Goal: Task Accomplishment & Management: Manage account settings

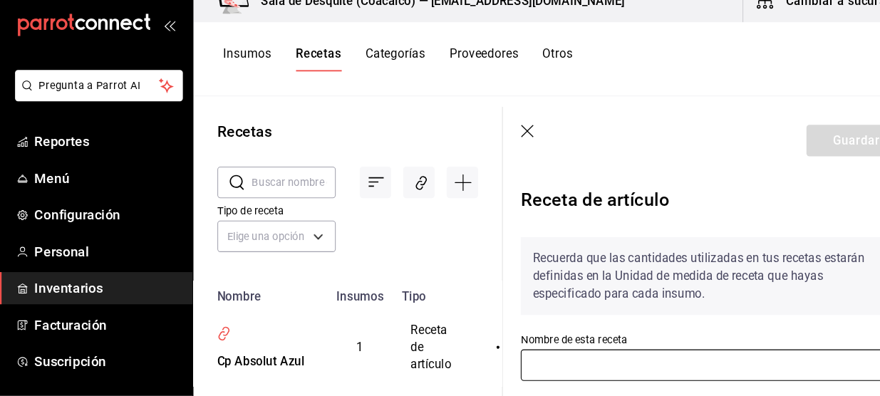
click at [574, 360] on input "text" at bounding box center [679, 366] width 366 height 30
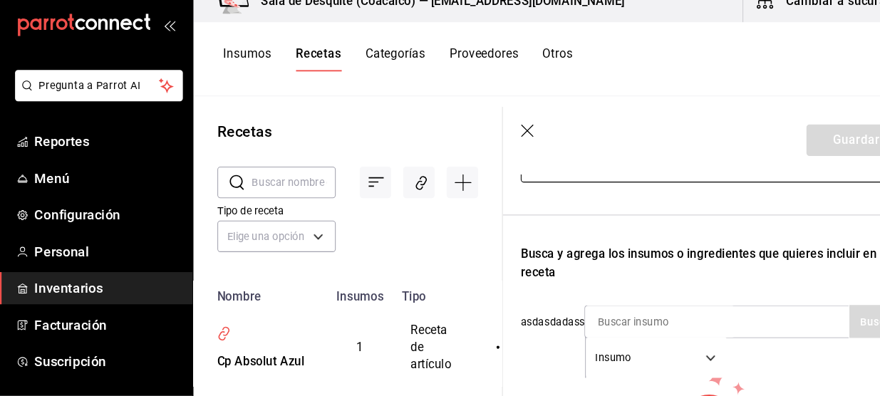
scroll to position [192, 0]
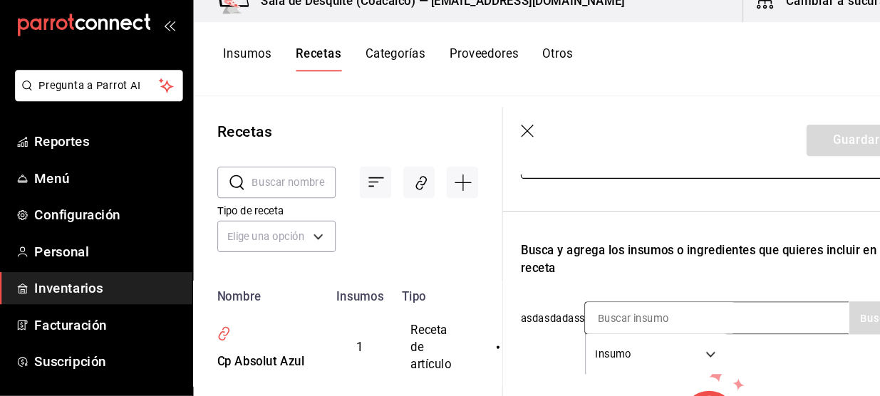
type input "Cp Absolut Mandarin"
click at [606, 321] on input at bounding box center [629, 321] width 142 height 30
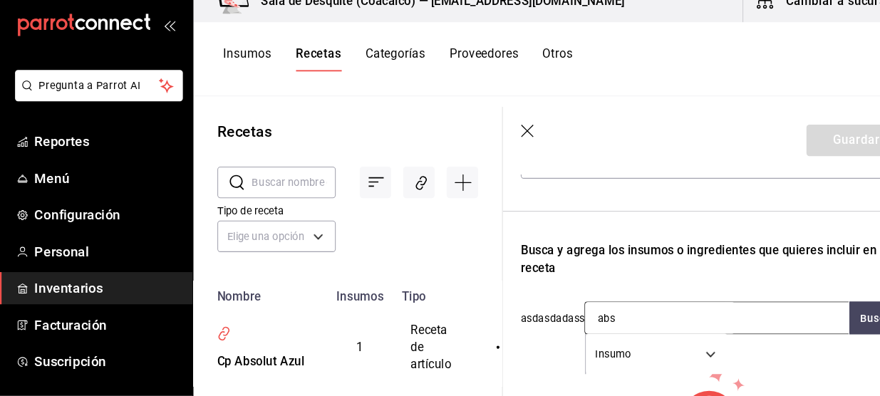
type input "abso"
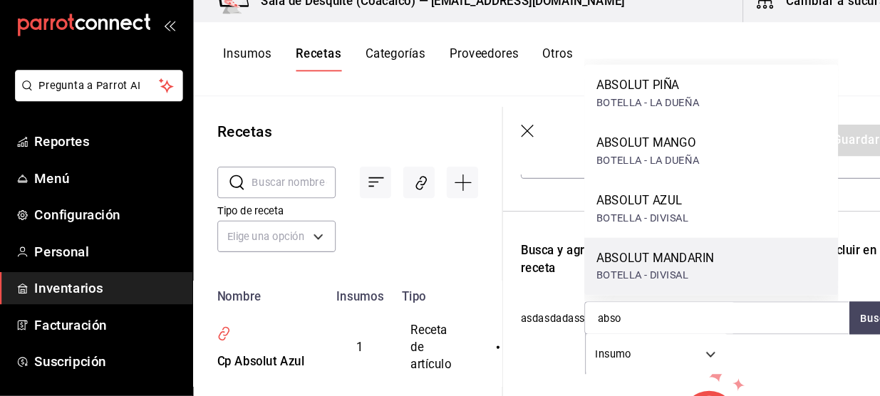
click at [624, 271] on div "ABSOLUT MANDARIN" at bounding box center [624, 264] width 112 height 17
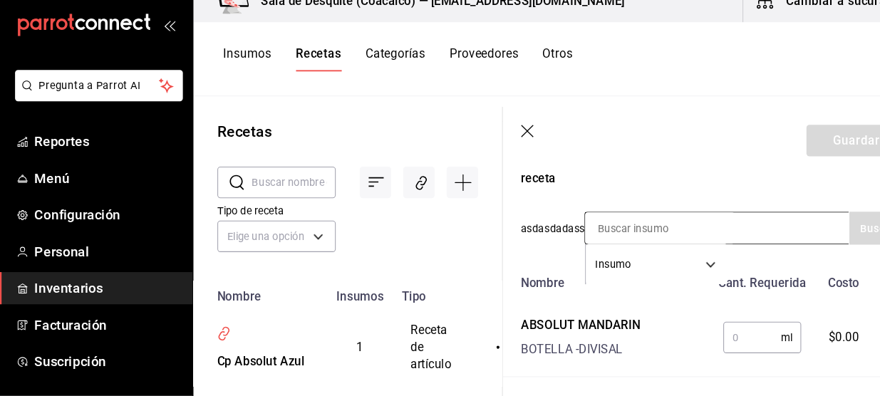
scroll to position [280, 0]
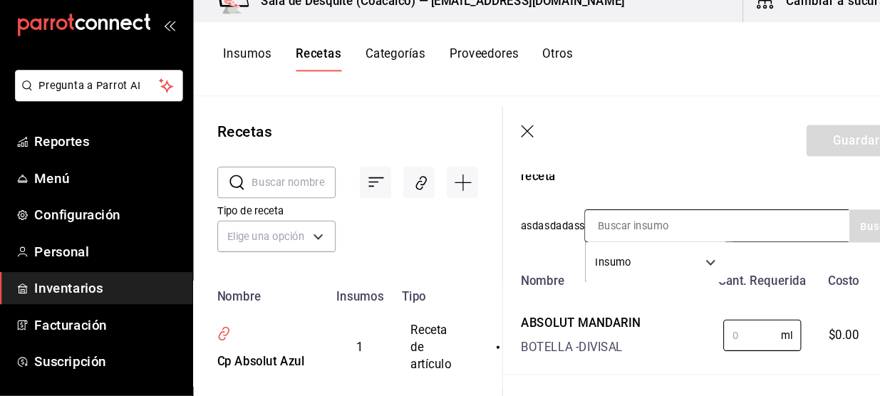
click at [709, 336] on input "text" at bounding box center [716, 337] width 55 height 28
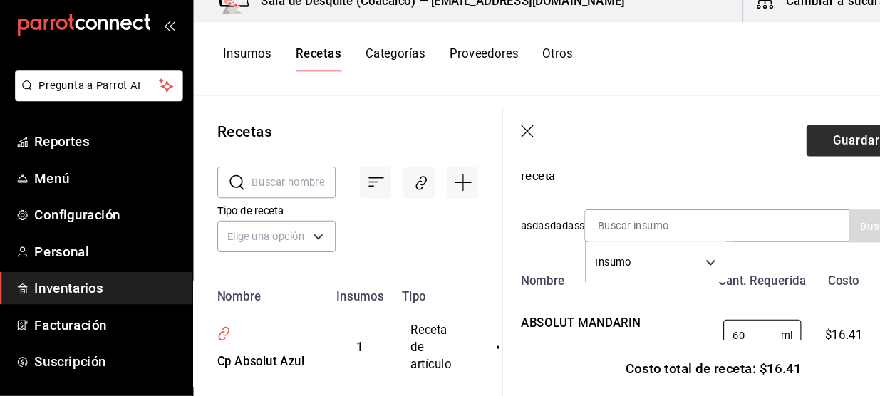
type input "60"
click at [798, 162] on button "Guardar" at bounding box center [815, 152] width 95 height 30
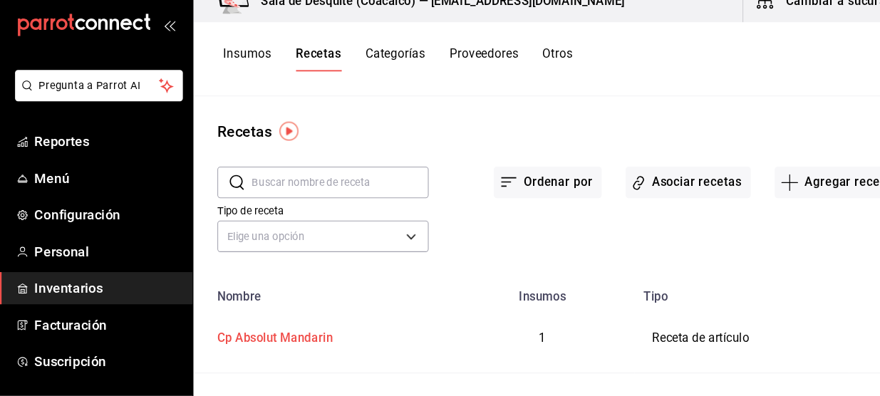
click at [307, 335] on div "Cp Absolut Mandarin" at bounding box center [259, 338] width 115 height 22
click at [646, 198] on div "Recetas ​ ​ Ordenar por Asociar recetas Agregar receta Tipo de receta Elige una…" at bounding box center [532, 248] width 694 height 276
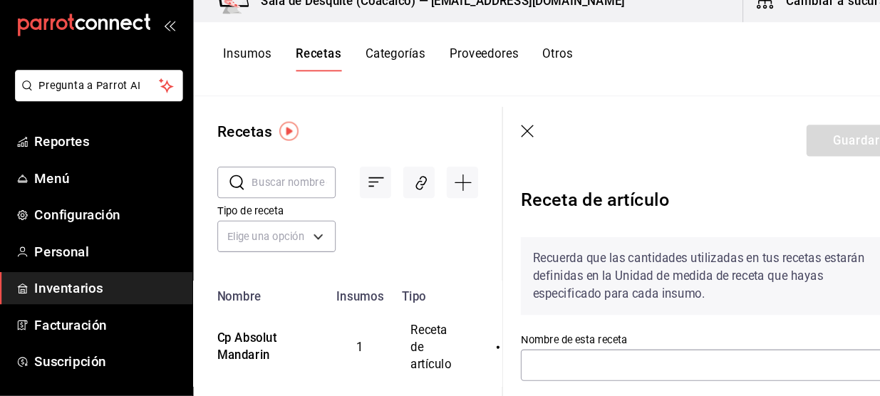
type input "Cp Absolut Mandarin"
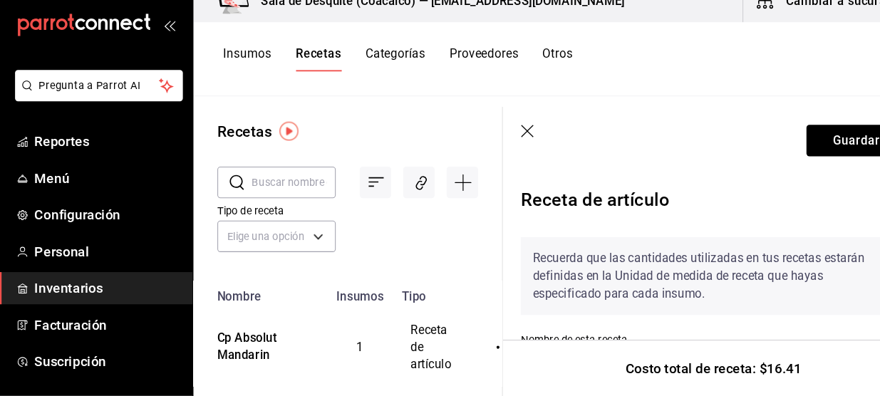
click at [499, 140] on icon "button" at bounding box center [502, 143] width 12 height 12
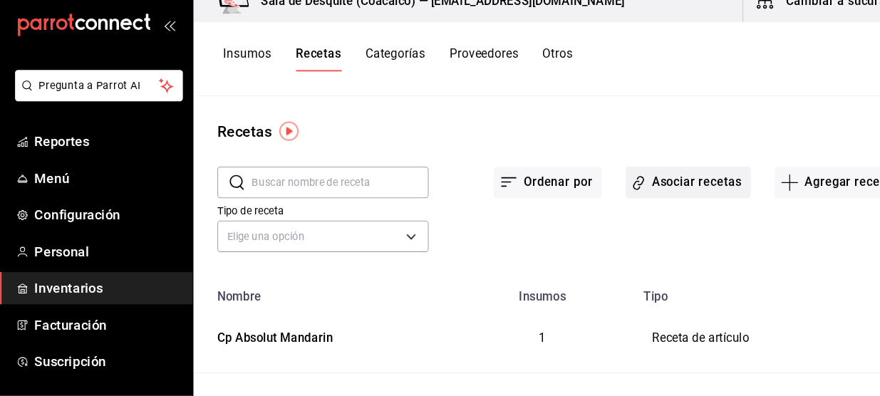
click at [652, 193] on button "Asociar recetas" at bounding box center [655, 192] width 119 height 30
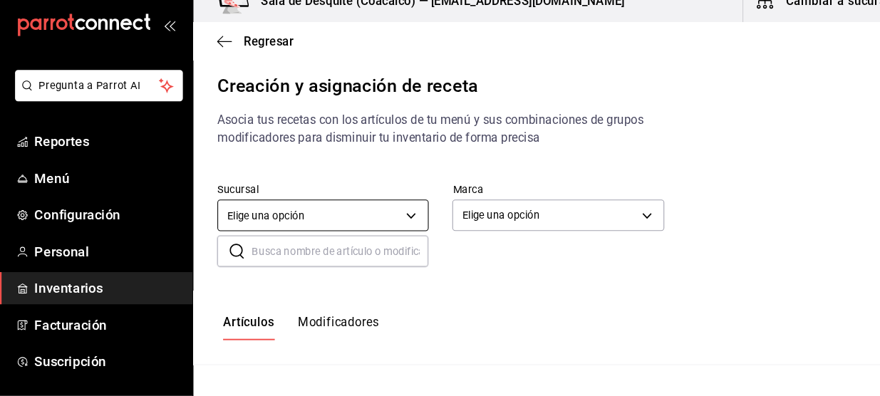
click at [389, 226] on body "Pregunta a Parrot AI Reportes Menú Configuración Personal Inventarios Facturaci…" at bounding box center [440, 186] width 880 height 372
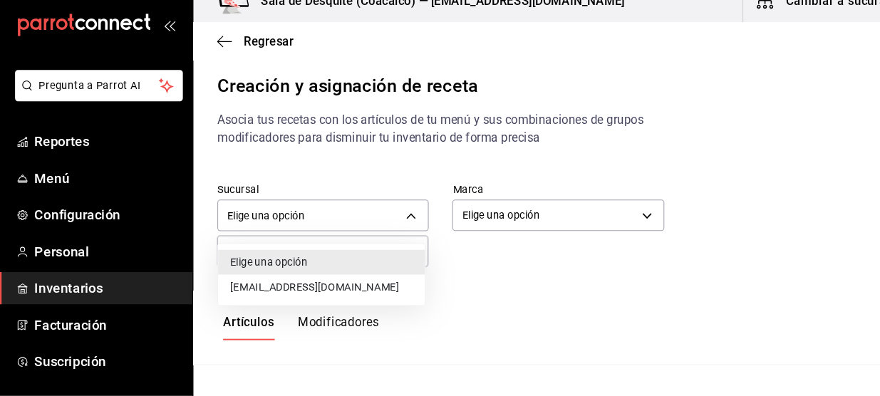
click at [365, 294] on li "[EMAIL_ADDRESS][DOMAIN_NAME]" at bounding box center [307, 292] width 197 height 24
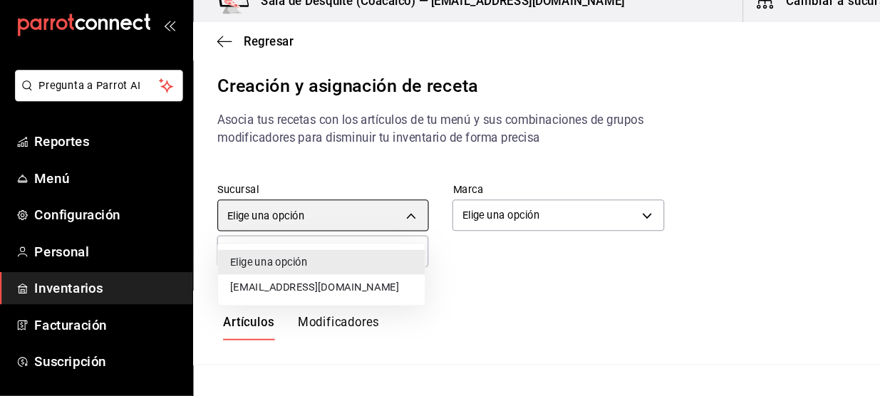
type input "93467c31-adce-431c-98c2-5877e547f662"
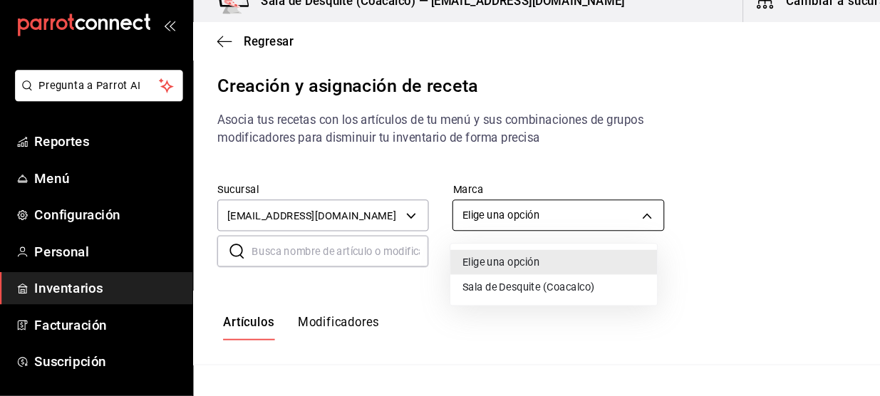
click at [591, 228] on body "Pregunta a Parrot AI Reportes Menú Configuración Personal Inventarios Facturaci…" at bounding box center [440, 186] width 880 height 372
click at [538, 292] on li "Sala de Desquite (Coacalco)" at bounding box center [528, 292] width 197 height 24
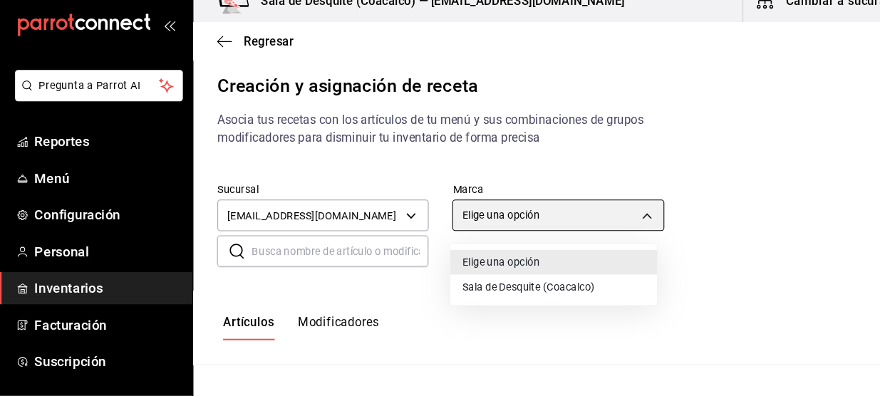
type input "62a8501e-83aa-44fc-a14d-b1e4ad847988"
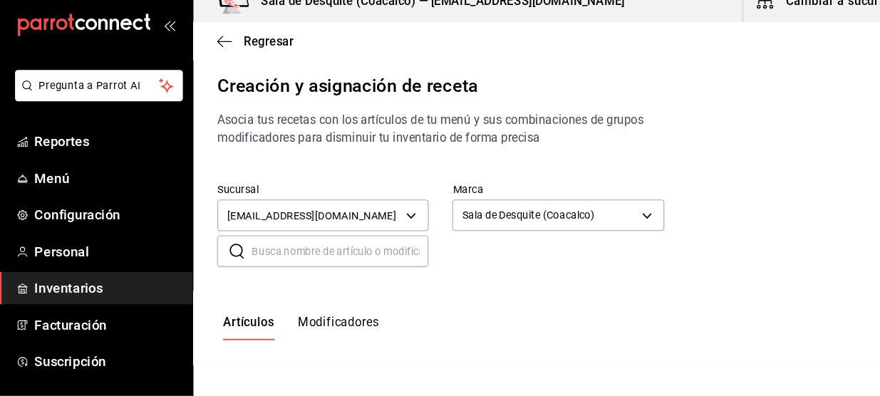
click at [355, 266] on input "text" at bounding box center [325, 258] width 168 height 28
type input "c"
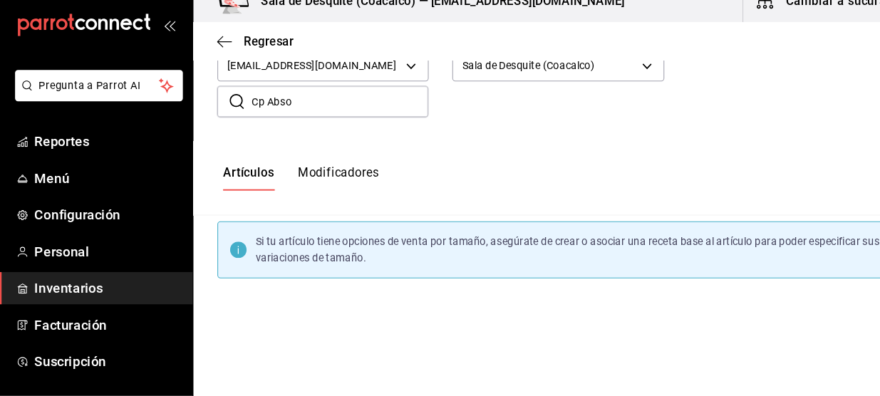
scroll to position [143, 0]
type input "Cp Abso"
click at [338, 183] on button "Modificadores" at bounding box center [323, 187] width 77 height 24
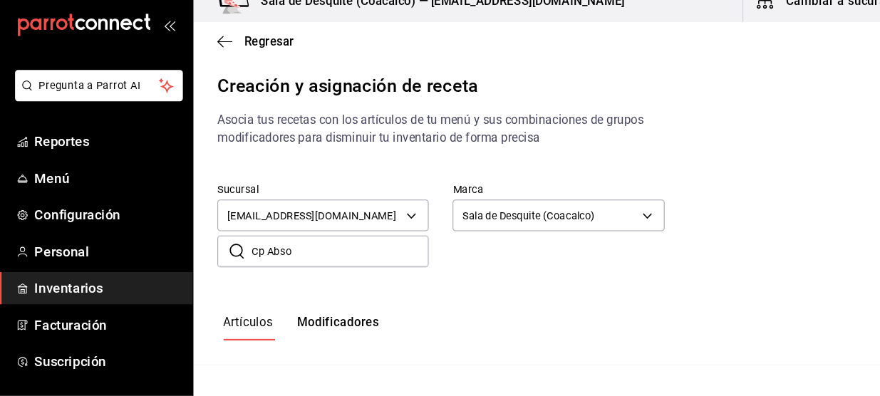
type input "default"
click at [247, 328] on button "Artículos" at bounding box center [237, 330] width 47 height 24
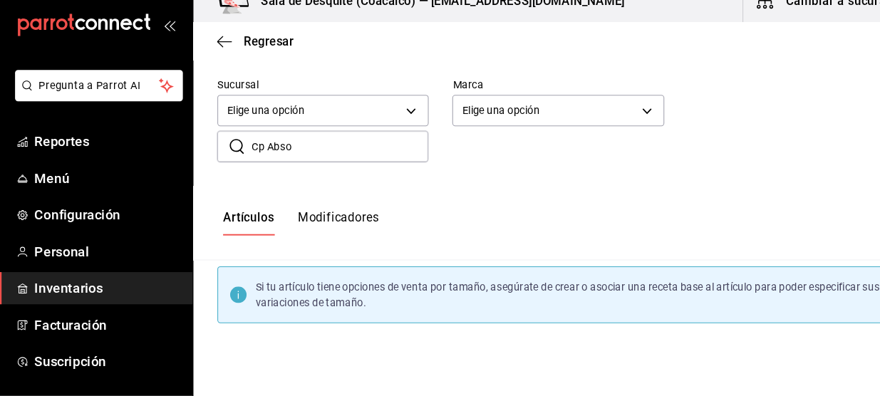
scroll to position [95, 0]
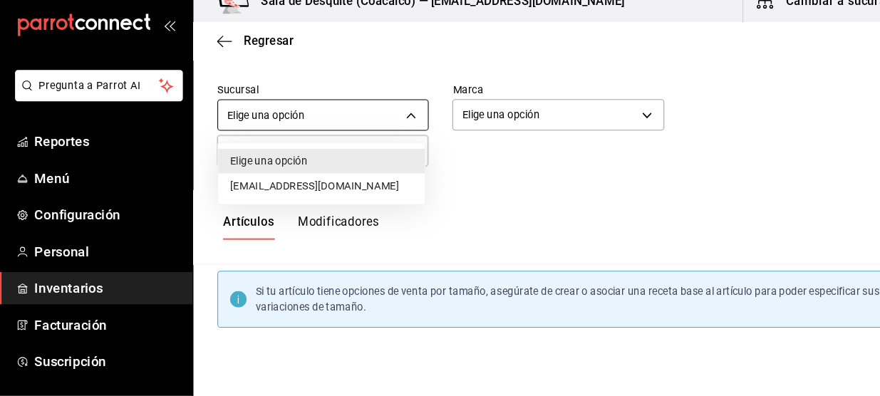
click at [353, 135] on body "Pregunta a Parrot AI Reportes Menú Configuración Personal Inventarios Facturaci…" at bounding box center [440, 186] width 880 height 372
click at [314, 201] on li "[EMAIL_ADDRESS][DOMAIN_NAME]" at bounding box center [307, 196] width 197 height 24
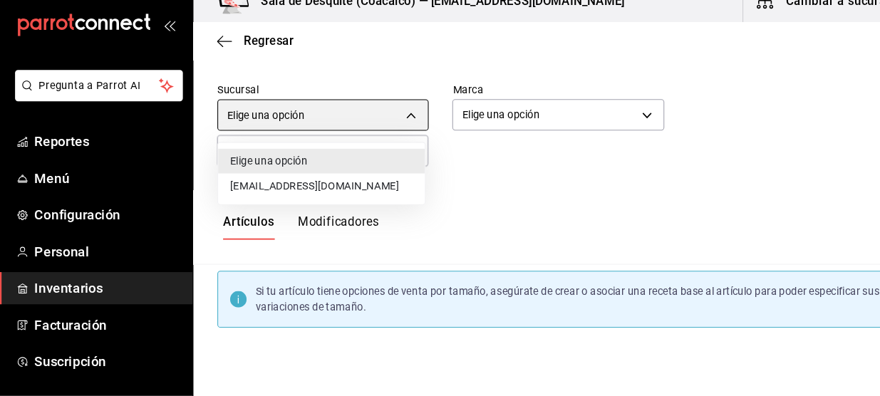
type input "93467c31-adce-431c-98c2-5877e547f662"
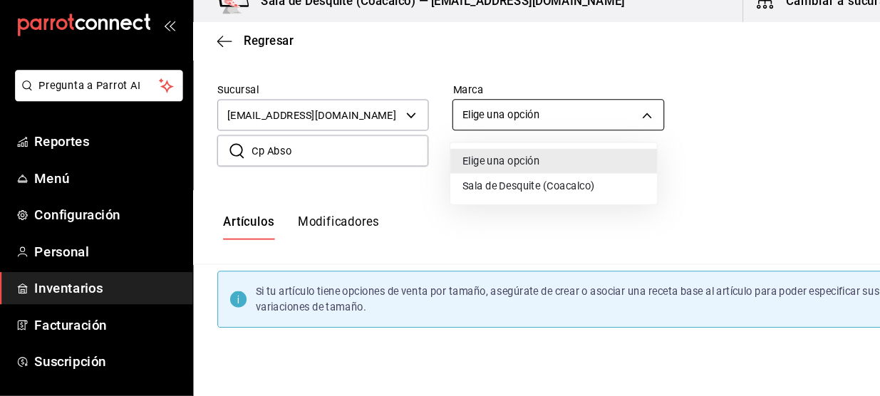
click at [519, 123] on body "Pregunta a Parrot AI Reportes Menú Configuración Personal Inventarios Facturaci…" at bounding box center [440, 186] width 880 height 372
click at [494, 199] on li "Sala de Desquite (Coacalco)" at bounding box center [528, 196] width 197 height 24
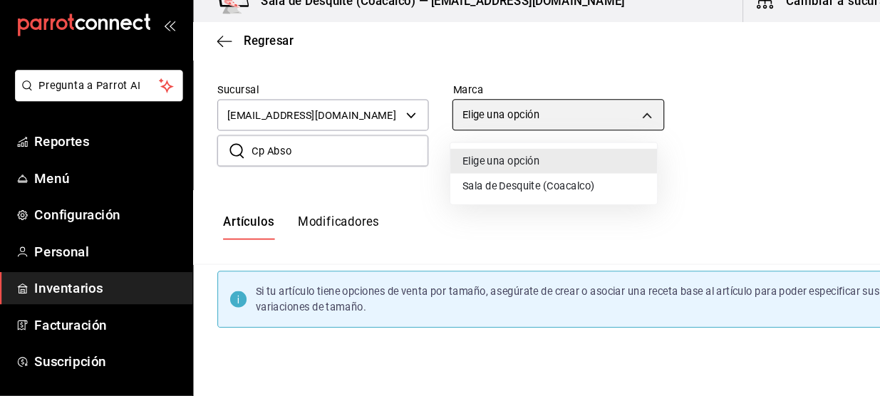
type input "62a8501e-83aa-44fc-a14d-b1e4ad847988"
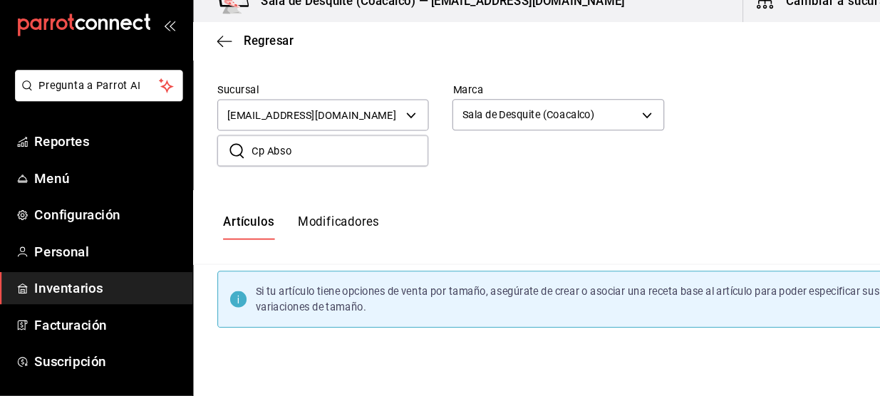
click at [316, 170] on input "Cp Abso" at bounding box center [325, 162] width 168 height 28
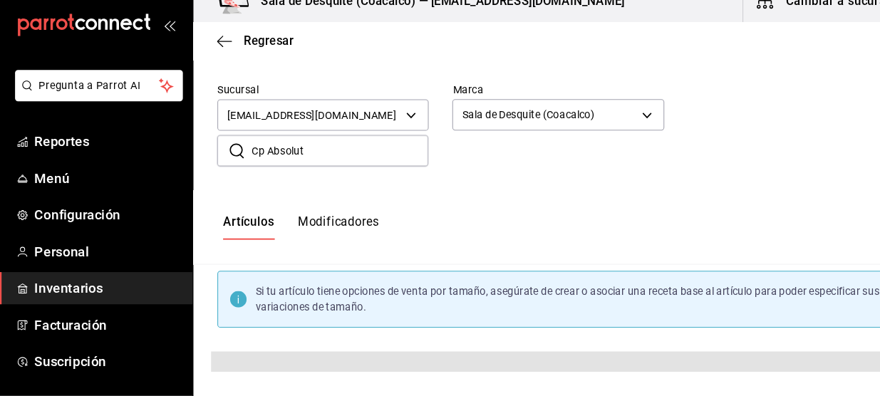
type input "Cp Absolut"
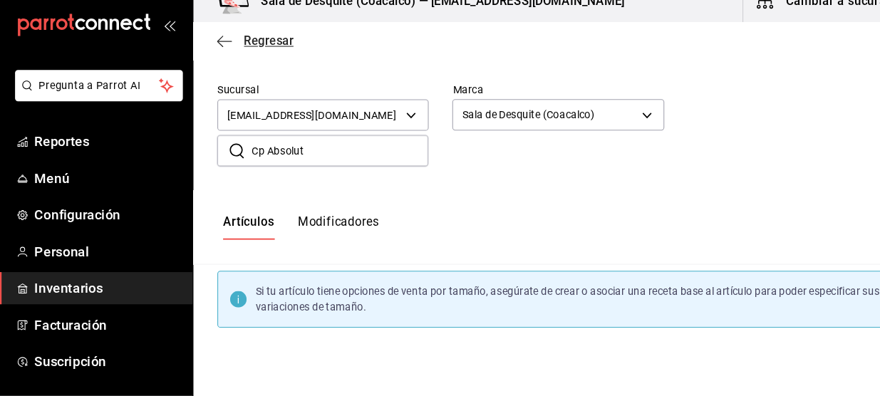
click at [246, 54] on span "Regresar" at bounding box center [257, 58] width 47 height 14
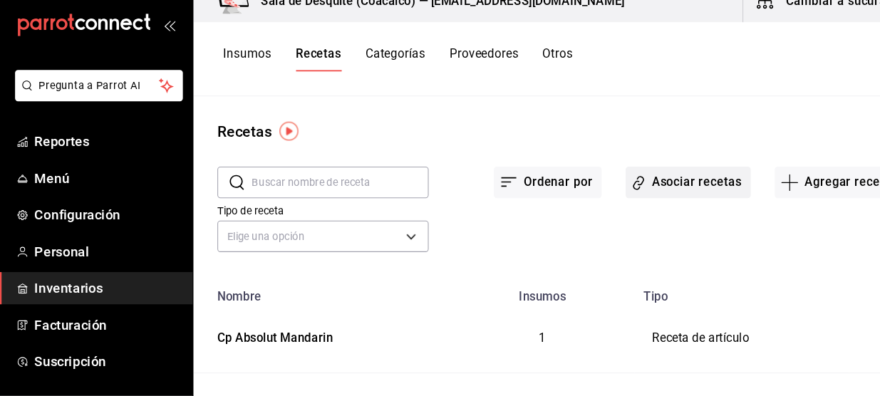
click at [674, 194] on button "Asociar recetas" at bounding box center [655, 192] width 119 height 30
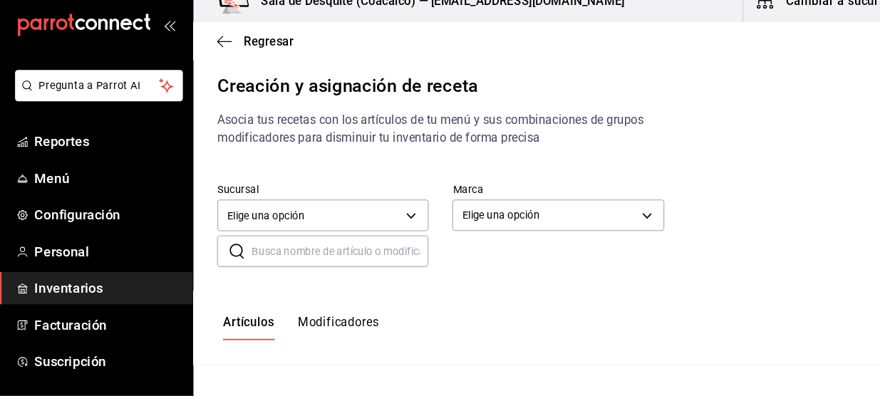
click at [313, 257] on input "text" at bounding box center [325, 258] width 168 height 28
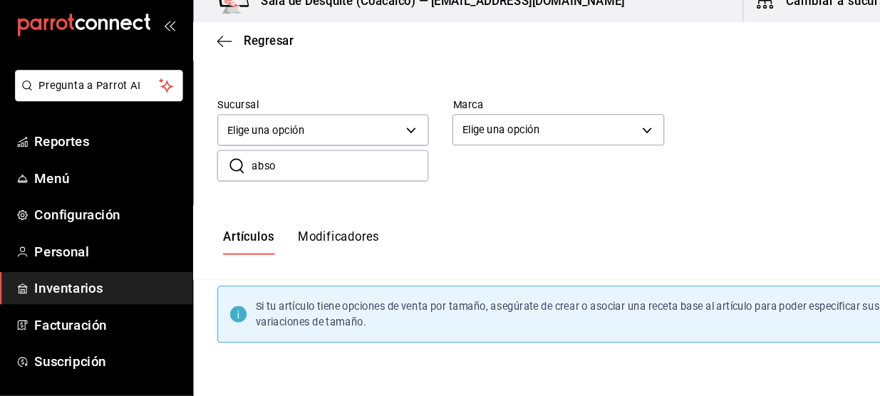
scroll to position [78, 0]
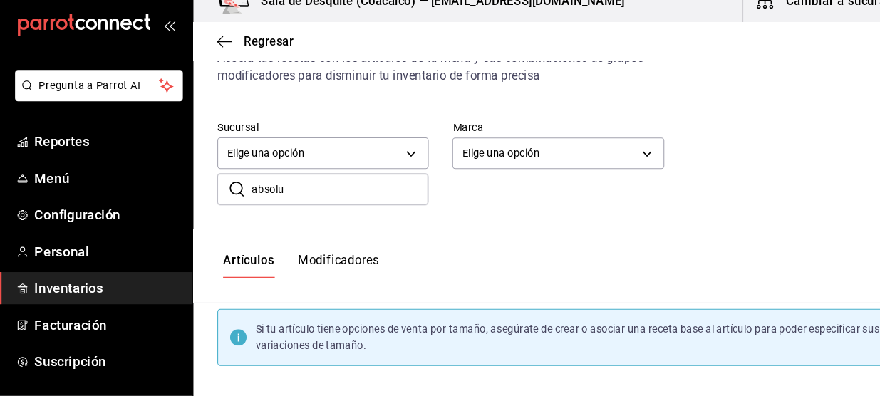
type input "absolut"
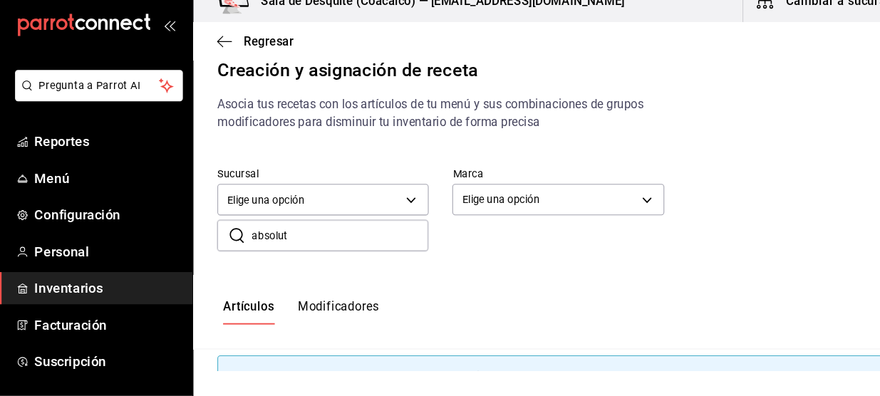
scroll to position [0, 0]
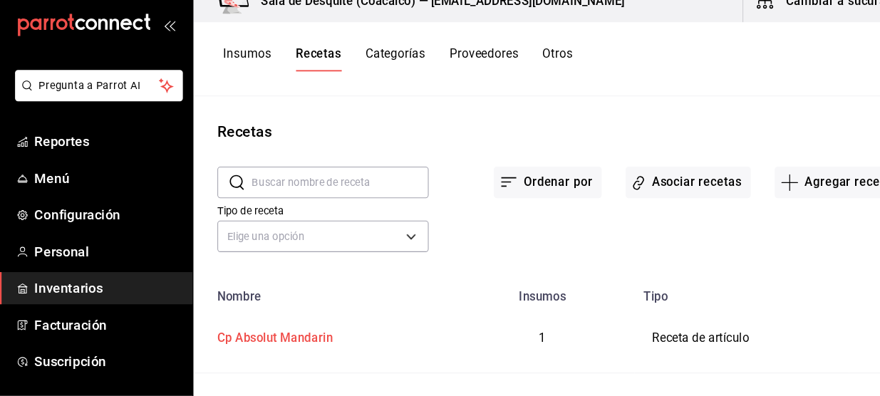
click at [296, 350] on td "Cp Absolut Mandarin" at bounding box center [307, 341] width 244 height 66
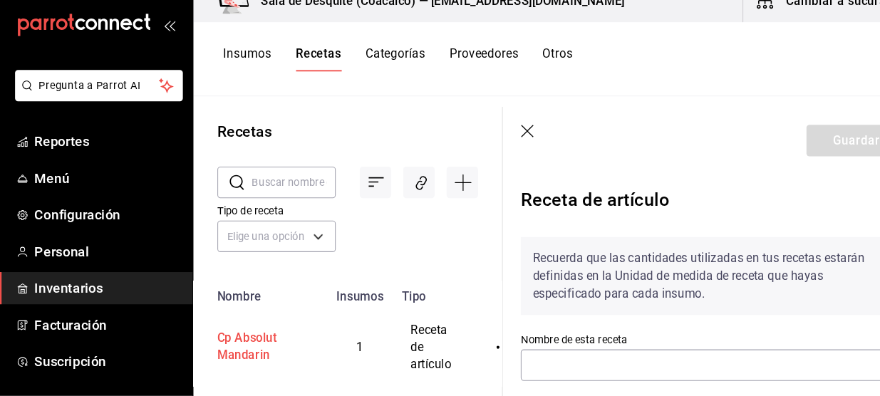
type input "Cp Absolut Mandarin"
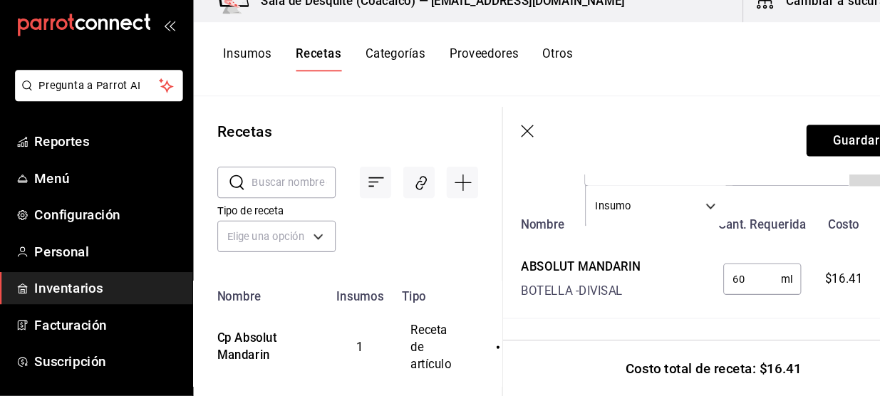
scroll to position [342, 0]
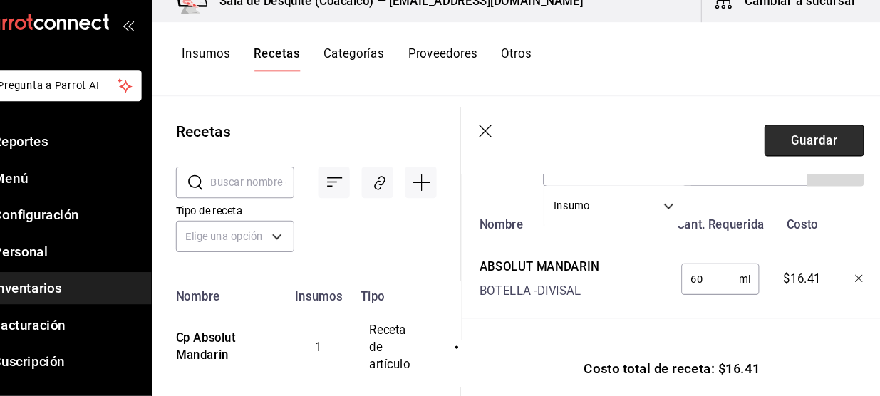
click at [819, 151] on button "Guardar" at bounding box center [815, 152] width 95 height 30
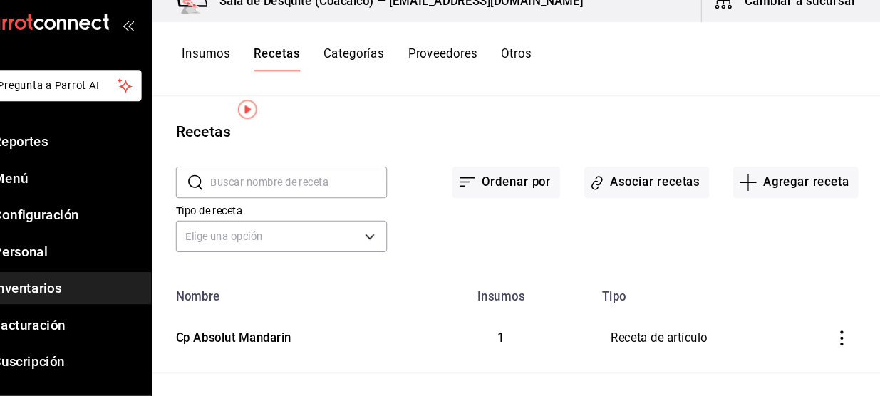
click at [790, 308] on td "Receta de artículo" at bounding box center [707, 341] width 204 height 66
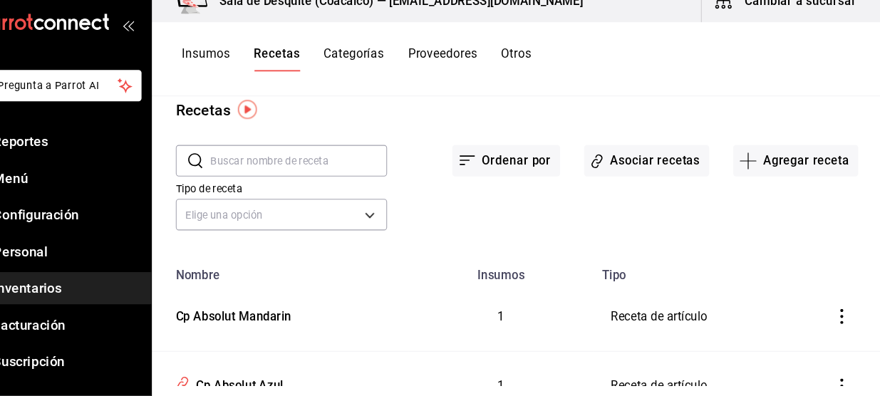
click at [309, 175] on input "text" at bounding box center [325, 171] width 168 height 28
type input "c"
type input "Cp Absolut"
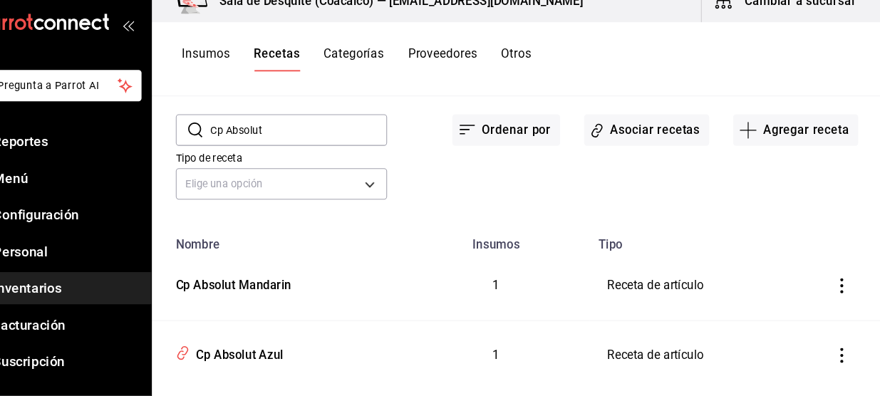
scroll to position [73, 0]
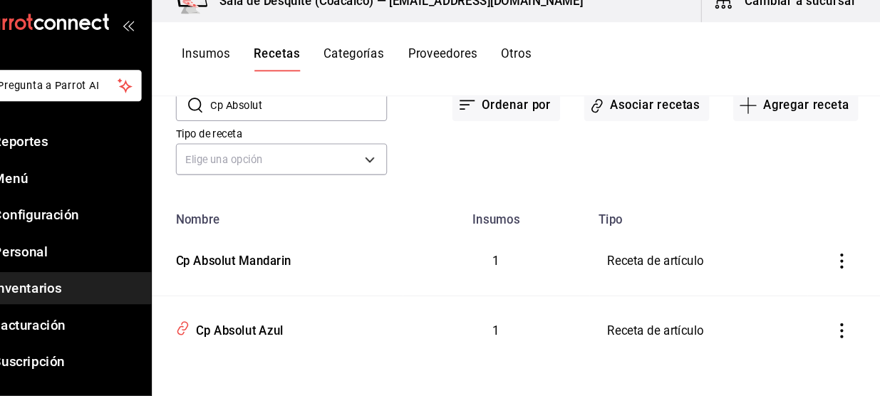
click at [834, 265] on icon "inventoriesTable" at bounding box center [841, 267] width 14 height 14
click at [777, 296] on li "Eliminar" at bounding box center [787, 286] width 120 height 40
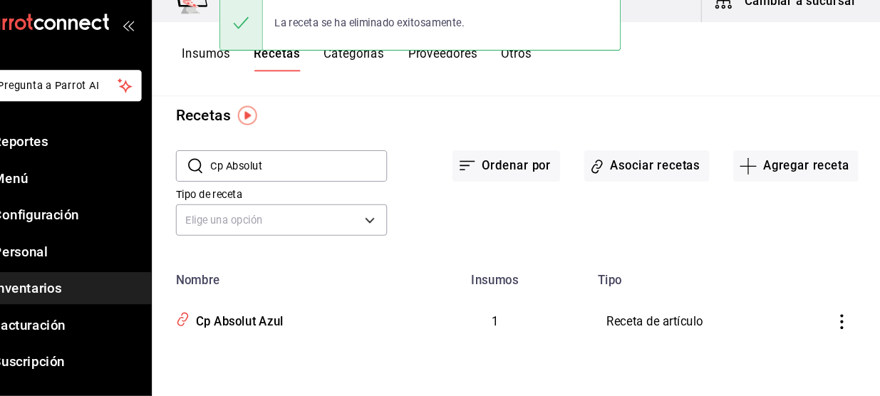
scroll to position [15, 0]
click at [791, 165] on button "Agregar receta" at bounding box center [797, 177] width 119 height 30
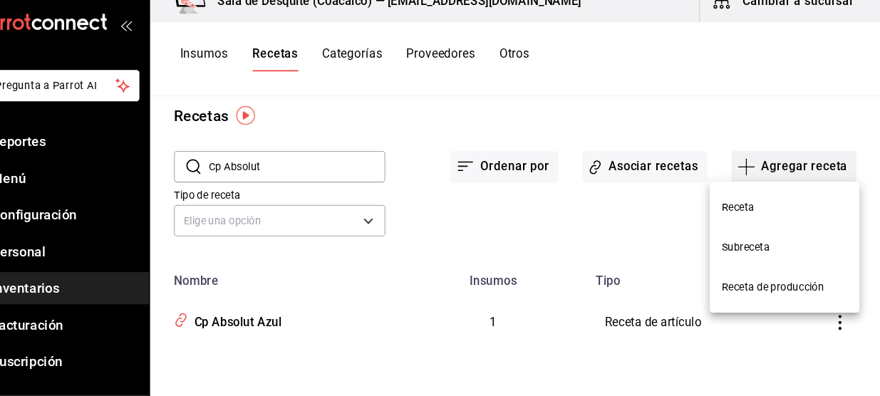
scroll to position [0, 0]
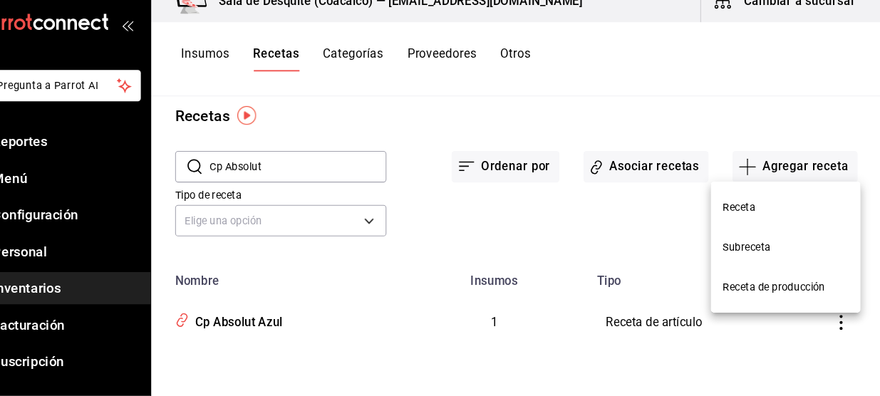
click at [753, 222] on span "Receta" at bounding box center [789, 216] width 120 height 15
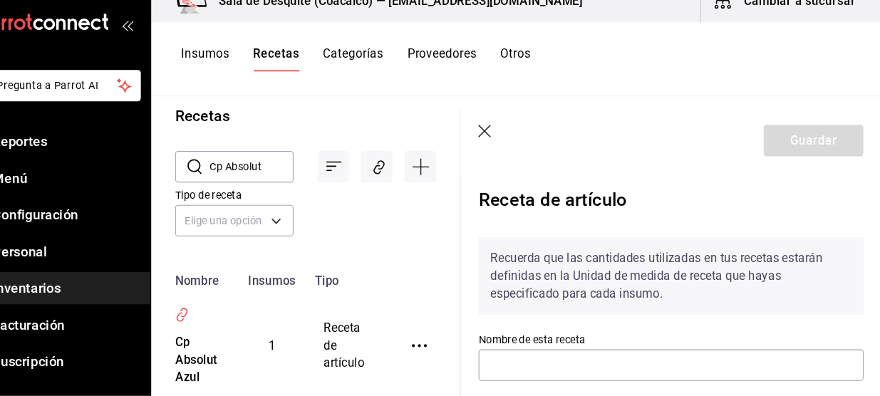
scroll to position [96, 0]
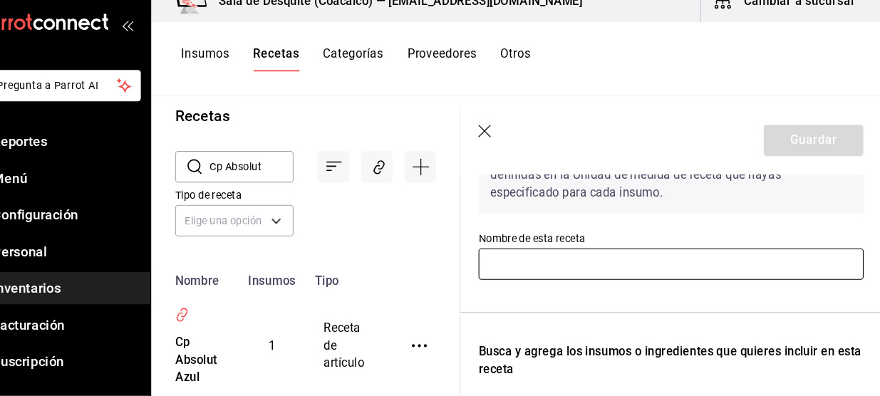
click at [697, 266] on input "text" at bounding box center [679, 270] width 366 height 30
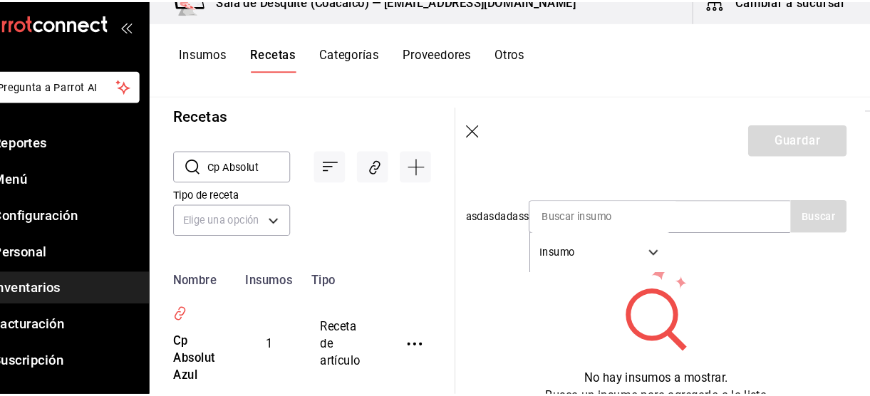
scroll to position [291, 7]
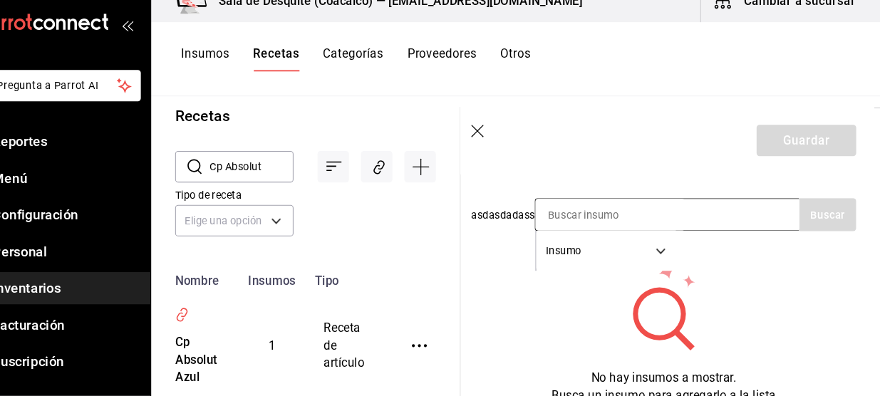
type input "Cp Absolut Mandarin"
click at [699, 229] on div "Insumo SUPPLY" at bounding box center [675, 222] width 251 height 31
click at [681, 223] on input at bounding box center [622, 223] width 142 height 30
type input "Absolut"
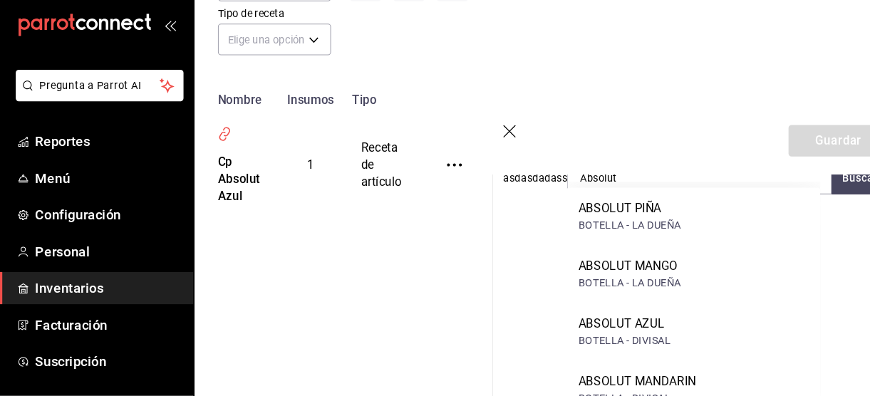
scroll to position [343, 7]
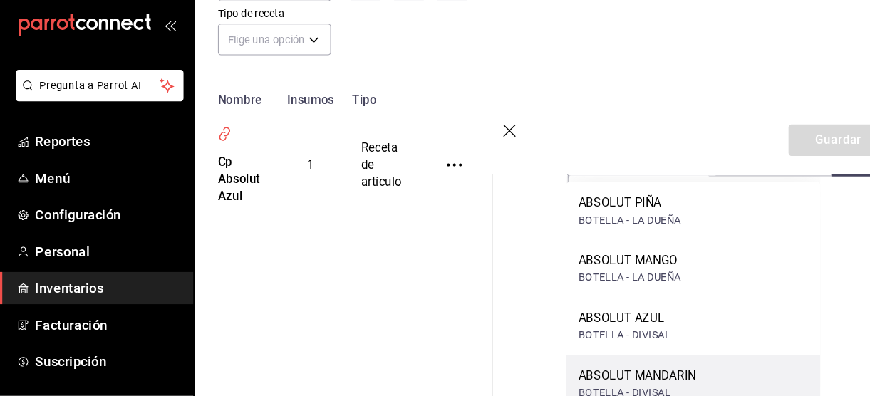
click at [588, 380] on div "ABSOLUT MANDARIN" at bounding box center [607, 376] width 112 height 17
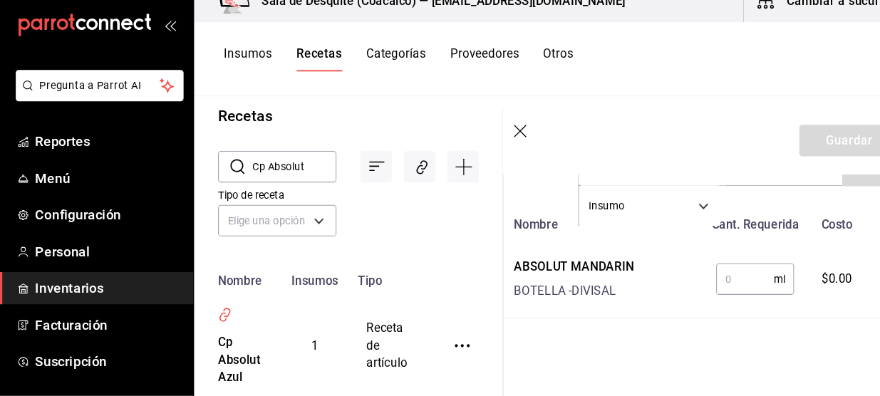
scroll to position [342, 7]
click at [697, 281] on input "text" at bounding box center [709, 284] width 55 height 28
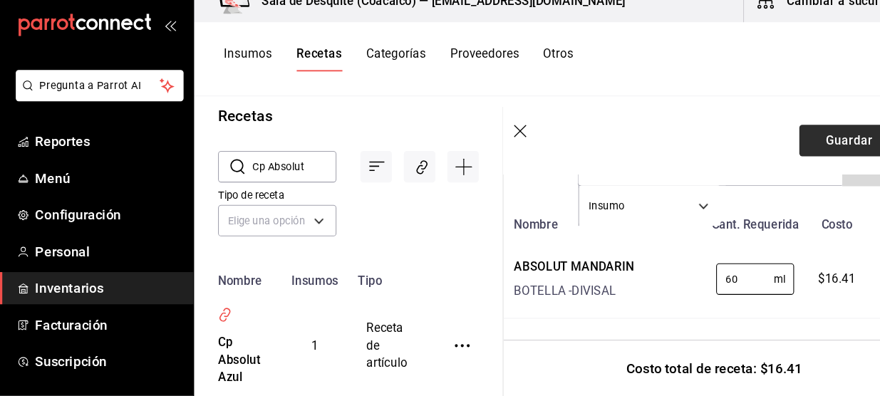
type input "60"
click at [786, 162] on button "Guardar" at bounding box center [808, 152] width 95 height 30
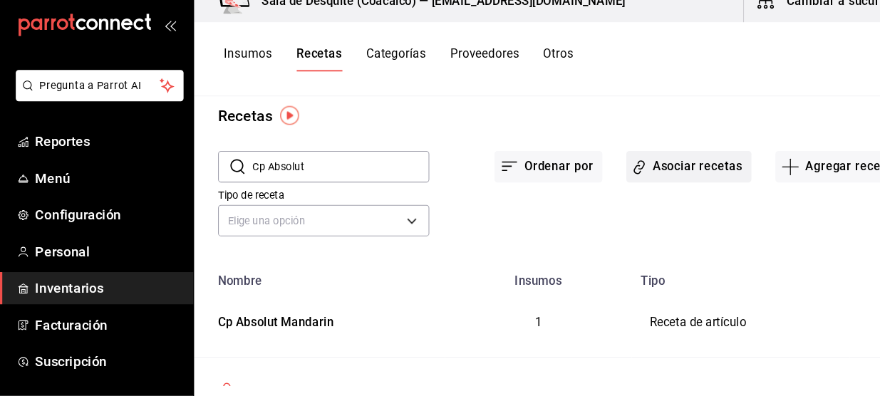
click at [655, 184] on button "Asociar recetas" at bounding box center [655, 177] width 119 height 30
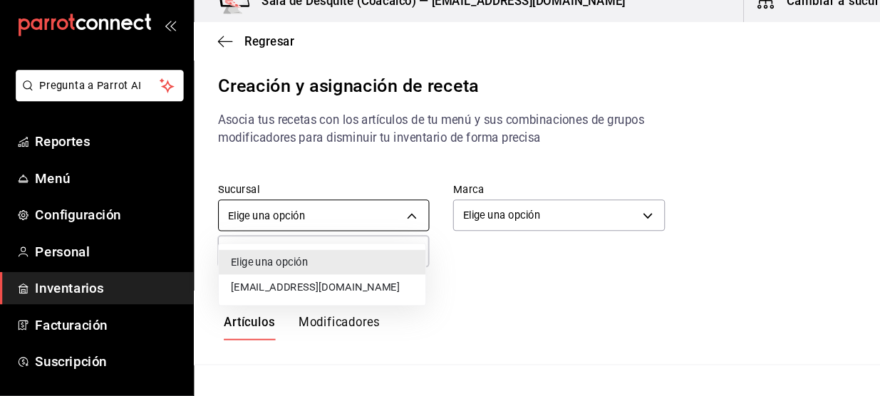
click at [395, 226] on body "Pregunta a Parrot AI Reportes Menú Configuración Personal Inventarios Facturaci…" at bounding box center [440, 186] width 880 height 372
click at [355, 298] on li "[EMAIL_ADDRESS][DOMAIN_NAME]" at bounding box center [307, 292] width 197 height 24
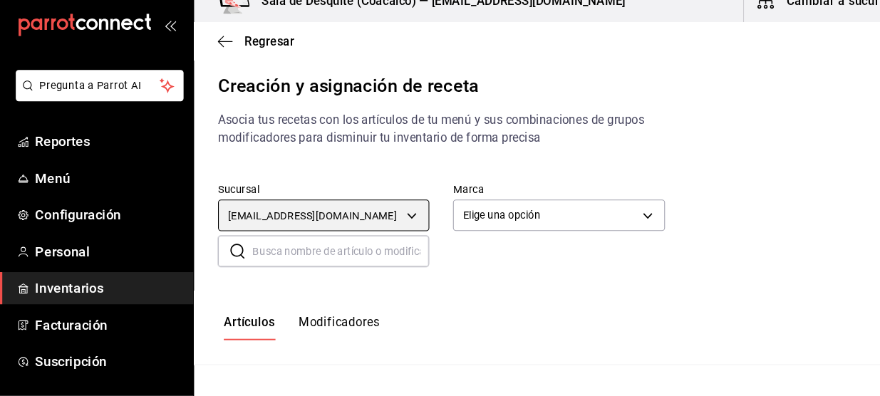
type input "93467c31-adce-431c-98c2-5877e547f662"
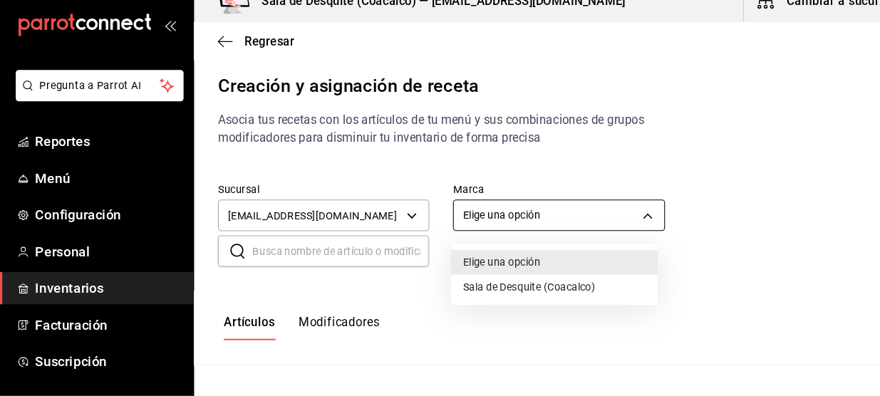
click at [534, 219] on body "Pregunta a Parrot AI Reportes Menú Configuración Personal Inventarios Facturaci…" at bounding box center [440, 186] width 880 height 372
click at [534, 219] on div at bounding box center [440, 198] width 880 height 396
click at [534, 219] on body "Pregunta a Parrot AI Reportes Menú Configuración Personal Inventarios Facturaci…" at bounding box center [440, 186] width 880 height 372
click at [496, 293] on li "Sala de Desquite (Coacalco)" at bounding box center [528, 292] width 197 height 24
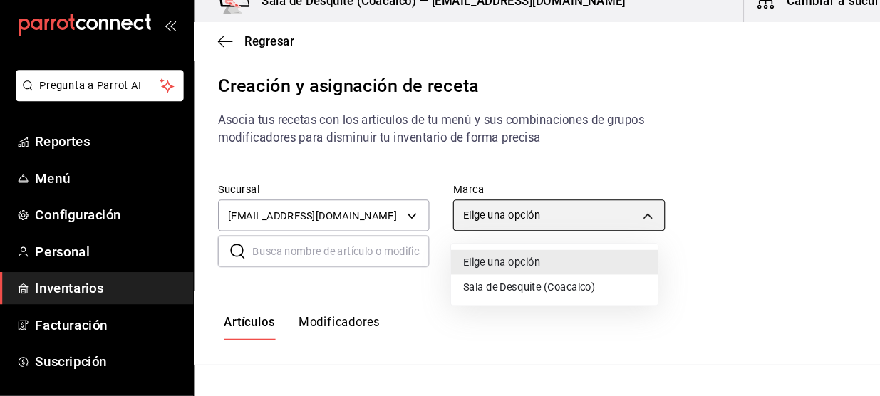
type input "62a8501e-83aa-44fc-a14d-b1e4ad847988"
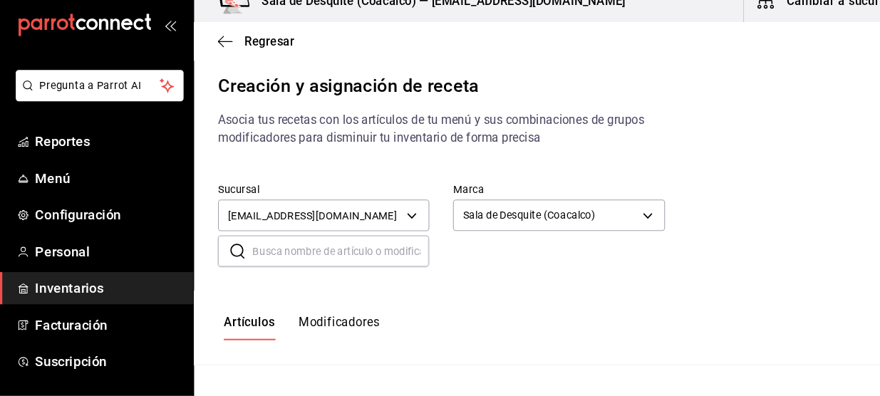
click at [389, 266] on input "text" at bounding box center [325, 258] width 168 height 28
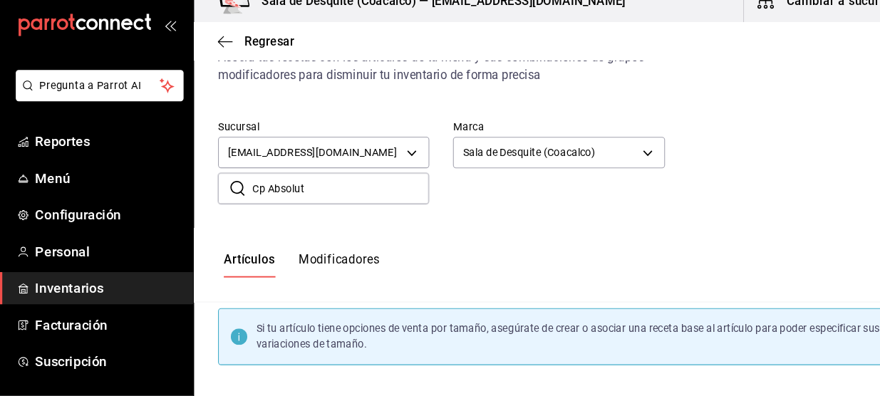
scroll to position [103, 0]
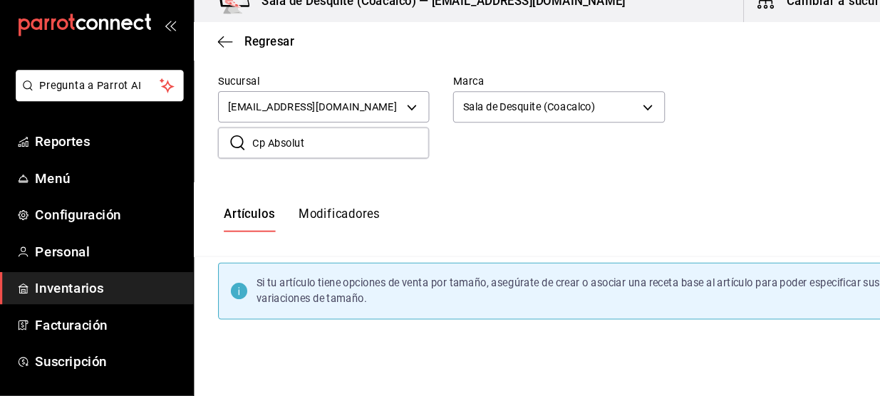
type input "Cp Absolut"
click at [214, 61] on icon "button" at bounding box center [215, 58] width 14 height 13
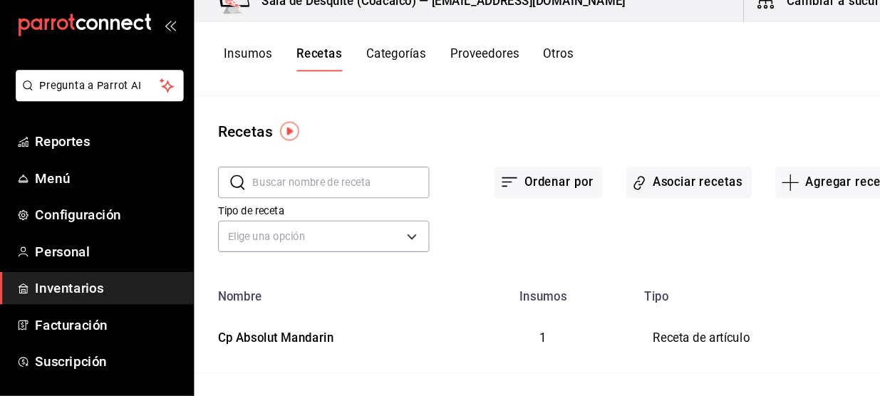
click at [834, 337] on icon "inventoriesTable" at bounding box center [841, 340] width 14 height 14
click at [608, 301] on div at bounding box center [440, 198] width 880 height 396
click at [324, 203] on input "text" at bounding box center [325, 192] width 168 height 28
type input "absolut"
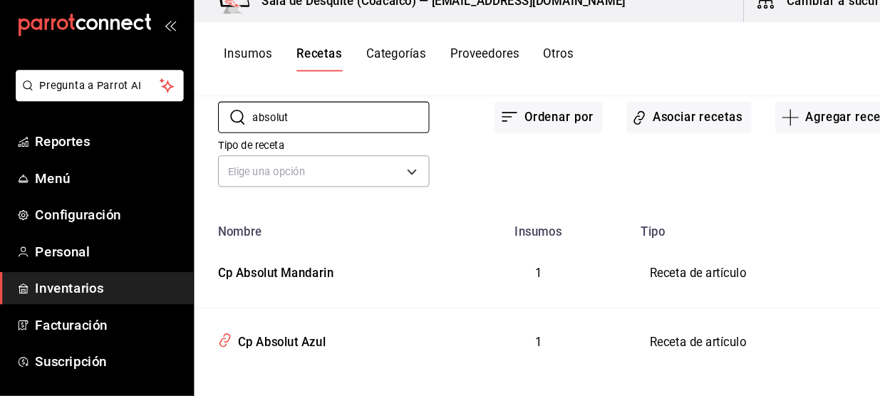
scroll to position [81, 0]
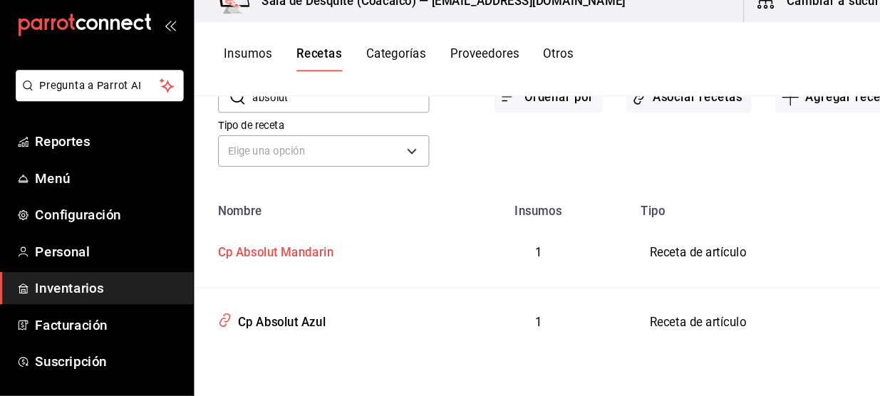
click at [308, 257] on div "Cp Absolut Mandarin" at bounding box center [259, 257] width 115 height 22
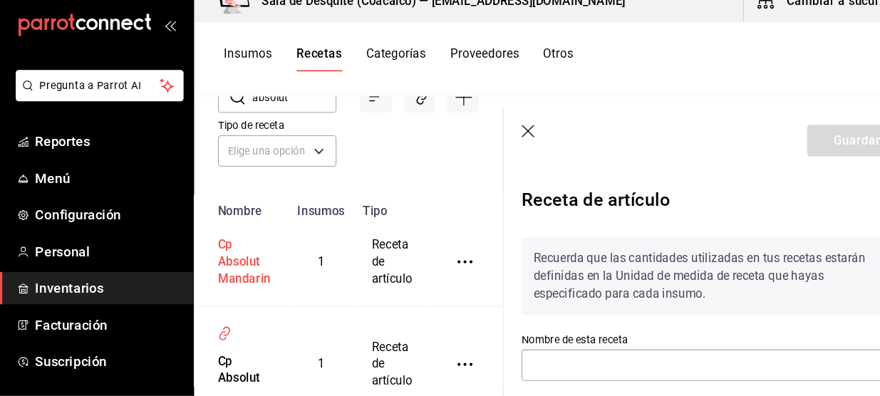
type input "Cp Absolut Mandarin"
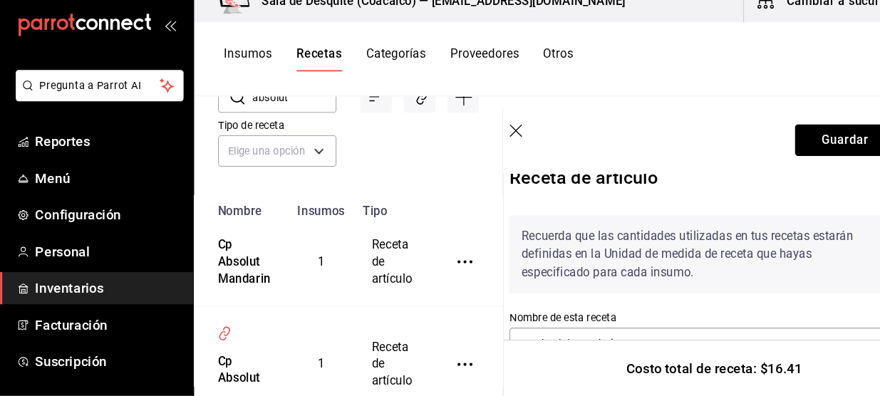
scroll to position [95, 11]
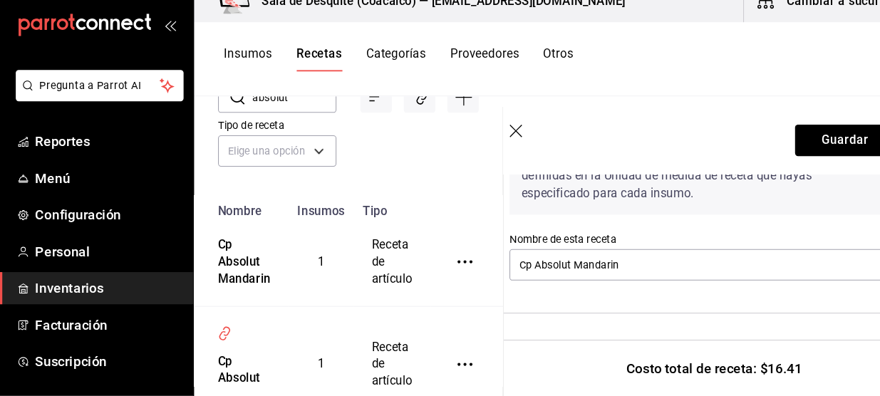
click at [774, 239] on div "Recuerda que las cantidades utilizadas en tus recetas estarán definidas en la U…" at bounding box center [668, 194] width 366 height 91
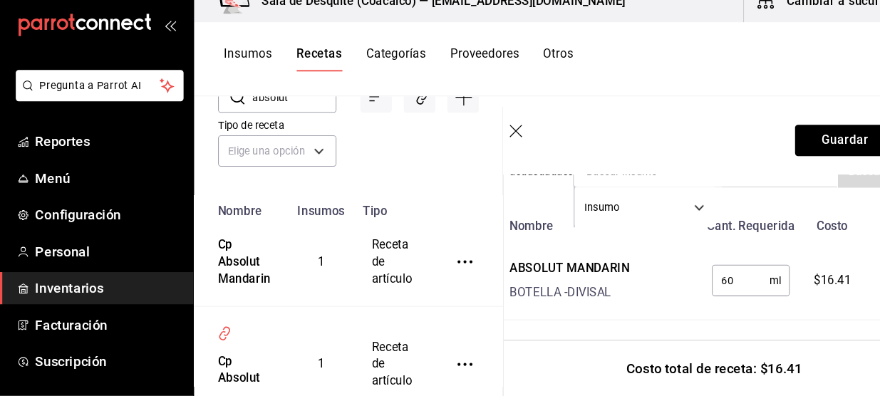
scroll to position [333, 11]
click at [597, 288] on div "BOTELLA - DIVISAL" at bounding box center [542, 296] width 114 height 17
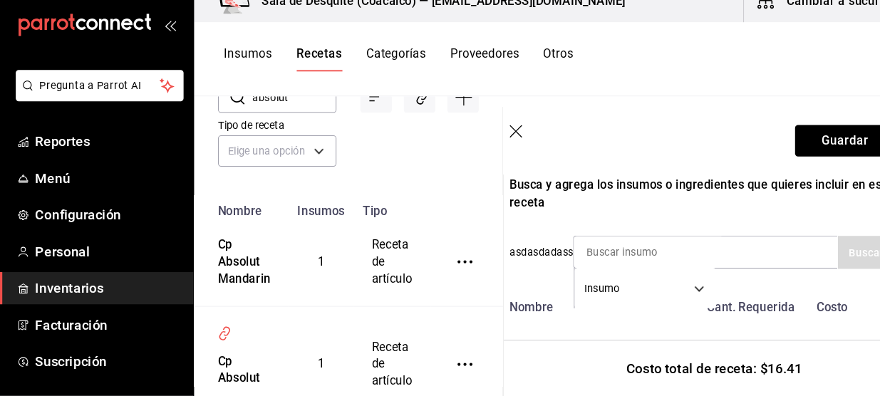
scroll to position [229, 11]
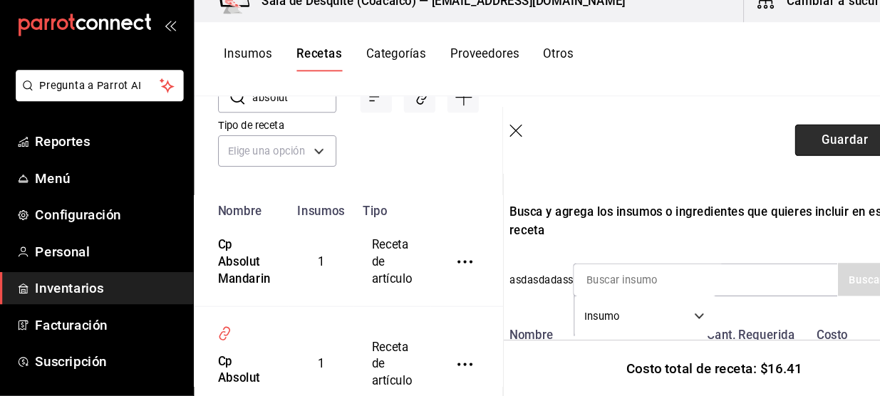
click at [780, 150] on button "Guardar" at bounding box center [803, 152] width 95 height 30
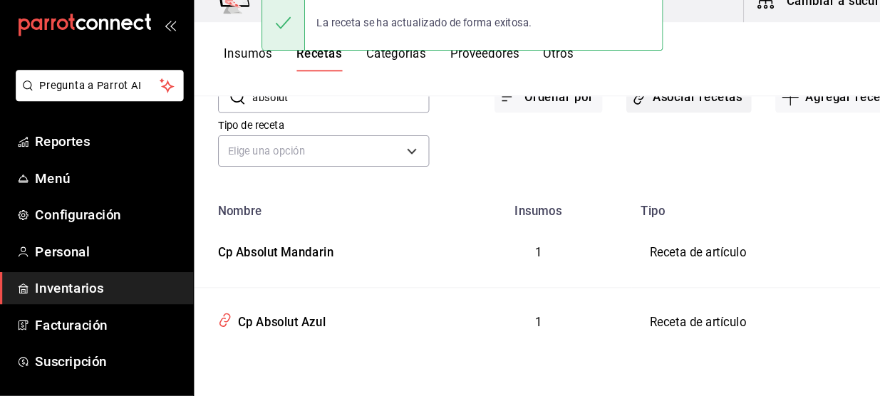
click at [641, 119] on button "Asociar recetas" at bounding box center [655, 111] width 119 height 30
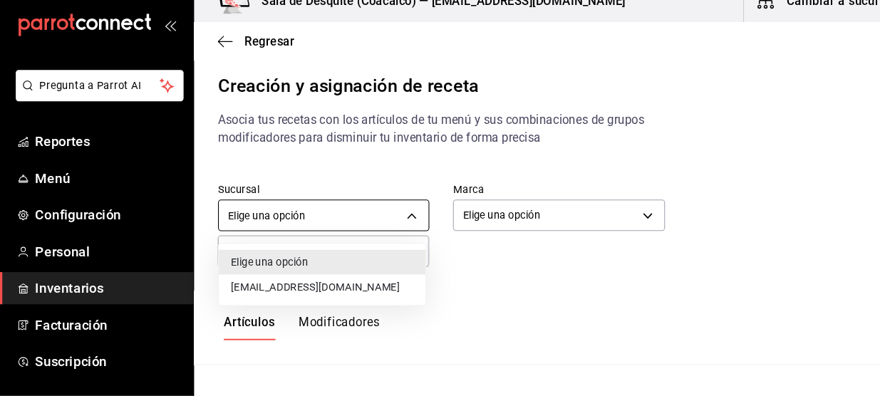
click at [388, 224] on body "Pregunta a Parrot AI Reportes Menú Configuración Personal Inventarios Facturaci…" at bounding box center [440, 186] width 880 height 372
click at [343, 294] on li "[EMAIL_ADDRESS][DOMAIN_NAME]" at bounding box center [307, 292] width 197 height 24
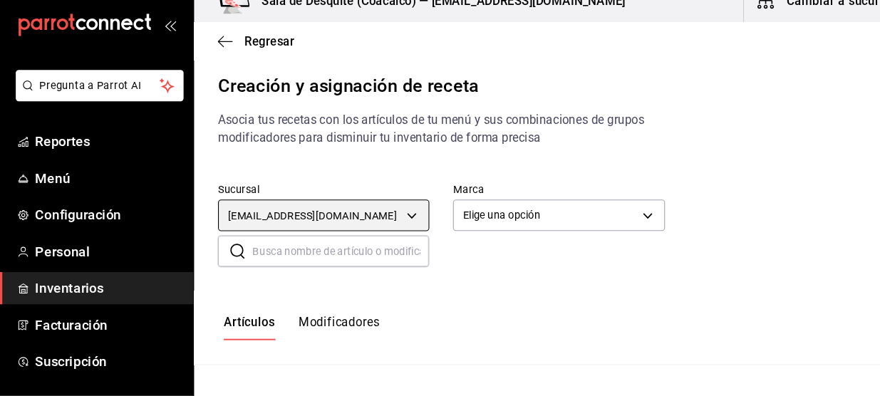
type input "93467c31-adce-431c-98c2-5877e547f662"
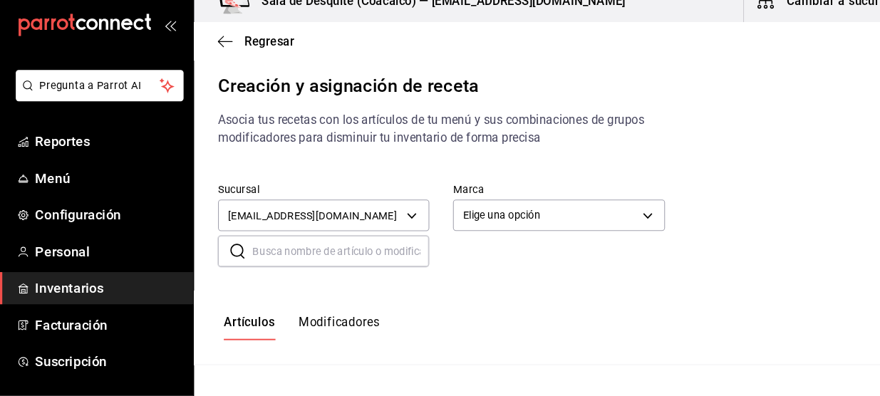
click at [568, 216] on div at bounding box center [440, 198] width 880 height 396
click at [563, 225] on body "Pregunta a Parrot AI Reportes Menú Configuración Personal Inventarios Facturaci…" at bounding box center [440, 186] width 880 height 372
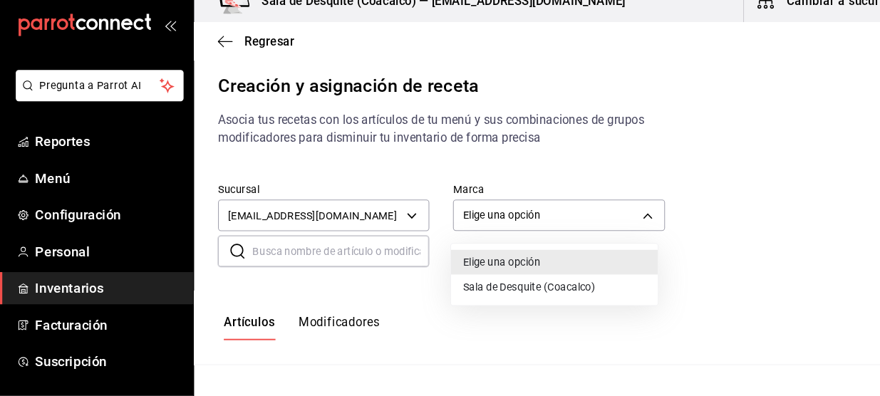
click at [526, 298] on li "Sala de Desquite (Coacalco)" at bounding box center [528, 292] width 197 height 24
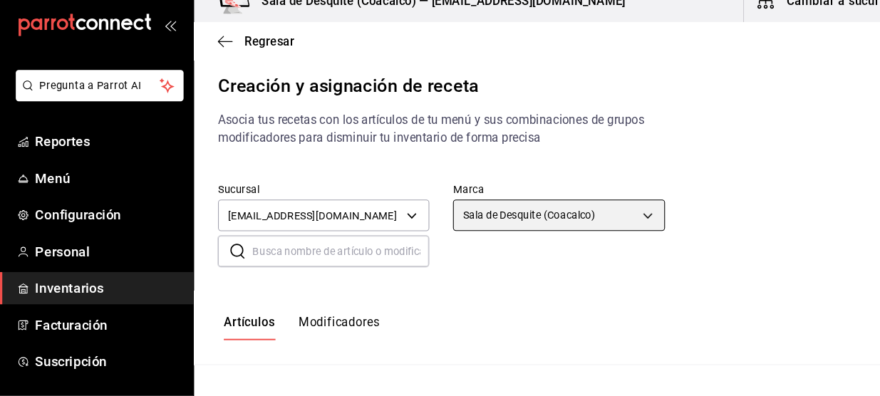
type input "62a8501e-83aa-44fc-a14d-b1e4ad847988"
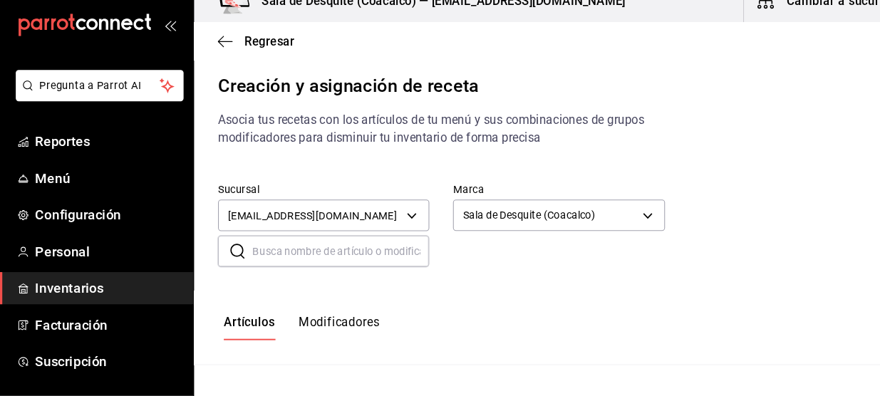
click at [323, 253] on input "text" at bounding box center [325, 258] width 168 height 28
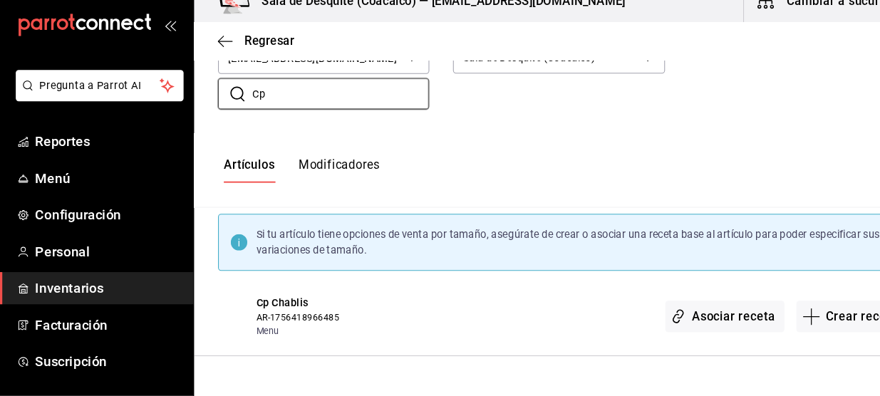
scroll to position [135, 0]
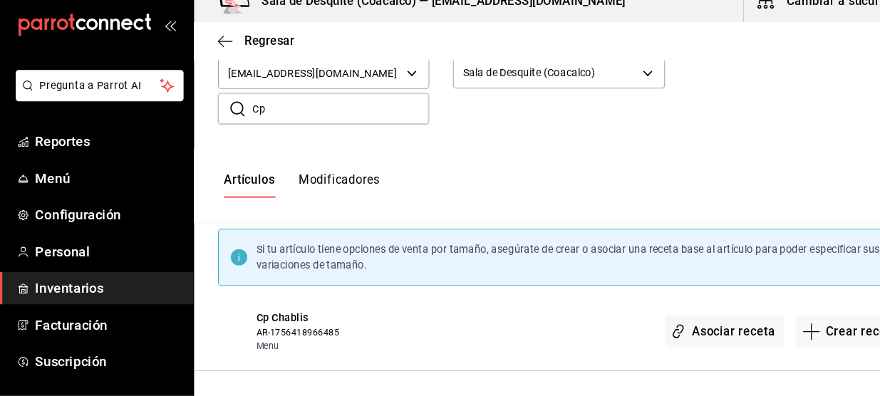
type input "C"
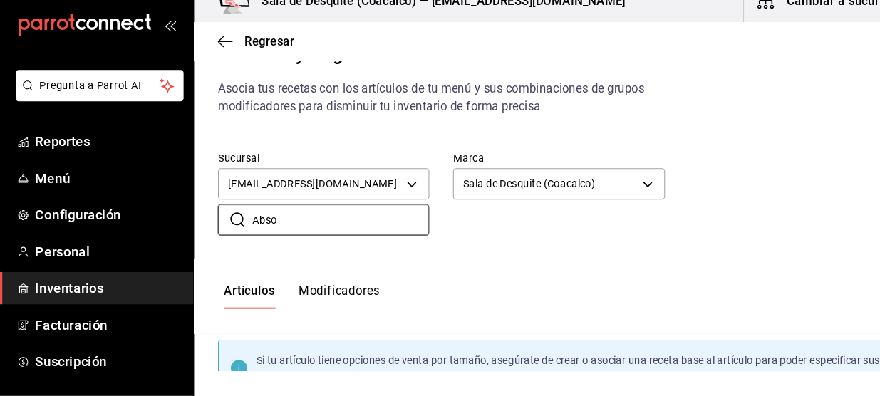
scroll to position [0, 0]
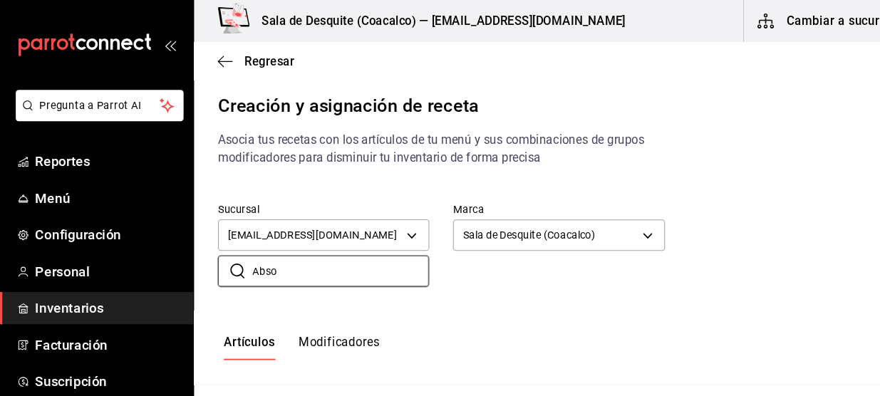
type input "Abso"
click at [460, 284] on div "Sucursal saladedesquite@coacalco.com 93467c31-adce-431c-98c2-5877e547f662 Marca…" at bounding box center [532, 232] width 694 height 125
click at [625, 271] on div "​ Abso ​" at bounding box center [521, 246] width 672 height 53
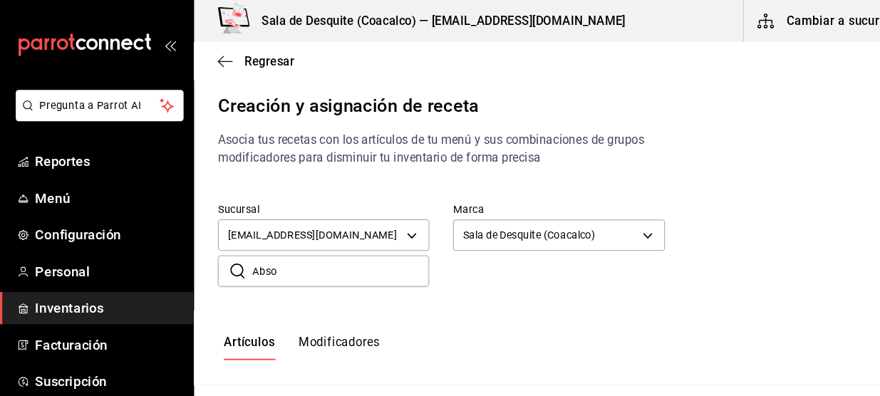
click at [227, 50] on div "Regresar" at bounding box center [532, 58] width 694 height 36
click at [238, 63] on span "Regresar" at bounding box center [257, 58] width 47 height 14
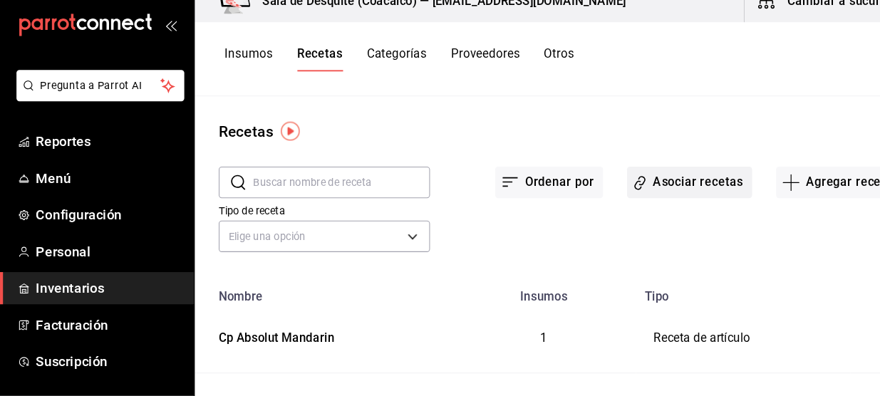
click at [663, 198] on button "Asociar recetas" at bounding box center [655, 192] width 119 height 30
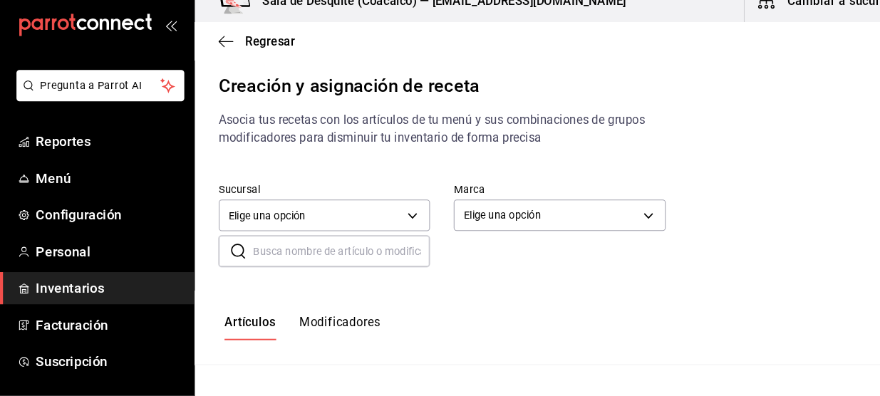
click at [218, 49] on div "Regresar" at bounding box center [532, 58] width 694 height 36
click at [213, 59] on icon "button" at bounding box center [215, 58] width 14 height 13
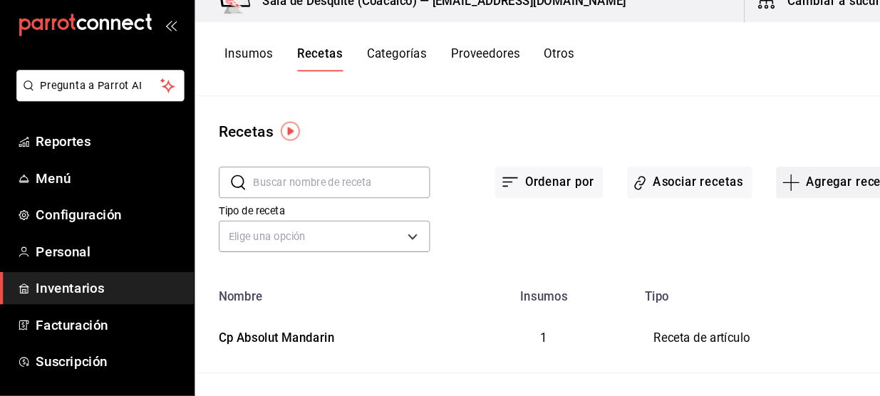
click at [768, 188] on button "Agregar receta" at bounding box center [797, 192] width 119 height 30
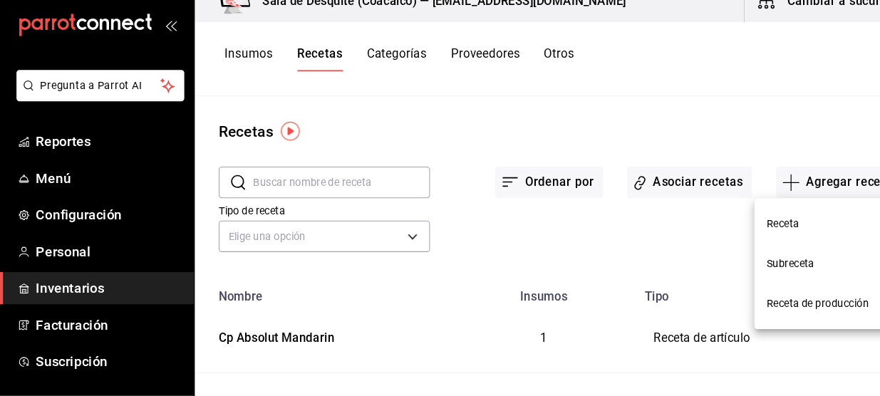
click at [768, 230] on span "Receta" at bounding box center [789, 231] width 120 height 15
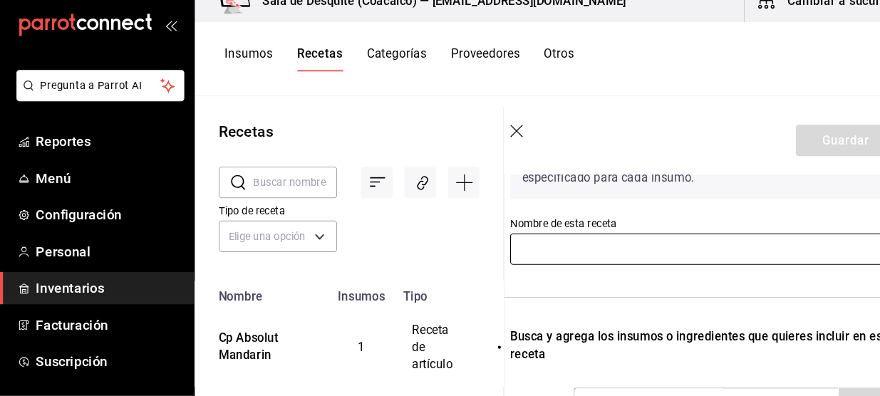
scroll to position [111, 11]
click at [684, 262] on input "text" at bounding box center [668, 255] width 366 height 30
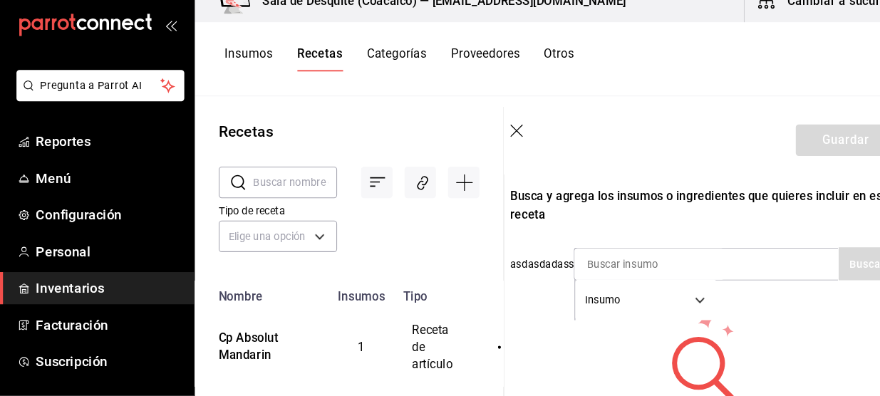
scroll to position [256, 11]
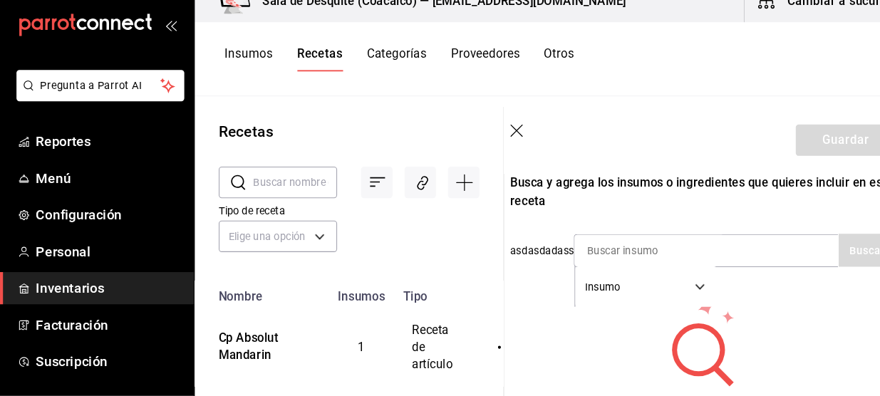
type input "Cp Absolut Mango"
click at [684, 262] on input at bounding box center [617, 257] width 142 height 30
type input "Absolut"
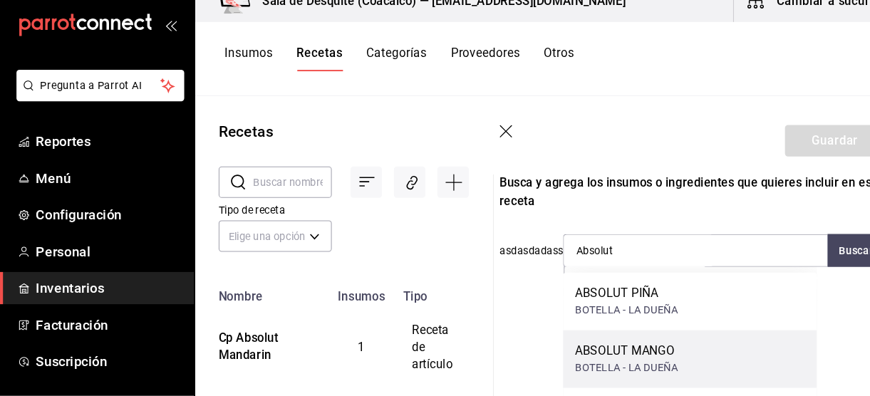
click at [647, 353] on div "ABSOLUT MANGO BOTELLA - LA DUEÑA" at bounding box center [656, 360] width 241 height 55
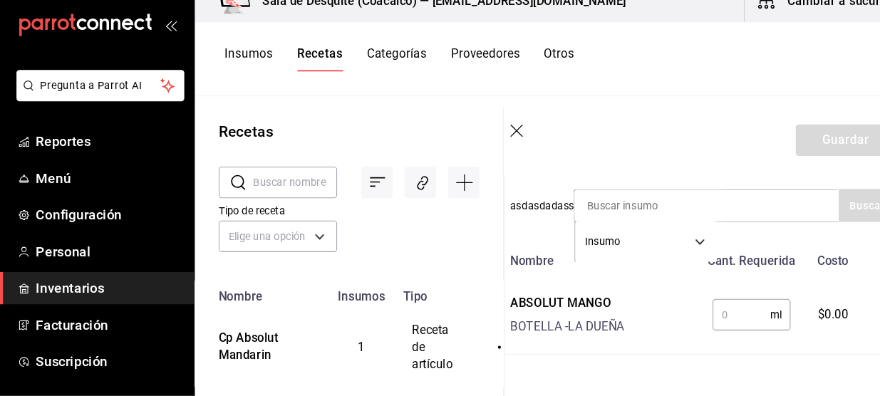
scroll to position [300, 11]
click at [690, 319] on input "text" at bounding box center [704, 317] width 55 height 28
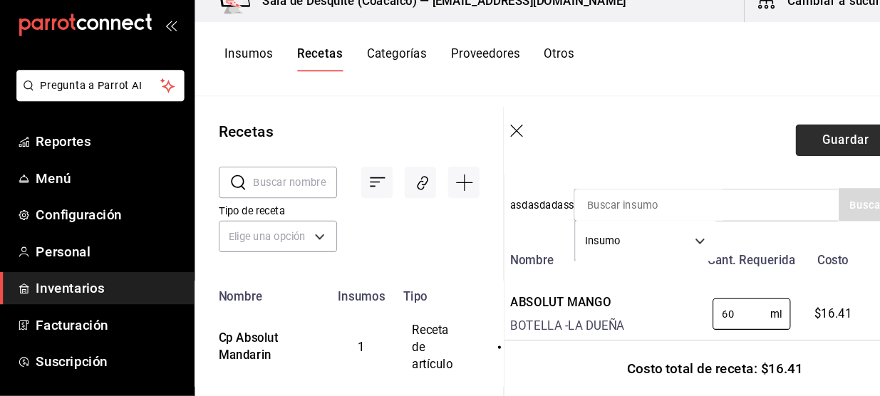
type input "60"
click at [759, 152] on button "Guardar" at bounding box center [803, 152] width 95 height 30
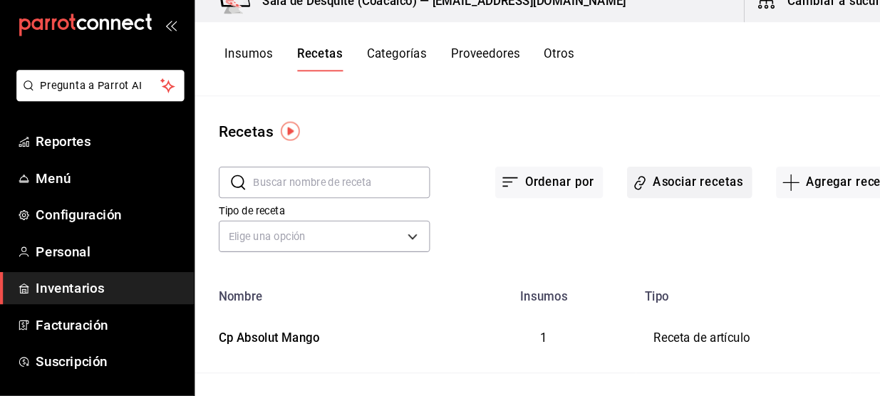
click at [652, 198] on button "Asociar recetas" at bounding box center [655, 192] width 119 height 30
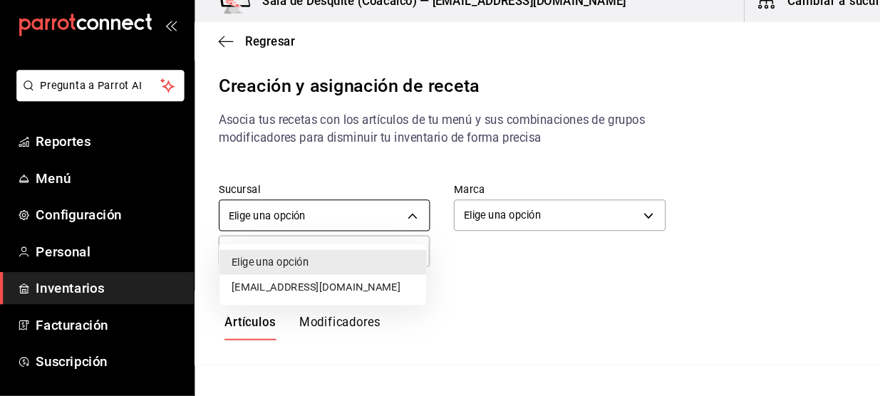
click at [384, 230] on body "Pregunta a Parrot AI Reportes Menú Configuración Personal Inventarios Facturaci…" at bounding box center [440, 186] width 880 height 372
click at [325, 300] on li "[EMAIL_ADDRESS][DOMAIN_NAME]" at bounding box center [307, 292] width 197 height 24
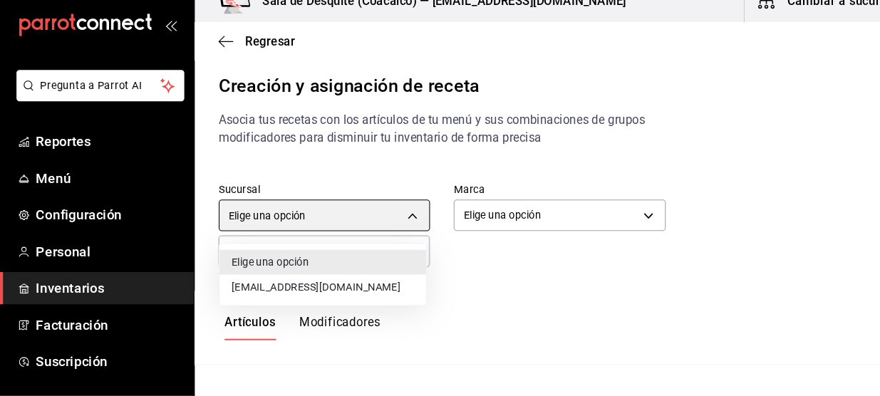
type input "93467c31-adce-431c-98c2-5877e547f662"
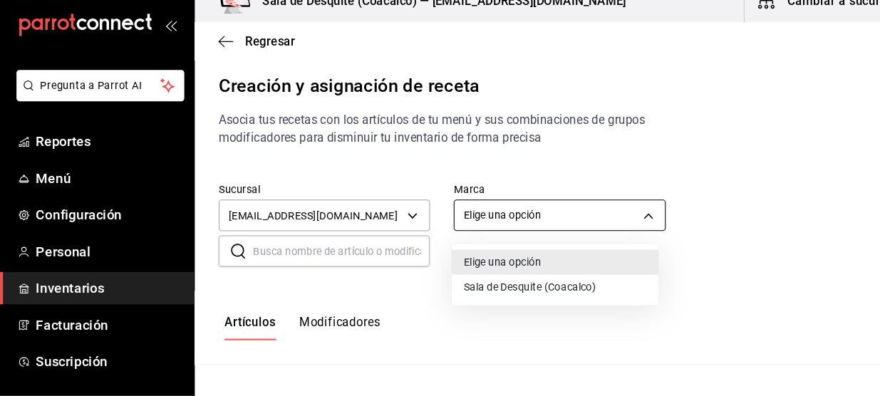
click at [489, 217] on body "Pregunta a Parrot AI Reportes Menú Configuración Personal Inventarios Facturaci…" at bounding box center [440, 186] width 880 height 372
click at [449, 293] on li "Sala de Desquite (Coacalco)" at bounding box center [528, 292] width 197 height 24
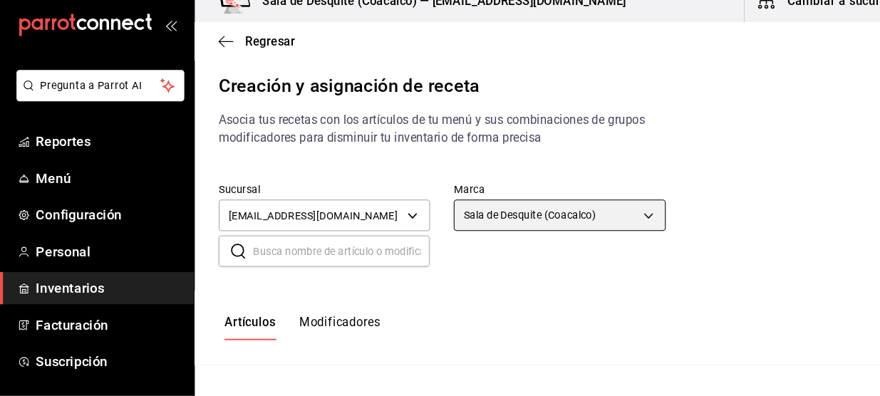
type input "62a8501e-83aa-44fc-a14d-b1e4ad847988"
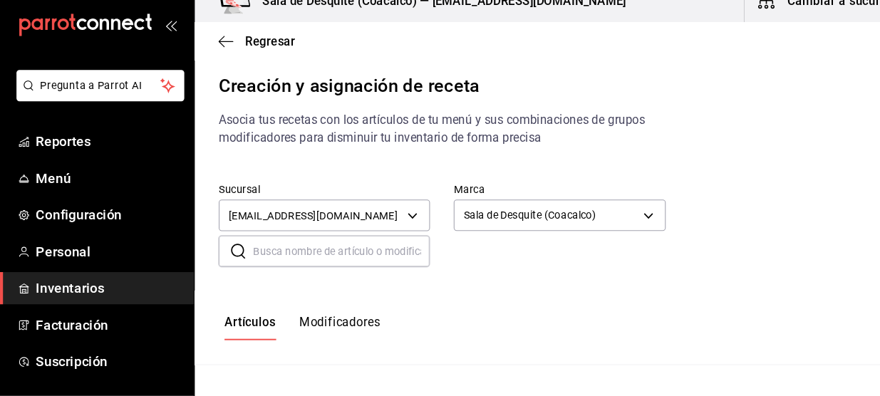
click at [318, 267] on input "text" at bounding box center [325, 258] width 168 height 28
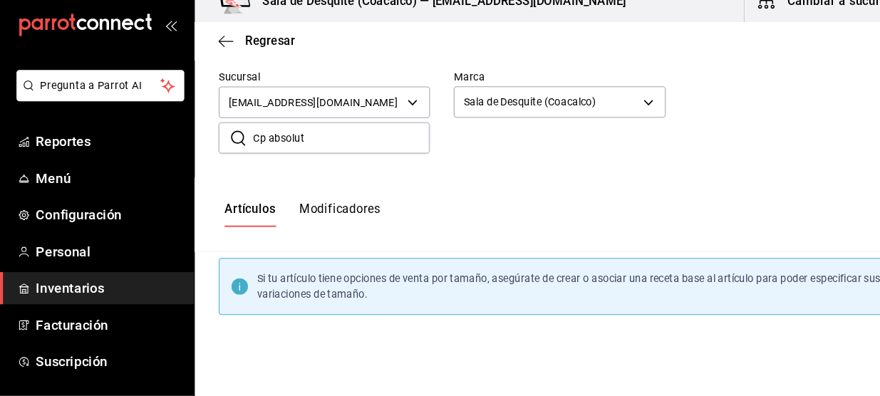
scroll to position [114, 0]
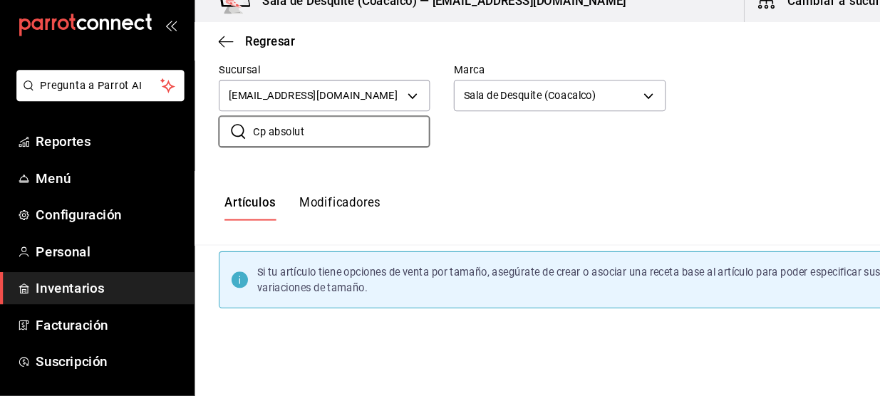
type input "Cp absolut"
click at [365, 202] on div "Artículos Modificadores" at bounding box center [532, 217] width 694 height 71
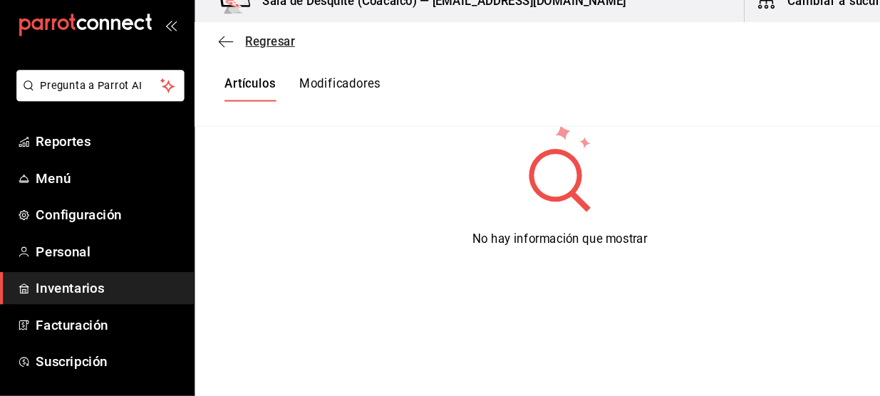
click at [222, 58] on span "Regresar" at bounding box center [244, 58] width 73 height 14
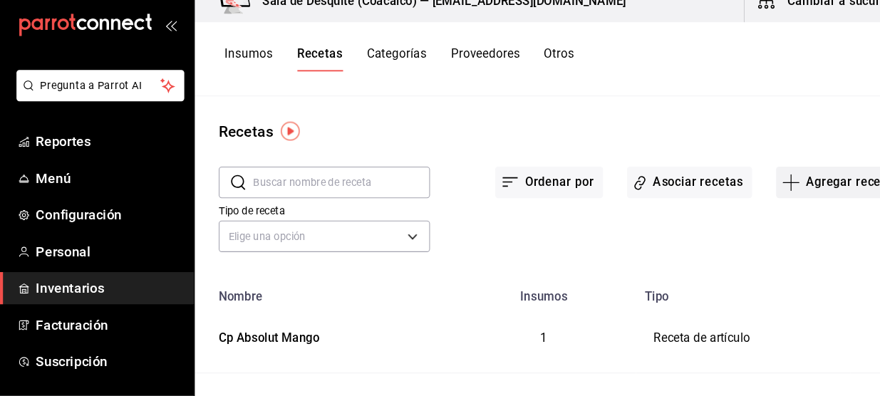
click at [779, 183] on button "Agregar receta" at bounding box center [797, 192] width 119 height 30
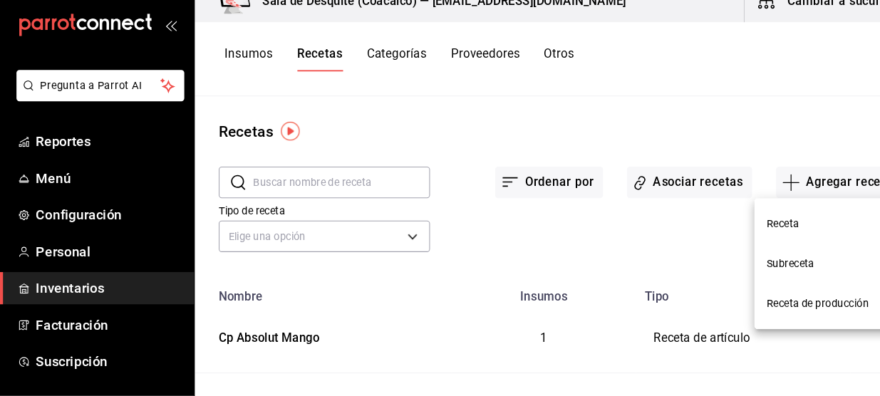
click at [766, 236] on span "Receta" at bounding box center [789, 231] width 120 height 15
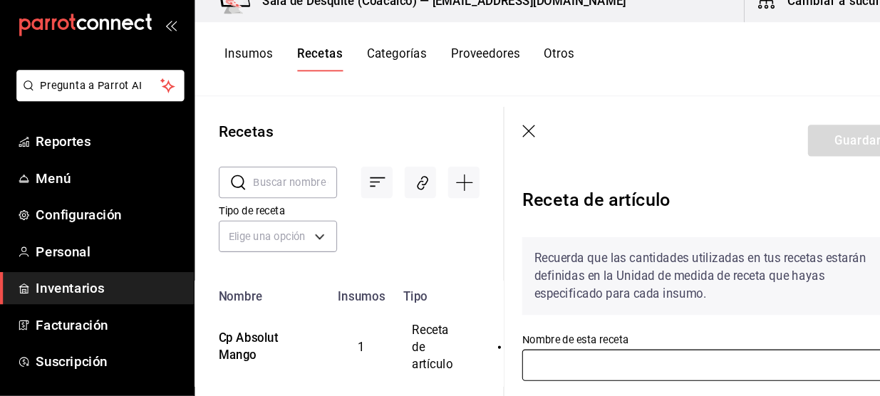
click at [627, 354] on input "text" at bounding box center [679, 366] width 366 height 30
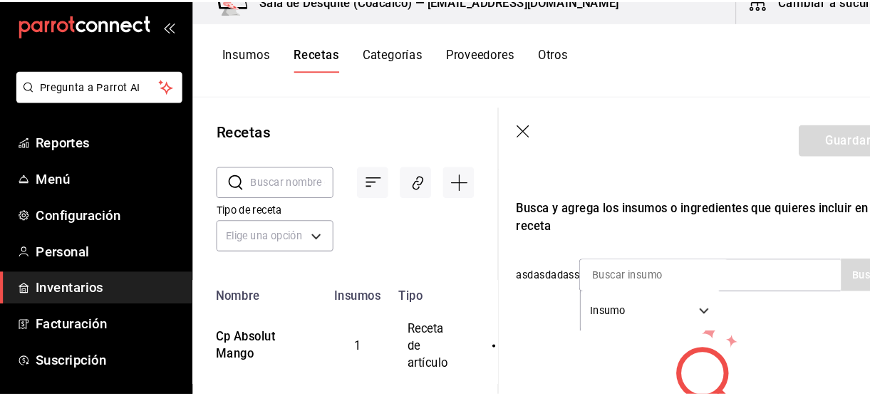
scroll to position [244, 0]
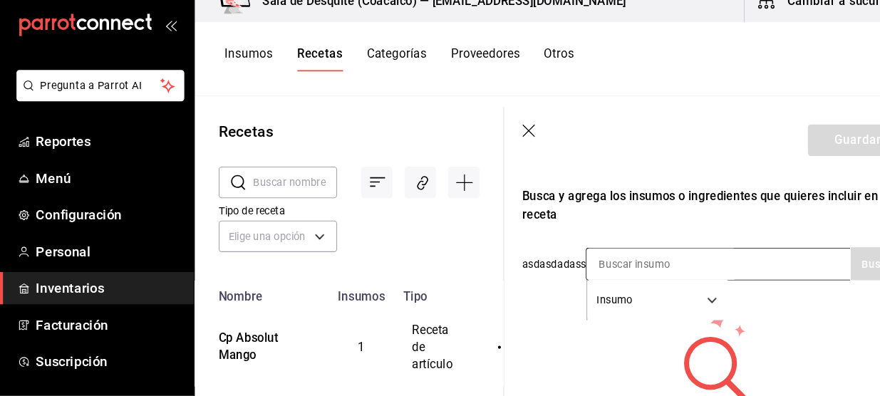
type input "Cp Absolut Smoky [PERSON_NAME]"
click at [643, 274] on input at bounding box center [629, 270] width 142 height 30
type input "Absolut"
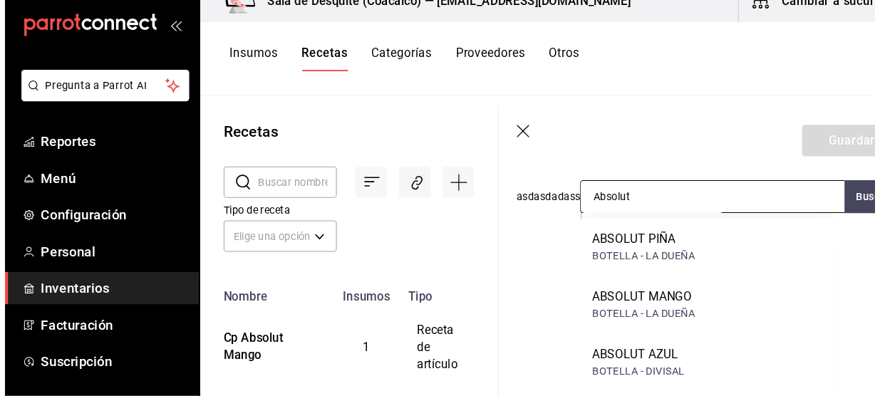
scroll to position [308, 0]
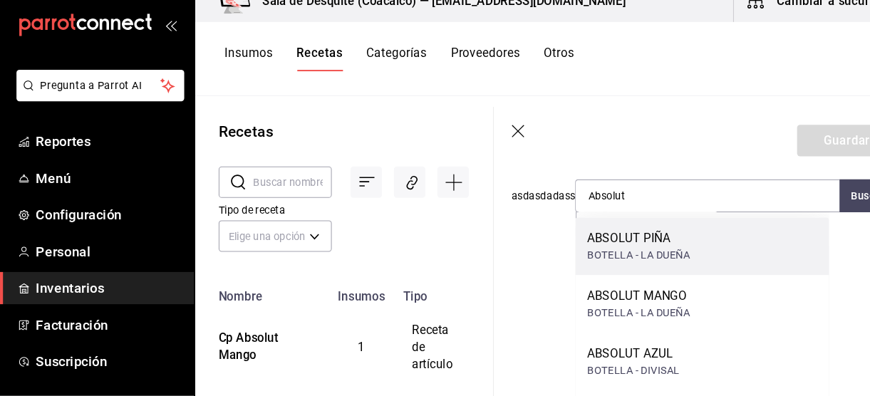
click at [652, 256] on div "BOTELLA - LA DUEÑA" at bounding box center [607, 261] width 98 height 15
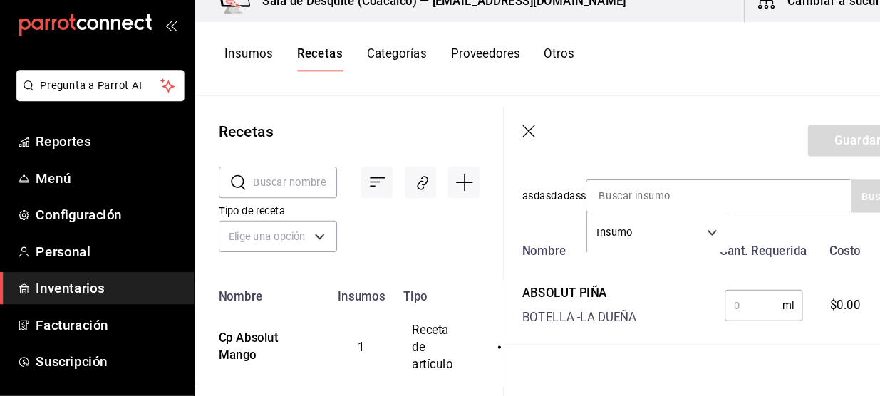
click at [726, 317] on input "text" at bounding box center [716, 309] width 55 height 28
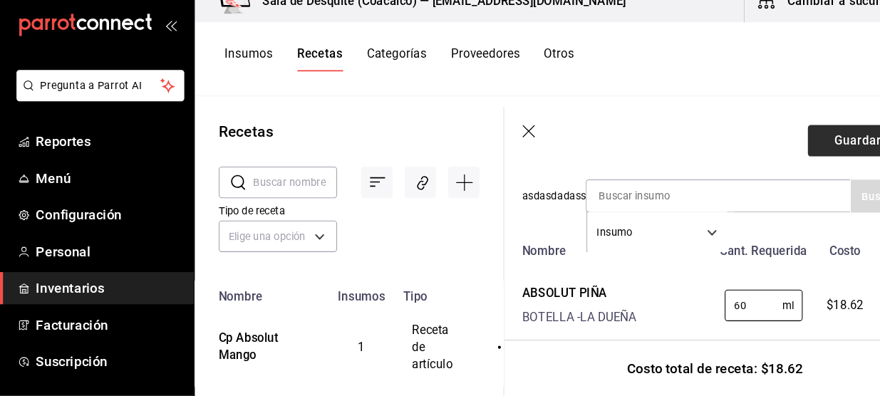
type input "60"
click at [782, 151] on button "Guardar" at bounding box center [815, 152] width 95 height 30
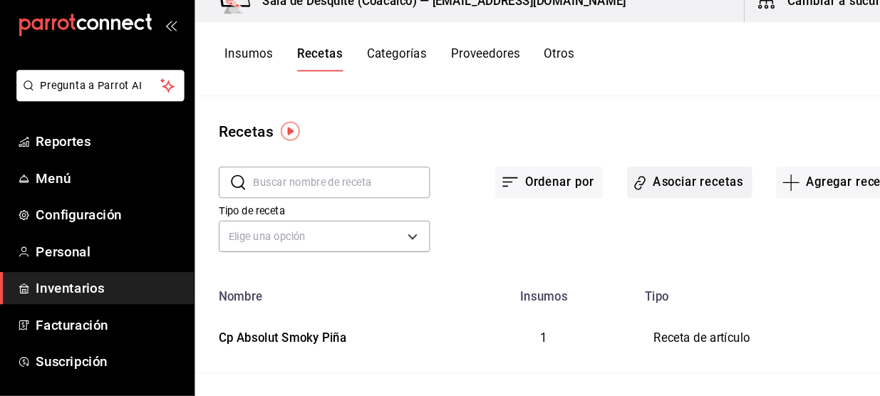
click at [626, 194] on button "Asociar recetas" at bounding box center [655, 192] width 119 height 30
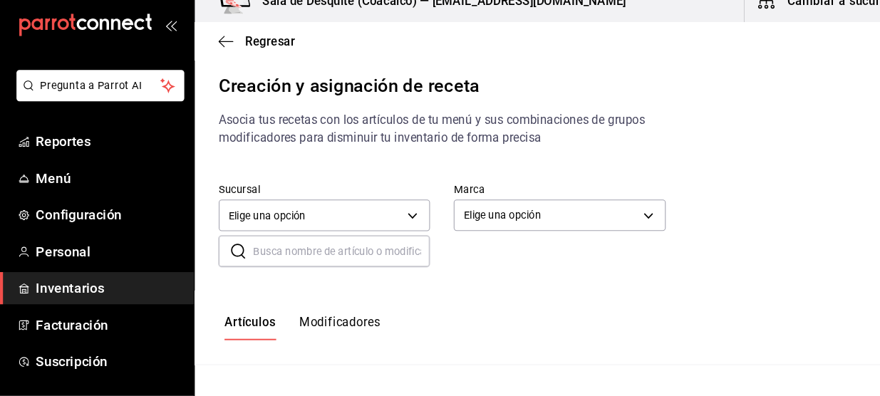
click at [375, 224] on body "Pregunta a Parrot AI Reportes Menú Configuración Personal Inventarios Facturaci…" at bounding box center [440, 186] width 880 height 372
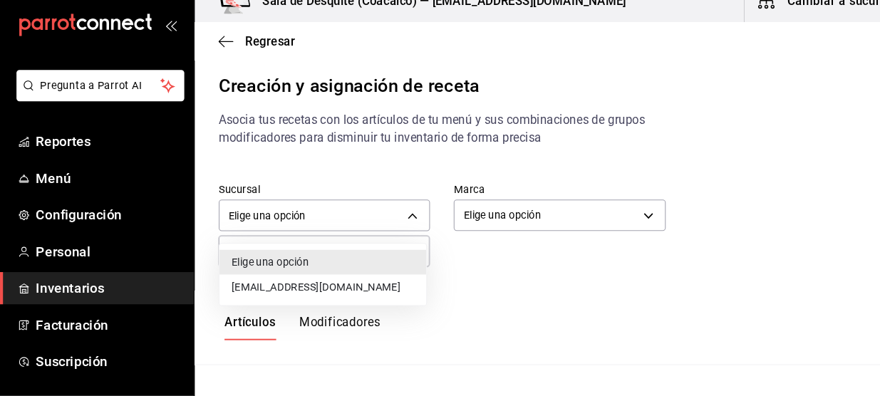
click at [342, 298] on li "[EMAIL_ADDRESS][DOMAIN_NAME]" at bounding box center [307, 292] width 197 height 24
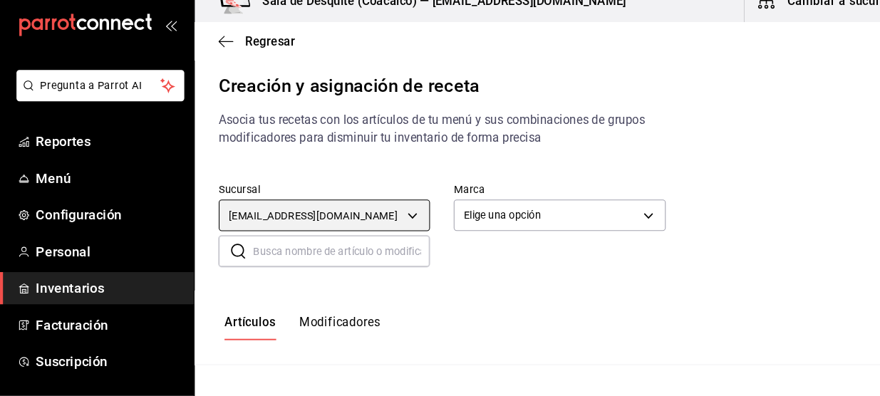
type input "93467c31-adce-431c-98c2-5877e547f662"
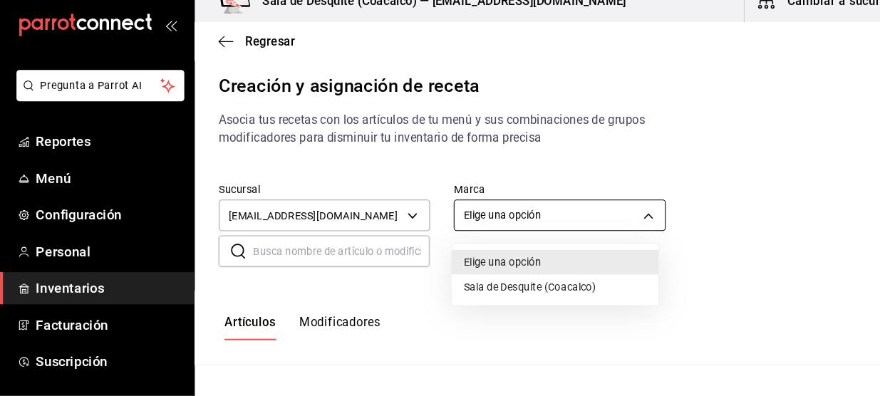
click at [488, 227] on body "Pregunta a Parrot AI Reportes Menú Configuración Personal Inventarios Facturaci…" at bounding box center [440, 186] width 880 height 372
click at [470, 298] on li "Sala de Desquite (Coacalco)" at bounding box center [528, 292] width 197 height 24
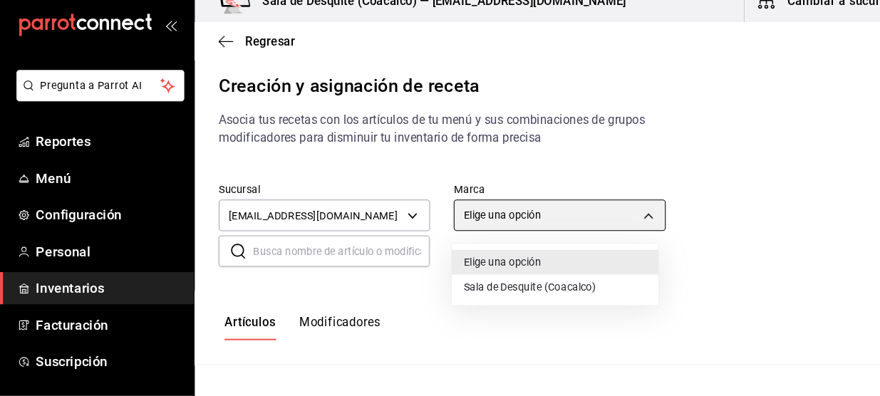
type input "62a8501e-83aa-44fc-a14d-b1e4ad847988"
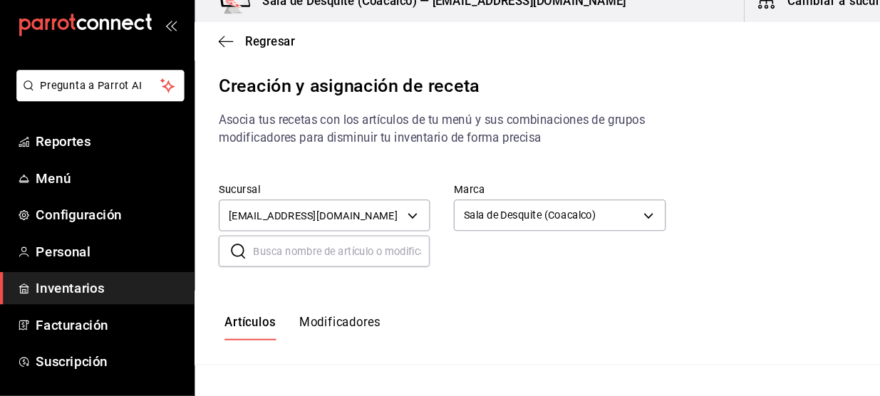
click at [310, 255] on input "text" at bounding box center [325, 258] width 168 height 28
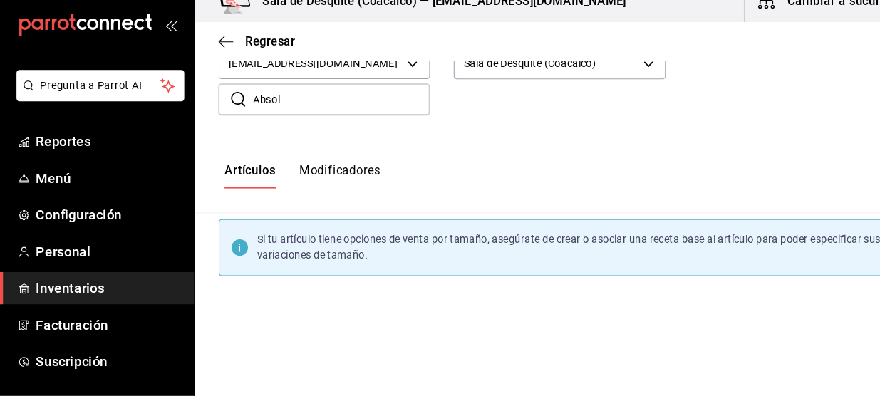
scroll to position [145, 0]
type input "Absol"
click at [213, 55] on icon "button" at bounding box center [215, 58] width 14 height 13
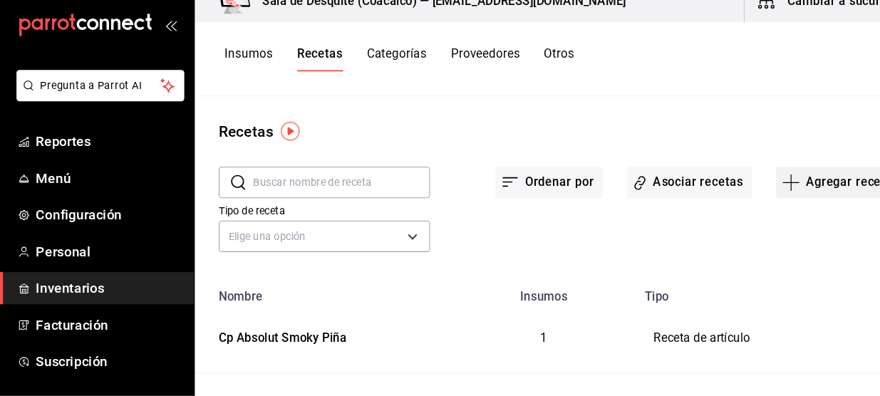
click at [775, 192] on button "Agregar receta" at bounding box center [797, 192] width 119 height 30
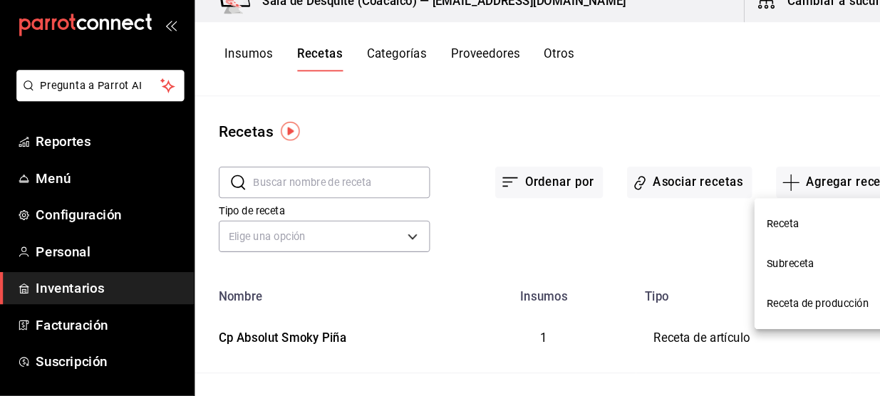
click at [765, 221] on li "Receta" at bounding box center [788, 232] width 142 height 38
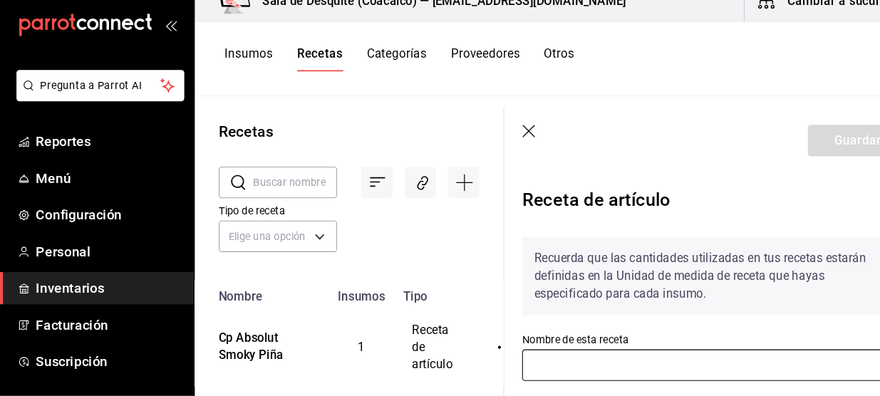
click at [643, 367] on input "text" at bounding box center [679, 366] width 366 height 30
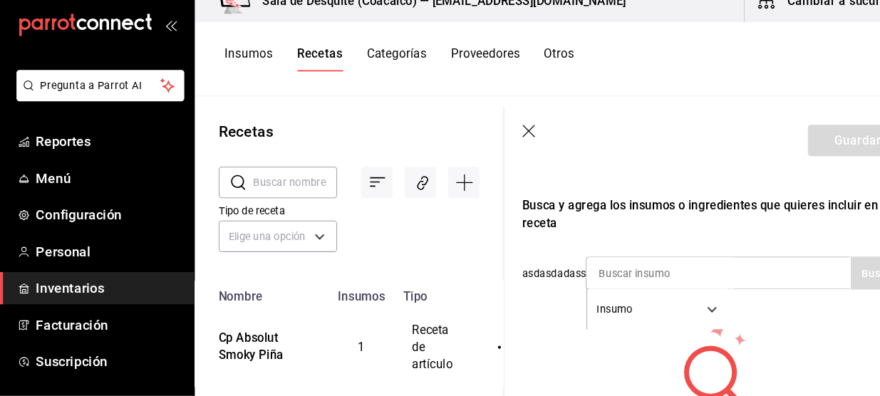
scroll to position [236, 0]
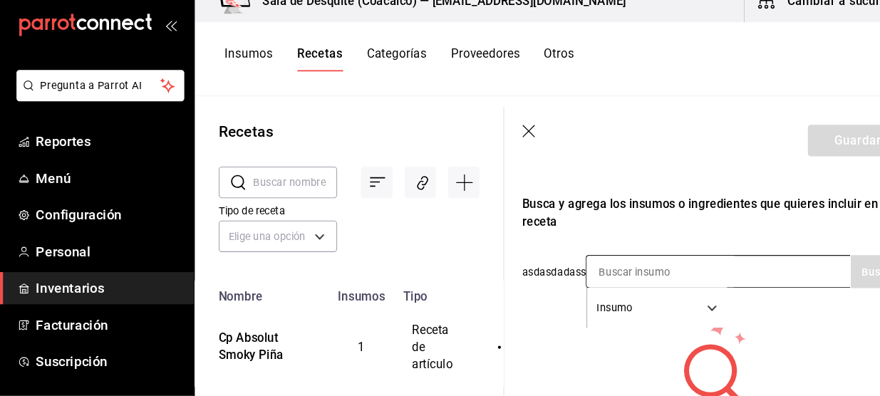
type input "[DEMOGRAPHIC_DATA] Stolichnaya"
click at [620, 274] on input at bounding box center [629, 277] width 142 height 30
type input "Stolich"
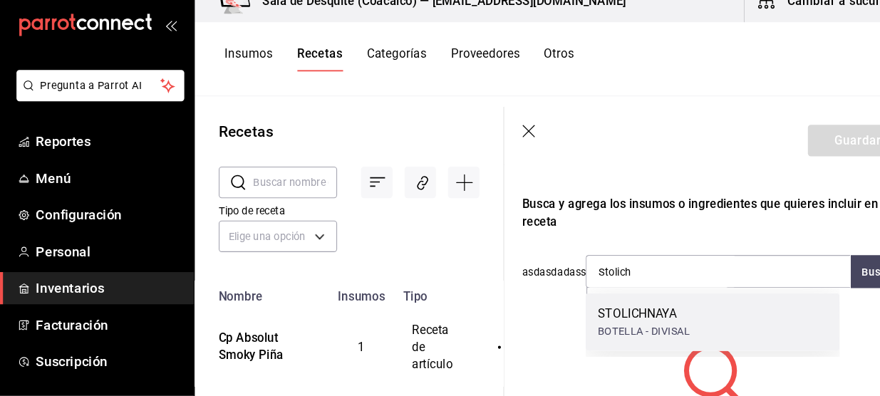
click at [630, 336] on div "BOTELLA - DIVISAL" at bounding box center [612, 333] width 88 height 15
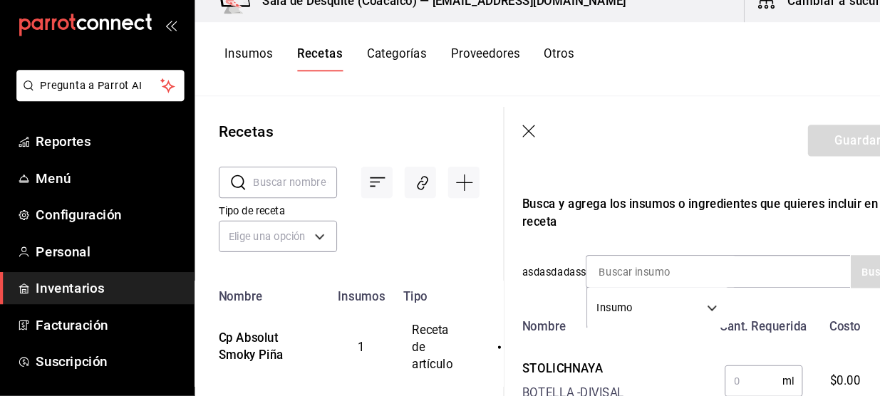
click at [697, 379] on input "text" at bounding box center [716, 381] width 55 height 28
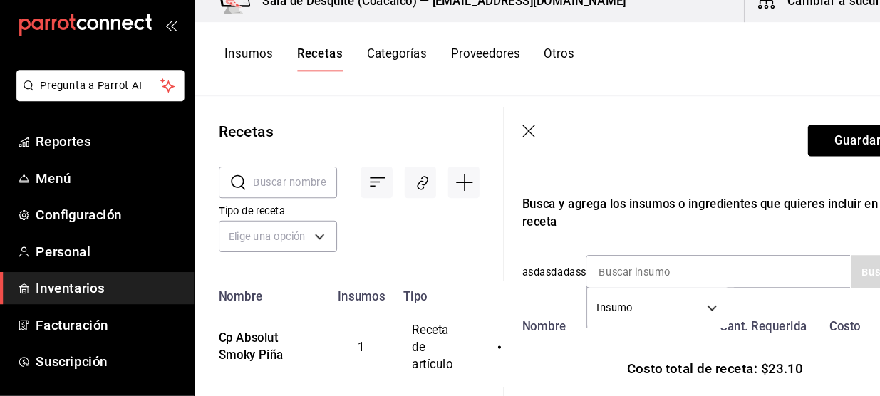
type input "60"
click at [572, 365] on div "Costo total de receta: $23.10" at bounding box center [679, 369] width 400 height 54
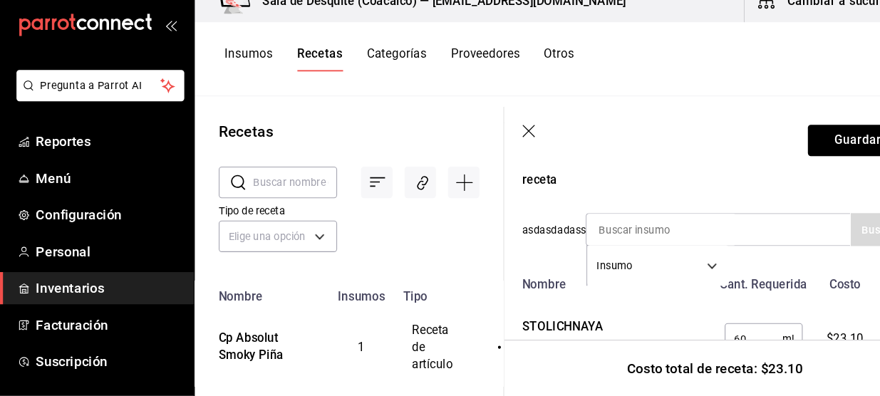
scroll to position [342, 0]
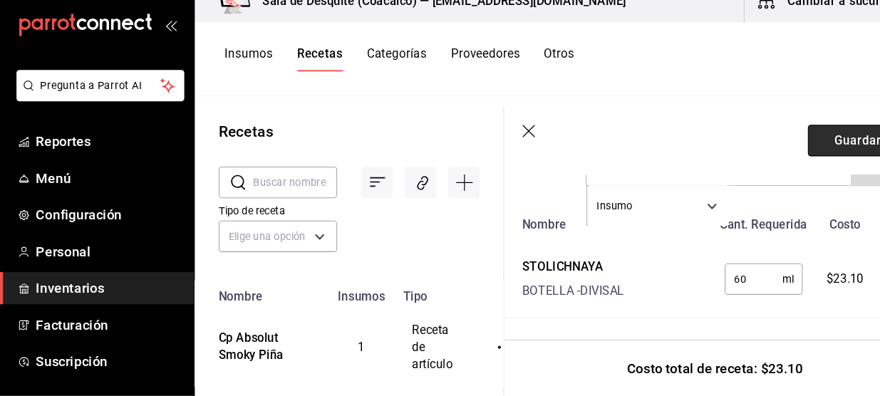
click at [797, 162] on button "Guardar" at bounding box center [815, 152] width 95 height 30
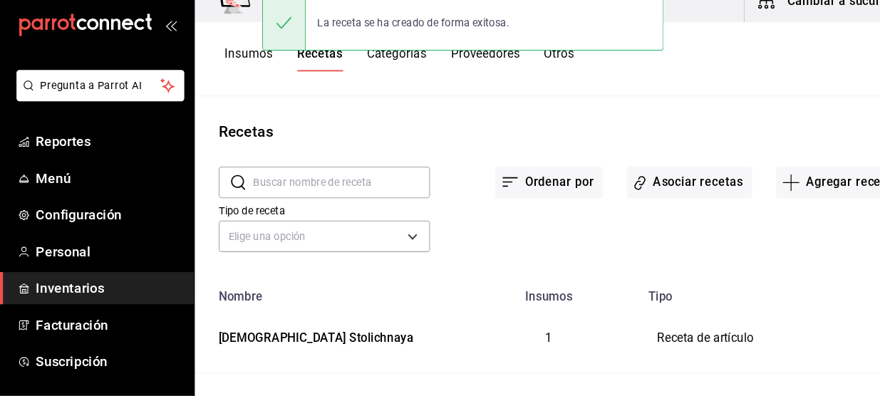
scroll to position [316, 0]
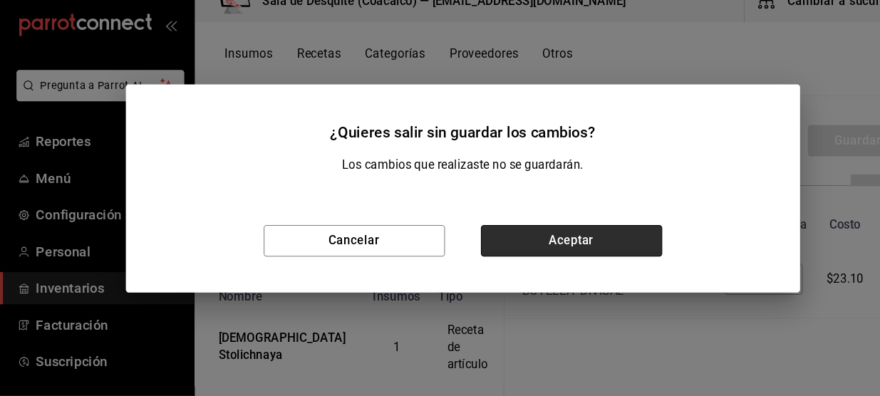
click at [555, 244] on button "Aceptar" at bounding box center [543, 248] width 172 height 30
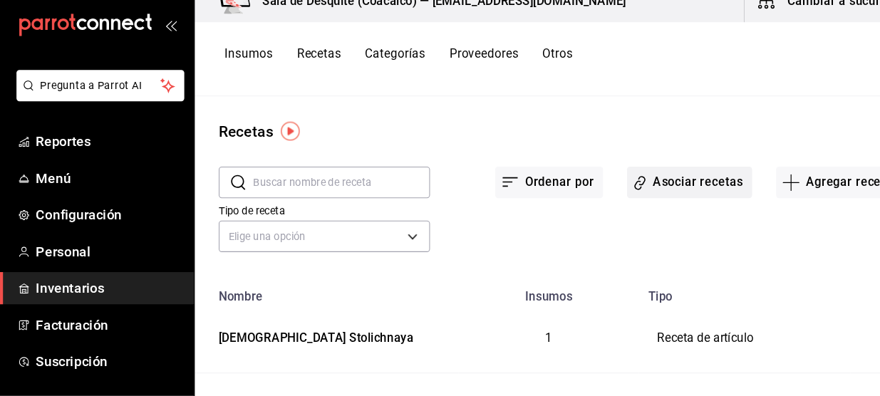
click at [680, 189] on button "Asociar recetas" at bounding box center [655, 192] width 119 height 30
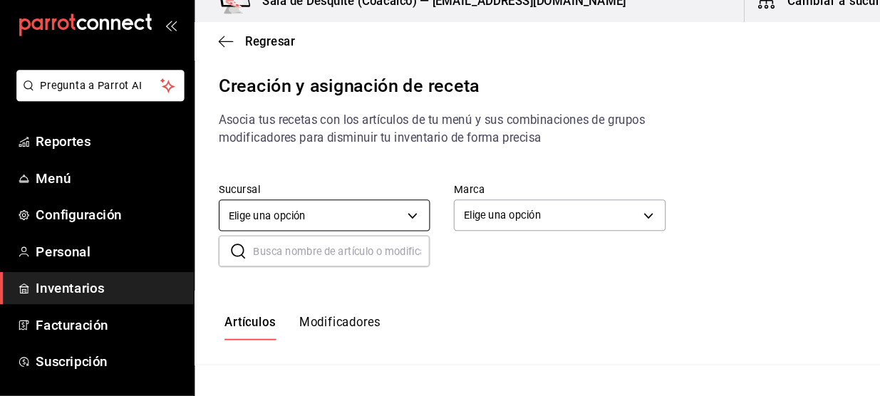
click at [377, 232] on body "Pregunta a Parrot AI Reportes Menú Configuración Personal Inventarios Facturaci…" at bounding box center [440, 186] width 880 height 372
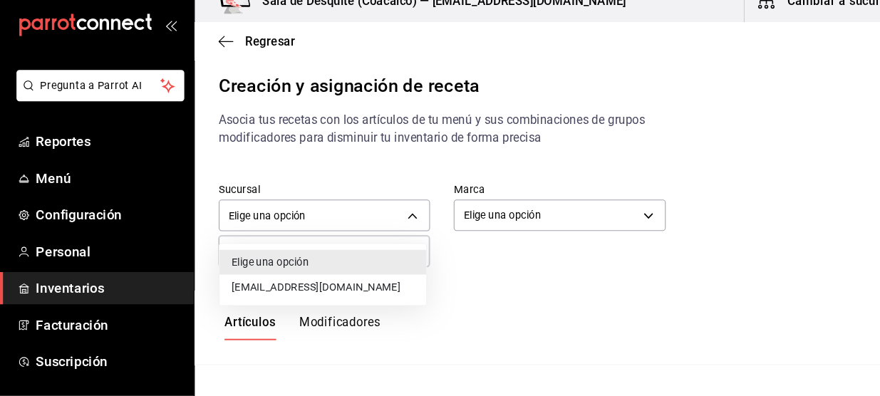
click at [345, 293] on li "[EMAIL_ADDRESS][DOMAIN_NAME]" at bounding box center [307, 292] width 197 height 24
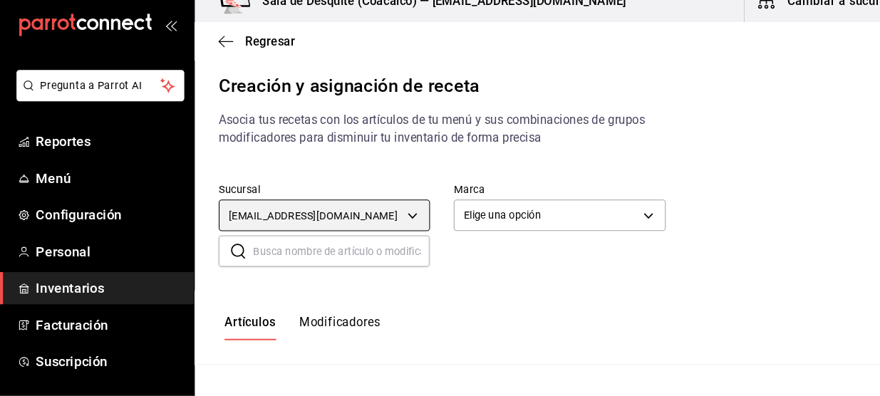
type input "93467c31-adce-431c-98c2-5877e547f662"
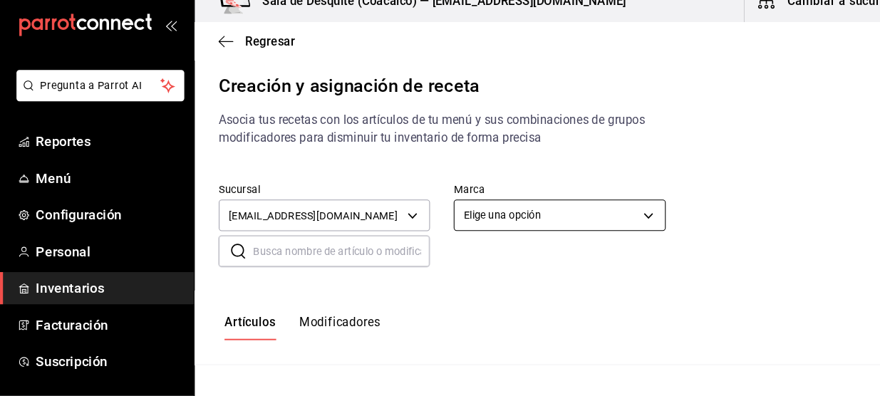
click at [522, 232] on body "Pregunta a Parrot AI Reportes Menú Configuración Personal Inventarios Facturaci…" at bounding box center [440, 186] width 880 height 372
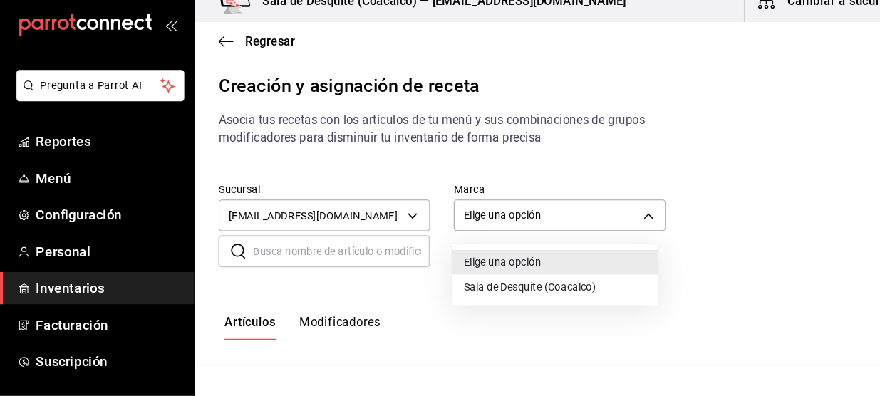
click at [488, 296] on li "Sala de Desquite (Coacalco)" at bounding box center [528, 292] width 197 height 24
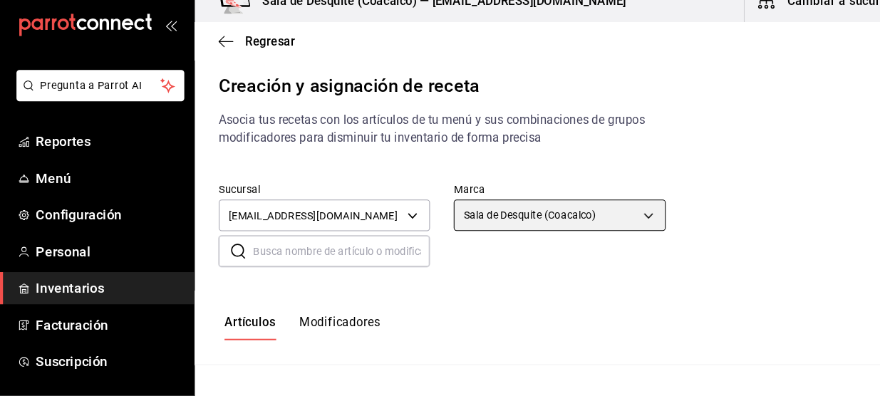
type input "62a8501e-83aa-44fc-a14d-b1e4ad847988"
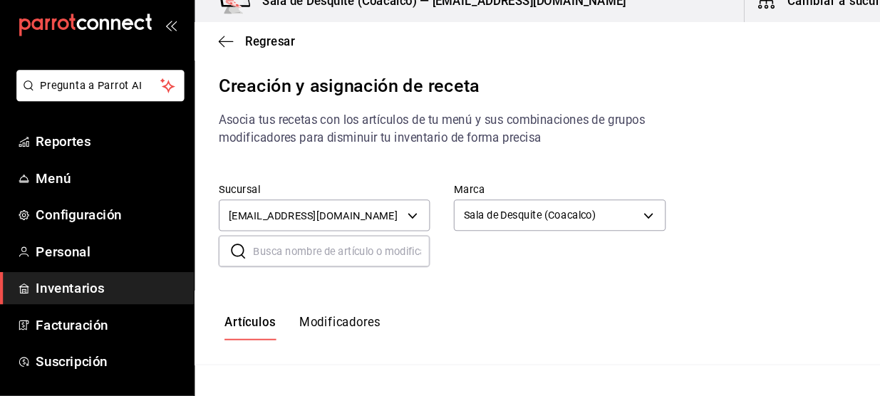
click at [354, 258] on input "text" at bounding box center [325, 258] width 168 height 28
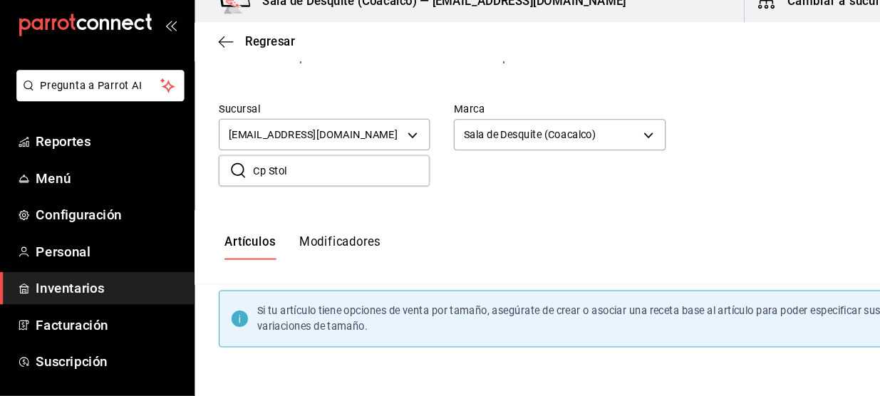
scroll to position [135, 0]
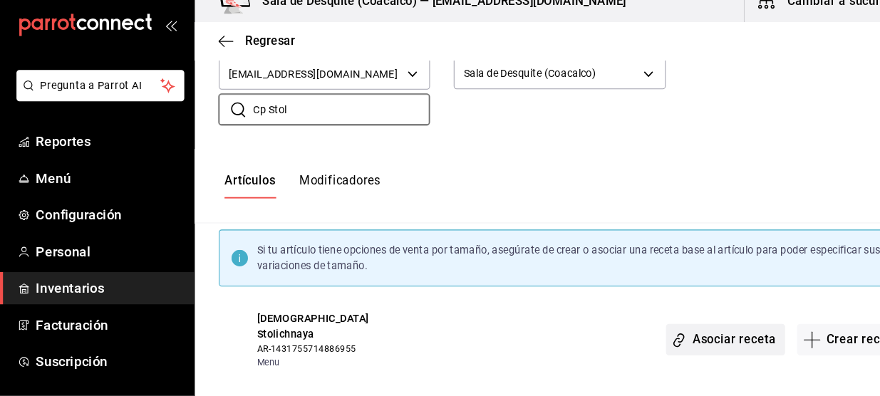
type input "Cp Stol"
click at [697, 333] on button "Asociar receta" at bounding box center [689, 342] width 113 height 30
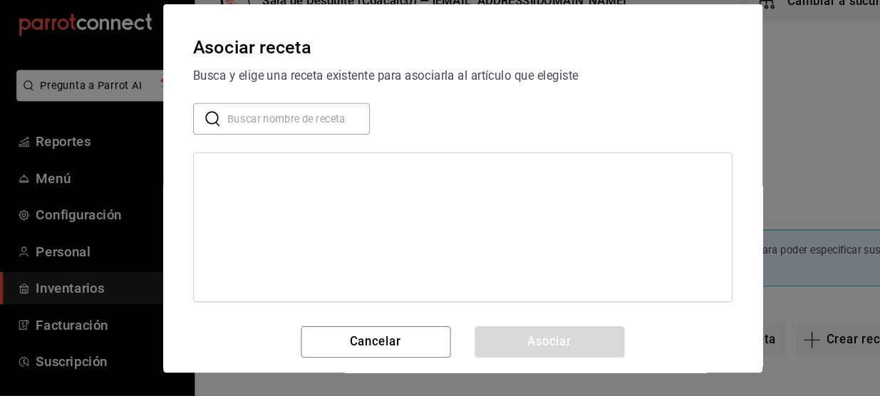
click at [301, 136] on input "text" at bounding box center [284, 132] width 135 height 28
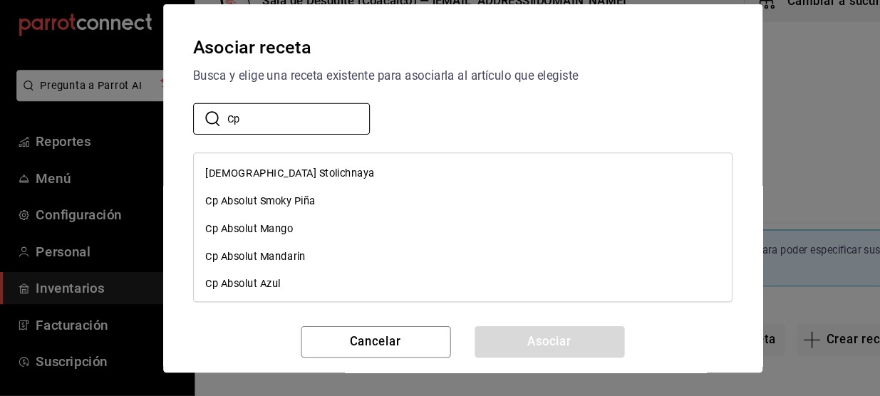
type input "Cp"
click at [247, 193] on div "[DEMOGRAPHIC_DATA] Stolichnaya" at bounding box center [439, 183] width 511 height 26
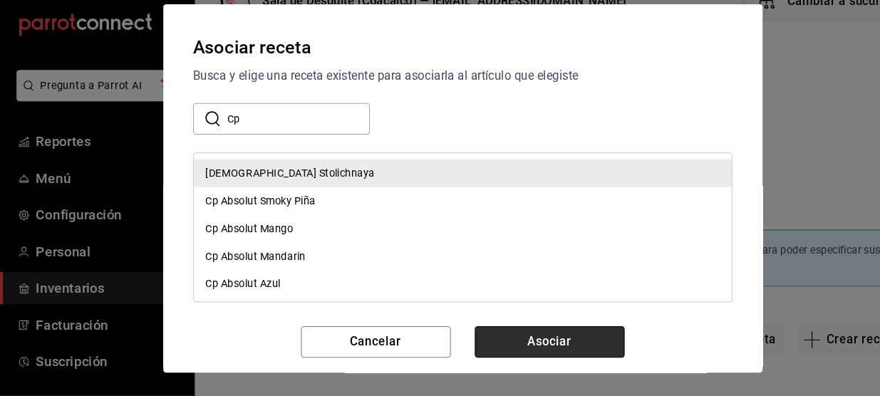
click at [464, 341] on button "Asociar" at bounding box center [523, 344] width 142 height 30
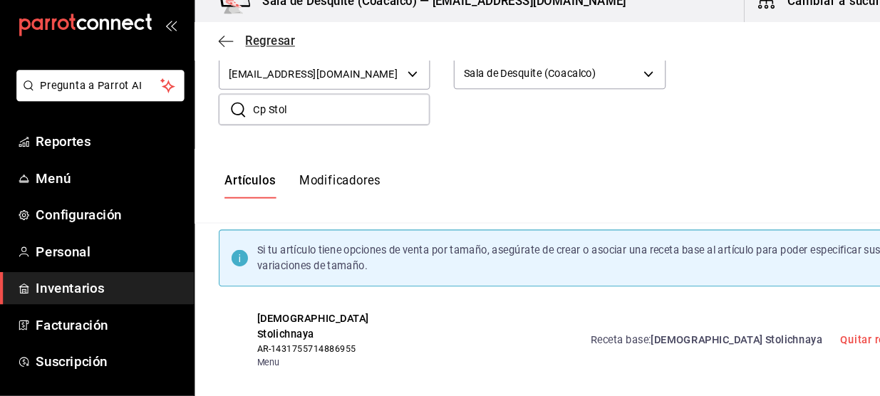
click at [217, 58] on icon "button" at bounding box center [215, 58] width 14 height 1
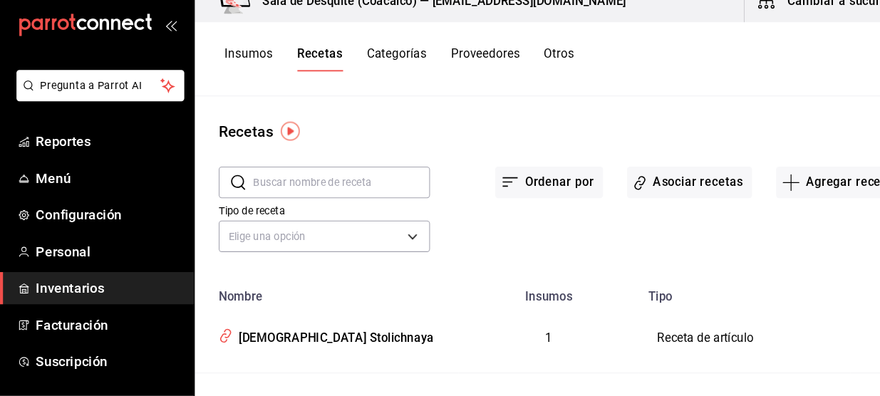
click at [276, 294] on th "Nombre" at bounding box center [310, 297] width 251 height 22
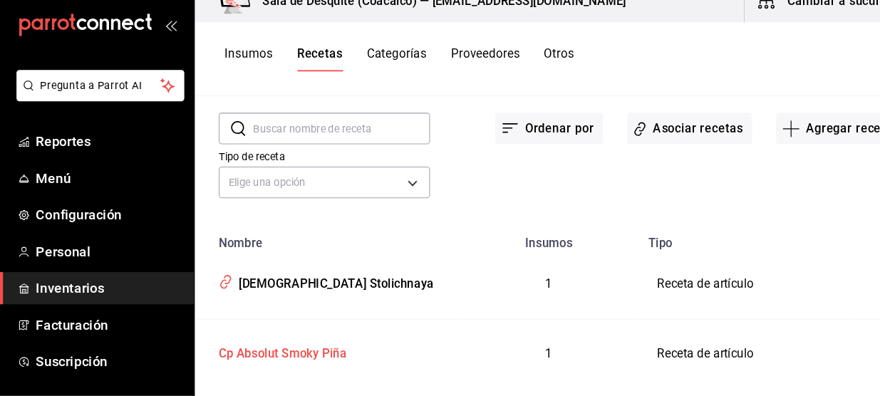
click at [285, 350] on div "Cp Absolut Smoky [PERSON_NAME]" at bounding box center [265, 353] width 127 height 22
click at [643, 140] on button "Asociar recetas" at bounding box center [655, 141] width 119 height 30
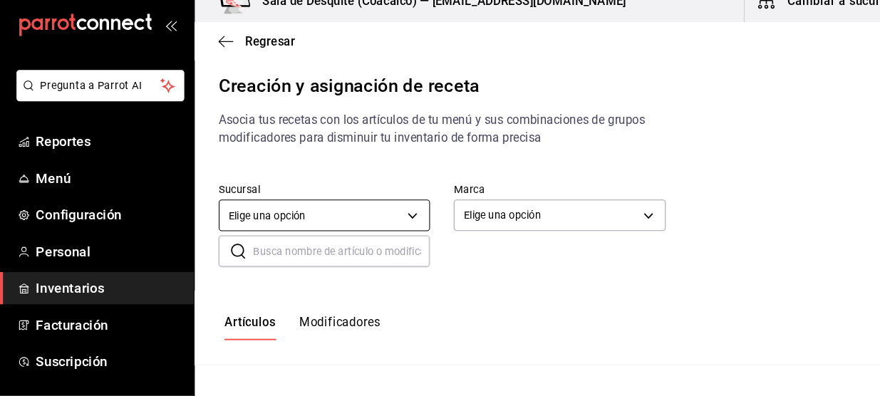
click at [387, 221] on body "Pregunta a Parrot AI Reportes Menú Configuración Personal Inventarios Facturaci…" at bounding box center [440, 186] width 880 height 372
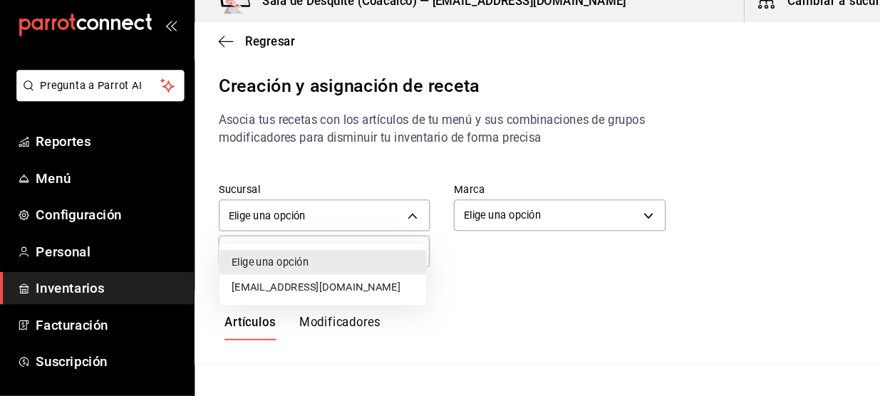
click at [348, 293] on div at bounding box center [440, 198] width 880 height 396
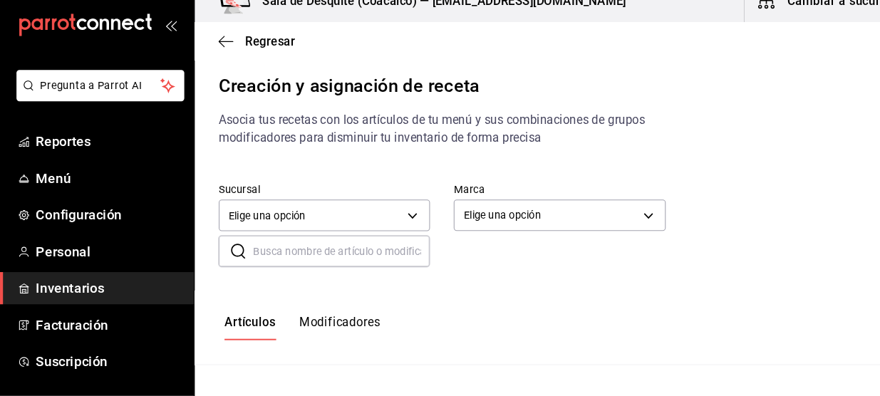
click at [477, 214] on div at bounding box center [440, 198] width 880 height 396
click at [477, 214] on body "Pregunta a Parrot AI Reportes Menú Configuración Personal Inventarios Facturaci…" at bounding box center [440, 186] width 880 height 372
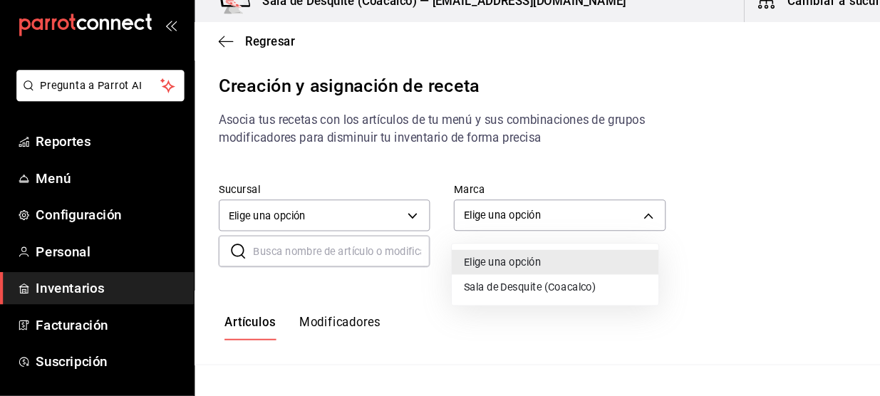
click at [449, 287] on div "Elige una opción Sala de Desquite (Coacalco)" at bounding box center [440, 198] width 880 height 396
click at [456, 291] on li "Sala de Desquite (Coacalco)" at bounding box center [528, 292] width 197 height 24
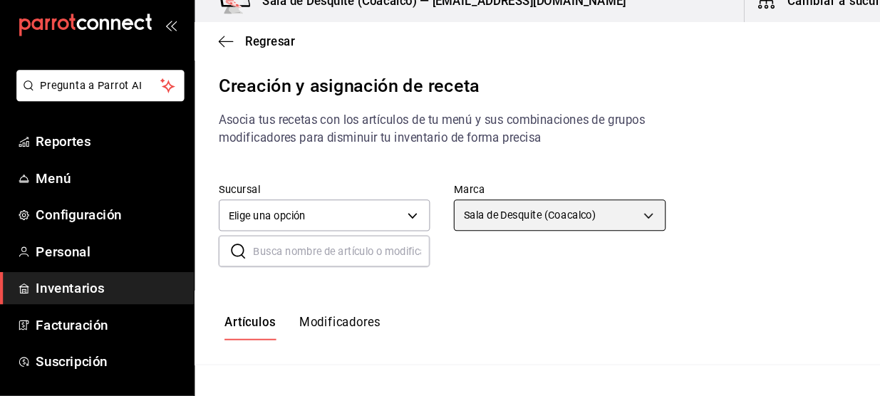
type input "62a8501e-83aa-44fc-a14d-b1e4ad847988"
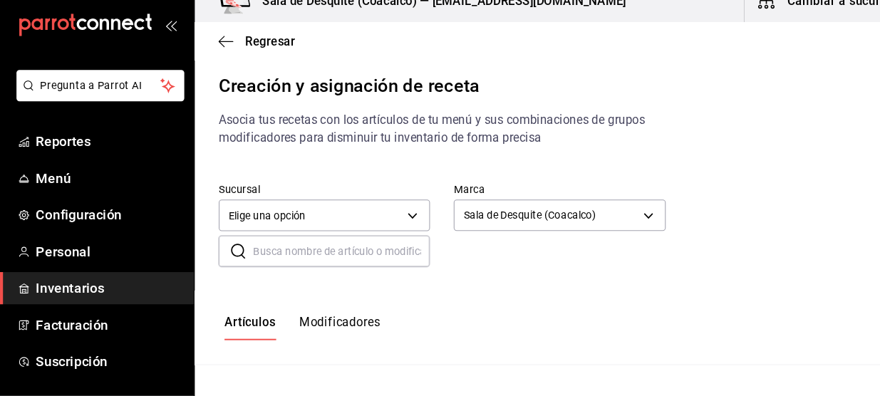
click at [456, 291] on div "Sucursal Elige una opción default Marca Sala de Desquite (Coacalco) 62a8501e-83…" at bounding box center [532, 232] width 694 height 125
click at [393, 230] on body "Pregunta a Parrot AI Reportes Menú Configuración Personal Inventarios Facturaci…" at bounding box center [440, 186] width 880 height 372
click at [388, 223] on div at bounding box center [440, 198] width 880 height 396
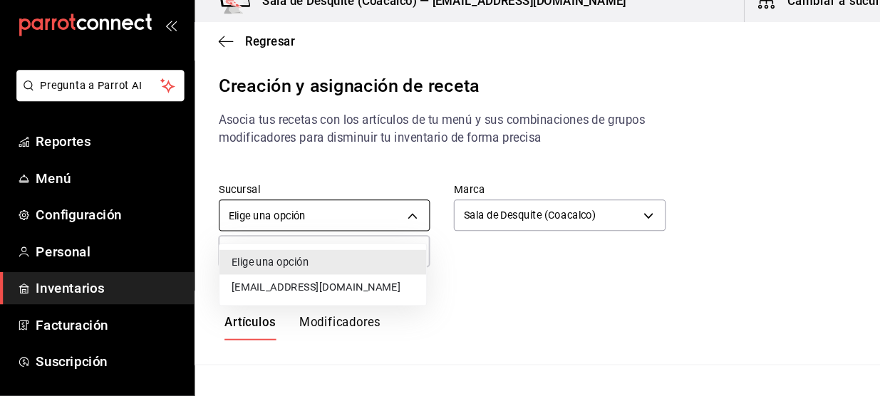
click at [388, 223] on body "Pregunta a Parrot AI Reportes Menú Configuración Personal Inventarios Facturaci…" at bounding box center [440, 186] width 880 height 372
click at [343, 298] on li "[EMAIL_ADDRESS][DOMAIN_NAME]" at bounding box center [307, 292] width 197 height 24
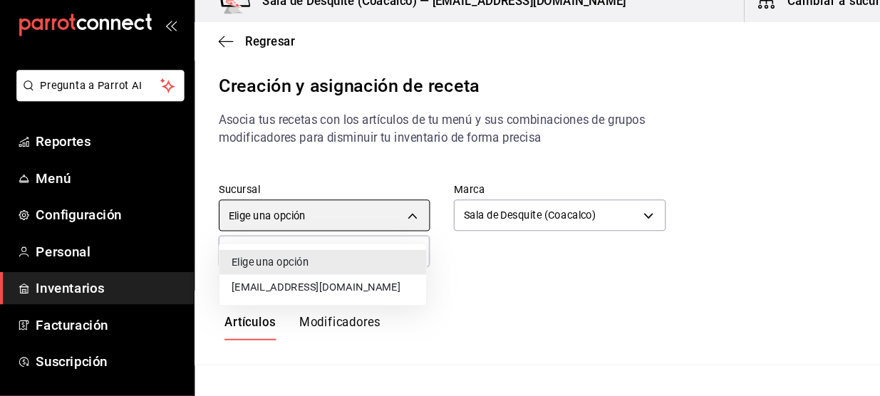
type input "93467c31-adce-431c-98c2-5877e547f662"
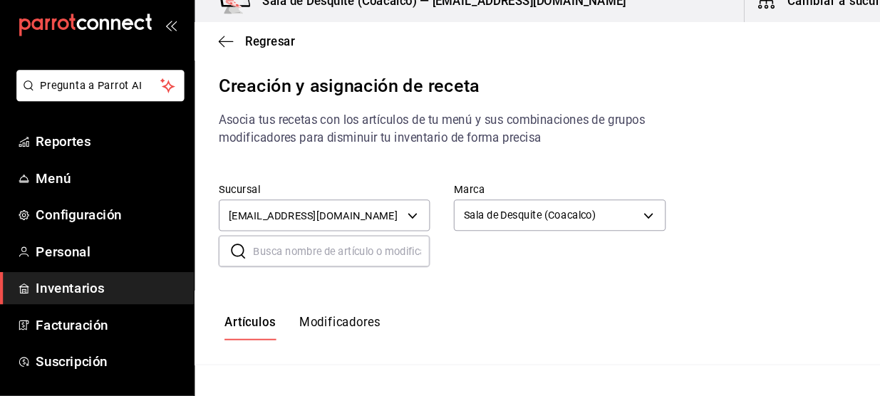
click at [343, 269] on input "text" at bounding box center [325, 258] width 168 height 28
click at [343, 269] on input "C" at bounding box center [325, 258] width 168 height 28
type input "Cp A"
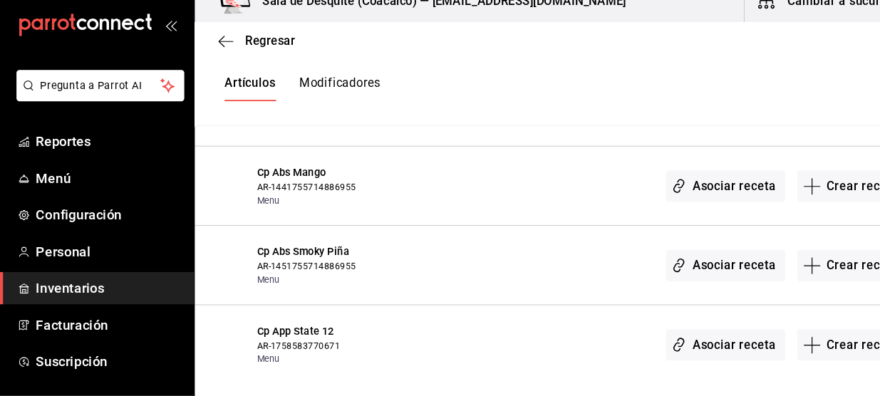
scroll to position [655, 0]
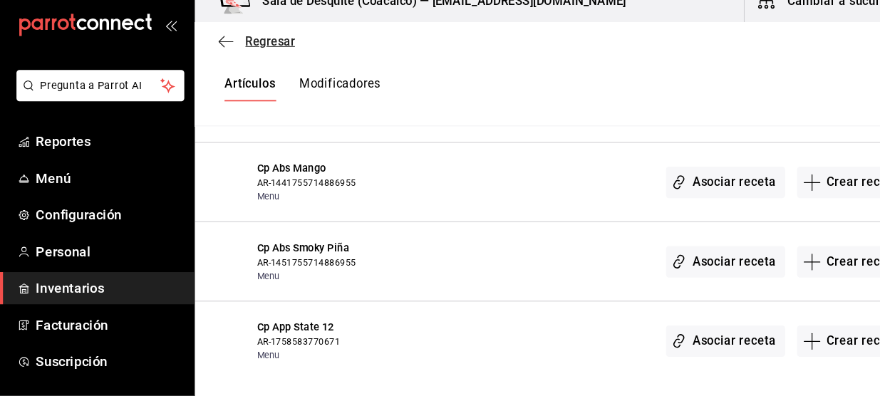
click at [214, 61] on icon "button" at bounding box center [215, 58] width 14 height 13
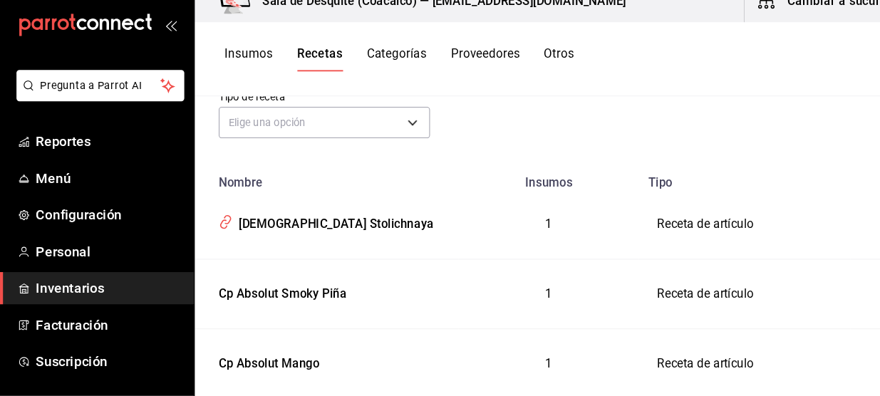
scroll to position [109, 0]
click at [320, 271] on td "Cp Absolut Smoky [PERSON_NAME]" at bounding box center [310, 298] width 251 height 66
click at [642, 184] on th "Tipo" at bounding box center [708, 188] width 201 height 22
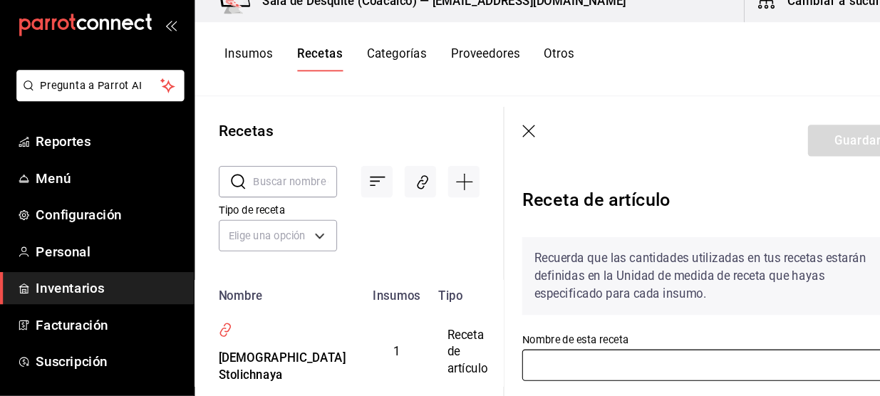
type input "Cp Absolut Smoky [PERSON_NAME]"
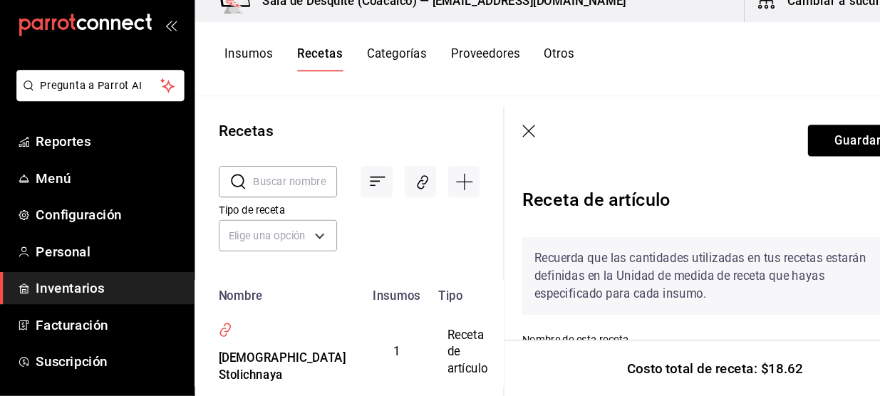
scroll to position [262, 0]
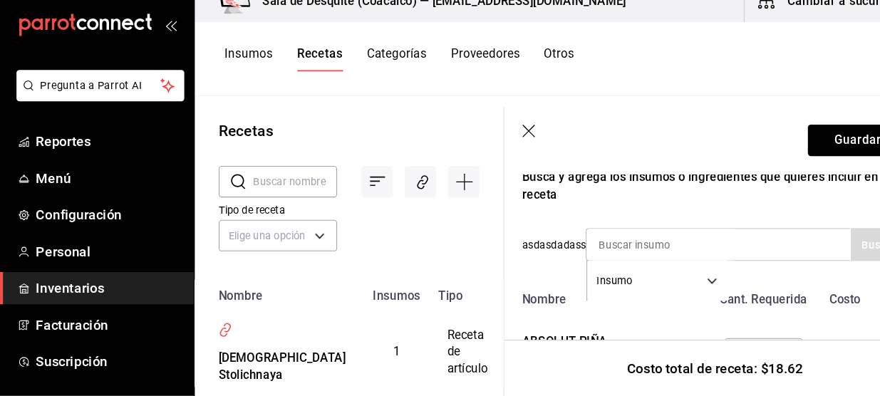
click at [504, 143] on icon "button" at bounding box center [503, 144] width 14 height 14
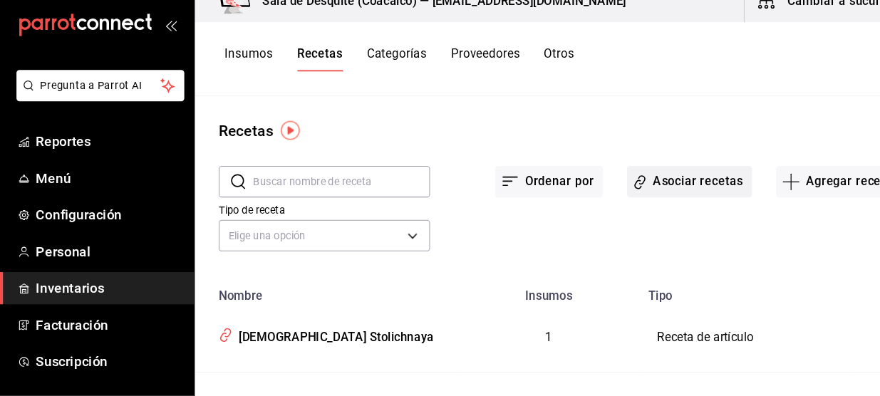
click at [662, 185] on button "Asociar recetas" at bounding box center [655, 192] width 119 height 30
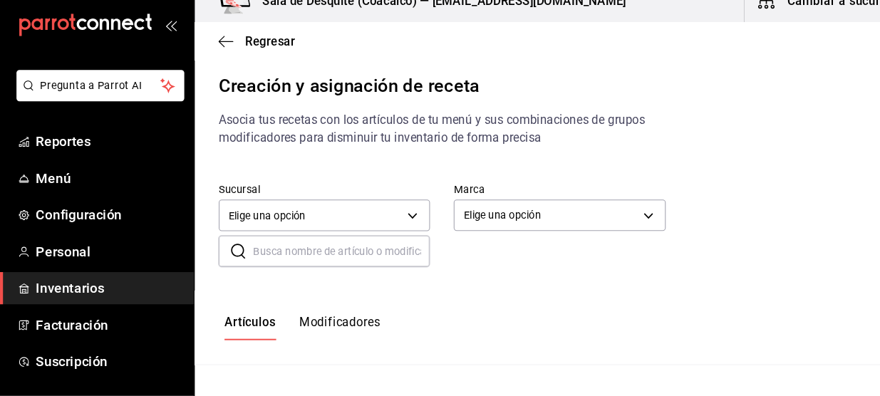
click at [375, 257] on input "text" at bounding box center [325, 258] width 168 height 28
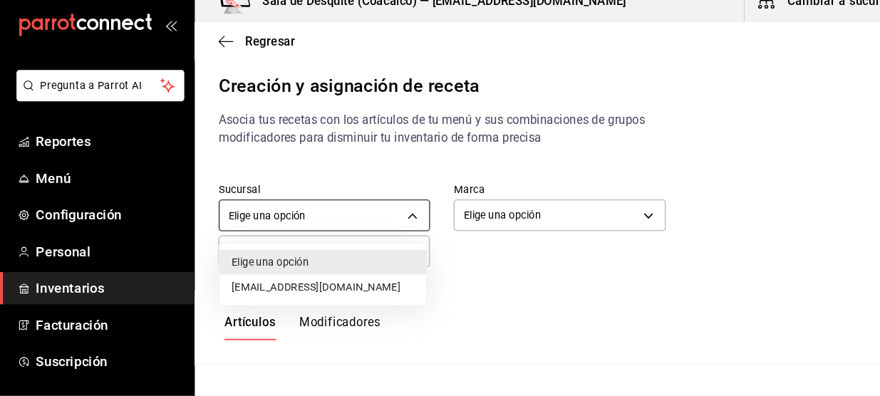
click at [376, 218] on body "Pregunta a Parrot AI Reportes Menú Configuración Personal Inventarios Facturaci…" at bounding box center [440, 186] width 880 height 372
click at [321, 291] on li "[EMAIL_ADDRESS][DOMAIN_NAME]" at bounding box center [307, 292] width 197 height 24
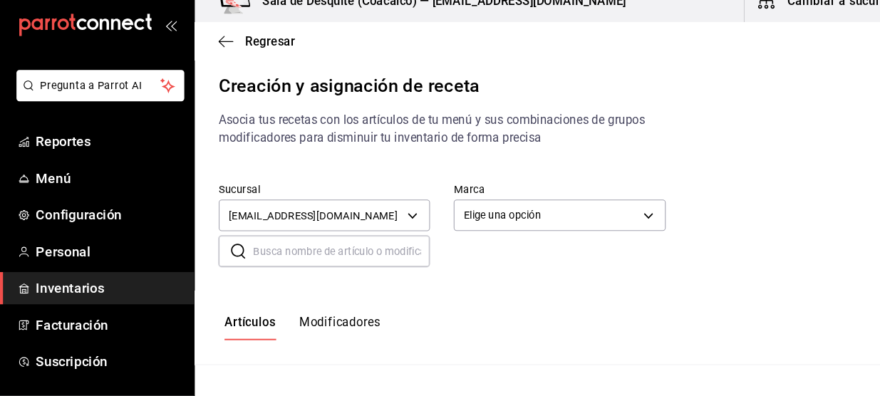
type input "93467c31-adce-431c-98c2-5877e547f662"
click at [529, 219] on div at bounding box center [440, 198] width 880 height 396
click at [529, 219] on body "Pregunta a Parrot AI Reportes Menú Configuración Personal Inventarios Facturaci…" at bounding box center [440, 186] width 880 height 372
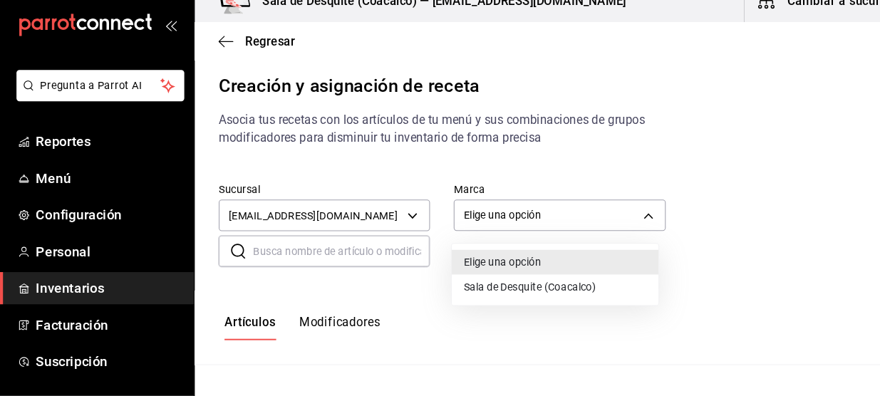
click at [493, 295] on li "Sala de Desquite (Coacalco)" at bounding box center [528, 292] width 197 height 24
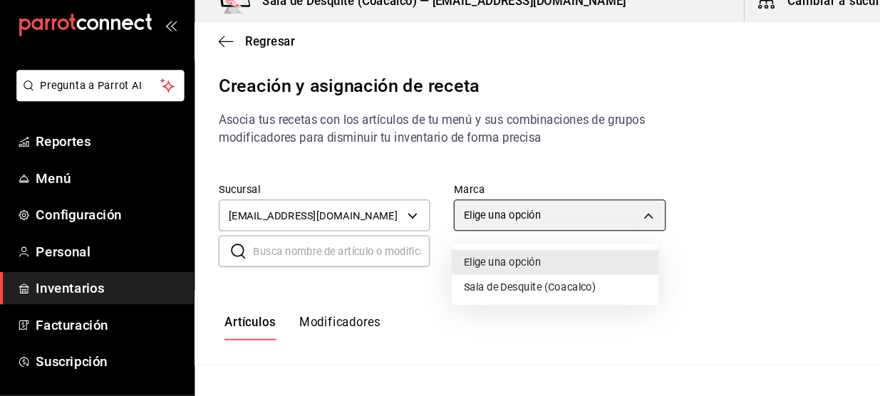
type input "62a8501e-83aa-44fc-a14d-b1e4ad847988"
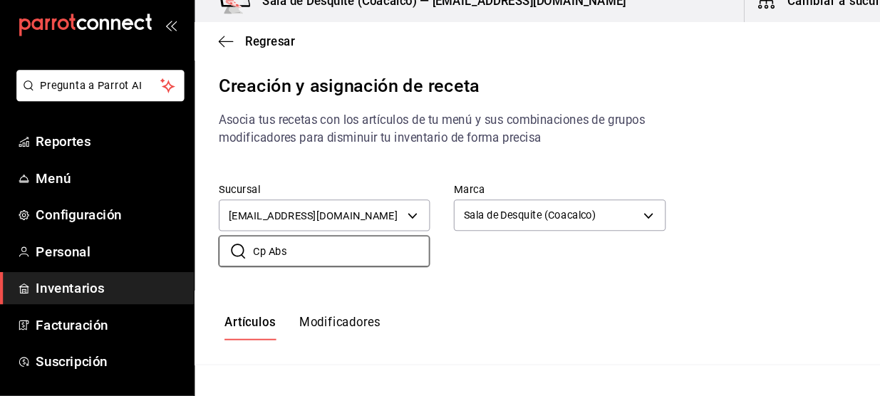
type input "Cp Abs"
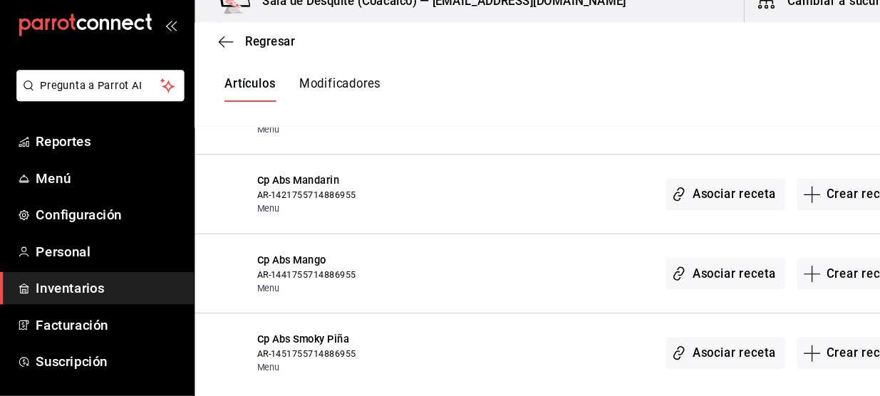
scroll to position [360, 0]
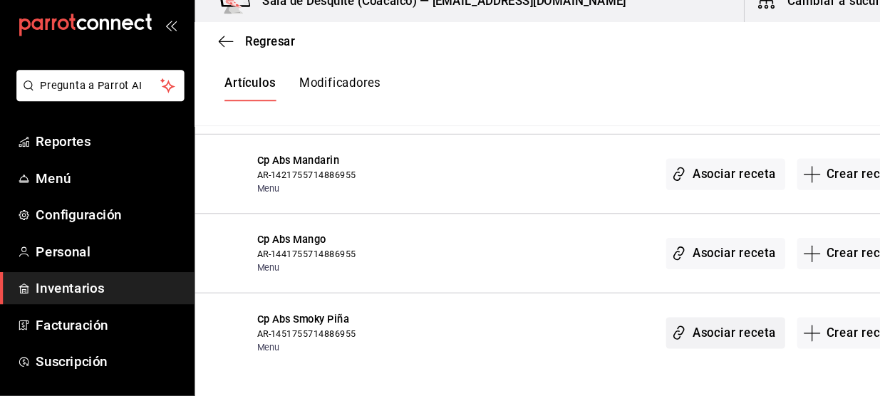
click at [700, 340] on button "Asociar receta" at bounding box center [689, 336] width 113 height 30
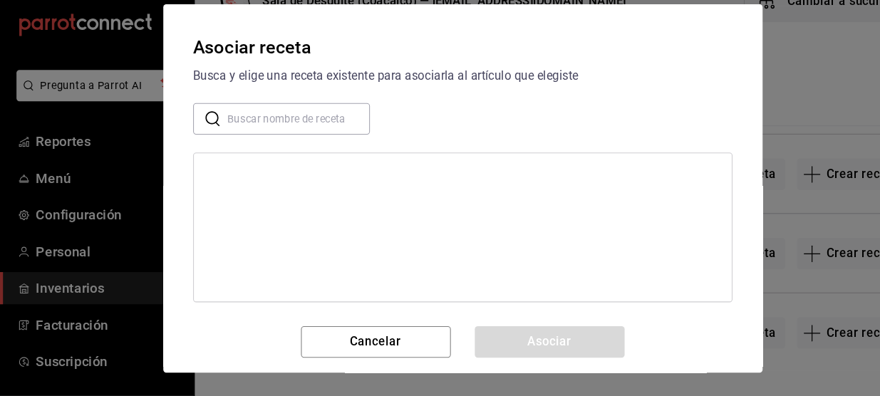
click at [264, 125] on input "text" at bounding box center [284, 132] width 135 height 28
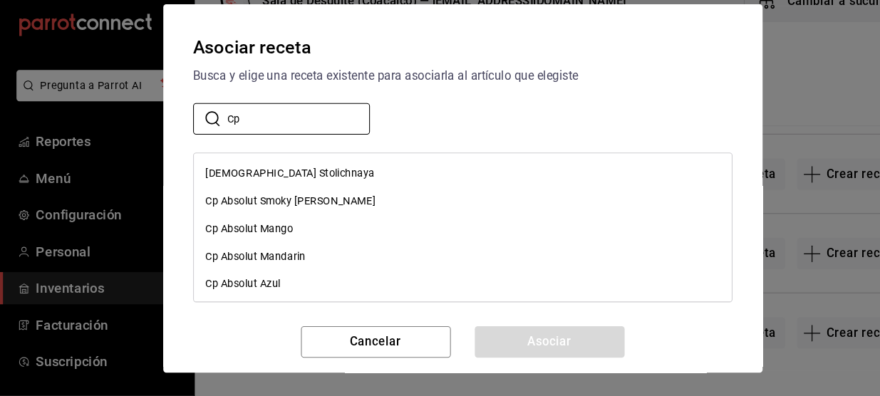
type input "Cp"
click at [245, 212] on div "Cp Absolut Smoky [PERSON_NAME]" at bounding box center [277, 209] width 162 height 15
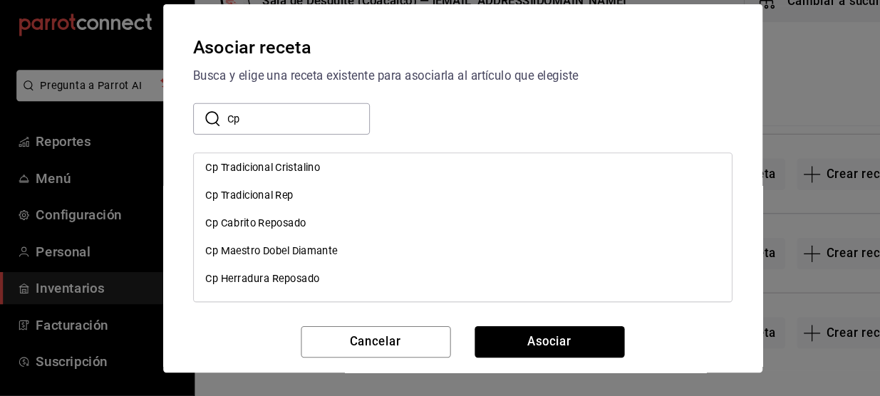
scroll to position [0, 0]
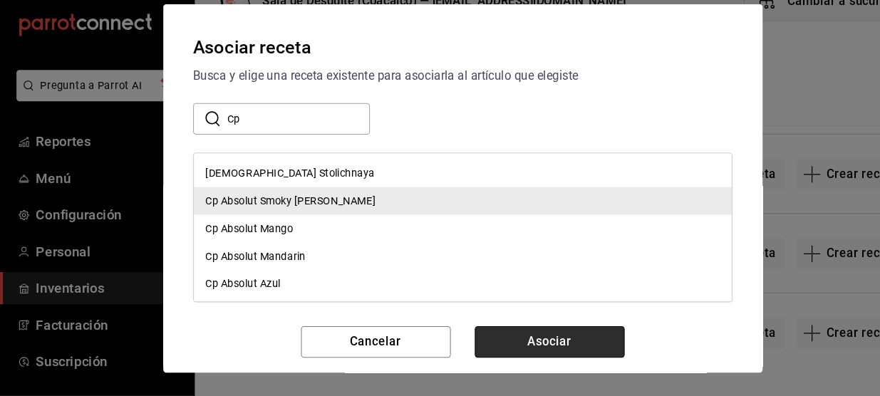
click at [519, 338] on button "Asociar" at bounding box center [523, 344] width 142 height 30
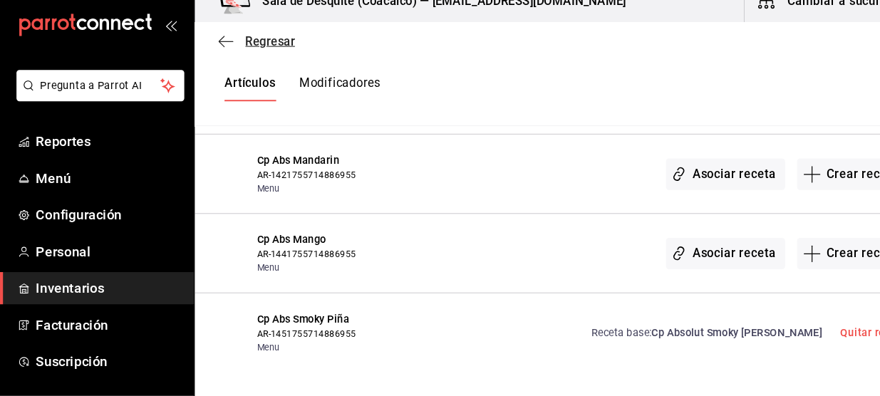
click at [217, 61] on icon "button" at bounding box center [215, 58] width 14 height 13
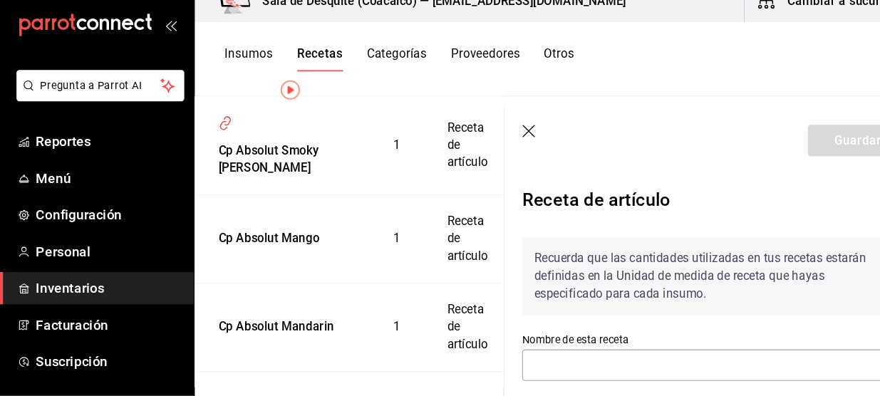
click at [504, 140] on div "Recetas ​ ​ Tipo de receta Elige una opción default Nombre Insumos Tipo Cp Stol…" at bounding box center [532, 248] width 694 height 276
type input "Cp Absolut Mango"
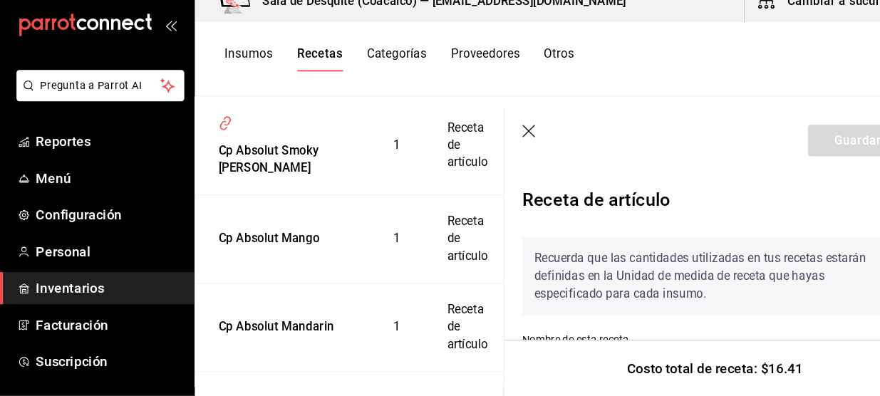
scroll to position [39, 0]
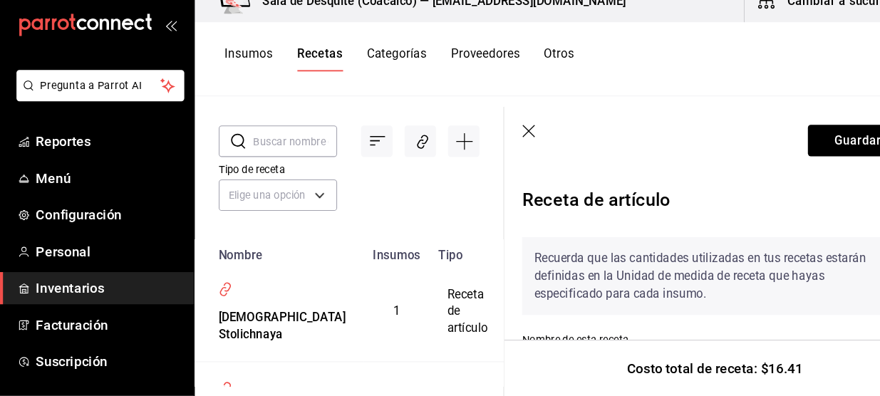
click at [504, 140] on icon "button" at bounding box center [502, 143] width 12 height 12
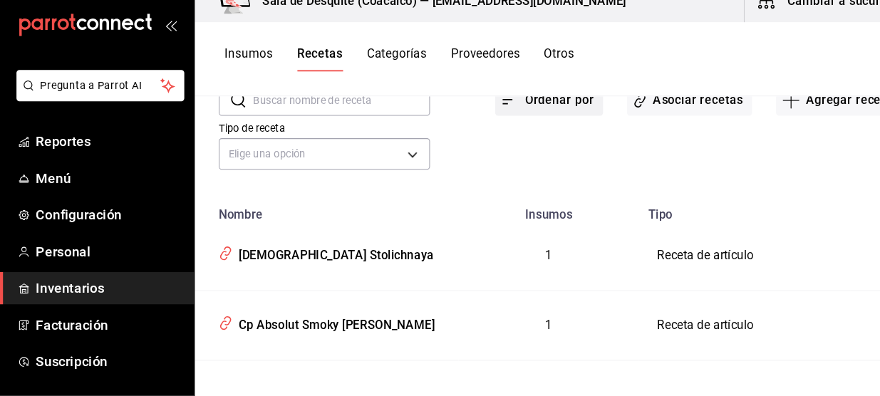
scroll to position [114, 0]
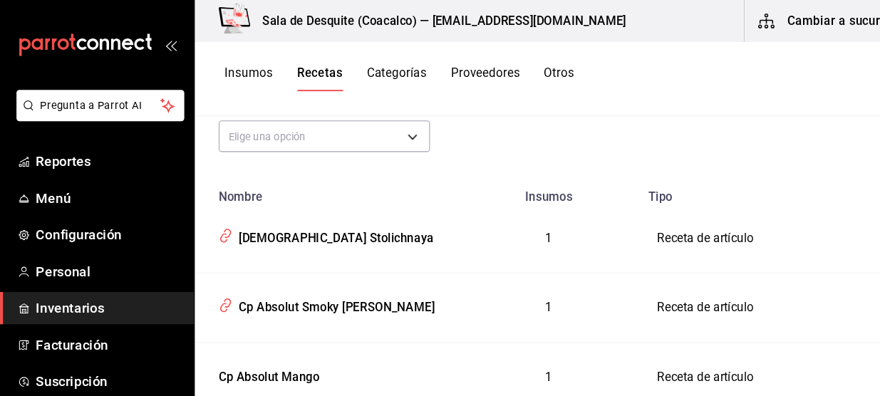
click at [311, 77] on button "Recetas" at bounding box center [303, 75] width 43 height 24
click at [358, 363] on div "Cp Absolut Mango" at bounding box center [310, 356] width 217 height 22
click at [641, 197] on td "Receta de artículo" at bounding box center [708, 227] width 201 height 66
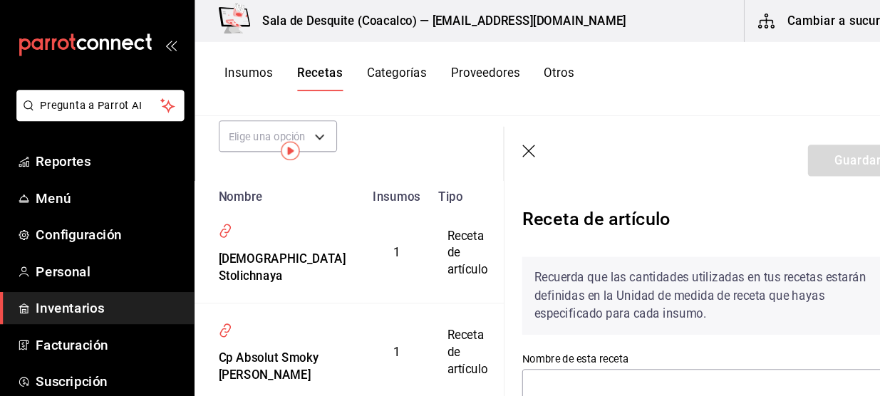
click at [613, 368] on div "Recetas ​ ​ Tipo de receta Elige una opción default Nombre Insumos Tipo Cp Stol…" at bounding box center [532, 248] width 694 height 276
type input "Cp Absolut Mango"
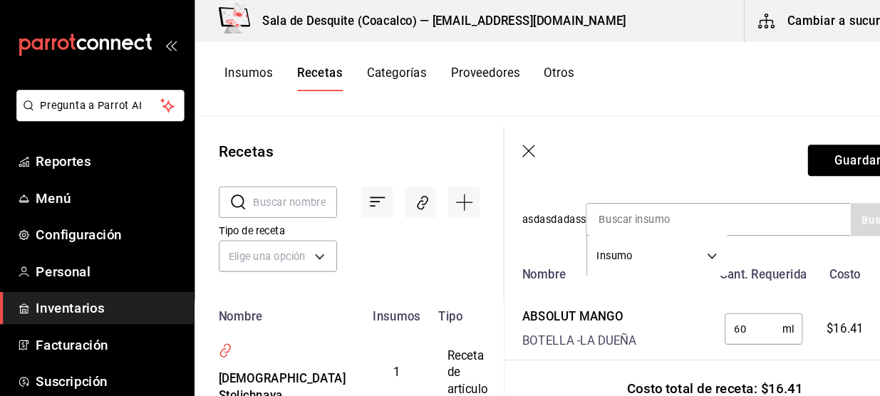
scroll to position [342, 0]
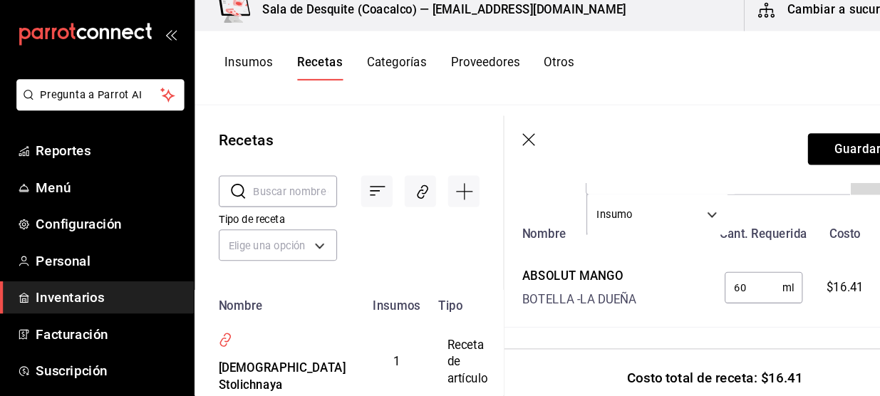
click at [508, 143] on icon "button" at bounding box center [503, 144] width 14 height 14
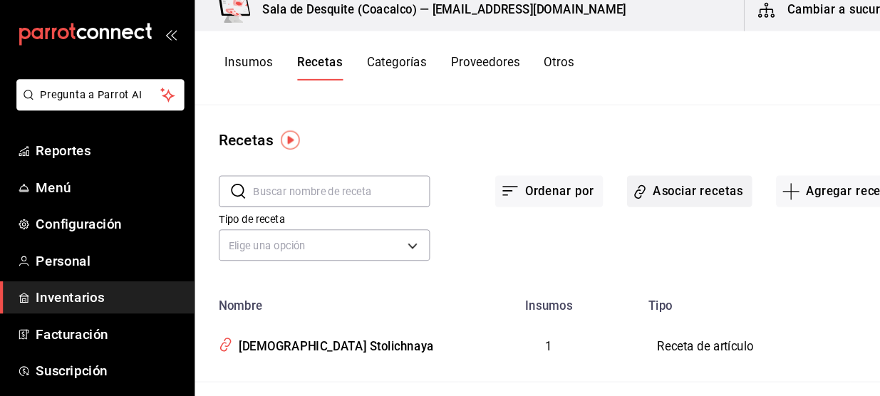
click at [642, 194] on button "Asociar recetas" at bounding box center [655, 192] width 119 height 30
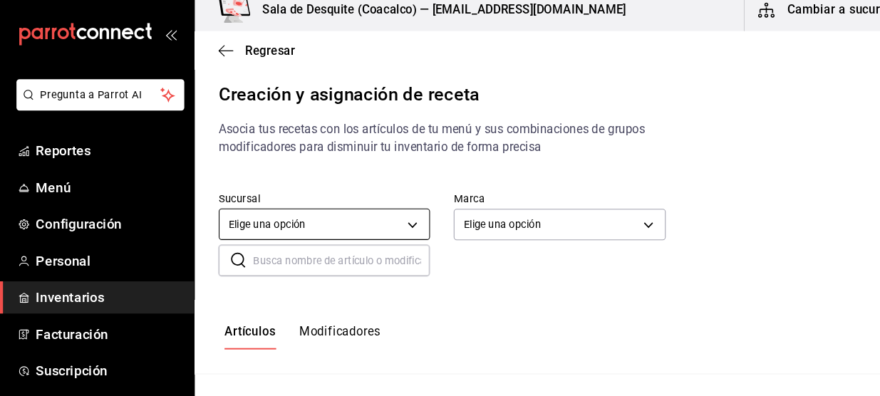
click at [387, 227] on body "Pregunta a Parrot AI Reportes Menú Configuración Personal Inventarios Facturaci…" at bounding box center [440, 186] width 880 height 372
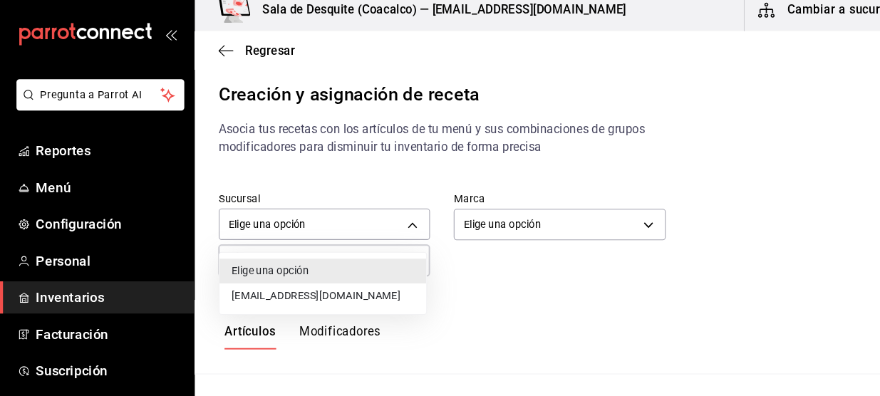
click at [335, 296] on li "[EMAIL_ADDRESS][DOMAIN_NAME]" at bounding box center [307, 292] width 197 height 24
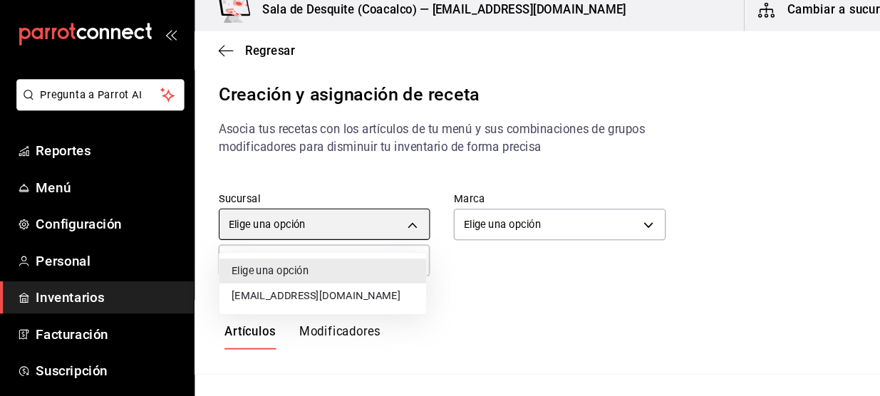
type input "93467c31-adce-431c-98c2-5877e547f662"
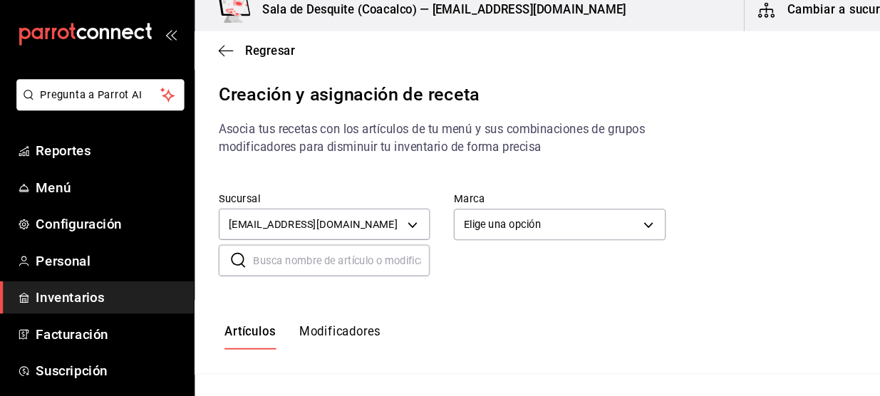
click at [521, 231] on body "Pregunta a Parrot AI Reportes Menú Configuración Personal Inventarios Facturaci…" at bounding box center [440, 186] width 880 height 372
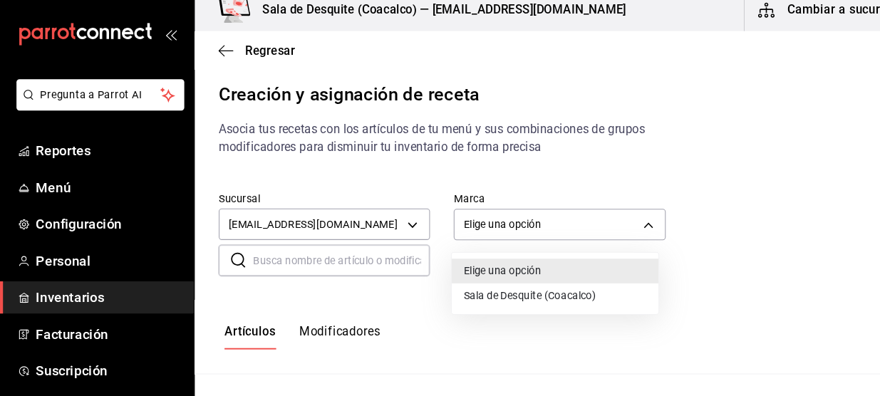
click at [511, 291] on li "Sala de Desquite (Coacalco)" at bounding box center [528, 292] width 197 height 24
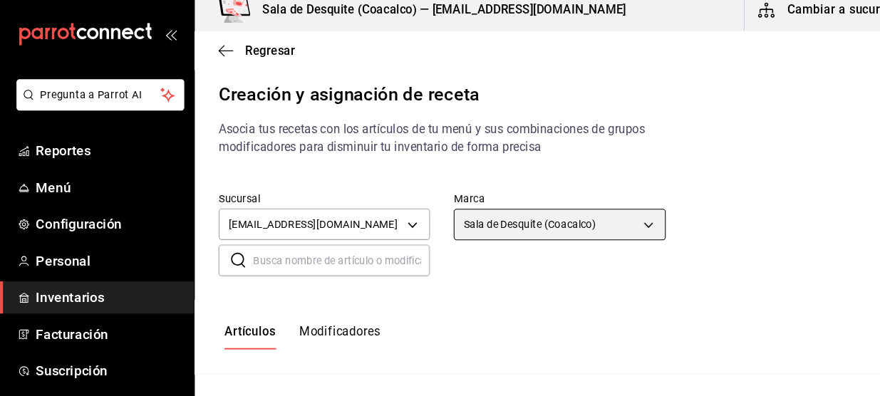
type input "62a8501e-83aa-44fc-a14d-b1e4ad847988"
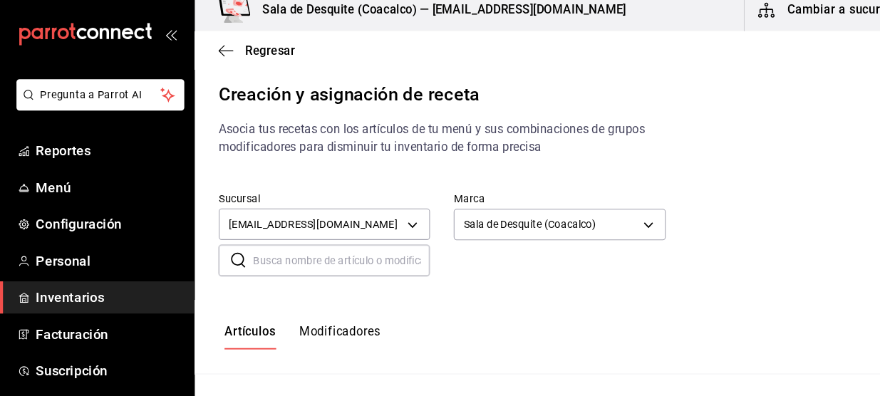
click at [306, 252] on input "text" at bounding box center [325, 258] width 168 height 28
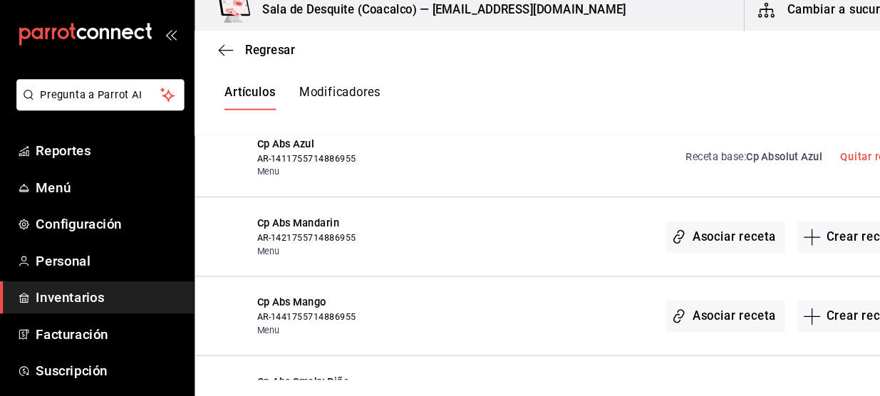
scroll to position [322, 0]
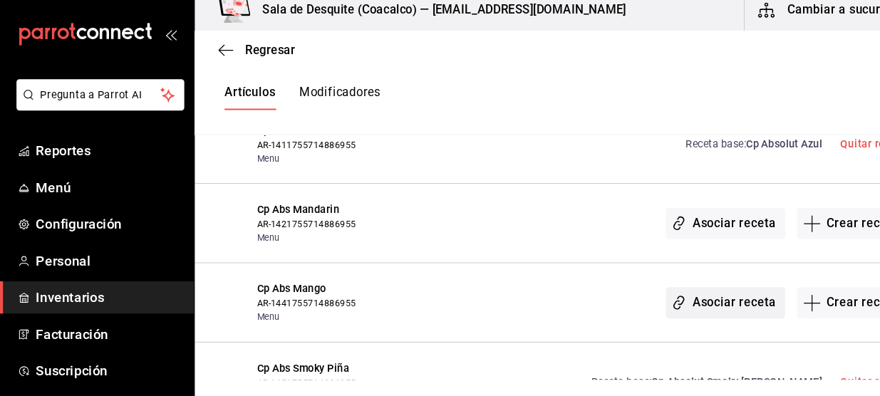
type input "Cp Abs"
click at [675, 288] on button "Asociar receta" at bounding box center [689, 298] width 113 height 30
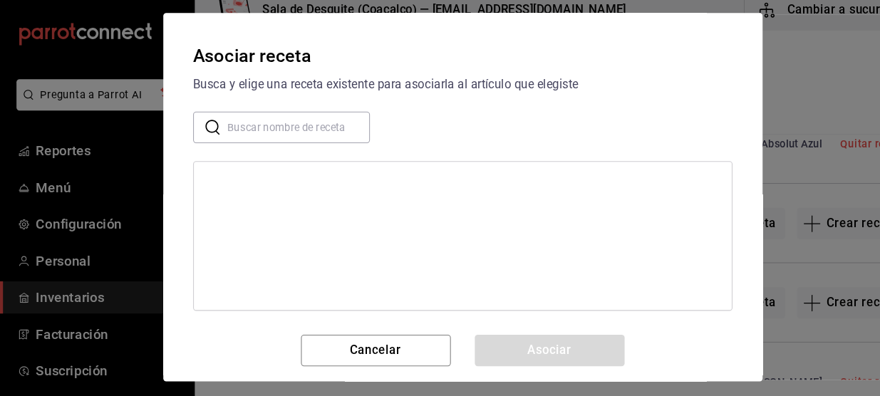
click at [297, 129] on input "text" at bounding box center [284, 132] width 135 height 28
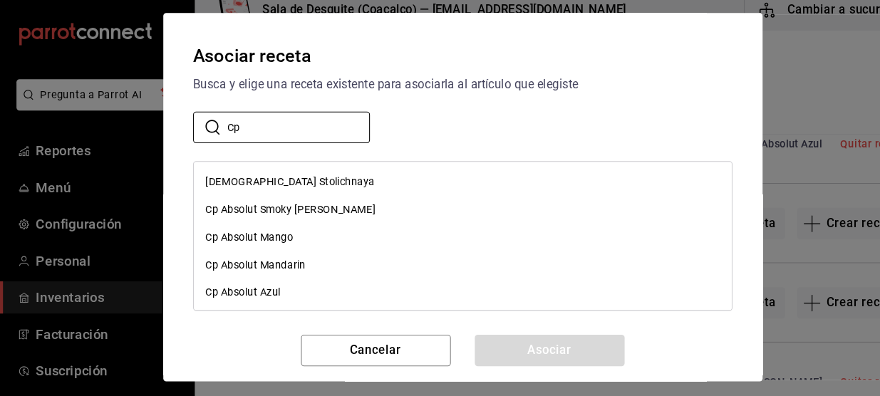
type input "Cp"
click at [256, 239] on div "Cp Absolut Mango" at bounding box center [237, 236] width 83 height 15
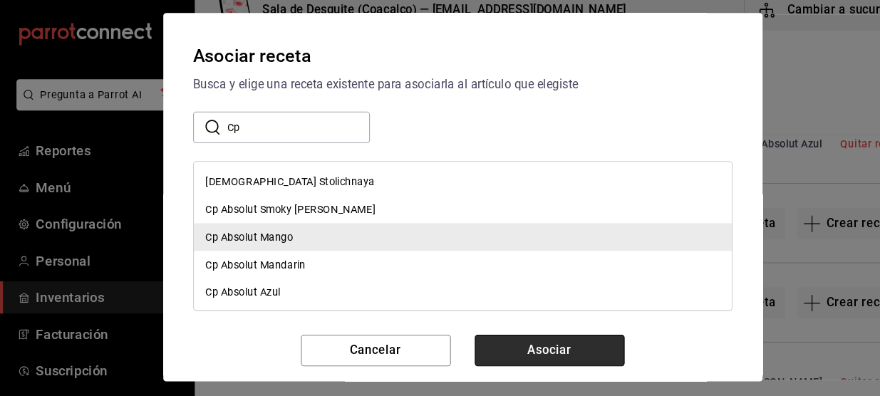
click at [533, 338] on button "Asociar" at bounding box center [523, 344] width 142 height 30
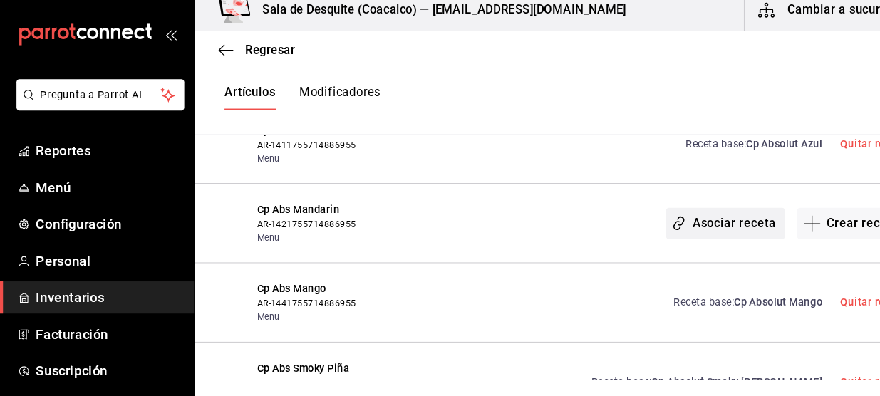
click at [704, 209] on button "Asociar receta" at bounding box center [689, 223] width 113 height 30
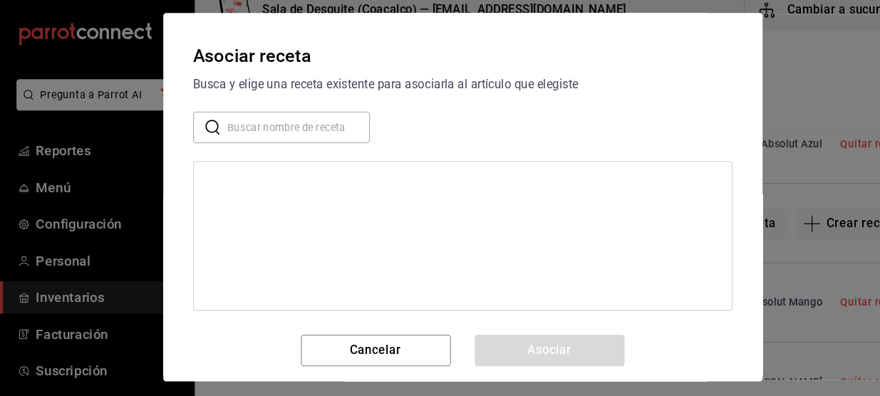
click at [269, 132] on input "text" at bounding box center [284, 132] width 135 height 28
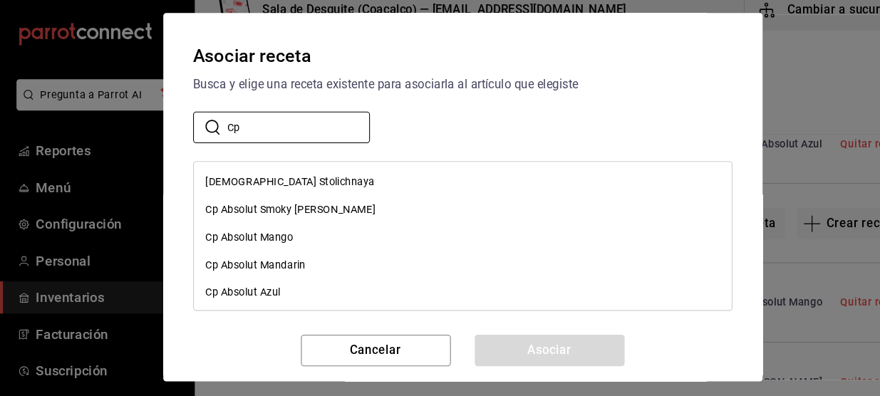
type input "Cp"
click at [285, 255] on div "Cp Absolut Mandarin" at bounding box center [243, 262] width 95 height 15
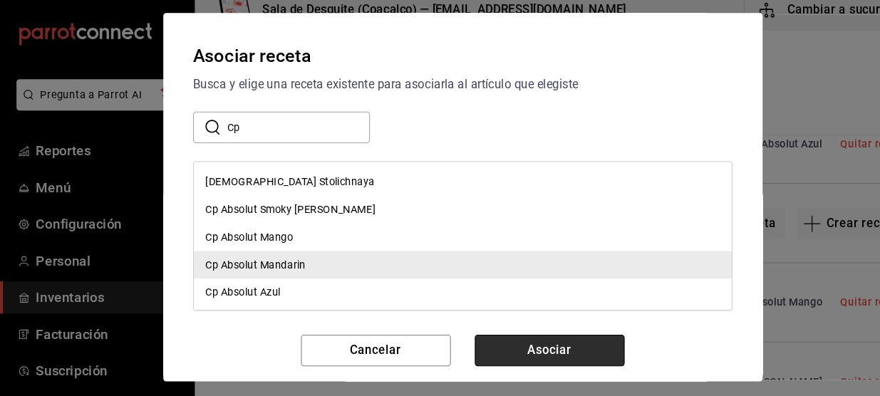
click at [520, 343] on button "Asociar" at bounding box center [523, 344] width 142 height 30
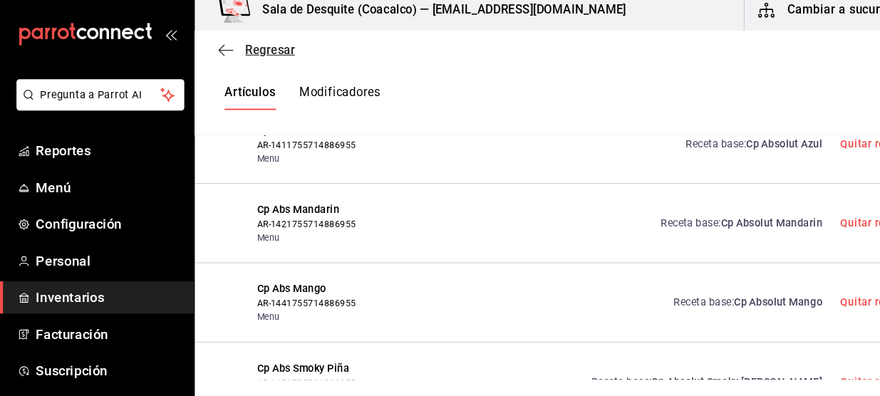
click at [232, 55] on span "Regresar" at bounding box center [244, 58] width 73 height 14
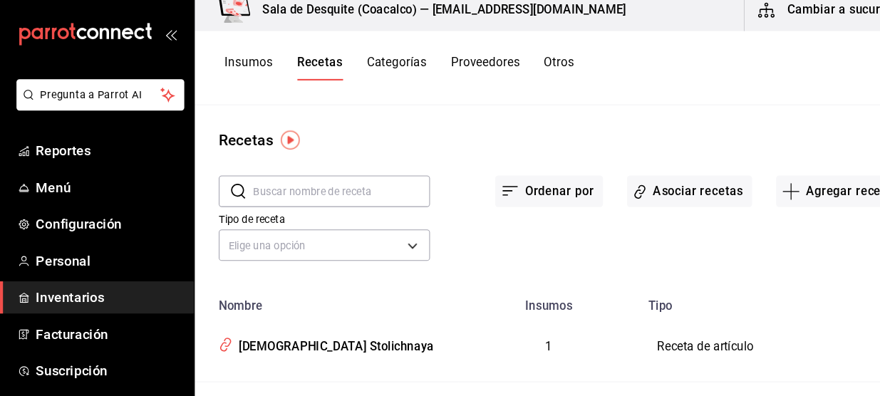
click at [454, 91] on div "Insumos Recetas Categorías Proveedores Otros" at bounding box center [532, 75] width 694 height 71
click at [438, 145] on div "Recetas" at bounding box center [532, 143] width 694 height 21
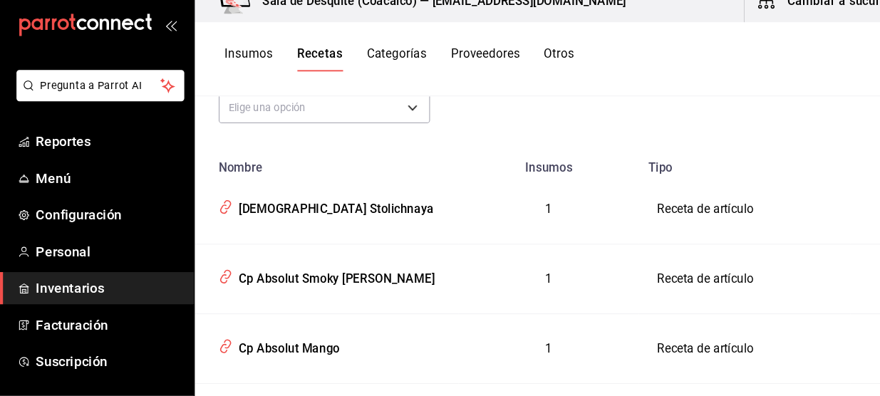
scroll to position [573, 0]
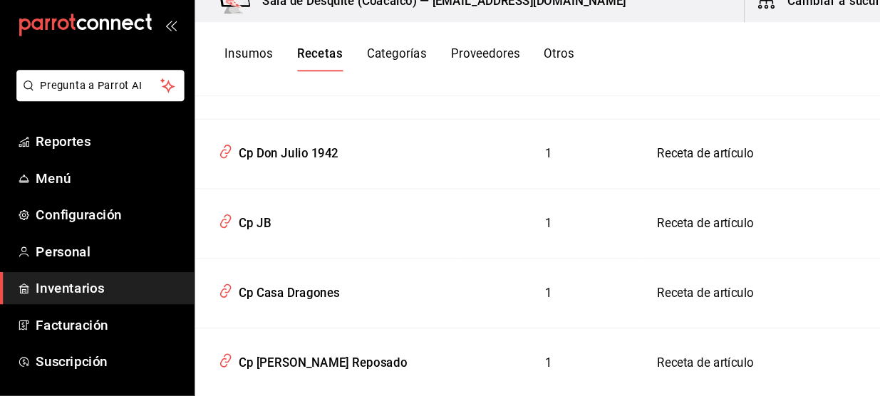
drag, startPoint x: 474, startPoint y: 182, endPoint x: 447, endPoint y: 206, distance: 35.3
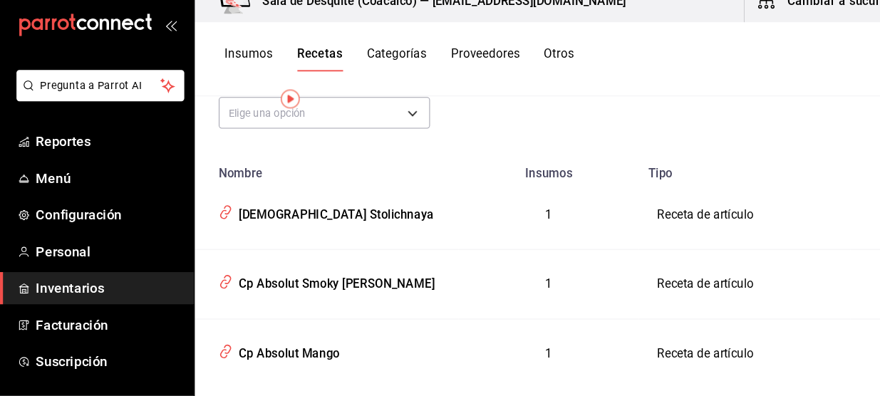
scroll to position [31, 0]
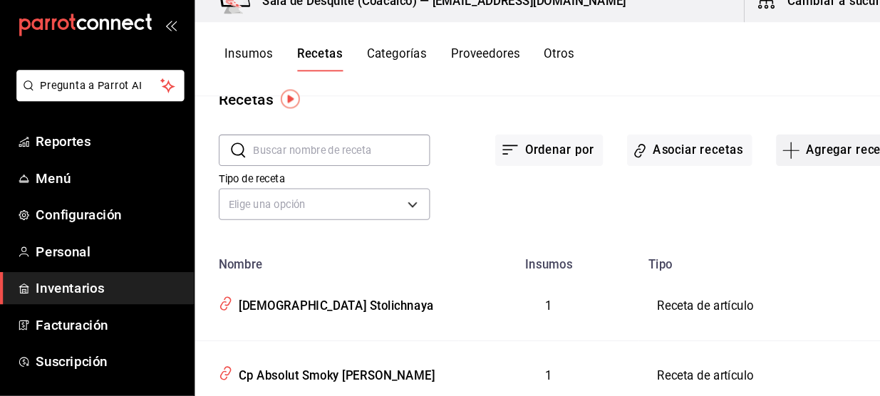
click at [762, 171] on button "Agregar receta" at bounding box center [797, 162] width 119 height 30
click at [740, 207] on span "Receta" at bounding box center [789, 200] width 120 height 15
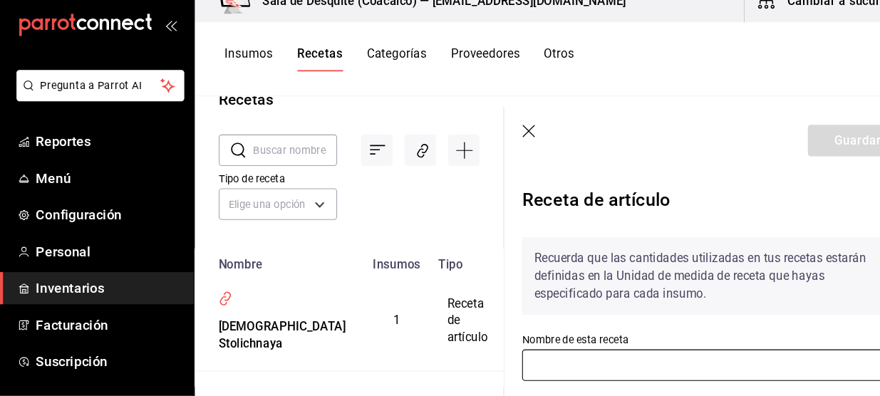
click at [623, 365] on input "text" at bounding box center [679, 366] width 366 height 30
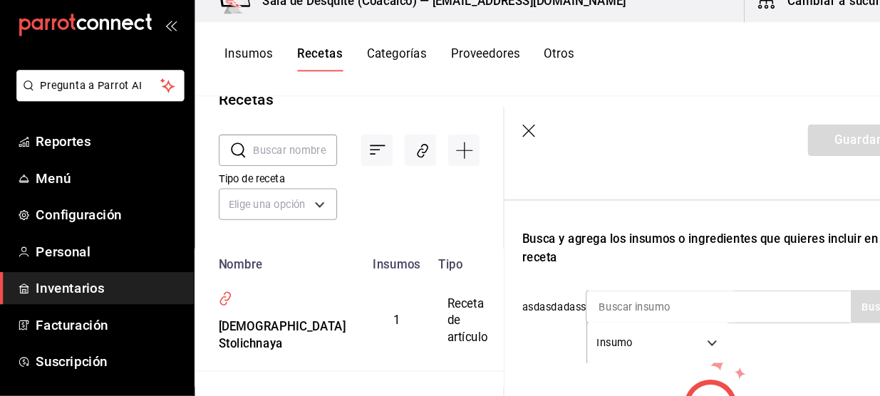
scroll to position [204, 0]
type input "Cp Skyy"
click at [643, 310] on input at bounding box center [629, 310] width 142 height 30
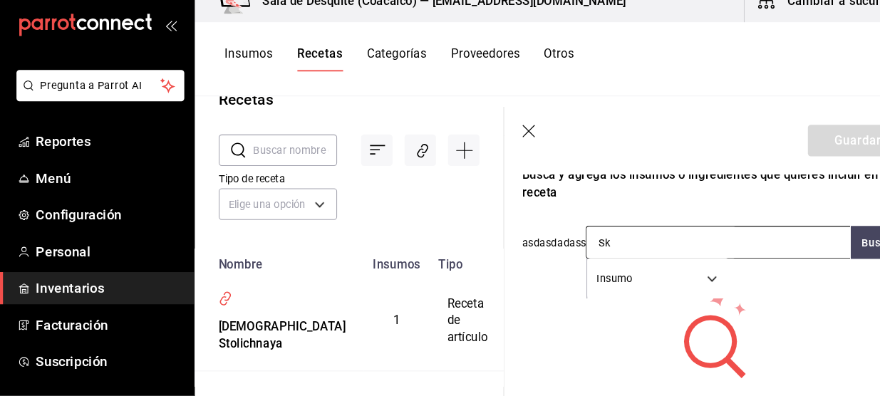
scroll to position [265, 0]
type input "Sky"
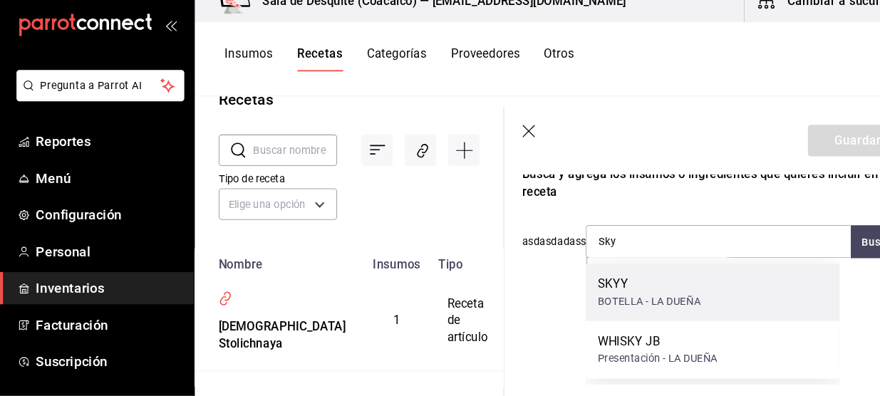
click at [619, 305] on div "BOTELLA - LA DUEÑA" at bounding box center [617, 305] width 98 height 15
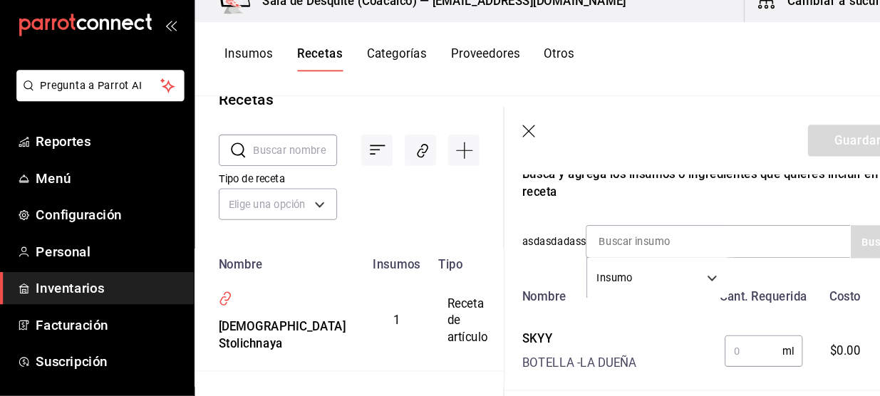
click at [711, 358] on input "text" at bounding box center [716, 352] width 55 height 28
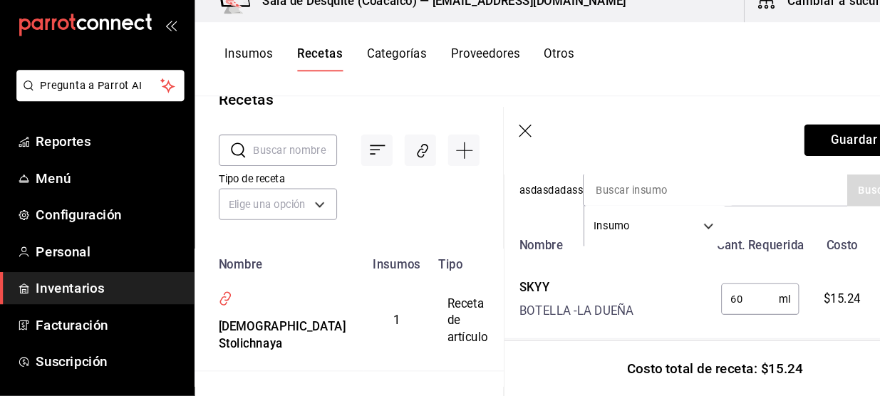
scroll to position [315, 3]
type input "60"
click at [794, 153] on button "Guardar" at bounding box center [812, 152] width 95 height 30
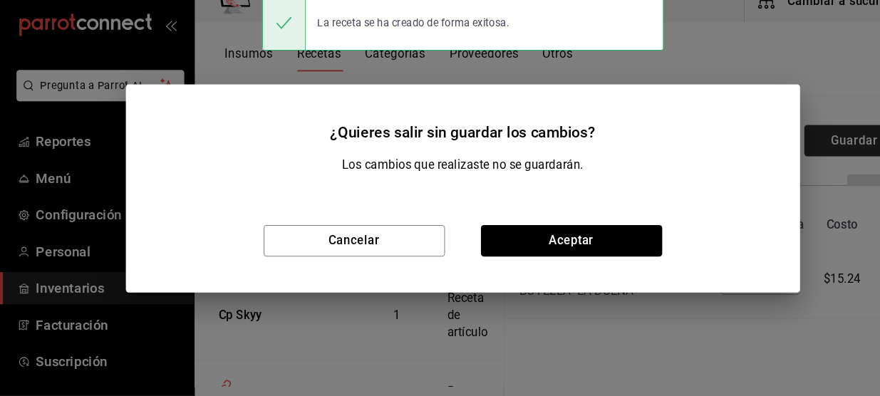
scroll to position [289, 3]
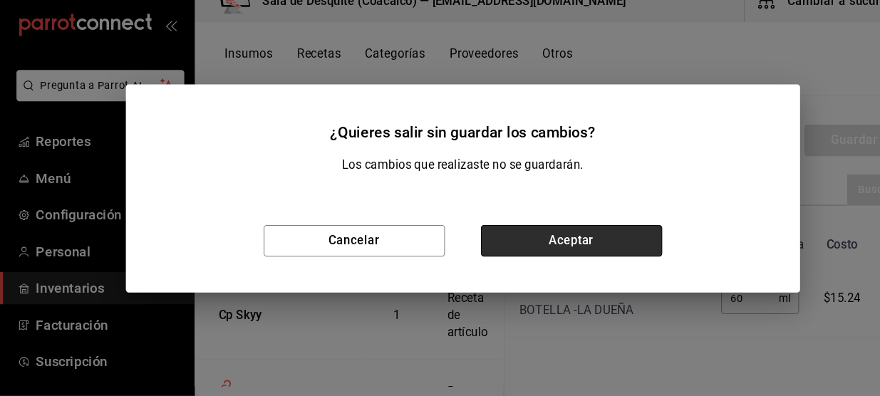
click at [588, 251] on button "Aceptar" at bounding box center [543, 248] width 172 height 30
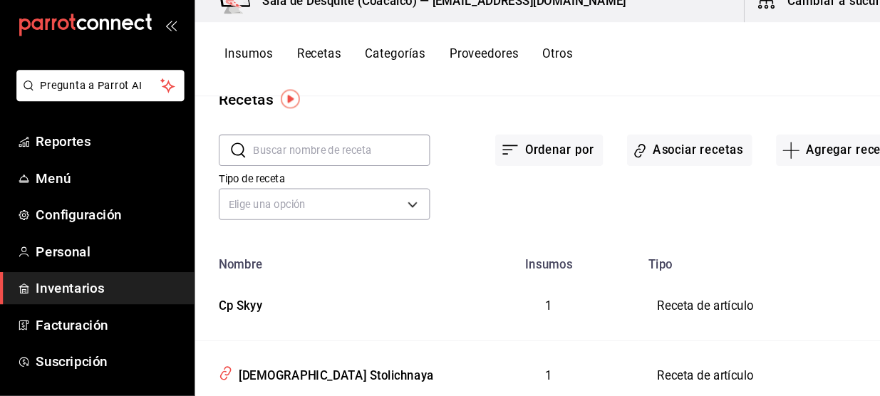
click at [579, 318] on td "1" at bounding box center [522, 310] width 172 height 66
click at [656, 156] on button "Asociar recetas" at bounding box center [655, 162] width 119 height 30
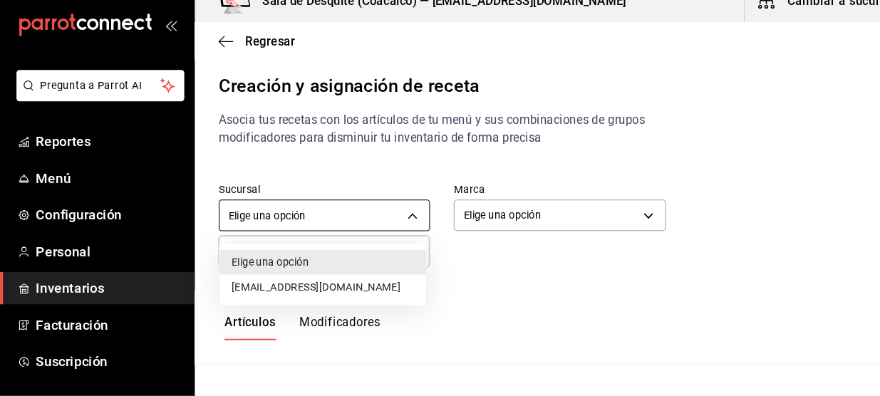
click at [385, 221] on body "Pregunta a Parrot AI Reportes Menú Configuración Personal Inventarios Facturaci…" at bounding box center [440, 186] width 880 height 372
click at [313, 295] on li "[EMAIL_ADDRESS][DOMAIN_NAME]" at bounding box center [307, 292] width 197 height 24
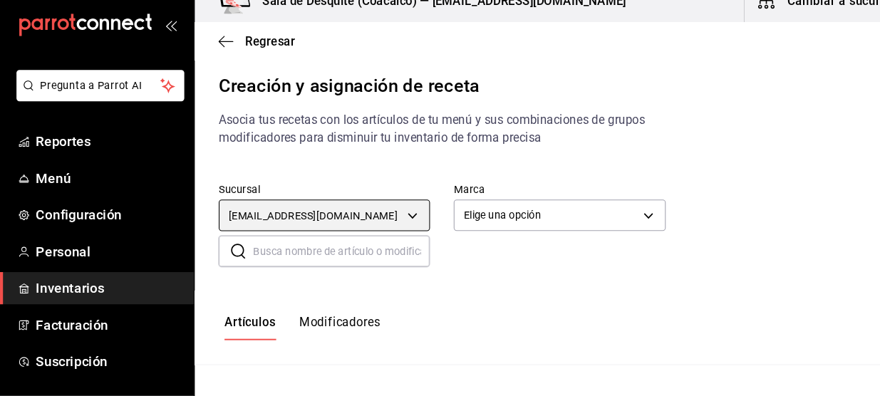
type input "93467c31-adce-431c-98c2-5877e547f662"
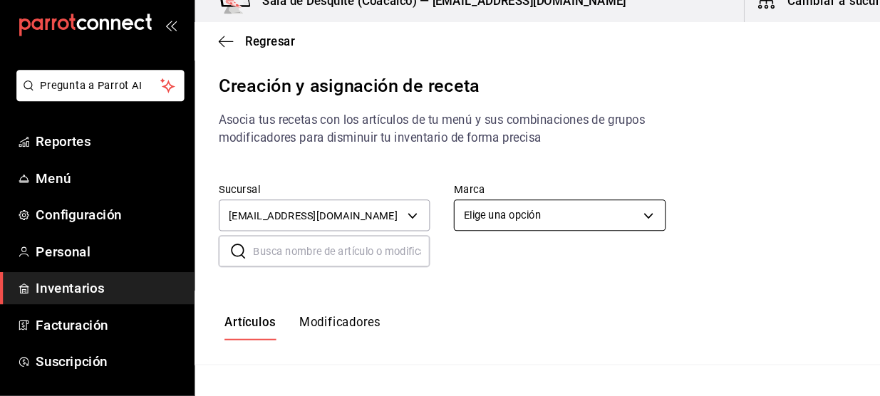
click at [478, 224] on body "Pregunta a Parrot AI Reportes Menú Configuración Personal Inventarios Facturaci…" at bounding box center [440, 186] width 880 height 372
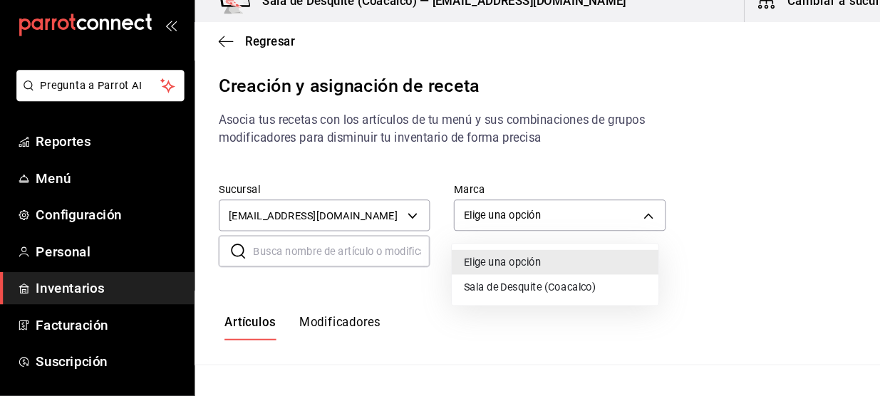
click at [519, 296] on li "Sala de Desquite (Coacalco)" at bounding box center [528, 292] width 197 height 24
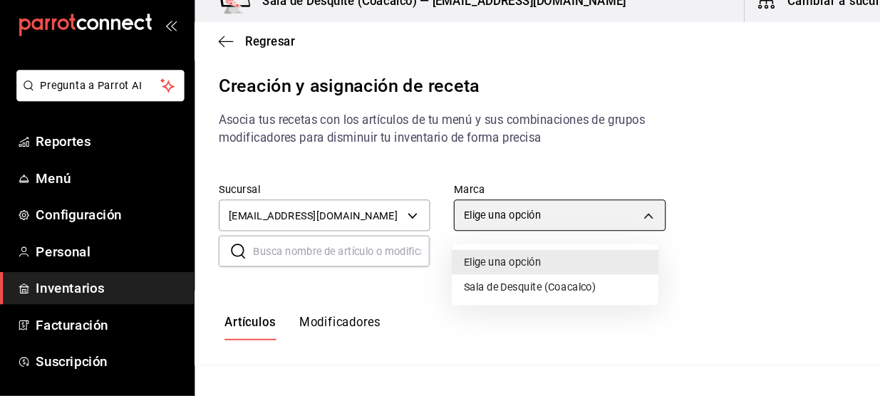
type input "62a8501e-83aa-44fc-a14d-b1e4ad847988"
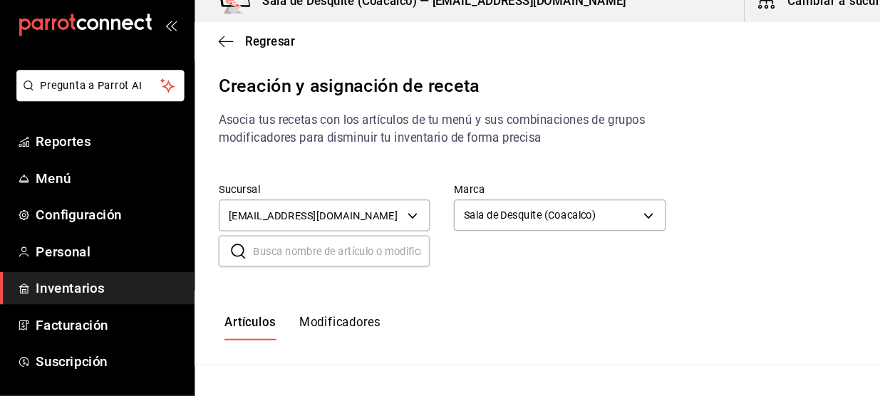
click at [278, 260] on input "text" at bounding box center [325, 258] width 168 height 28
type input "Cp Sky"
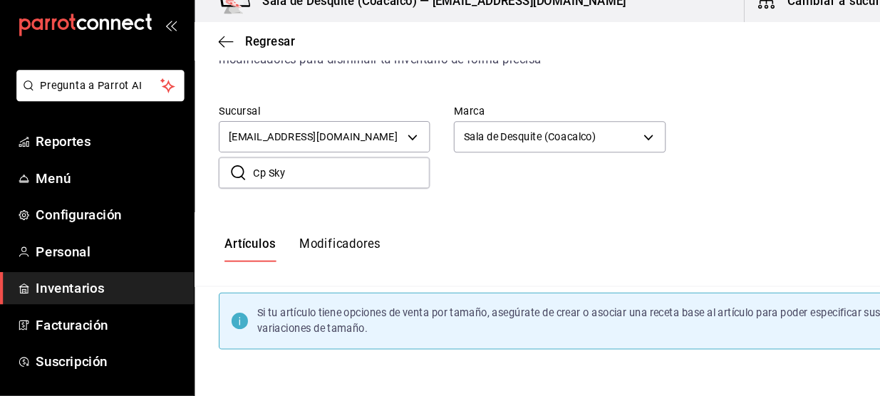
scroll to position [105, 0]
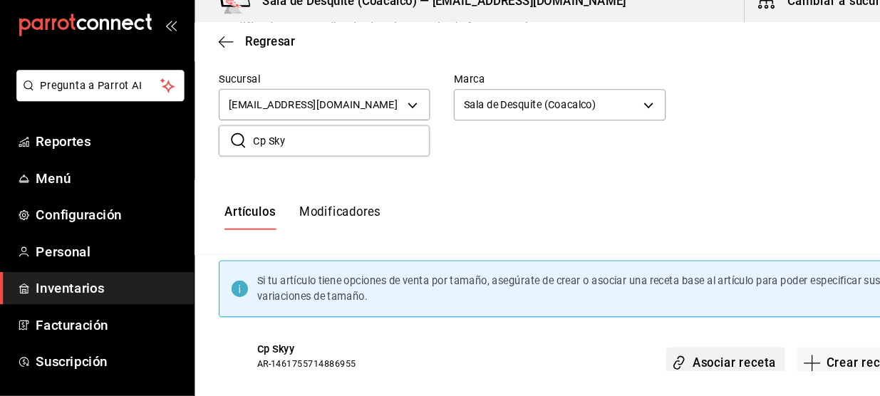
click at [659, 364] on button "Asociar receta" at bounding box center [689, 364] width 113 height 30
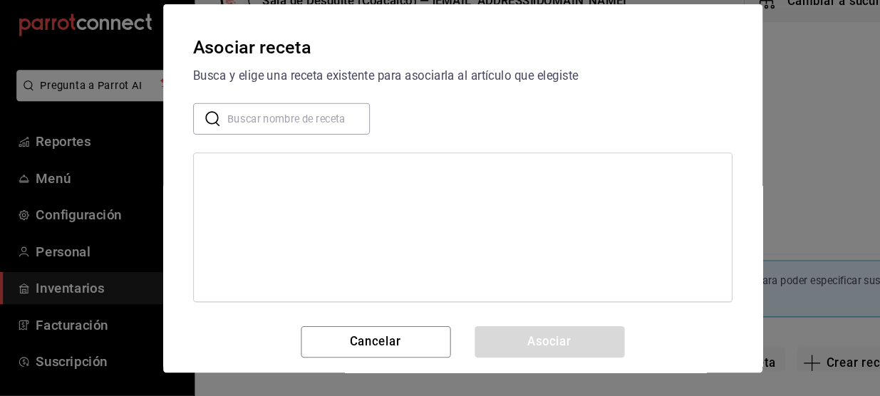
click at [318, 135] on input "text" at bounding box center [284, 132] width 135 height 28
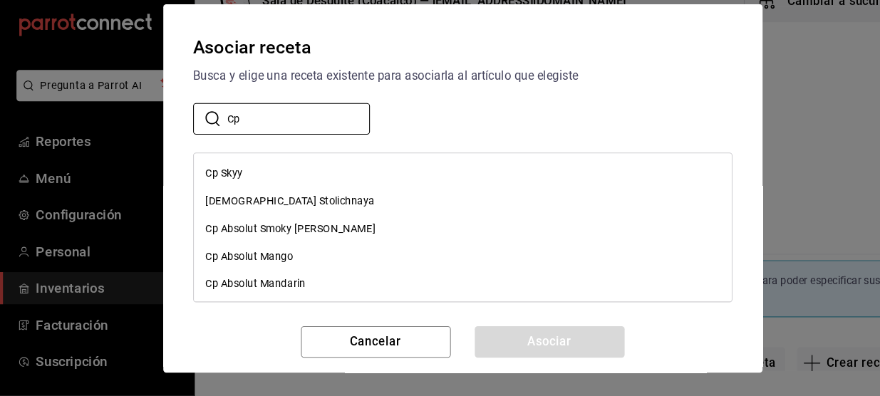
type input "Cp"
click at [249, 182] on div "Cp Skyy" at bounding box center [439, 183] width 511 height 26
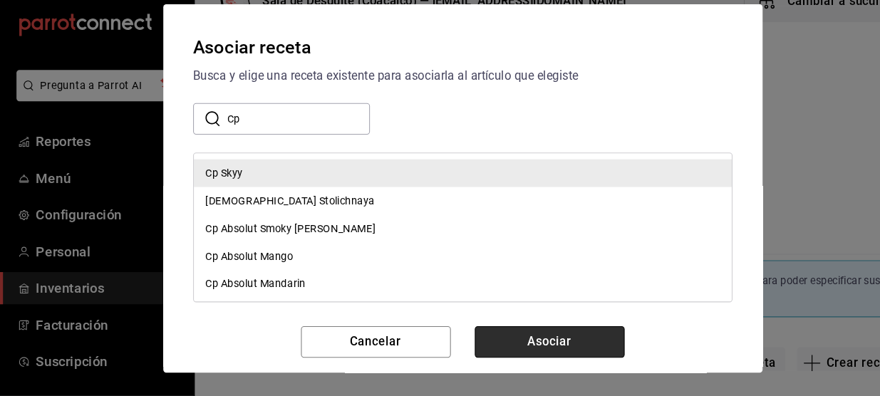
click at [540, 340] on button "Asociar" at bounding box center [523, 344] width 142 height 30
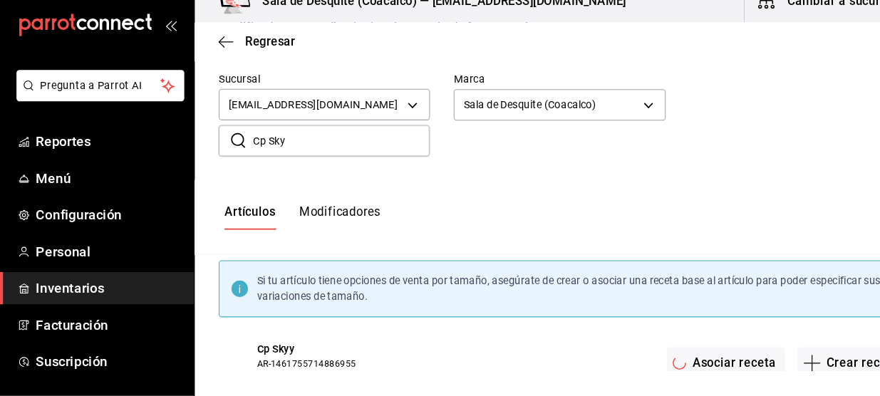
scroll to position [111, 0]
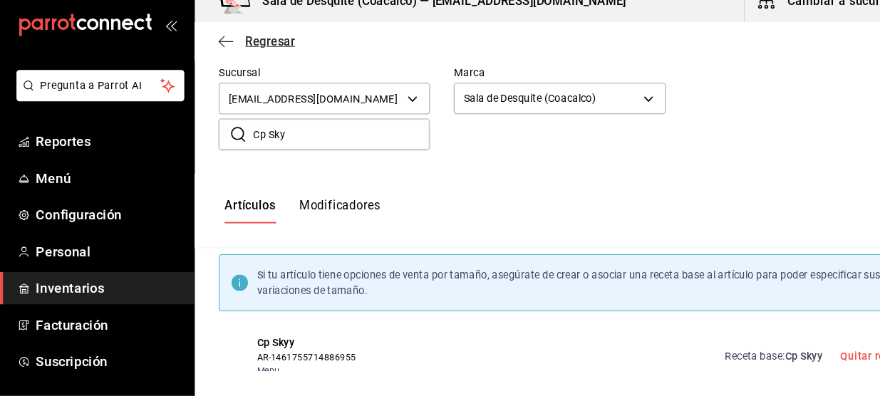
click at [214, 60] on icon "button" at bounding box center [215, 58] width 14 height 13
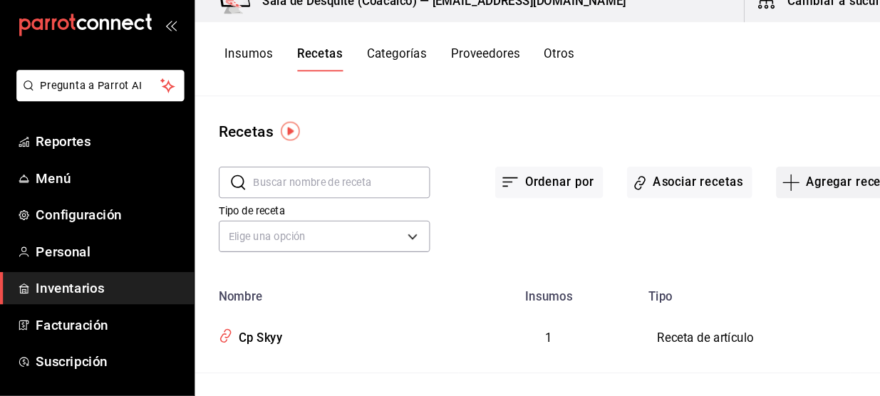
click at [785, 193] on button "Agregar receta" at bounding box center [797, 192] width 119 height 30
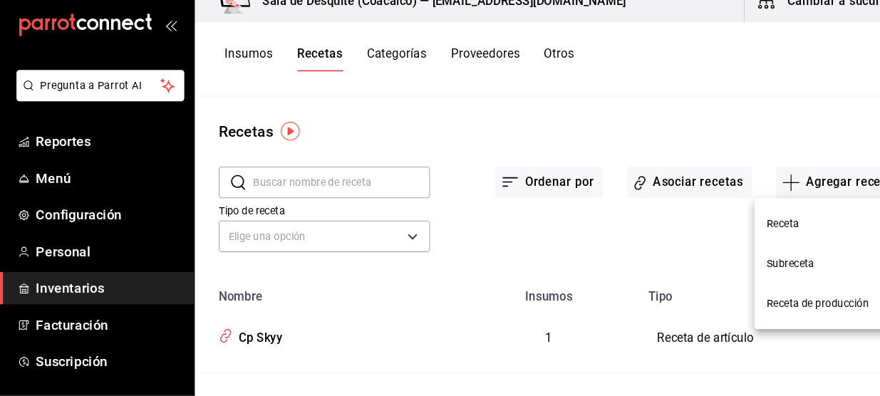
click at [776, 232] on span "Receta" at bounding box center [789, 231] width 120 height 15
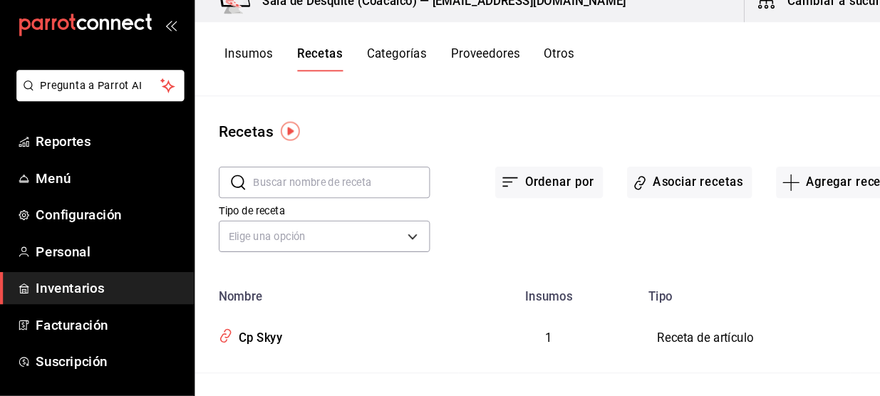
click at [776, 232] on nav "Receta Subreceta Receta de producción" at bounding box center [788, 242] width 107 height 70
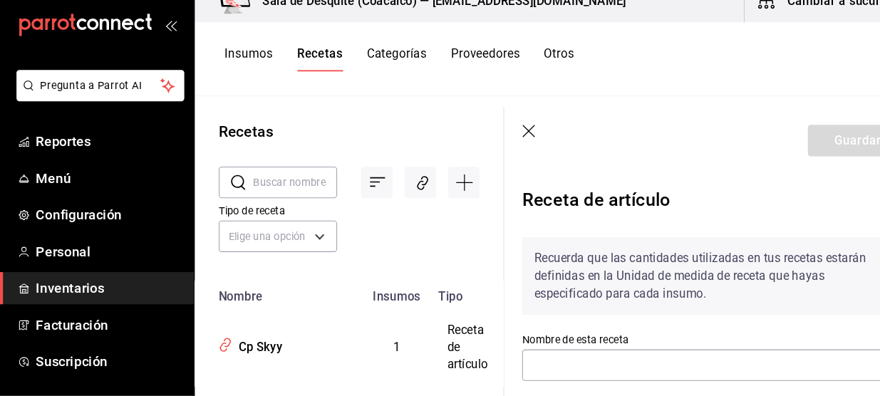
click at [504, 143] on icon "button" at bounding box center [503, 144] width 14 height 14
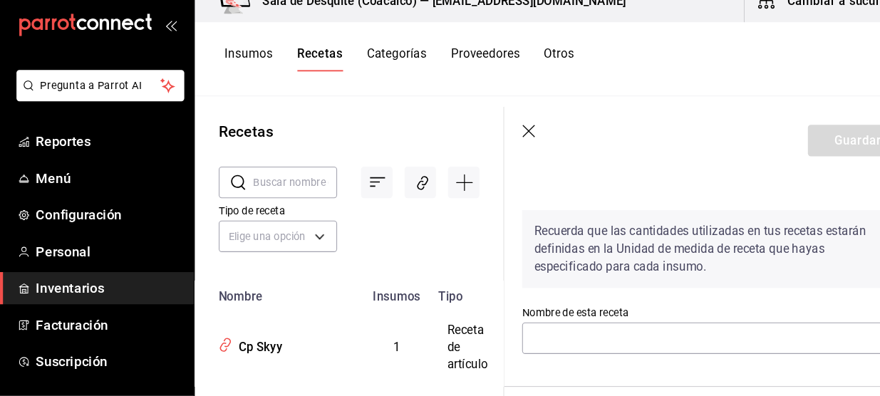
click at [504, 143] on icon "button" at bounding box center [503, 144] width 14 height 14
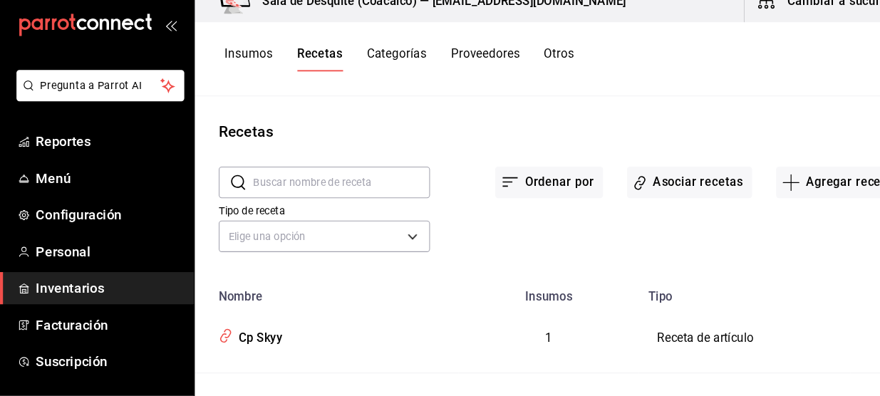
click at [776, 194] on button "Agregar receta" at bounding box center [797, 192] width 119 height 30
drag, startPoint x: 749, startPoint y: 219, endPoint x: 761, endPoint y: 188, distance: 33.6
click at [761, 188] on div "​ ​ Ordenar por Asociar recetas Agregar receta Tipo de receta Elige una opción …" at bounding box center [532, 220] width 694 height 131
click at [761, 188] on button "Agregar receta" at bounding box center [797, 192] width 119 height 30
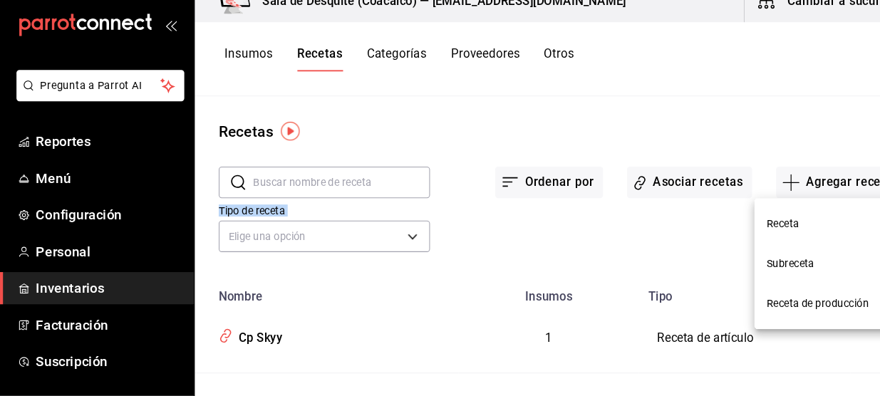
click at [753, 230] on span "Receta" at bounding box center [789, 231] width 120 height 15
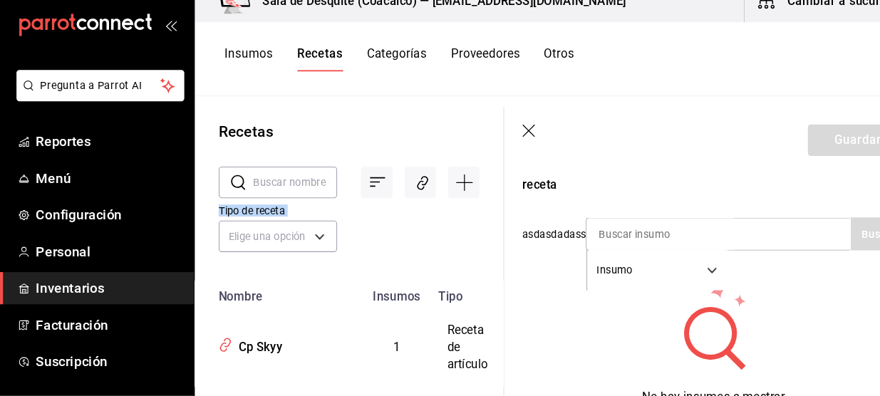
scroll to position [276, 0]
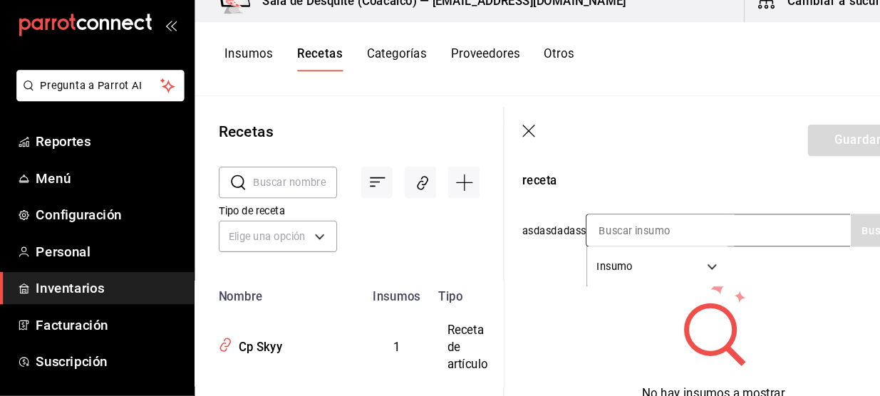
click at [634, 239] on input at bounding box center [629, 238] width 142 height 30
type input "Ketel"
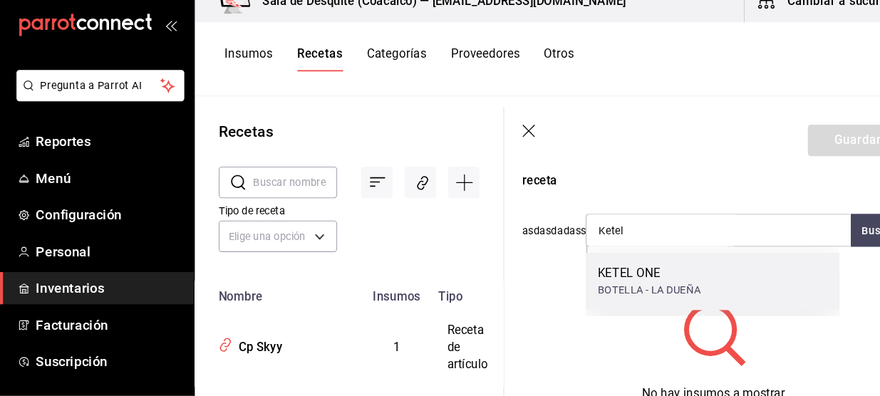
click at [592, 278] on div "KETEL ONE" at bounding box center [617, 278] width 98 height 17
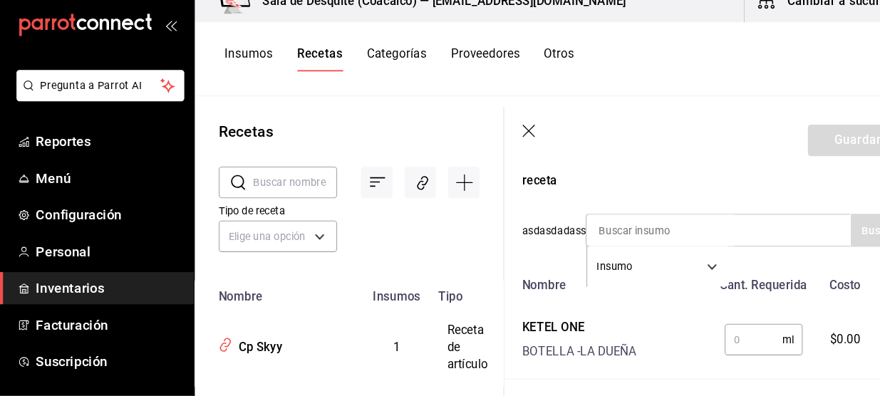
click at [694, 344] on input "text" at bounding box center [716, 342] width 55 height 28
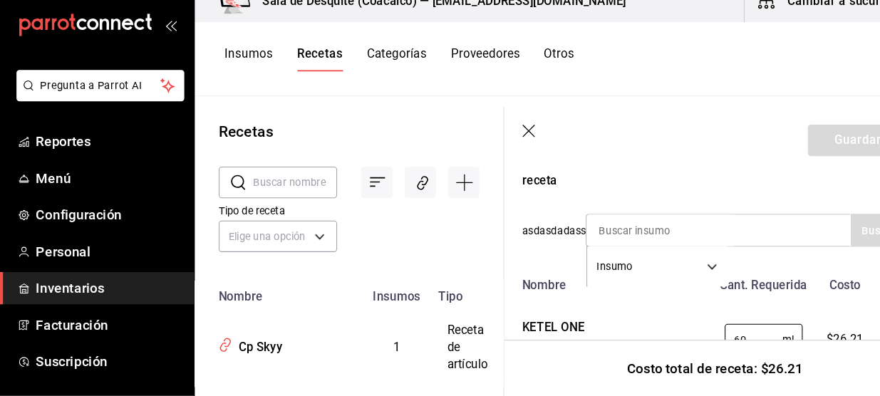
type input "60"
click at [719, 167] on header "Guardar" at bounding box center [679, 152] width 400 height 64
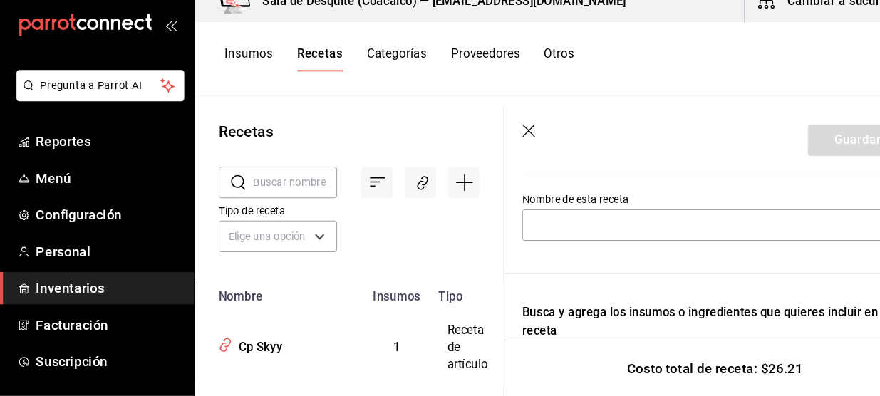
scroll to position [48, 0]
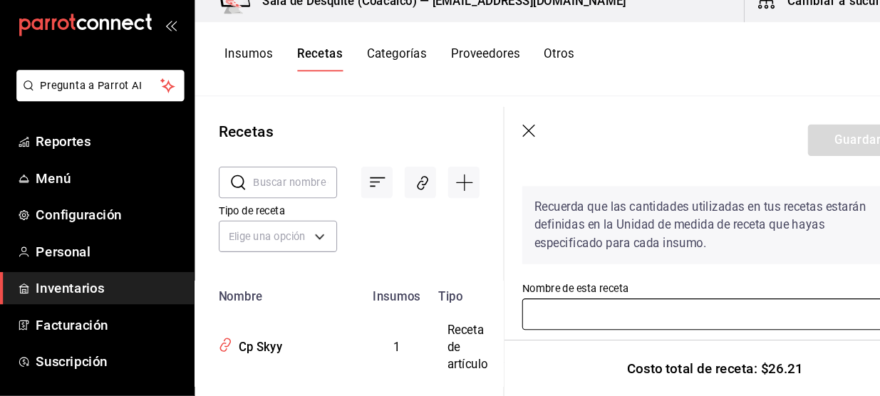
click at [607, 308] on input "text" at bounding box center [679, 318] width 366 height 30
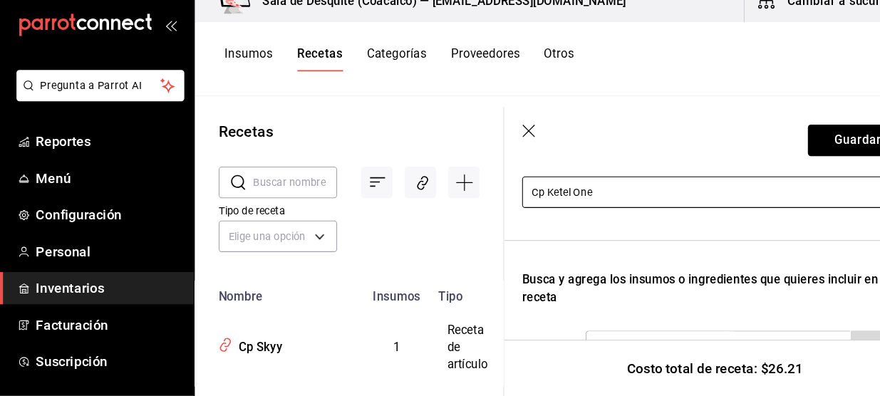
scroll to position [165, 0]
type input "Cp Ketel One"
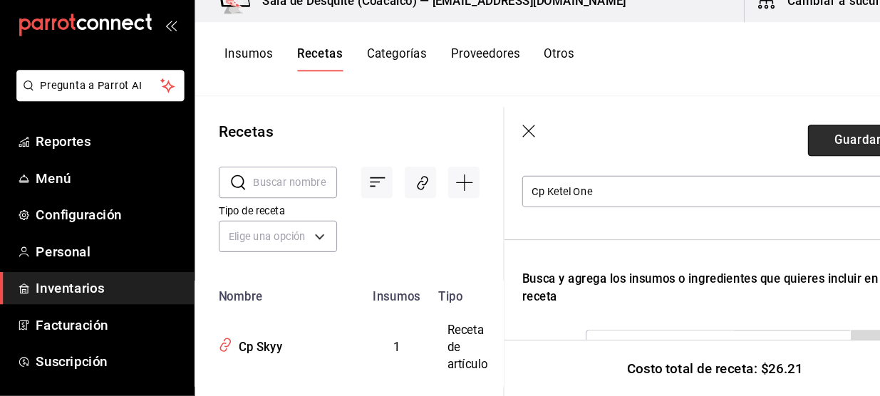
click at [801, 147] on button "Guardar" at bounding box center [815, 152] width 95 height 30
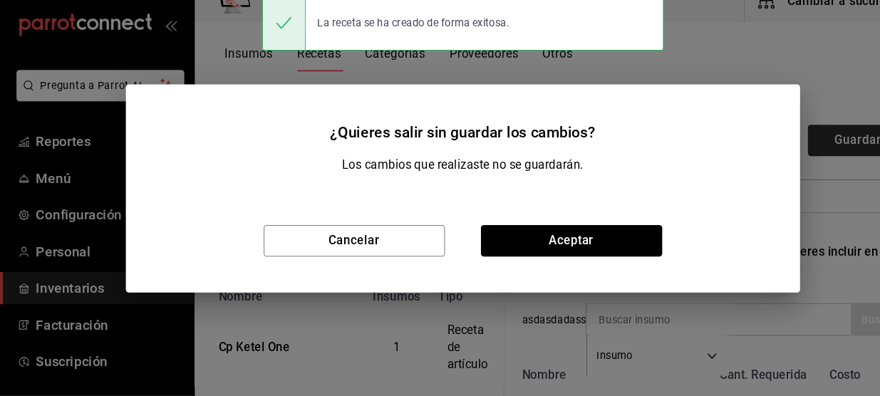
scroll to position [140, 0]
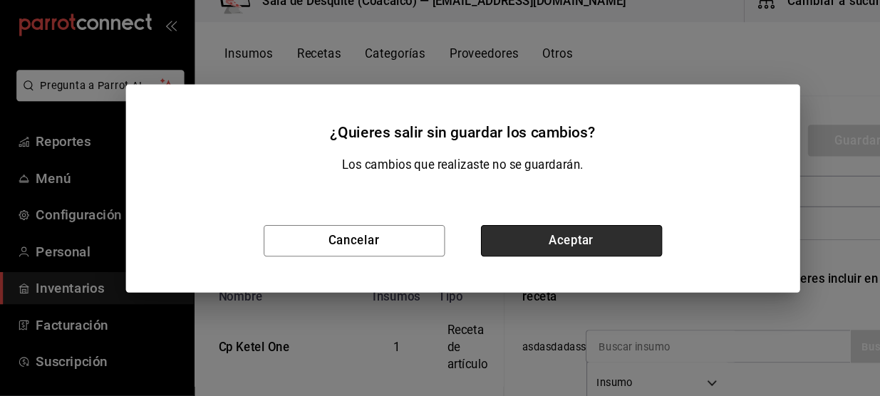
click at [610, 252] on button "Aceptar" at bounding box center [543, 248] width 172 height 30
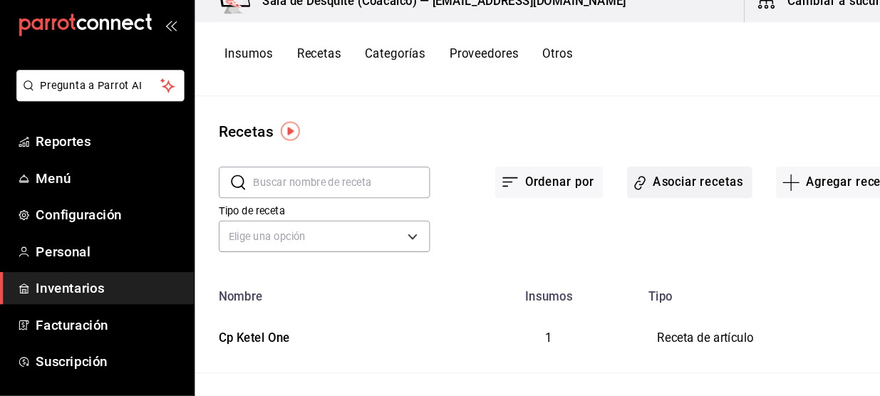
click at [621, 185] on button "Asociar recetas" at bounding box center [655, 192] width 119 height 30
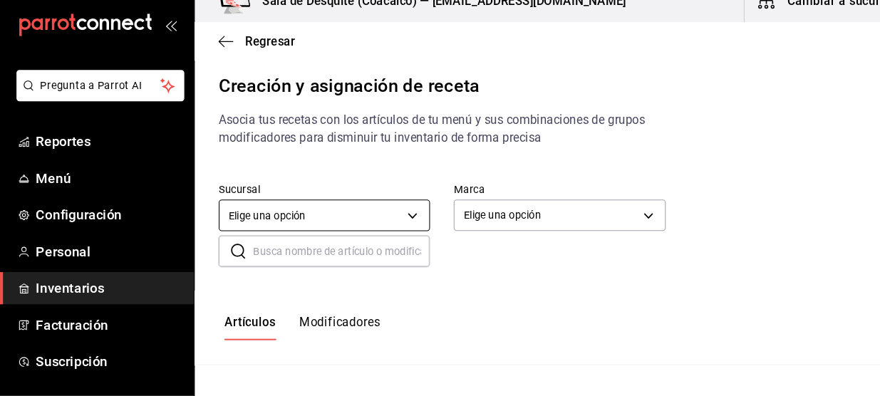
click at [392, 229] on body "Pregunta a Parrot AI Reportes Menú Configuración Personal Inventarios Facturaci…" at bounding box center [440, 186] width 880 height 372
click at [519, 229] on body "Pregunta a Parrot AI Reportes Menú Configuración Personal Inventarios Facturaci…" at bounding box center [440, 186] width 880 height 372
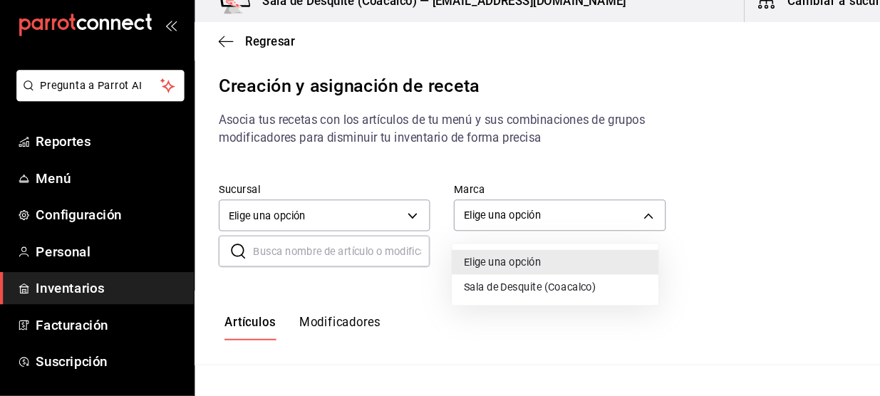
click at [494, 289] on li "Sala de Desquite (Coacalco)" at bounding box center [528, 292] width 197 height 24
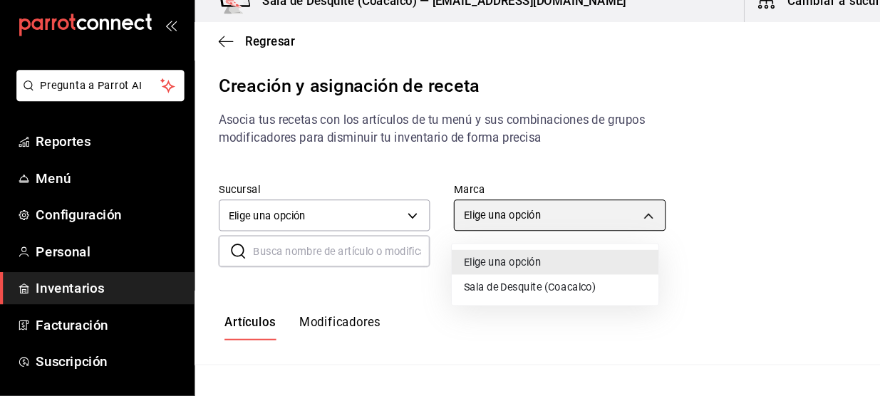
type input "62a8501e-83aa-44fc-a14d-b1e4ad847988"
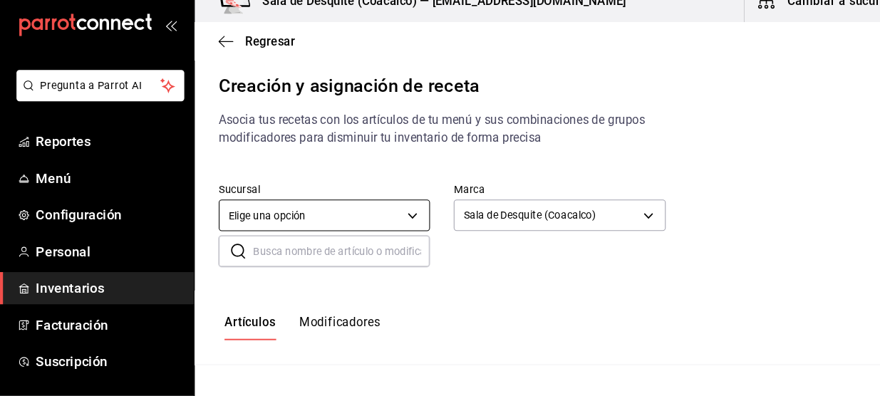
click at [369, 226] on body "Pregunta a Parrot AI Reportes Menú Configuración Personal Inventarios Facturaci…" at bounding box center [440, 186] width 880 height 372
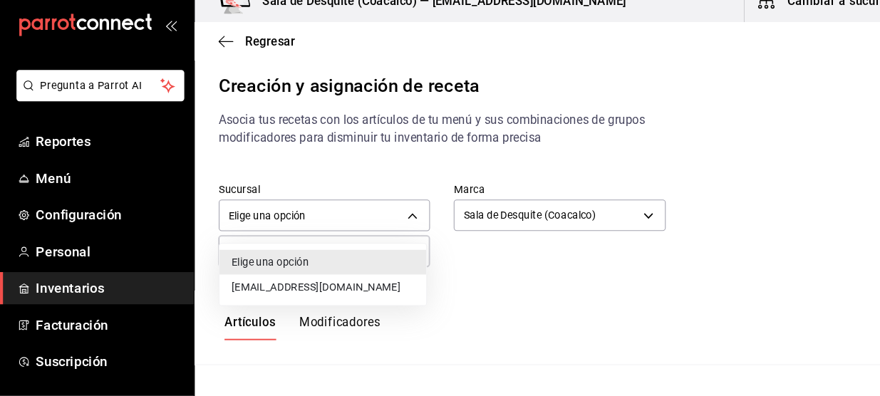
click at [328, 289] on li "[EMAIL_ADDRESS][DOMAIN_NAME]" at bounding box center [307, 292] width 197 height 24
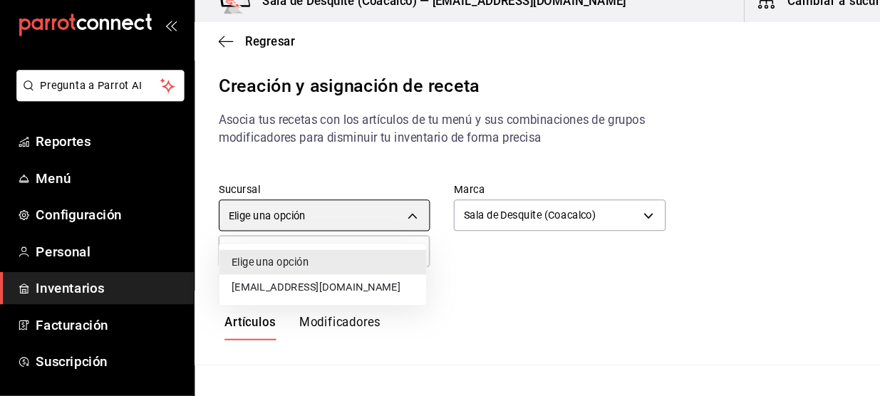
type input "93467c31-adce-431c-98c2-5877e547f662"
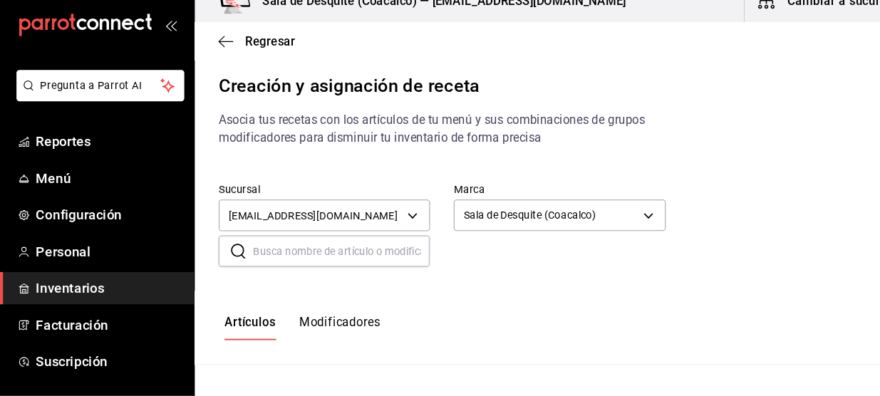
click at [338, 261] on input "text" at bounding box center [325, 258] width 168 height 28
type input "Cp Ketel"
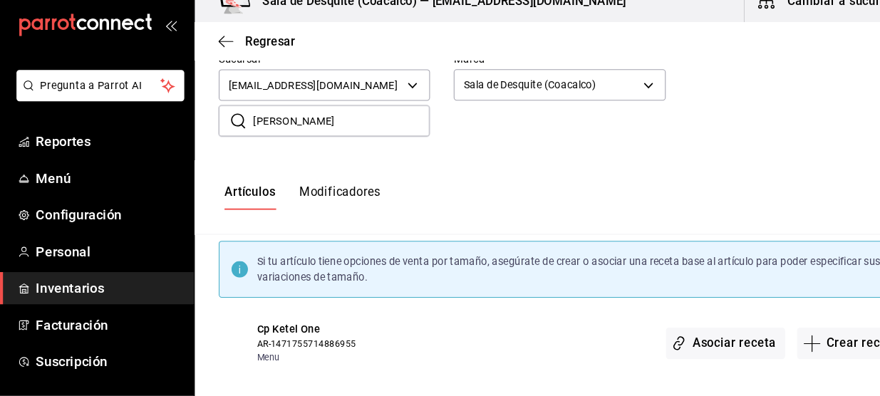
scroll to position [135, 0]
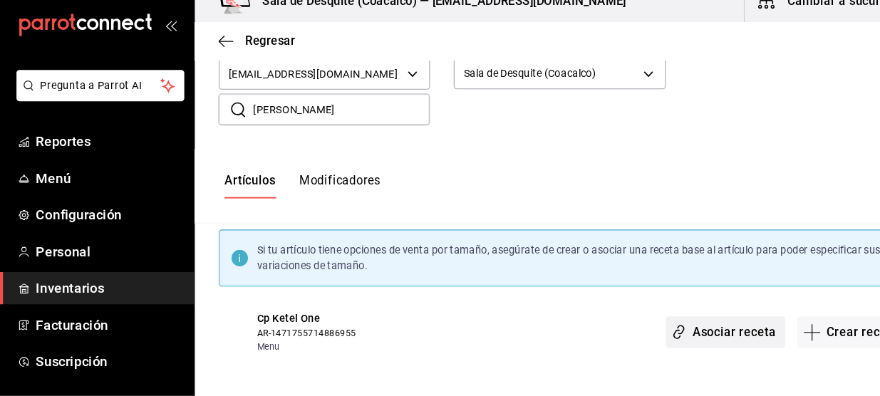
click at [689, 333] on button "Asociar receta" at bounding box center [689, 335] width 113 height 30
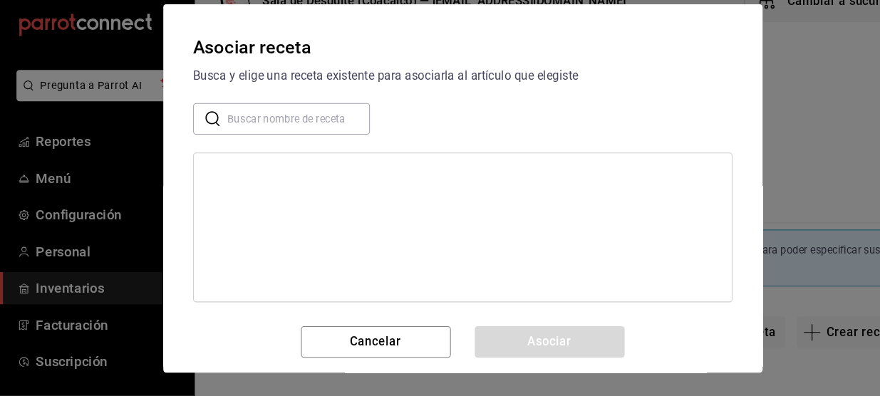
click at [320, 127] on input "text" at bounding box center [284, 132] width 135 height 28
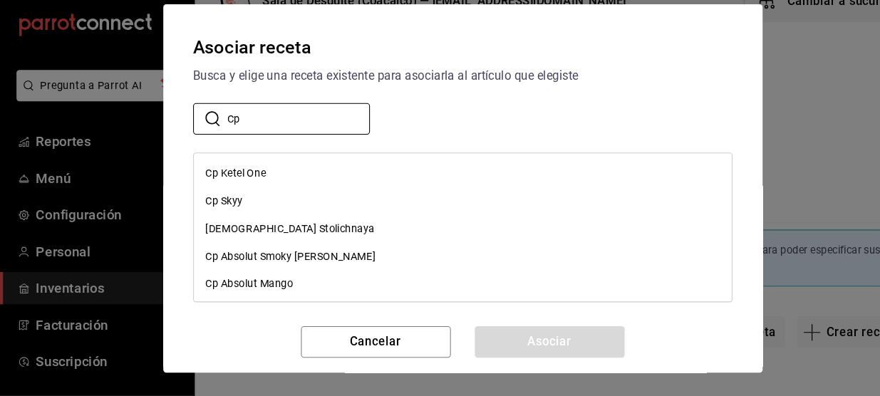
type input "Cp"
click at [274, 178] on div "Cp Ketel One" at bounding box center [439, 183] width 511 height 26
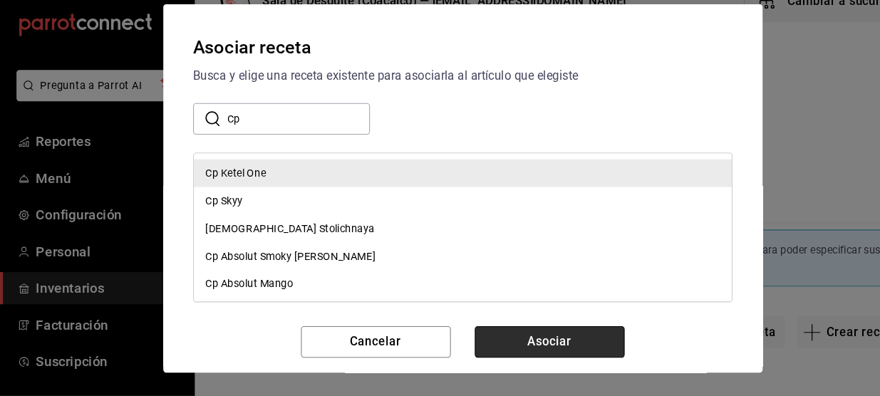
click at [488, 340] on button "Asociar" at bounding box center [523, 344] width 142 height 30
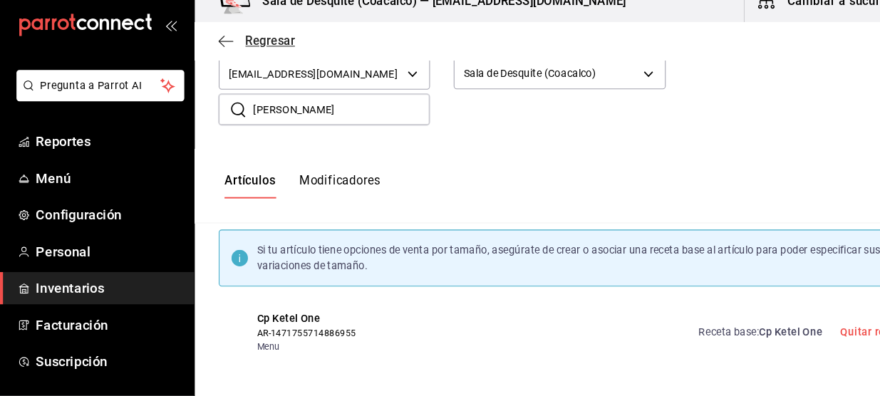
click at [214, 57] on icon "button" at bounding box center [215, 58] width 14 height 13
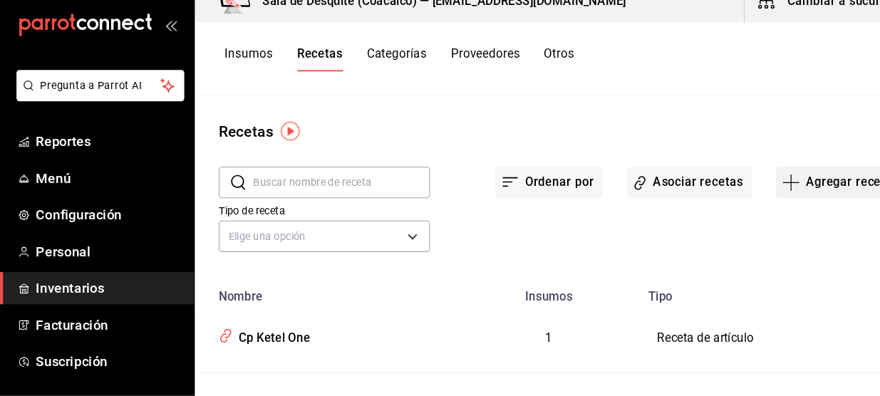
click at [784, 191] on button "Agregar receta" at bounding box center [797, 192] width 119 height 30
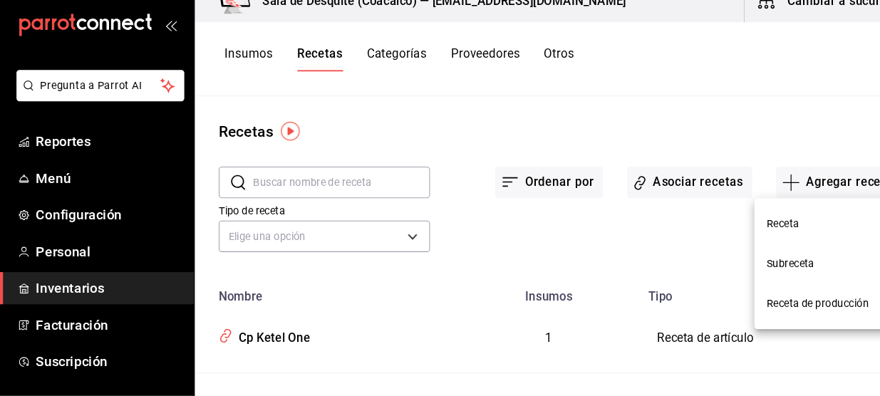
click at [746, 232] on span "Receta" at bounding box center [789, 231] width 120 height 15
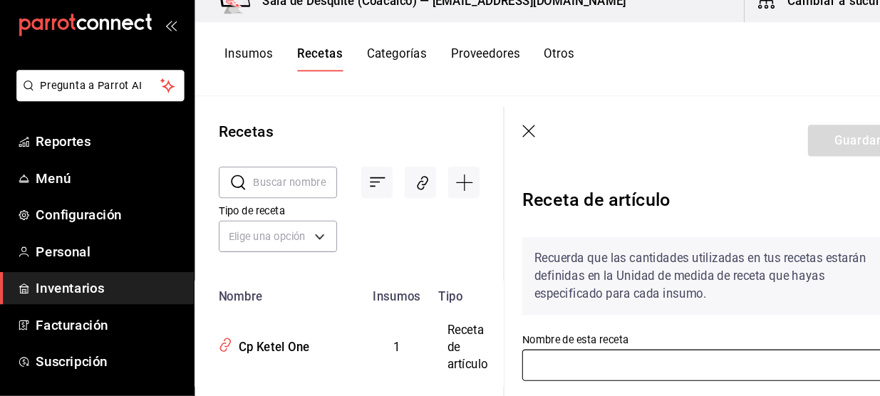
click at [689, 376] on input "text" at bounding box center [679, 366] width 366 height 30
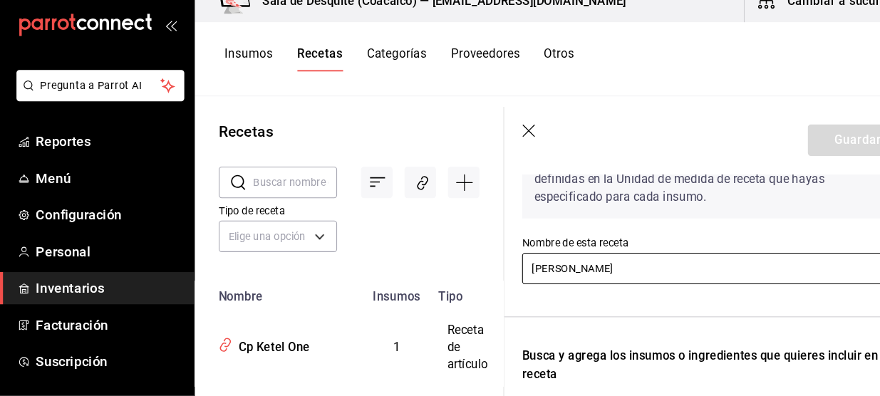
scroll to position [135, 0]
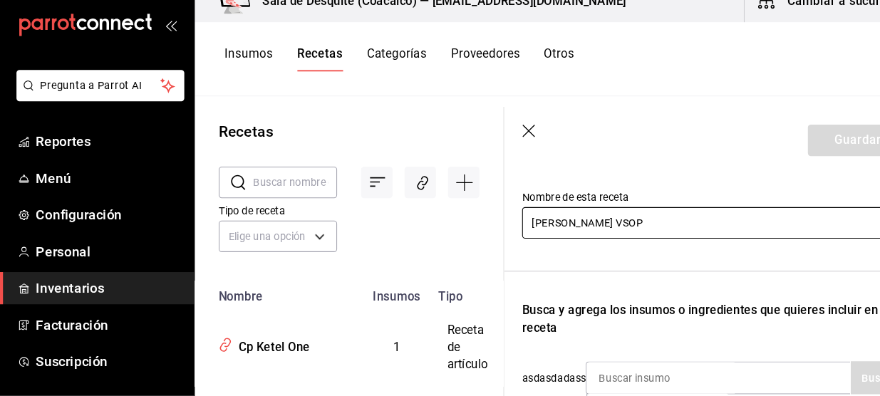
type input "[PERSON_NAME] VSOP"
click at [689, 376] on input at bounding box center [629, 378] width 142 height 30
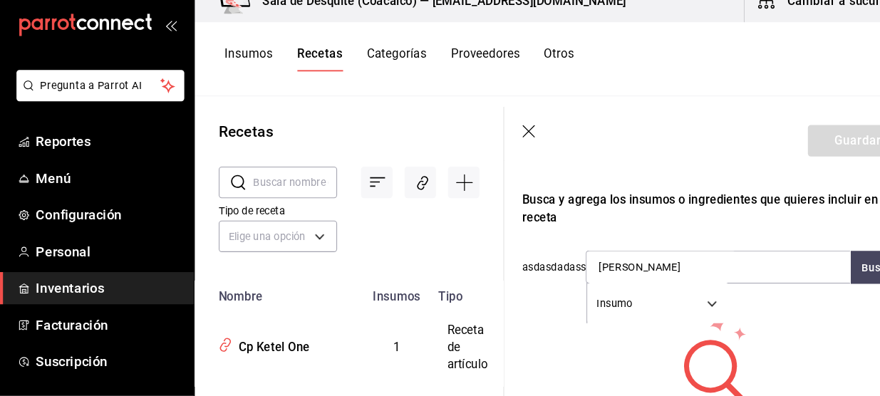
scroll to position [244, 0]
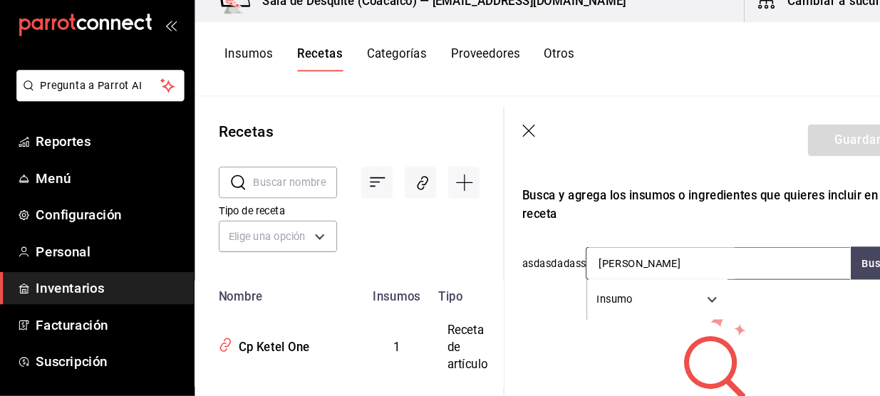
type input "Hennessy"
click at [730, 266] on div "Hennessy Insumo SUPPLY" at bounding box center [682, 269] width 251 height 31
click at [749, 284] on div "Hennessy Insumo SUPPLY Buscar" at bounding box center [710, 269] width 306 height 31
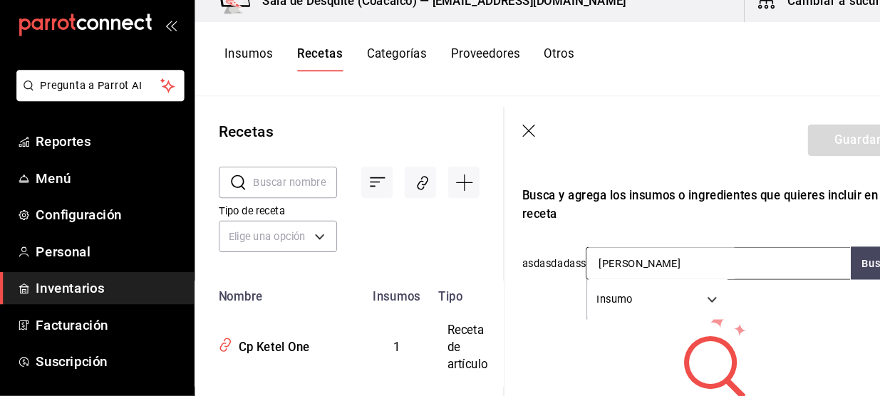
click at [613, 267] on input "Hennessy" at bounding box center [629, 269] width 142 height 30
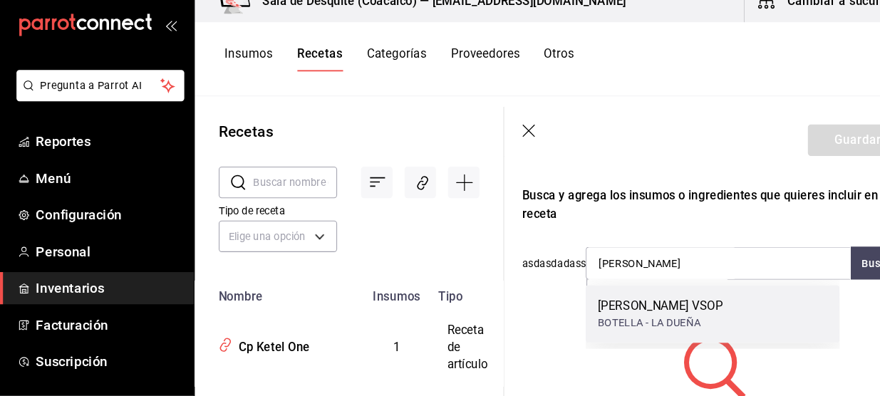
click at [605, 335] on div "HENNESSY VSOP BOTELLA - LA DUEÑA" at bounding box center [677, 317] width 241 height 55
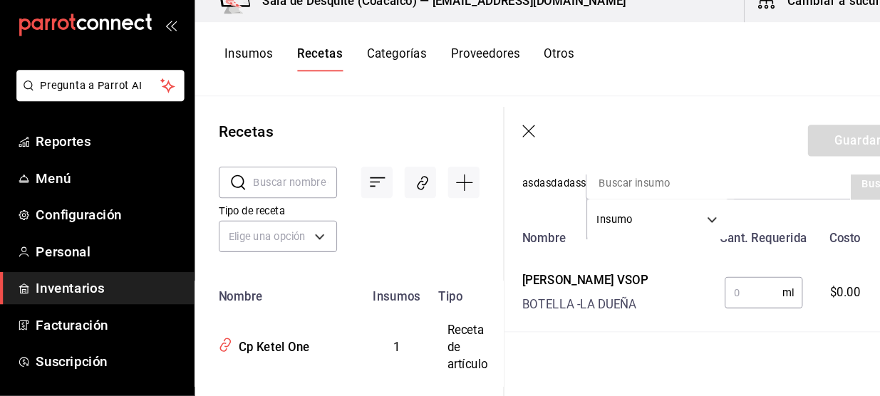
scroll to position [321, 0]
click at [704, 301] on input "text" at bounding box center [716, 296] width 55 height 28
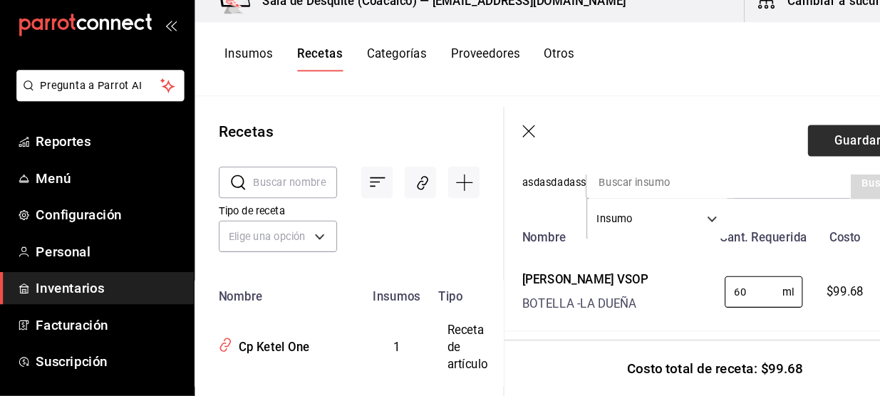
type input "60"
click at [807, 152] on button "Guardar" at bounding box center [815, 152] width 95 height 30
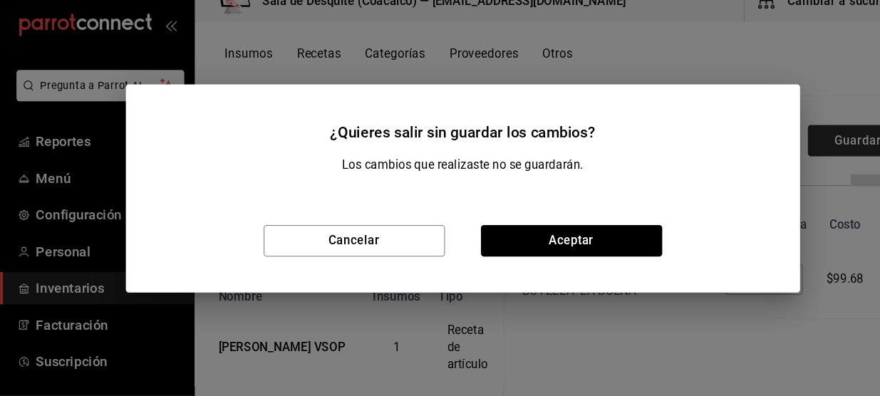
scroll to position [296, 0]
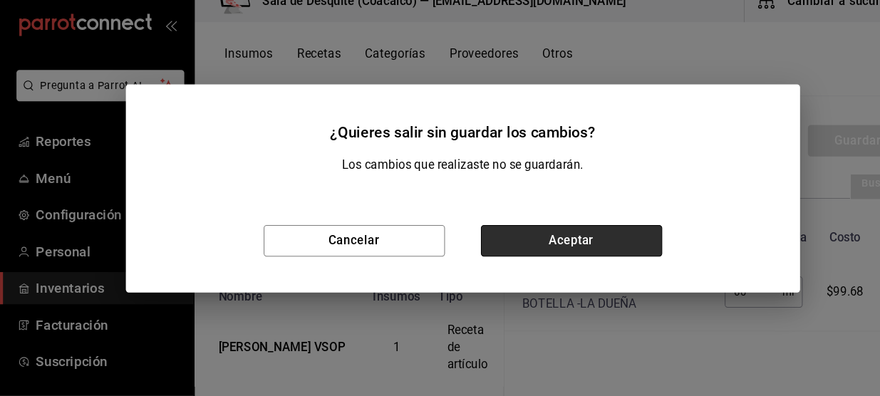
click at [577, 241] on button "Aceptar" at bounding box center [543, 248] width 172 height 30
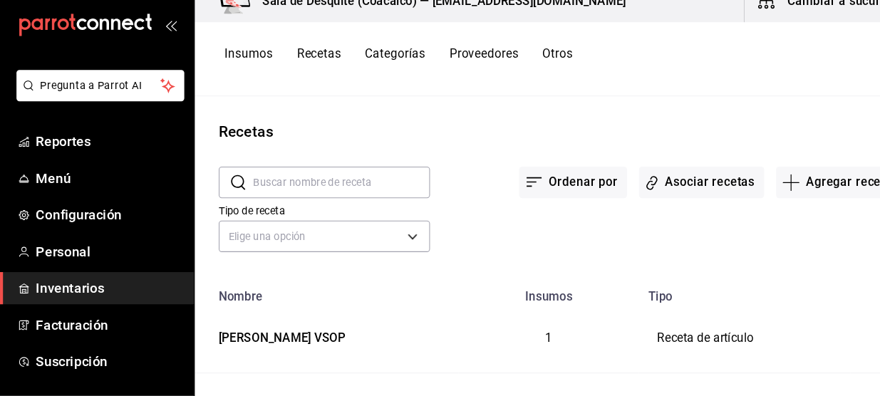
click at [577, 241] on button "Aceptar" at bounding box center [543, 248] width 172 height 30
click at [645, 197] on div "Los cambios que realizaste no se guardarán." at bounding box center [440, 182] width 641 height 31
click at [643, 190] on button "Asociar recetas" at bounding box center [655, 192] width 119 height 30
click at [386, 223] on body "Pregunta a Parrot AI Reportes Menú Configuración Personal Inventarios Facturaci…" at bounding box center [440, 193] width 880 height 386
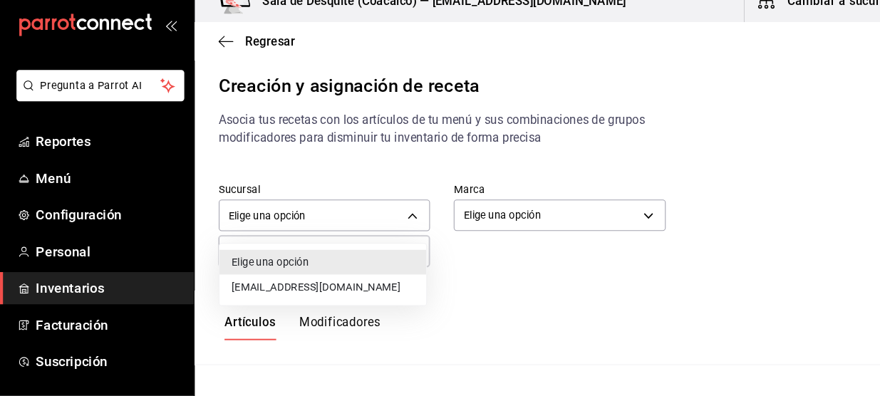
click at [318, 294] on li "[EMAIL_ADDRESS][DOMAIN_NAME]" at bounding box center [307, 292] width 197 height 24
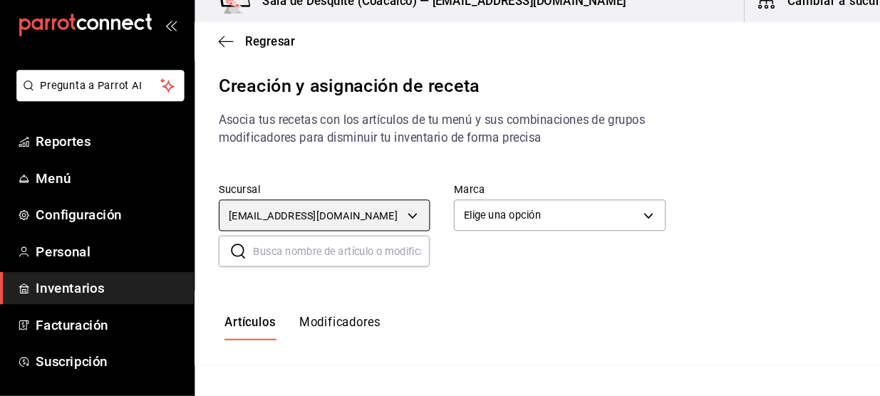
type input "93467c31-adce-431c-98c2-5877e547f662"
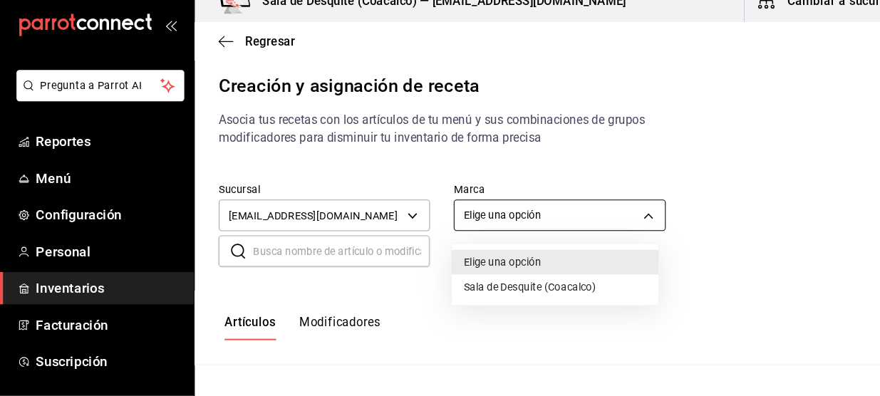
click at [571, 231] on body "Pregunta a Parrot AI Reportes Menú Configuración Personal Inventarios Facturaci…" at bounding box center [440, 186] width 880 height 372
click at [505, 292] on li "Sala de Desquite (Coacalco)" at bounding box center [528, 292] width 197 height 24
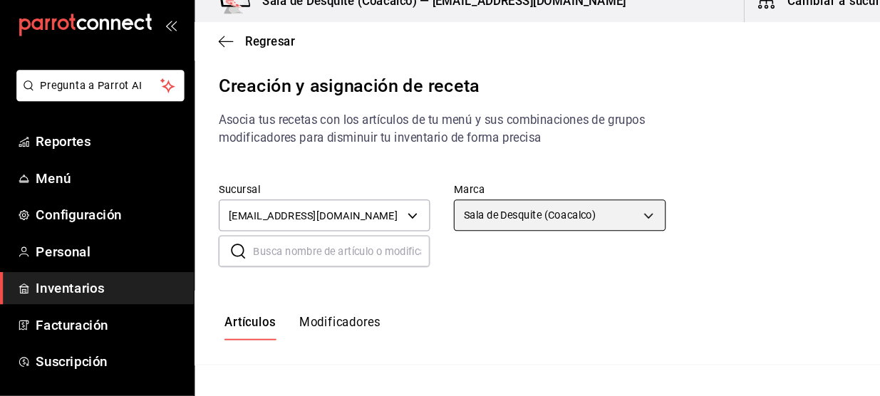
type input "62a8501e-83aa-44fc-a14d-b1e4ad847988"
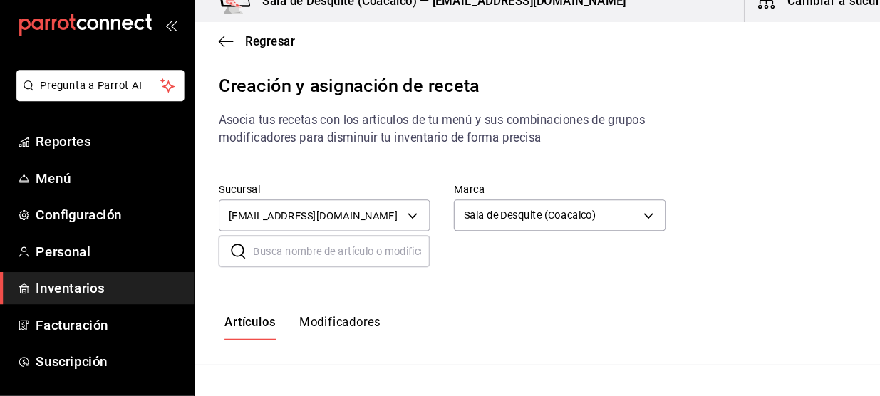
click at [384, 256] on input "text" at bounding box center [325, 258] width 168 height 28
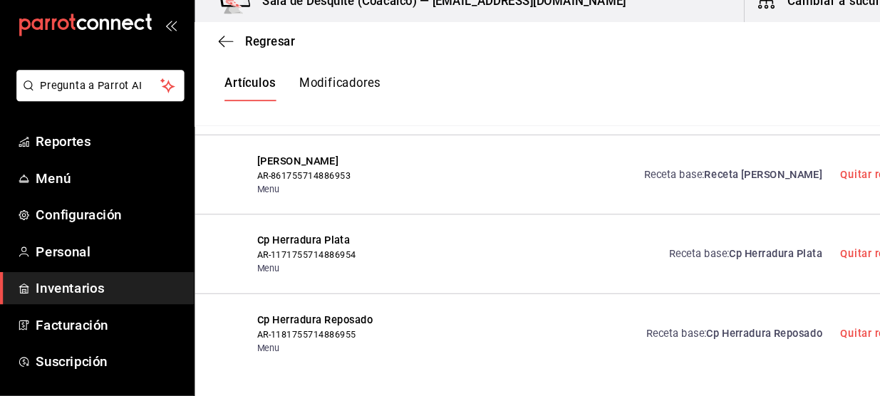
scroll to position [436, 0]
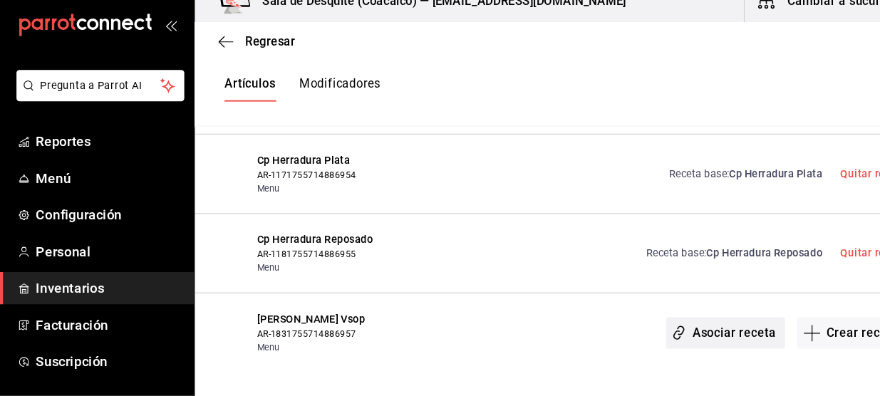
type input "Cp H"
click at [680, 338] on button "Asociar receta" at bounding box center [689, 336] width 113 height 30
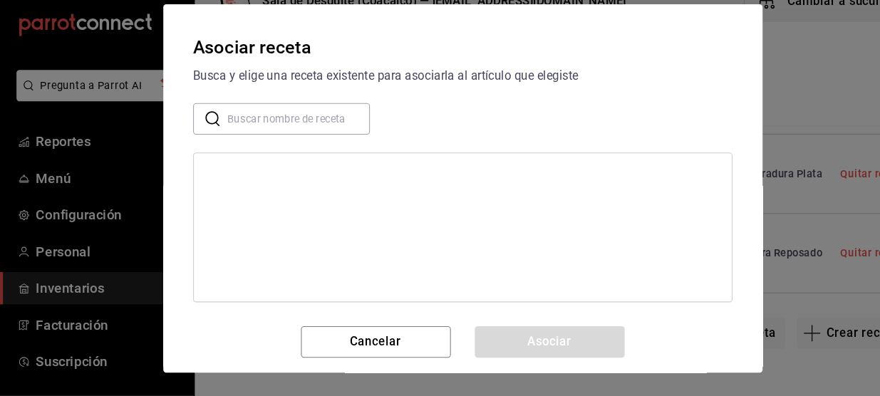
click at [283, 137] on input "text" at bounding box center [284, 132] width 135 height 28
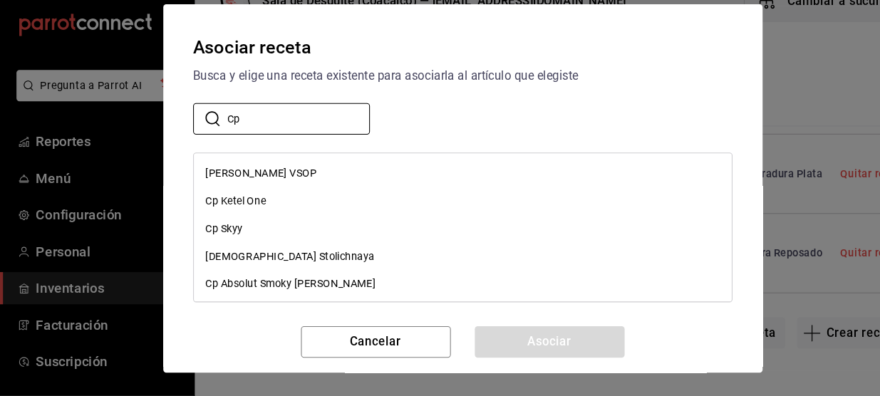
type input "Cp"
click at [272, 182] on div "[PERSON_NAME] VSOP" at bounding box center [248, 183] width 105 height 15
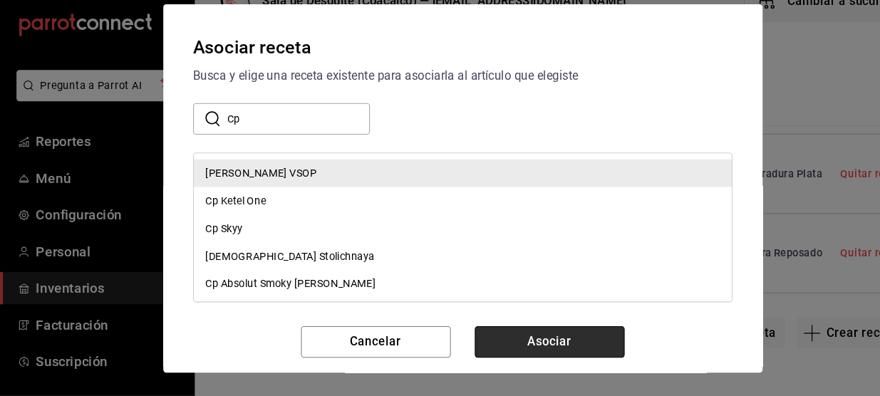
click at [509, 339] on button "Asociar" at bounding box center [523, 344] width 142 height 30
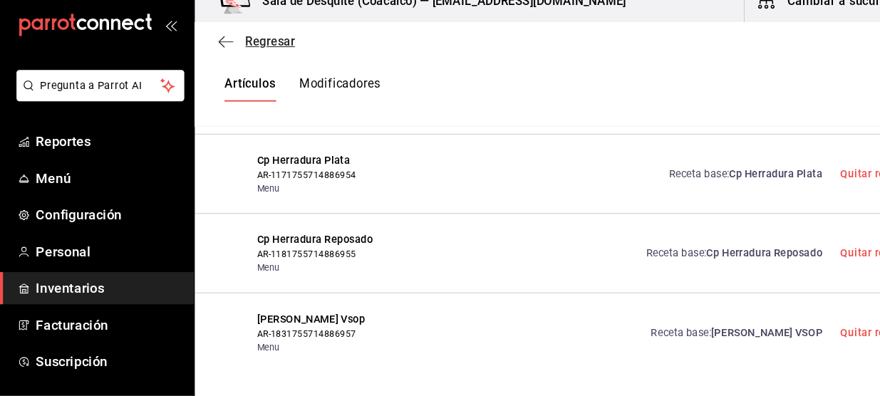
click at [213, 53] on icon "button" at bounding box center [211, 58] width 6 height 11
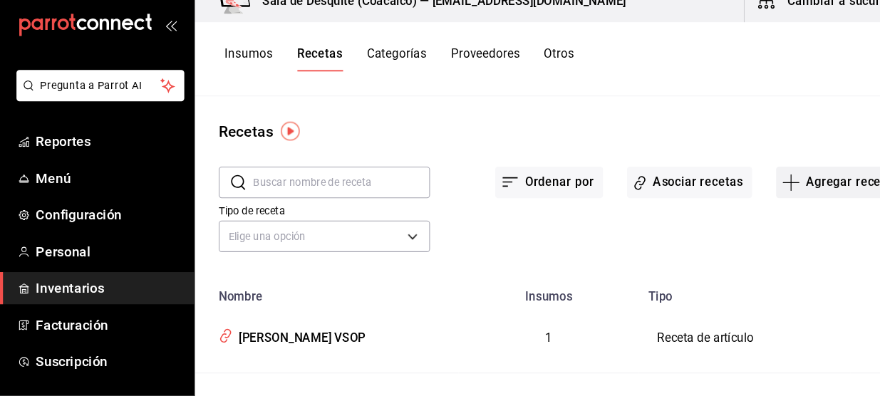
click at [765, 187] on button "Agregar receta" at bounding box center [797, 192] width 119 height 30
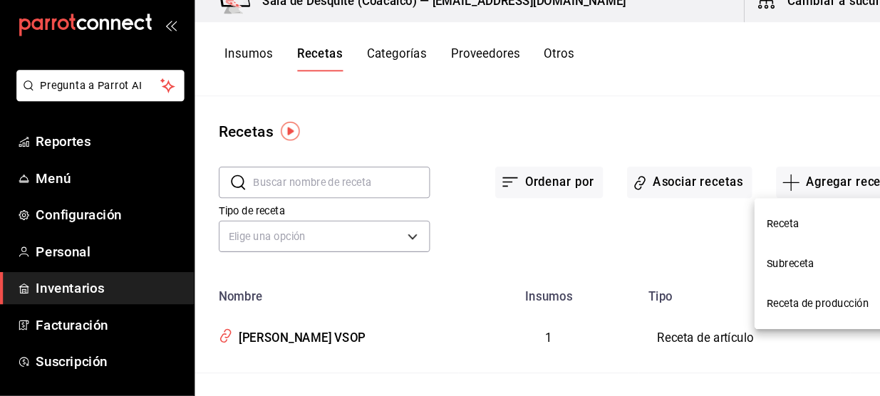
click at [749, 234] on span "Receta" at bounding box center [789, 231] width 120 height 15
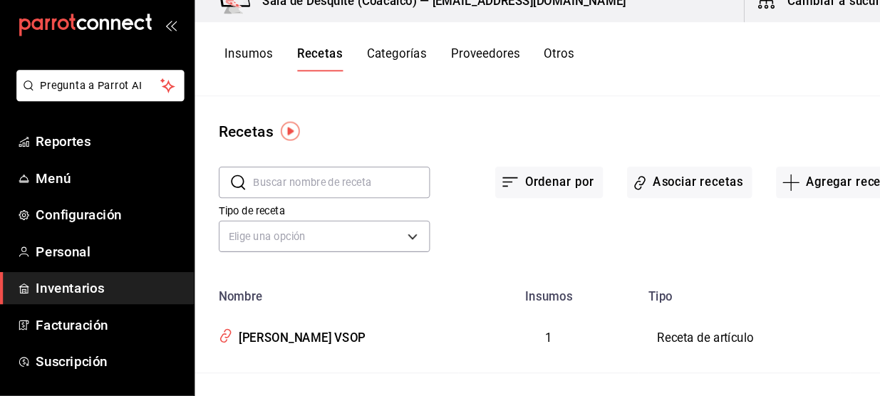
click at [749, 226] on span "Receta" at bounding box center [789, 221] width 90 height 9
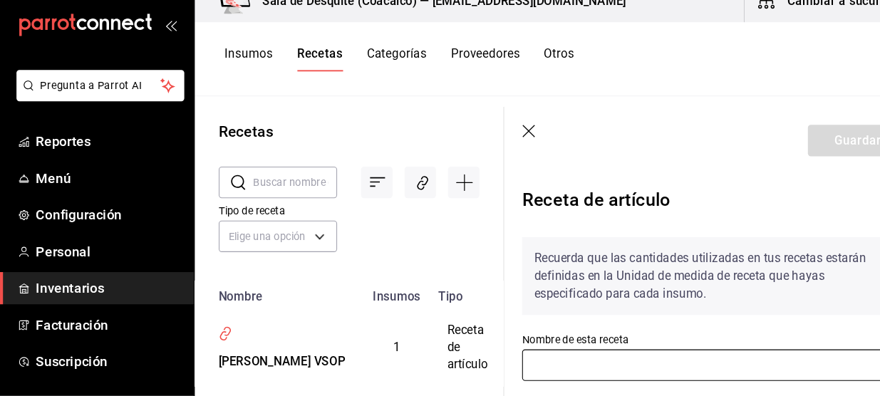
click at [637, 363] on input "text" at bounding box center [679, 366] width 366 height 30
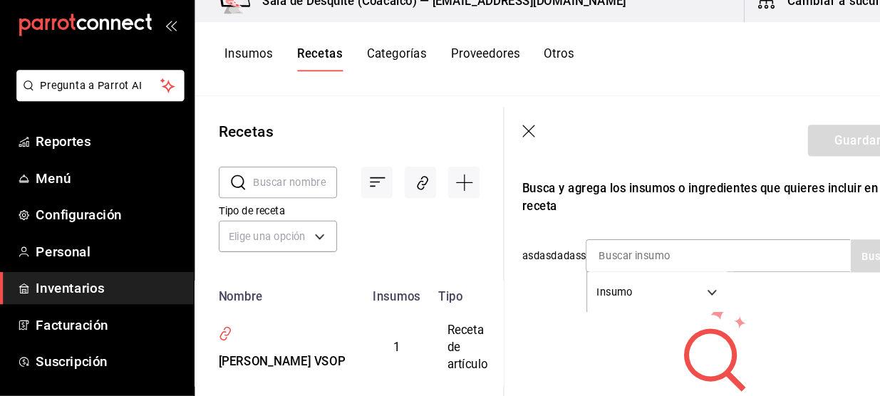
scroll to position [250, 0]
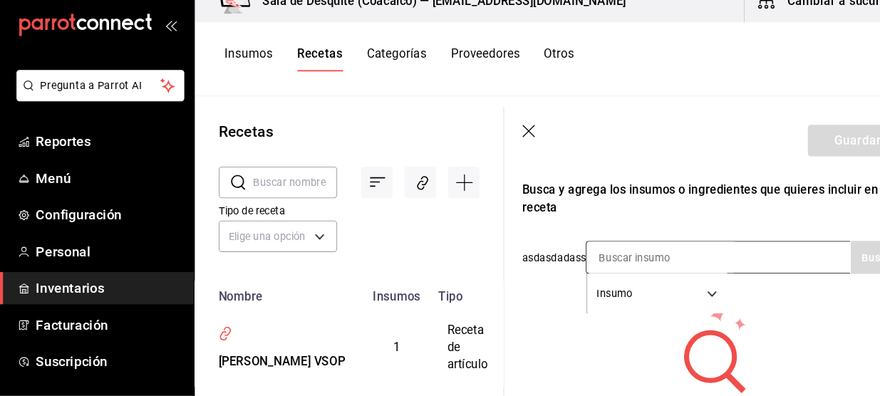
type input "[PERSON_NAME] VSOP"
click at [623, 262] on input at bounding box center [629, 264] width 142 height 30
type input "Martell"
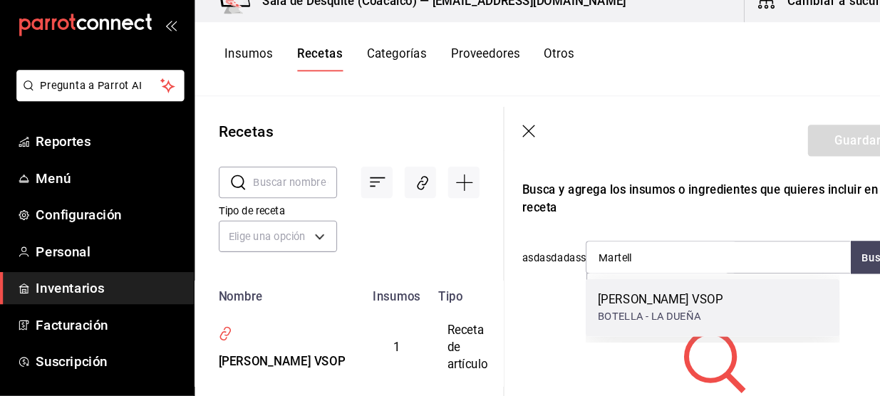
click at [590, 323] on div "BOTELLA - LA DUEÑA" at bounding box center [627, 320] width 119 height 15
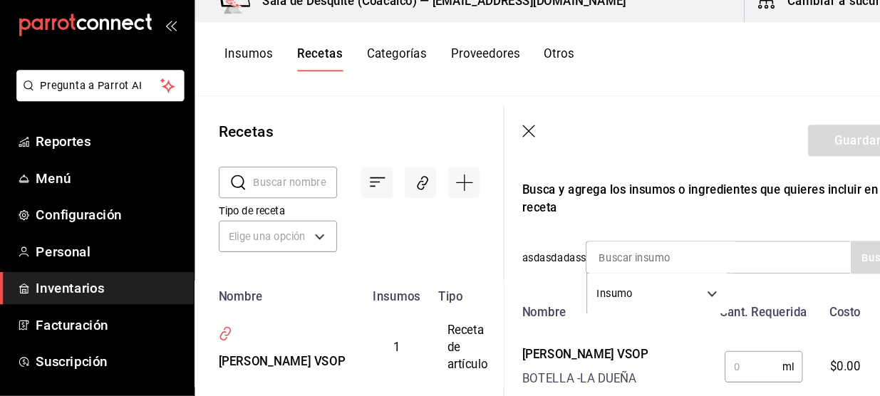
click at [705, 376] on input "text" at bounding box center [716, 367] width 55 height 28
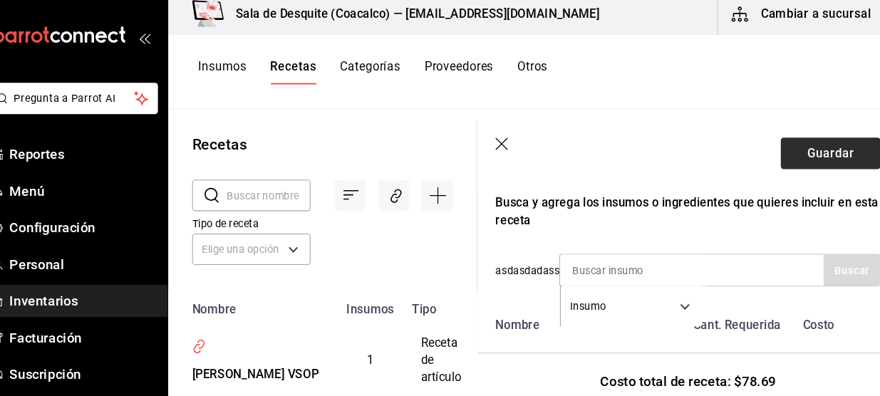
type input "60"
click at [806, 152] on button "Guardar" at bounding box center [815, 152] width 95 height 30
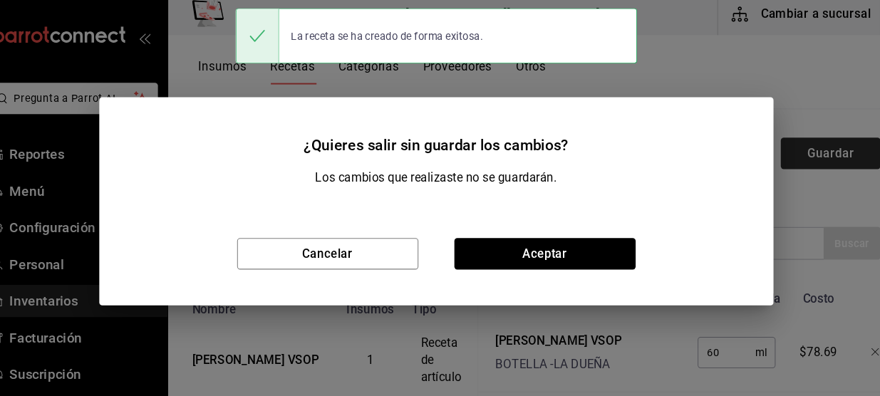
scroll to position [224, 0]
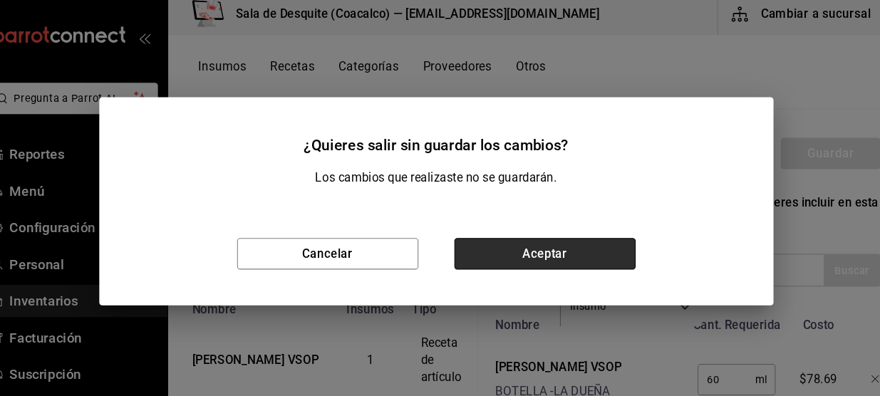
click at [567, 244] on button "Aceptar" at bounding box center [543, 248] width 172 height 30
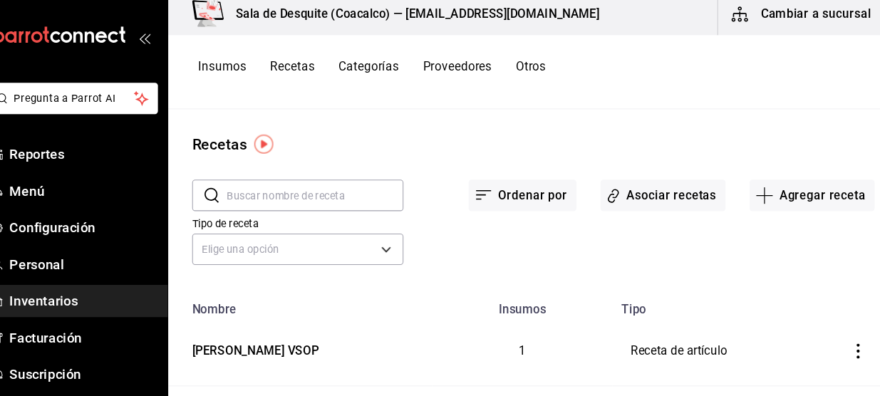
click at [643, 193] on button "Asociar recetas" at bounding box center [655, 192] width 119 height 30
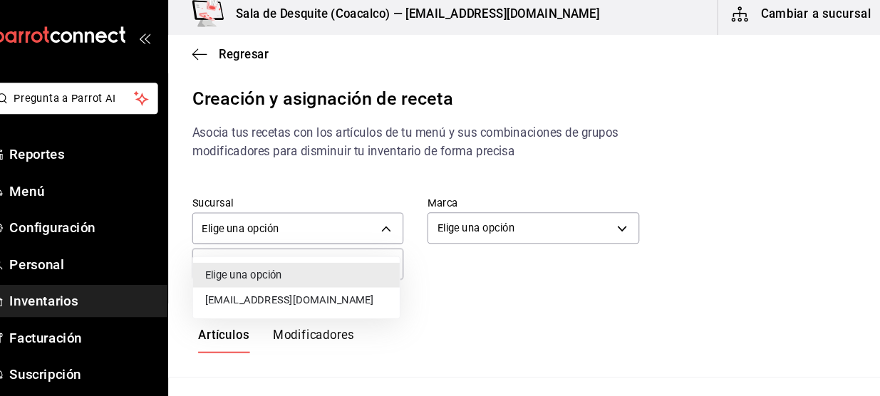
click at [386, 222] on body "Pregunta a Parrot AI Reportes Menú Configuración Personal Inventarios Facturaci…" at bounding box center [440, 186] width 880 height 372
click at [309, 298] on li "[EMAIL_ADDRESS][DOMAIN_NAME]" at bounding box center [307, 292] width 197 height 24
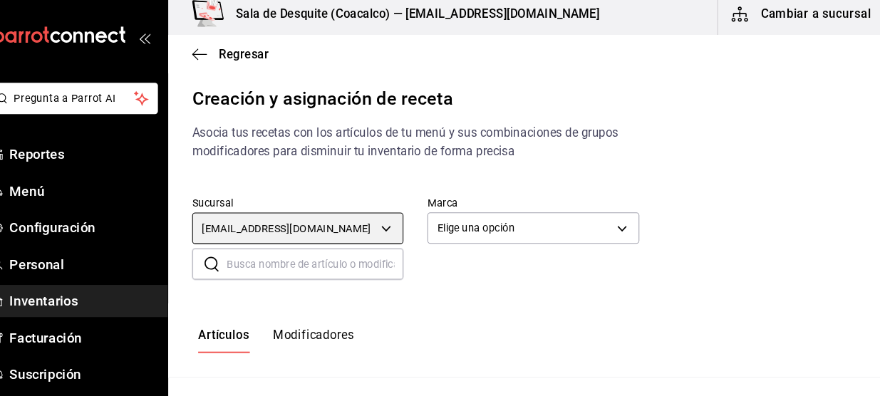
type input "93467c31-adce-431c-98c2-5877e547f662"
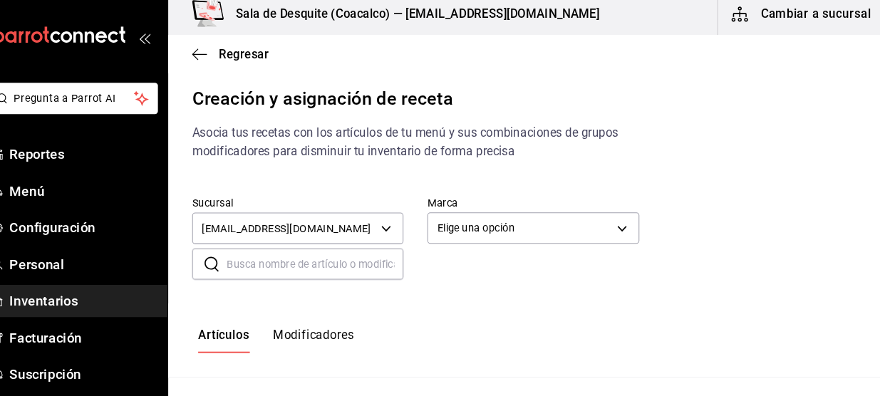
click at [514, 231] on div at bounding box center [440, 198] width 880 height 396
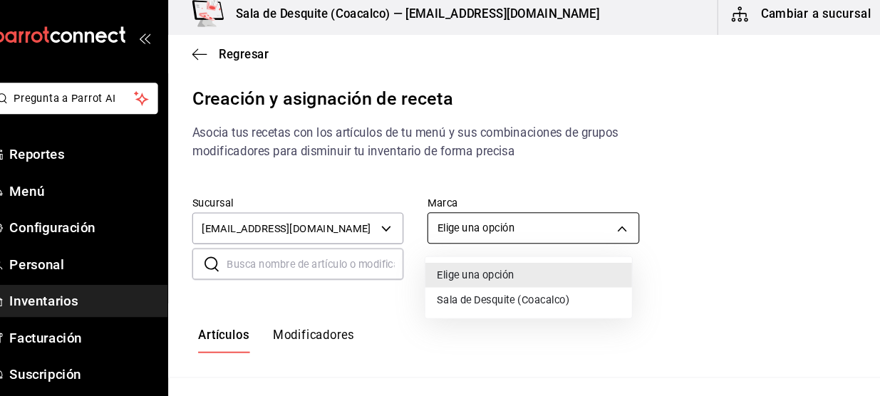
click at [488, 227] on body "Pregunta a Parrot AI Reportes Menú Configuración Personal Inventarios Facturaci…" at bounding box center [440, 186] width 880 height 372
click at [462, 298] on li "Sala de Desquite (Coacalco)" at bounding box center [528, 292] width 197 height 24
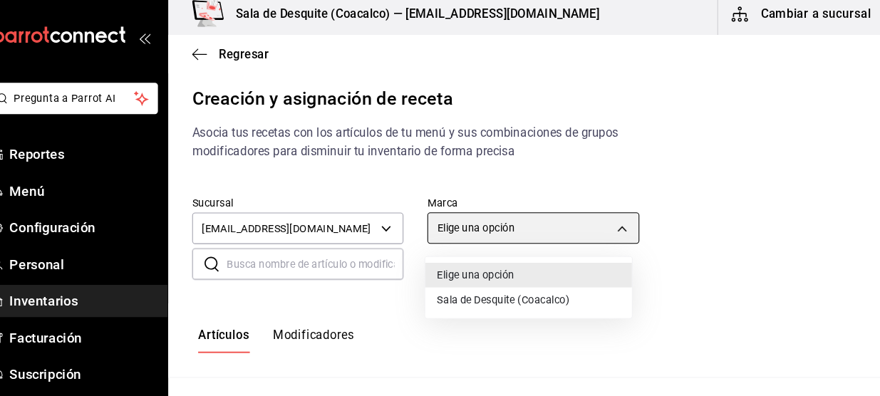
type input "62a8501e-83aa-44fc-a14d-b1e4ad847988"
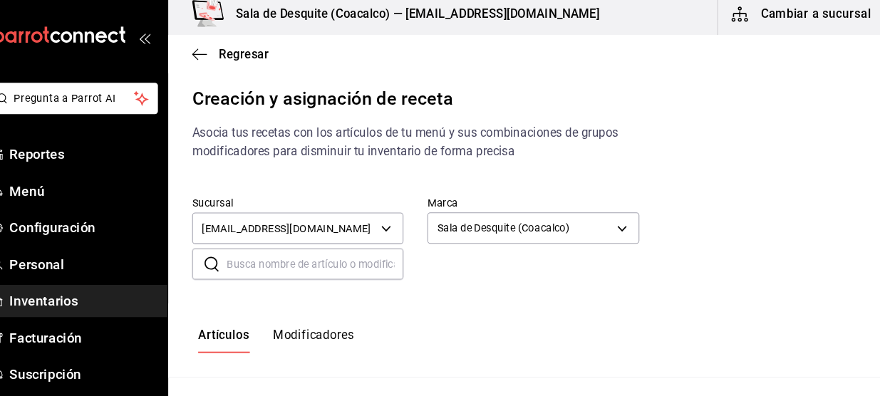
click at [320, 249] on input "text" at bounding box center [325, 258] width 168 height 28
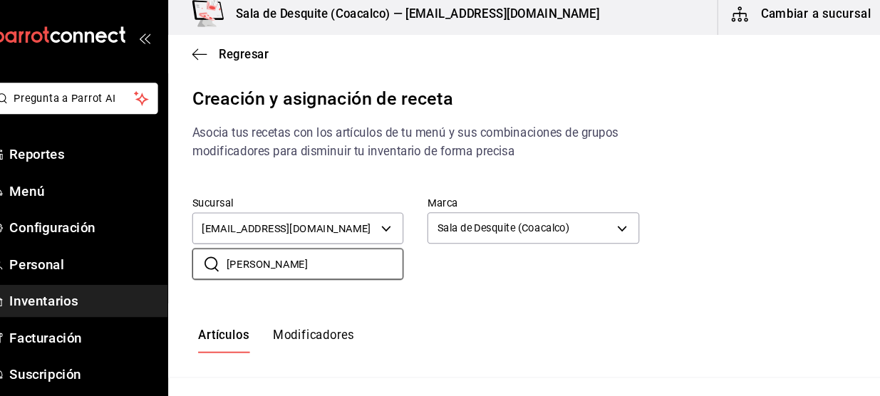
type input "Cp Martell"
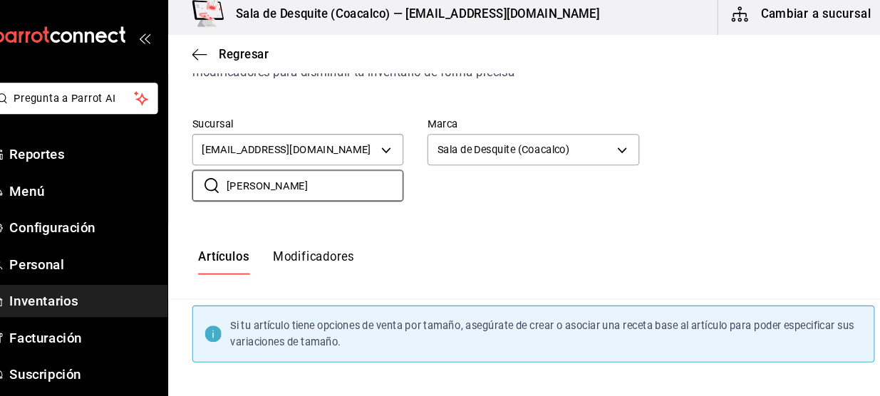
scroll to position [135, 0]
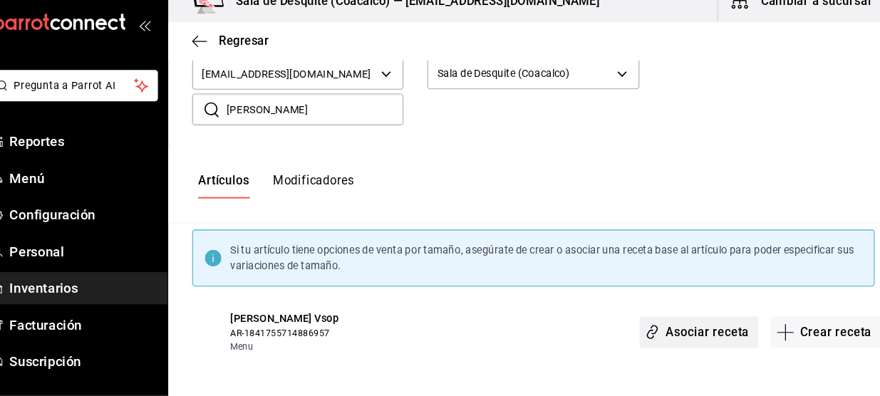
click at [697, 328] on button "Asociar receta" at bounding box center [689, 335] width 113 height 30
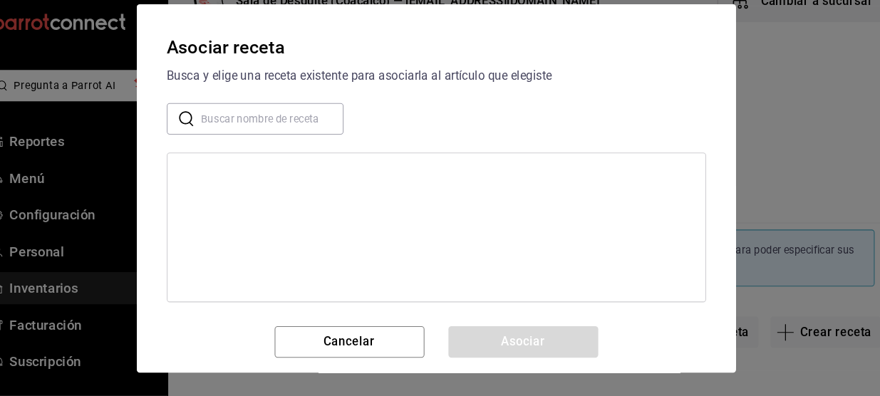
click at [321, 125] on input "text" at bounding box center [284, 132] width 135 height 28
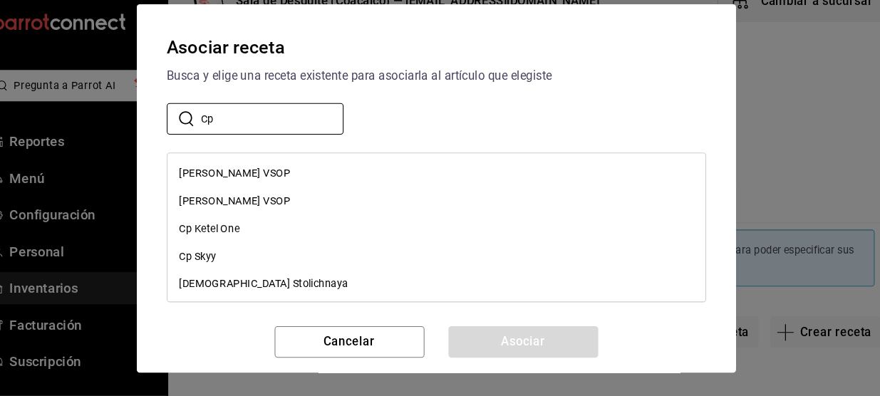
type input "Cp"
click at [283, 180] on div "[PERSON_NAME] VSOP" at bounding box center [439, 183] width 511 height 26
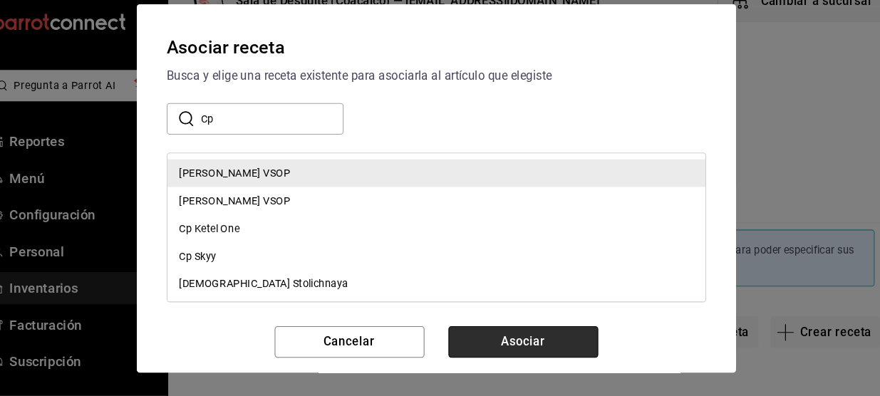
click at [526, 335] on button "Asociar" at bounding box center [523, 344] width 142 height 30
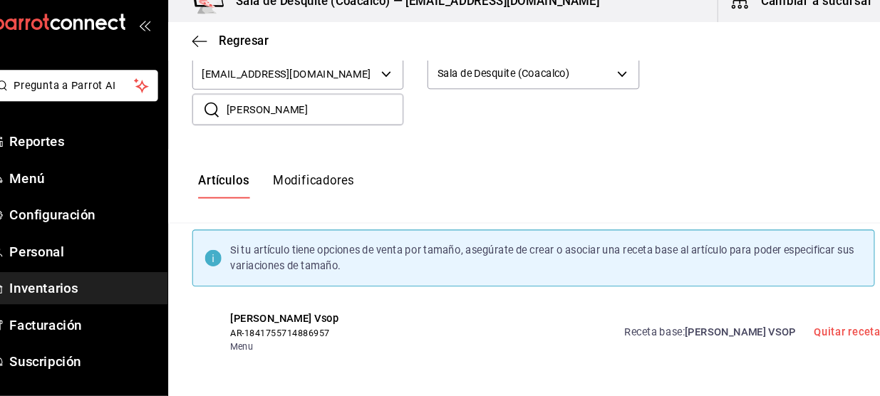
click at [305, 161] on div "Artículos Modificadores" at bounding box center [532, 196] width 694 height 71
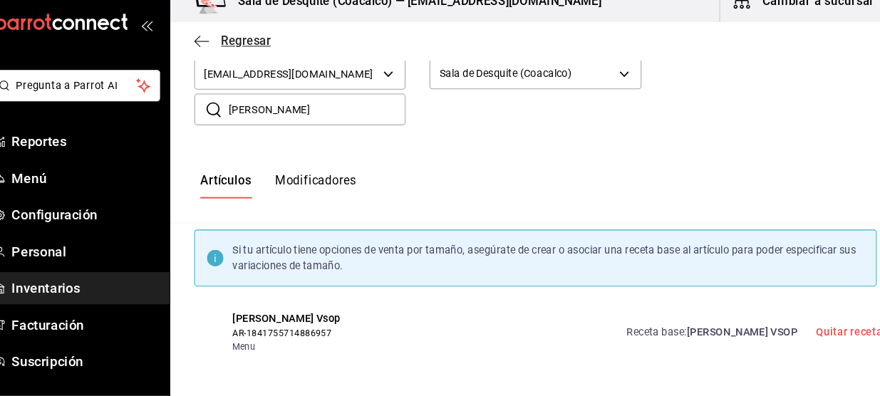
click at [208, 56] on icon "button" at bounding box center [215, 58] width 14 height 13
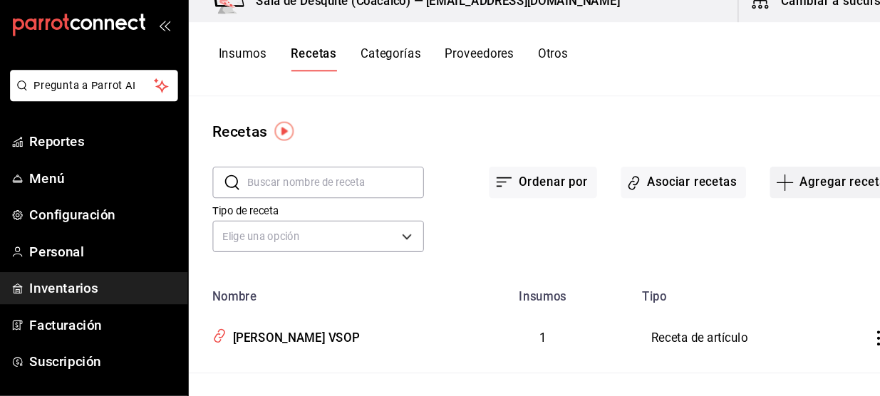
click at [793, 192] on button "Agregar receta" at bounding box center [797, 192] width 119 height 30
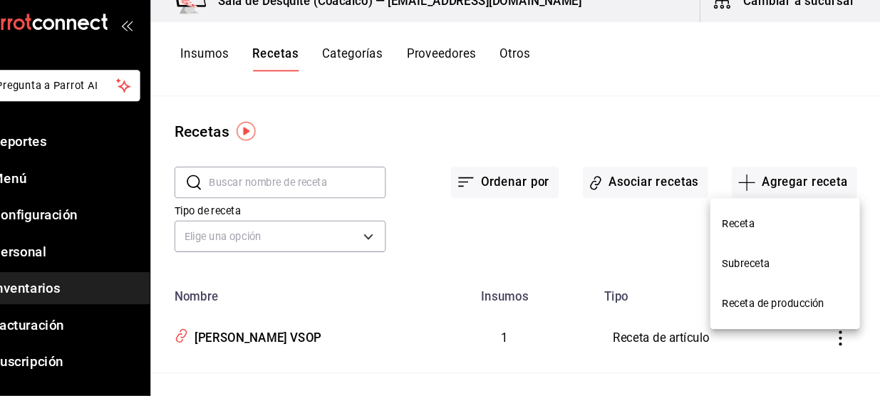
click at [501, 257] on div at bounding box center [440, 198] width 880 height 396
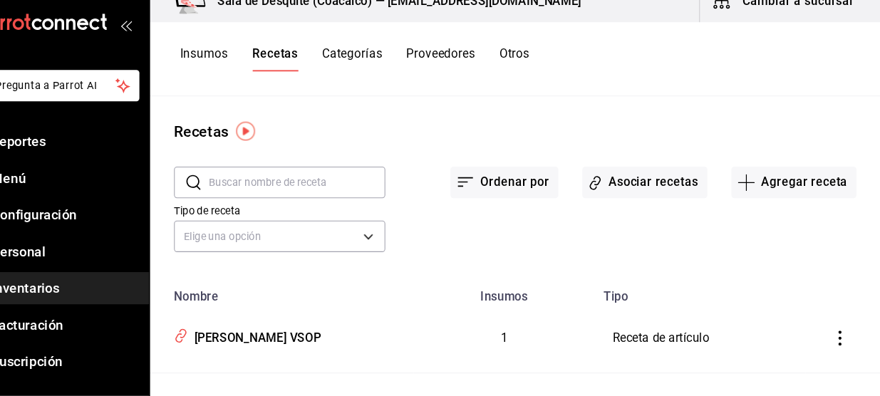
click at [246, 196] on input "text" at bounding box center [325, 192] width 168 height 28
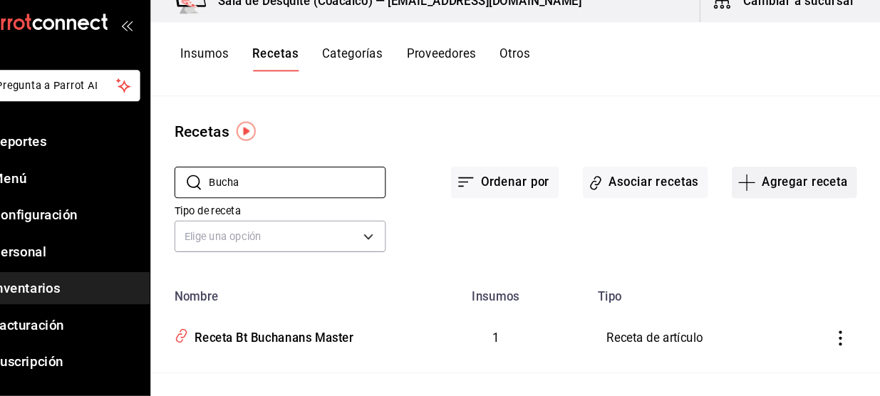
type input "Bucha"
click at [777, 196] on button "Agregar receta" at bounding box center [797, 192] width 119 height 30
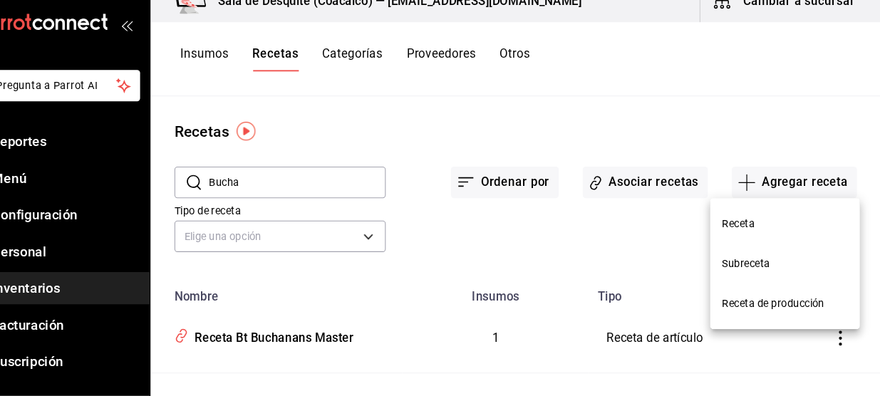
click at [749, 238] on span "Receta" at bounding box center [789, 231] width 120 height 15
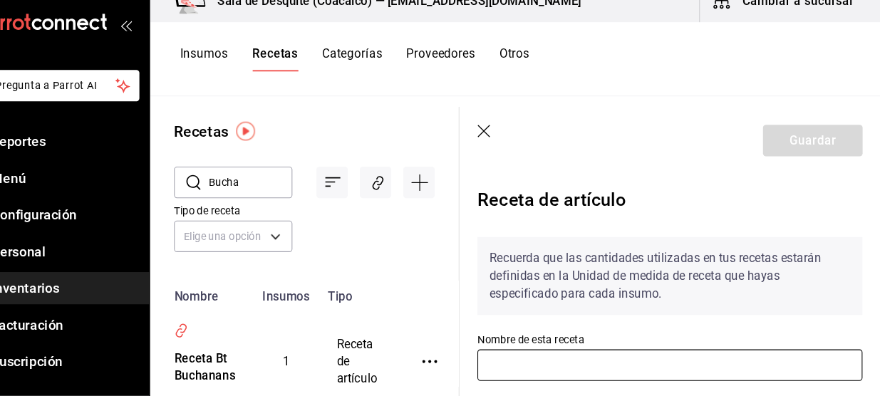
click at [617, 367] on input "text" at bounding box center [679, 366] width 366 height 30
type input "B"
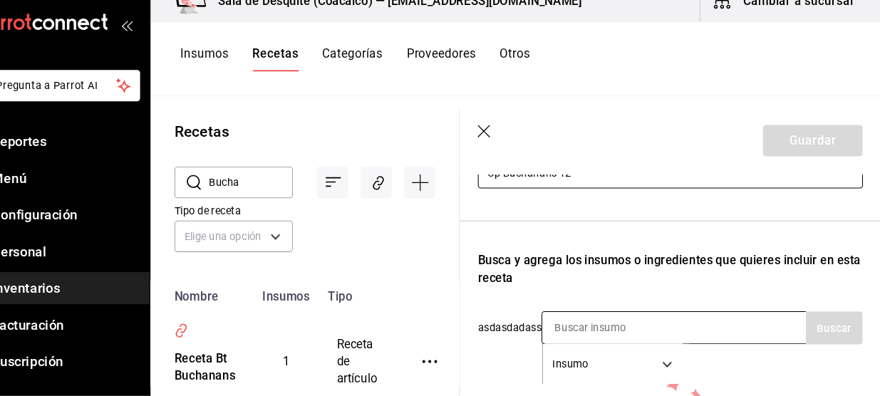
type input "Cp Buchanans 12"
click at [625, 326] on input at bounding box center [629, 331] width 142 height 30
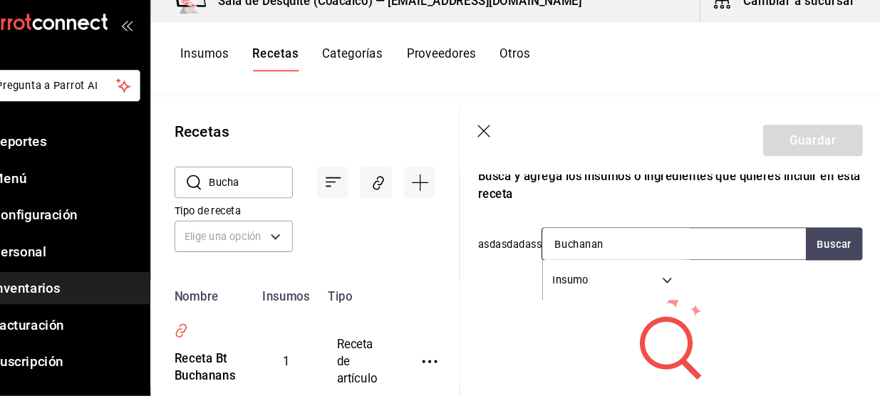
type input "Buchana"
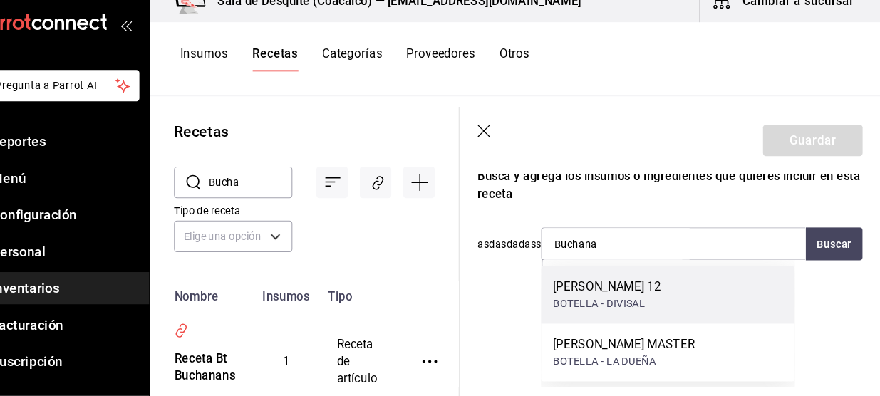
click at [624, 303] on div "BOTELLA - DIVISAL" at bounding box center [619, 308] width 103 height 15
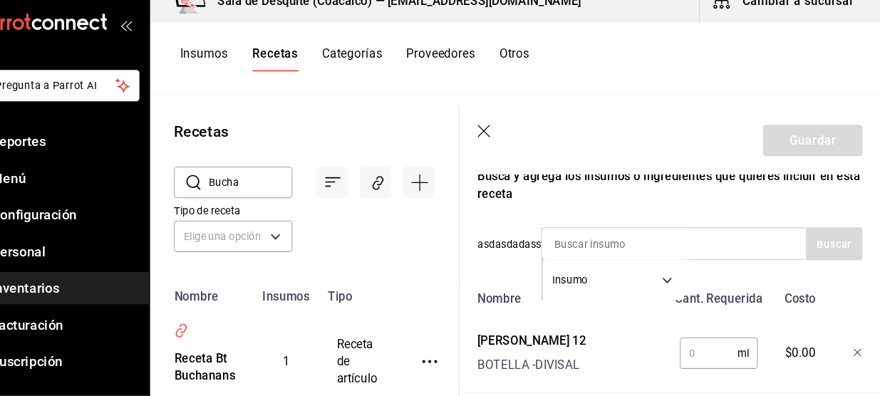
click at [695, 352] on input "text" at bounding box center [716, 354] width 55 height 28
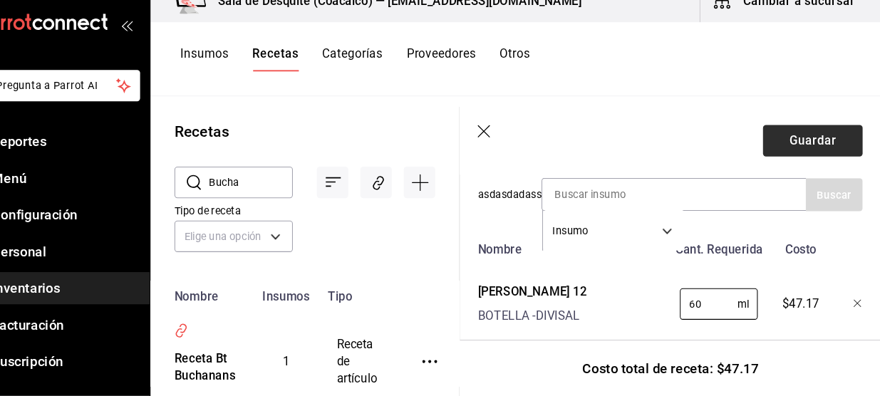
type input "60"
click at [813, 148] on button "Guardar" at bounding box center [815, 152] width 95 height 30
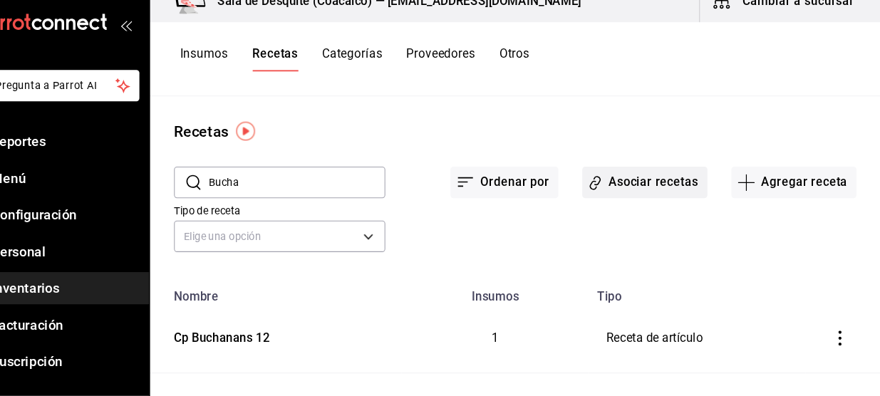
click at [667, 199] on button "Asociar recetas" at bounding box center [655, 192] width 119 height 30
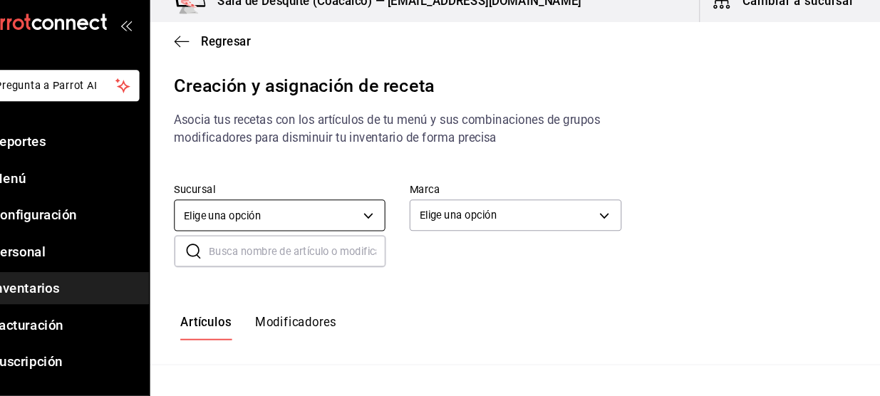
click at [386, 223] on body "Pregunta a Parrot AI Reportes Menú Configuración Personal Inventarios Facturaci…" at bounding box center [440, 186] width 880 height 372
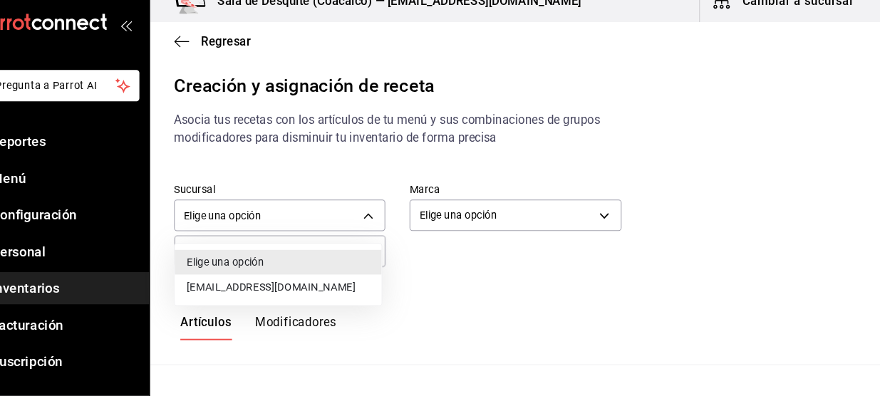
click at [320, 288] on li "[EMAIL_ADDRESS][DOMAIN_NAME]" at bounding box center [307, 292] width 197 height 24
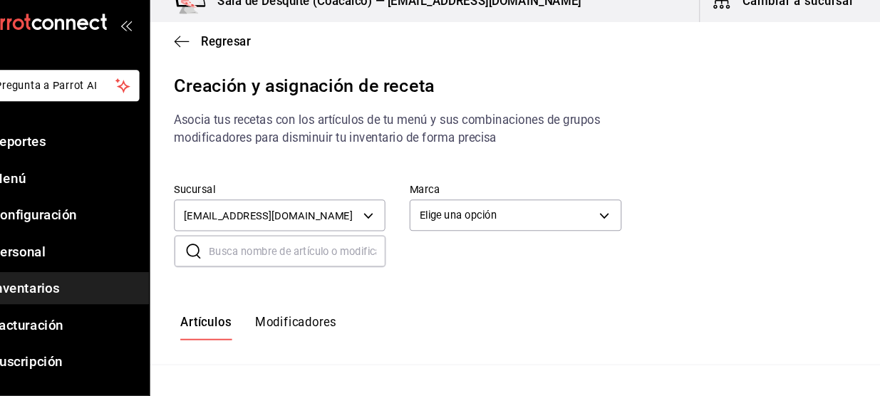
type input "93467c31-adce-431c-98c2-5877e547f662"
click at [320, 288] on div at bounding box center [440, 198] width 880 height 396
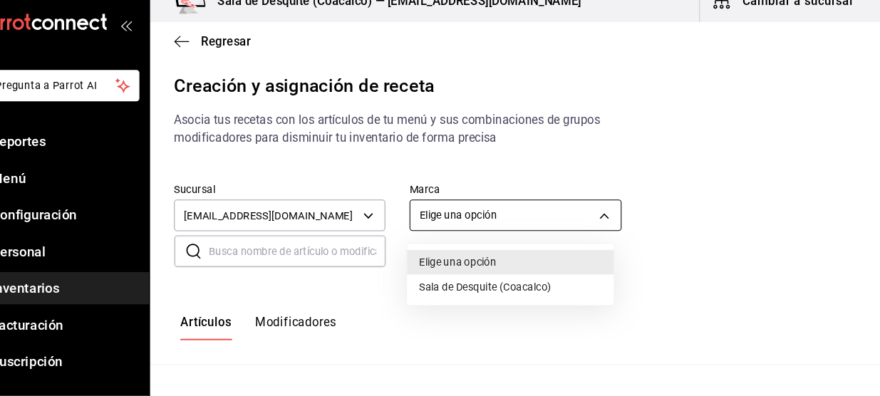
click at [516, 222] on body "Pregunta a Parrot AI Reportes Menú Configuración Personal Inventarios Facturaci…" at bounding box center [440, 186] width 880 height 372
click at [467, 290] on li "Sala de Desquite (Coacalco)" at bounding box center [528, 292] width 197 height 24
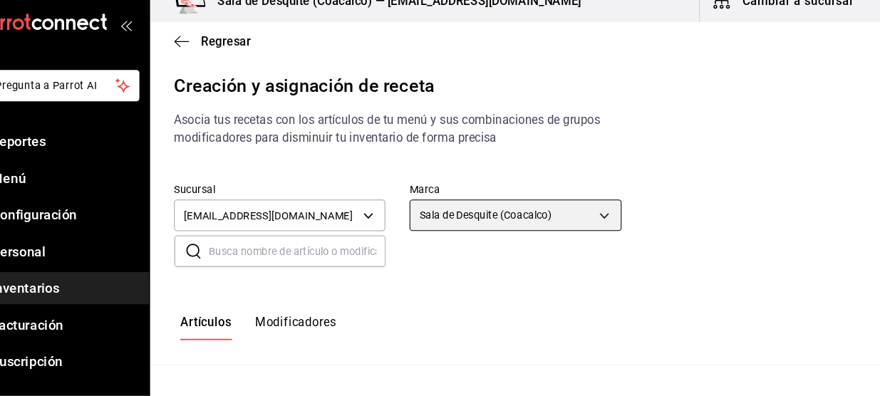
type input "62a8501e-83aa-44fc-a14d-b1e4ad847988"
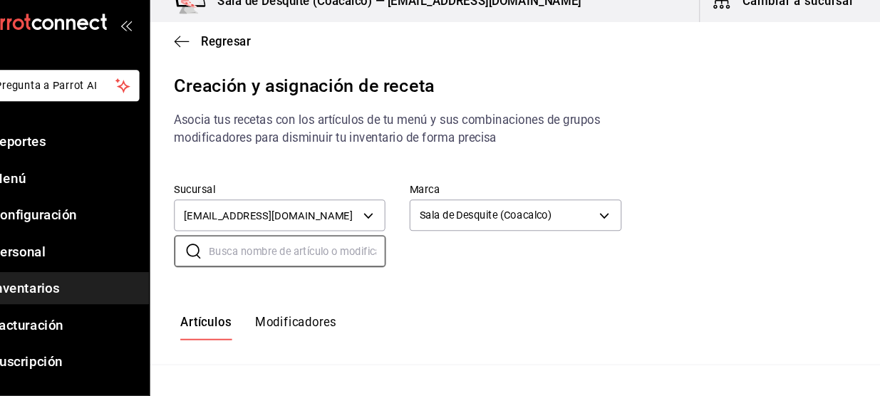
click at [363, 266] on input "text" at bounding box center [325, 258] width 168 height 28
type input "Cp B"
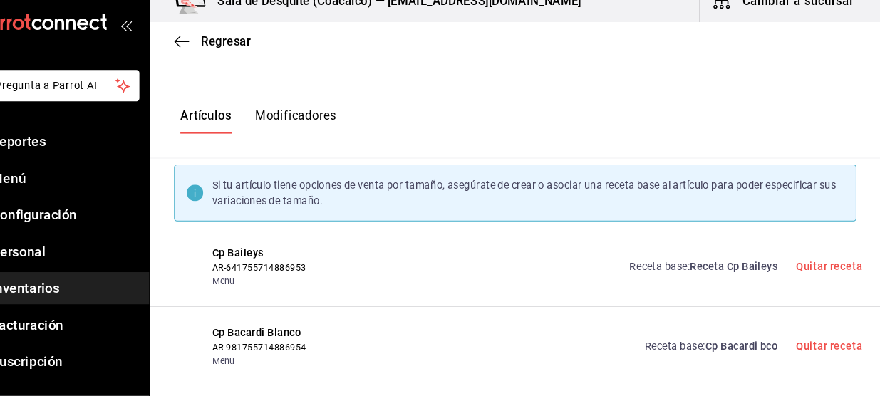
scroll to position [214, 0]
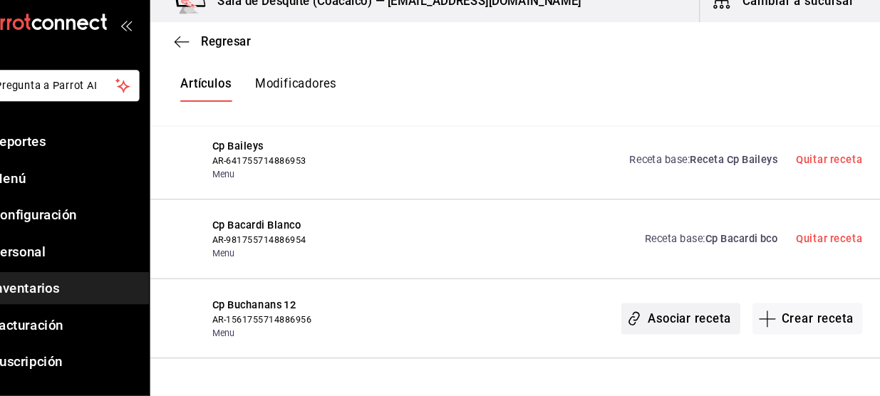
click at [674, 317] on button "Asociar receta" at bounding box center [689, 322] width 113 height 30
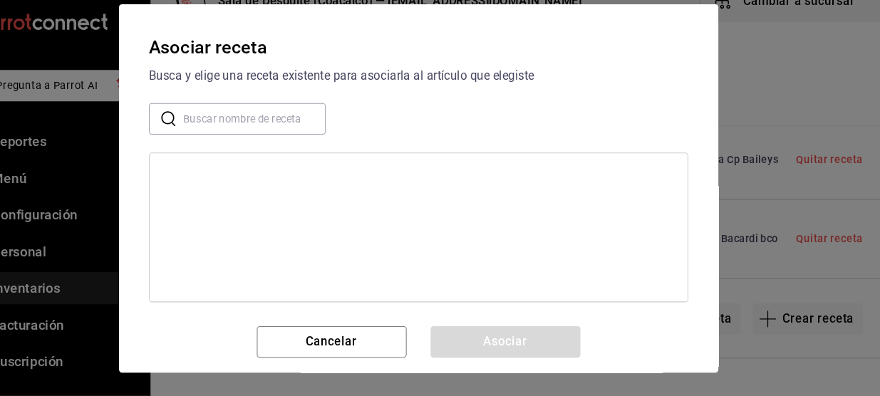
click at [243, 127] on input "text" at bounding box center [284, 132] width 135 height 28
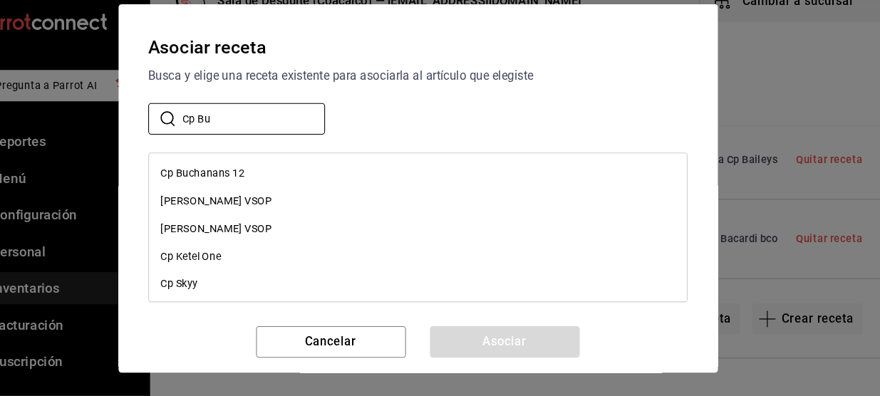
type input "Cp Bu"
click at [230, 191] on div "Cp Buchanans 12" at bounding box center [439, 183] width 511 height 26
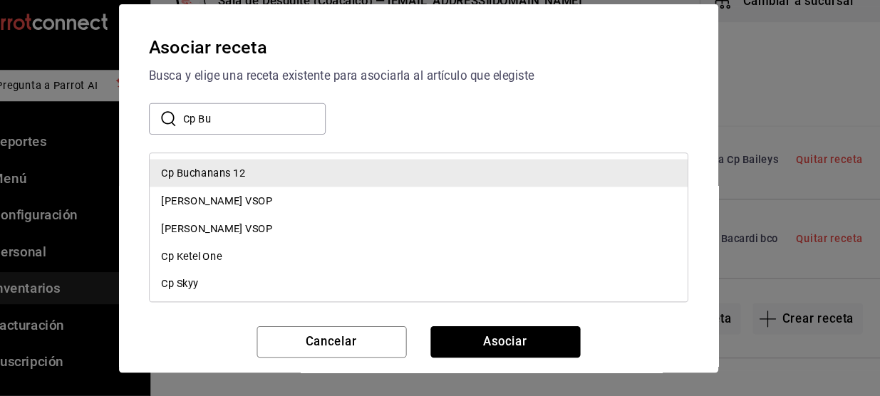
scroll to position [0, 0]
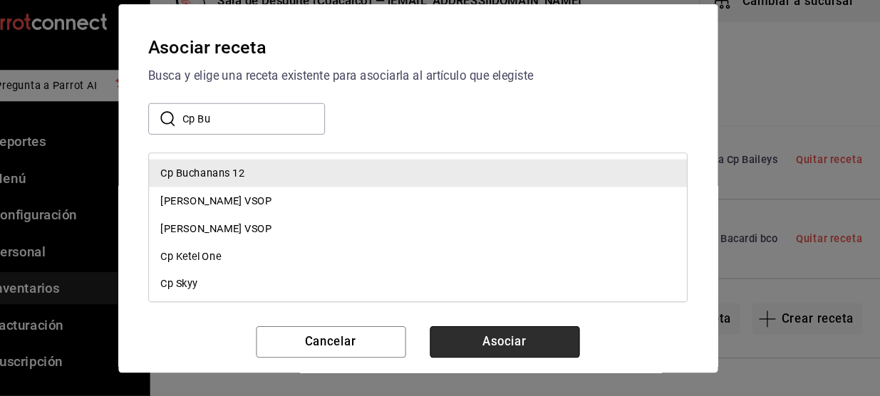
click at [512, 347] on button "Asociar" at bounding box center [523, 344] width 142 height 30
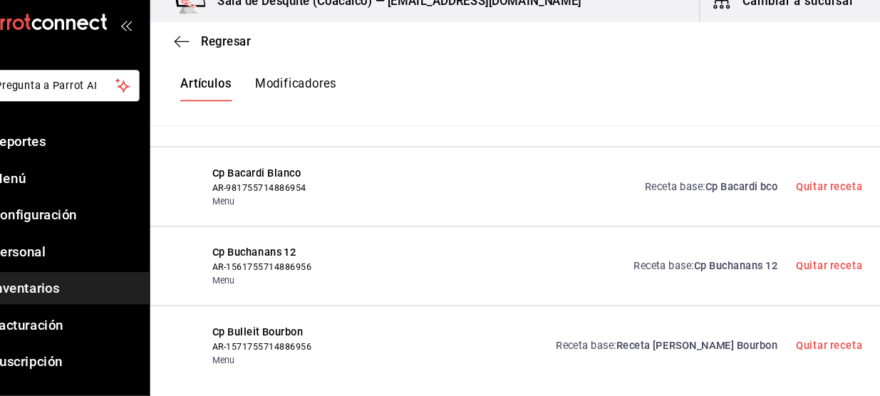
scroll to position [349, 0]
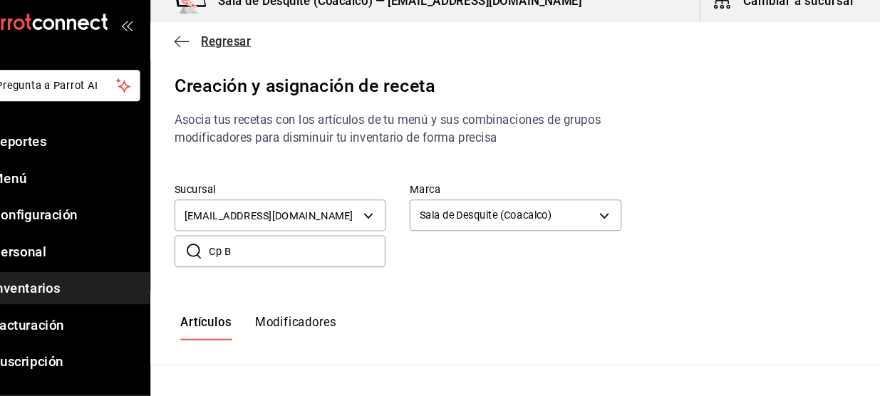
click at [224, 57] on span "Regresar" at bounding box center [244, 58] width 73 height 14
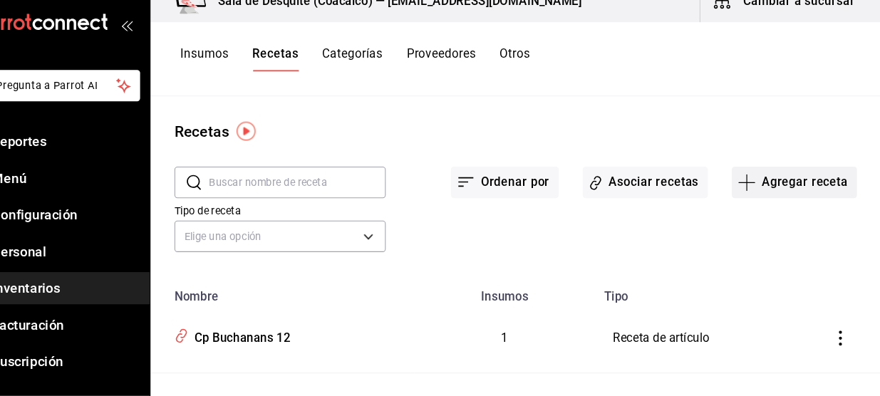
click at [796, 197] on button "Agregar receta" at bounding box center [797, 192] width 119 height 30
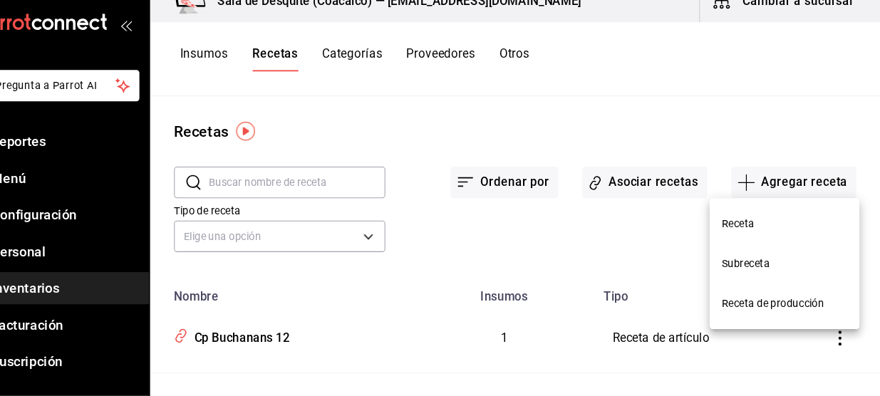
click at [747, 239] on li "Receta" at bounding box center [788, 232] width 142 height 38
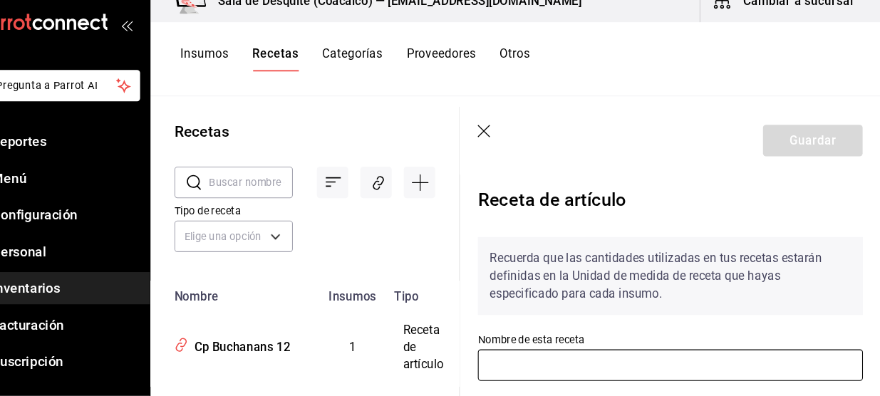
click at [555, 367] on input "text" at bounding box center [679, 366] width 366 height 30
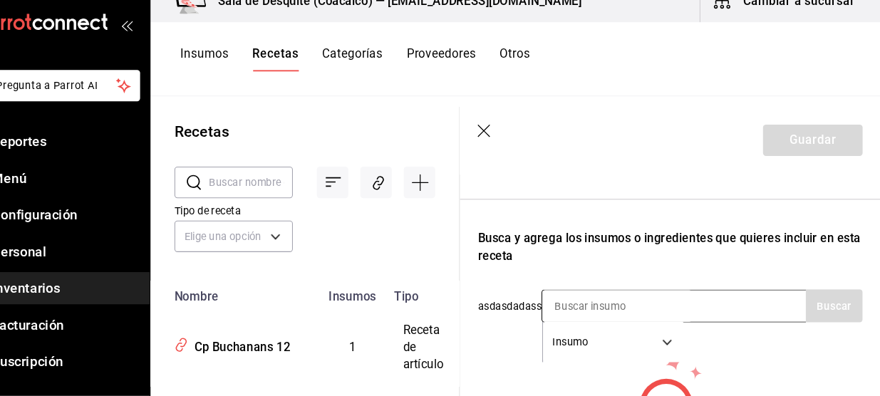
type input "Cp Bullet Bourbon"
click at [593, 319] on input at bounding box center [629, 310] width 142 height 30
type input "Bulle"
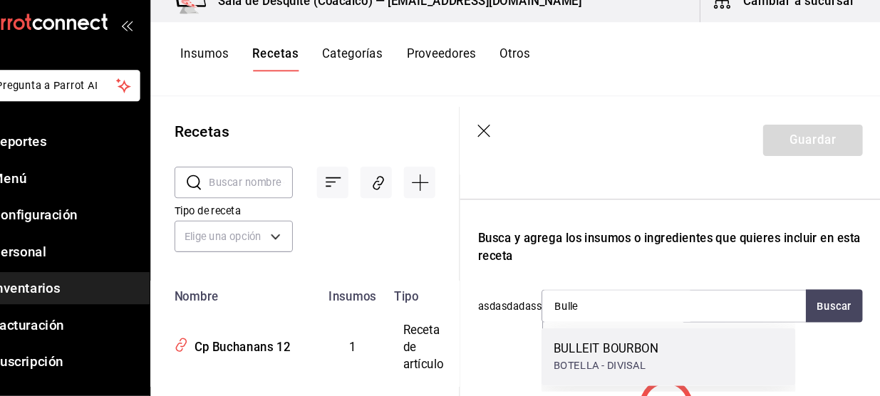
click at [618, 363] on div "BOTELLA - DIVISAL" at bounding box center [618, 366] width 100 height 15
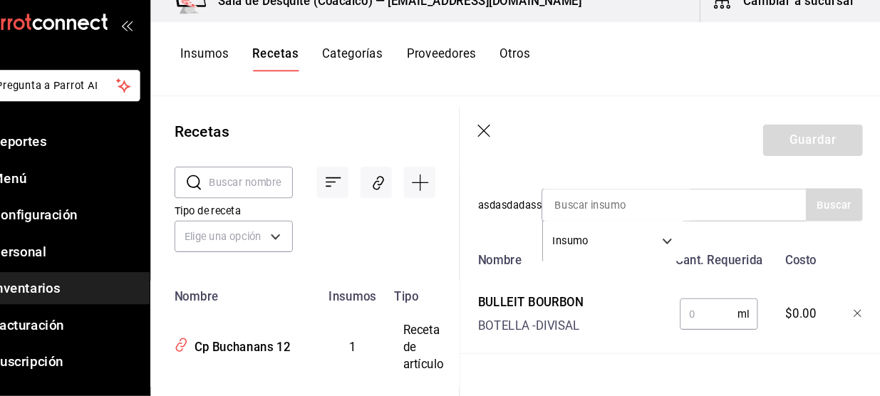
scroll to position [303, 0]
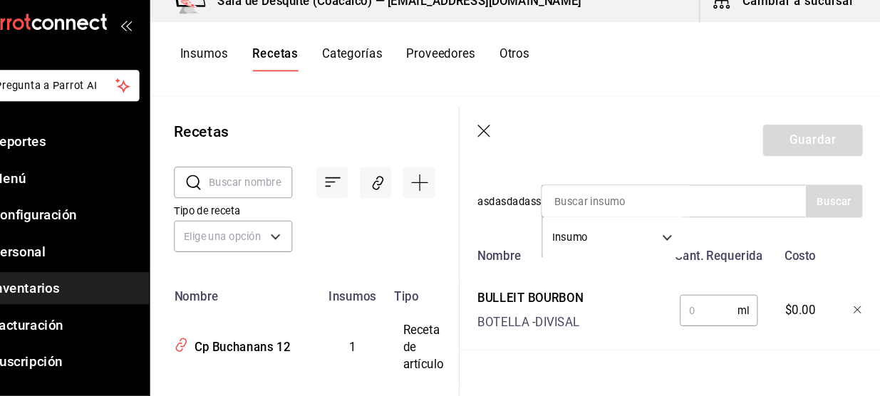
click at [703, 317] on input "text" at bounding box center [716, 314] width 55 height 28
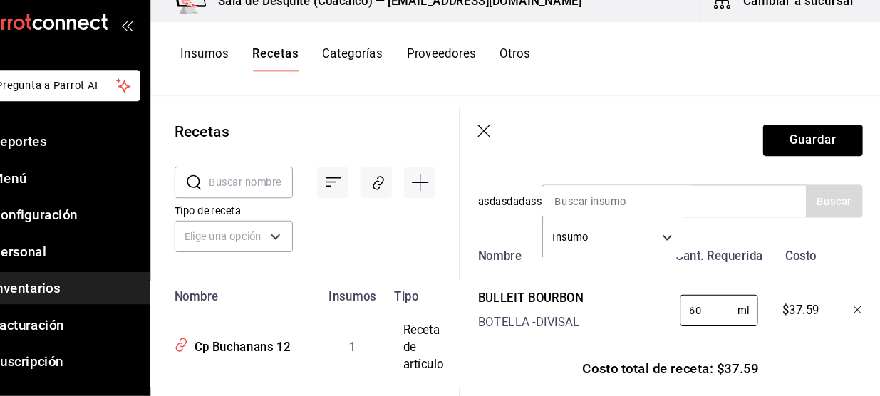
scroll to position [0, 0]
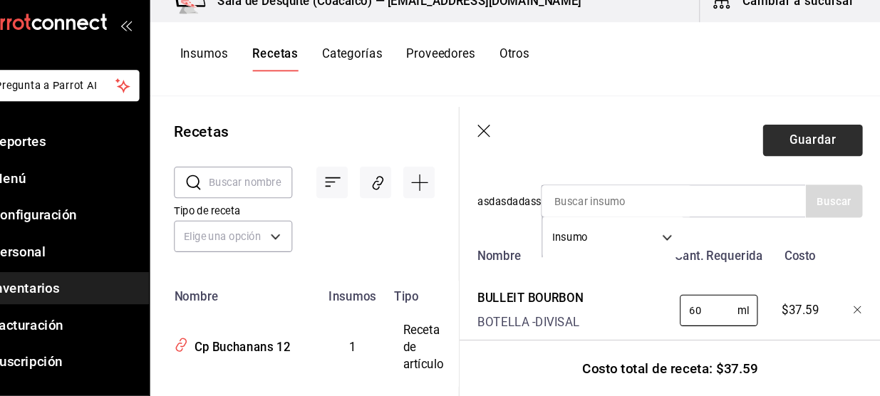
type input "60"
click at [806, 152] on button "Guardar" at bounding box center [815, 152] width 95 height 30
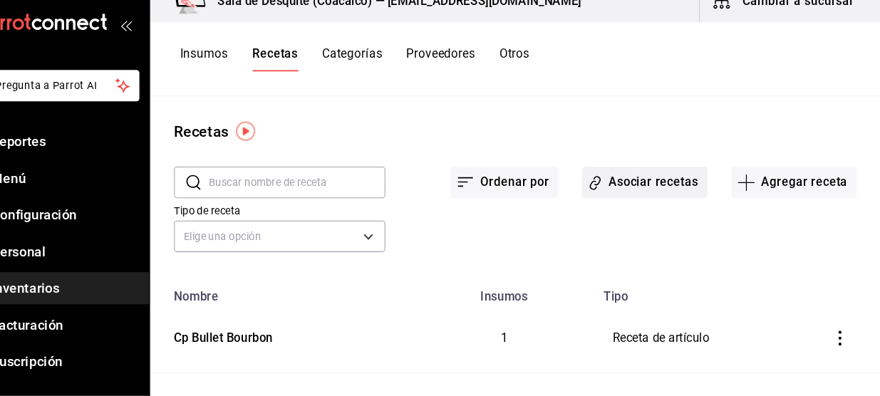
click at [667, 187] on button "Asociar recetas" at bounding box center [655, 192] width 119 height 30
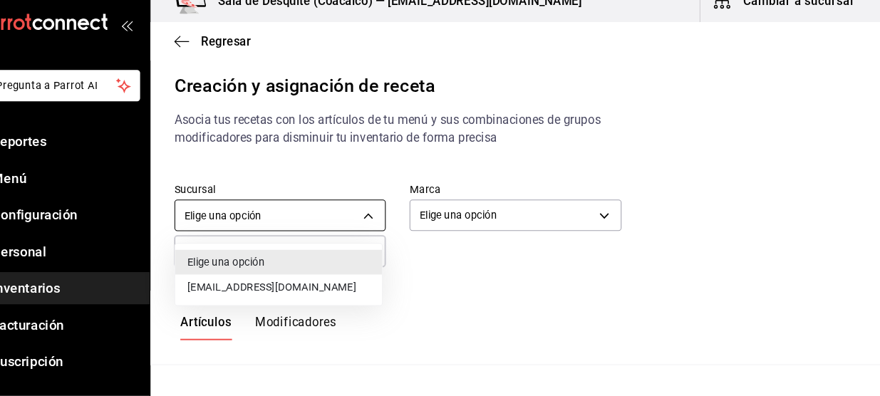
click at [353, 221] on body "Pregunta a Parrot AI Reportes Menú Configuración Personal Inventarios Facturaci…" at bounding box center [440, 186] width 880 height 372
click at [350, 299] on li "[EMAIL_ADDRESS][DOMAIN_NAME]" at bounding box center [307, 292] width 197 height 24
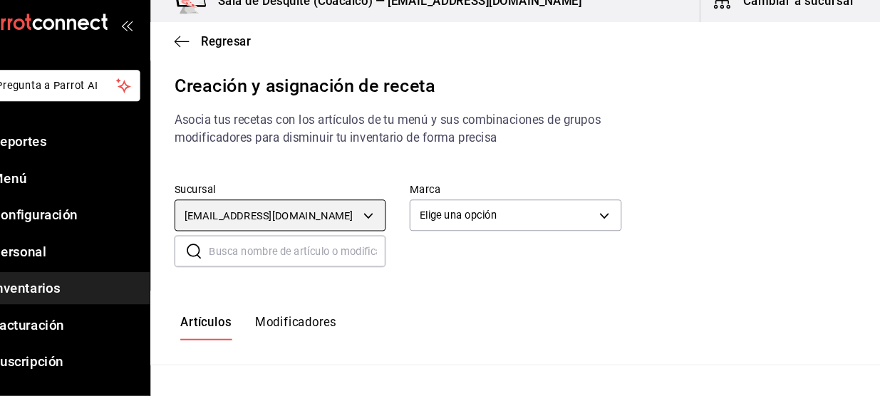
type input "93467c31-adce-431c-98c2-5877e547f662"
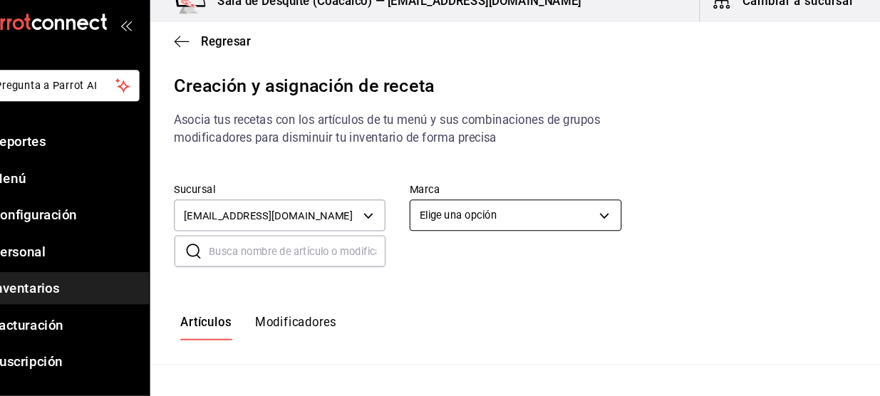
click at [536, 224] on body "Pregunta a Parrot AI Reportes Menú Configuración Personal Inventarios Facturaci…" at bounding box center [440, 186] width 880 height 372
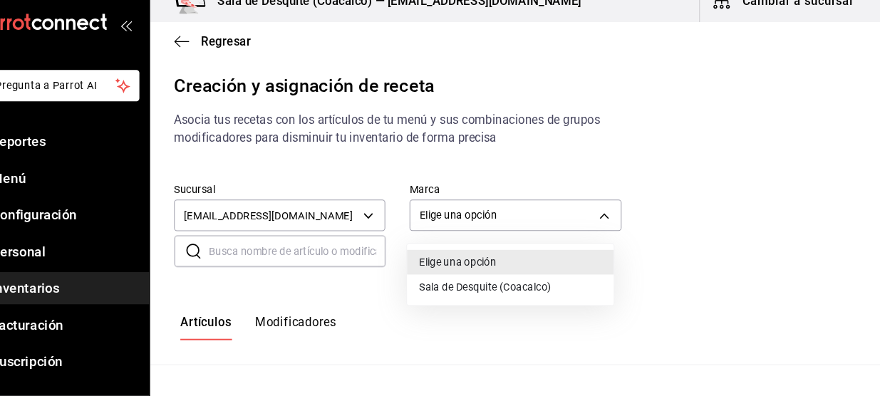
click at [496, 296] on li "Sala de Desquite (Coacalco)" at bounding box center [528, 292] width 197 height 24
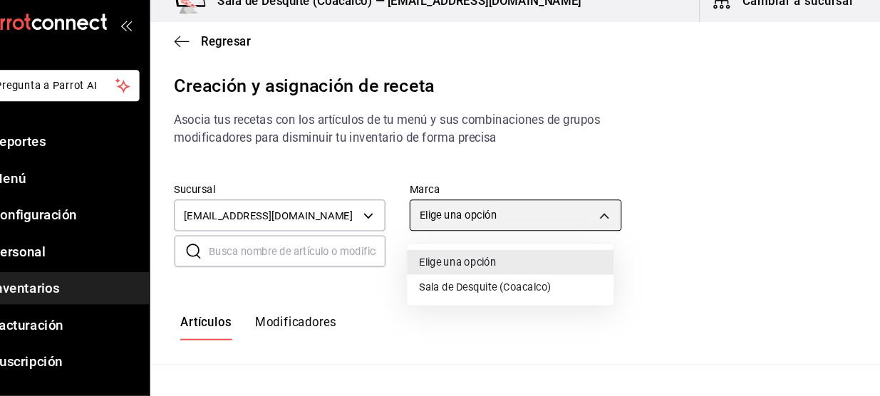
type input "62a8501e-83aa-44fc-a14d-b1e4ad847988"
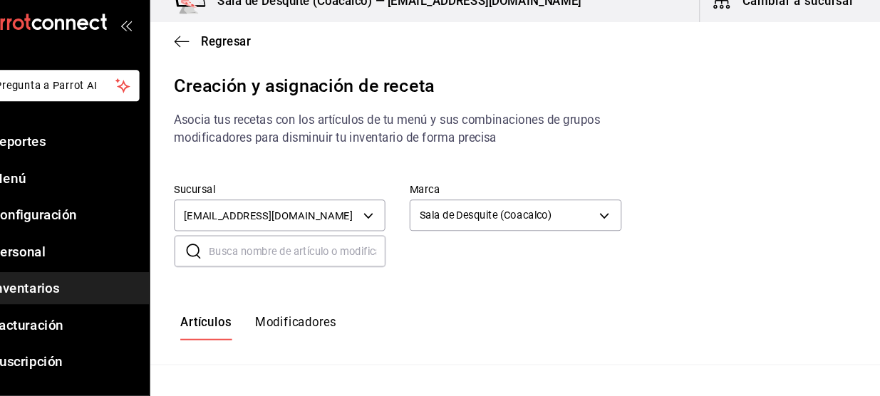
click at [371, 257] on input "text" at bounding box center [325, 258] width 168 height 28
type input "Cp Bull"
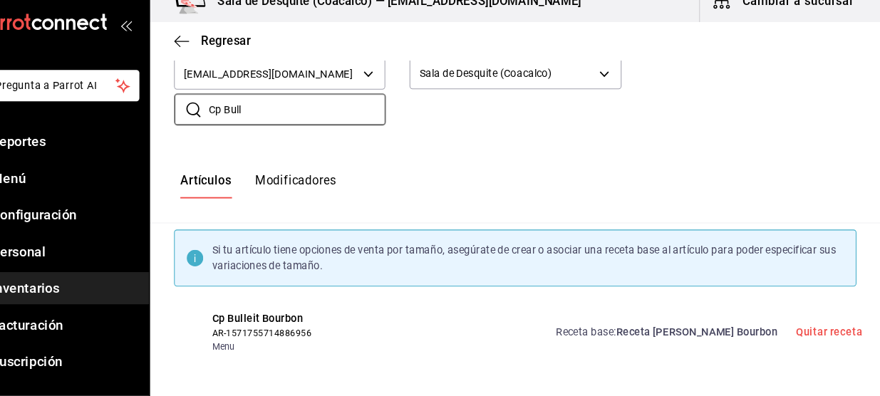
scroll to position [135, 0]
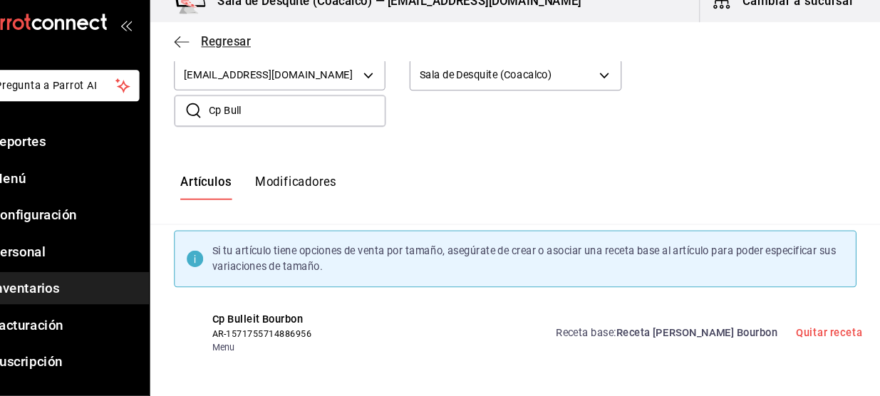
click at [218, 53] on icon "button" at bounding box center [215, 58] width 14 height 13
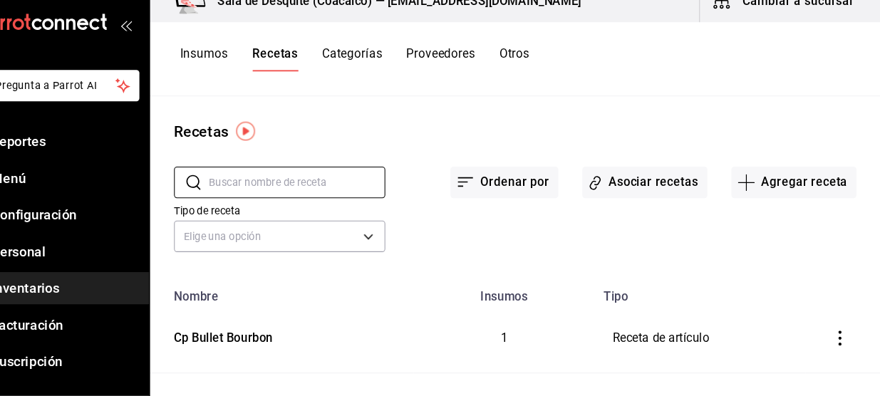
click at [326, 202] on input "text" at bounding box center [325, 192] width 168 height 28
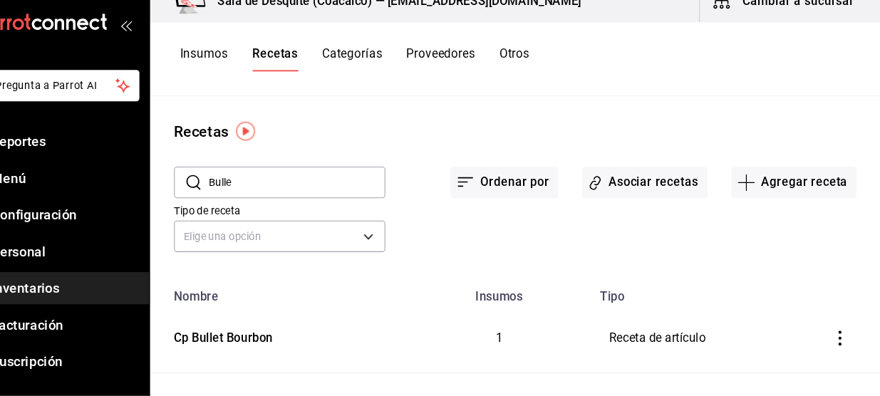
click at [834, 342] on icon "inventoriesTable" at bounding box center [841, 340] width 14 height 14
click at [801, 358] on span "Eliminar" at bounding box center [788, 358] width 36 height 11
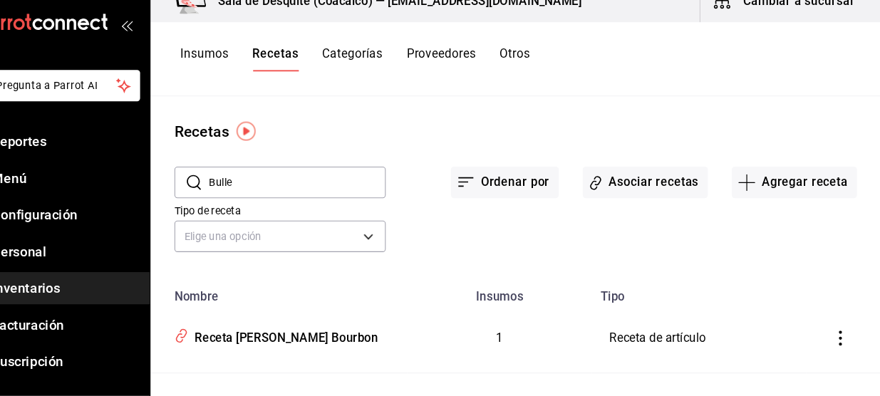
click at [832, 332] on button "inventoriesTable" at bounding box center [841, 340] width 31 height 31
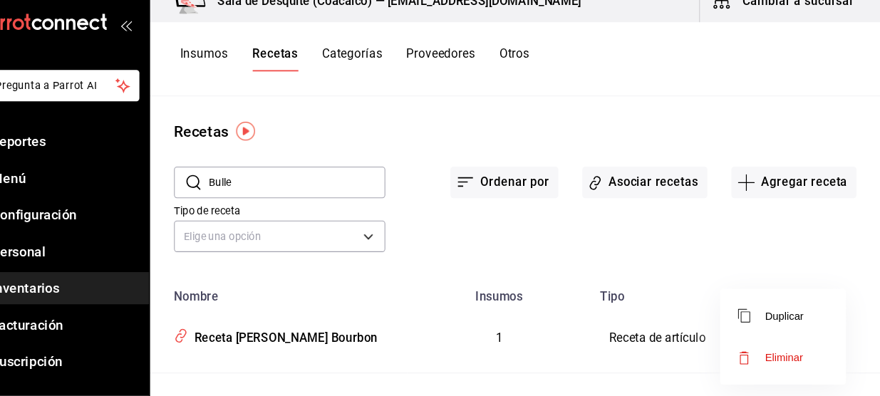
click at [562, 372] on div at bounding box center [440, 198] width 880 height 396
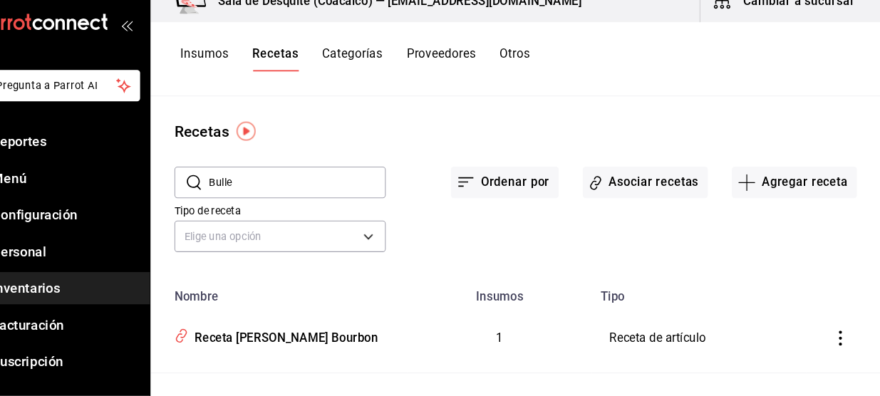
click at [324, 196] on input "Bulle" at bounding box center [325, 192] width 168 height 28
type input "B"
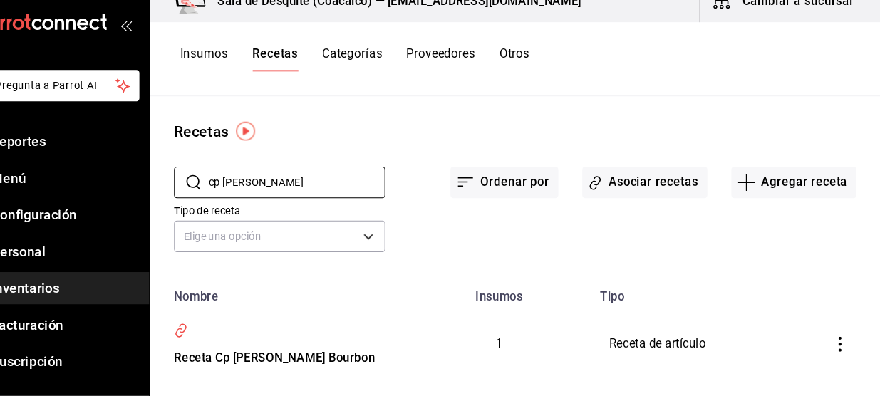
type input "cp [PERSON_NAME]"
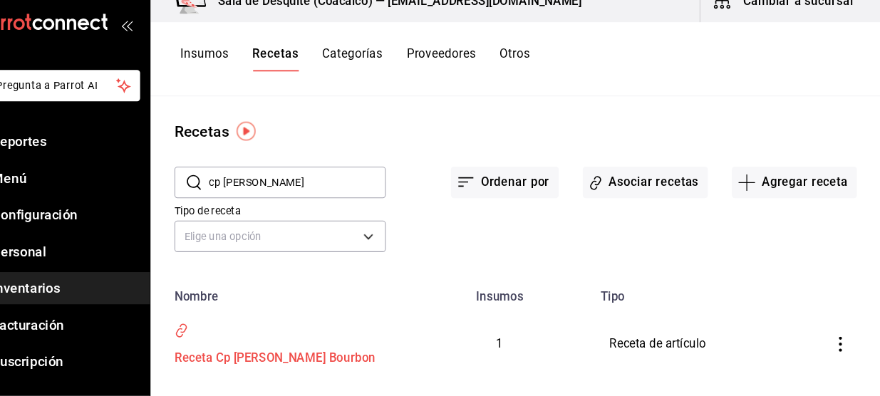
click at [219, 335] on icon "inventoriesTable" at bounding box center [216, 331] width 7 height 9
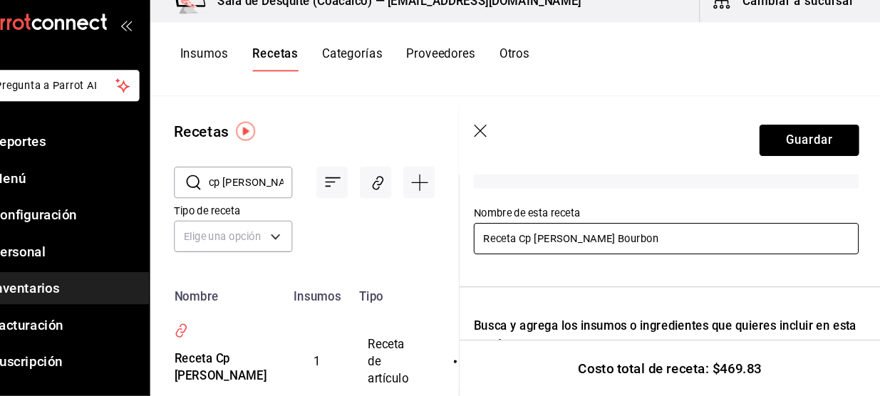
click at [532, 244] on input "Receta Cp [PERSON_NAME] Bourbon" at bounding box center [676, 246] width 366 height 30
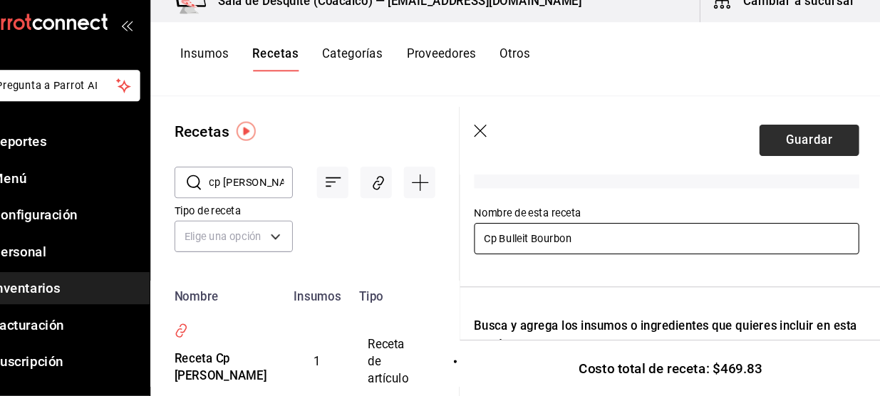
type input "Cp Bulleit Bourbon"
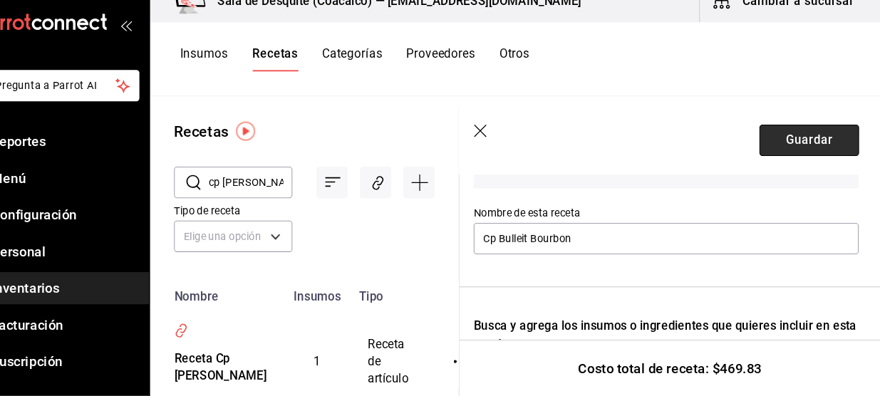
click at [791, 149] on button "Guardar" at bounding box center [811, 152] width 95 height 30
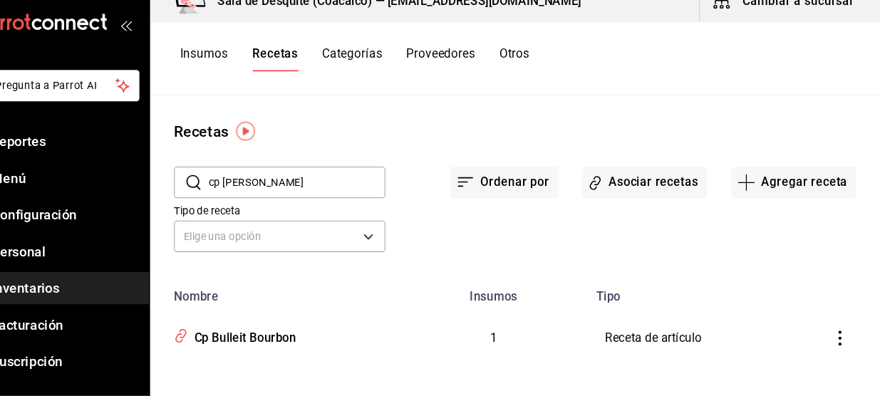
click at [368, 194] on input "cp [PERSON_NAME]" at bounding box center [325, 192] width 168 height 28
click at [368, 194] on input "cp" at bounding box center [325, 192] width 168 height 28
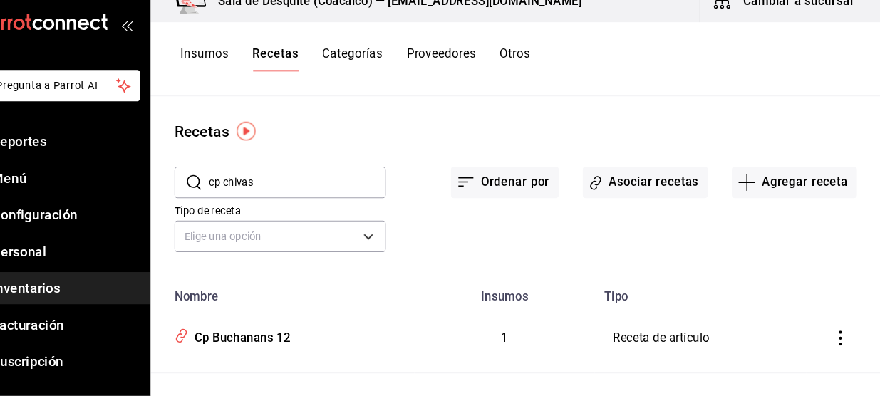
type input "cp chivas"
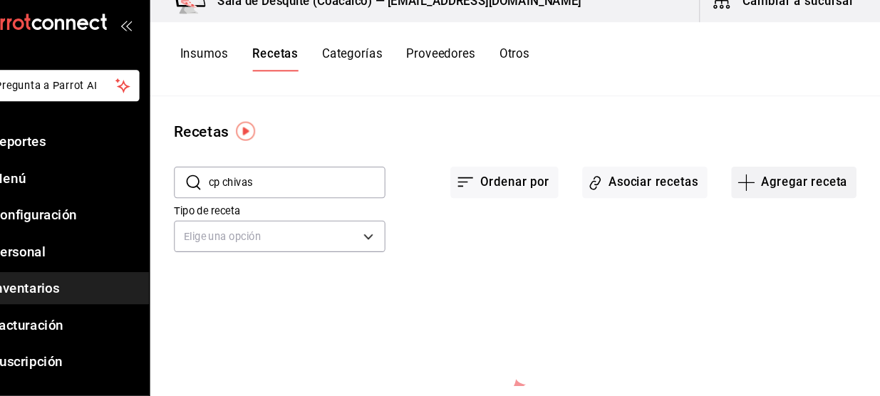
click at [805, 196] on button "Agregar receta" at bounding box center [797, 192] width 119 height 30
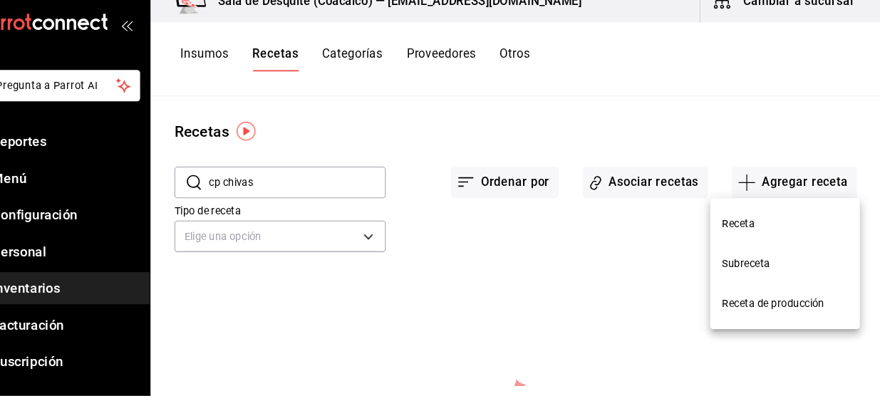
click at [760, 232] on span "Receta" at bounding box center [789, 231] width 120 height 15
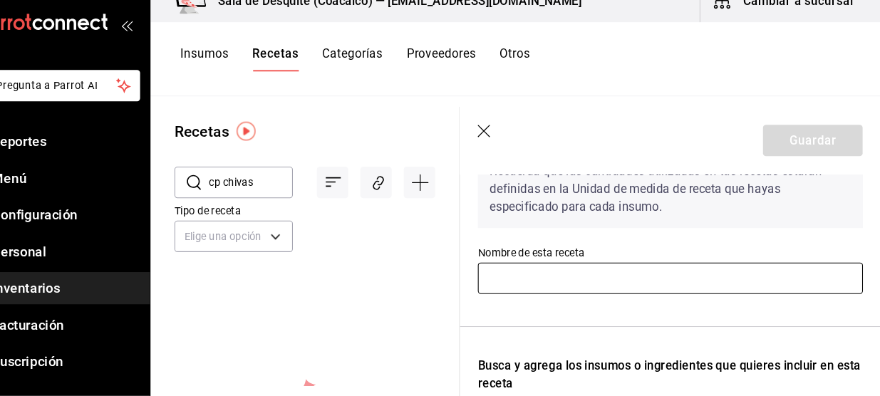
click at [694, 285] on input "text" at bounding box center [679, 284] width 366 height 30
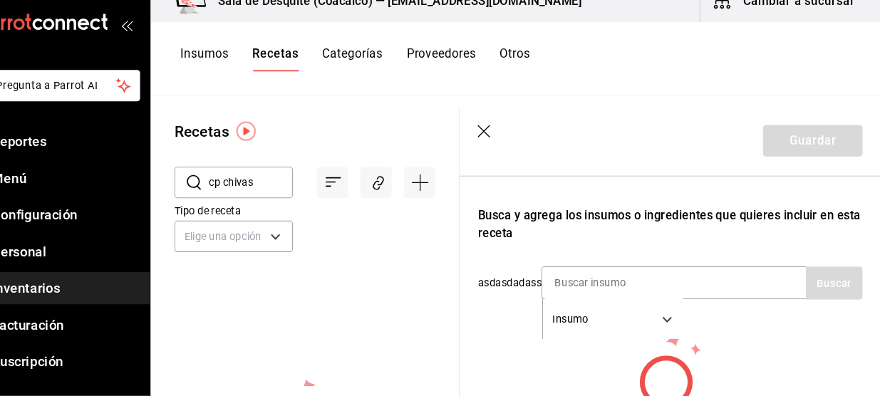
type input "Cp Chivas Regal 12"
click at [694, 285] on input at bounding box center [629, 288] width 142 height 30
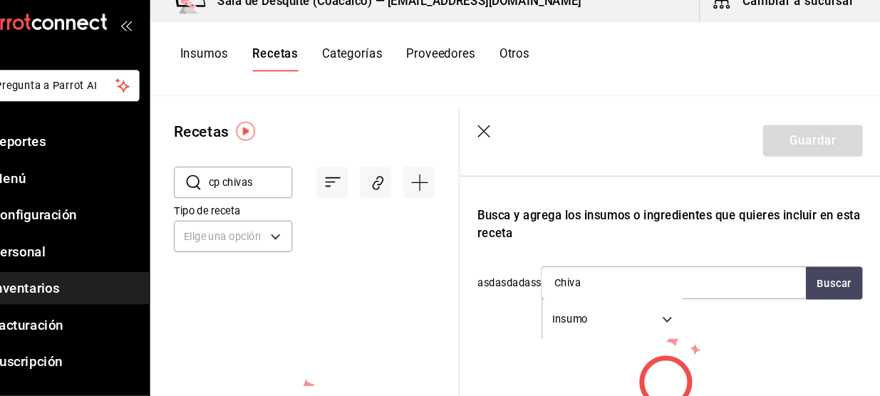
type input "Chivas"
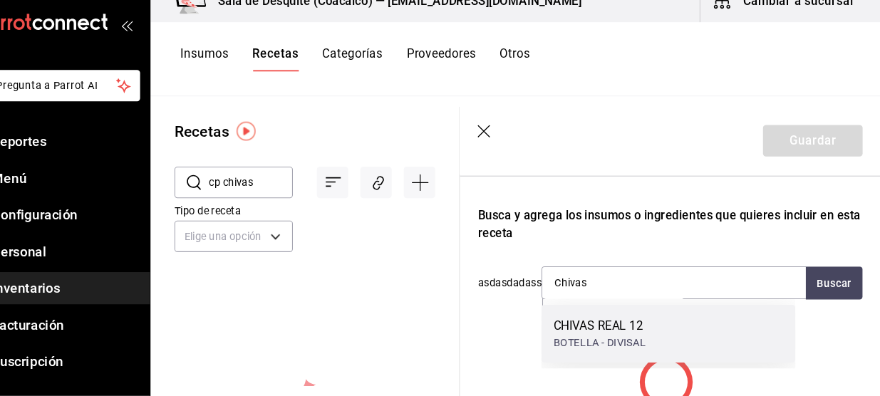
click at [620, 344] on div "BOTELLA - DIVISAL" at bounding box center [612, 344] width 88 height 15
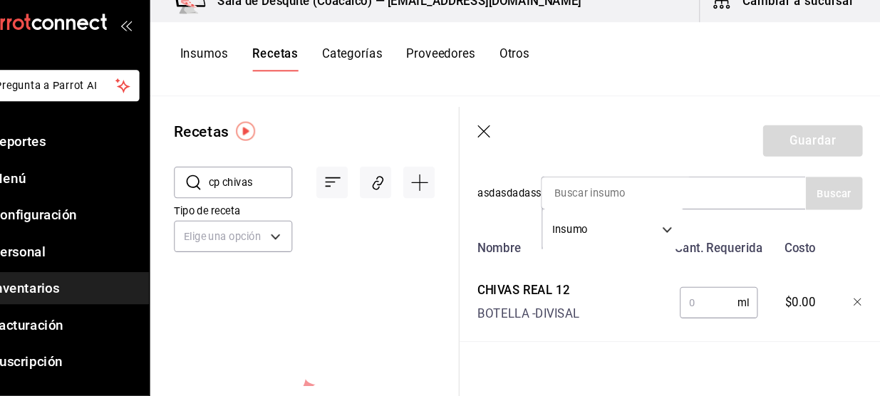
click at [697, 306] on input "text" at bounding box center [716, 306] width 55 height 28
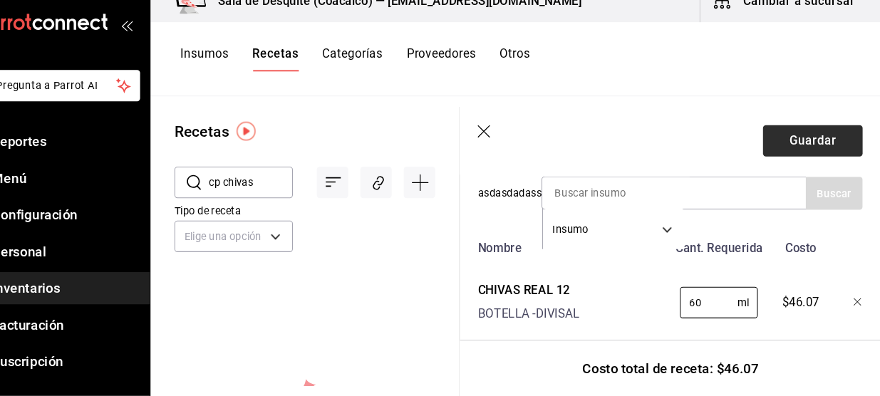
type input "60"
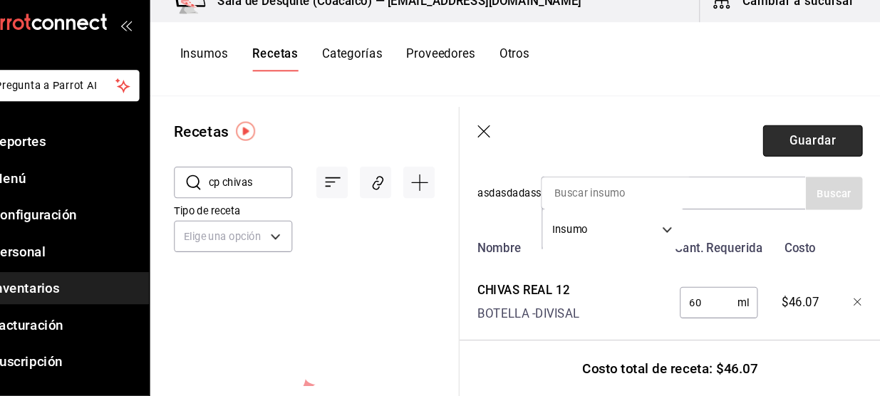
click at [815, 153] on button "Guardar" at bounding box center [815, 152] width 95 height 30
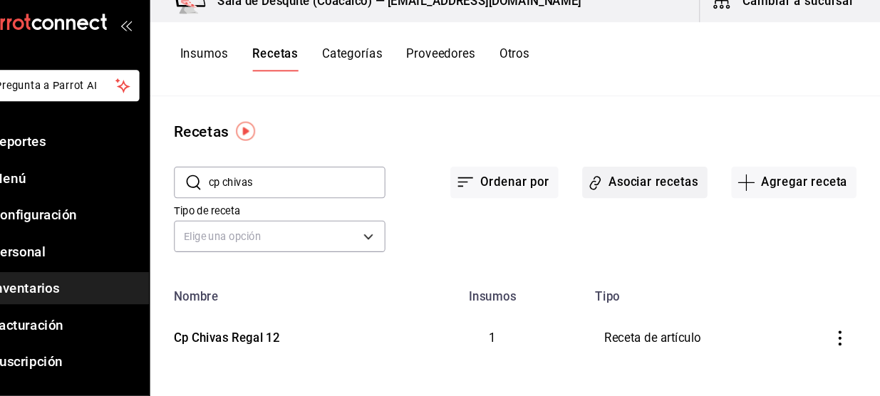
click at [677, 195] on button "Asociar recetas" at bounding box center [655, 192] width 119 height 30
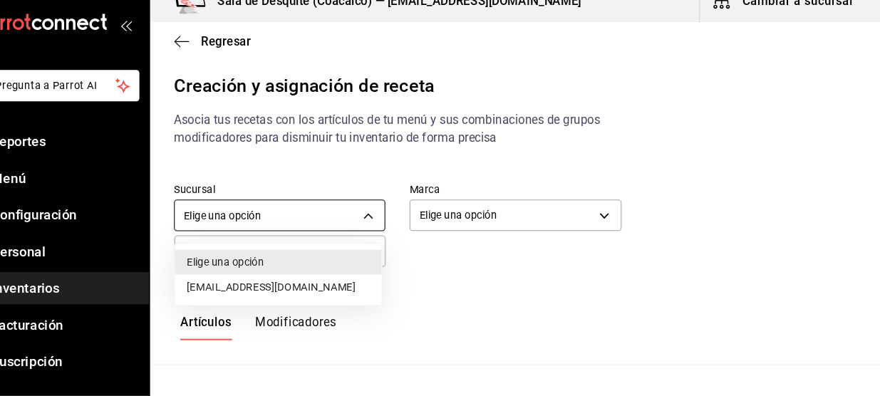
click at [382, 219] on body "Pregunta a Parrot AI Reportes Menú Configuración Personal Inventarios Facturaci…" at bounding box center [440, 186] width 880 height 372
click at [330, 298] on li "[EMAIL_ADDRESS][DOMAIN_NAME]" at bounding box center [307, 292] width 197 height 24
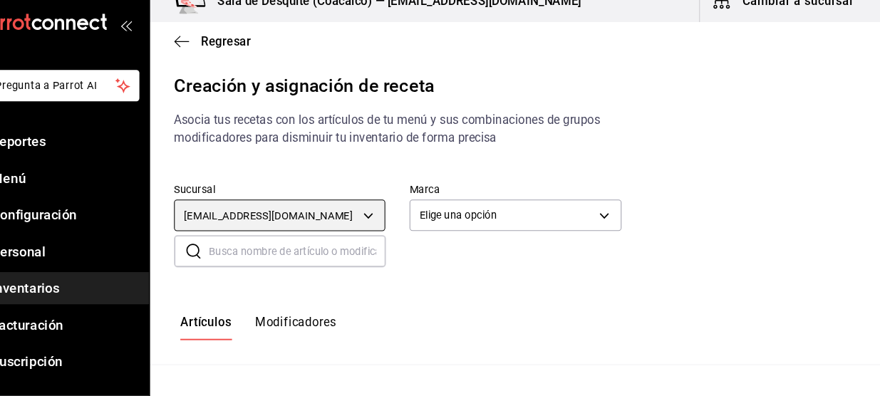
type input "93467c31-adce-431c-98c2-5877e547f662"
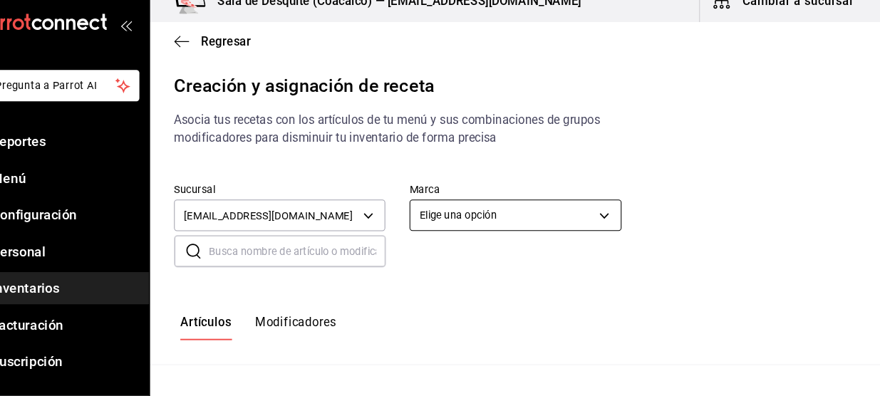
click at [536, 232] on body "Pregunta a Parrot AI Reportes Menú Configuración Personal Inventarios Facturaci…" at bounding box center [440, 186] width 880 height 372
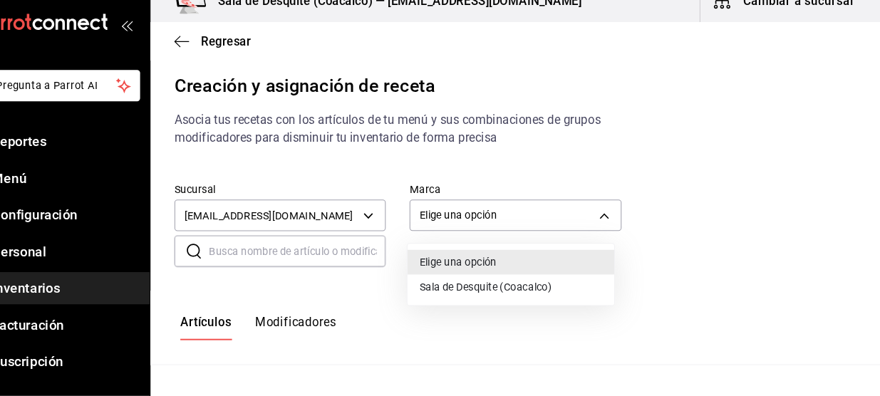
click at [511, 286] on li "Sala de Desquite (Coacalco)" at bounding box center [528, 292] width 197 height 24
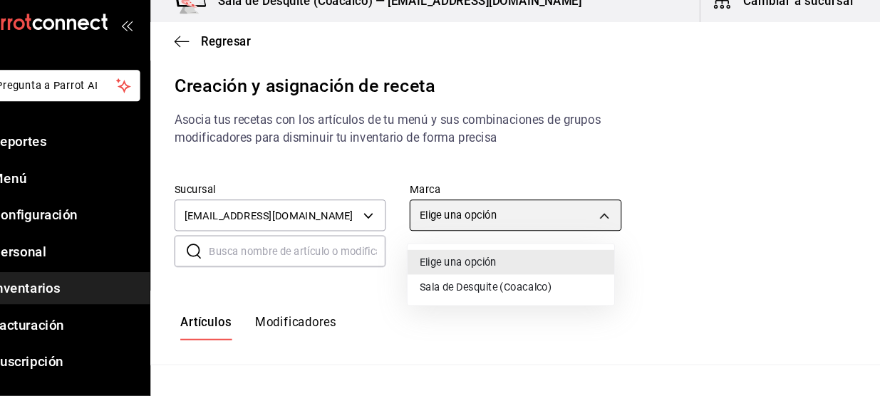
type input "62a8501e-83aa-44fc-a14d-b1e4ad847988"
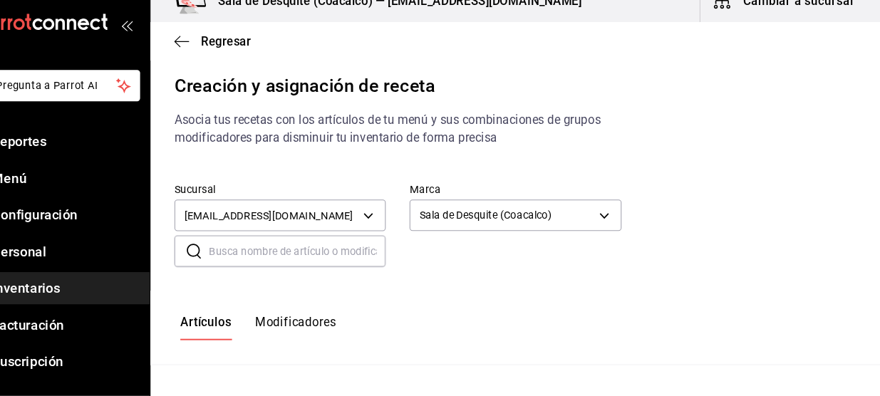
click at [353, 251] on input "text" at bounding box center [325, 258] width 168 height 28
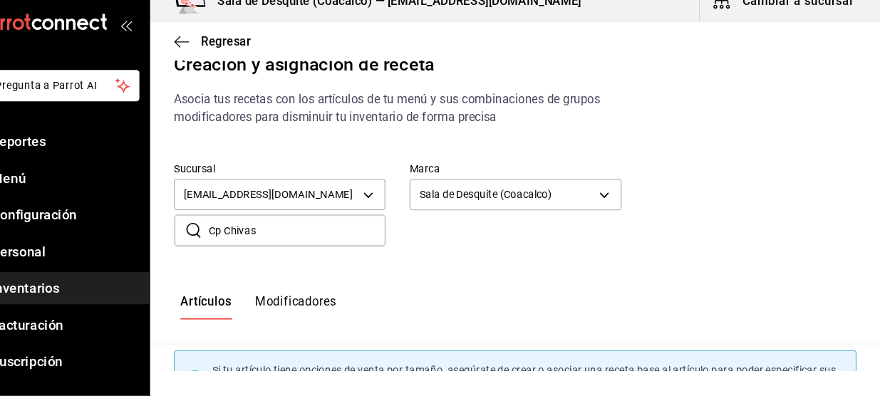
type input "Cp Chivas"
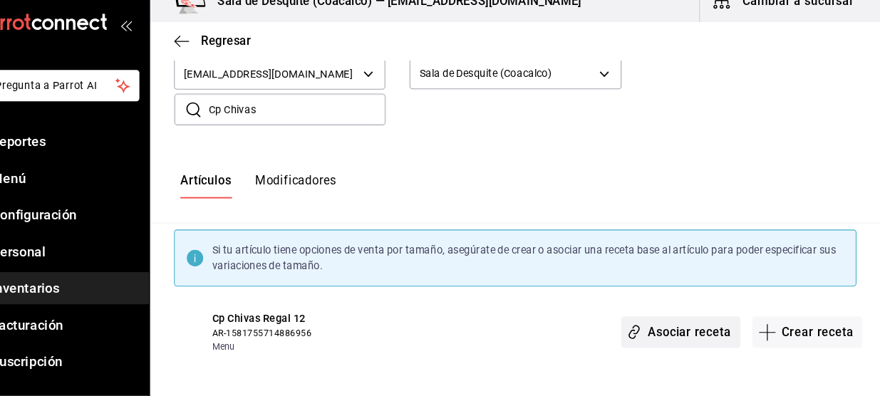
click at [682, 337] on button "Asociar receta" at bounding box center [689, 335] width 113 height 30
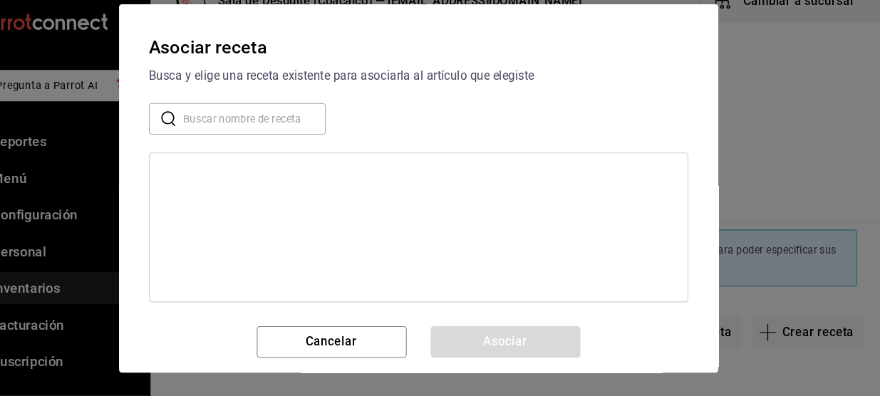
click at [280, 120] on input "text" at bounding box center [284, 132] width 135 height 28
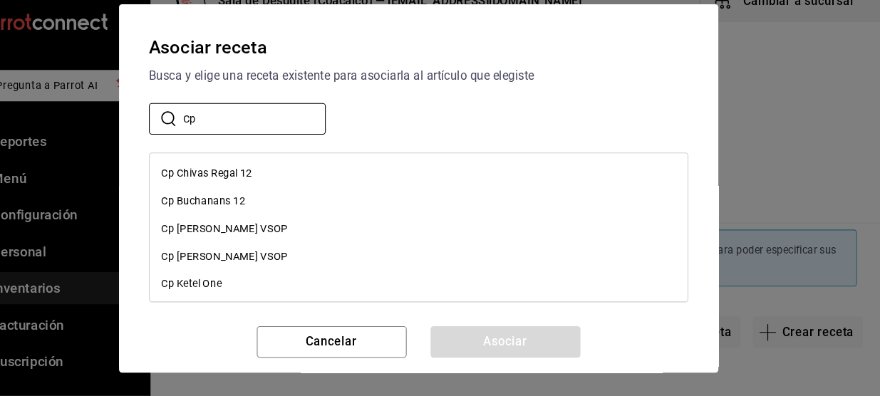
type input "Cp"
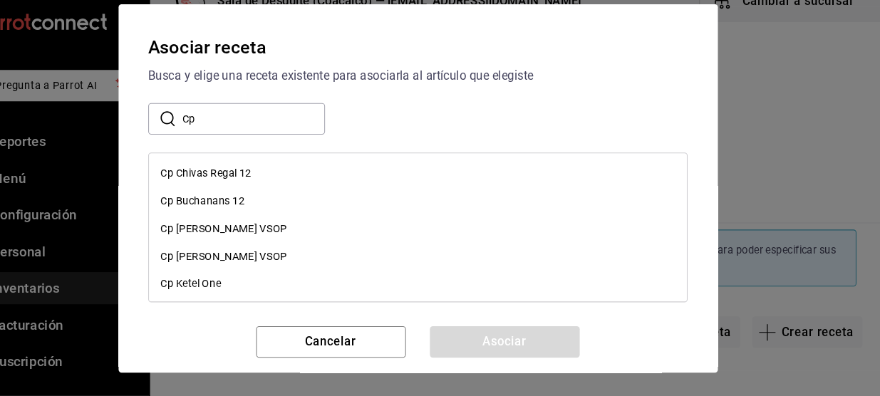
click at [253, 192] on div "Cp Chivas Regal 12" at bounding box center [439, 183] width 511 height 26
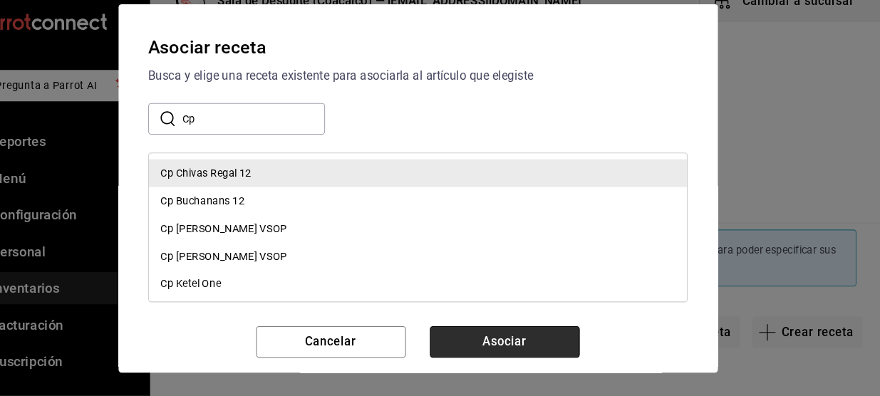
click at [514, 353] on button "Asociar" at bounding box center [523, 344] width 142 height 30
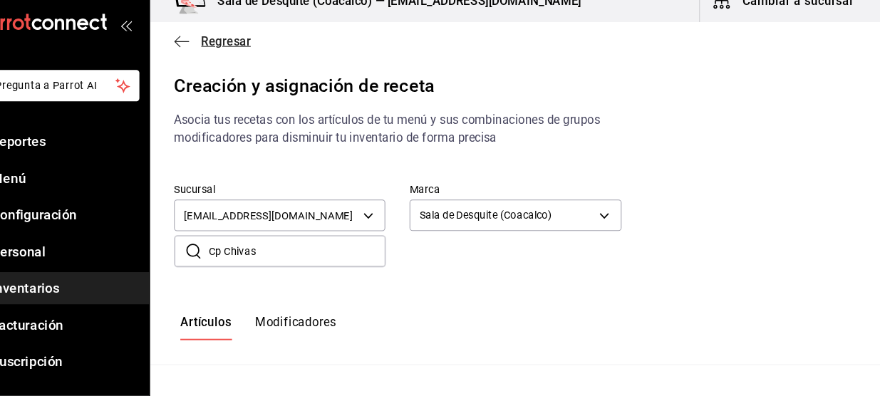
click at [214, 55] on icon "button" at bounding box center [215, 58] width 14 height 13
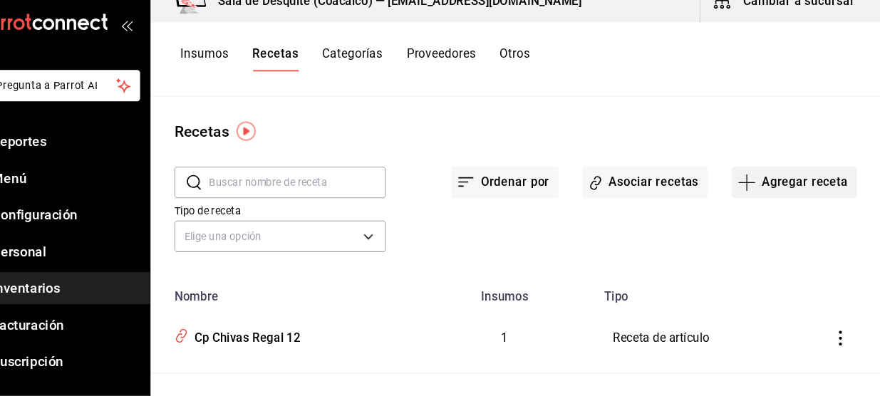
click at [790, 189] on button "Agregar receta" at bounding box center [797, 192] width 119 height 30
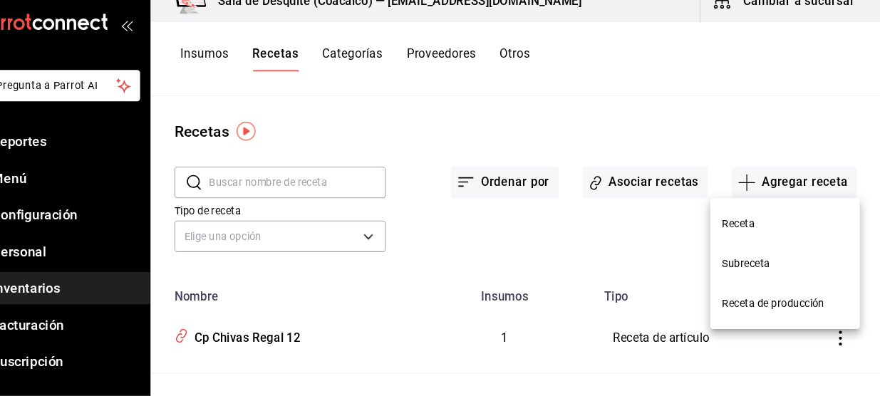
click at [761, 231] on span "Receta" at bounding box center [789, 231] width 120 height 15
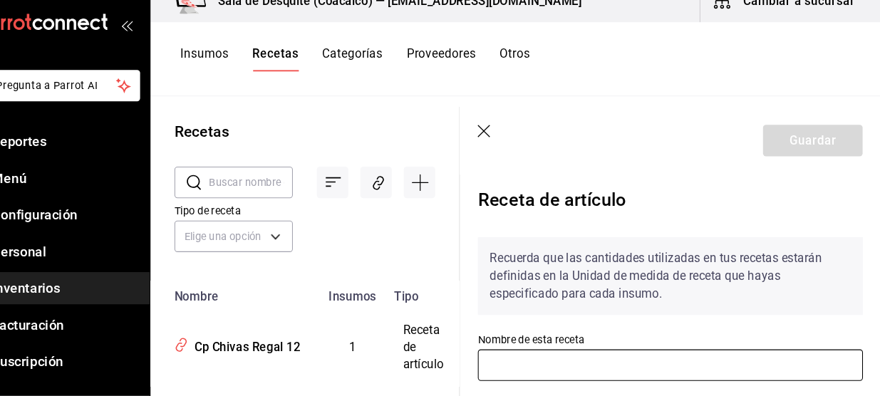
click at [638, 363] on input "text" at bounding box center [679, 366] width 366 height 30
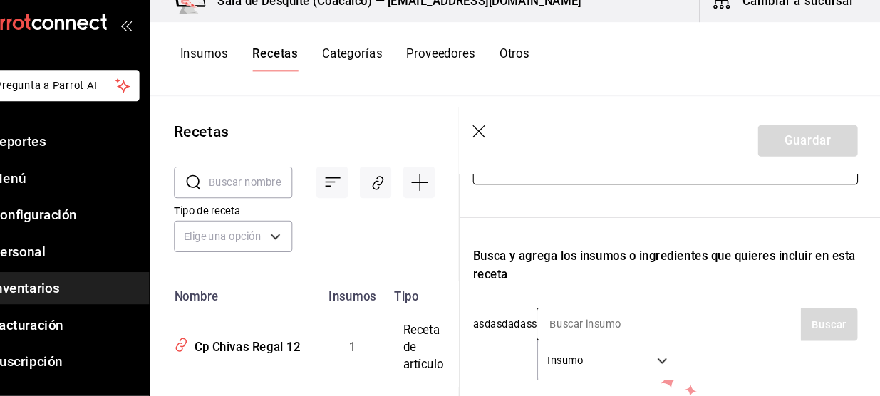
type input "Cp [PERSON_NAME] Honey"
click at [645, 334] on input at bounding box center [624, 327] width 142 height 30
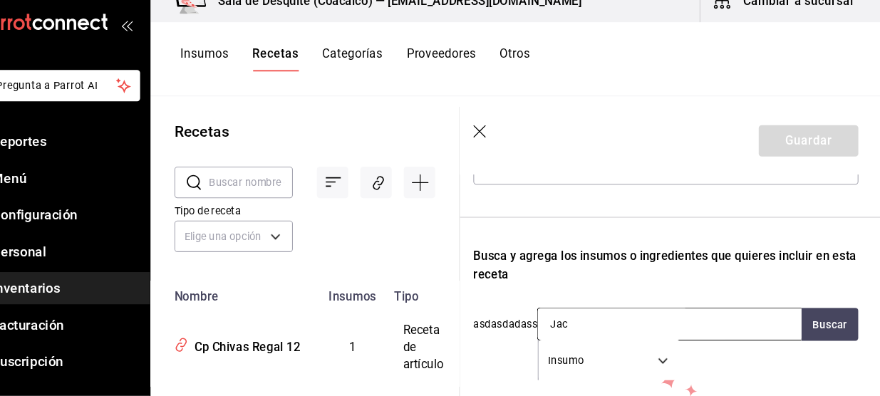
type input "Jack"
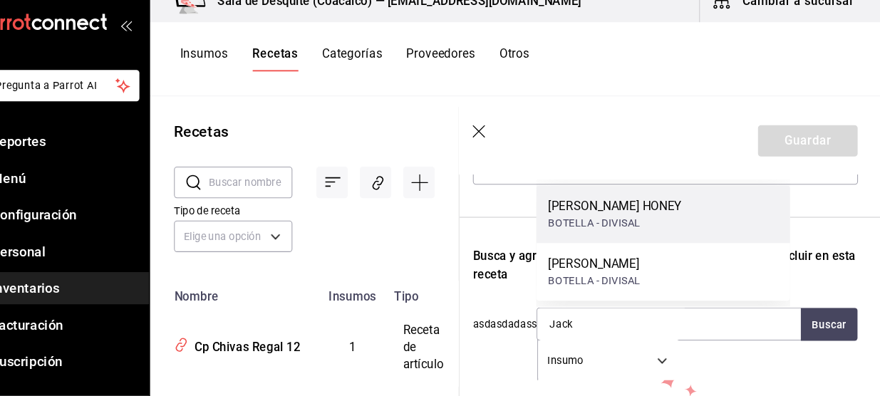
click at [668, 235] on div "BOTELLA - DIVISAL" at bounding box center [626, 231] width 127 height 15
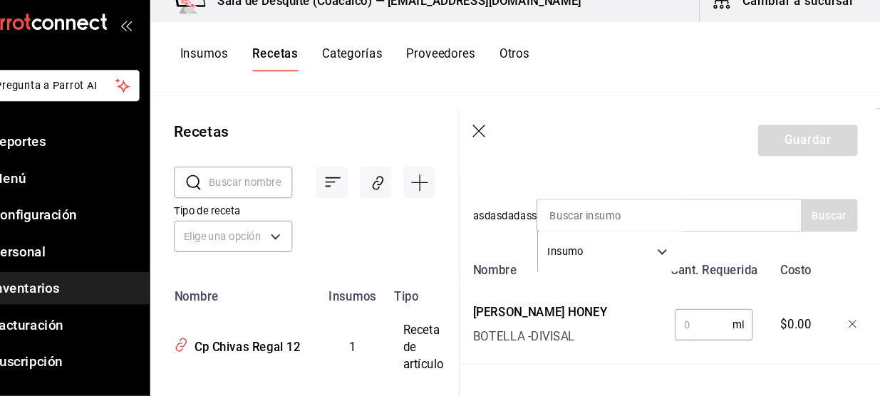
scroll to position [299, 4]
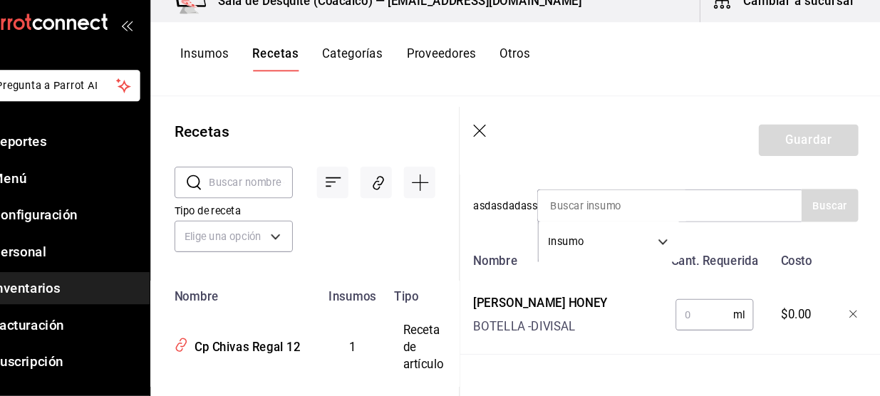
click at [704, 323] on input "text" at bounding box center [711, 318] width 55 height 28
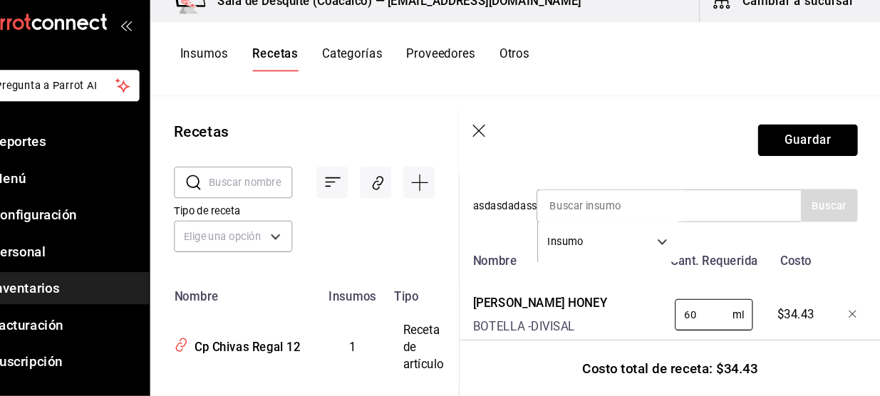
scroll to position [0, 0]
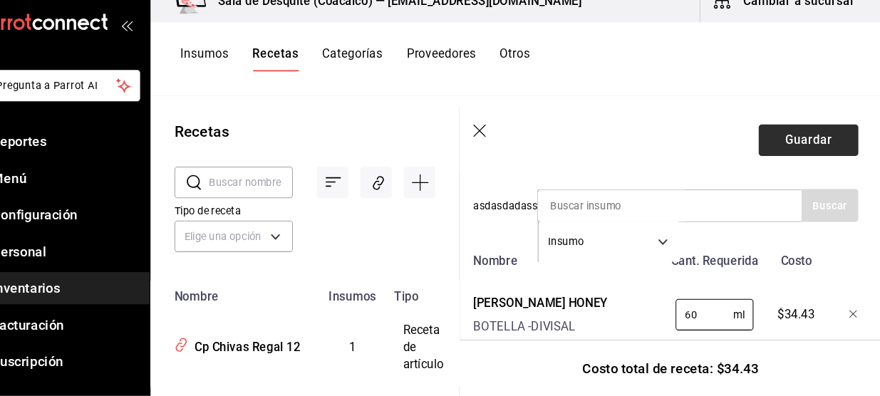
type input "60"
click at [781, 150] on button "Guardar" at bounding box center [811, 152] width 95 height 30
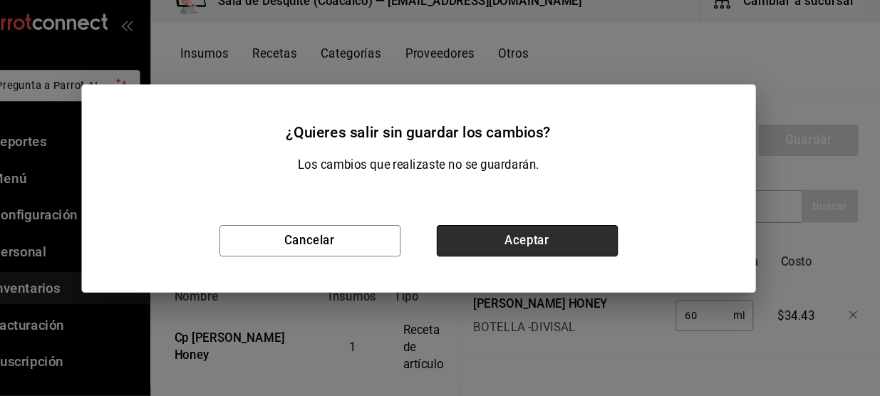
click at [578, 239] on button "Aceptar" at bounding box center [543, 248] width 172 height 30
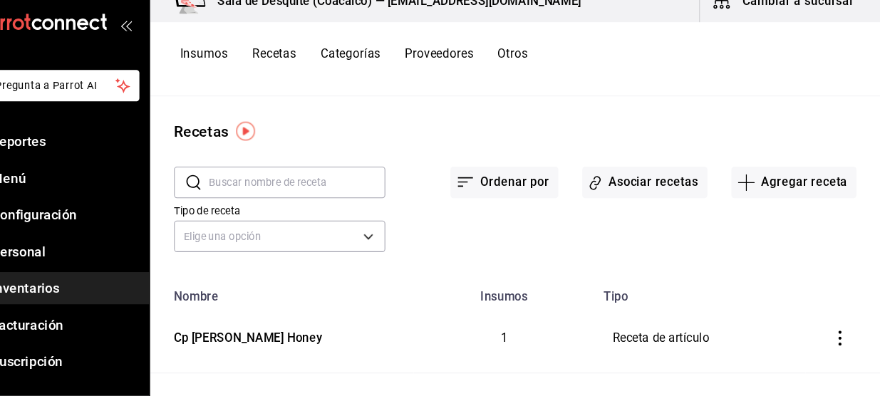
click at [578, 239] on div "Tipo de receta Elige una opción default" at bounding box center [521, 223] width 672 height 78
click at [644, 184] on button "Asociar recetas" at bounding box center [655, 192] width 119 height 30
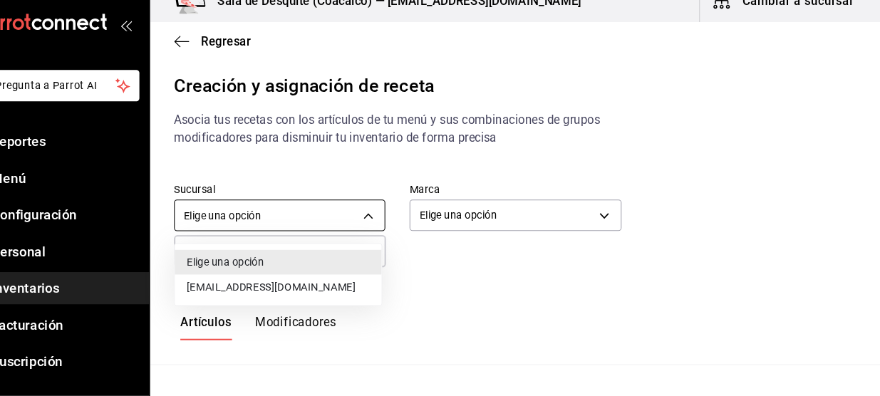
click at [387, 217] on body "Pregunta a Parrot AI Reportes Menú Configuración Personal Inventarios Facturaci…" at bounding box center [440, 186] width 880 height 372
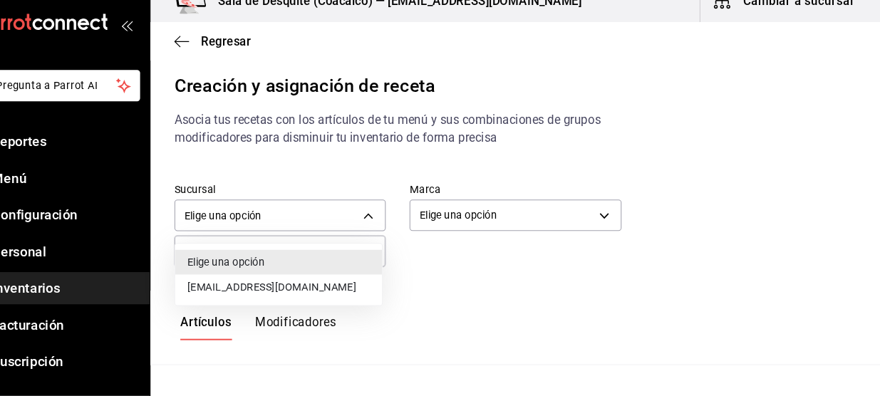
click at [329, 283] on li "[EMAIL_ADDRESS][DOMAIN_NAME]" at bounding box center [307, 292] width 197 height 24
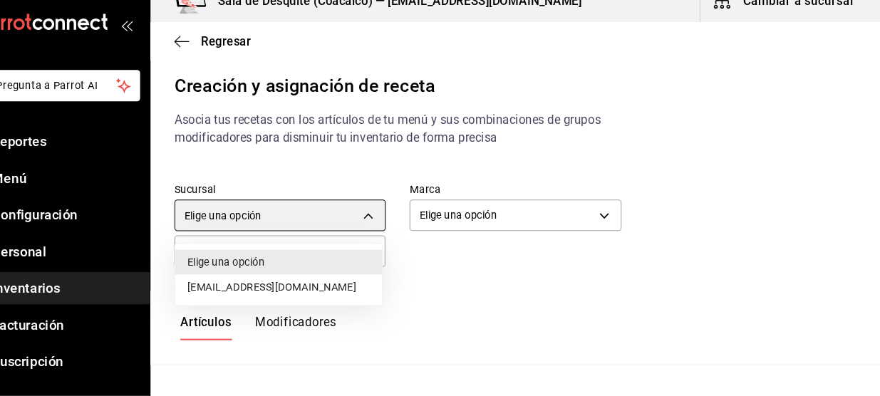
type input "93467c31-adce-431c-98c2-5877e547f662"
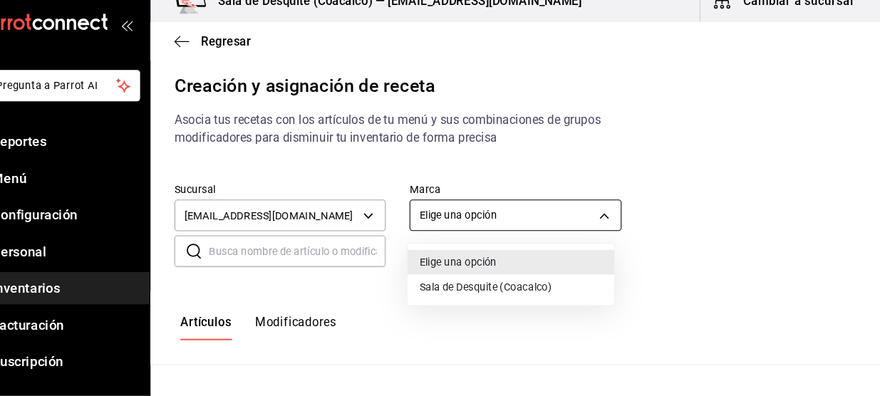
click at [511, 230] on body "Pregunta a Parrot AI Reportes Menú Configuración Personal Inventarios Facturaci…" at bounding box center [440, 186] width 880 height 372
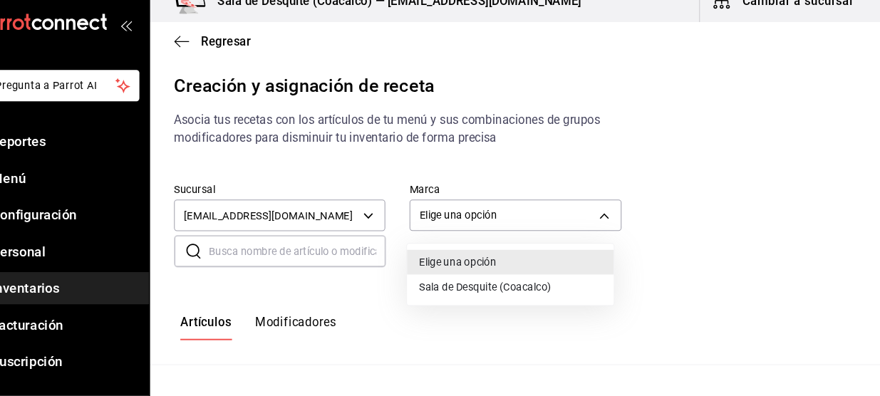
click at [487, 288] on li "Sala de Desquite (Coacalco)" at bounding box center [528, 292] width 197 height 24
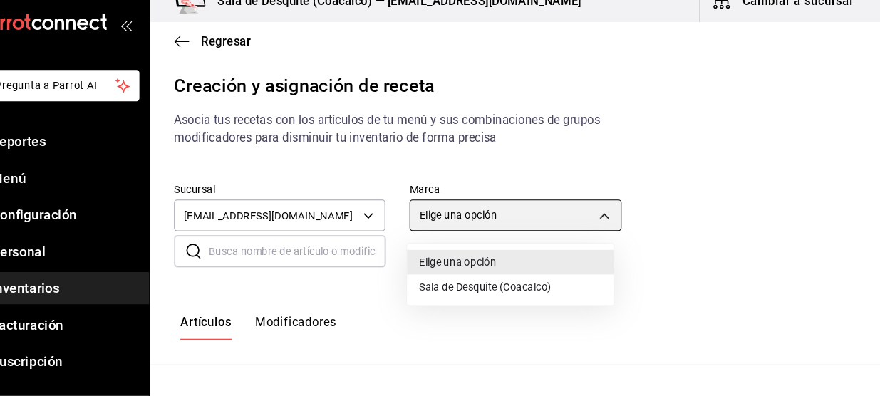
type input "62a8501e-83aa-44fc-a14d-b1e4ad847988"
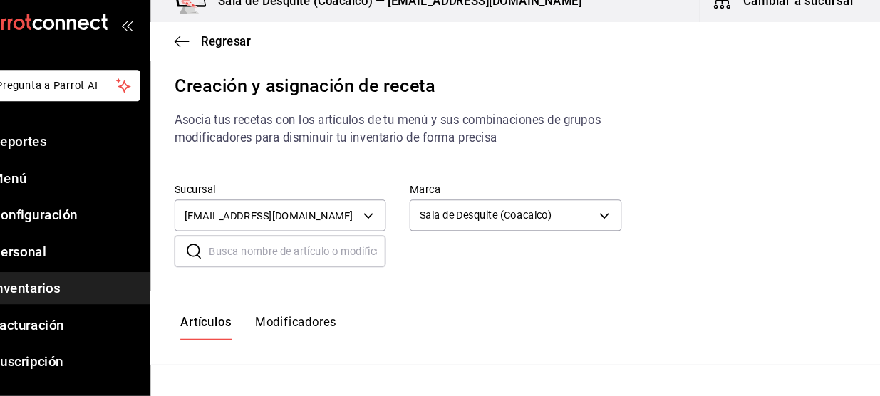
click at [303, 260] on input "text" at bounding box center [325, 258] width 168 height 28
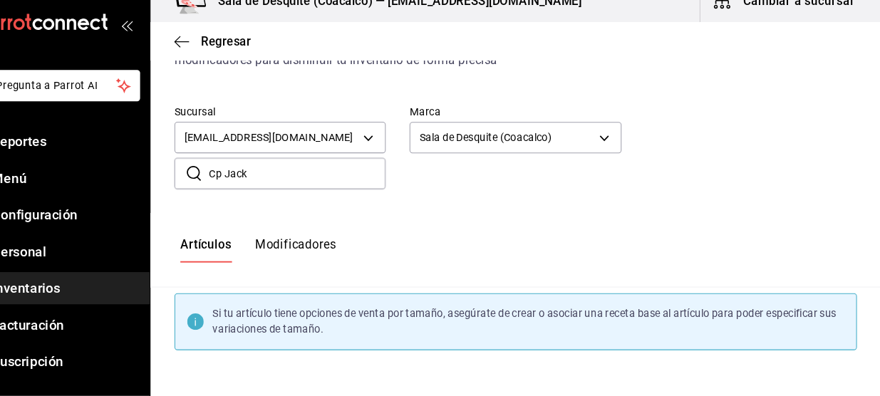
type input "Cp Jack"
click at [303, 260] on button "Modificadores" at bounding box center [323, 256] width 77 height 24
click at [285, 244] on button "Modificadores" at bounding box center [323, 256] width 77 height 24
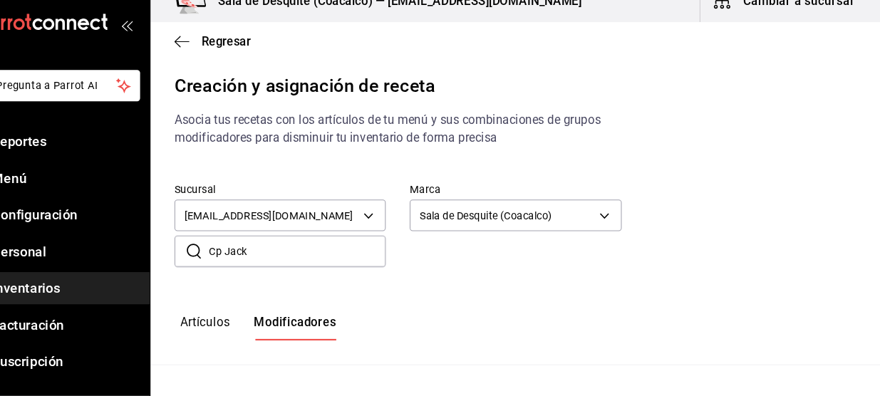
type input "default"
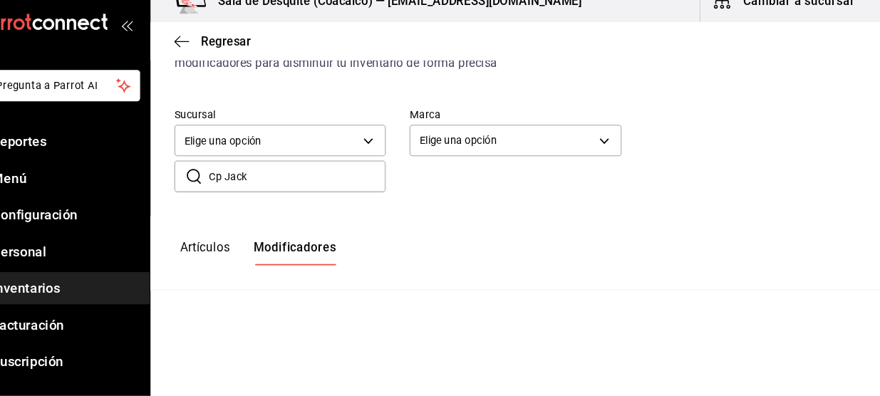
click at [240, 253] on button "Artículos" at bounding box center [237, 259] width 47 height 24
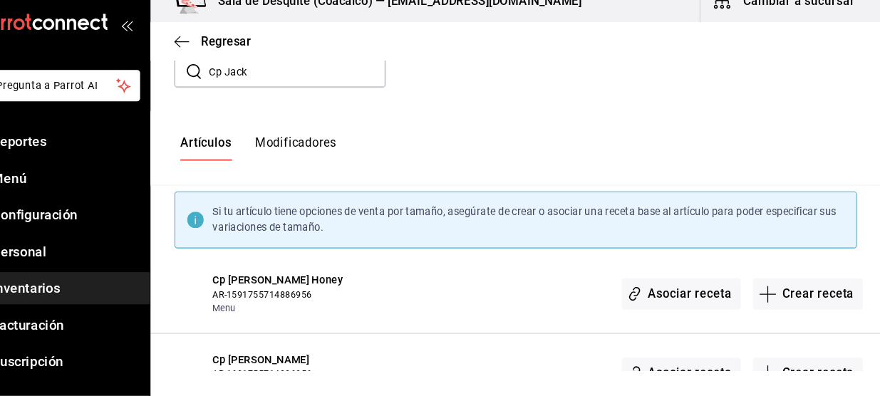
scroll to position [209, 0]
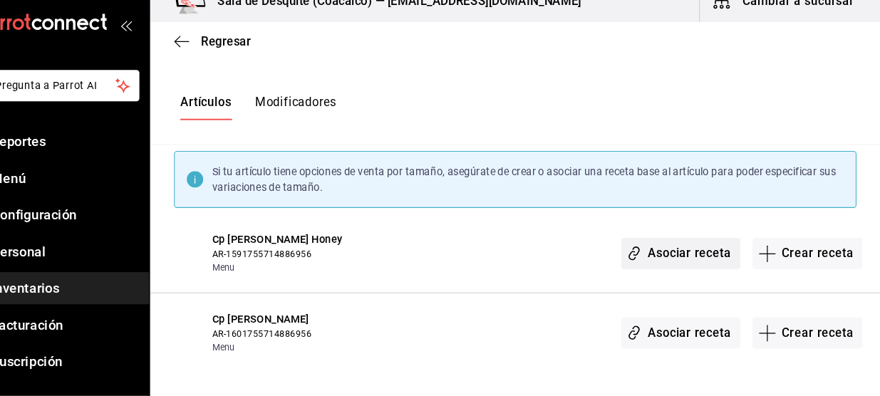
click at [681, 262] on button "Asociar receta" at bounding box center [689, 260] width 113 height 30
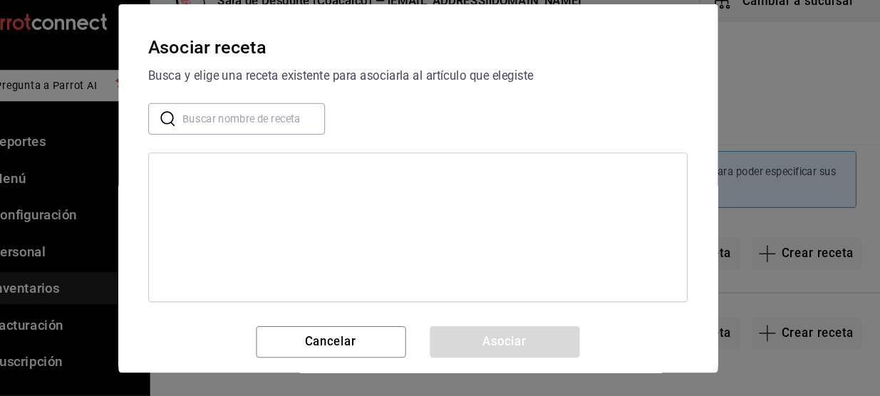
click at [278, 133] on input "text" at bounding box center [284, 132] width 135 height 28
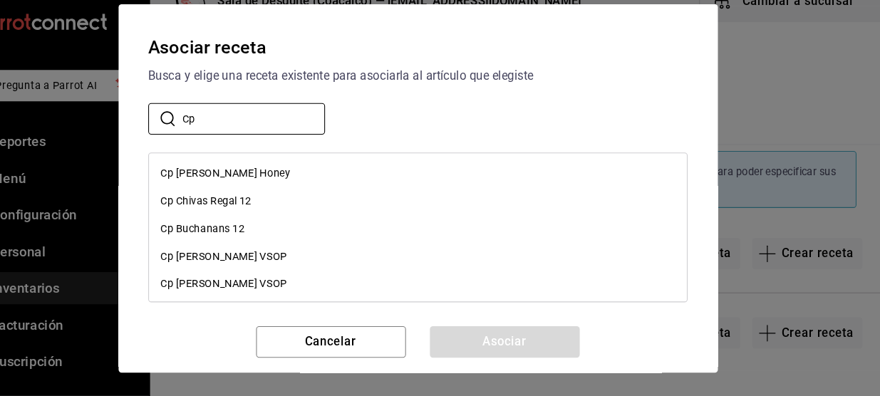
type input "Cp"
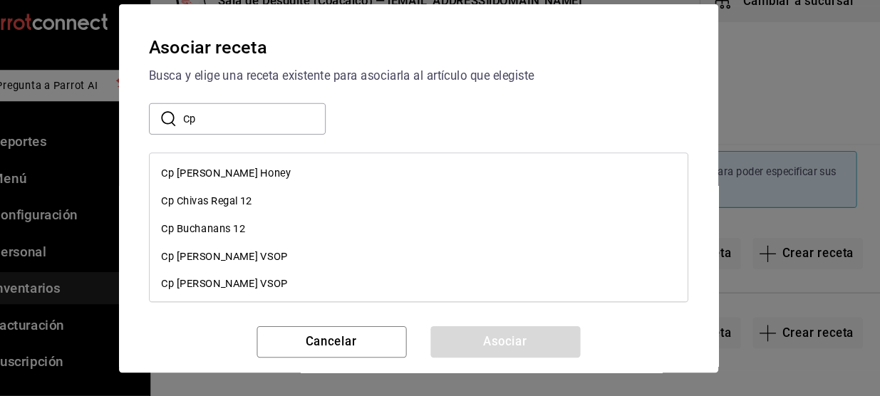
click at [275, 188] on div "Cp [PERSON_NAME] Honey" at bounding box center [257, 183] width 123 height 15
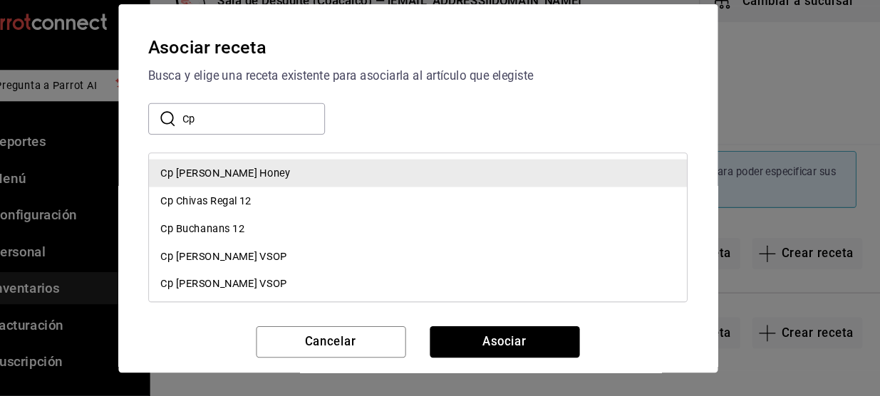
click at [275, 188] on div "Cp [PERSON_NAME] Honey" at bounding box center [257, 183] width 123 height 15
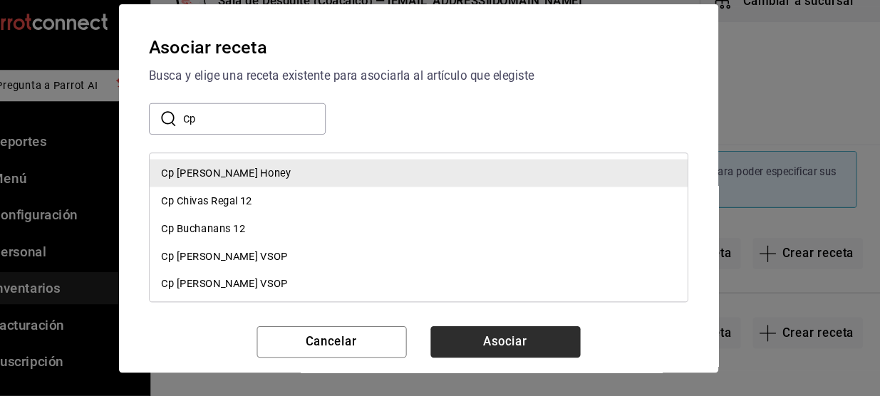
scroll to position [0, 0]
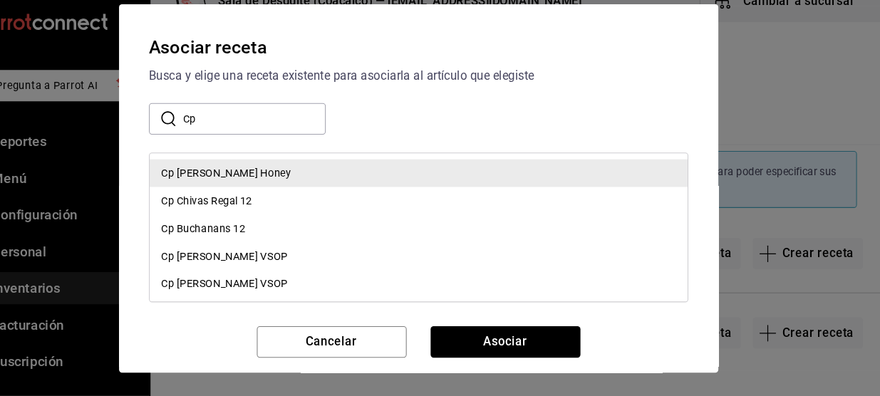
click at [261, 182] on div "Cp [PERSON_NAME] Honey" at bounding box center [257, 183] width 123 height 15
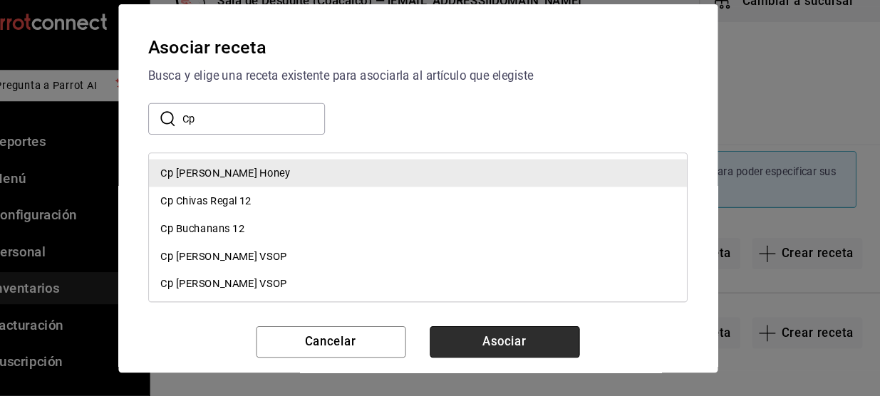
click at [521, 346] on button "Asociar" at bounding box center [523, 344] width 142 height 30
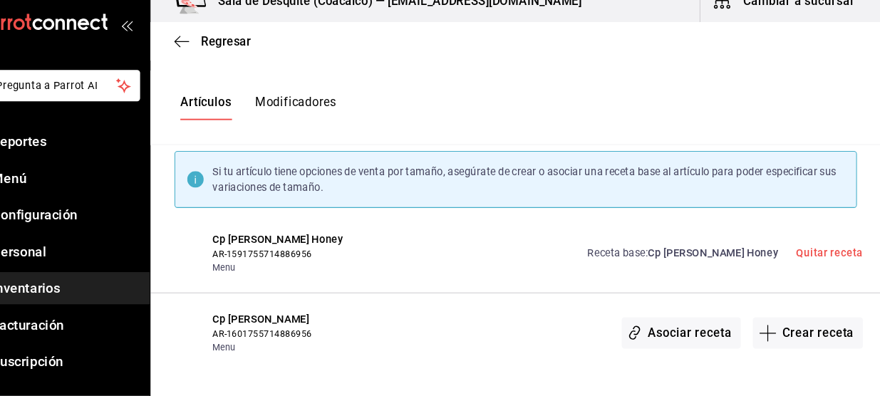
click at [521, 346] on div "Asociar receta Crear receta" at bounding box center [625, 335] width 476 height 41
click at [687, 337] on button "Asociar receta" at bounding box center [689, 336] width 113 height 30
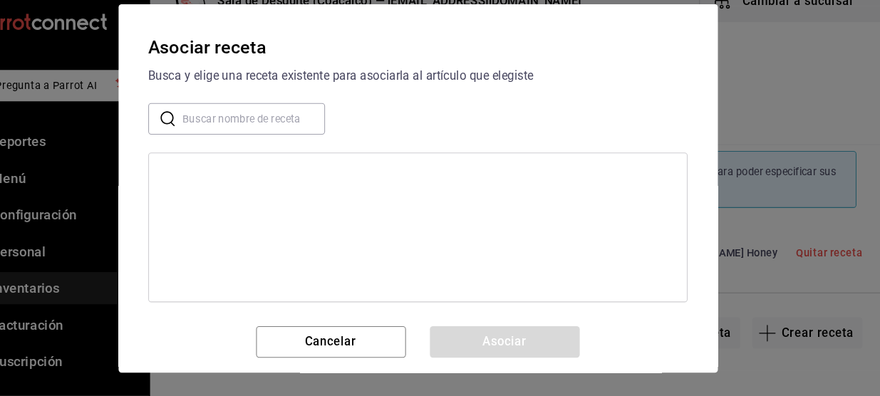
click at [273, 129] on input "text" at bounding box center [284, 132] width 135 height 28
type input "c"
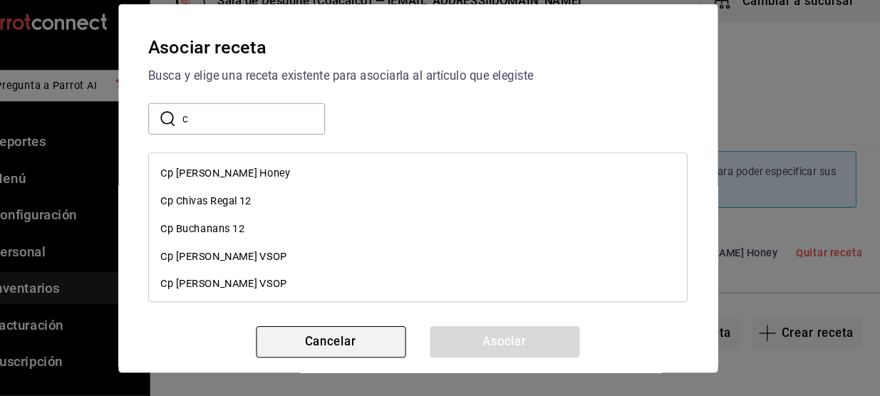
click at [366, 344] on button "Cancelar" at bounding box center [357, 344] width 142 height 30
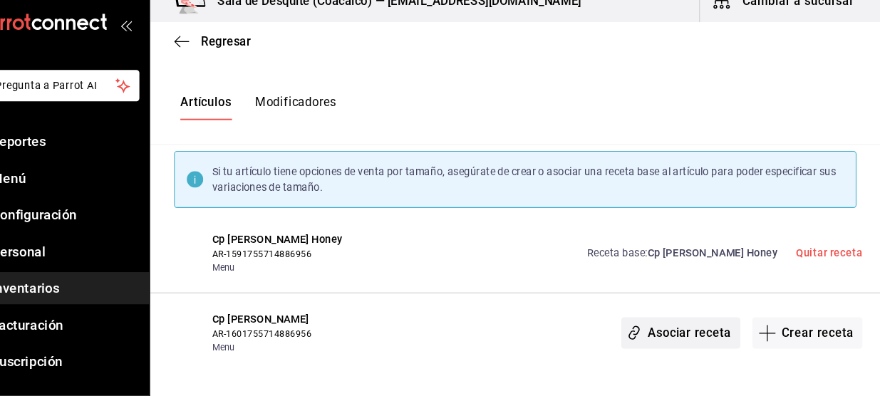
click at [688, 336] on button "Asociar receta" at bounding box center [689, 336] width 113 height 30
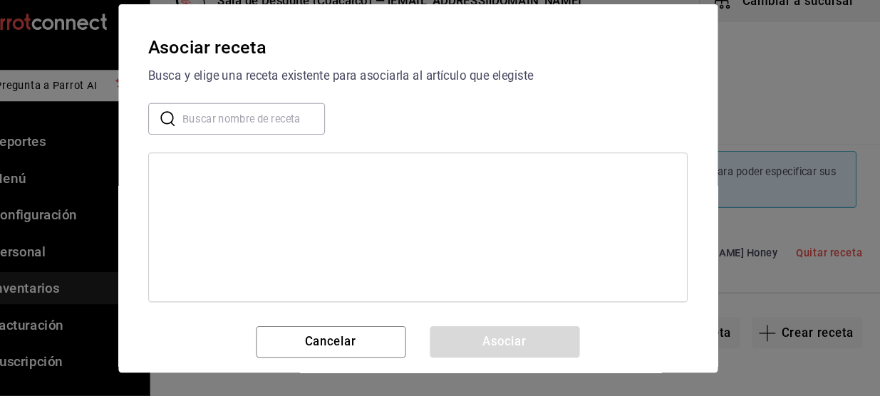
click at [268, 132] on input "text" at bounding box center [284, 132] width 135 height 28
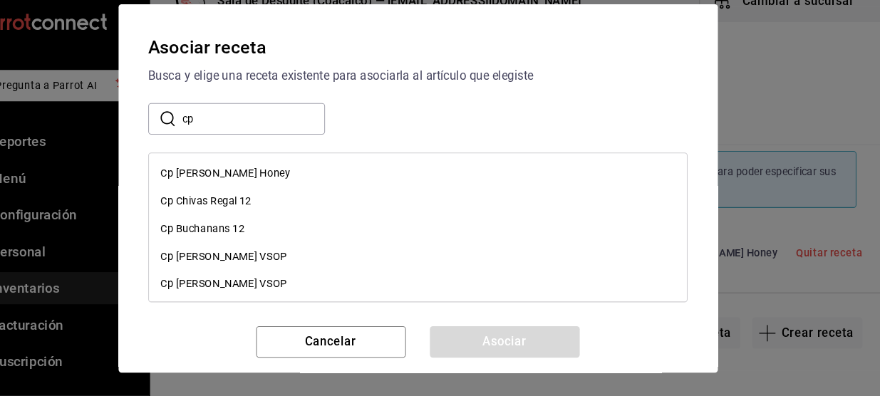
type input "c"
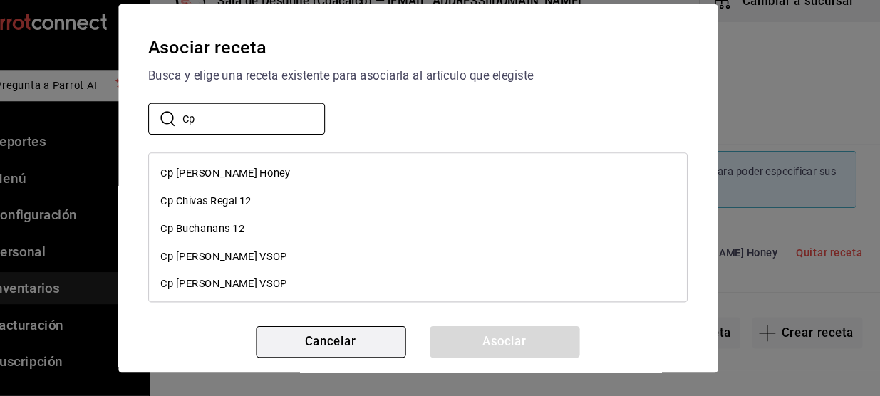
type input "Cp"
click at [346, 334] on button "Cancelar" at bounding box center [357, 344] width 142 height 30
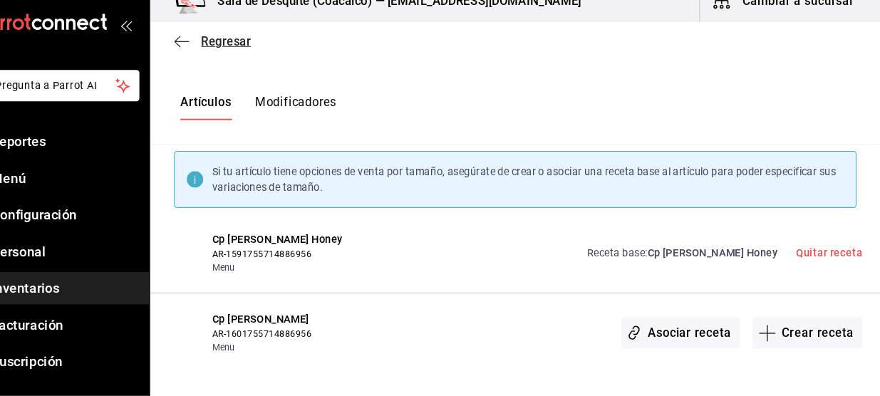
click at [216, 58] on icon "button" at bounding box center [215, 58] width 14 height 13
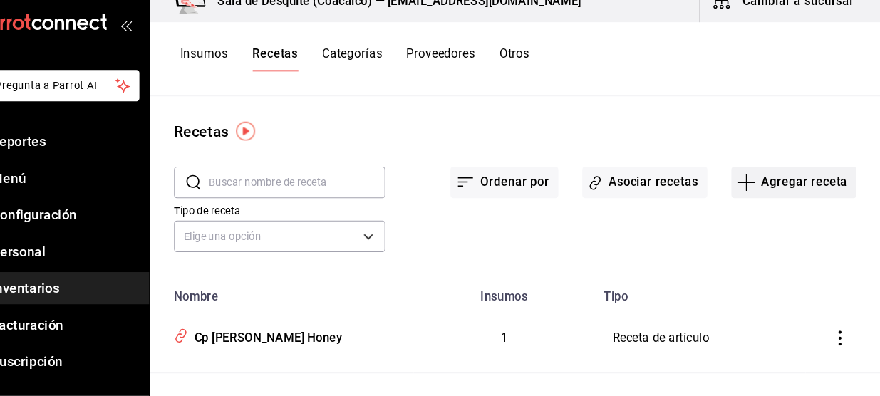
click at [774, 189] on button "Agregar receta" at bounding box center [797, 192] width 119 height 30
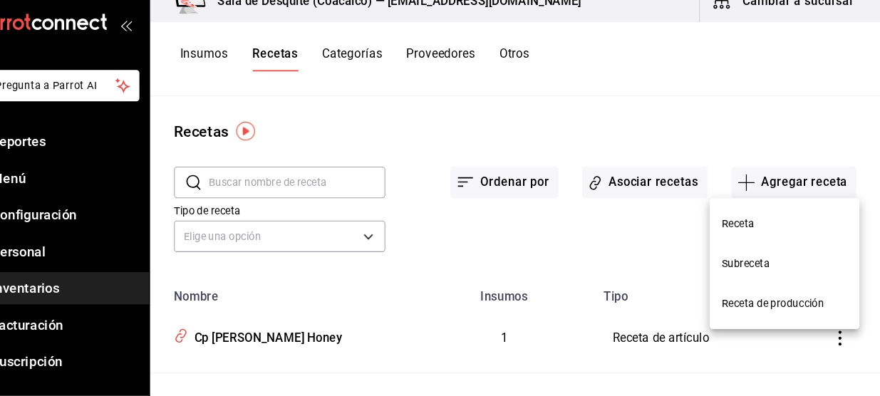
click at [750, 236] on span "Receta" at bounding box center [789, 231] width 120 height 15
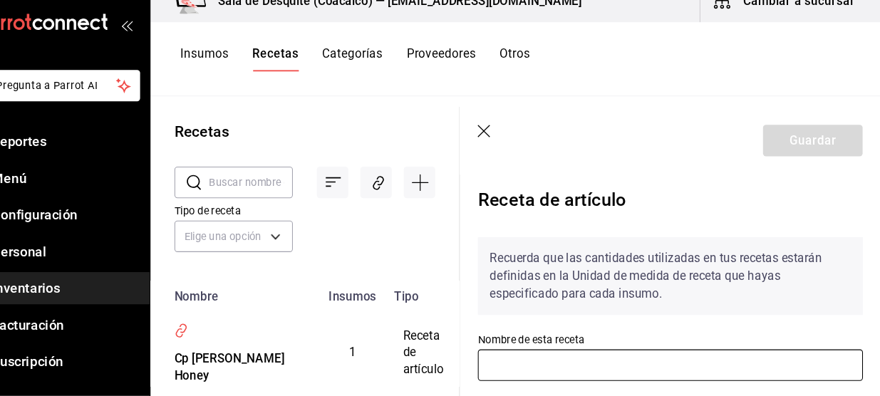
click at [579, 360] on input "text" at bounding box center [679, 366] width 366 height 30
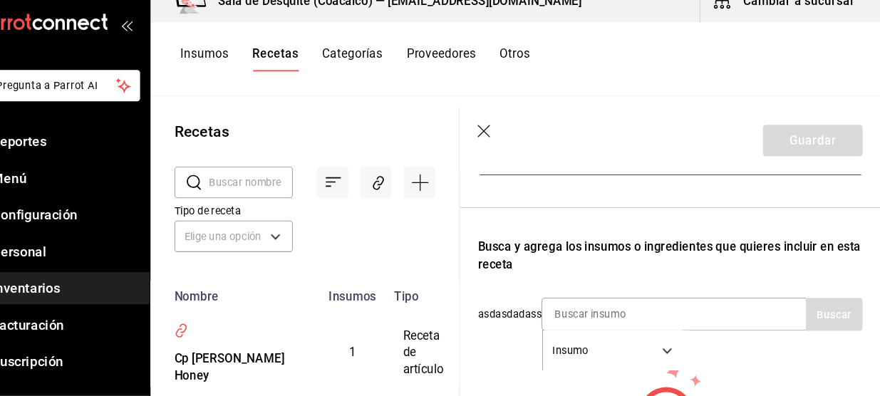
scroll to position [198, 0]
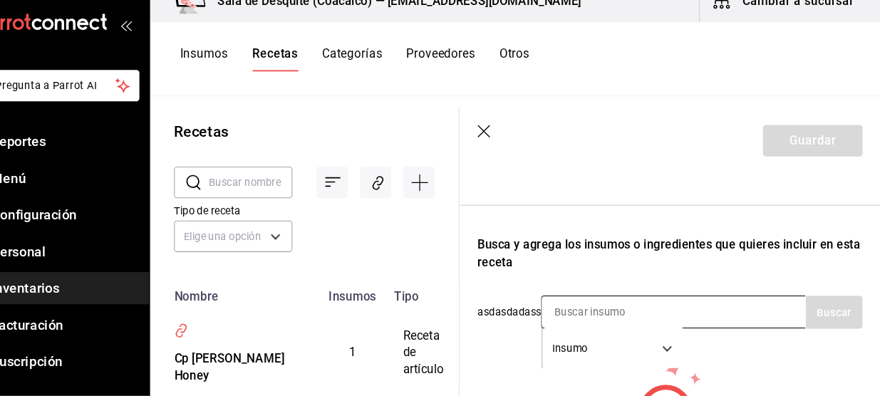
type input "Cp [PERSON_NAME]"
click at [590, 318] on input at bounding box center [629, 316] width 142 height 30
type input "Jack"
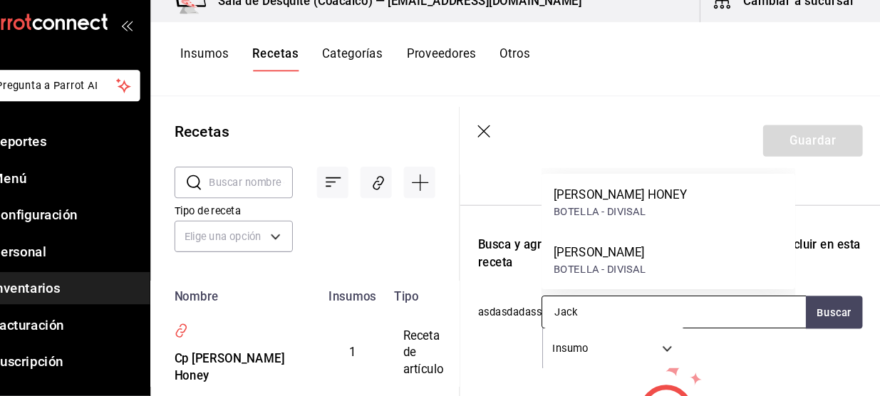
scroll to position [0, 0]
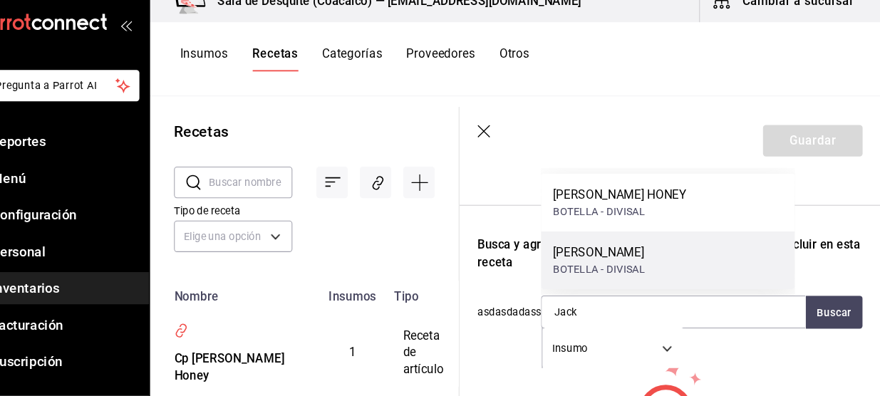
click at [635, 259] on div "JACK DANIELS" at bounding box center [612, 259] width 88 height 17
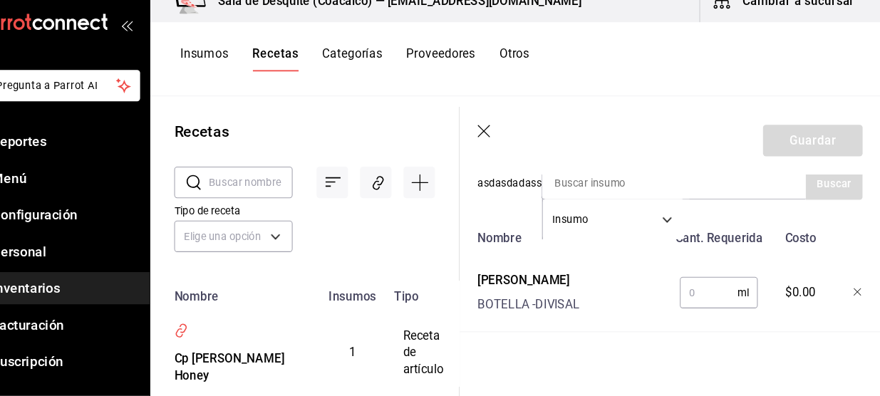
click at [697, 301] on input "text" at bounding box center [716, 297] width 55 height 28
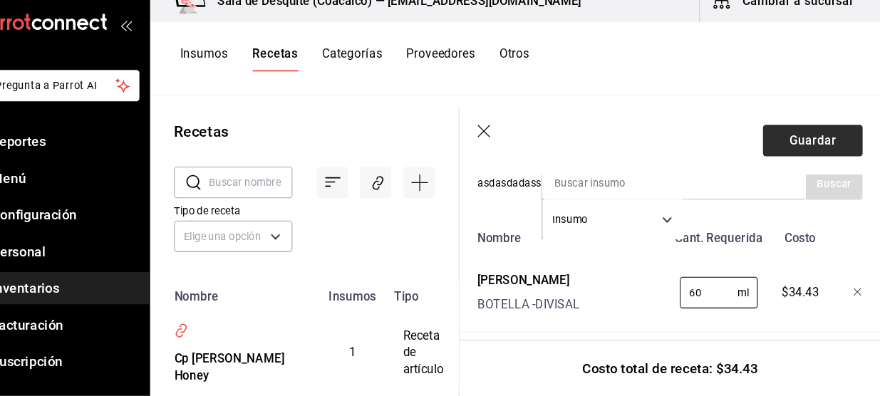
type input "60"
click at [813, 151] on button "Guardar" at bounding box center [815, 152] width 95 height 30
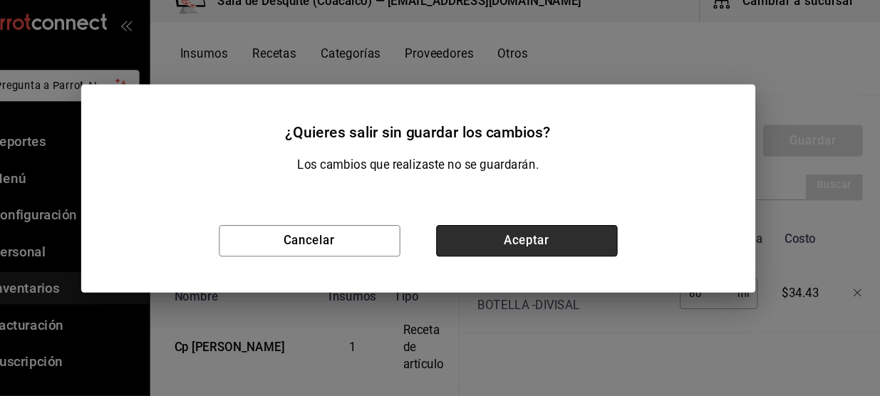
click at [576, 250] on button "Aceptar" at bounding box center [543, 248] width 172 height 30
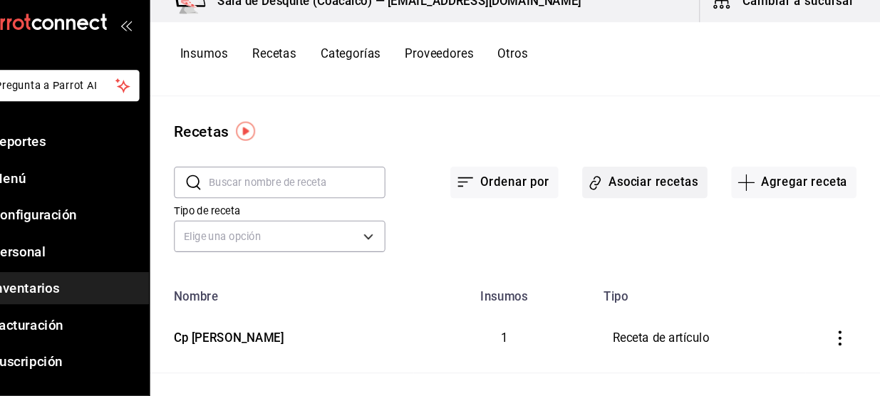
click at [655, 198] on button "Asociar recetas" at bounding box center [655, 192] width 119 height 30
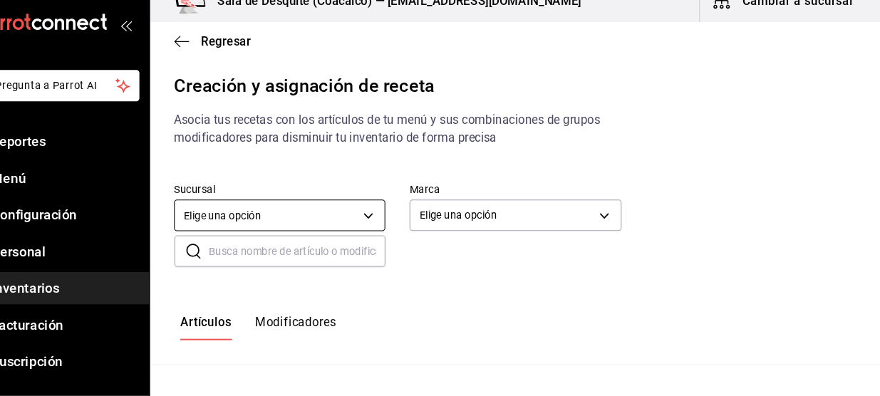
click at [370, 227] on body "Pregunta a Parrot AI Reportes Menú Configuración Personal Inventarios Facturaci…" at bounding box center [440, 186] width 880 height 372
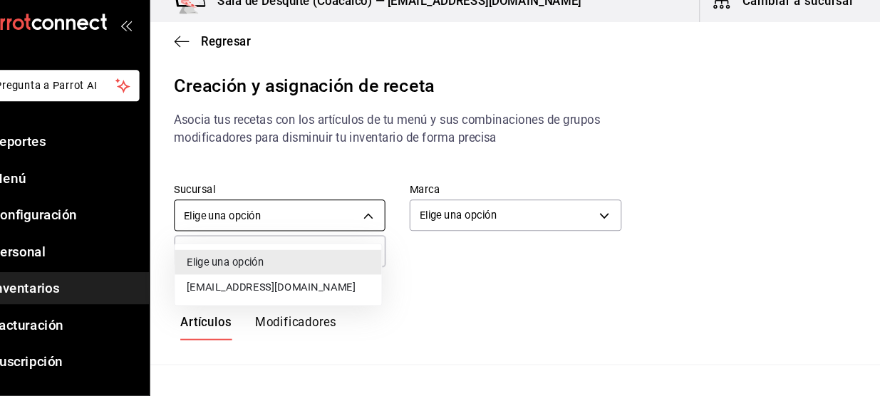
click at [334, 294] on div "Elige una opción saladedesquite@coacalco.com" at bounding box center [440, 198] width 880 height 396
click at [333, 290] on li "[EMAIL_ADDRESS][DOMAIN_NAME]" at bounding box center [307, 292] width 197 height 24
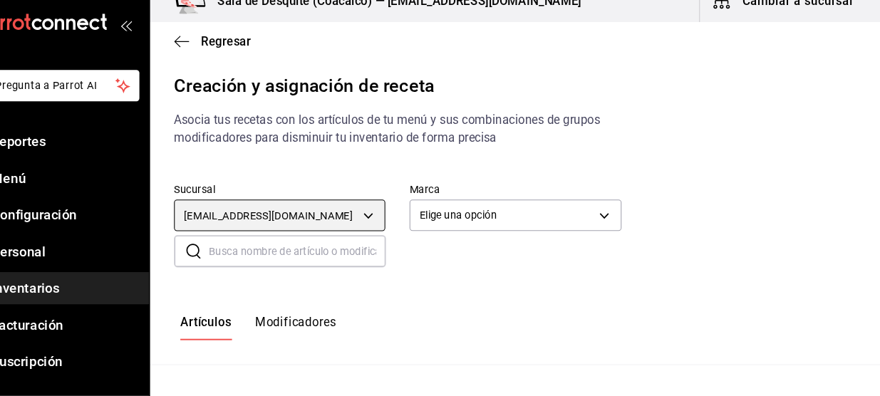
type input "93467c31-adce-431c-98c2-5877e547f662"
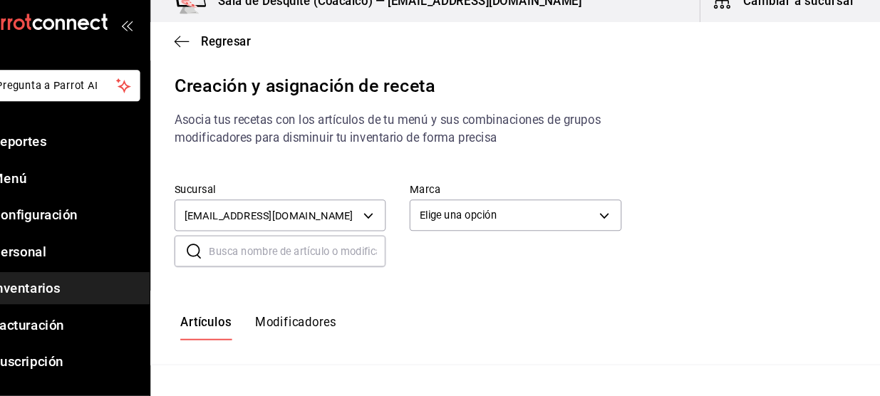
click at [451, 234] on div at bounding box center [440, 198] width 880 height 396
click at [457, 224] on body "Pregunta a Parrot AI Reportes Menú Configuración Personal Inventarios Facturaci…" at bounding box center [440, 186] width 880 height 372
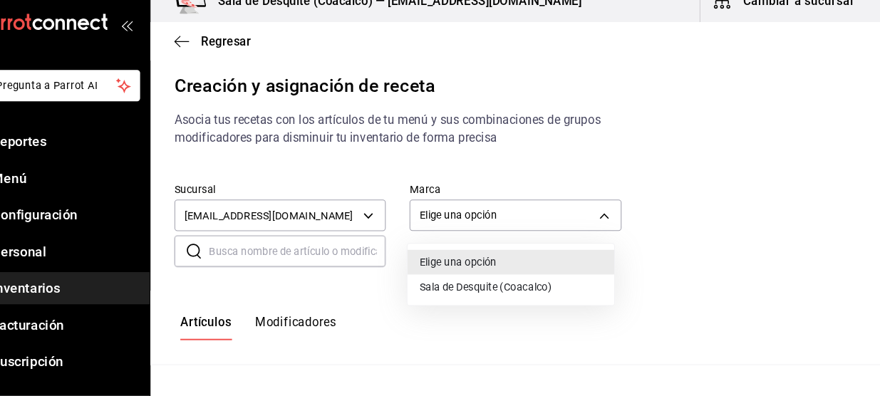
click at [446, 290] on li "Sala de Desquite (Coacalco)" at bounding box center [528, 292] width 197 height 24
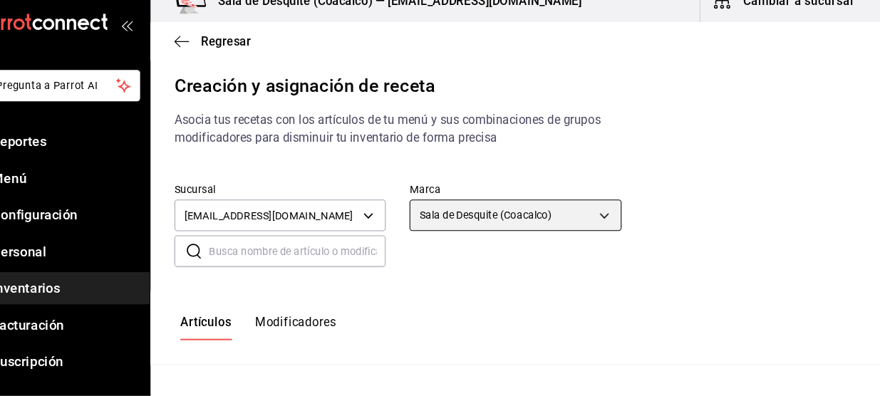
type input "62a8501e-83aa-44fc-a14d-b1e4ad847988"
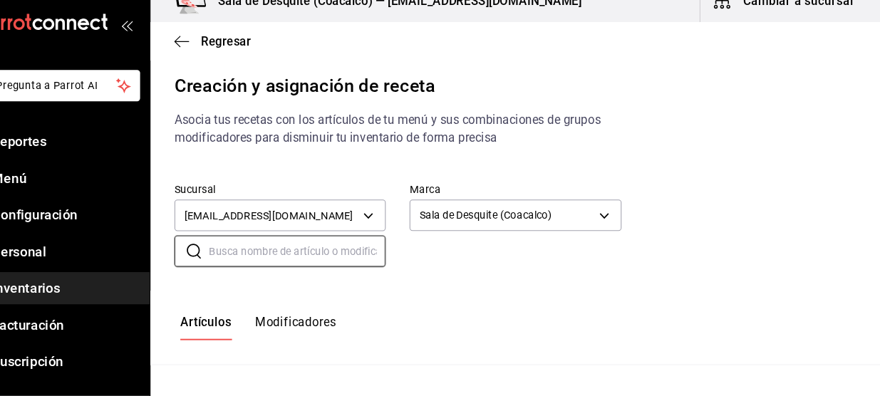
click at [338, 253] on input "text" at bounding box center [325, 258] width 168 height 28
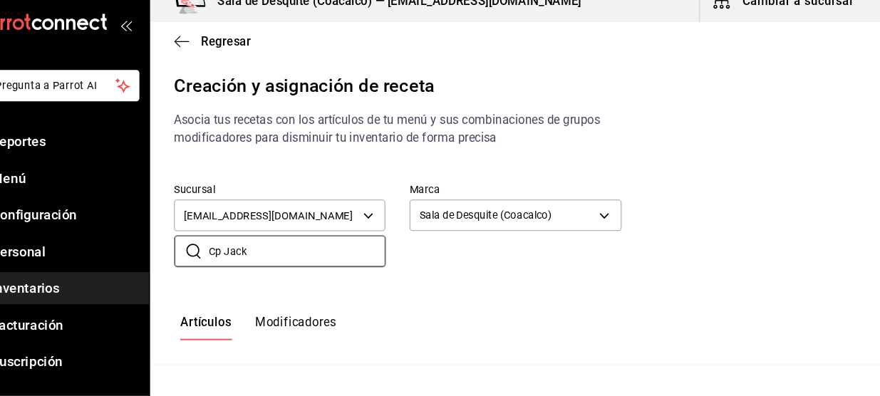
type input "Cp Jack"
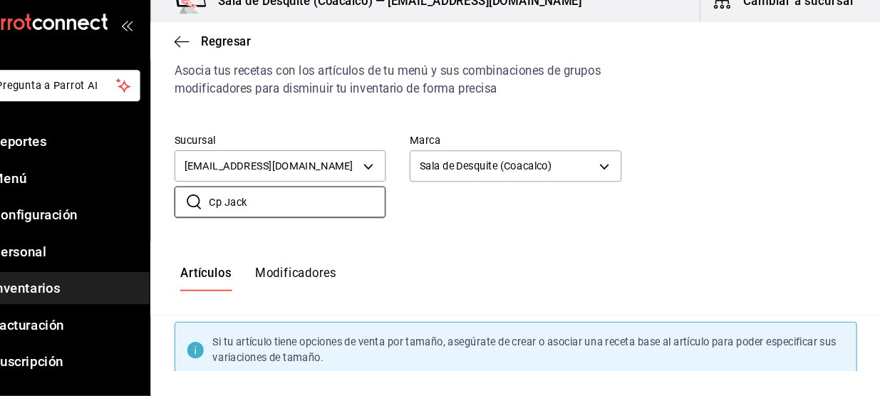
click at [338, 241] on div "Sucursal saladedesquite@coacalco.com 93467c31-adce-431c-98c2-5877e547f662 Marca…" at bounding box center [532, 185] width 694 height 125
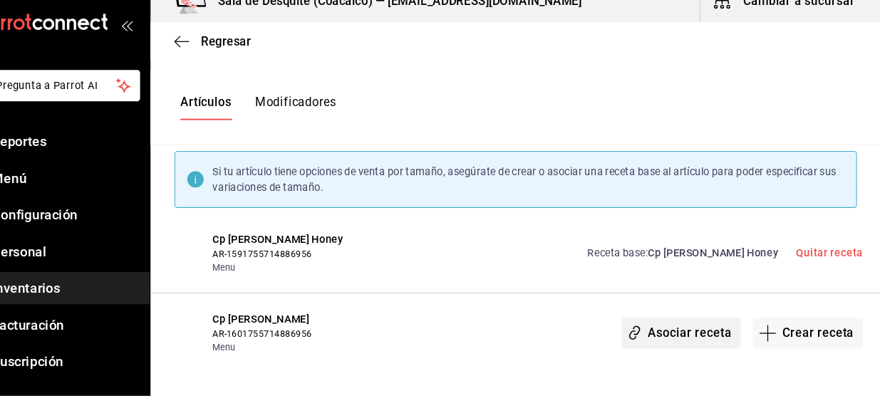
click at [683, 338] on button "Asociar receta" at bounding box center [689, 336] width 113 height 30
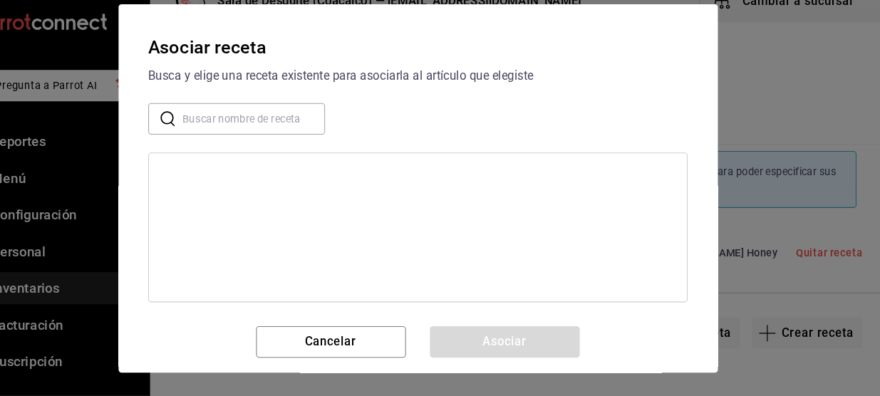
click at [271, 137] on input "text" at bounding box center [284, 132] width 135 height 28
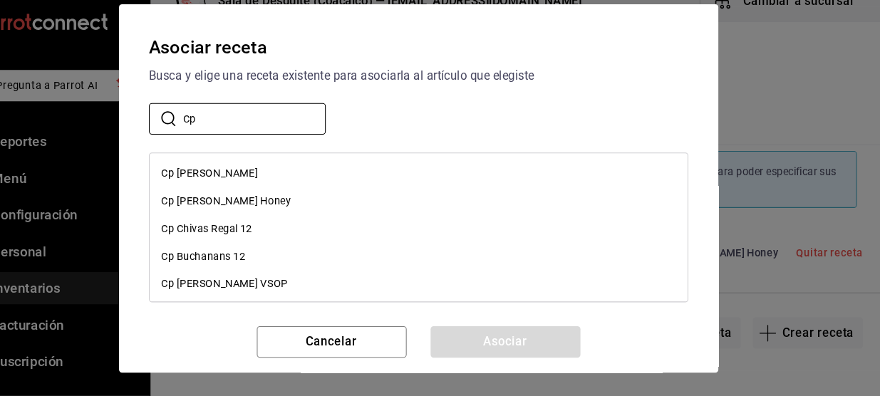
type input "Cp"
click at [217, 174] on div "Cp [PERSON_NAME]" at bounding box center [439, 183] width 511 height 26
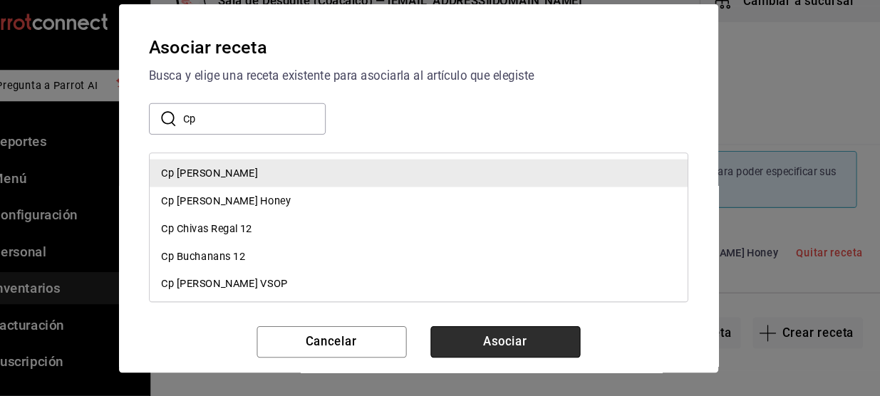
click at [541, 334] on button "Asociar" at bounding box center [523, 344] width 142 height 30
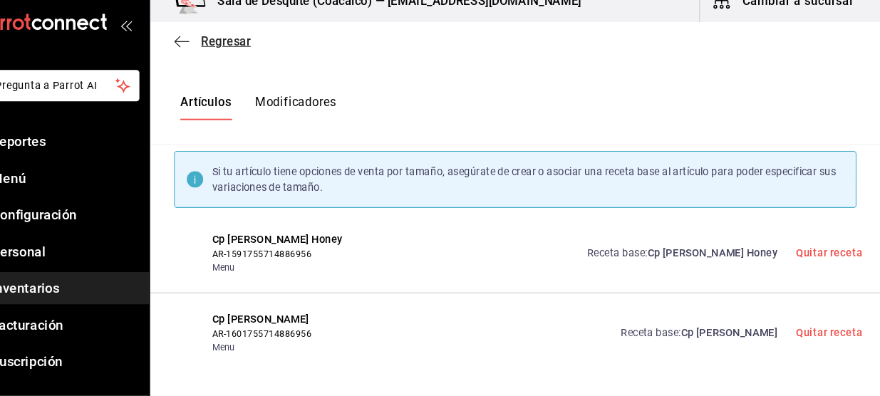
click at [218, 55] on icon "button" at bounding box center [215, 58] width 14 height 13
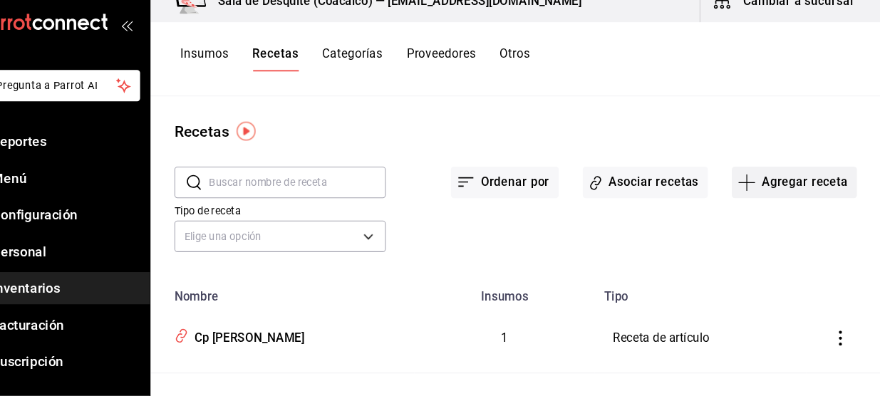
click at [754, 189] on button "Agregar receta" at bounding box center [797, 192] width 119 height 30
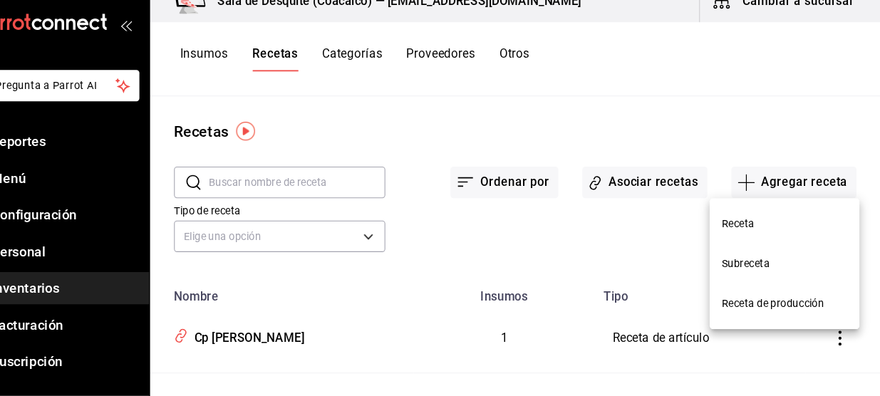
click at [736, 221] on li "Receta" at bounding box center [788, 232] width 142 height 38
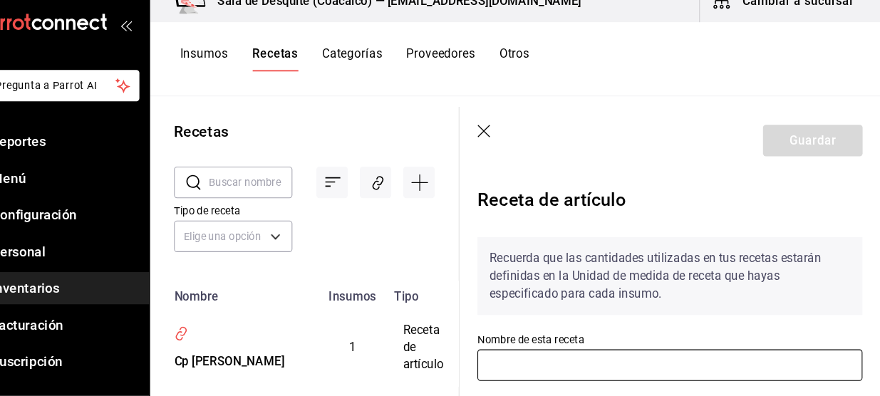
click at [582, 364] on input "text" at bounding box center [679, 366] width 366 height 30
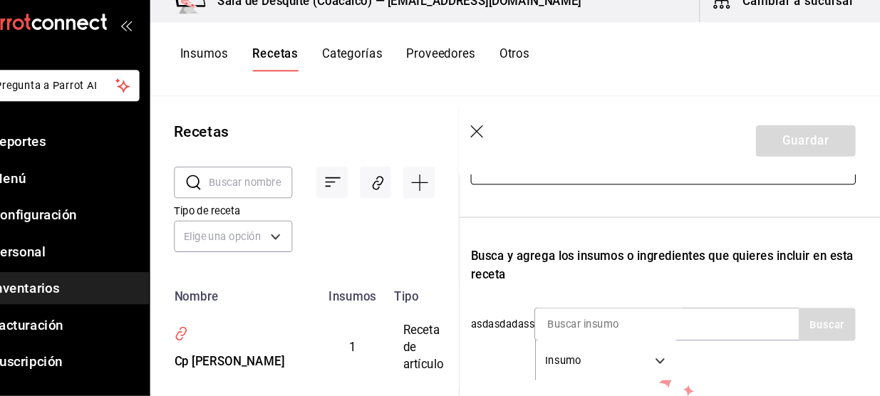
scroll to position [187, 6]
type input "Cp [PERSON_NAME]"
click at [590, 333] on input at bounding box center [622, 326] width 142 height 30
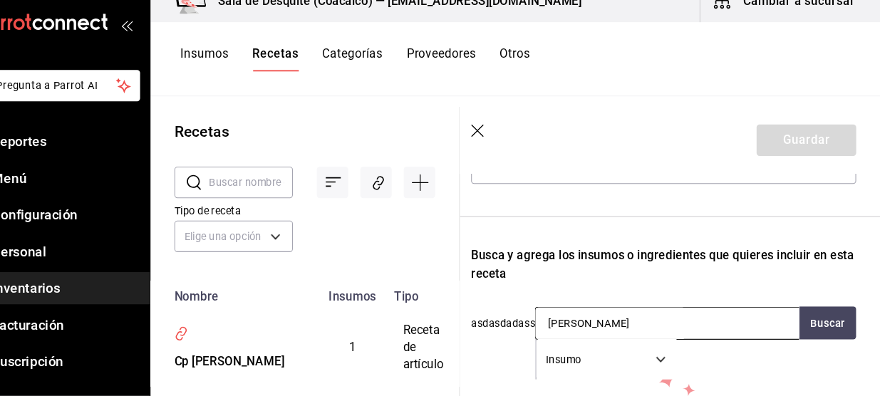
scroll to position [0, 0]
click at [582, 329] on input "Jim Bean" at bounding box center [622, 326] width 142 height 30
type input "Jim"
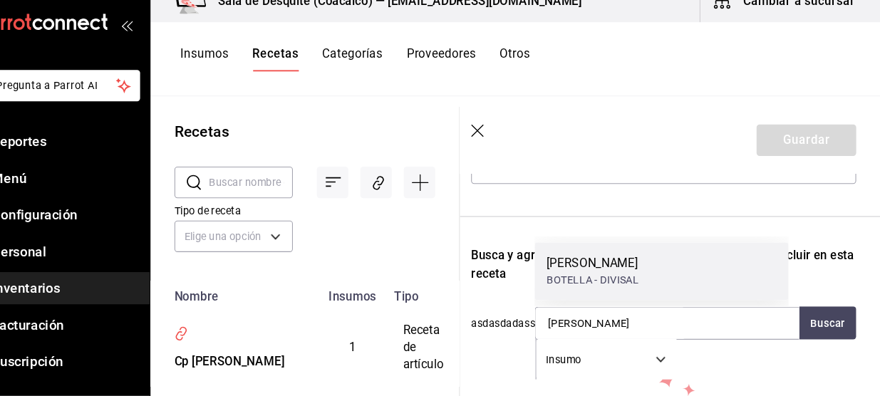
click at [615, 265] on div "JIM BEAM WHITE" at bounding box center [606, 269] width 88 height 17
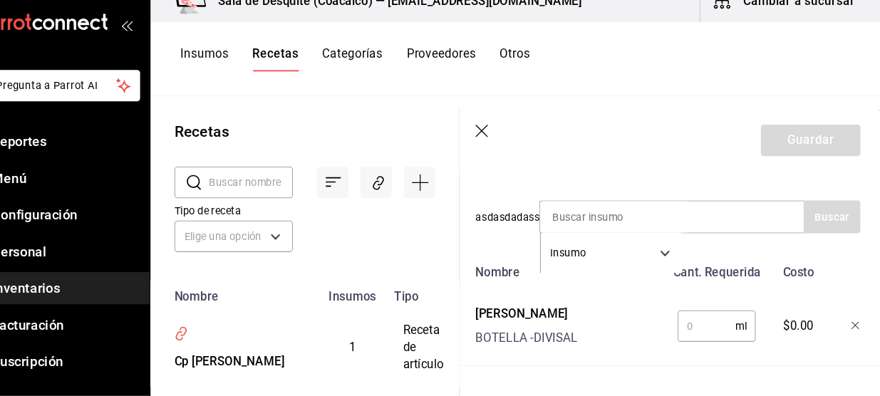
scroll to position [289, 2]
click at [688, 323] on input "text" at bounding box center [714, 328] width 55 height 28
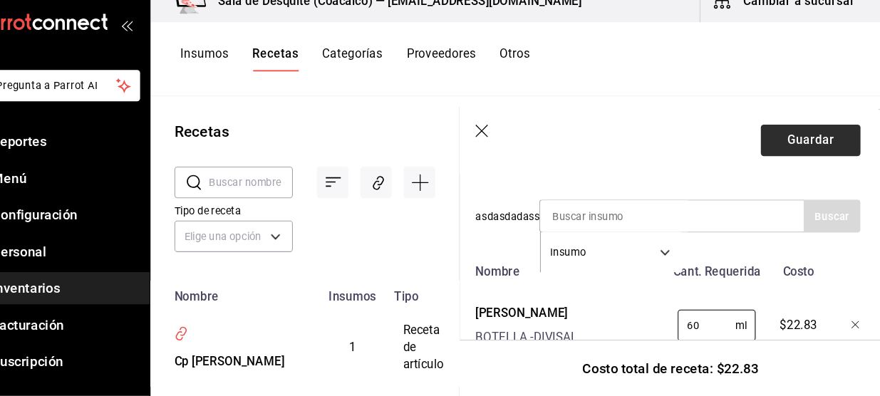
scroll to position [0, 0]
type input "60"
click at [816, 152] on button "Guardar" at bounding box center [813, 152] width 95 height 30
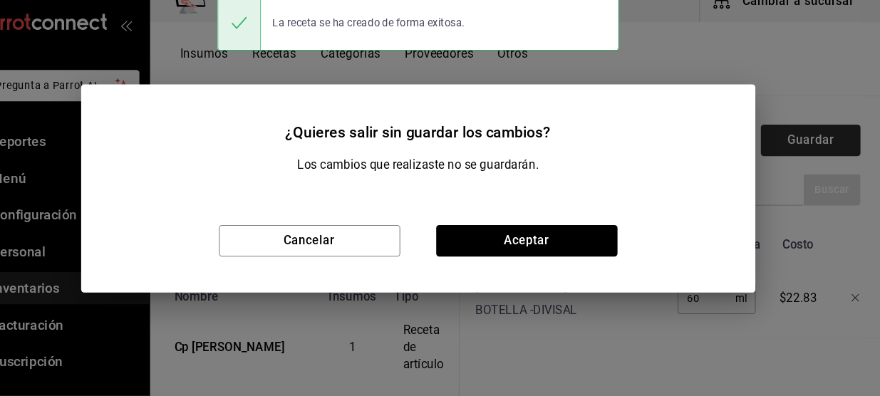
scroll to position [264, 2]
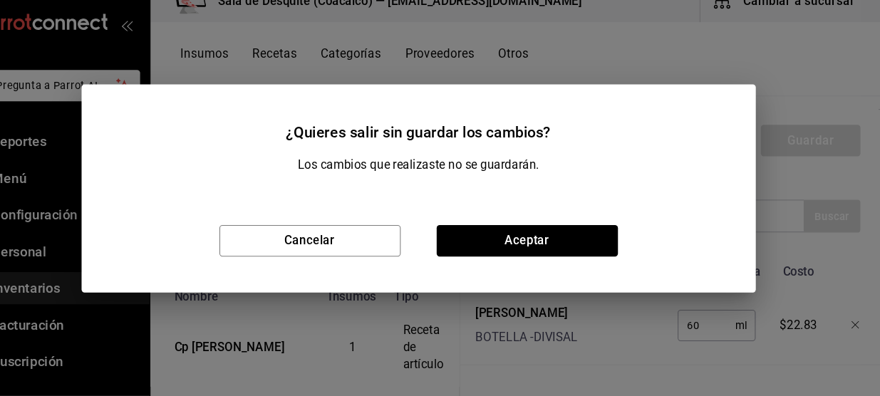
click at [587, 231] on div "Cancelar Aceptar" at bounding box center [440, 248] width 641 height 98
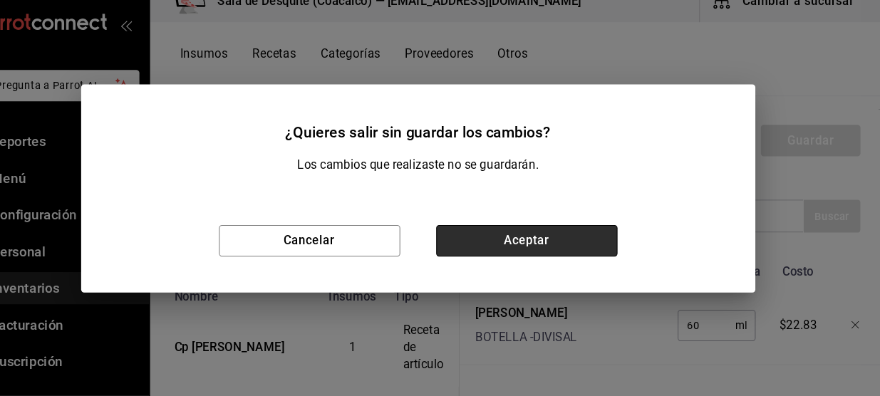
click at [564, 253] on button "Aceptar" at bounding box center [543, 248] width 172 height 30
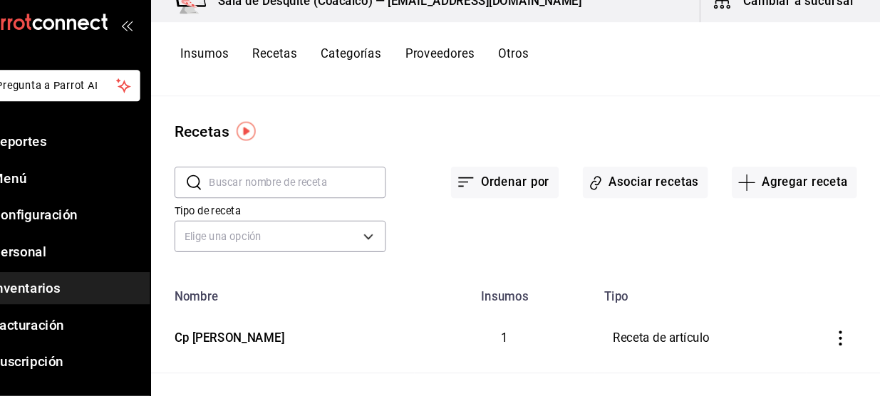
click at [646, 192] on div "Los cambios que realizaste no se guardarán." at bounding box center [440, 182] width 641 height 31
click at [646, 192] on button "Asociar recetas" at bounding box center [655, 192] width 119 height 30
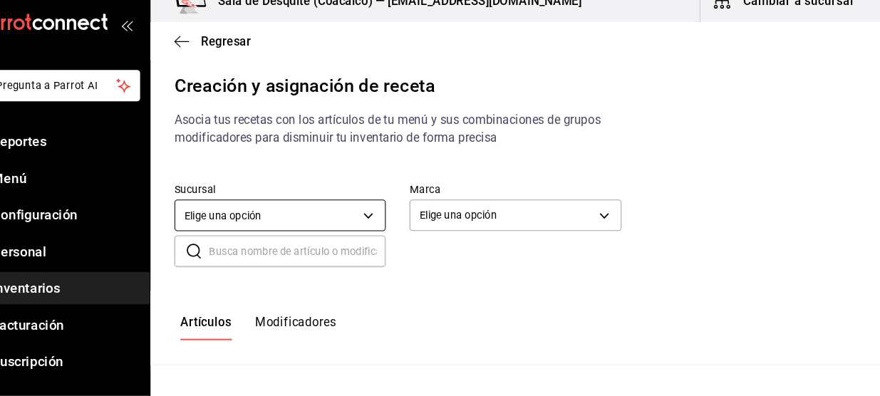
click at [392, 224] on body "Pregunta a Parrot AI Reportes Menú Configuración Personal Inventarios Facturaci…" at bounding box center [440, 186] width 880 height 372
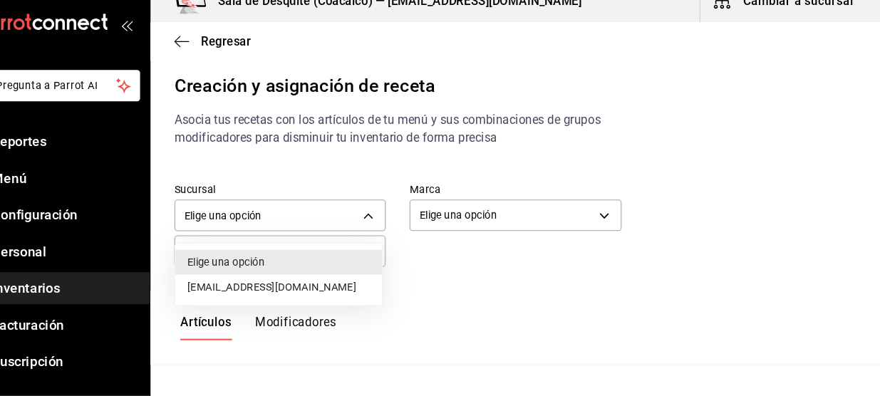
click at [314, 296] on div "Elige una opción saladedesquite@coacalco.com" at bounding box center [440, 198] width 880 height 396
click at [326, 293] on li "[EMAIL_ADDRESS][DOMAIN_NAME]" at bounding box center [307, 292] width 197 height 24
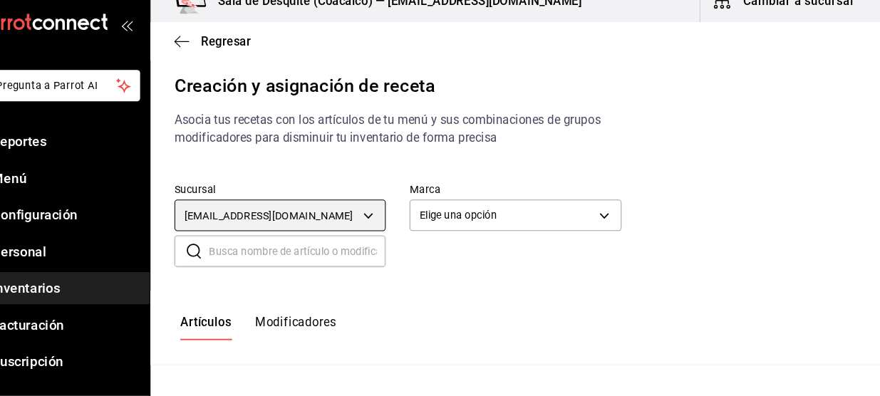
type input "93467c31-adce-431c-98c2-5877e547f662"
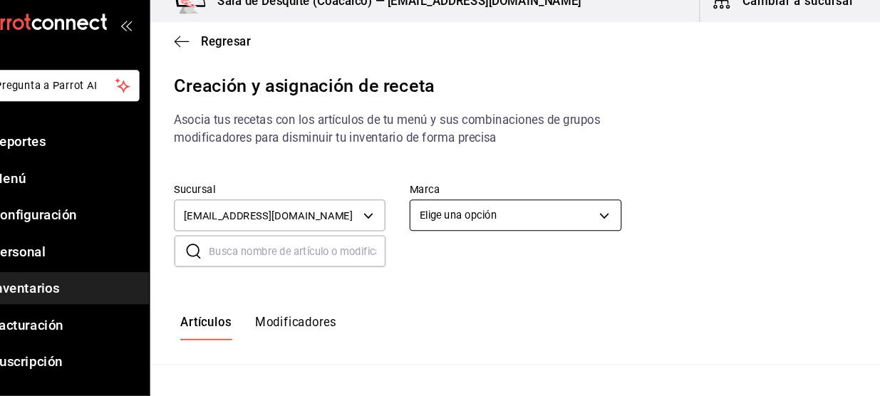
click at [580, 230] on body "Pregunta a Parrot AI Reportes Menú Configuración Personal Inventarios Facturaci…" at bounding box center [440, 186] width 880 height 372
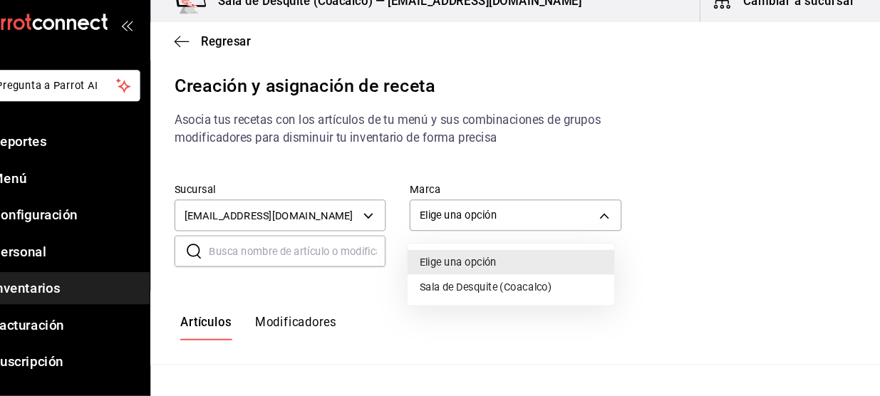
click at [555, 285] on li "Sala de Desquite (Coacalco)" at bounding box center [528, 292] width 197 height 24
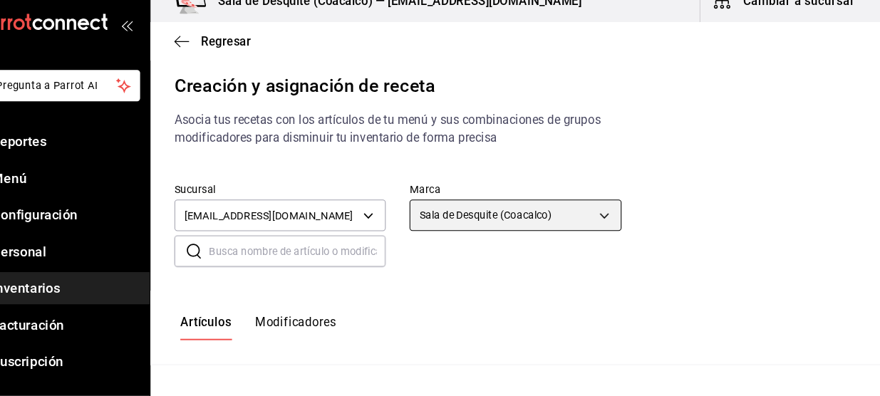
type input "62a8501e-83aa-44fc-a14d-b1e4ad847988"
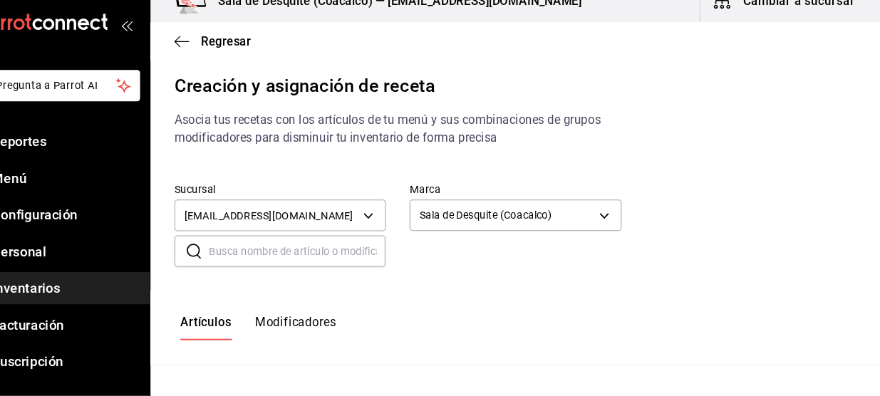
click at [357, 266] on input "text" at bounding box center [325, 258] width 168 height 28
type input "Cp J"
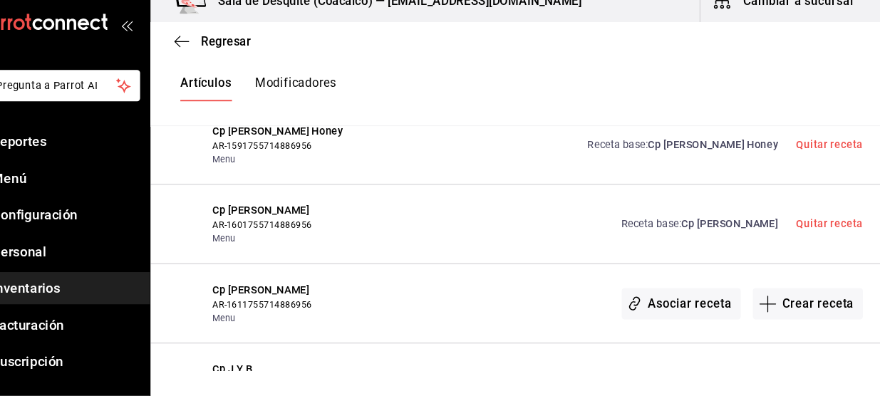
scroll to position [389, 0]
click at [682, 303] on button "Asociar receta" at bounding box center [689, 307] width 113 height 30
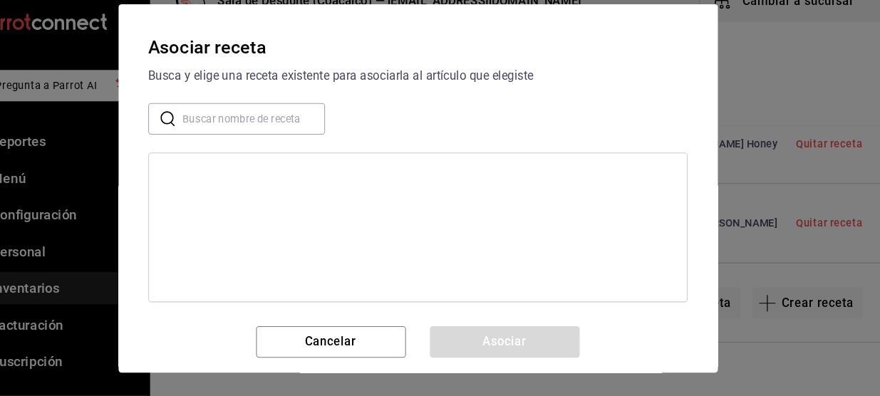
click at [264, 127] on input "text" at bounding box center [284, 132] width 135 height 28
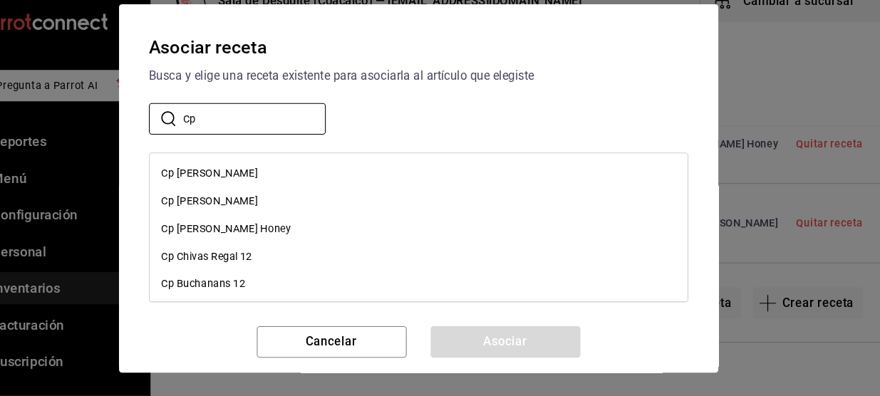
scroll to position [0, 0]
type input "Cp"
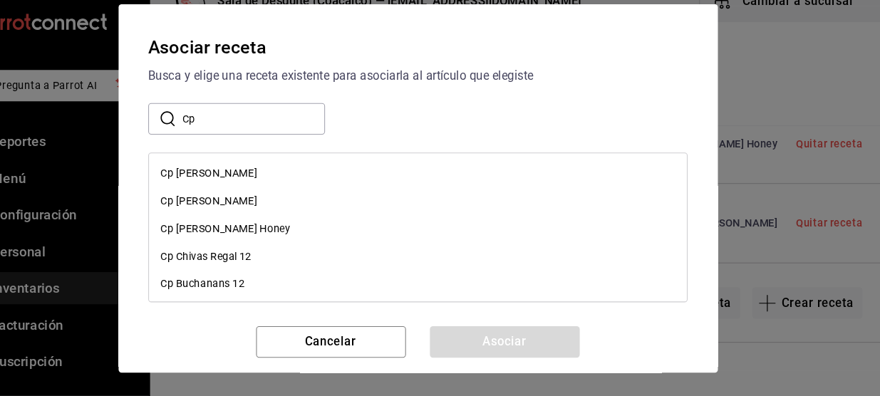
click at [229, 177] on div "Cp [PERSON_NAME]" at bounding box center [242, 183] width 92 height 15
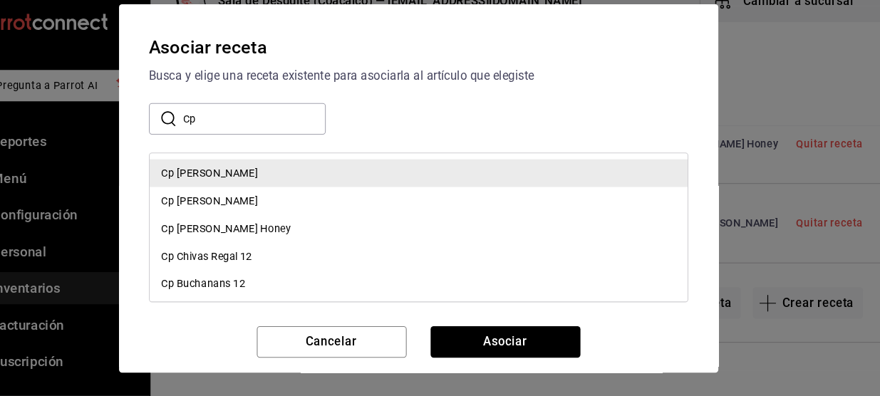
click at [229, 177] on div "Cp [PERSON_NAME]" at bounding box center [242, 183] width 92 height 15
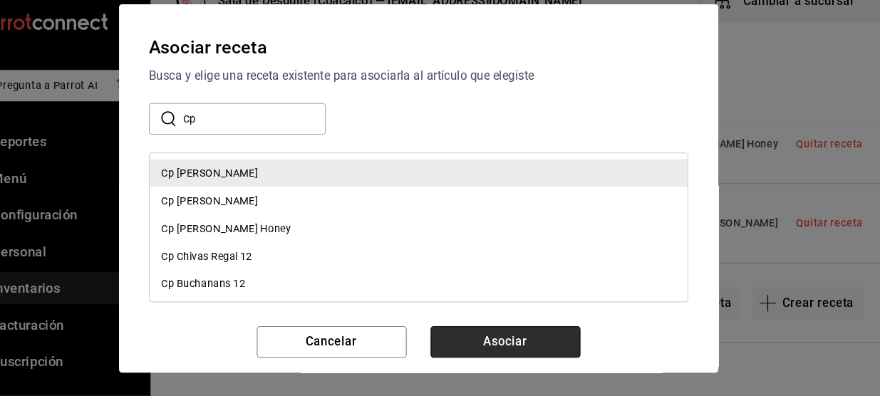
click at [491, 345] on button "Asociar" at bounding box center [523, 344] width 142 height 30
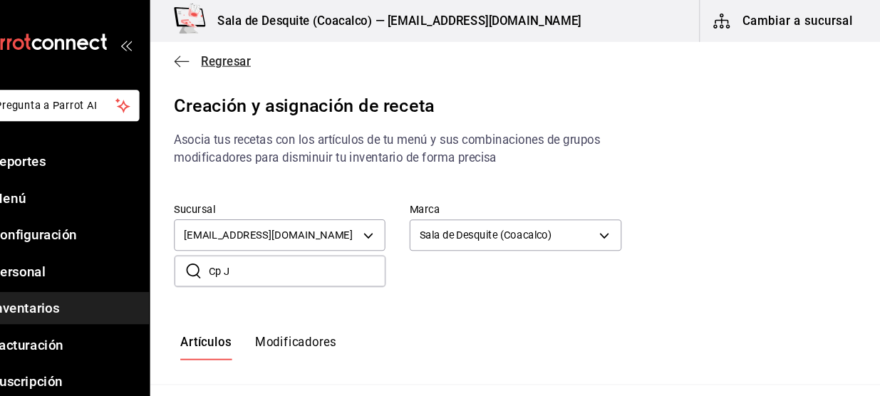
click at [222, 53] on icon "button" at bounding box center [215, 58] width 14 height 13
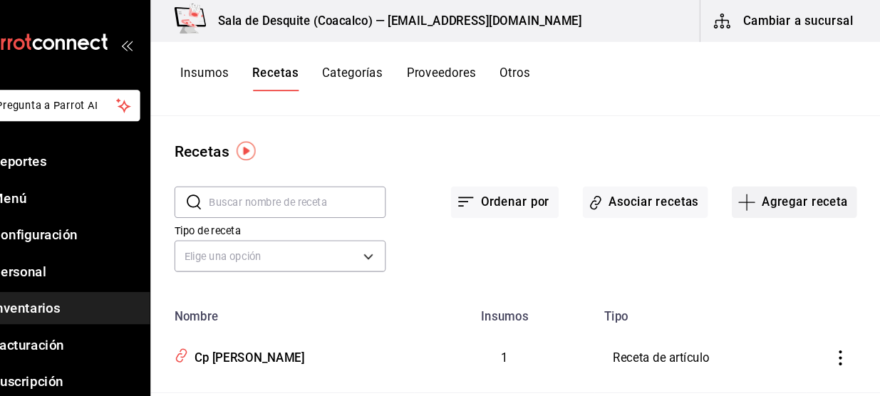
click at [763, 197] on button "Agregar receta" at bounding box center [797, 192] width 119 height 30
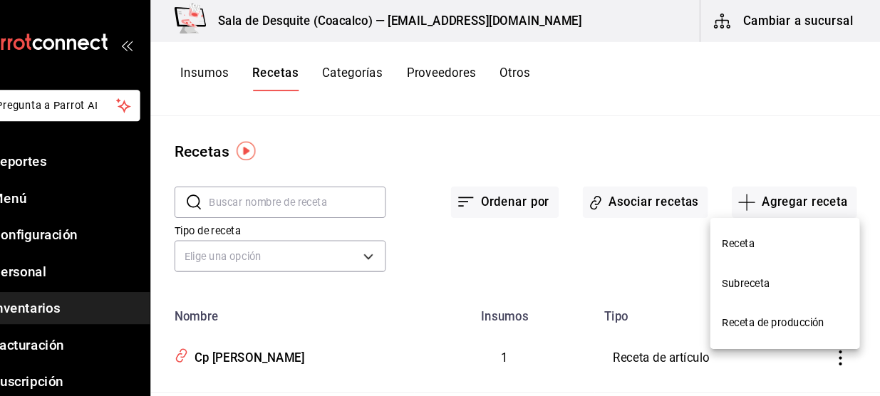
click at [748, 230] on span "Receta" at bounding box center [789, 231] width 120 height 15
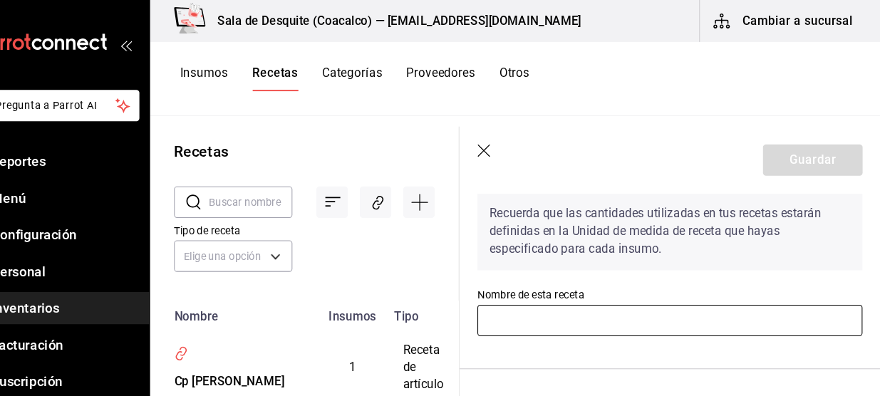
click at [631, 310] on input "text" at bounding box center [679, 305] width 366 height 30
click at [503, 303] on input "Jhonnie Wal" at bounding box center [679, 305] width 366 height 30
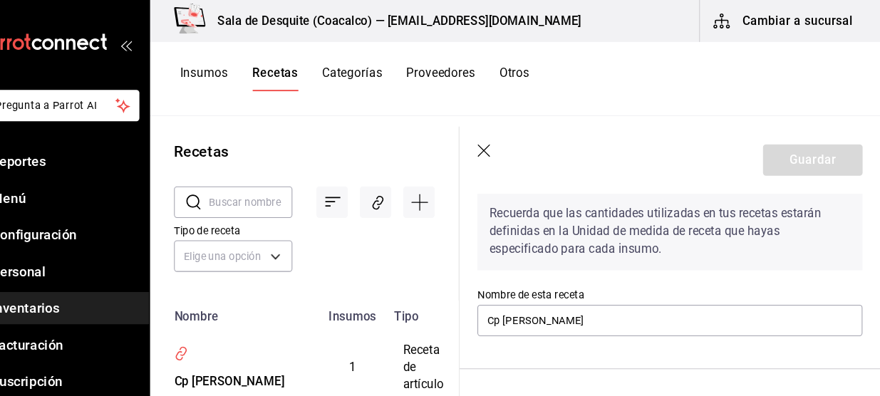
click at [558, 332] on div "Recuerda que las cantidades utilizadas en tus recetas estarán definidas en la U…" at bounding box center [679, 403] width 366 height 462
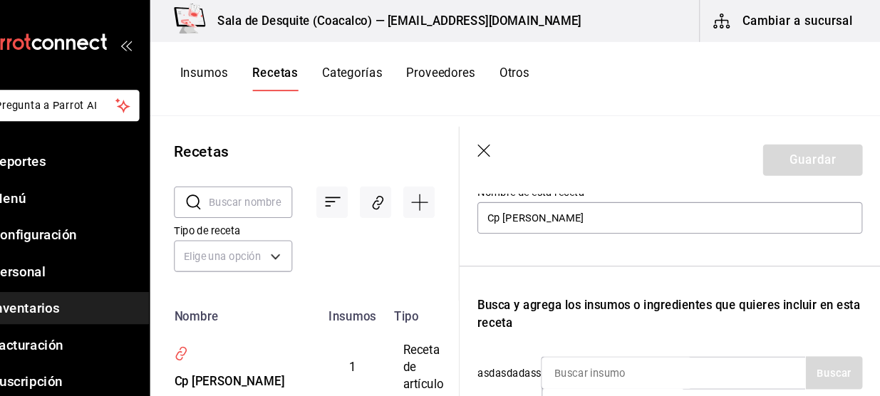
scroll to position [160, 0]
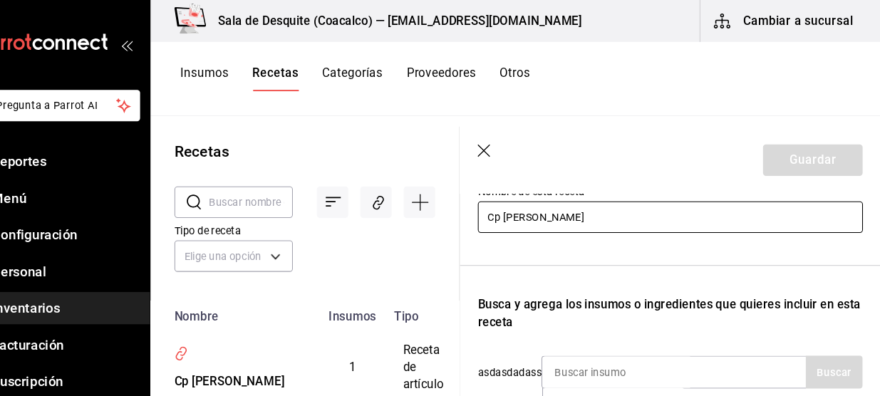
click at [580, 203] on input "Cp Jhonnie Wal" at bounding box center [679, 207] width 366 height 30
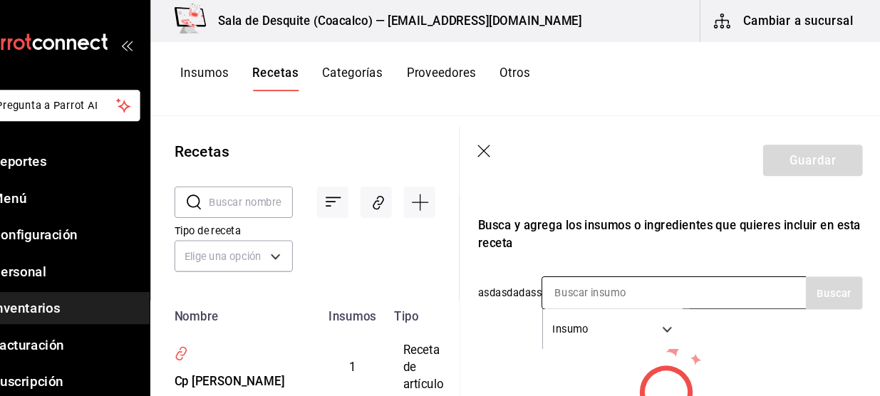
scroll to position [0, 0]
type input "Cp Jhonnie Walker Roja"
click at [590, 283] on input at bounding box center [629, 279] width 142 height 30
type input "J"
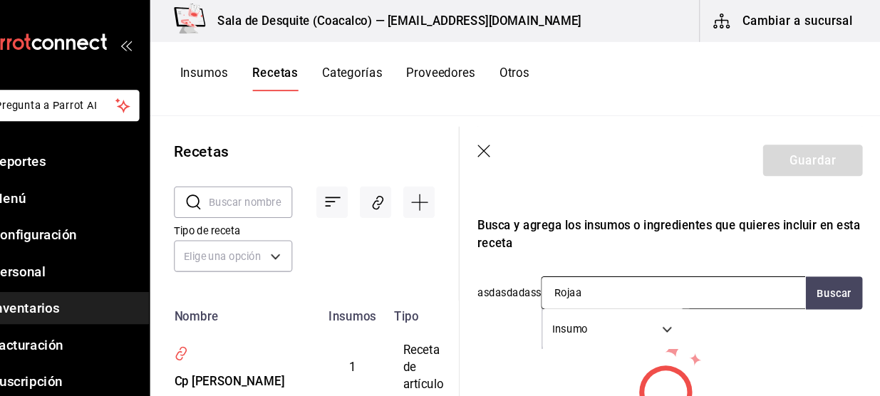
type input "Roja"
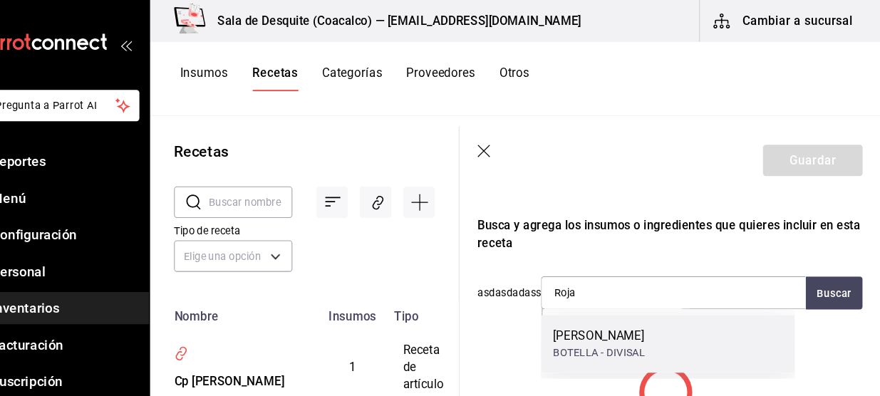
click at [609, 328] on div "BOTELLA - DIVISAL" at bounding box center [612, 335] width 88 height 15
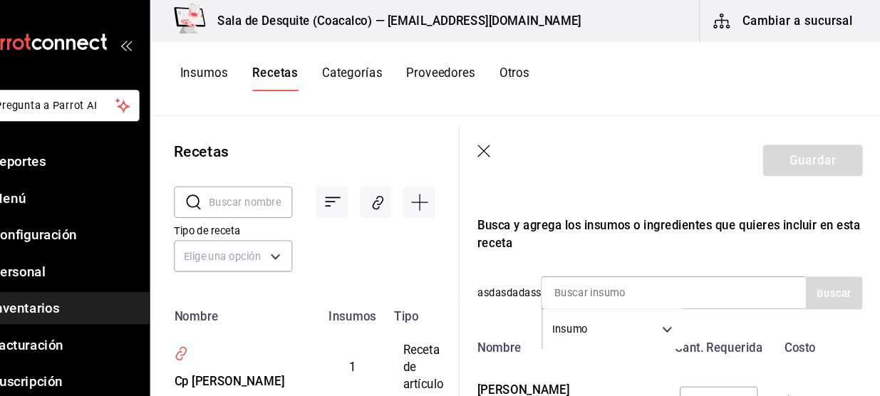
click at [609, 328] on body "Pregunta a Parrot AI Reportes Menú Configuración Personal Inventarios Facturaci…" at bounding box center [440, 193] width 880 height 386
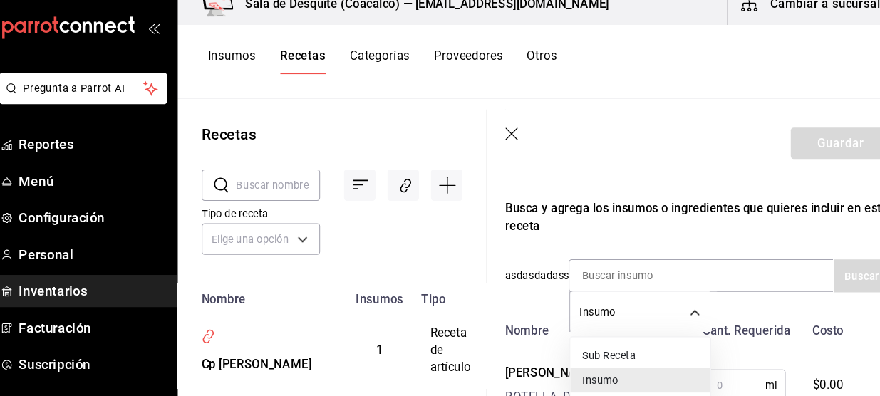
click at [519, 337] on div at bounding box center [440, 198] width 880 height 396
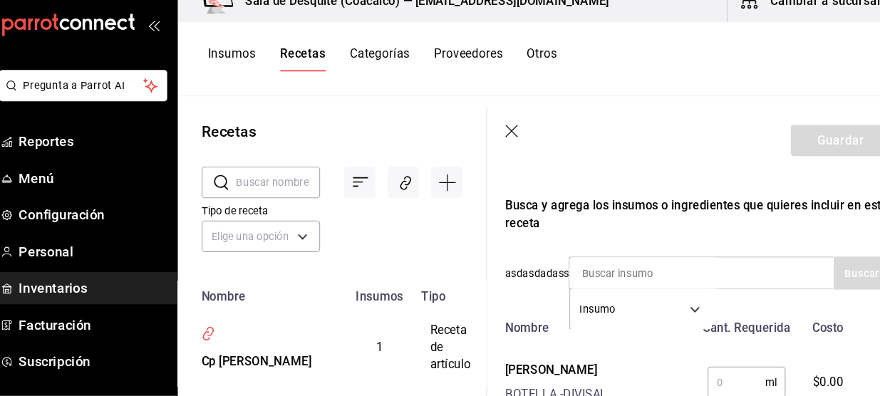
click at [704, 370] on input "text" at bounding box center [716, 382] width 55 height 28
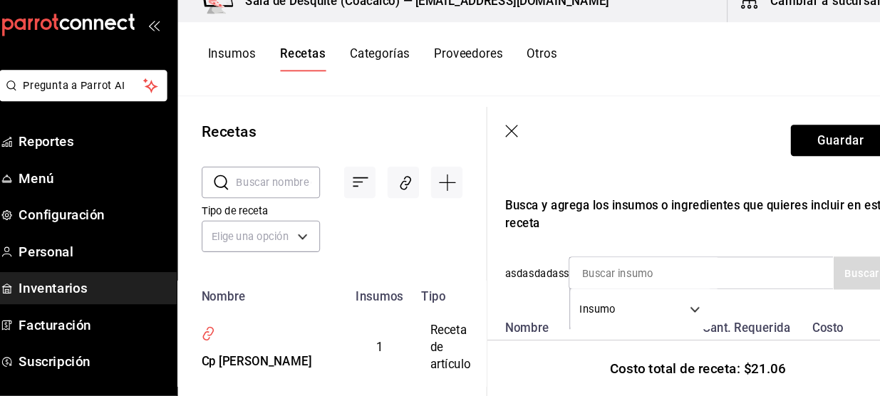
scroll to position [236, 0]
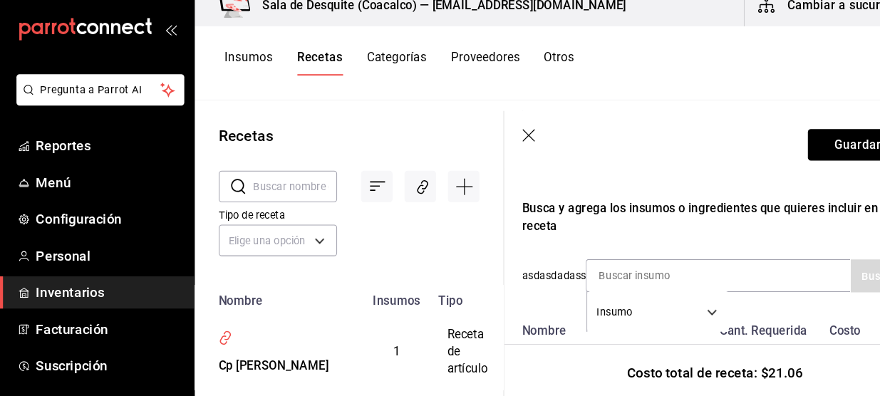
type input "60"
click at [585, 256] on div "Recuerda que las cantidades utilizadas en tus recetas estarán definidas en la U…" at bounding box center [679, 207] width 366 height 422
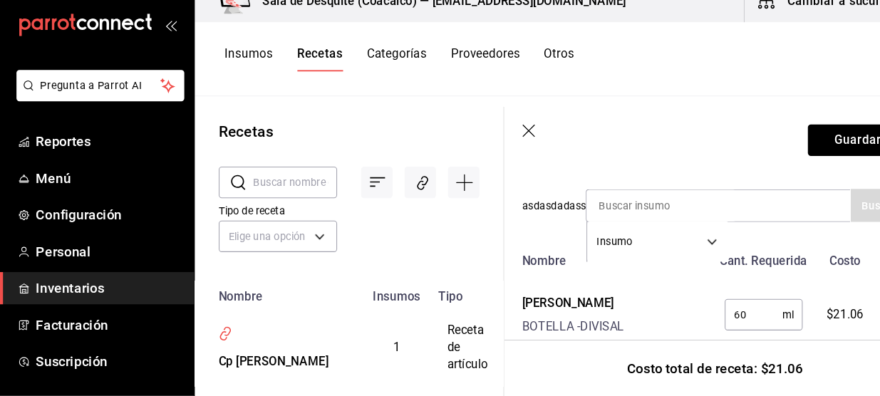
scroll to position [342, 0]
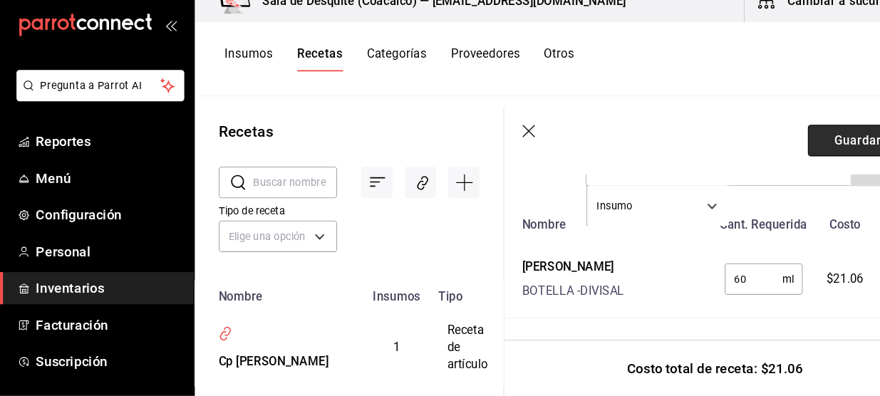
click at [803, 152] on button "Guardar" at bounding box center [815, 152] width 95 height 30
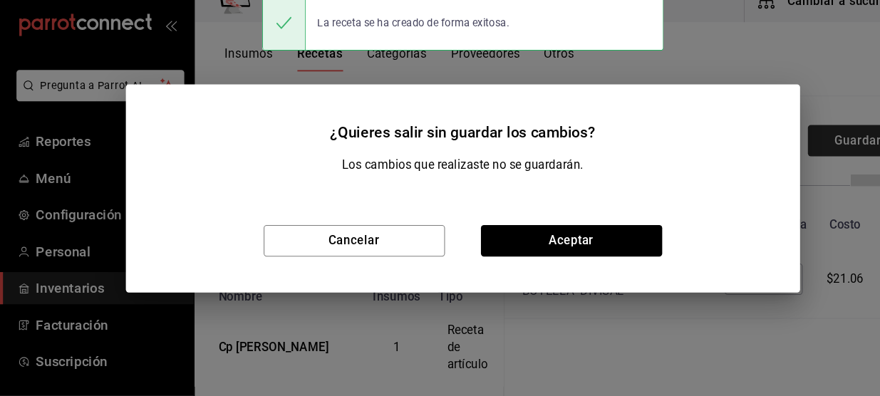
scroll to position [316, 0]
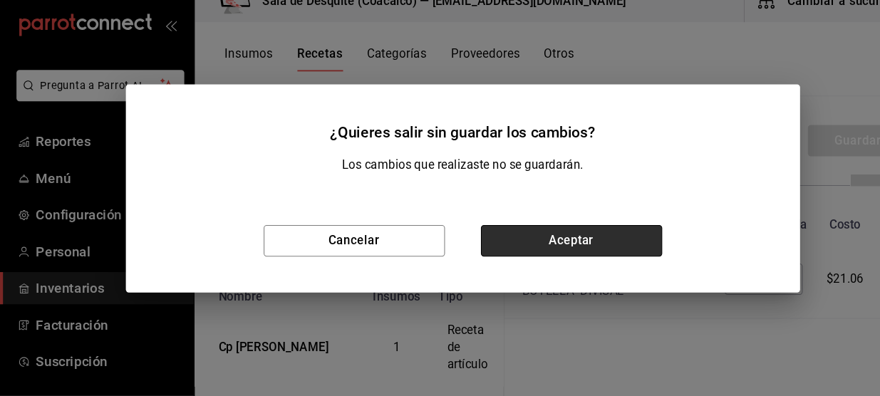
click at [529, 245] on button "Aceptar" at bounding box center [543, 248] width 172 height 30
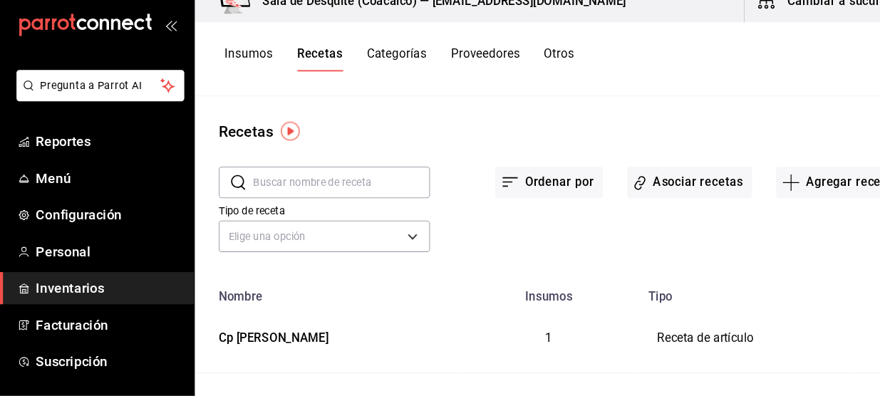
click at [667, 198] on button "Asociar recetas" at bounding box center [655, 192] width 119 height 30
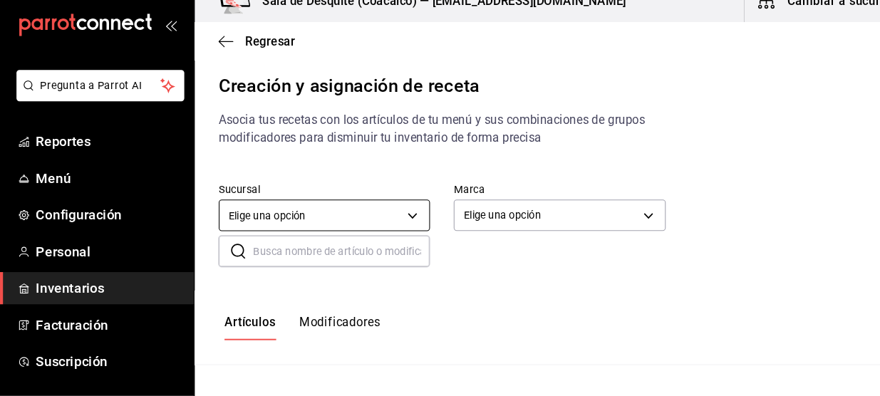
click at [393, 225] on body "Pregunta a Parrot AI Reportes Menú Configuración Personal Inventarios Facturaci…" at bounding box center [440, 186] width 880 height 372
click at [557, 225] on div at bounding box center [440, 198] width 880 height 396
type input "93467c31-adce-431c-98c2-5877e547f662"
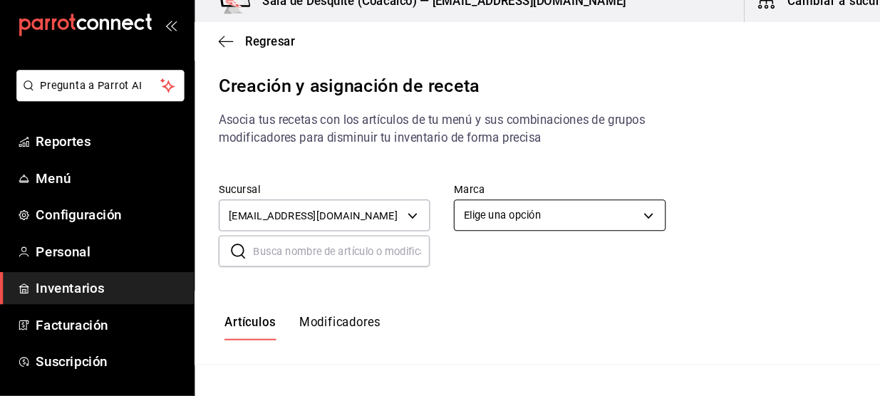
click at [594, 223] on body "Pregunta a Parrot AI Reportes Menú Configuración Personal Inventarios Facturaci…" at bounding box center [440, 186] width 880 height 372
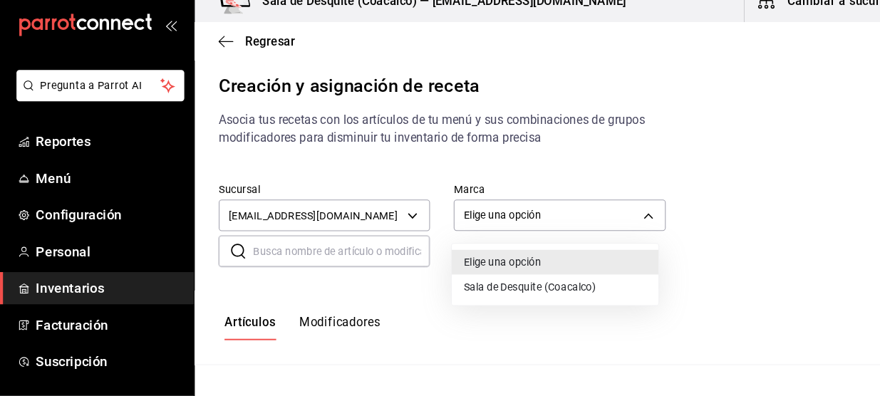
click at [518, 289] on li "Sala de Desquite (Coacalco)" at bounding box center [528, 292] width 197 height 24
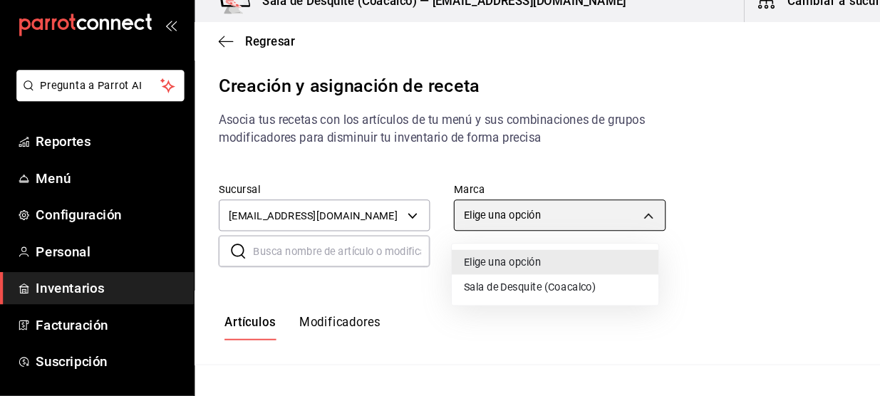
type input "62a8501e-83aa-44fc-a14d-b1e4ad847988"
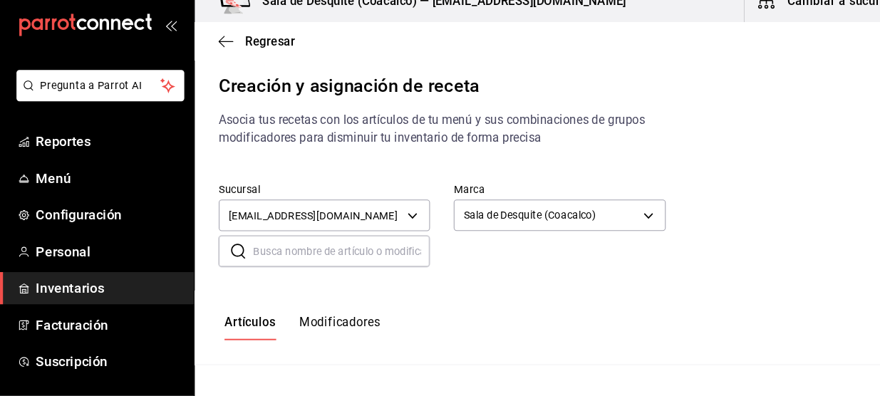
click at [349, 257] on input "text" at bounding box center [325, 258] width 168 height 28
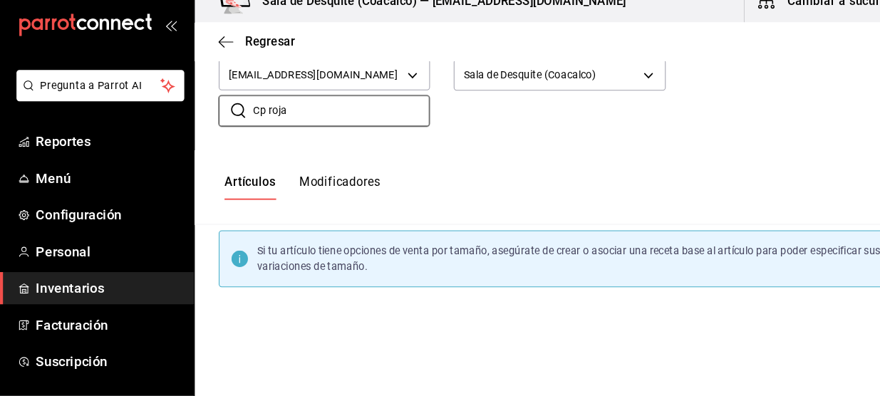
scroll to position [61, 0]
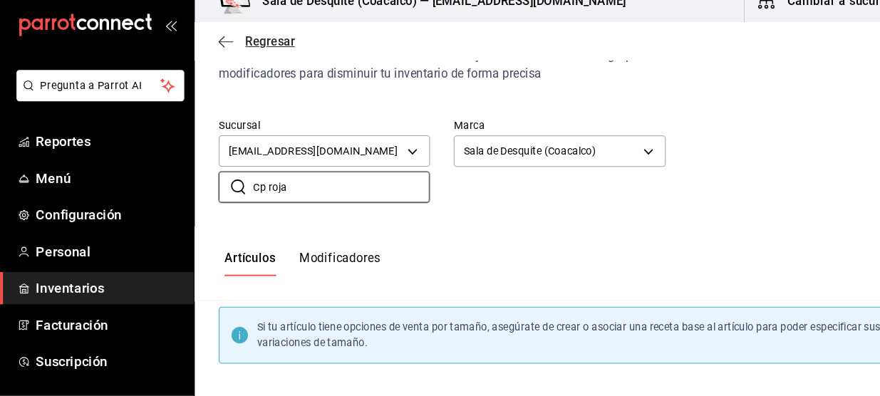
type input "Cp roja"
click at [208, 61] on icon "button" at bounding box center [215, 58] width 14 height 13
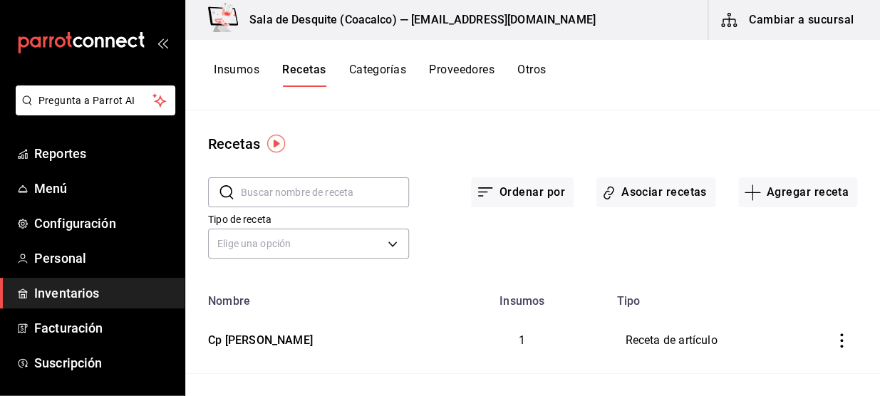
click at [836, 341] on icon "inventoriesTable" at bounding box center [841, 340] width 14 height 14
click at [634, 266] on div at bounding box center [440, 198] width 880 height 396
click at [292, 342] on div "Cp Jhonnie Walker Roja" at bounding box center [257, 338] width 110 height 22
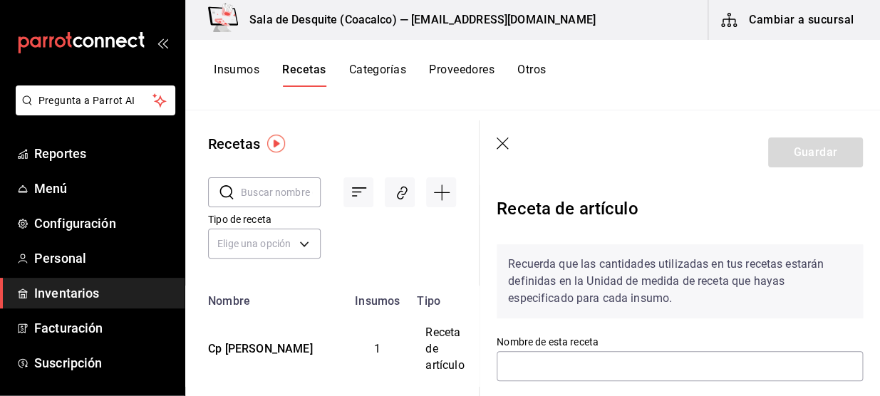
type input "Cp Jhonnie Walker Roja"
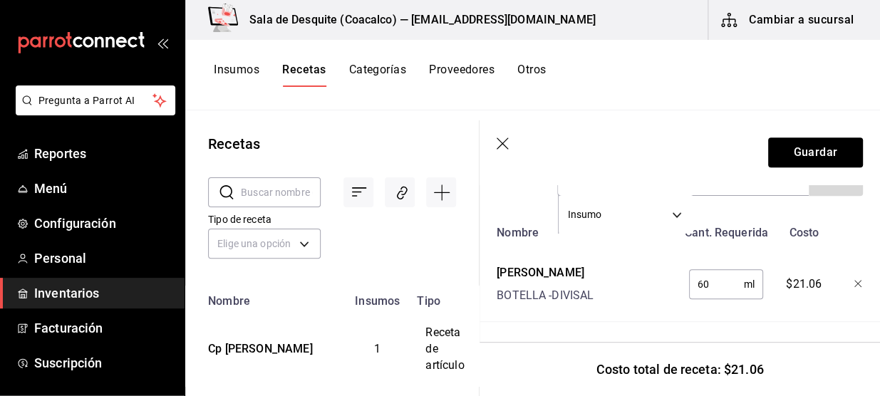
scroll to position [342, 0]
click at [503, 147] on icon "button" at bounding box center [503, 144] width 14 height 14
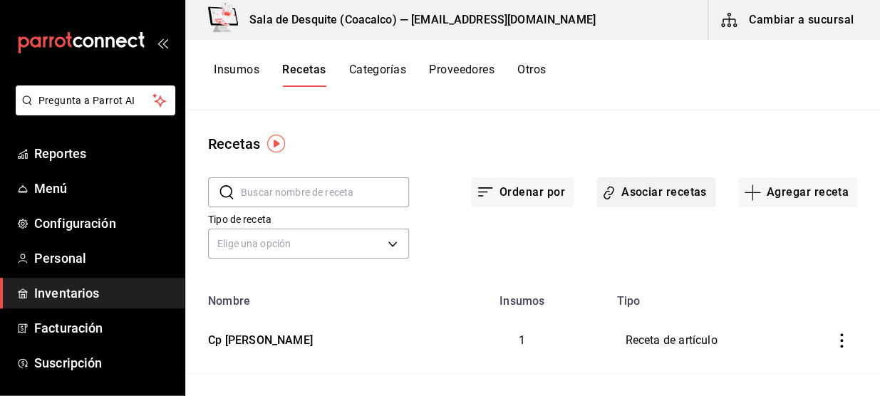
click at [679, 194] on button "Asociar recetas" at bounding box center [655, 192] width 119 height 30
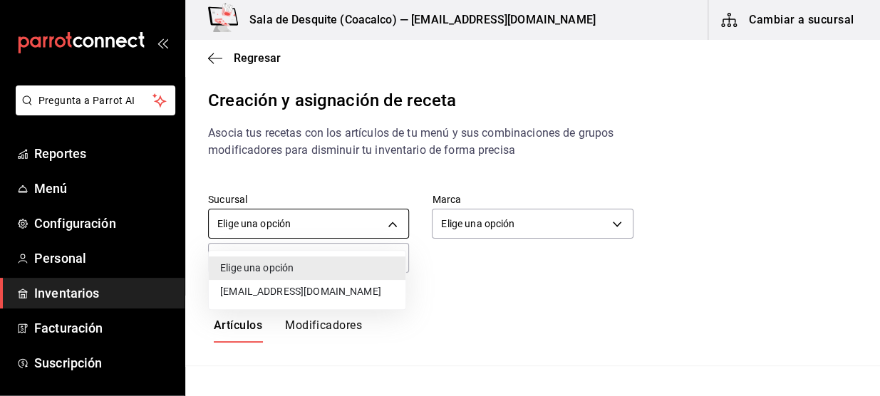
click at [382, 221] on body "Pregunta a Parrot AI Reportes Menú Configuración Personal Inventarios Facturaci…" at bounding box center [440, 186] width 880 height 372
click at [326, 299] on li "[EMAIL_ADDRESS][DOMAIN_NAME]" at bounding box center [307, 292] width 197 height 24
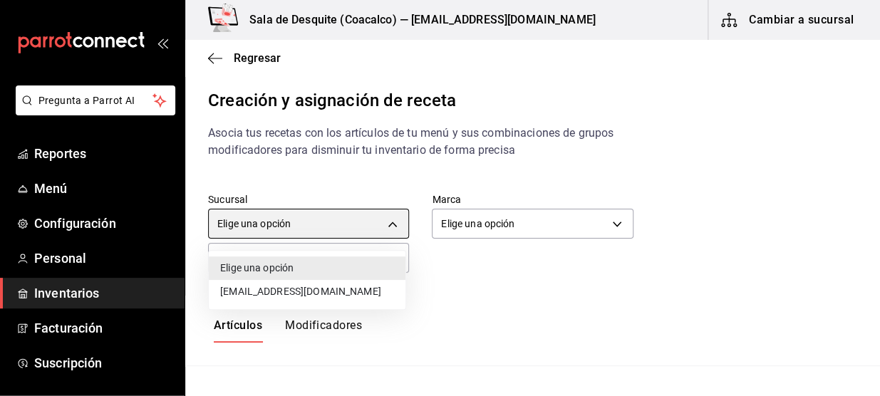
type input "93467c31-adce-431c-98c2-5877e547f662"
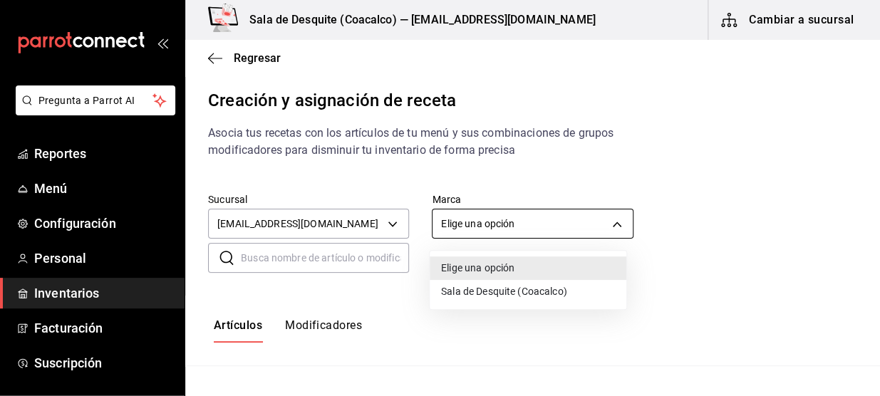
click at [566, 232] on body "Pregunta a Parrot AI Reportes Menú Configuración Personal Inventarios Facturaci…" at bounding box center [440, 186] width 880 height 372
click at [542, 283] on li "Sala de Desquite (Coacalco)" at bounding box center [528, 292] width 197 height 24
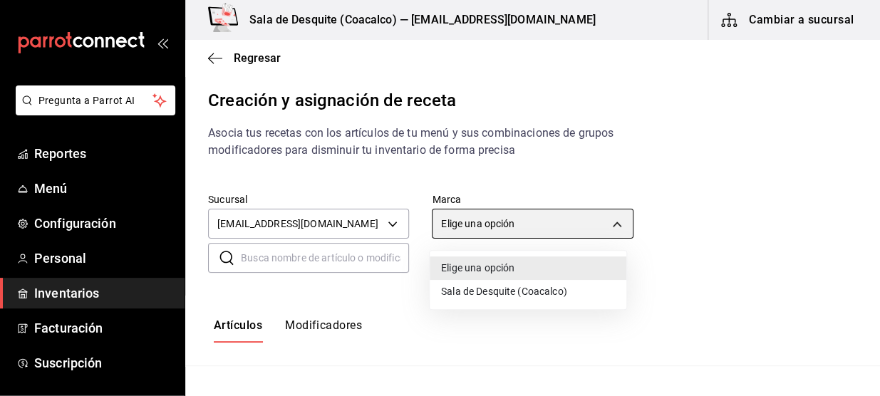
type input "62a8501e-83aa-44fc-a14d-b1e4ad847988"
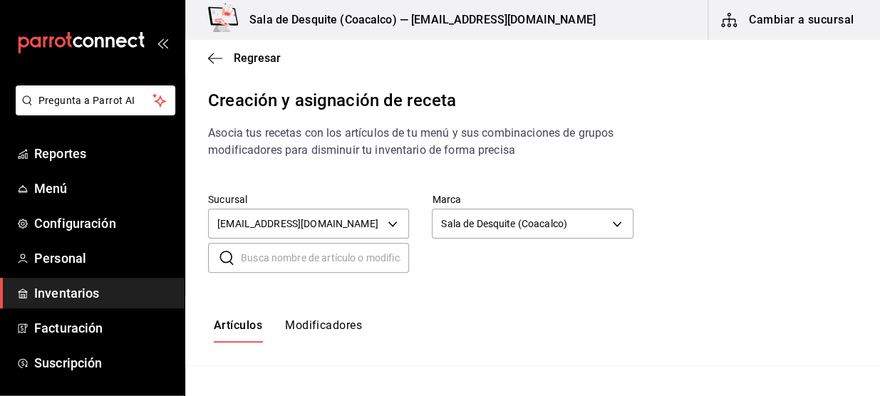
click at [390, 258] on input "text" at bounding box center [325, 258] width 168 height 28
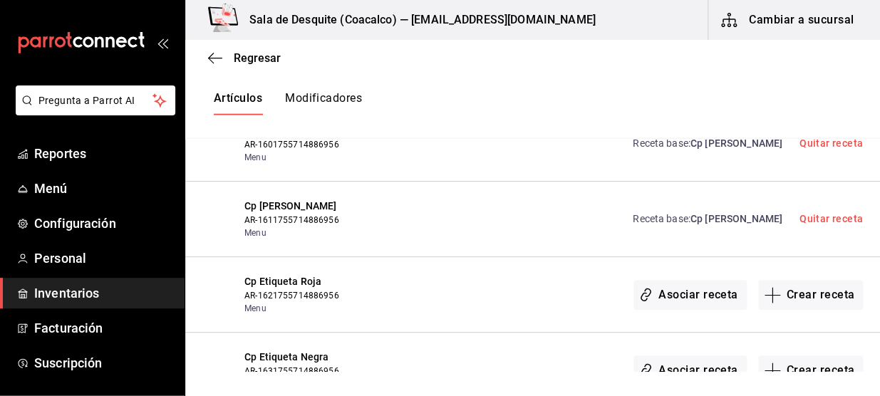
scroll to position [5133, 0]
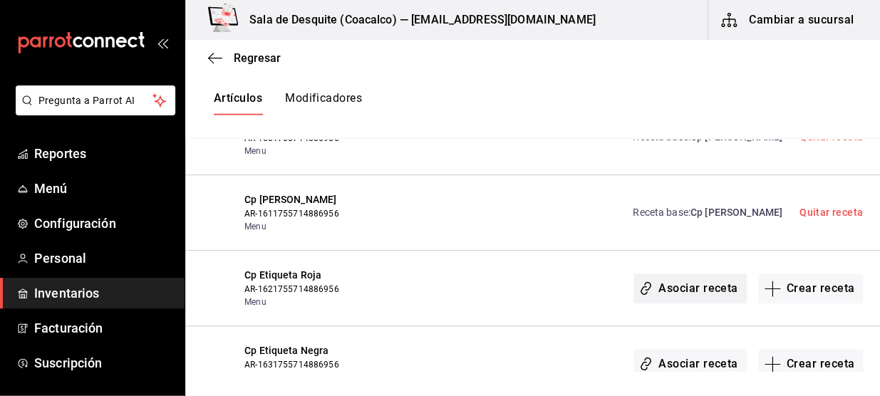
type input "Cp"
click at [682, 274] on button "Asociar receta" at bounding box center [689, 289] width 113 height 30
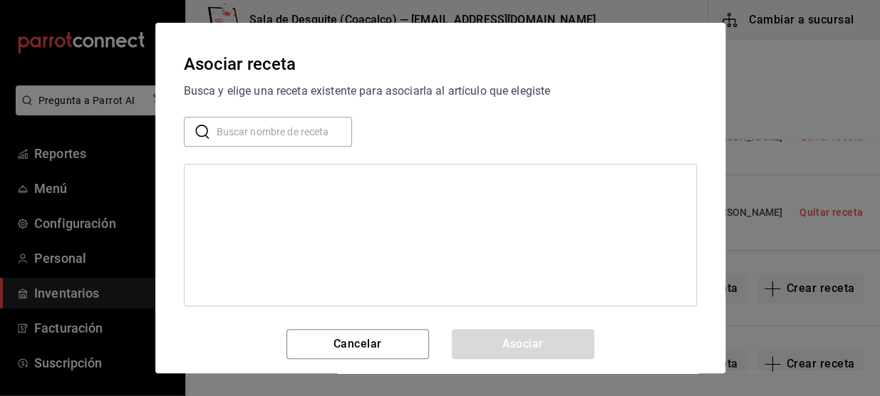
click at [249, 127] on input "text" at bounding box center [284, 132] width 135 height 28
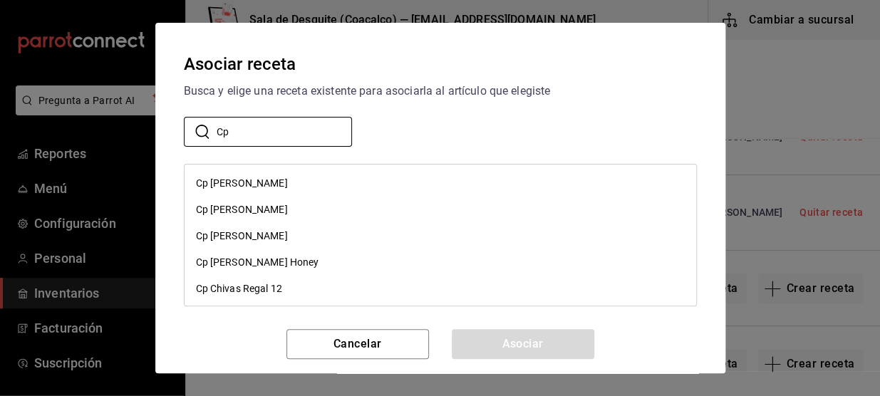
type input "Cp"
click at [261, 179] on div "Cp [PERSON_NAME] Roja" at bounding box center [242, 183] width 92 height 15
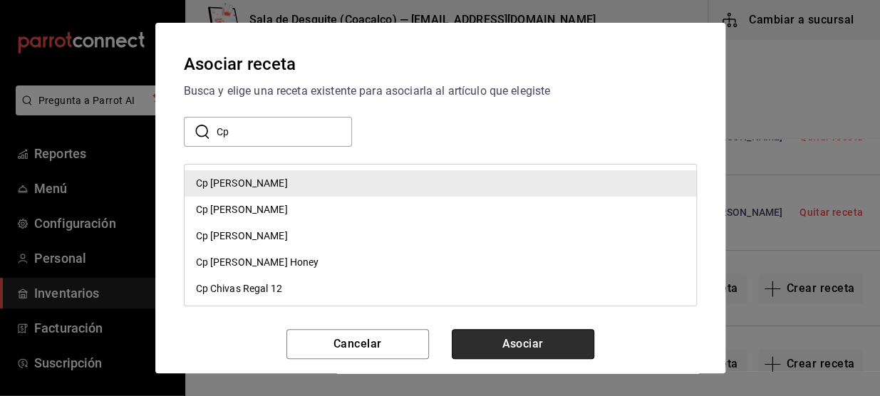
click at [509, 348] on button "Asociar" at bounding box center [523, 344] width 142 height 30
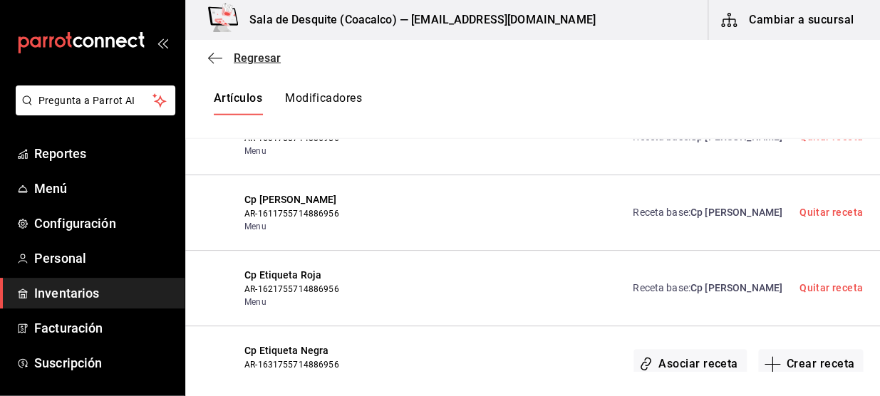
click at [237, 61] on span "Regresar" at bounding box center [257, 58] width 47 height 14
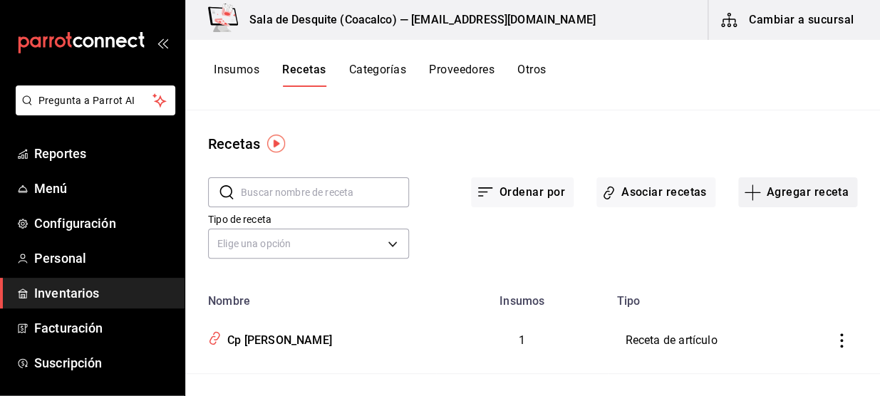
click at [765, 192] on button "Agregar receta" at bounding box center [797, 192] width 119 height 30
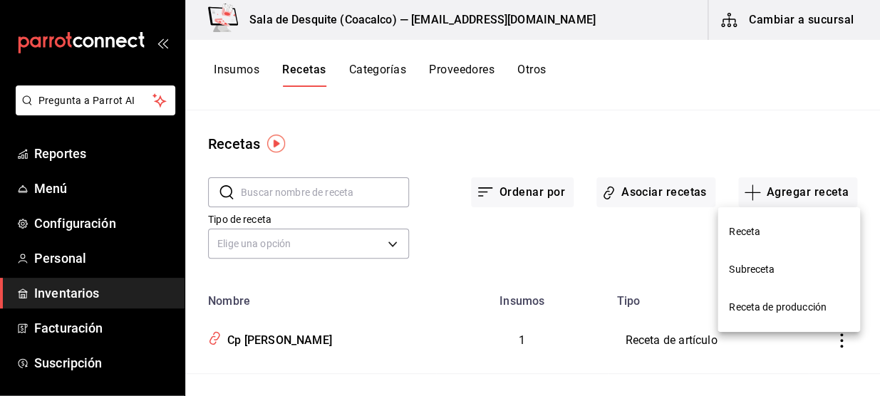
click at [746, 224] on span "Receta" at bounding box center [789, 231] width 120 height 15
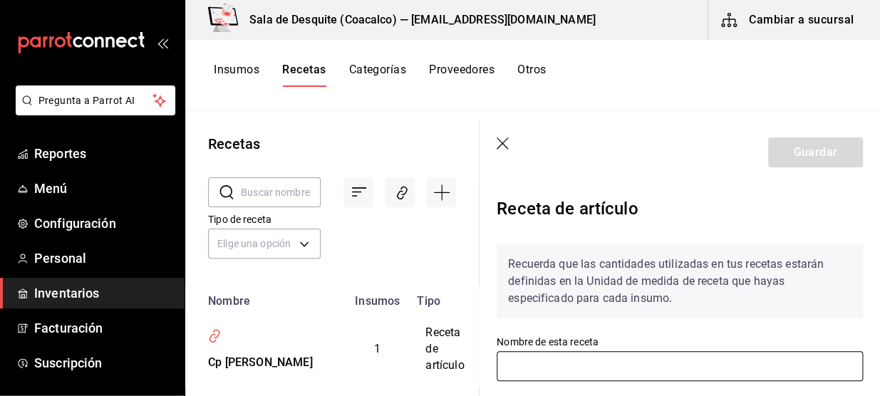
click at [598, 367] on input "text" at bounding box center [679, 366] width 366 height 30
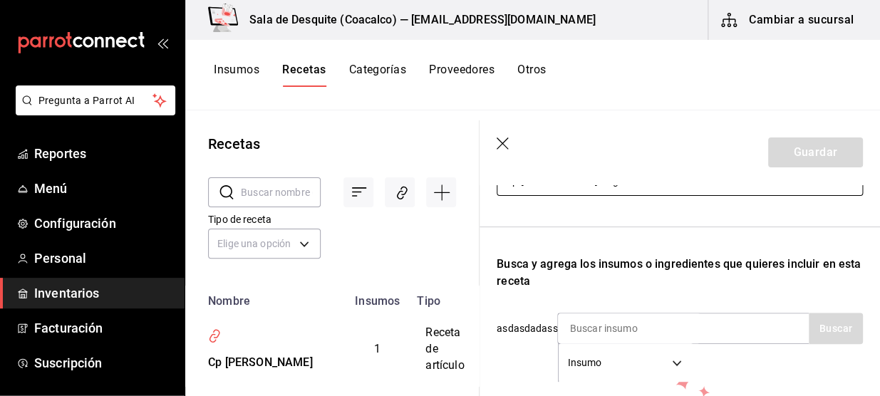
scroll to position [214, 0]
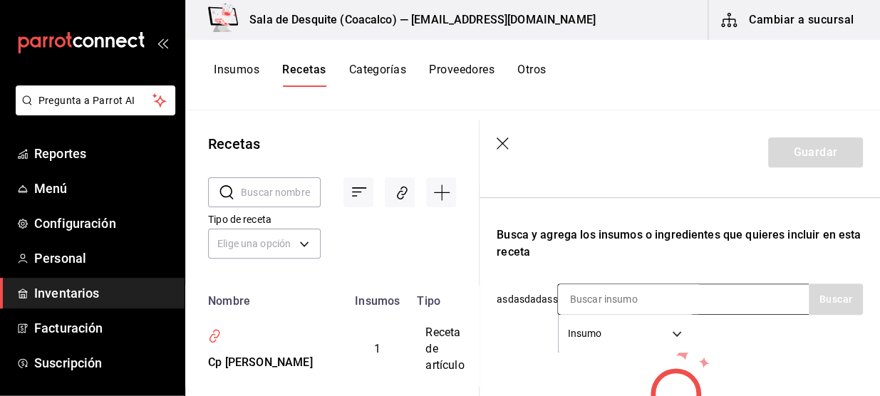
type input "Cp [PERSON_NAME] Negra"
click at [630, 287] on input at bounding box center [629, 299] width 142 height 30
type input "negra"
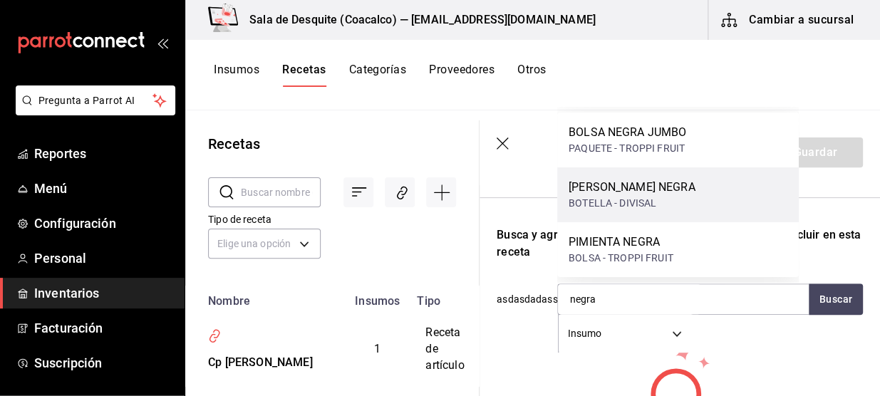
click at [677, 188] on div "JOHNNIE W. NEGRA BOTELLA - DIVISAL" at bounding box center [677, 194] width 241 height 55
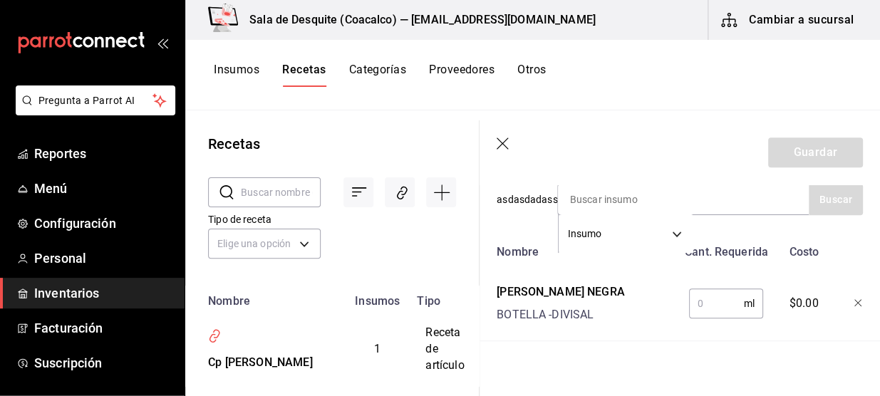
scroll to position [321, 0]
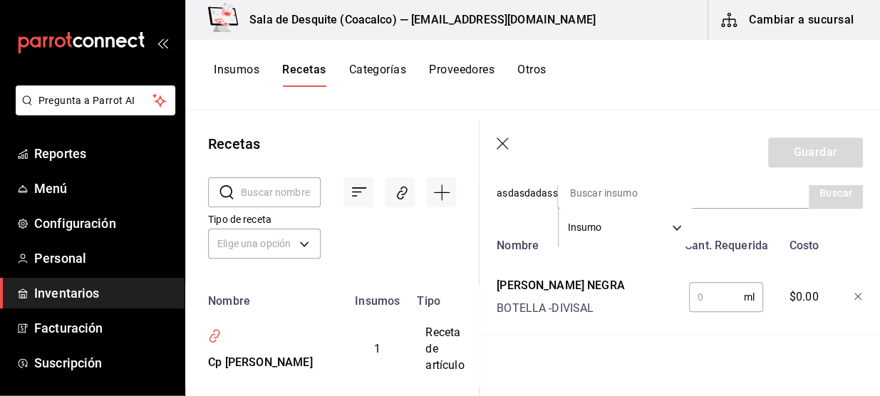
click at [689, 305] on input "text" at bounding box center [716, 297] width 55 height 28
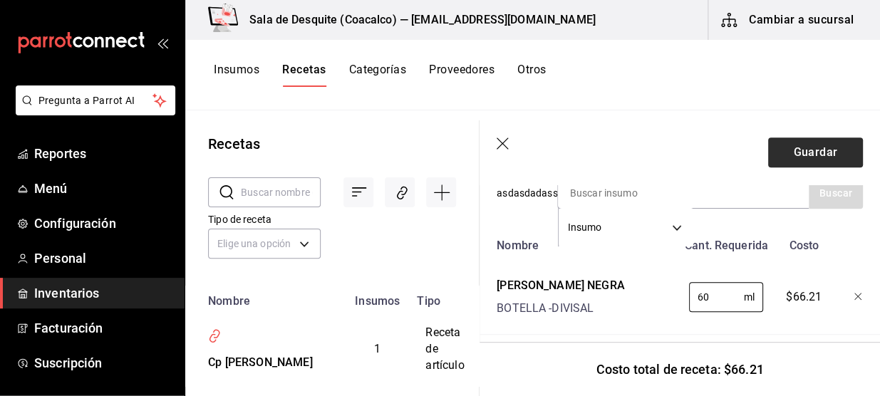
type input "60"
click at [814, 160] on button "Guardar" at bounding box center [815, 152] width 95 height 30
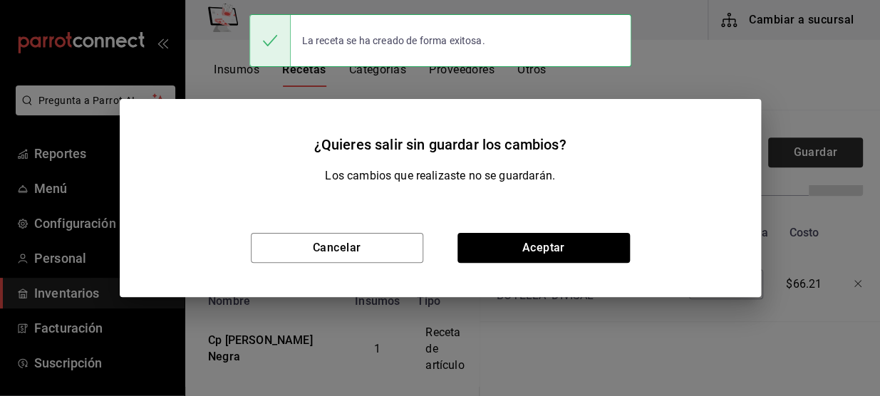
scroll to position [294, 0]
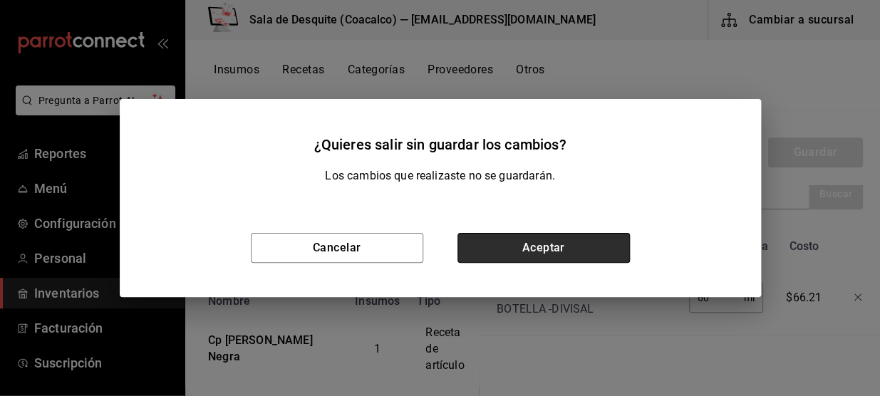
click at [608, 253] on button "Aceptar" at bounding box center [543, 248] width 172 height 30
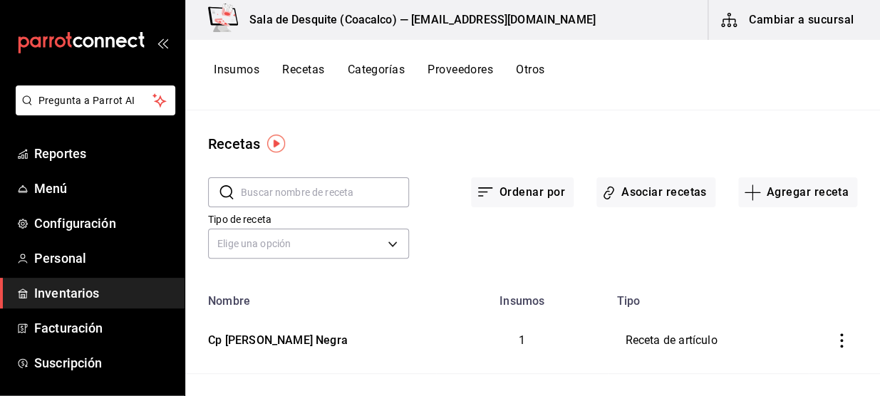
click at [662, 202] on button "Asociar recetas" at bounding box center [655, 192] width 119 height 30
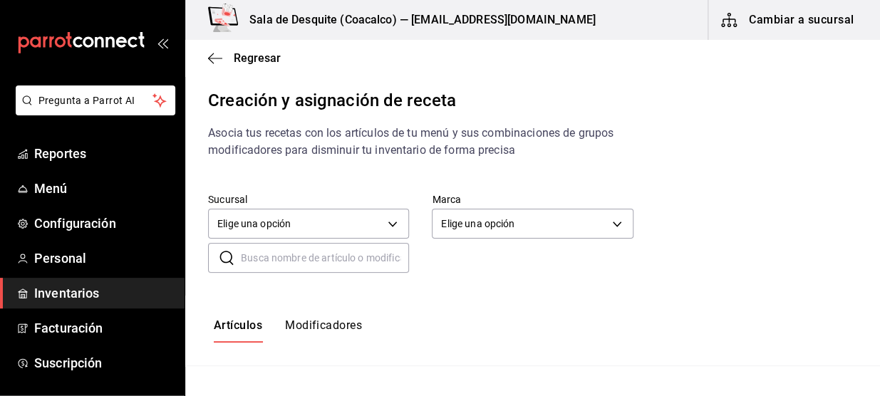
scroll to position [59, 0]
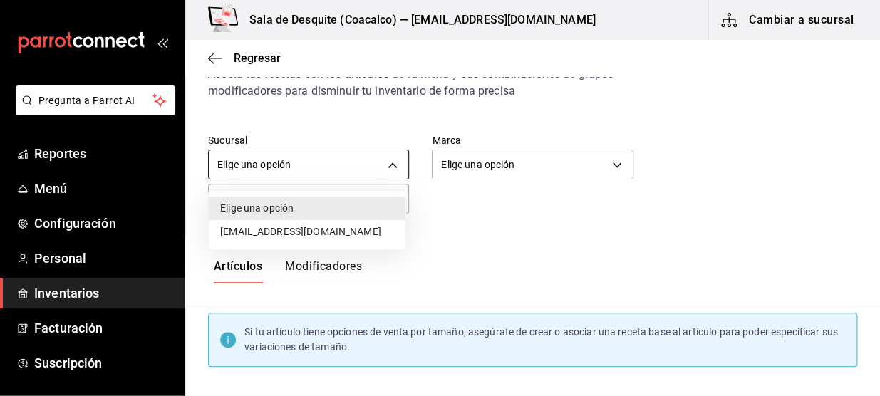
click at [368, 162] on body "Pregunta a Parrot AI Reportes Menú Configuración Personal Inventarios Facturaci…" at bounding box center [440, 186] width 880 height 372
click at [336, 235] on li "[EMAIL_ADDRESS][DOMAIN_NAME]" at bounding box center [307, 232] width 197 height 24
type input "93467c31-adce-431c-98c2-5877e547f662"
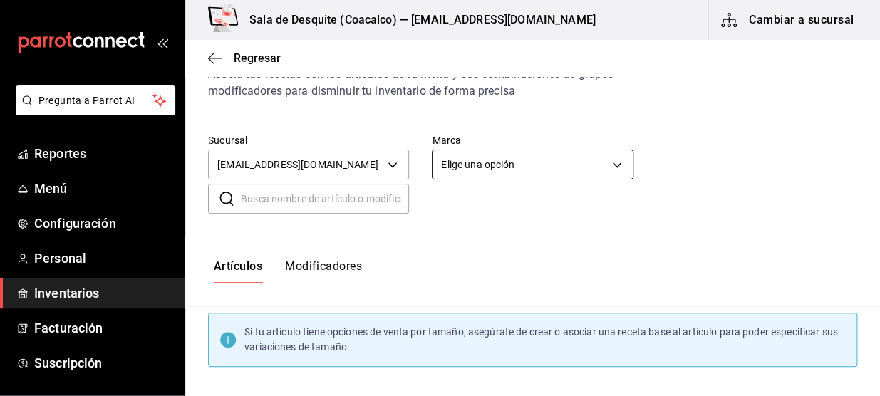
click at [506, 163] on body "Pregunta a Parrot AI Reportes Menú Configuración Personal Inventarios Facturaci…" at bounding box center [440, 186] width 880 height 372
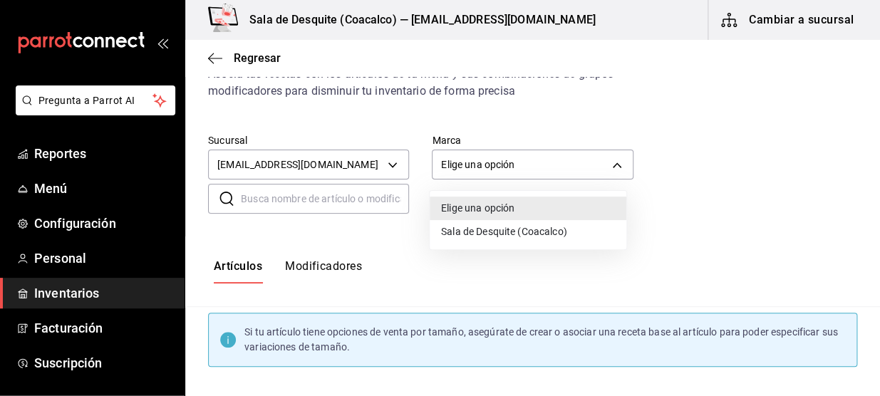
click at [478, 230] on li "Sala de Desquite (Coacalco)" at bounding box center [528, 232] width 197 height 24
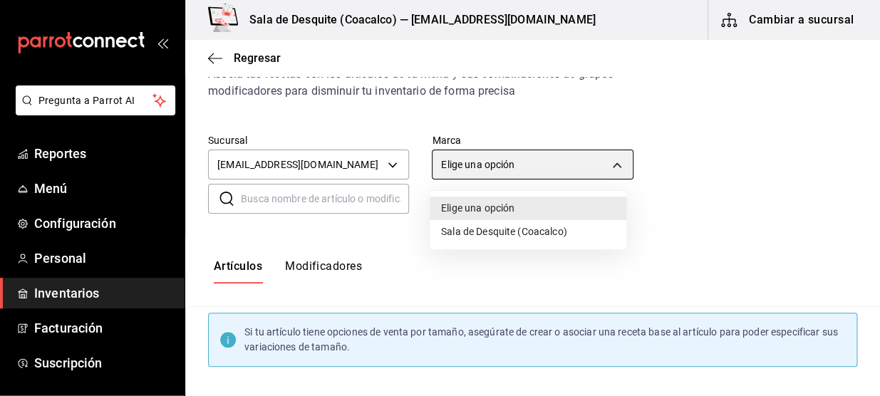
type input "62a8501e-83aa-44fc-a14d-b1e4ad847988"
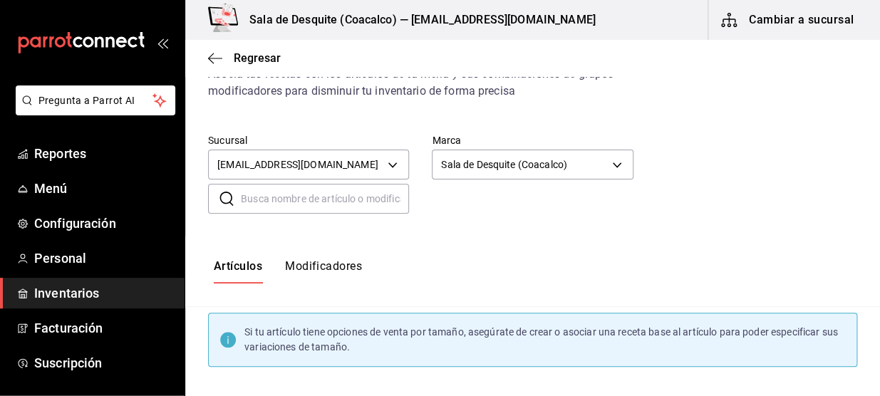
click at [334, 203] on input "text" at bounding box center [325, 198] width 168 height 28
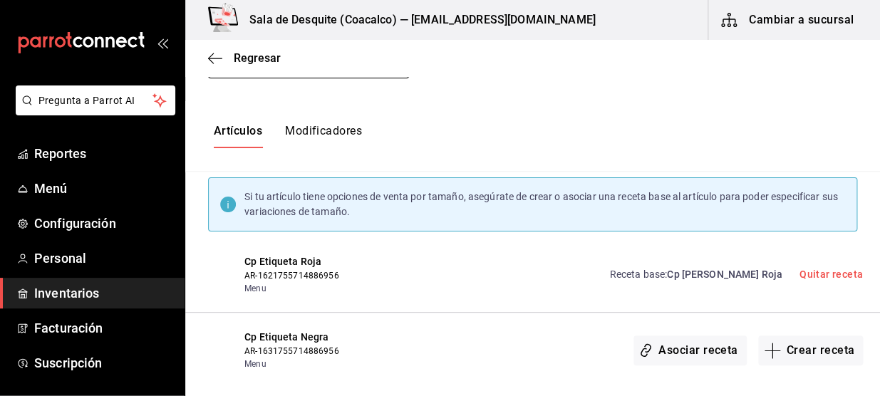
scroll to position [209, 0]
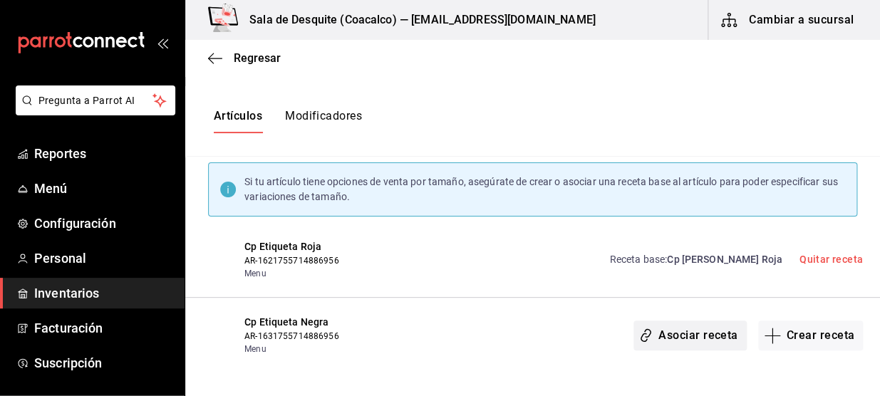
type input "Cp Eti"
click at [686, 330] on button "Asociar receta" at bounding box center [689, 336] width 113 height 30
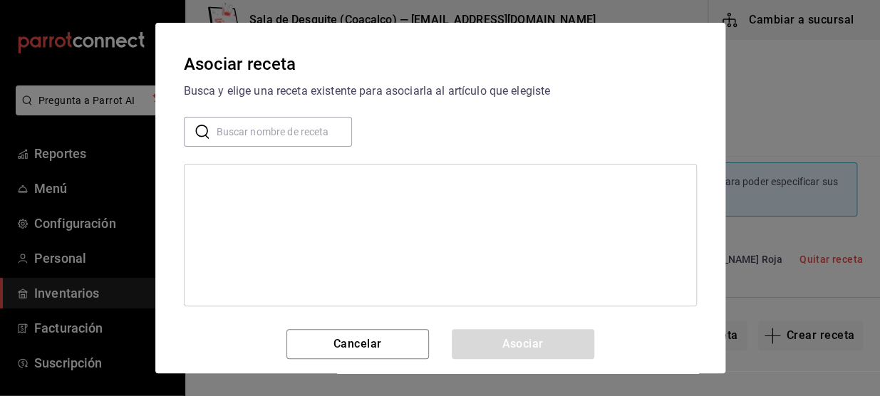
click at [264, 138] on input "text" at bounding box center [284, 132] width 135 height 28
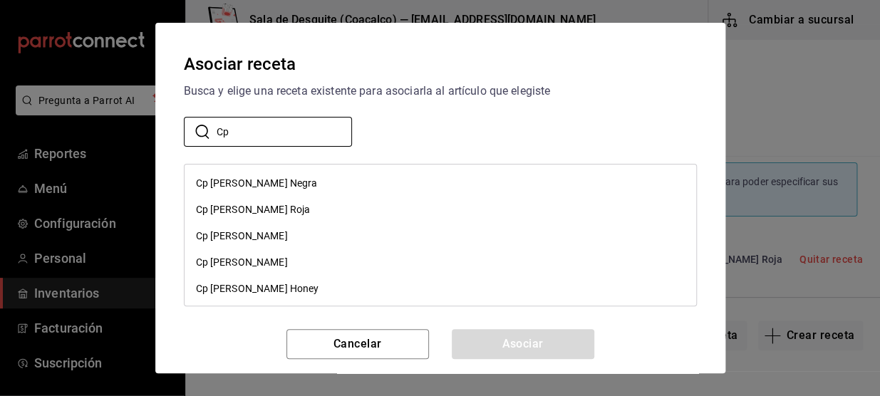
type input "Cp"
click at [311, 172] on div "Cp [PERSON_NAME] Negra" at bounding box center [439, 183] width 511 height 26
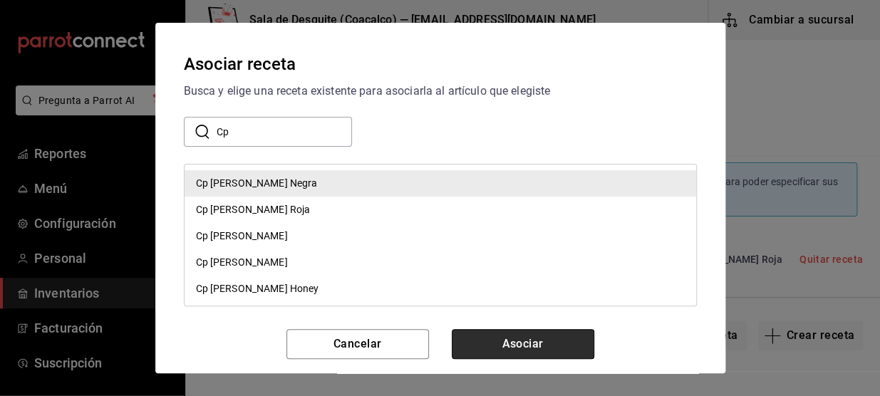
click at [488, 336] on button "Asociar" at bounding box center [523, 344] width 142 height 30
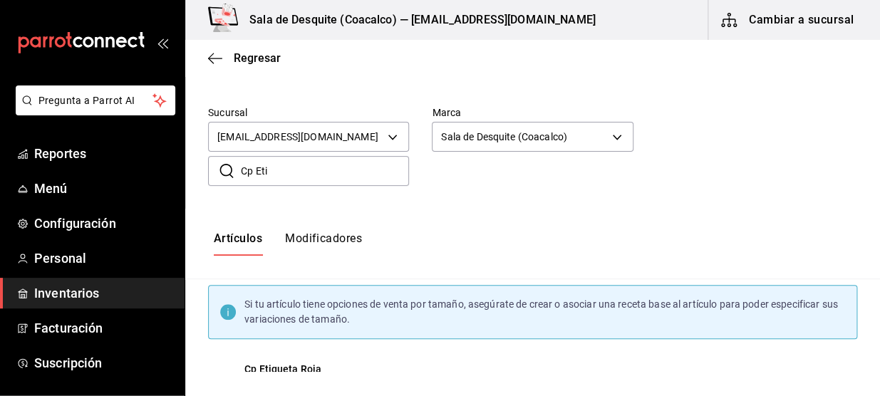
scroll to position [60, 0]
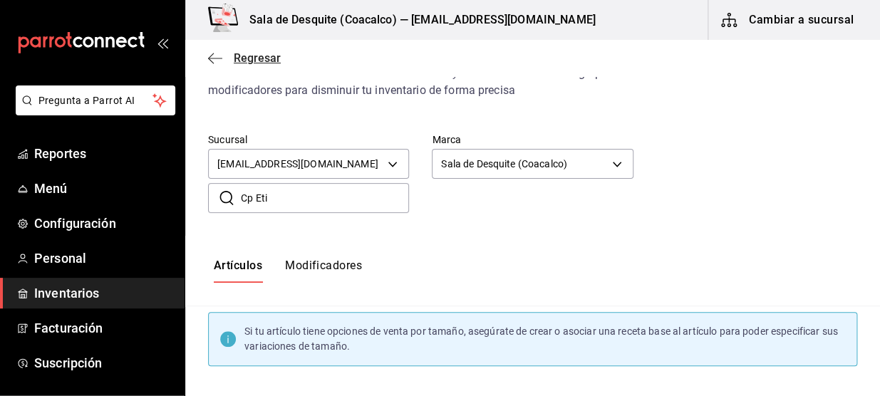
click at [211, 52] on icon "button" at bounding box center [215, 58] width 14 height 13
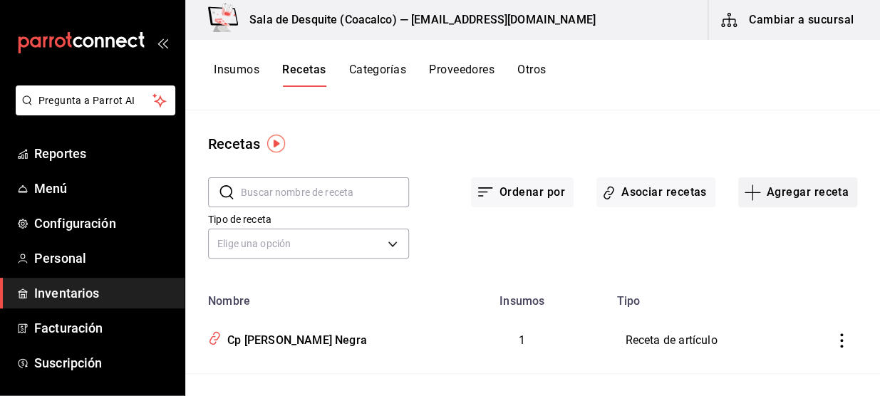
click at [779, 187] on button "Agregar receta" at bounding box center [797, 192] width 119 height 30
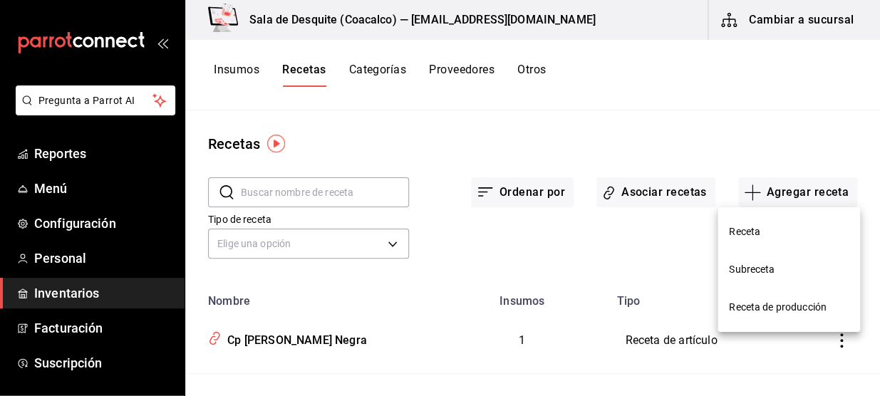
click at [723, 235] on li "Receta" at bounding box center [788, 232] width 142 height 38
click at [742, 230] on li "Receta" at bounding box center [788, 232] width 142 height 38
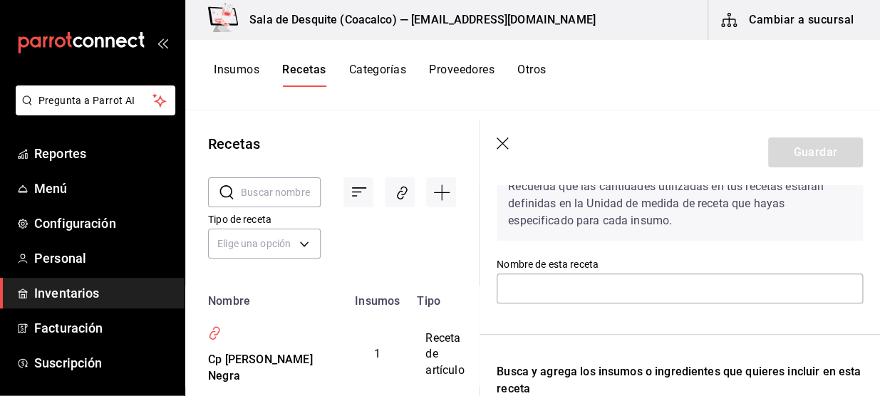
scroll to position [80, 0]
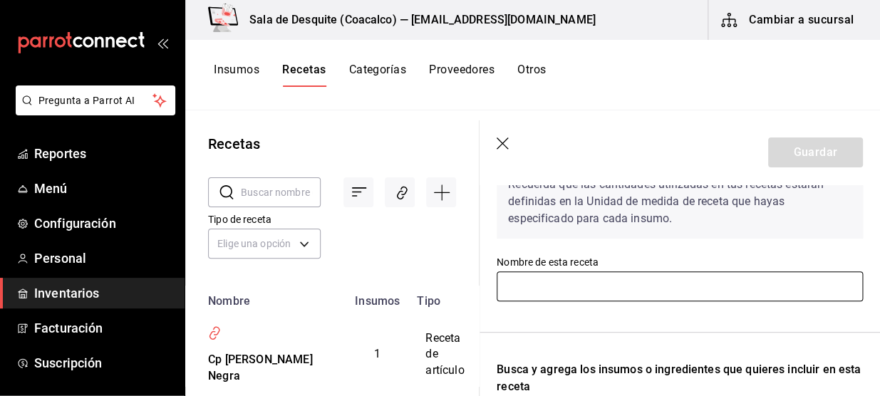
click at [697, 296] on input "text" at bounding box center [679, 286] width 366 height 30
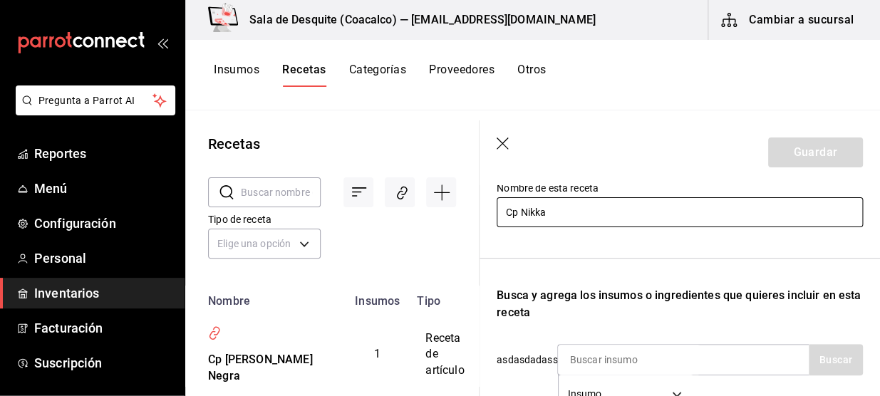
scroll to position [201, 0]
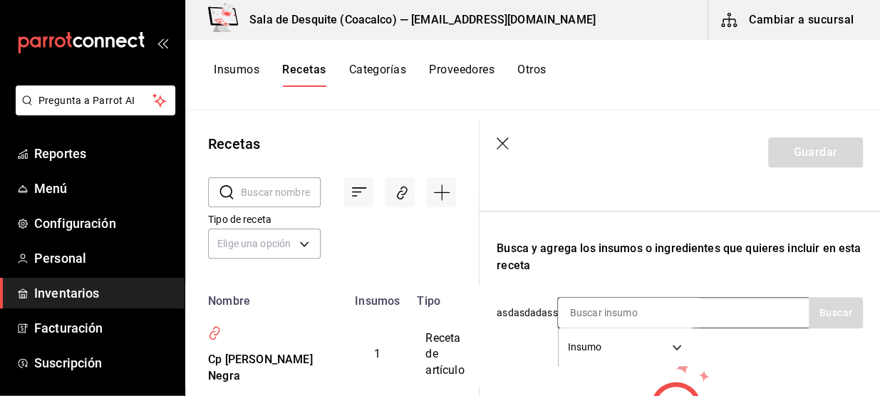
type input "Cp Nikka"
click at [706, 313] on div "Insumo SUPPLY" at bounding box center [682, 312] width 251 height 31
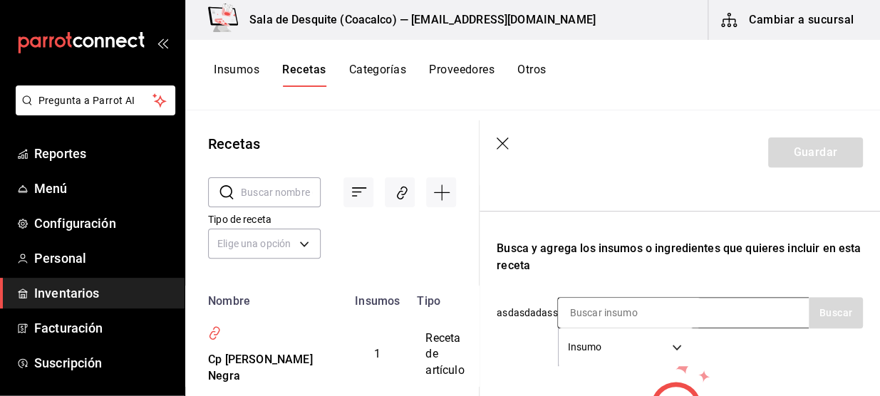
scroll to position [364, 0]
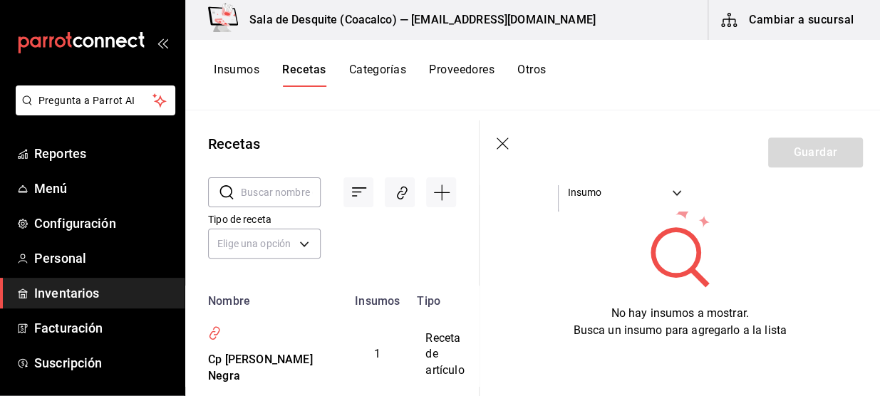
click at [593, 321] on span "No hay insumos a mostrar. Busca un insumo para agregarlo a la lista" at bounding box center [679, 321] width 213 height 31
click at [617, 256] on icon at bounding box center [679, 244] width 139 height 85
click at [655, 194] on body "Pregunta a Parrot AI Reportes Menú Configuración Personal Inventarios Facturaci…" at bounding box center [440, 193] width 880 height 386
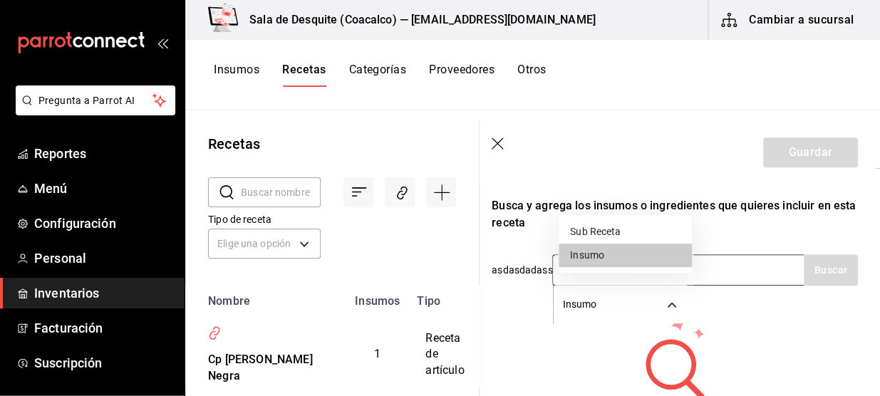
scroll to position [244, 6]
click at [731, 276] on div at bounding box center [440, 198] width 880 height 396
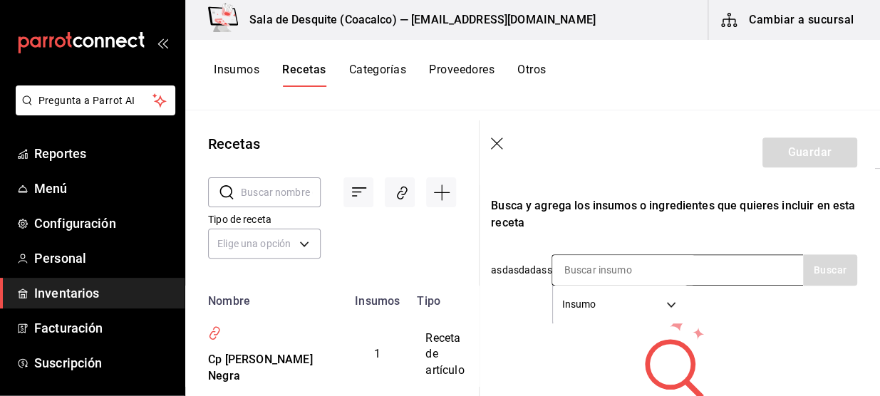
click at [623, 269] on input at bounding box center [623, 270] width 142 height 30
type input "Nikka"
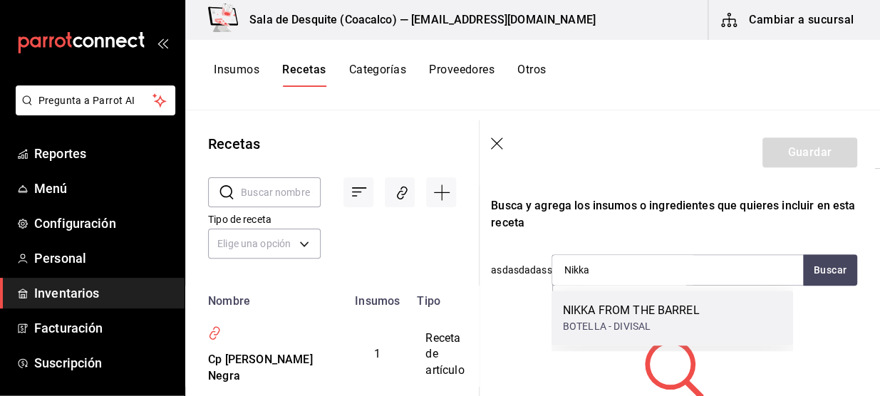
click at [593, 311] on div "NIKKA FROM THE BARREL" at bounding box center [631, 310] width 137 height 17
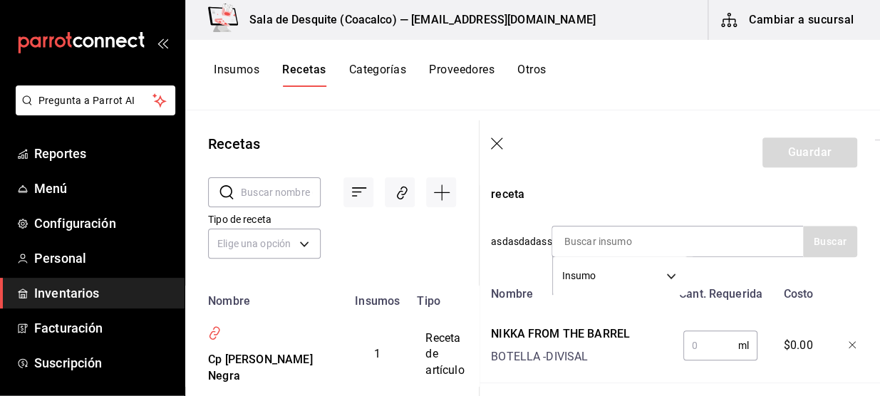
scroll to position [273, 6]
click at [699, 347] on input "text" at bounding box center [710, 344] width 55 height 28
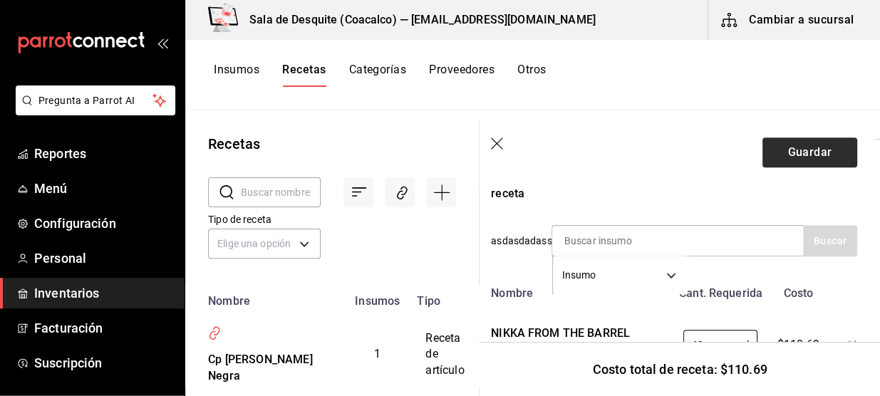
type input "60"
click at [809, 152] on button "Guardar" at bounding box center [809, 152] width 95 height 30
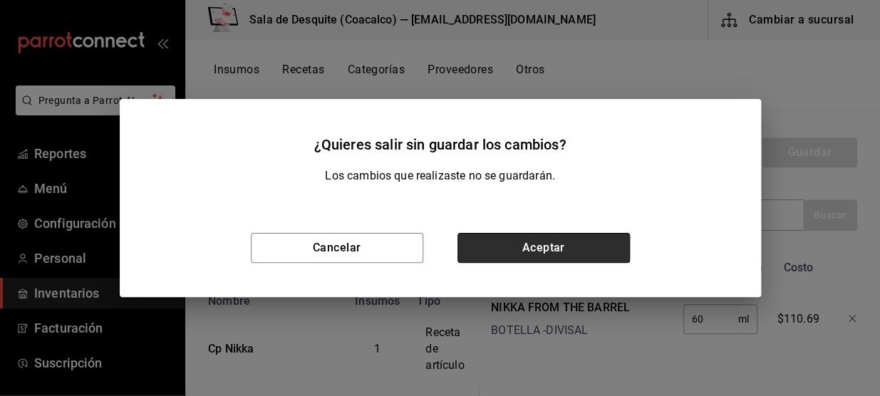
scroll to position [247, 6]
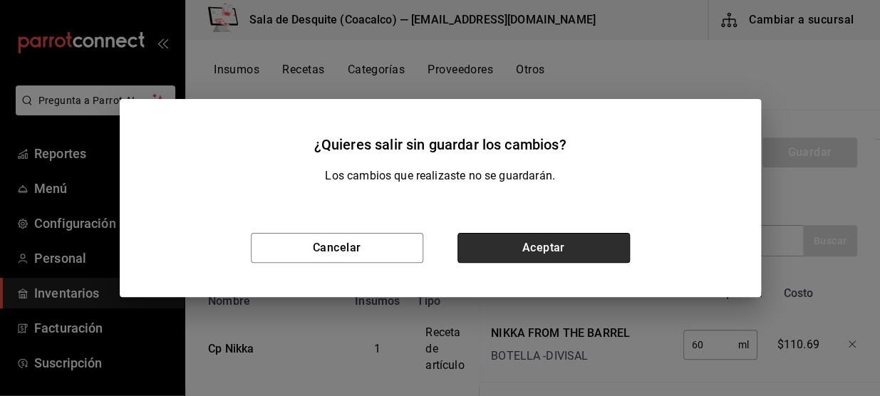
click at [588, 256] on button "Aceptar" at bounding box center [543, 248] width 172 height 30
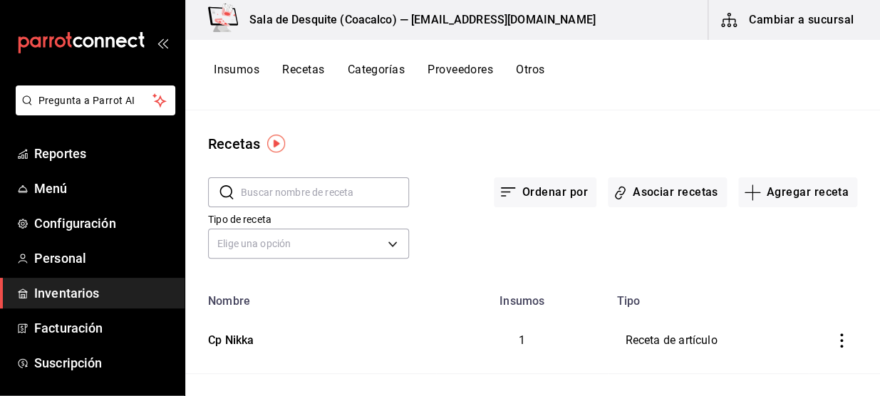
click at [650, 192] on div "Los cambios que realizaste no se guardarán." at bounding box center [440, 182] width 641 height 31
click at [672, 187] on button "Asociar recetas" at bounding box center [655, 192] width 119 height 30
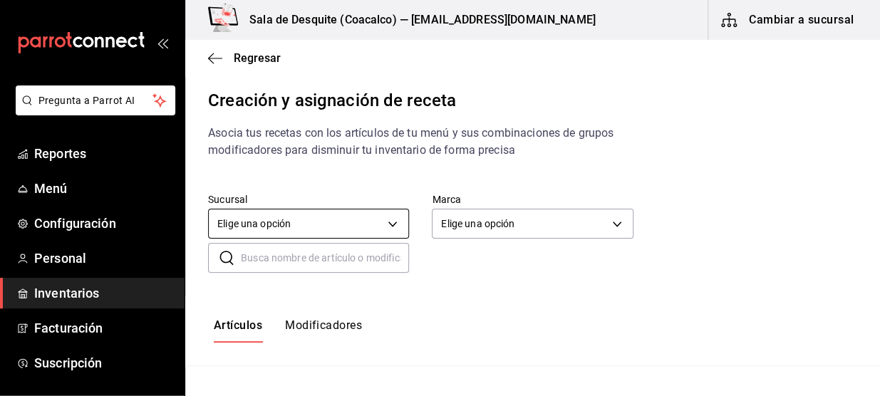
click at [384, 221] on body "Pregunta a Parrot AI Reportes Menú Configuración Personal Inventarios Facturaci…" at bounding box center [440, 186] width 880 height 372
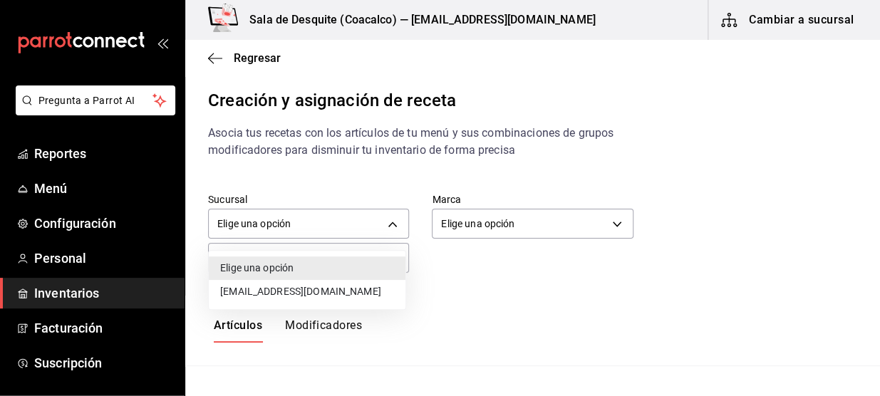
click at [328, 291] on li "[EMAIL_ADDRESS][DOMAIN_NAME]" at bounding box center [307, 292] width 197 height 24
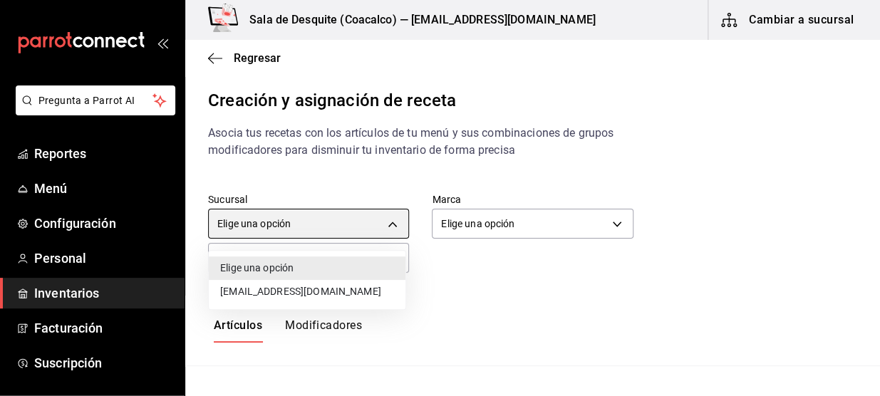
type input "93467c31-adce-431c-98c2-5877e547f662"
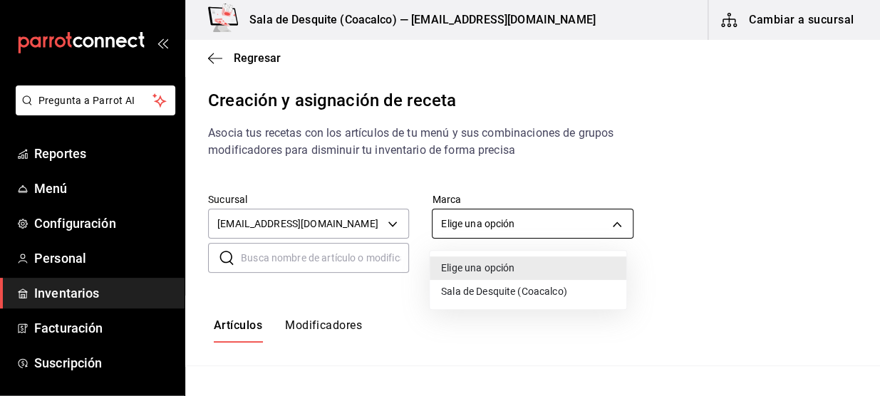
click at [540, 225] on body "Pregunta a Parrot AI Reportes Menú Configuración Personal Inventarios Facturaci…" at bounding box center [440, 186] width 880 height 372
click at [497, 293] on li "Sala de Desquite (Coacalco)" at bounding box center [528, 292] width 197 height 24
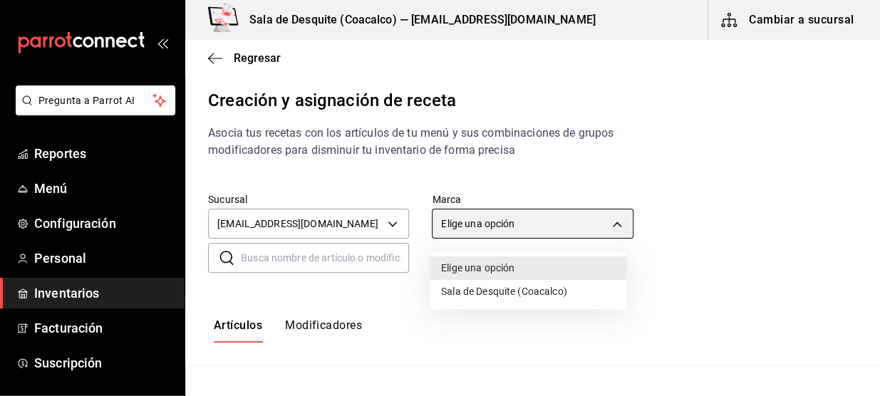
type input "62a8501e-83aa-44fc-a14d-b1e4ad847988"
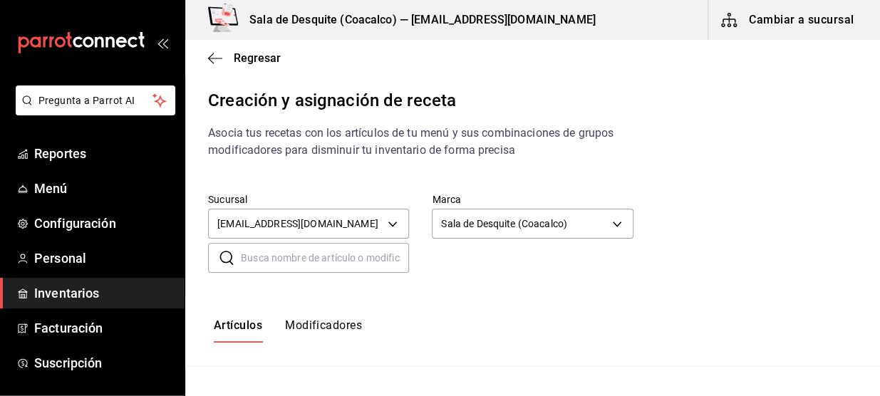
click at [378, 261] on input "text" at bounding box center [325, 258] width 168 height 28
type input "Cp Nikka"
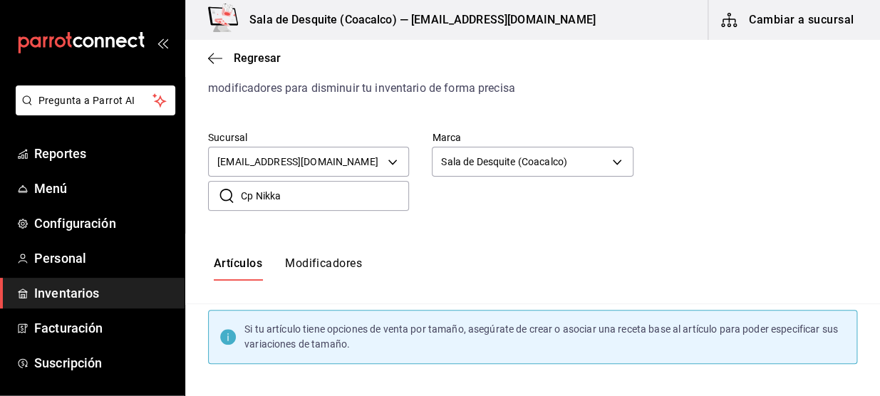
scroll to position [135, 0]
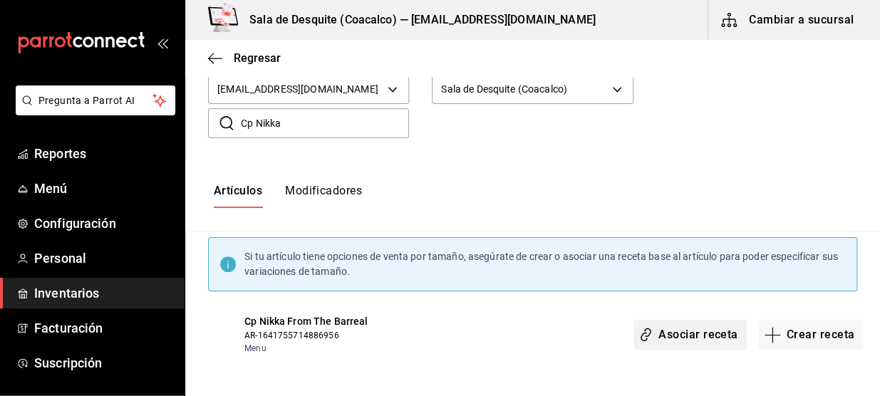
click at [669, 334] on button "Asociar receta" at bounding box center [689, 335] width 113 height 30
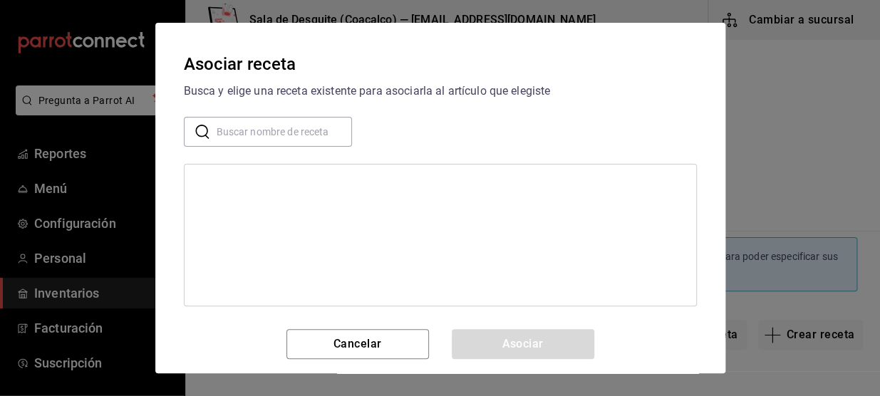
click at [289, 130] on input "text" at bounding box center [284, 132] width 135 height 28
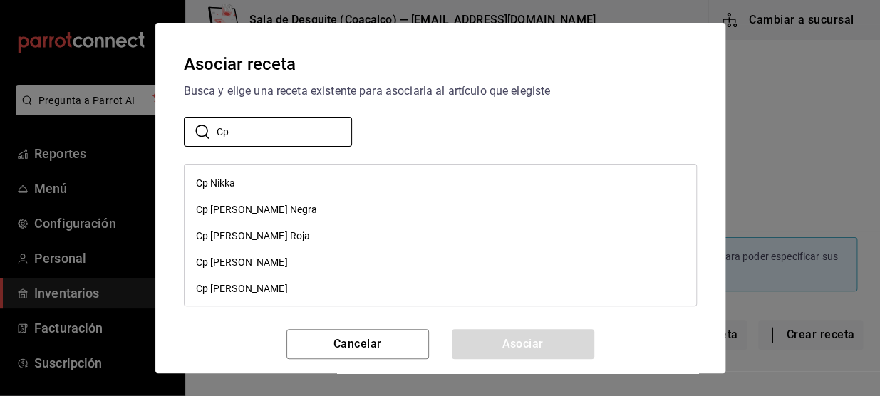
type input "Cp"
click at [258, 187] on div "Cp Nikka" at bounding box center [439, 183] width 511 height 26
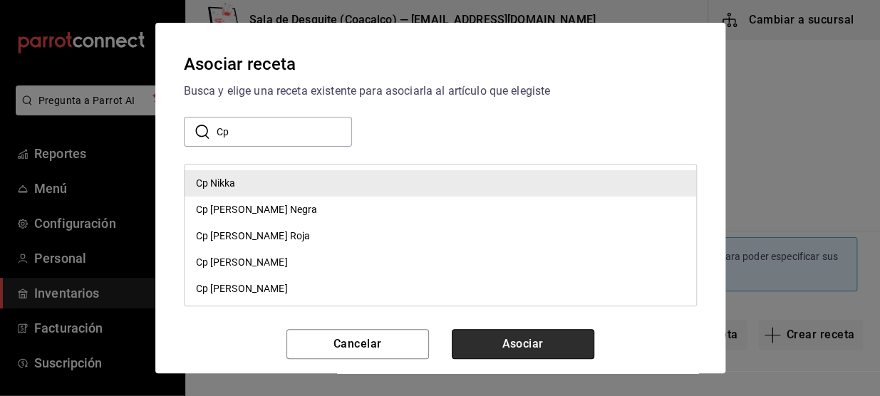
click at [506, 356] on button "Asociar" at bounding box center [523, 344] width 142 height 30
click at [506, 356] on div "Cancelar Asociar" at bounding box center [440, 344] width 513 height 30
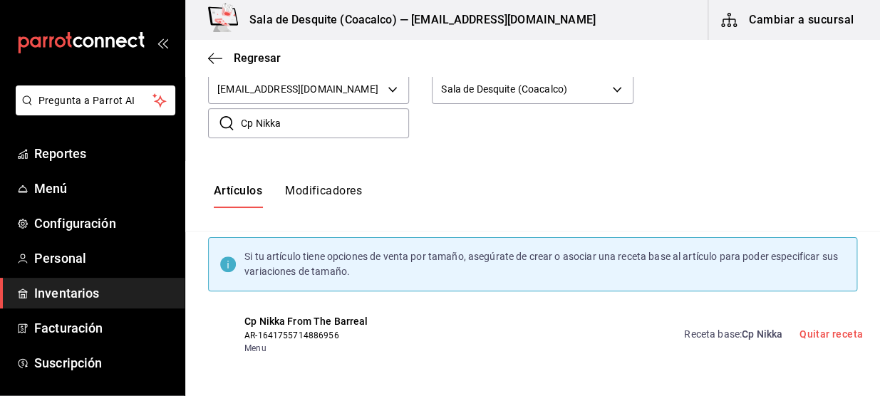
click at [306, 135] on input "Cp Nikka" at bounding box center [325, 123] width 168 height 28
click at [217, 53] on icon "button" at bounding box center [215, 58] width 14 height 13
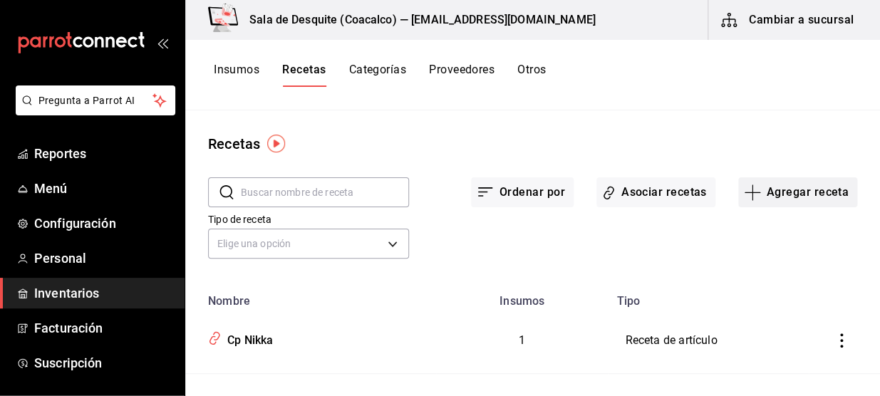
click at [816, 196] on button "Agregar receta" at bounding box center [797, 192] width 119 height 30
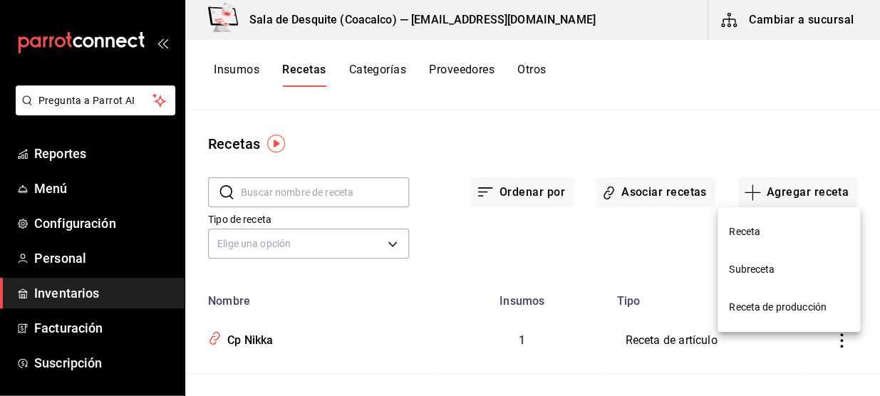
click at [741, 228] on span "Receta" at bounding box center [789, 231] width 120 height 15
click at [756, 233] on span "Receta" at bounding box center [789, 231] width 120 height 15
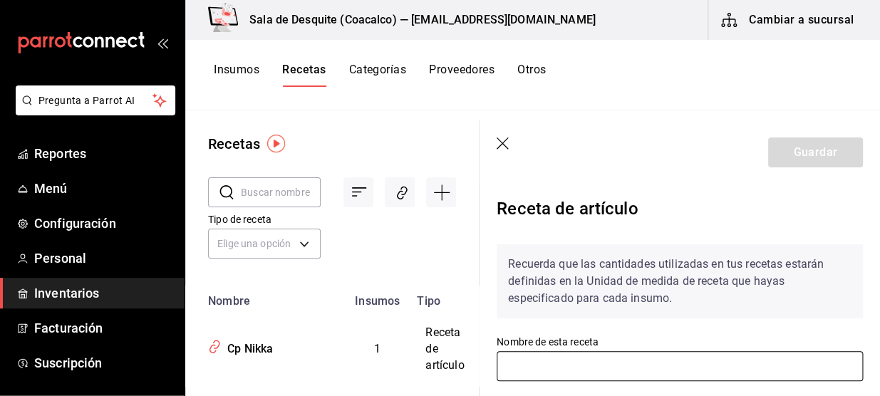
click at [531, 363] on input "text" at bounding box center [679, 366] width 366 height 30
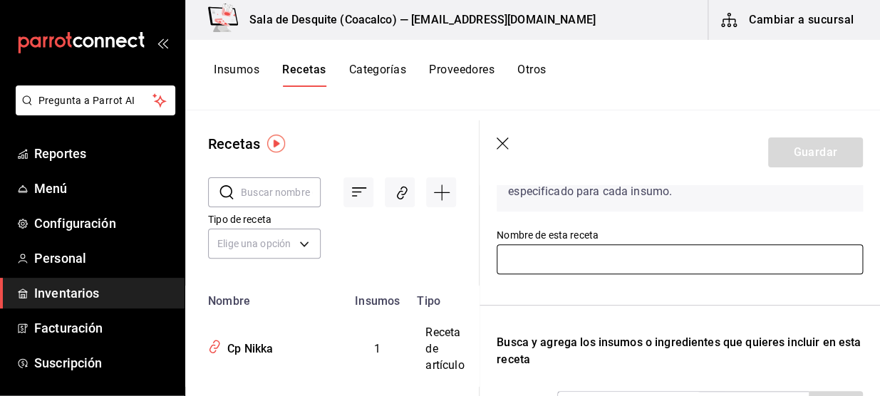
scroll to position [108, 0]
click at [593, 264] on input "text" at bounding box center [679, 259] width 366 height 30
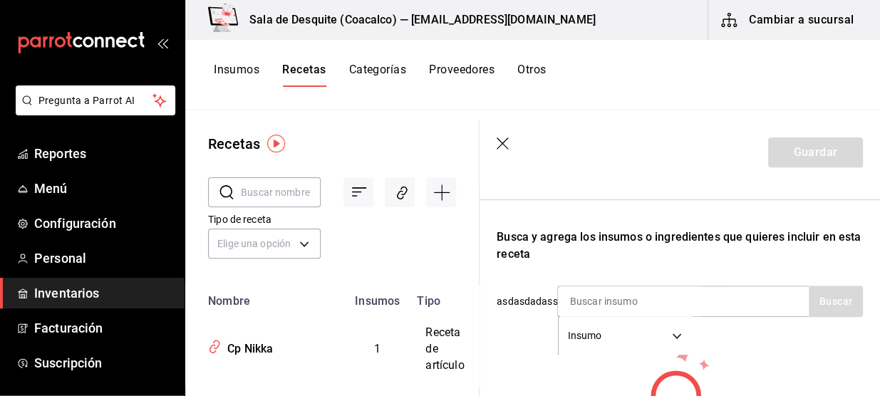
scroll to position [213, 0]
type input "Cp Buchanans Master"
click at [624, 298] on input at bounding box center [629, 301] width 142 height 30
type input "Buchanan"
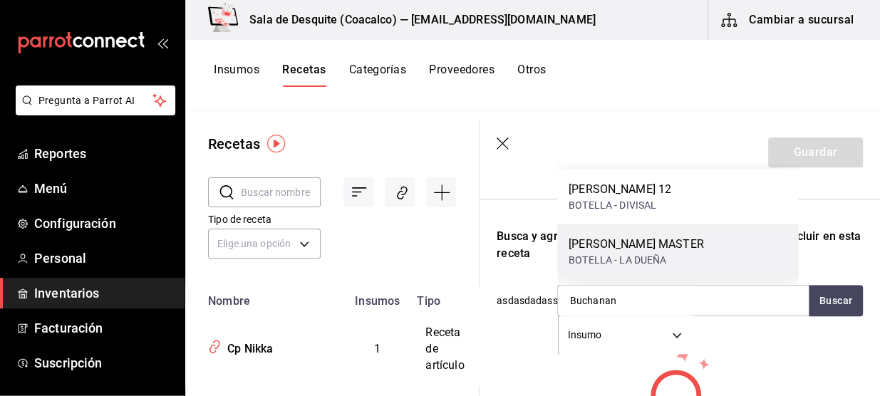
click at [634, 255] on div "BOTELLA - LA DUEÑA" at bounding box center [635, 260] width 135 height 15
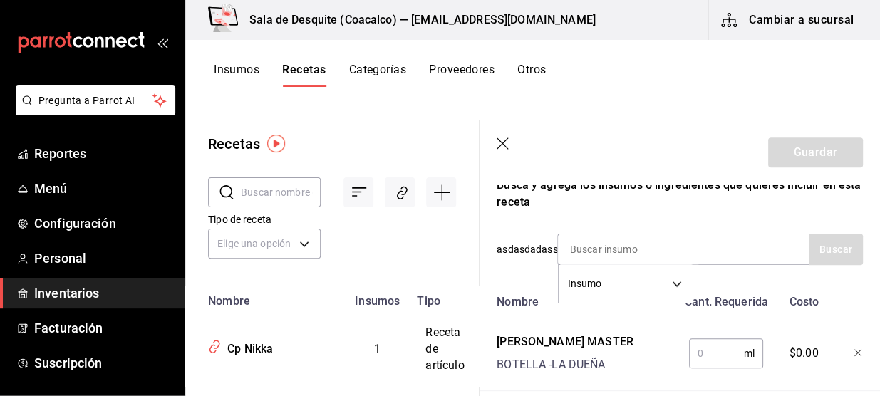
scroll to position [288, 0]
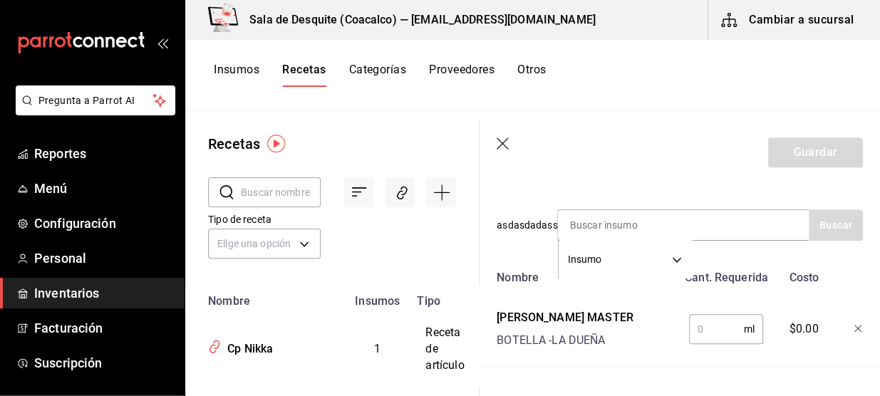
click at [712, 334] on input "text" at bounding box center [716, 329] width 55 height 28
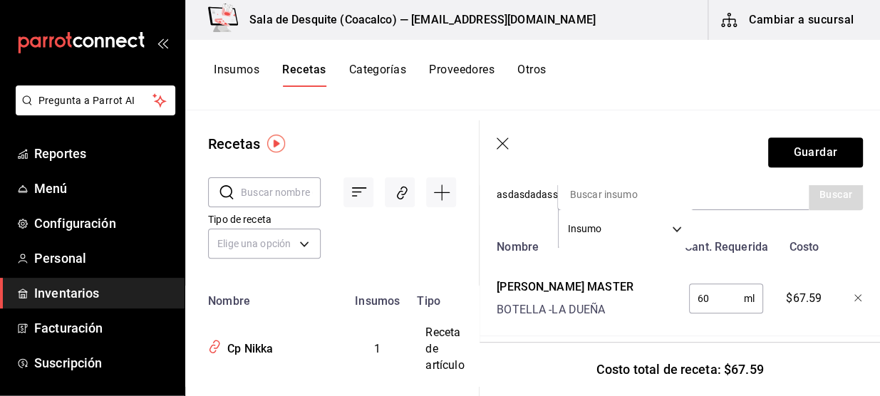
scroll to position [342, 0]
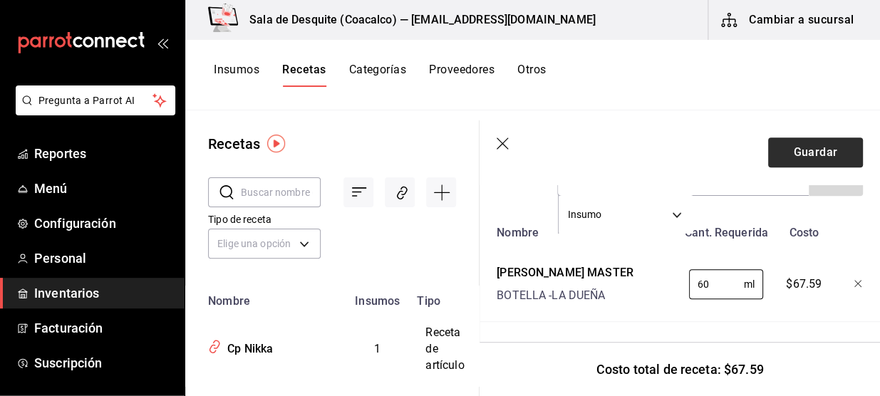
type input "60"
click at [826, 150] on button "Guardar" at bounding box center [815, 152] width 95 height 30
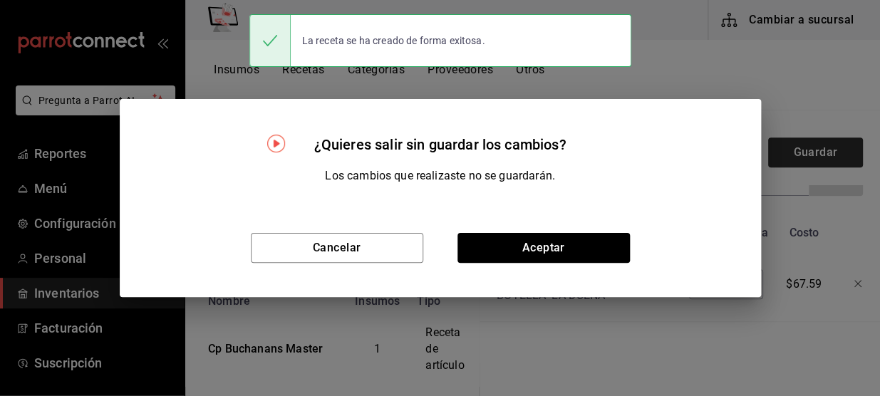
scroll to position [316, 0]
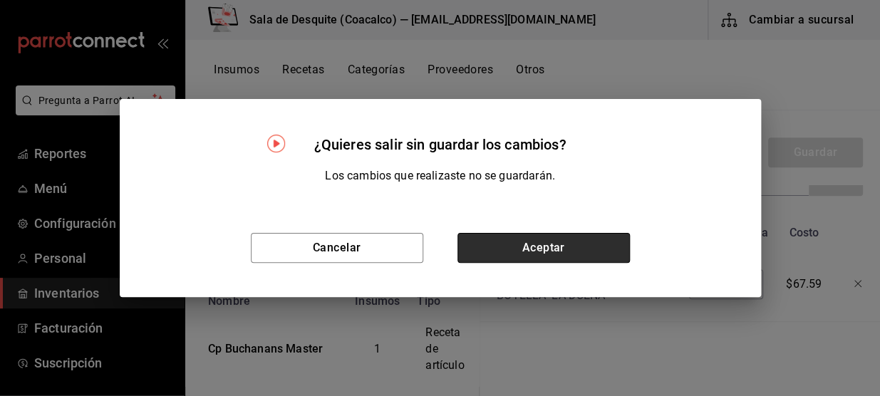
click at [584, 249] on button "Aceptar" at bounding box center [543, 248] width 172 height 30
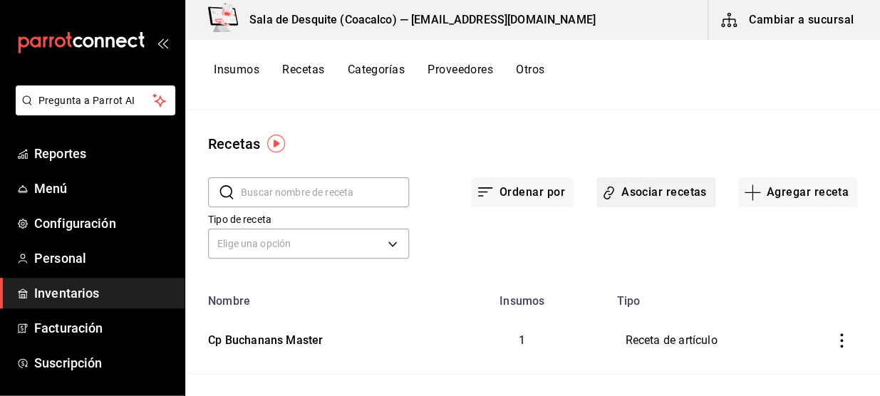
click at [667, 178] on button "Asociar recetas" at bounding box center [655, 192] width 119 height 30
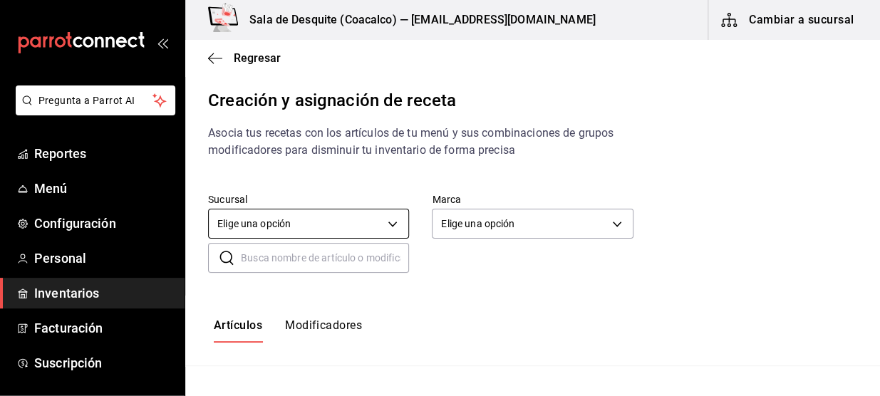
click at [392, 219] on body "Pregunta a Parrot AI Reportes Menú Configuración Personal Inventarios Facturaci…" at bounding box center [440, 186] width 880 height 372
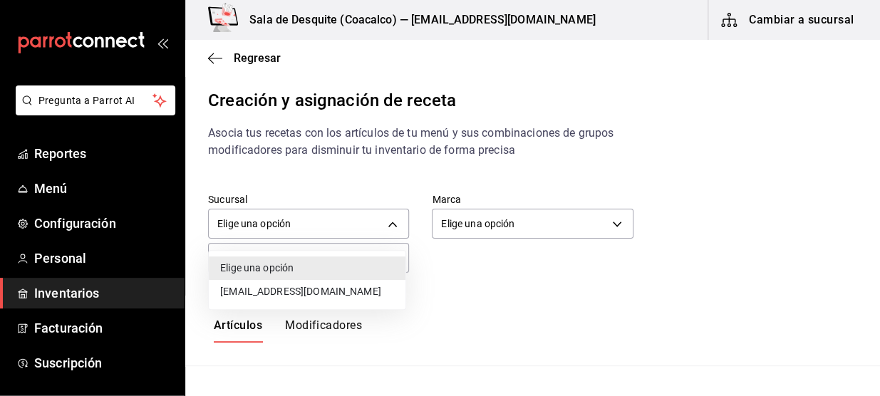
click at [348, 295] on li "[EMAIL_ADDRESS][DOMAIN_NAME]" at bounding box center [307, 292] width 197 height 24
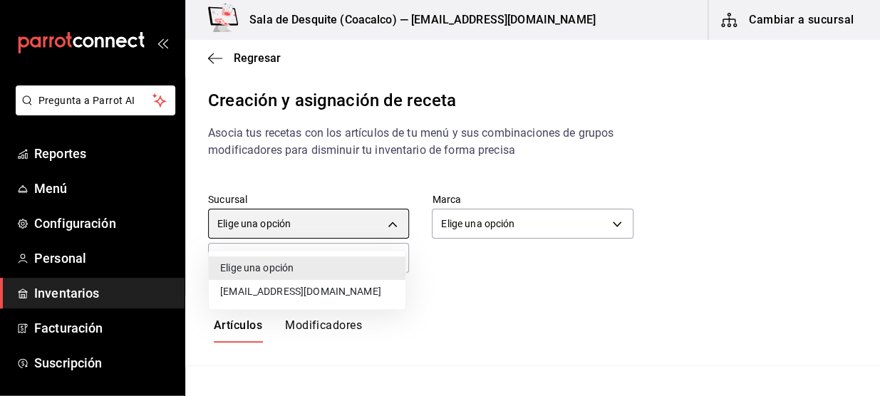
type input "93467c31-adce-431c-98c2-5877e547f662"
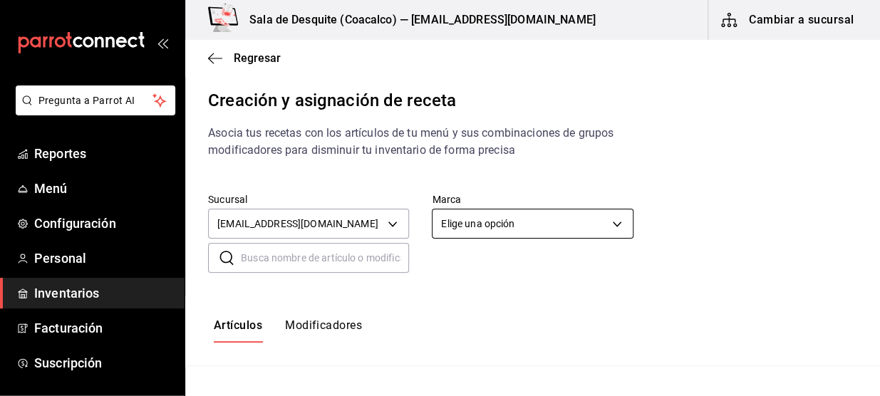
click at [523, 231] on body "Pregunta a Parrot AI Reportes Menú Configuración Personal Inventarios Facturaci…" at bounding box center [440, 186] width 880 height 372
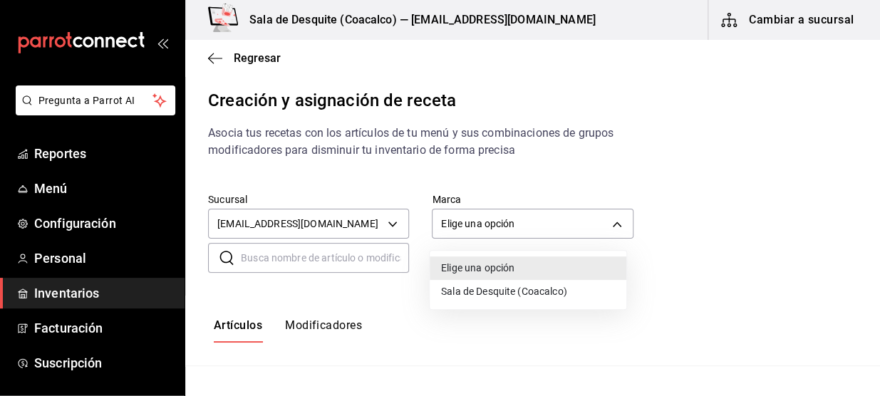
click at [492, 294] on li "Sala de Desquite (Coacalco)" at bounding box center [528, 292] width 197 height 24
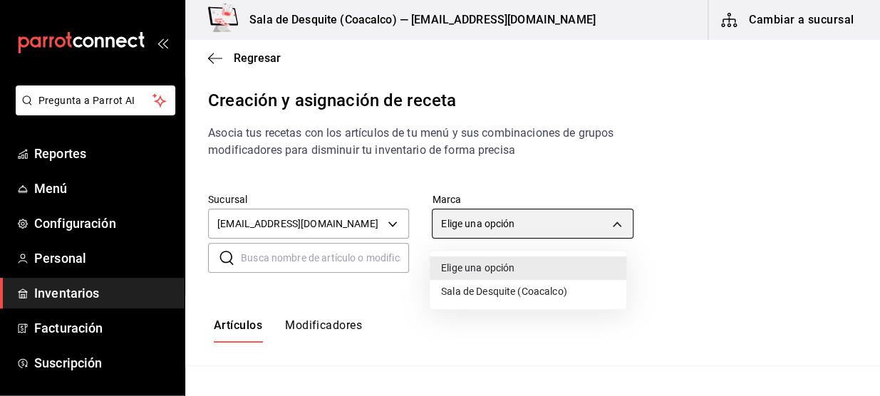
type input "62a8501e-83aa-44fc-a14d-b1e4ad847988"
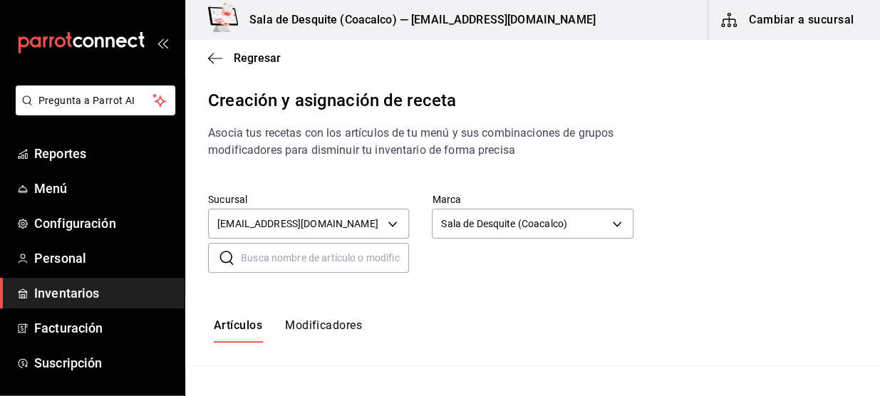
drag, startPoint x: 492, startPoint y: 294, endPoint x: 313, endPoint y: 250, distance: 184.8
click at [313, 250] on div "Sucursal saladedesquite@coacalco.com 93467c31-adce-431c-98c2-5877e547f662 Marca…" at bounding box center [532, 232] width 694 height 125
click at [313, 250] on input "text" at bounding box center [325, 258] width 168 height 28
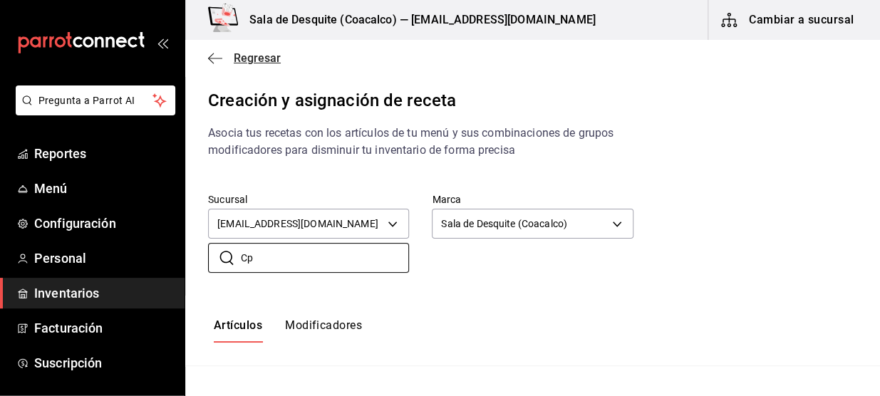
type input "Cp"
click at [222, 59] on span "Regresar" at bounding box center [244, 58] width 73 height 14
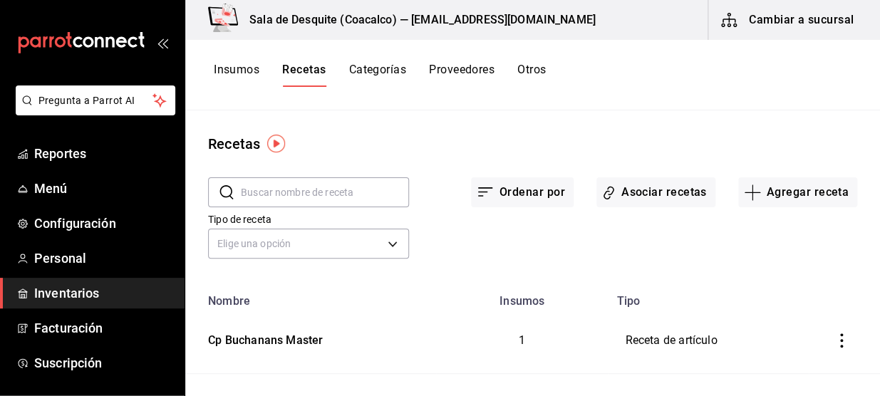
click at [668, 342] on td "Receta de artículo" at bounding box center [708, 341] width 201 height 66
click at [662, 189] on button "Asociar recetas" at bounding box center [655, 192] width 119 height 30
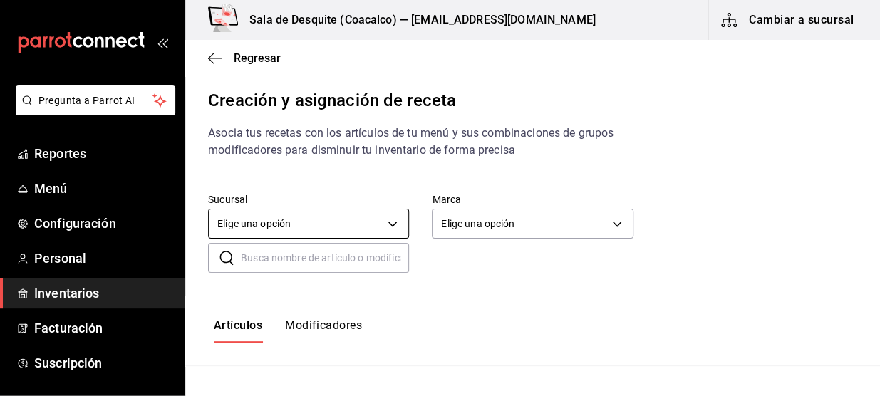
click at [340, 228] on body "Pregunta a Parrot AI Reportes Menú Configuración Personal Inventarios Facturaci…" at bounding box center [440, 186] width 880 height 372
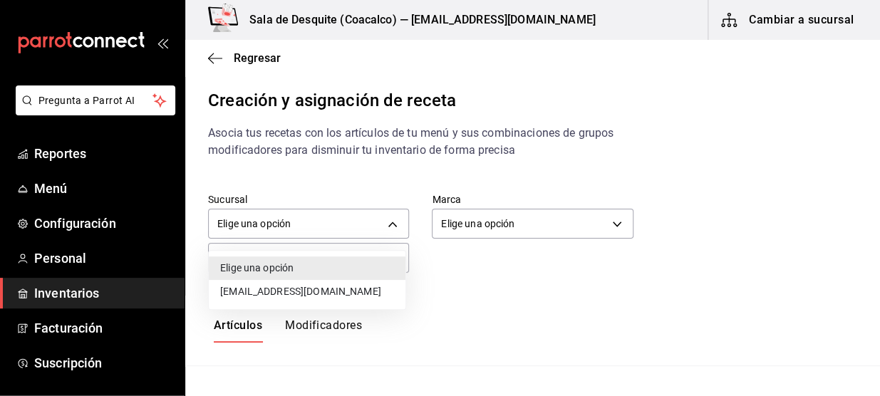
click at [353, 295] on li "[EMAIL_ADDRESS][DOMAIN_NAME]" at bounding box center [307, 292] width 197 height 24
click at [555, 221] on div at bounding box center [440, 198] width 880 height 396
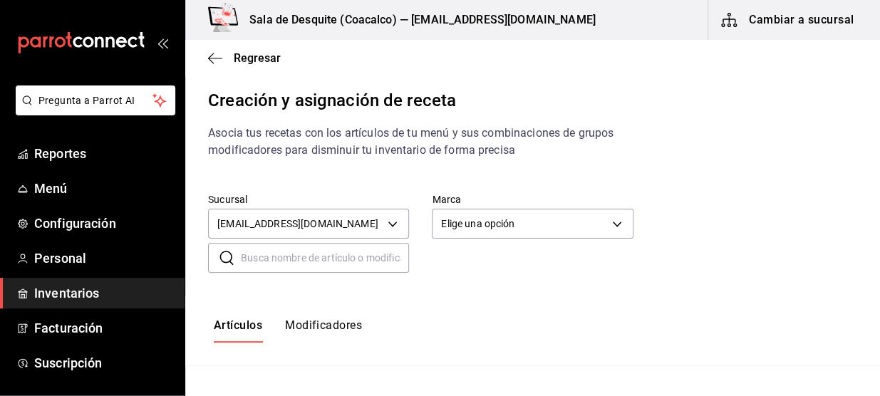
type input "93467c31-adce-431c-98c2-5877e547f662"
click at [593, 225] on body "Pregunta a Parrot AI Reportes Menú Configuración Personal Inventarios Facturaci…" at bounding box center [440, 186] width 880 height 372
click at [520, 225] on div at bounding box center [440, 198] width 880 height 396
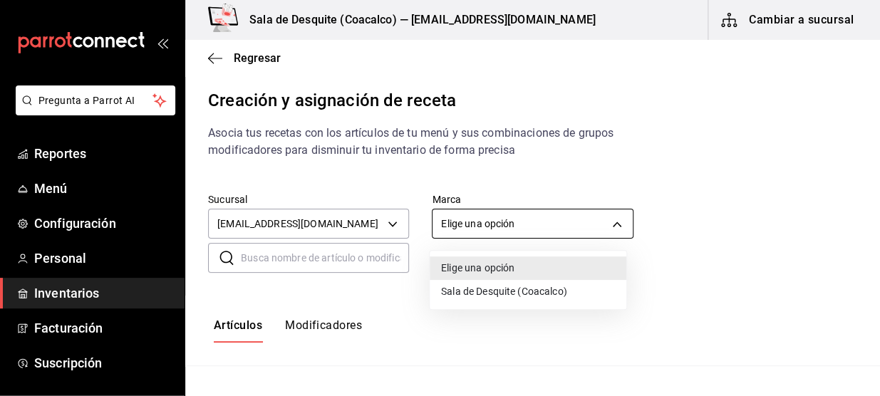
click at [575, 224] on body "Pregunta a Parrot AI Reportes Menú Configuración Personal Inventarios Facturaci…" at bounding box center [440, 186] width 880 height 372
click at [533, 294] on li "Sala de Desquite (Coacalco)" at bounding box center [528, 292] width 197 height 24
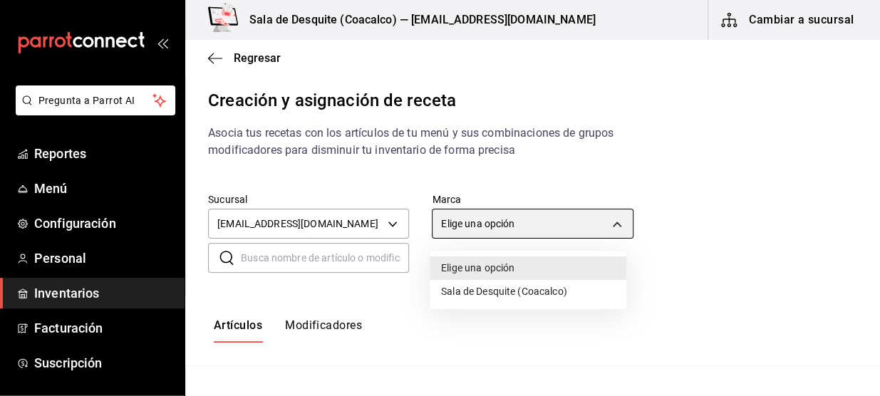
type input "62a8501e-83aa-44fc-a14d-b1e4ad847988"
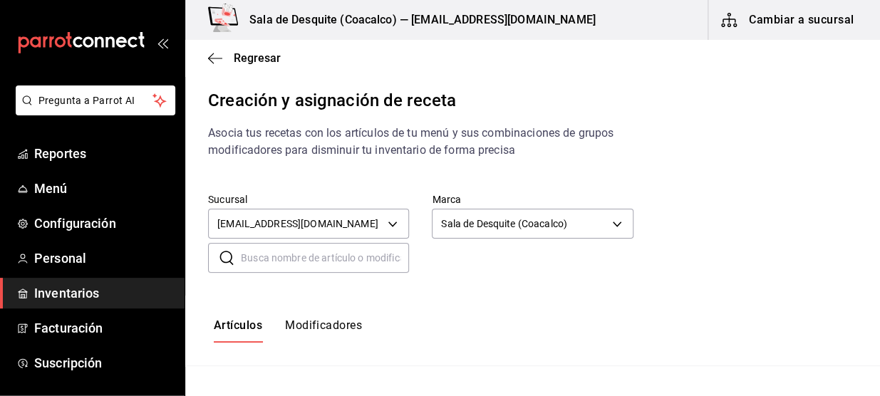
click at [358, 252] on input "text" at bounding box center [325, 258] width 168 height 28
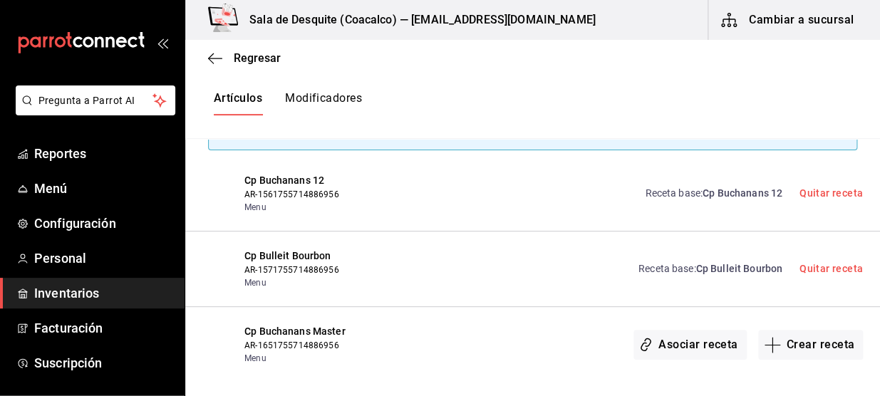
scroll to position [285, 0]
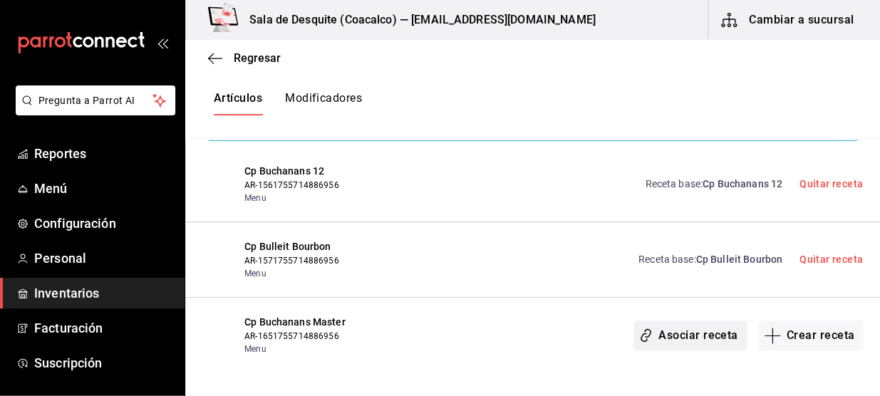
type input "Cp Bu"
click at [678, 336] on button "Asociar receta" at bounding box center [689, 336] width 113 height 30
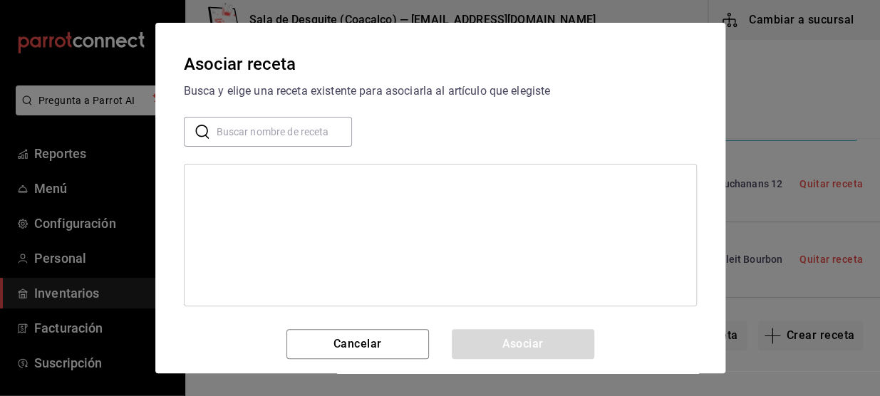
click at [281, 130] on input "text" at bounding box center [284, 132] width 135 height 28
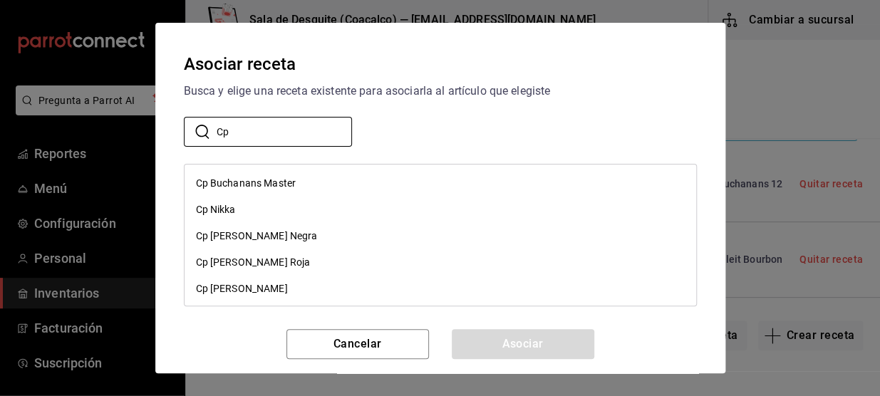
type input "Cp"
click at [304, 189] on div "Cp Buchanans Master" at bounding box center [439, 183] width 511 height 26
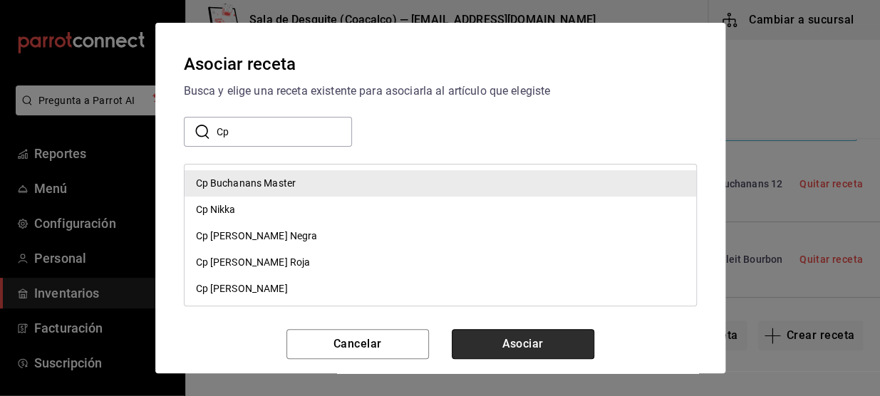
click at [529, 341] on button "Asociar" at bounding box center [523, 344] width 142 height 30
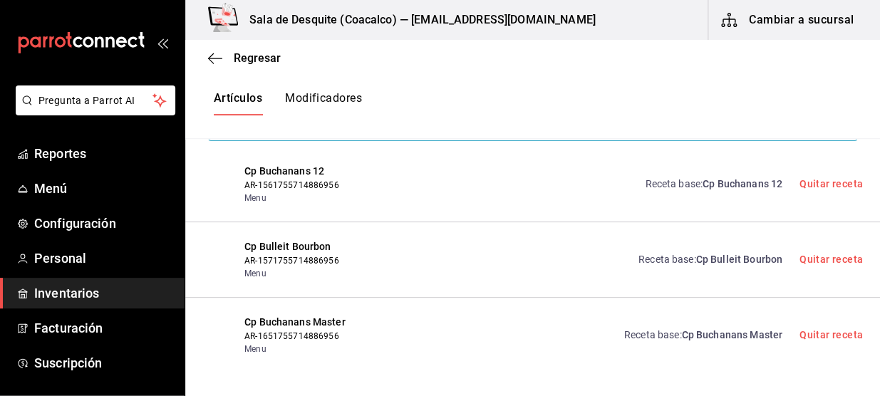
drag, startPoint x: 529, startPoint y: 341, endPoint x: 544, endPoint y: 310, distance: 34.7
click at [544, 310] on div "Cp Buchanans Master AR-1651755714886956 Menu Receta base : Cp Buchanans Master …" at bounding box center [532, 336] width 694 height 76
click at [221, 53] on icon "button" at bounding box center [215, 58] width 14 height 13
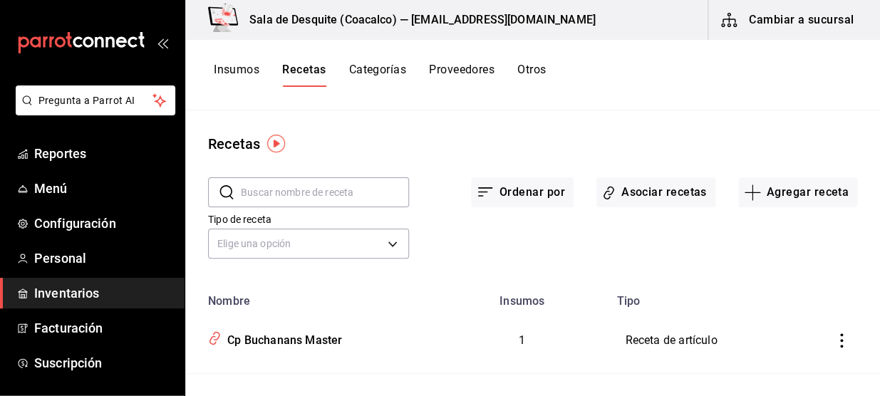
click at [783, 198] on button "Agregar receta" at bounding box center [797, 192] width 119 height 30
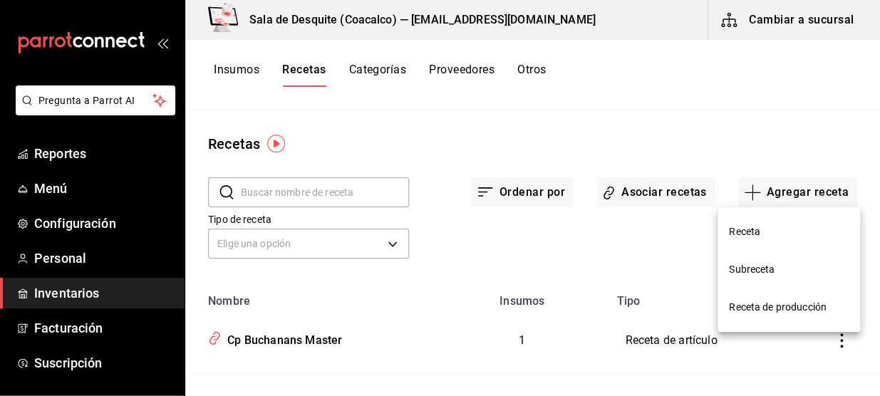
click at [756, 234] on span "Receta" at bounding box center [789, 231] width 120 height 15
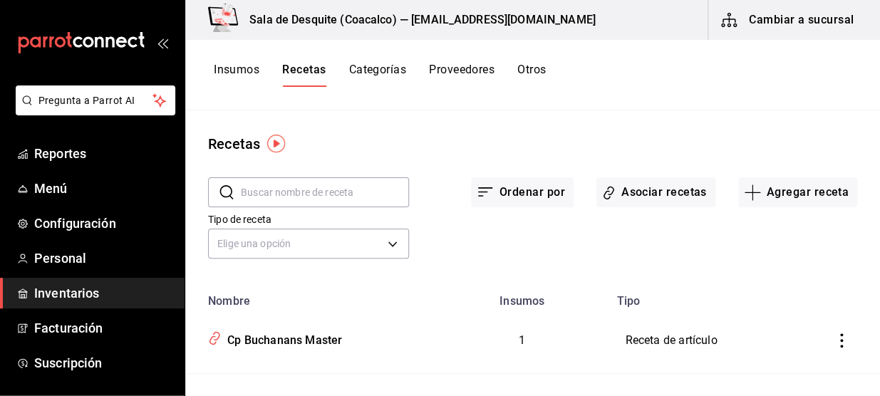
click at [756, 234] on li "Subreceta" at bounding box center [788, 241] width 107 height 21
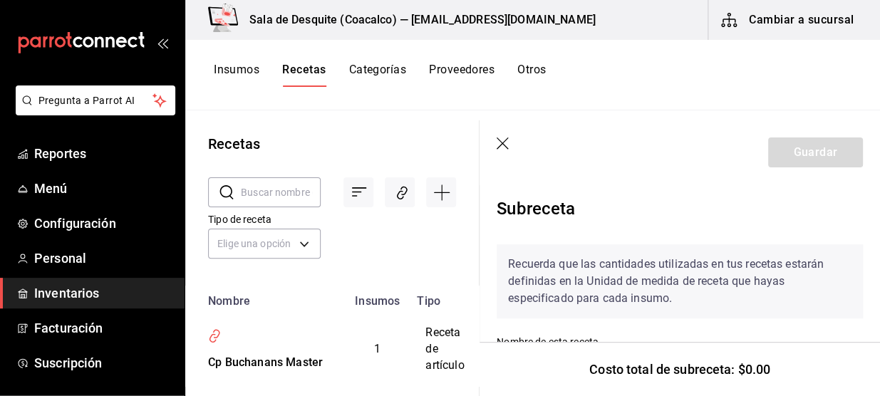
scroll to position [106, 0]
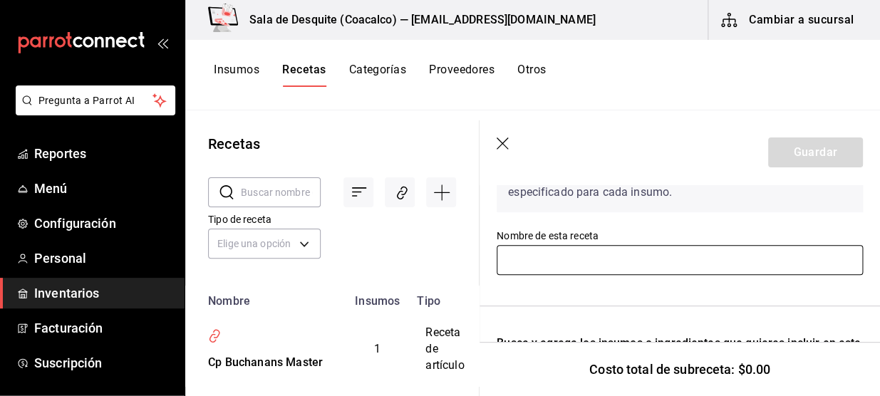
click at [726, 262] on input "text" at bounding box center [679, 260] width 366 height 30
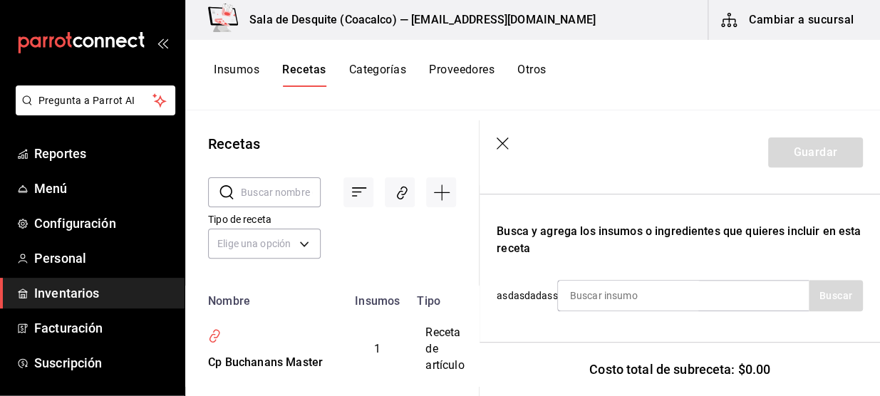
scroll to position [238, 0]
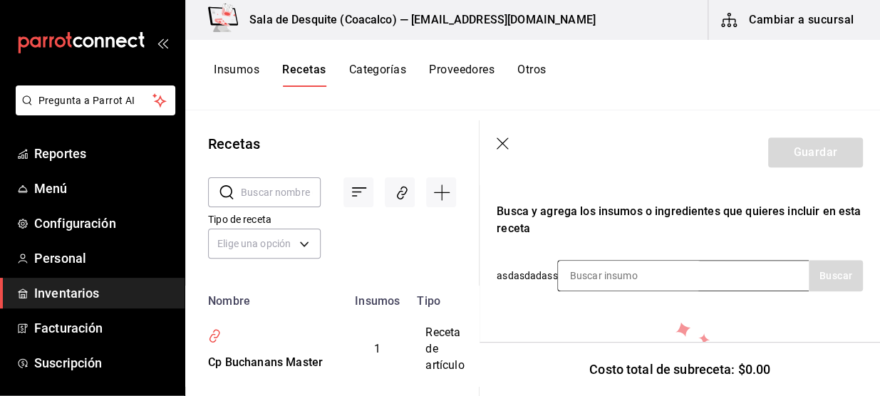
type input "Cp Ballantines 10"
click at [612, 264] on input at bounding box center [629, 276] width 142 height 30
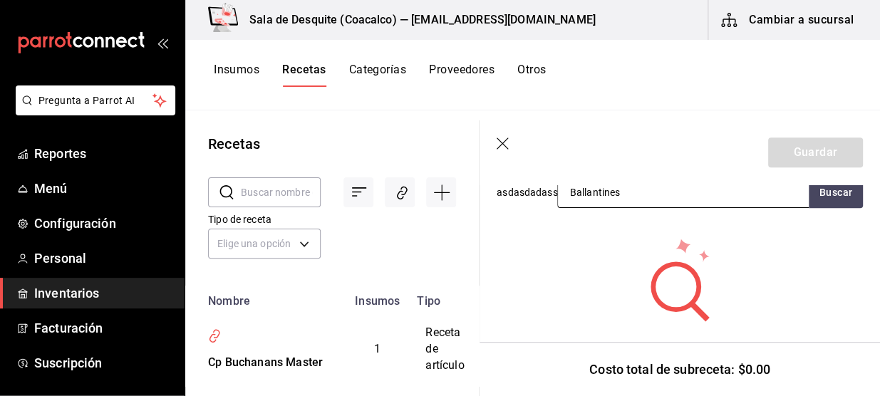
scroll to position [296, 0]
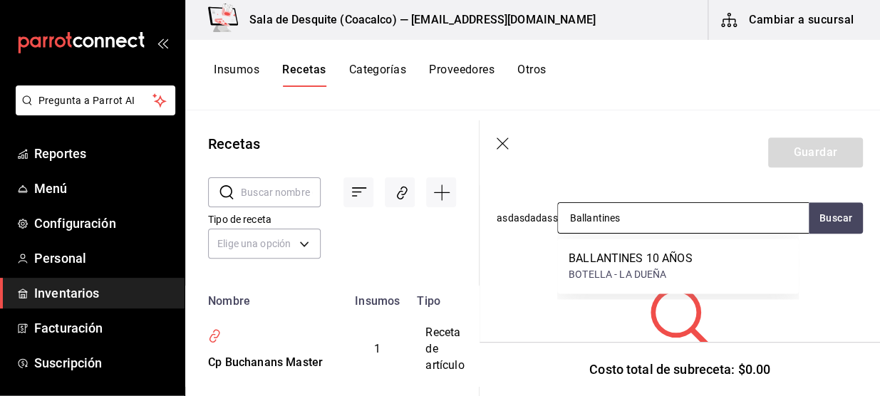
type input "Ballantine"
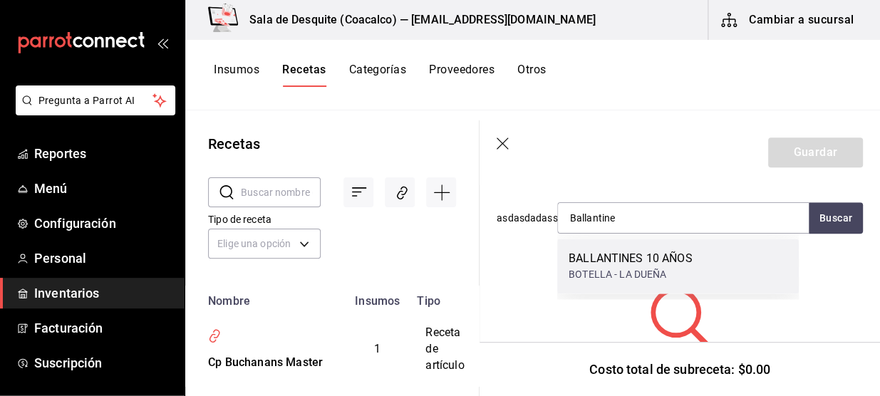
click at [634, 267] on div "BOTELLA - LA DUEÑA" at bounding box center [630, 274] width 124 height 15
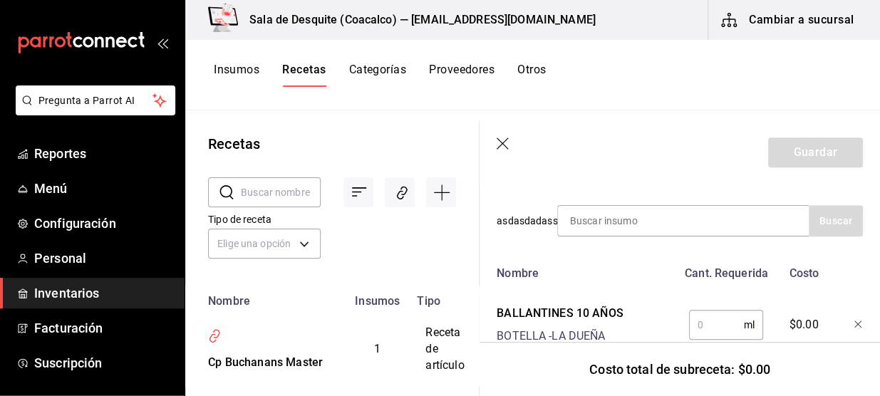
scroll to position [288, 0]
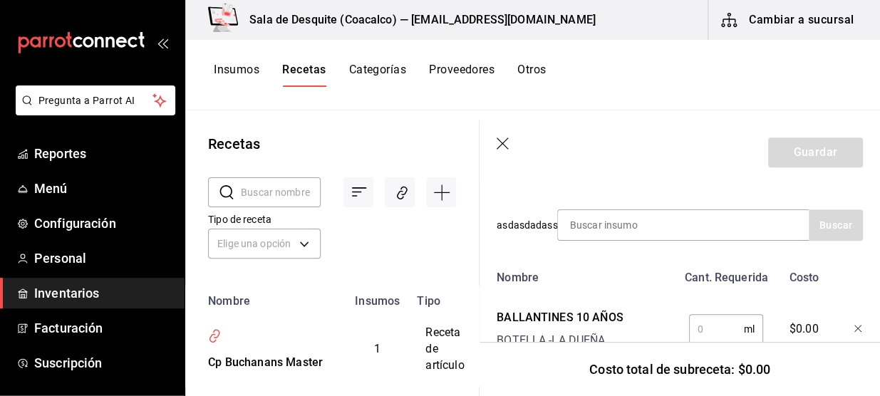
click at [689, 320] on input "text" at bounding box center [716, 329] width 55 height 28
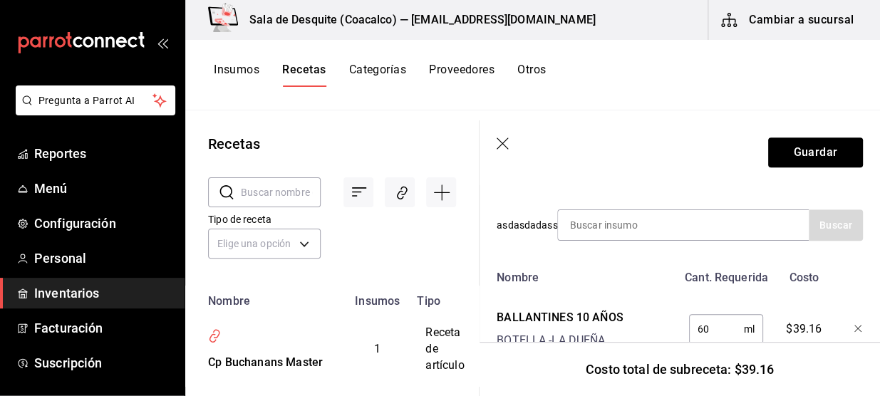
scroll to position [342, 0]
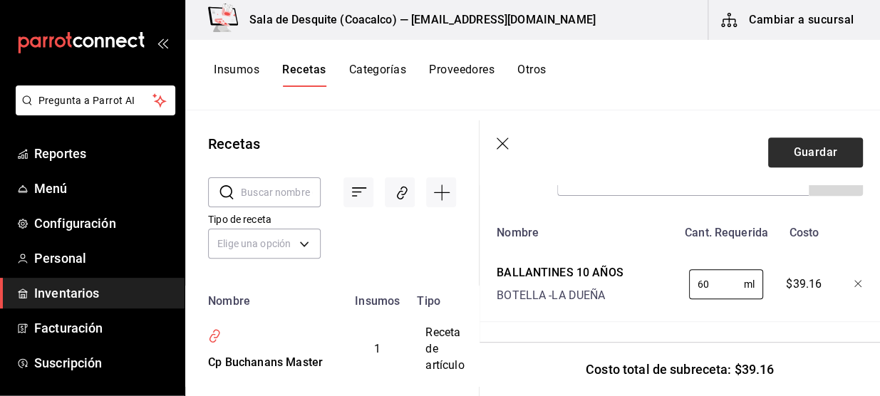
type input "60"
click at [813, 156] on button "Guardar" at bounding box center [815, 152] width 95 height 30
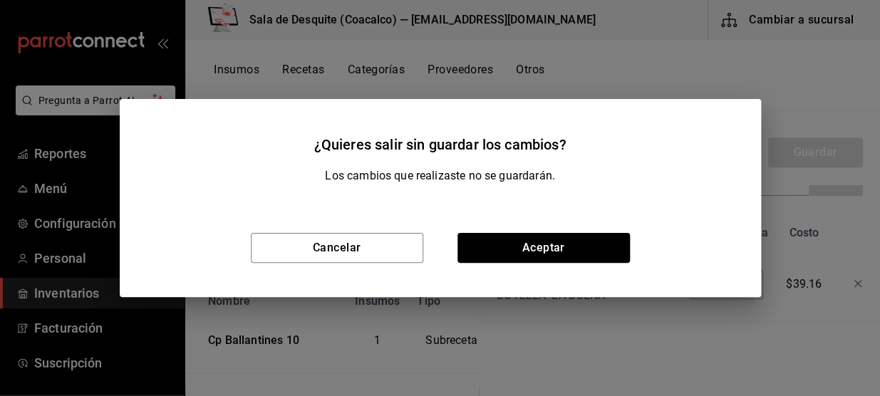
scroll to position [316, 0]
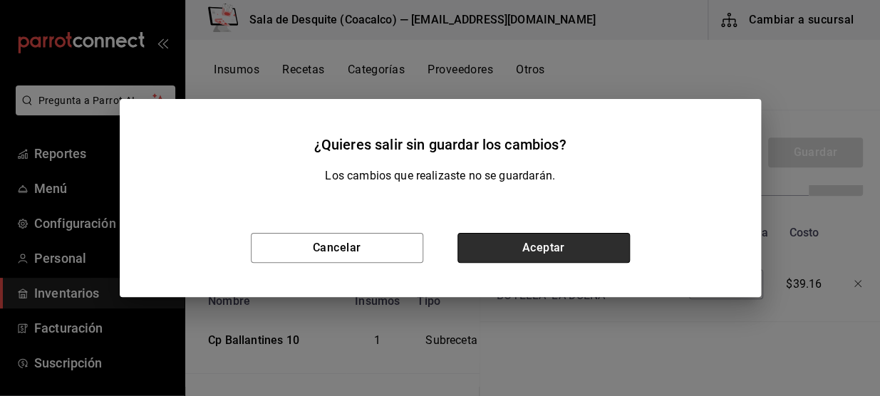
click at [566, 247] on button "Aceptar" at bounding box center [543, 248] width 172 height 30
click at [595, 246] on button "Aceptar" at bounding box center [543, 248] width 172 height 30
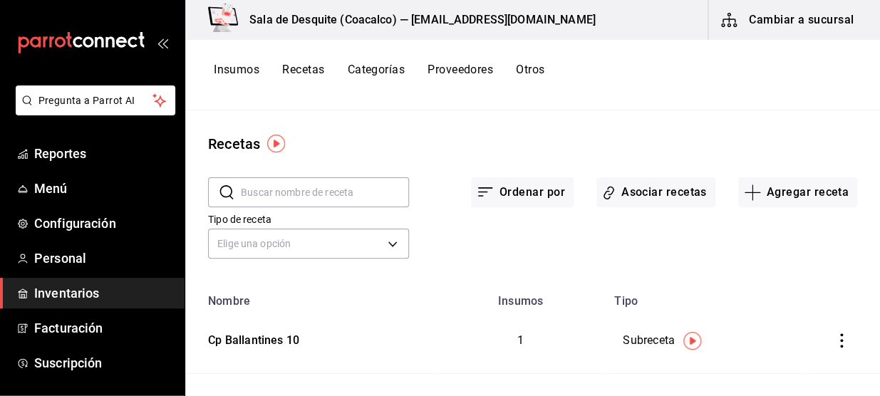
click at [644, 186] on button "Asociar recetas" at bounding box center [655, 192] width 119 height 30
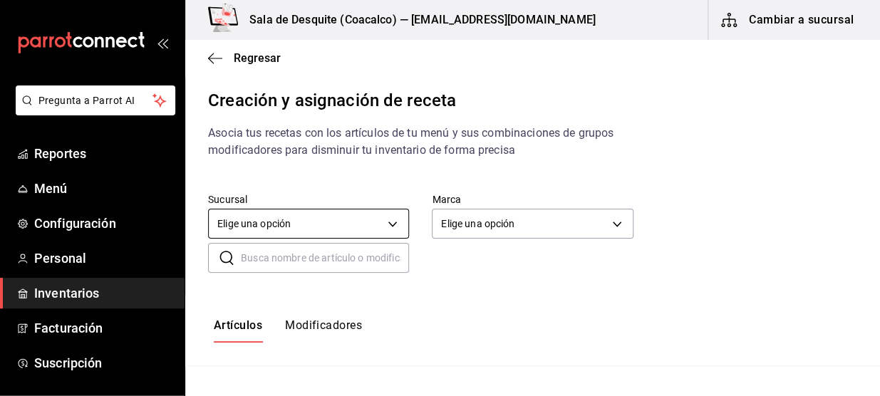
click at [364, 214] on body "Pregunta a Parrot AI Reportes Menú Configuración Personal Inventarios Facturaci…" at bounding box center [440, 186] width 880 height 372
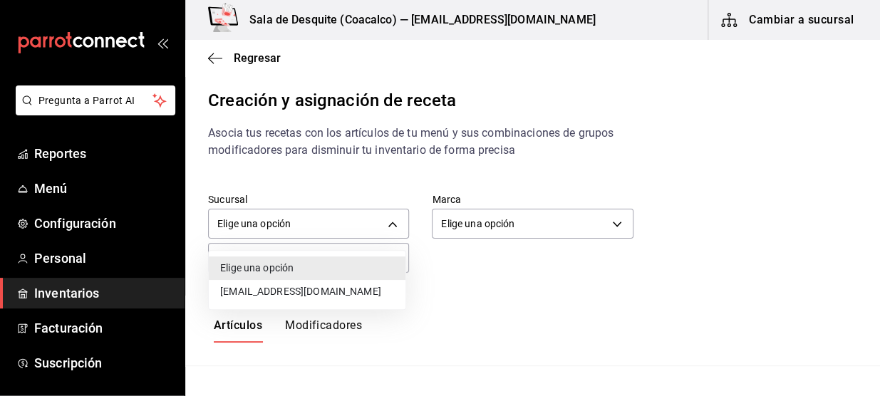
click at [343, 293] on li "[EMAIL_ADDRESS][DOMAIN_NAME]" at bounding box center [307, 292] width 197 height 24
click at [521, 225] on div at bounding box center [440, 198] width 880 height 396
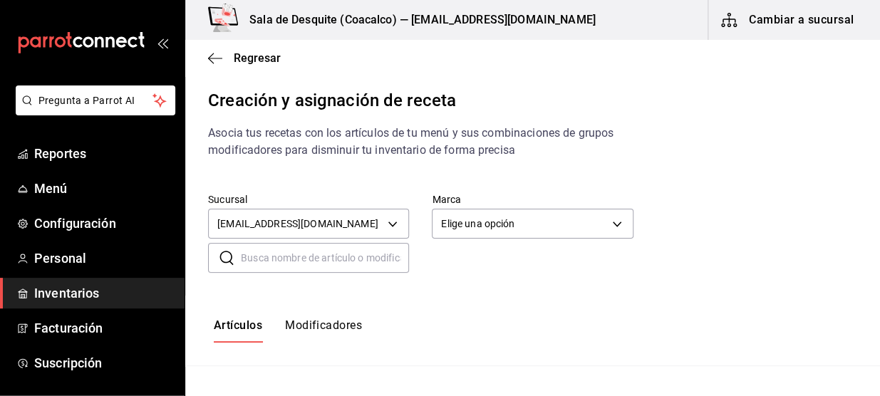
type input "93467c31-adce-431c-98c2-5877e547f662"
click at [521, 225] on body "Pregunta a Parrot AI Reportes Menú Configuración Personal Inventarios Facturaci…" at bounding box center [440, 186] width 880 height 372
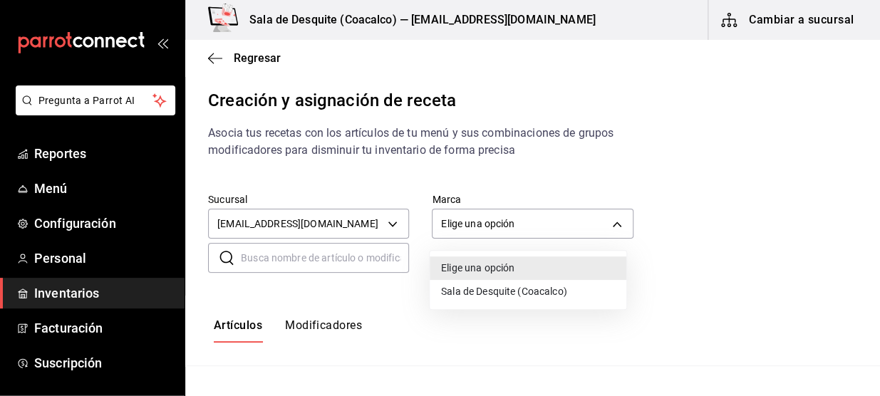
click at [496, 288] on li "Sala de Desquite (Coacalco)" at bounding box center [528, 292] width 197 height 24
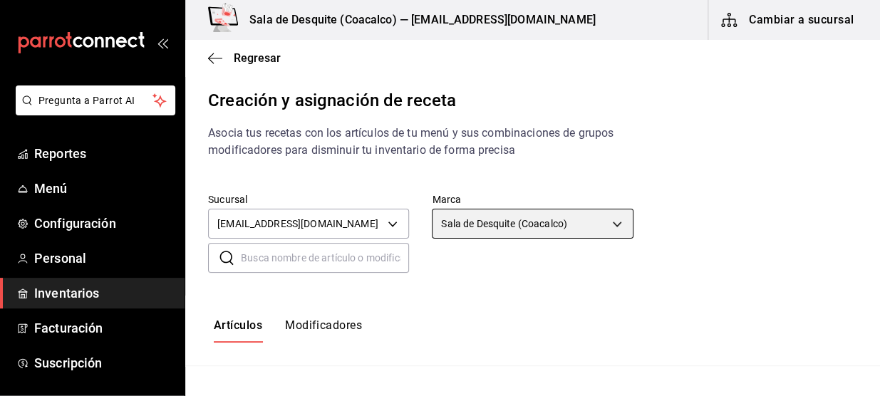
type input "62a8501e-83aa-44fc-a14d-b1e4ad847988"
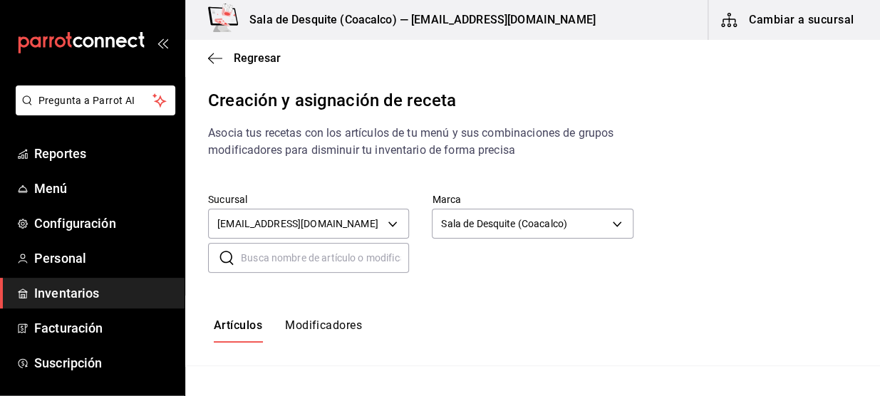
click at [338, 260] on input "text" at bounding box center [325, 258] width 168 height 28
type input "c"
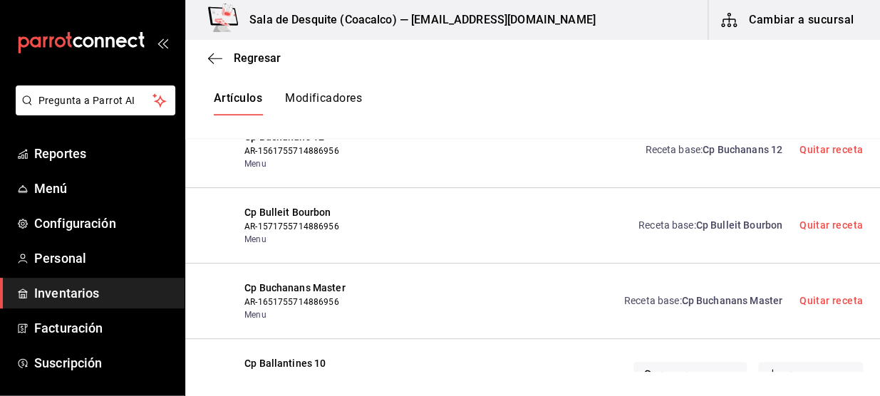
scroll to position [511, 0]
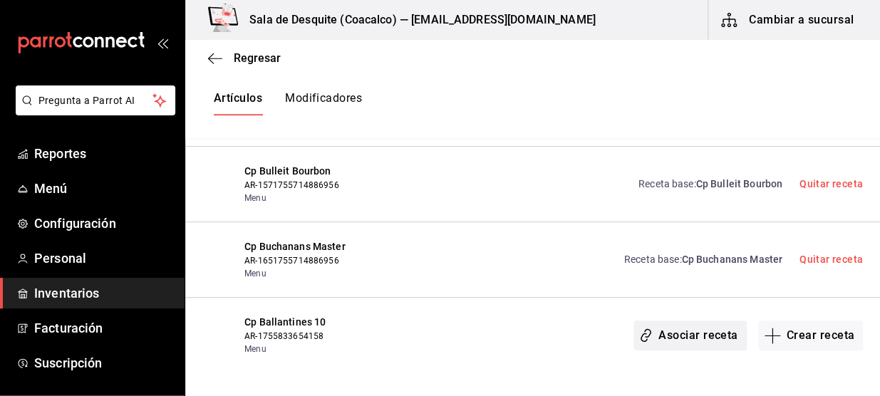
type input "Cp B"
click at [645, 328] on button "Asociar receta" at bounding box center [689, 336] width 113 height 30
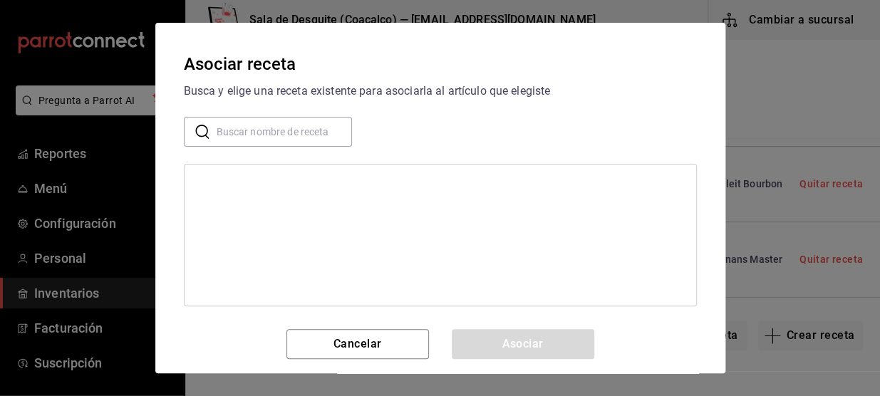
click at [286, 135] on input "text" at bounding box center [284, 132] width 135 height 28
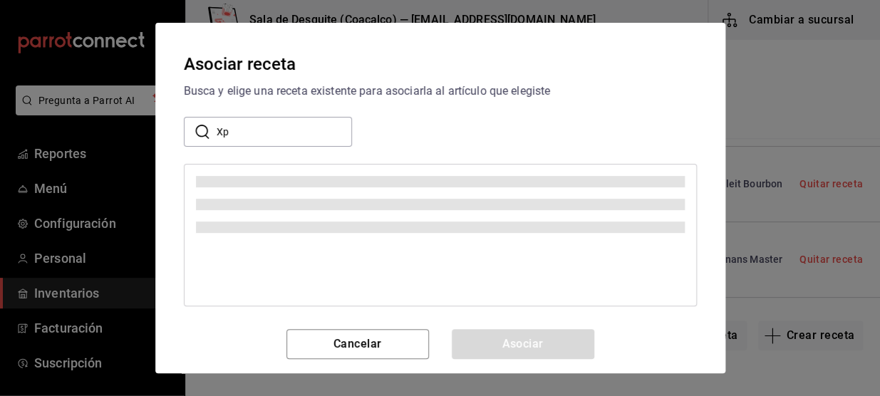
type input "X"
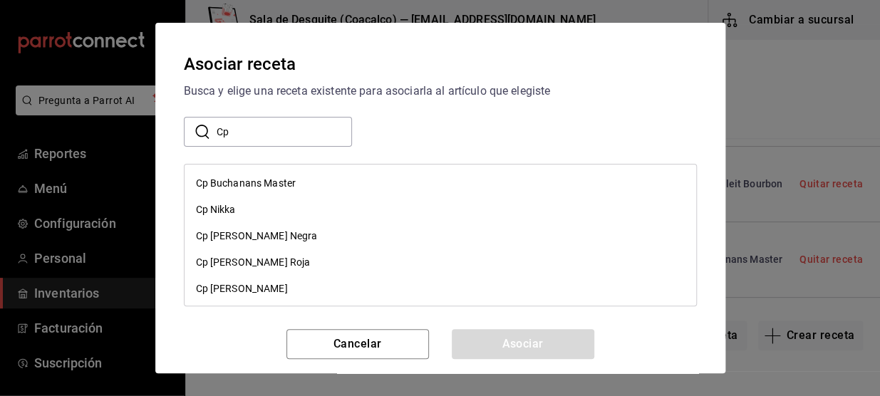
click at [284, 130] on input "Cp" at bounding box center [284, 132] width 135 height 28
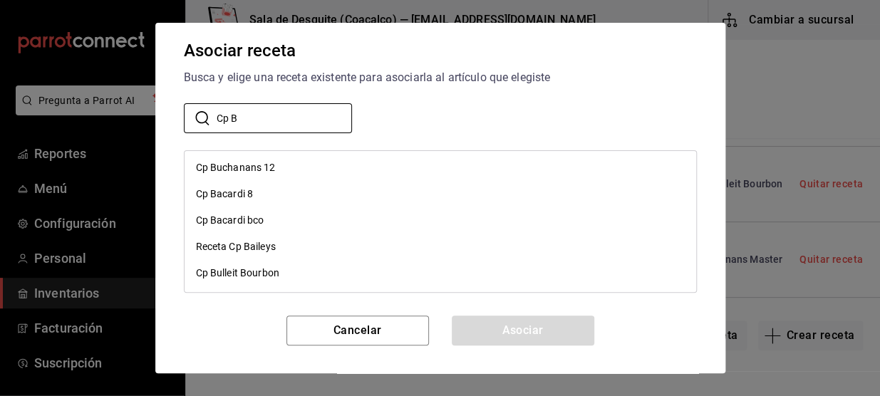
scroll to position [0, 0]
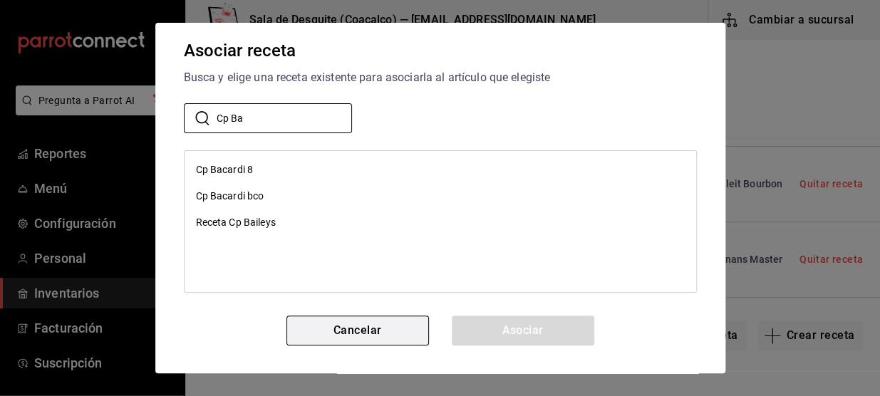
type input "Cp Ba"
click at [395, 330] on button "Cancelar" at bounding box center [357, 331] width 142 height 30
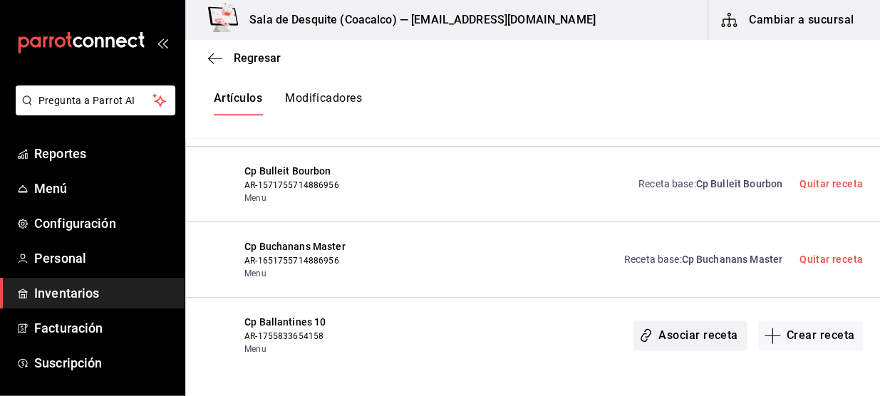
click at [690, 326] on button "Asociar receta" at bounding box center [689, 336] width 113 height 30
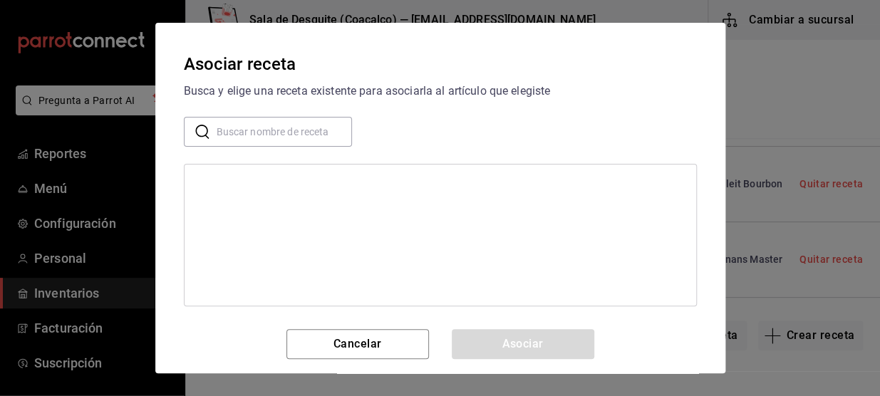
click at [261, 135] on input "text" at bounding box center [284, 132] width 135 height 28
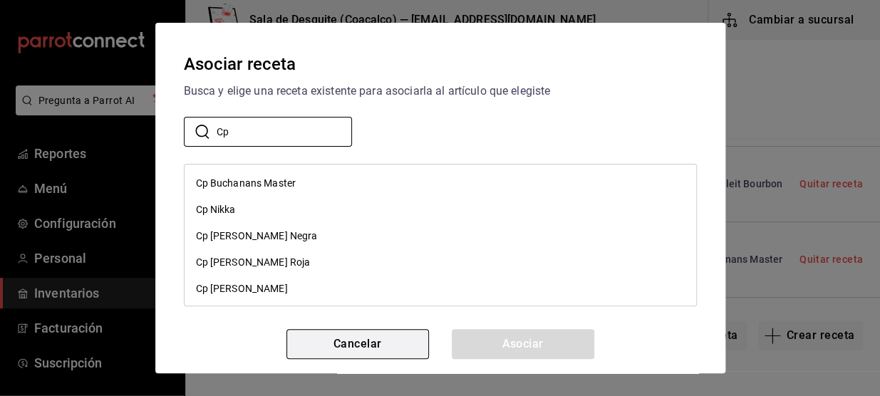
type input "Cp"
click at [394, 338] on button "Cancelar" at bounding box center [357, 344] width 142 height 30
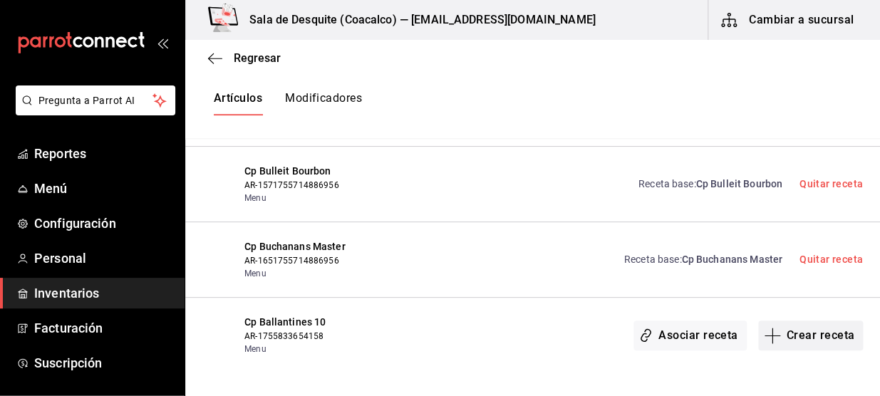
click at [806, 342] on button "Crear receta" at bounding box center [810, 336] width 105 height 30
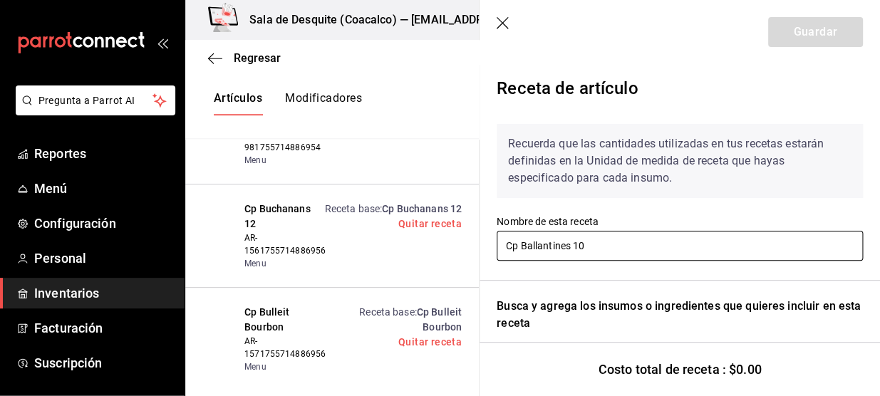
click at [726, 253] on input "Cp Ballantines 10" at bounding box center [679, 246] width 366 height 30
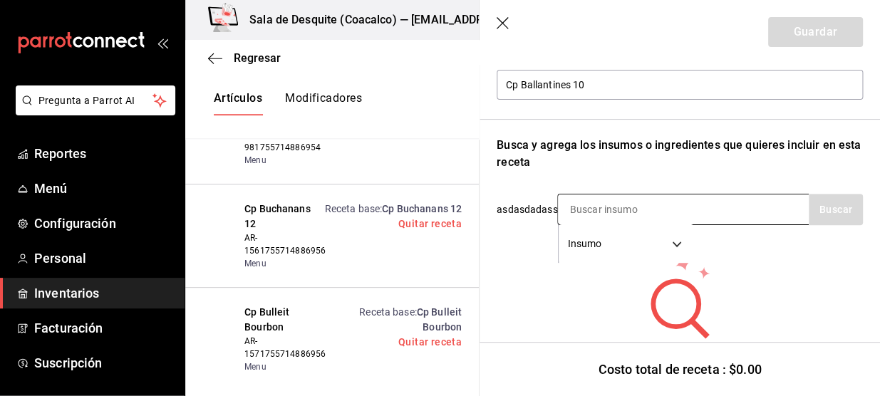
click at [623, 206] on input at bounding box center [629, 209] width 142 height 30
type input "Balla"
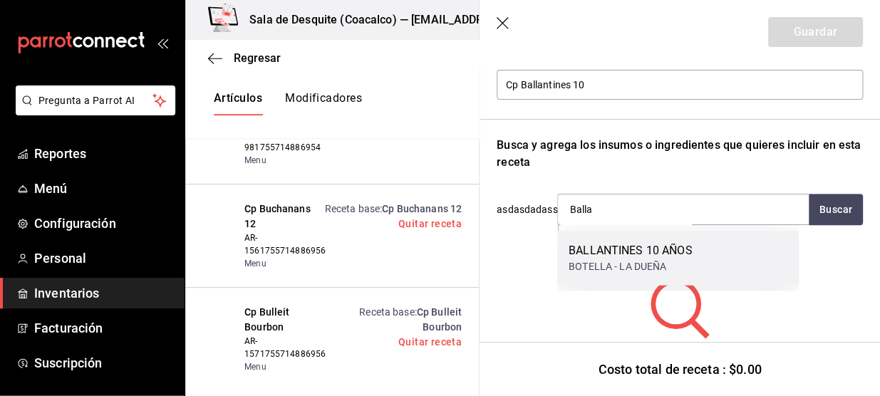
click at [640, 259] on div "BOTELLA - LA DUEÑA" at bounding box center [630, 266] width 124 height 15
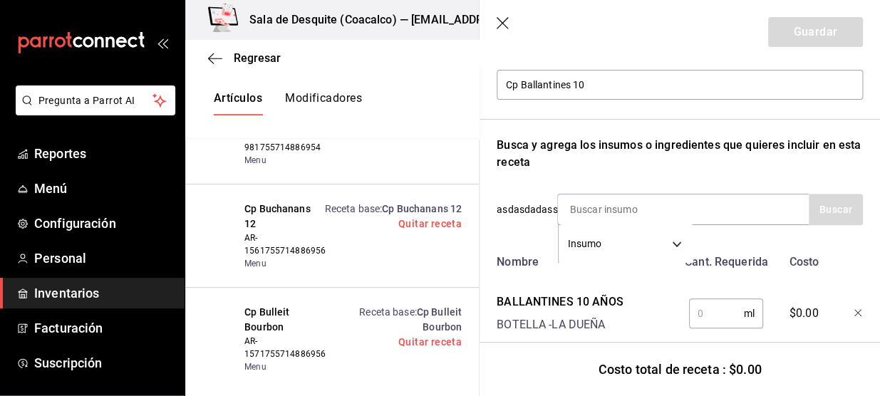
scroll to position [199, 0]
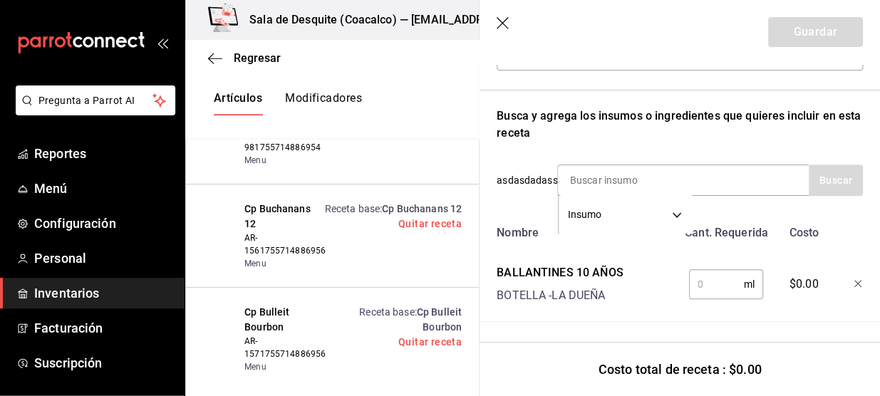
click at [695, 278] on input "text" at bounding box center [716, 284] width 55 height 28
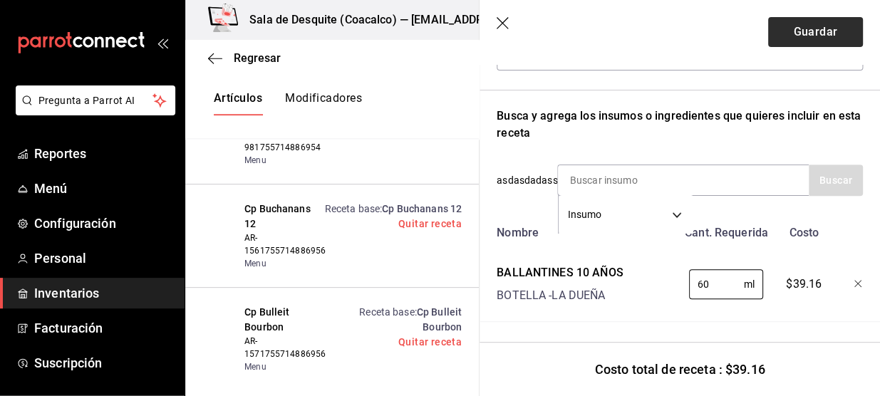
type input "60"
click at [809, 38] on button "Guardar" at bounding box center [815, 32] width 95 height 30
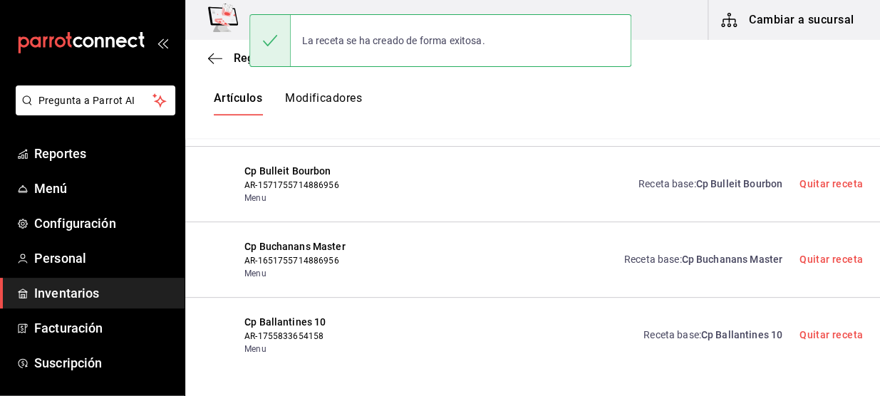
scroll to position [1, 0]
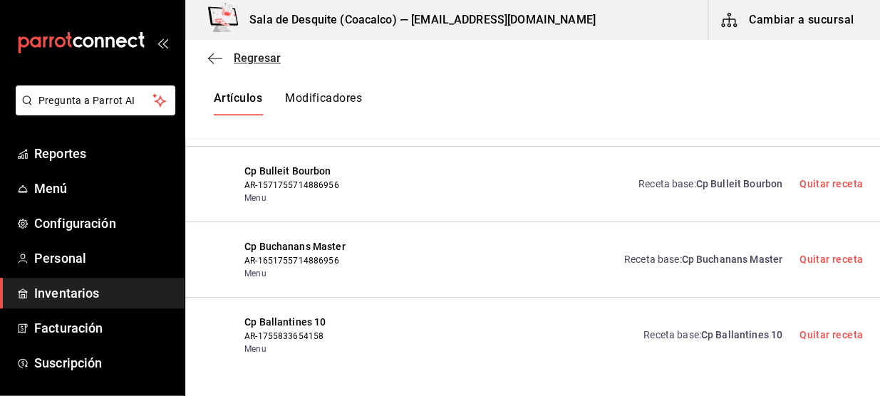
click at [217, 63] on icon "button" at bounding box center [215, 58] width 14 height 13
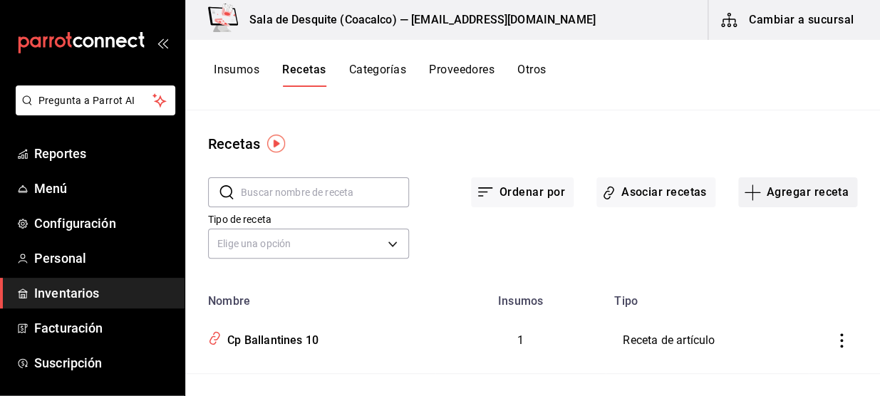
click at [798, 194] on button "Agregar receta" at bounding box center [797, 192] width 119 height 30
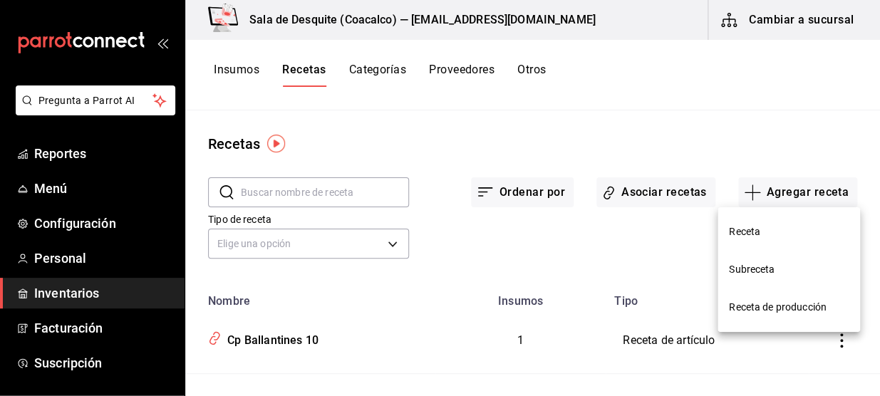
click at [751, 236] on span "Receta" at bounding box center [789, 231] width 120 height 15
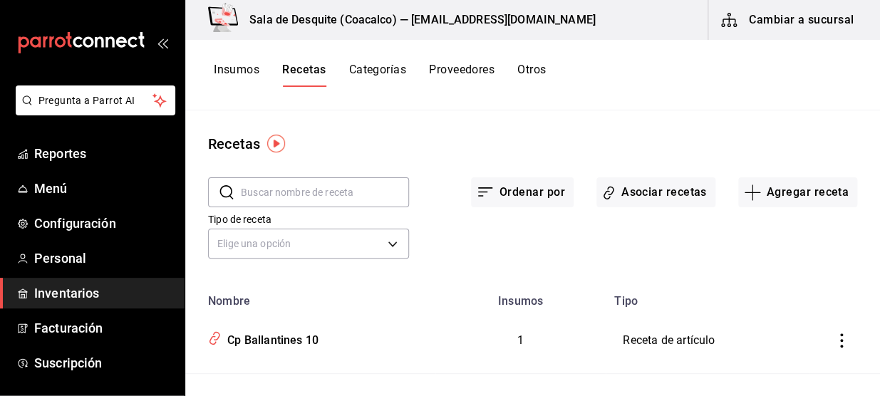
click at [751, 226] on span "Receta" at bounding box center [789, 221] width 90 height 9
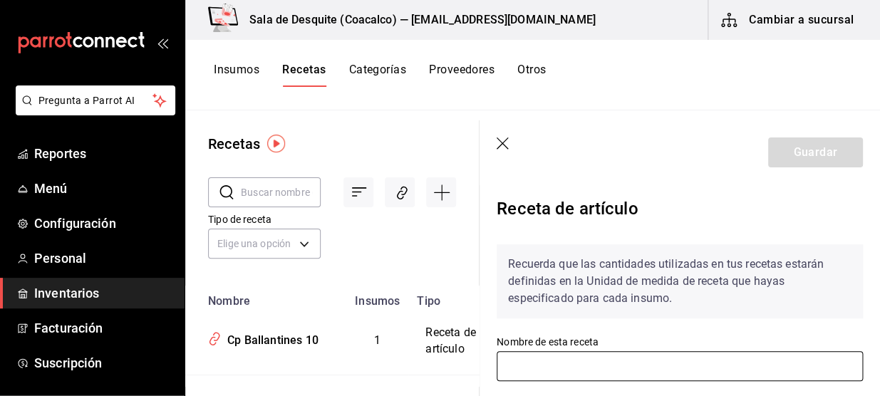
click at [571, 366] on input "text" at bounding box center [679, 366] width 366 height 30
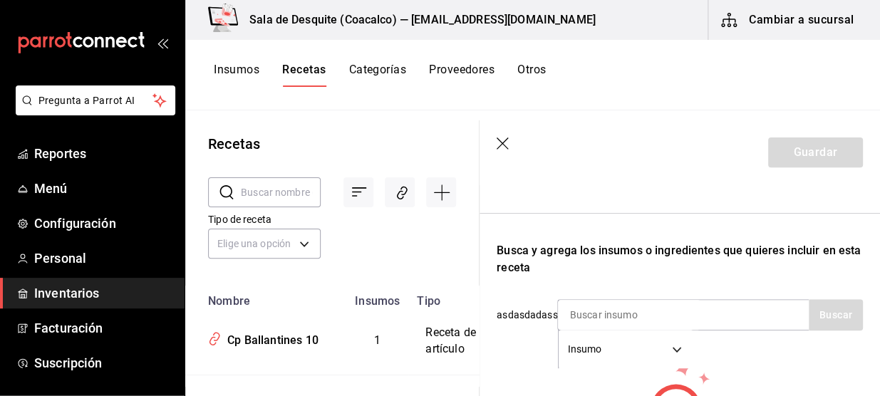
scroll to position [199, 0]
type input "Cp JB"
click at [613, 308] on input at bounding box center [629, 314] width 142 height 30
type input "J & B"
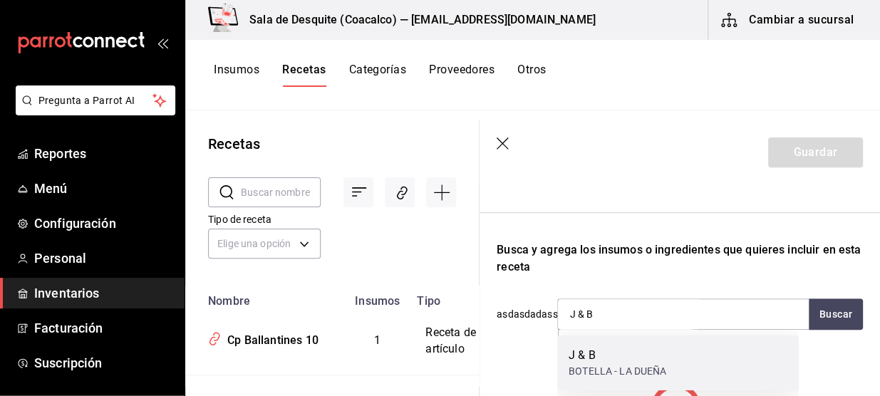
click at [591, 358] on div "J & B" at bounding box center [617, 355] width 98 height 17
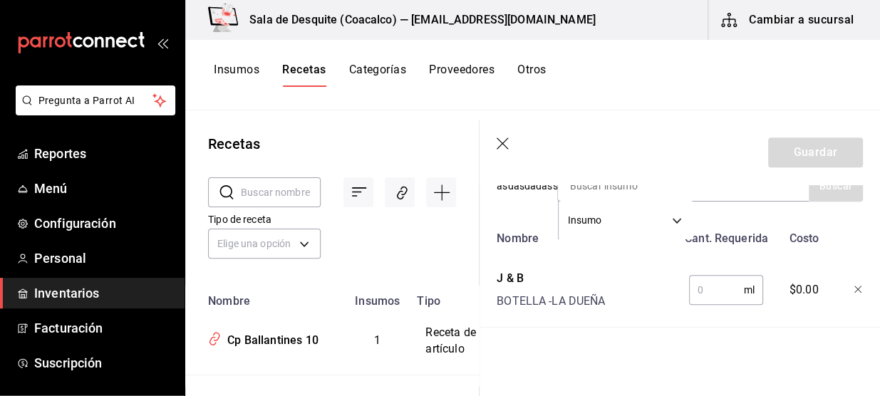
scroll to position [328, 0]
click at [702, 288] on input "text" at bounding box center [716, 289] width 55 height 28
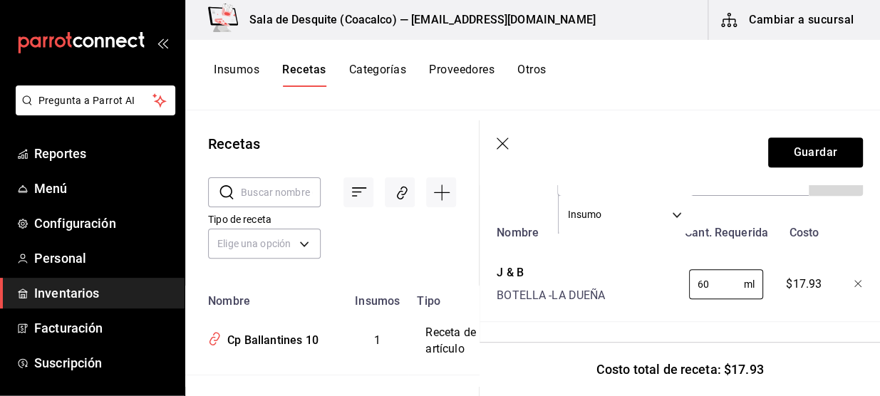
scroll to position [342, 0]
type input "60"
click at [811, 145] on button "Guardar" at bounding box center [815, 152] width 95 height 30
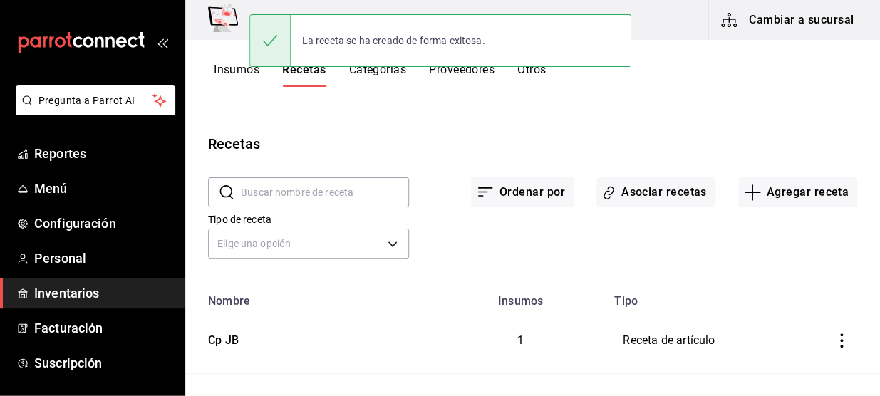
scroll to position [316, 0]
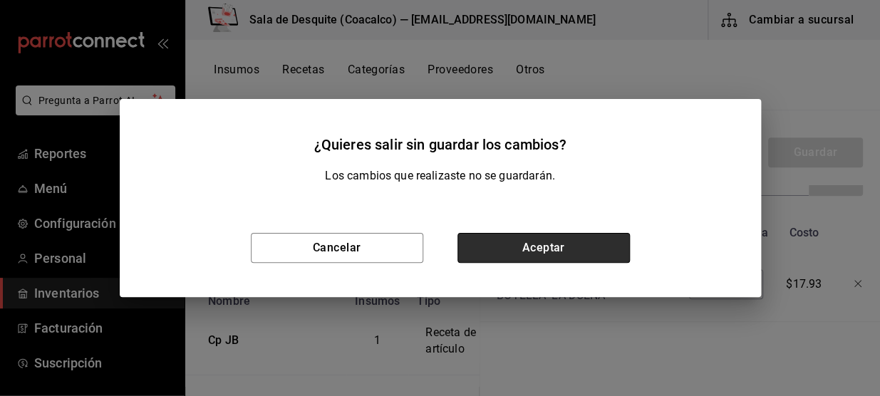
click at [529, 241] on button "Aceptar" at bounding box center [543, 248] width 172 height 30
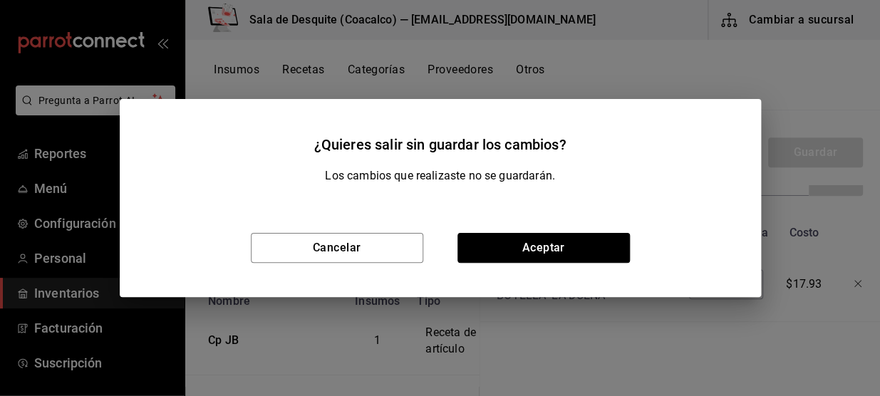
click at [583, 245] on button "Aceptar" at bounding box center [543, 248] width 172 height 30
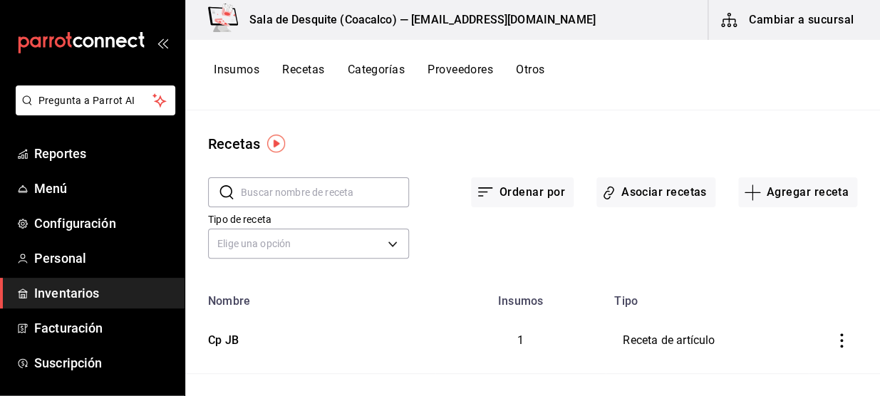
click at [646, 195] on div "Los cambios que realizaste no se guardarán." at bounding box center [440, 182] width 641 height 31
click at [646, 195] on button "Asociar recetas" at bounding box center [655, 192] width 119 height 30
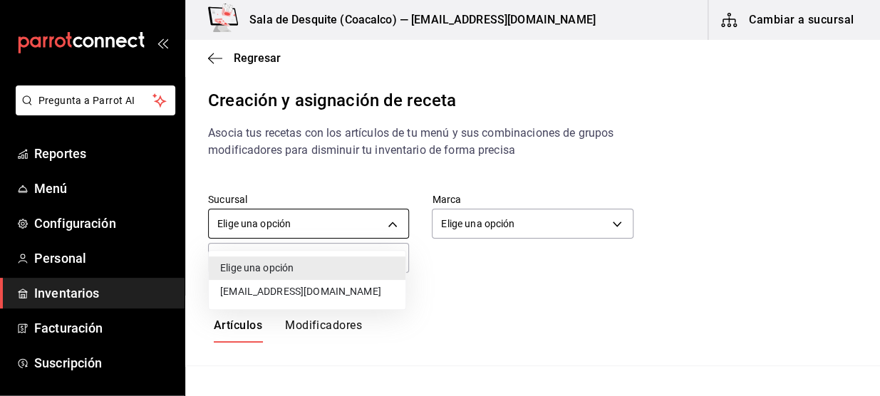
click at [391, 223] on body "Pregunta a Parrot AI Reportes Menú Configuración Personal Inventarios Facturaci…" at bounding box center [440, 186] width 880 height 372
click at [331, 293] on li "[EMAIL_ADDRESS][DOMAIN_NAME]" at bounding box center [307, 292] width 197 height 24
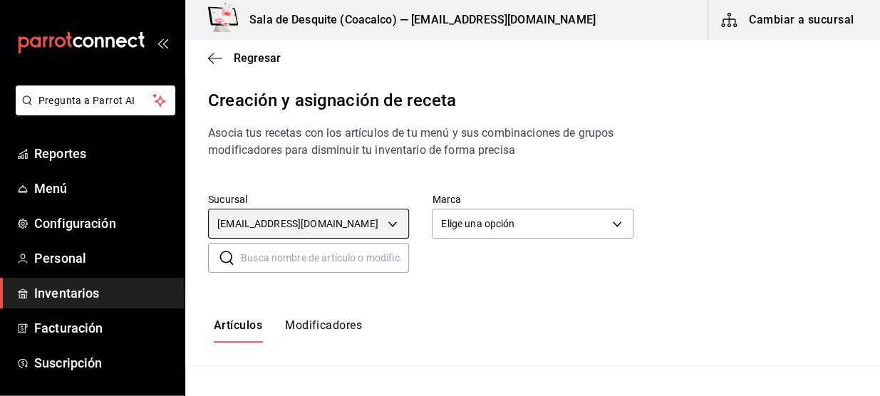
type input "93467c31-adce-431c-98c2-5877e547f662"
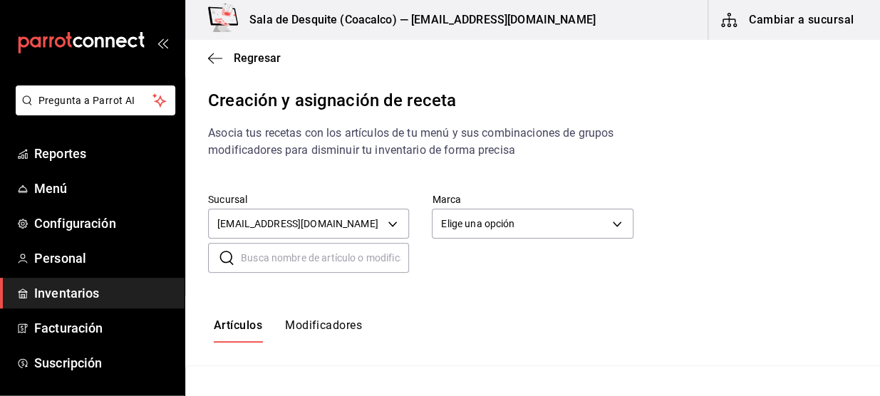
click at [487, 217] on div at bounding box center [440, 198] width 880 height 396
click at [514, 227] on div at bounding box center [440, 198] width 880 height 396
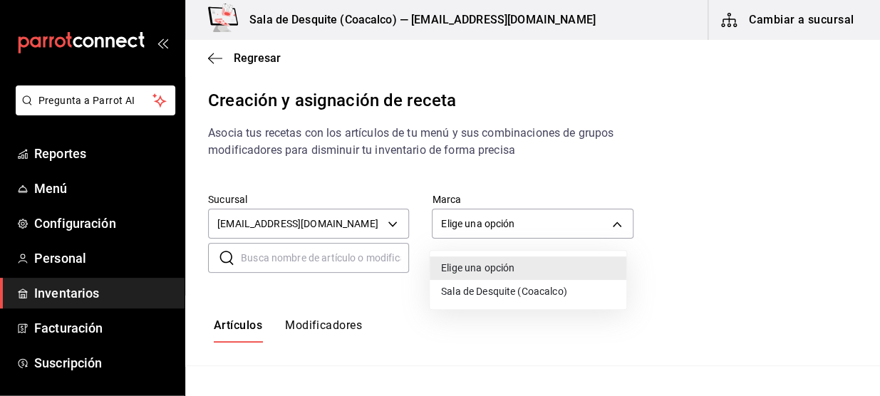
click at [514, 227] on body "Pregunta a Parrot AI Reportes Menú Configuración Personal Inventarios Facturaci…" at bounding box center [440, 186] width 880 height 372
click at [511, 291] on li "Sala de Desquite (Coacalco)" at bounding box center [528, 292] width 197 height 24
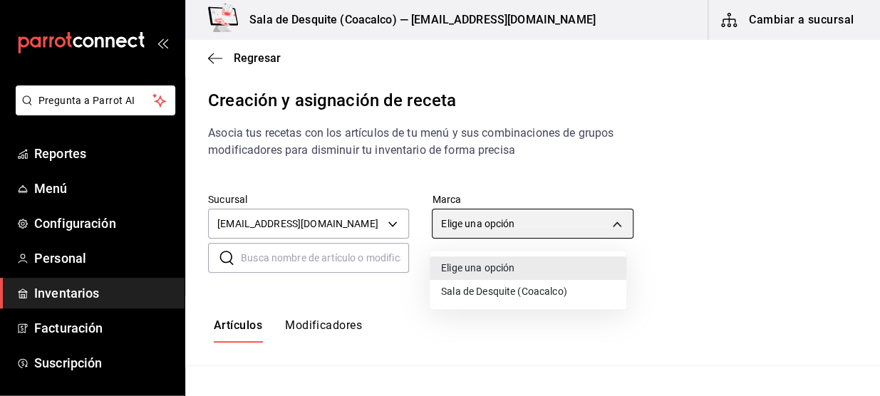
type input "62a8501e-83aa-44fc-a14d-b1e4ad847988"
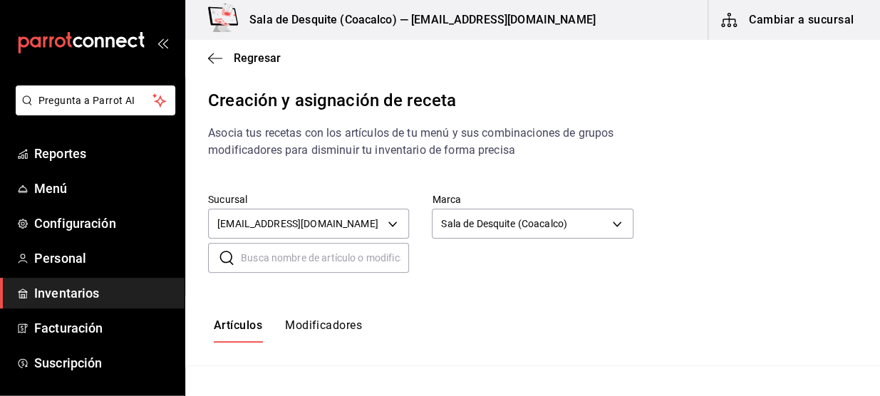
click at [379, 261] on input "text" at bounding box center [325, 258] width 168 height 28
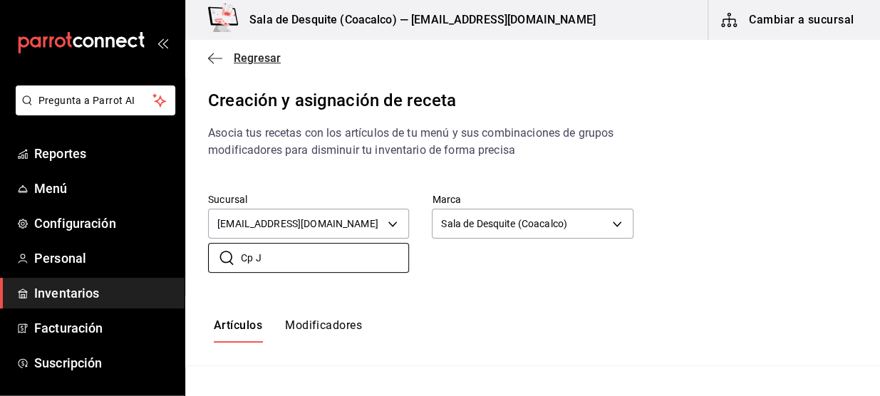
type input "Cp J"
click at [219, 54] on icon "button" at bounding box center [215, 58] width 14 height 13
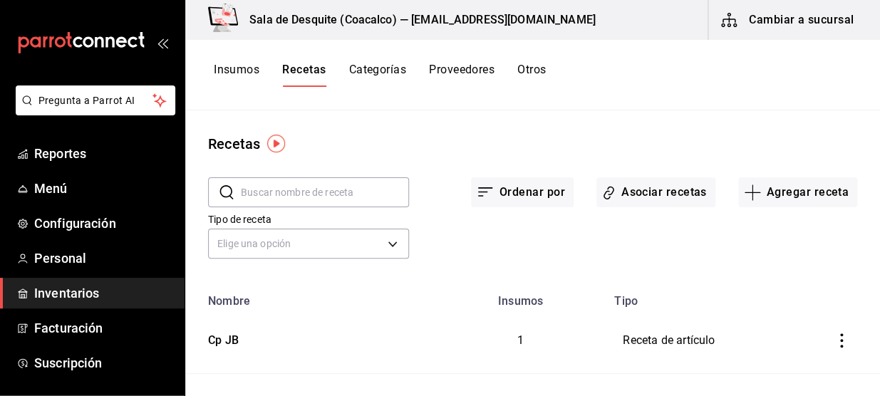
click at [834, 342] on icon "inventoriesTable" at bounding box center [841, 340] width 14 height 14
click at [757, 355] on icon "button" at bounding box center [749, 358] width 17 height 17
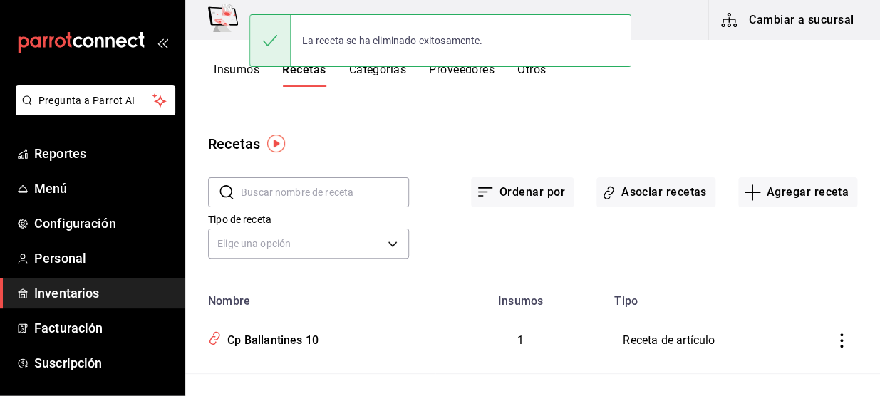
click at [335, 193] on input "text" at bounding box center [325, 192] width 168 height 28
type input "j"
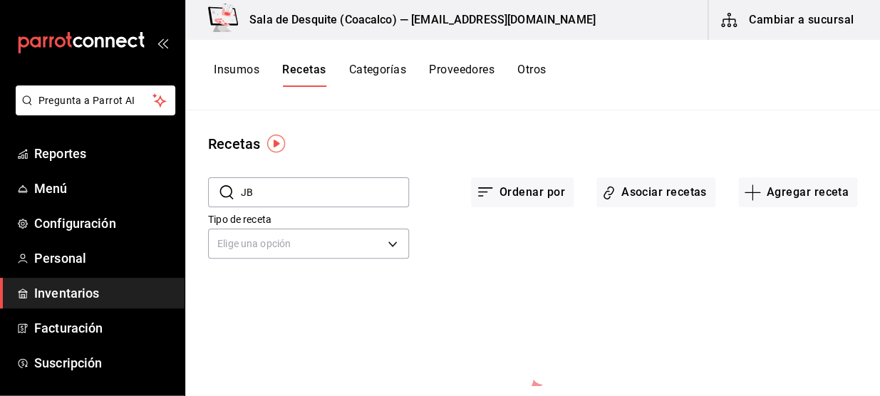
click at [329, 185] on input "JB" at bounding box center [325, 192] width 168 height 28
type input "J"
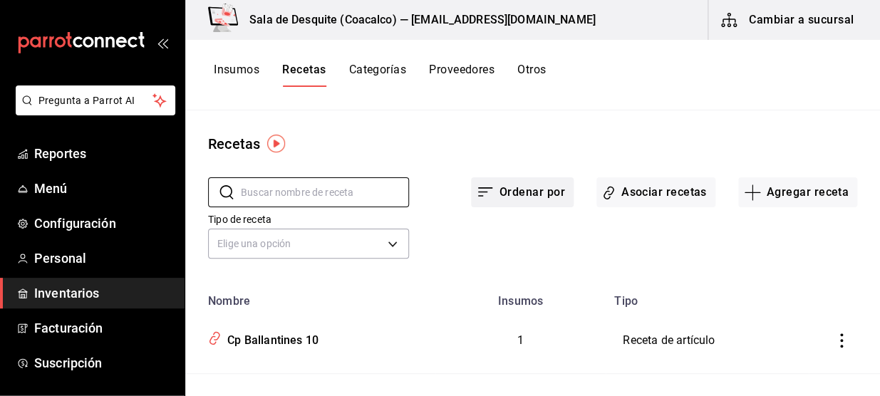
click at [522, 189] on button "Ordenar por" at bounding box center [522, 192] width 103 height 30
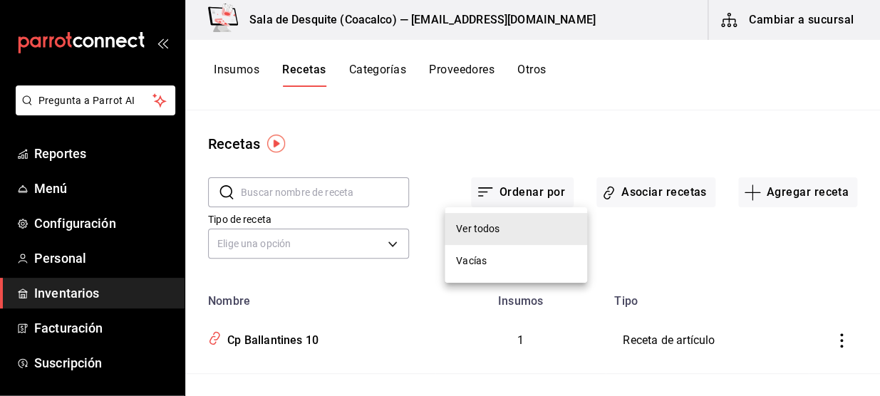
click at [474, 270] on li "Vacías" at bounding box center [515, 261] width 142 height 32
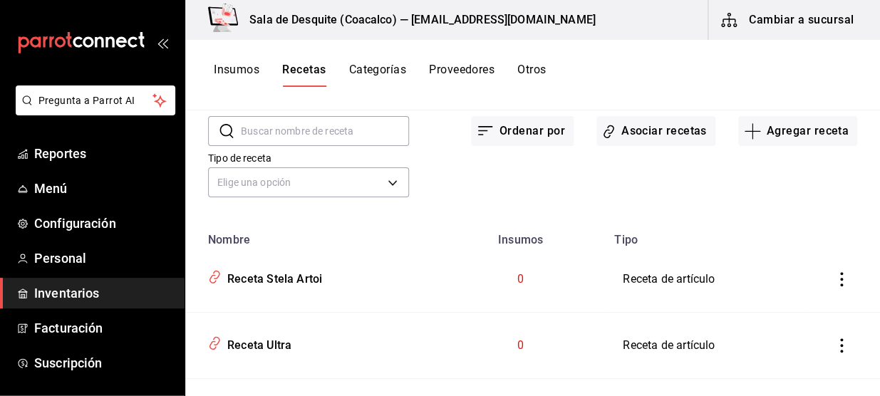
scroll to position [60, 0]
click at [529, 142] on button "Ordenar por" at bounding box center [522, 133] width 103 height 30
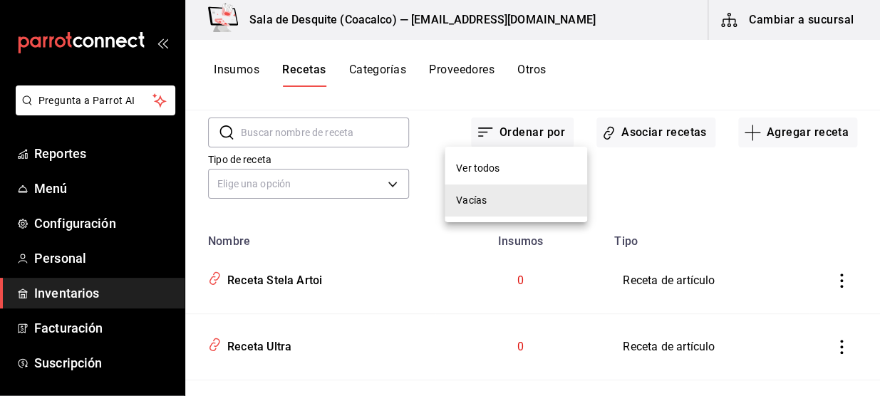
click at [506, 180] on li "Ver todos" at bounding box center [515, 168] width 142 height 32
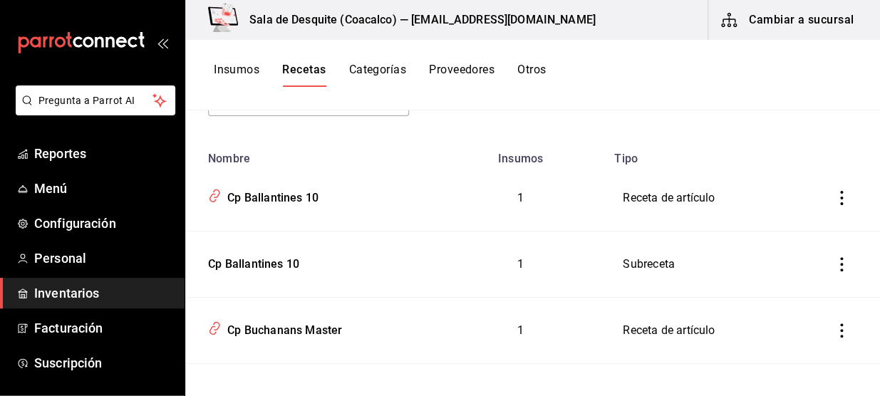
scroll to position [145, 0]
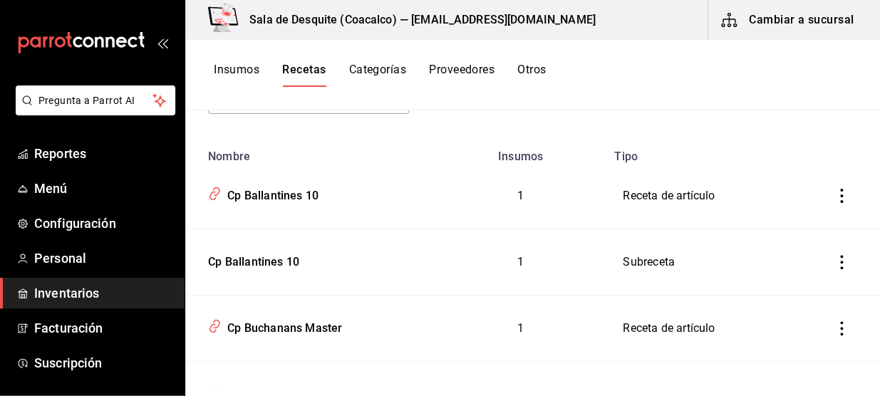
click at [834, 259] on icon "inventoriesTable" at bounding box center [841, 262] width 14 height 14
click at [795, 298] on li "Eliminar" at bounding box center [787, 281] width 120 height 40
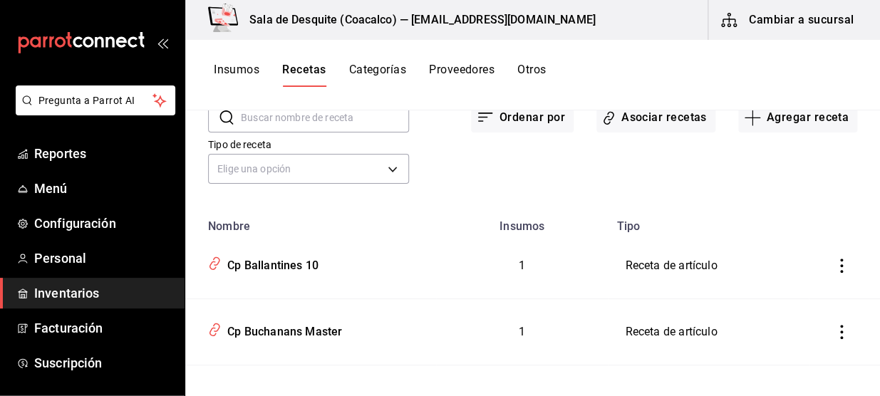
scroll to position [0, 0]
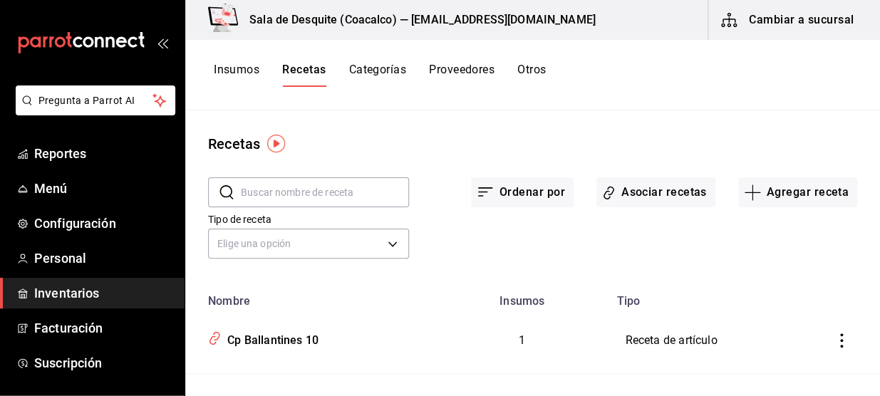
click at [341, 196] on input "text" at bounding box center [325, 192] width 168 height 28
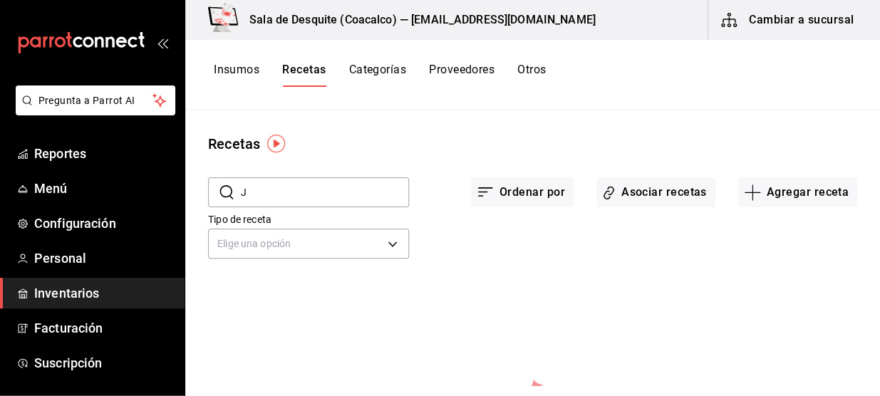
click at [348, 195] on input "J" at bounding box center [325, 192] width 168 height 28
type input "J"
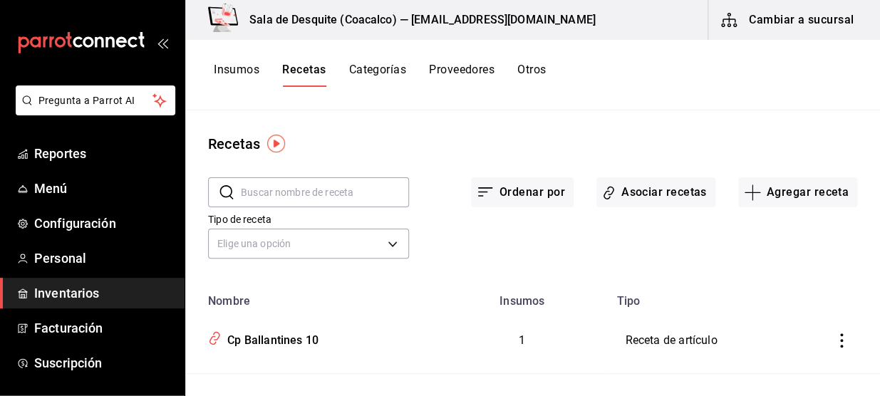
click at [348, 195] on input "text" at bounding box center [325, 192] width 168 height 28
type input "Maca"
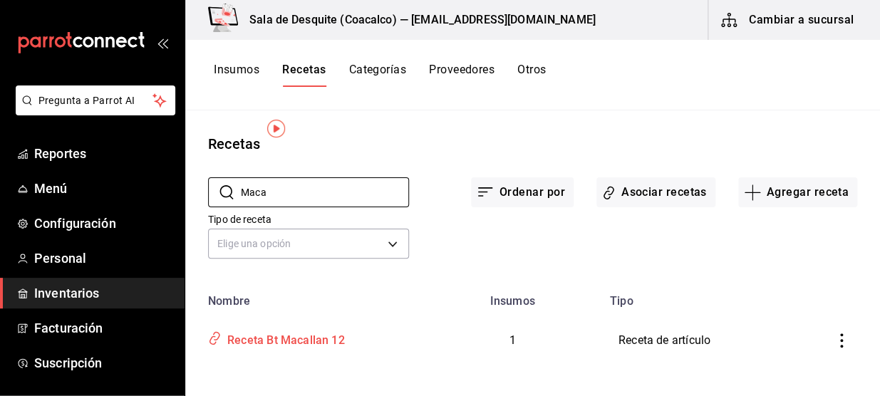
scroll to position [15, 0]
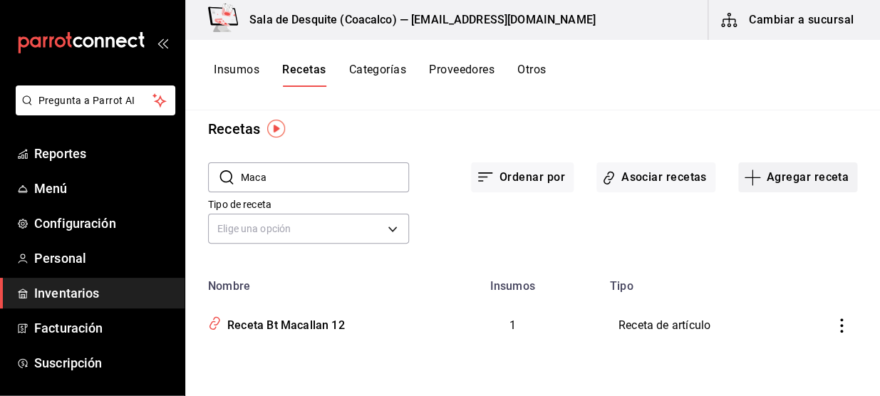
click at [806, 168] on button "Agregar receta" at bounding box center [797, 177] width 119 height 30
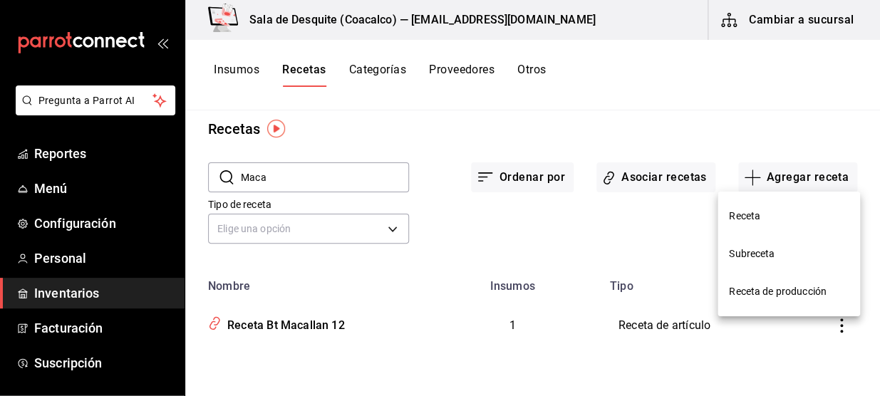
click at [798, 207] on li "Receta" at bounding box center [788, 216] width 142 height 38
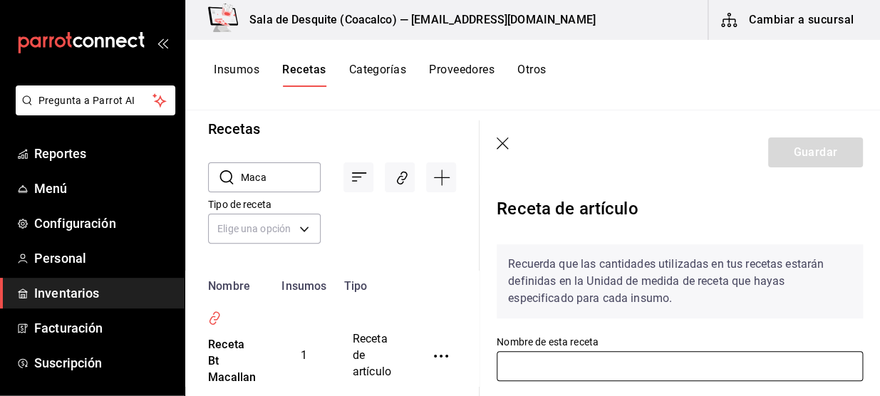
click at [632, 373] on input "text" at bounding box center [679, 366] width 366 height 30
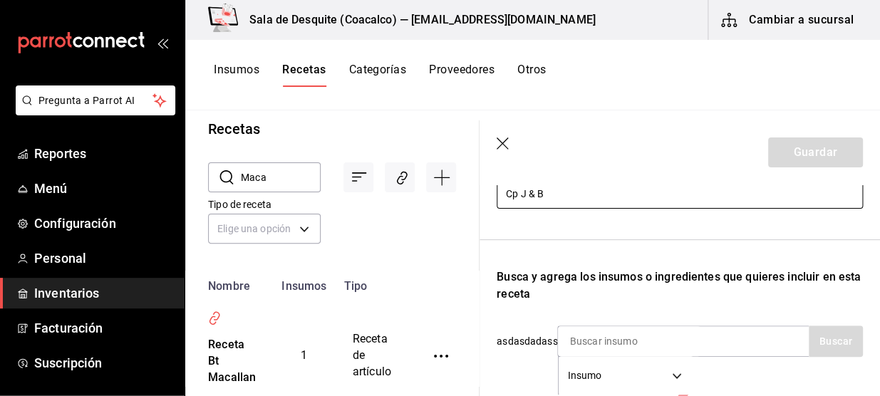
scroll to position [208, 0]
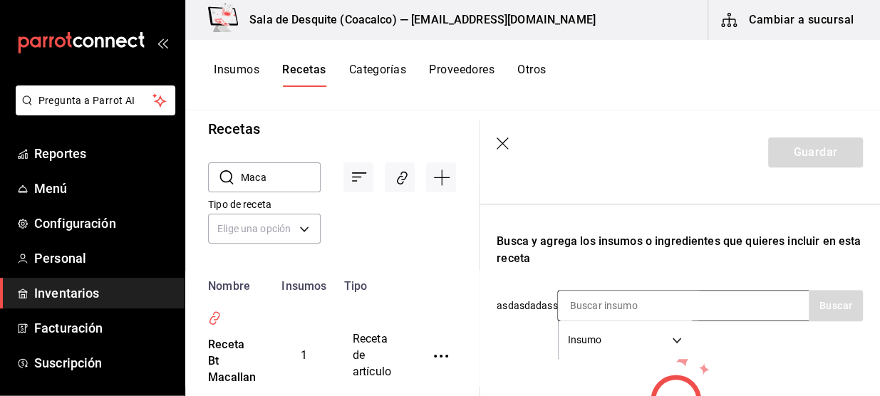
type input "Cp J & B"
click at [633, 299] on input at bounding box center [629, 306] width 142 height 30
type input "J &"
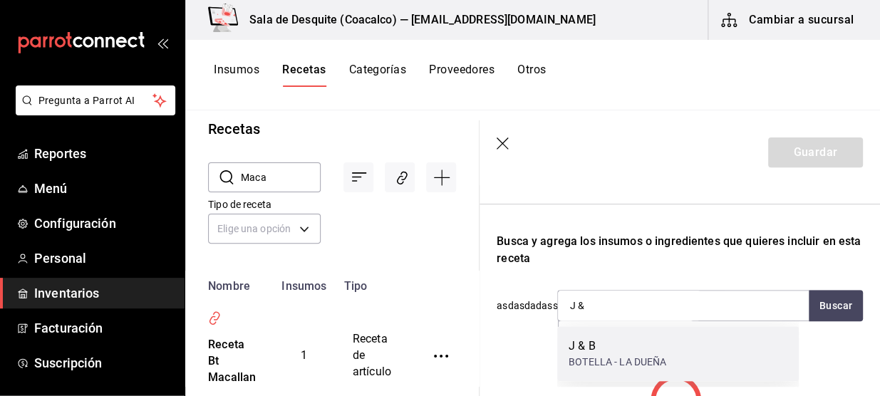
click at [576, 343] on div "J & B" at bounding box center [617, 346] width 98 height 17
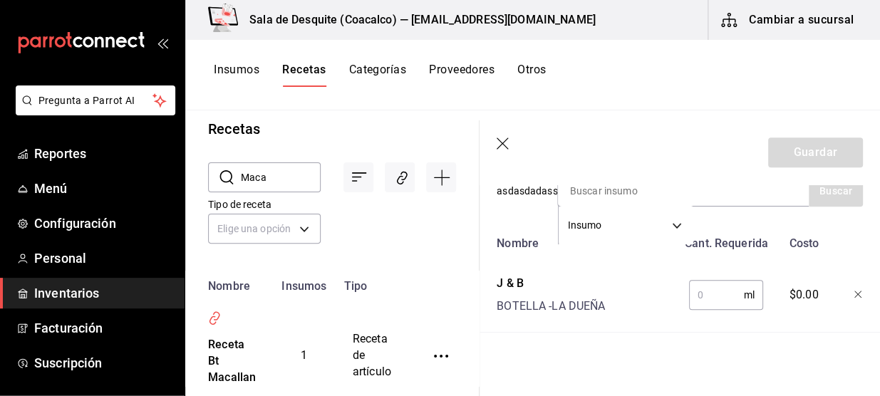
scroll to position [342, 0]
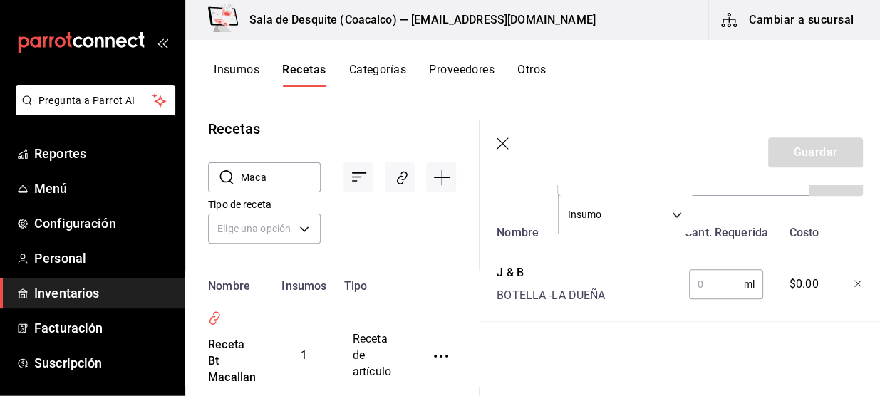
click at [710, 270] on input "text" at bounding box center [716, 284] width 55 height 28
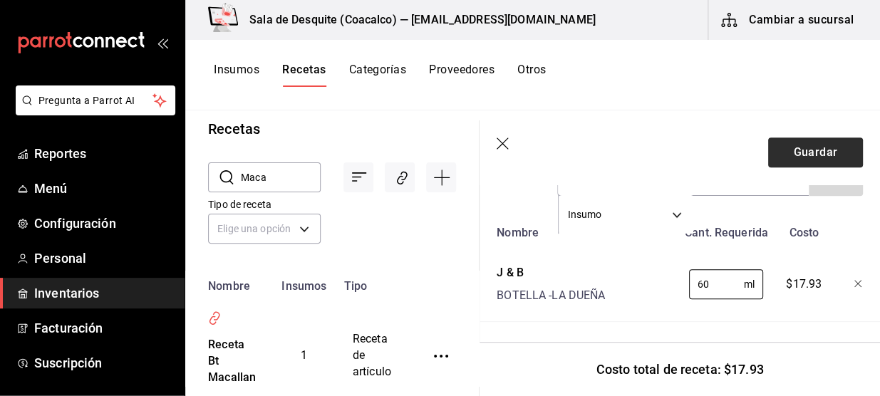
type input "60"
click at [818, 156] on button "Guardar" at bounding box center [815, 152] width 95 height 30
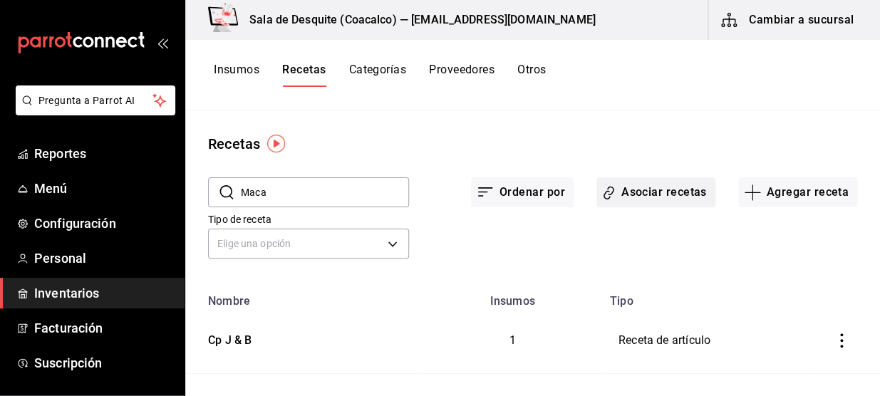
click at [667, 195] on button "Asociar recetas" at bounding box center [655, 192] width 119 height 30
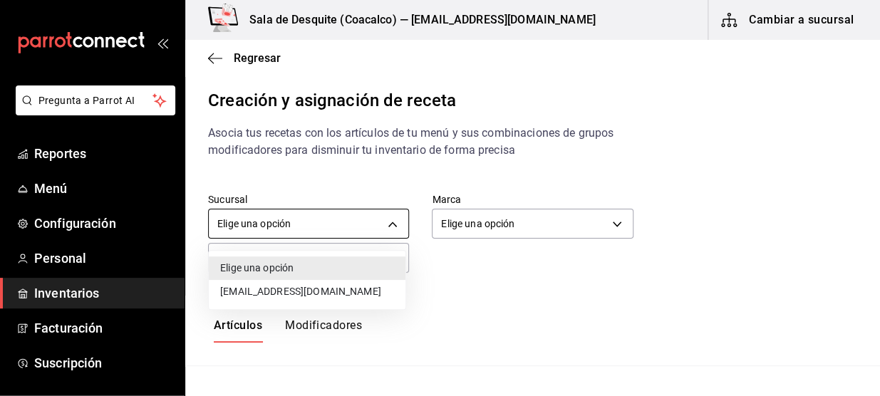
click at [395, 229] on body "Pregunta a Parrot AI Reportes Menú Configuración Personal Inventarios Facturaci…" at bounding box center [440, 186] width 880 height 372
click at [349, 293] on li "[EMAIL_ADDRESS][DOMAIN_NAME]" at bounding box center [307, 292] width 197 height 24
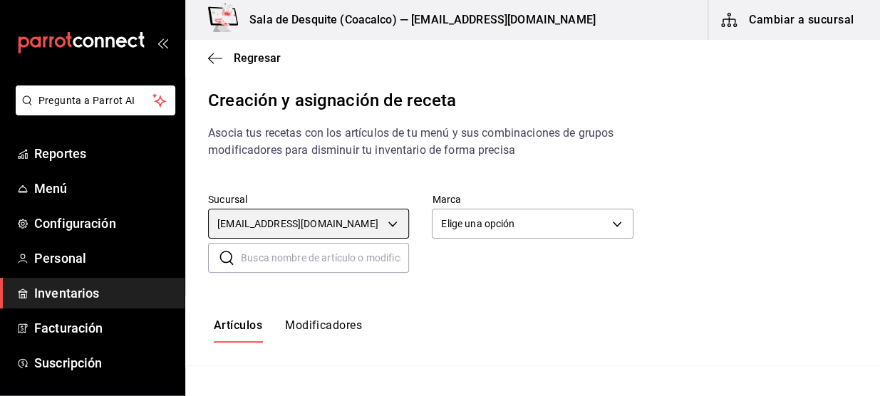
type input "93467c31-adce-431c-98c2-5877e547f662"
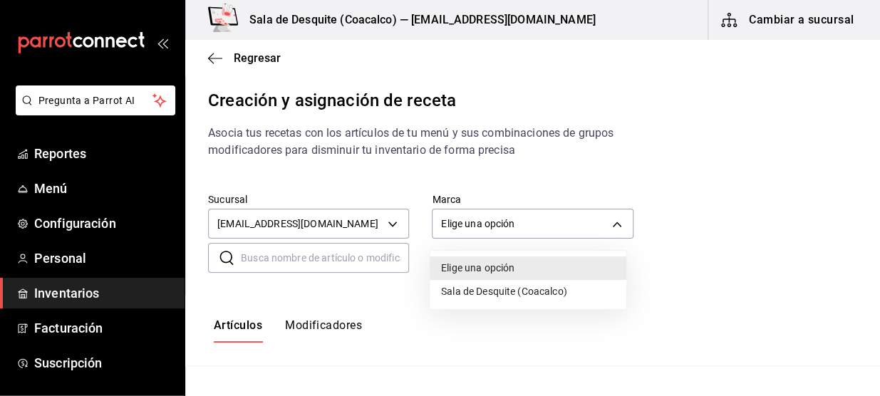
click at [580, 217] on body "Pregunta a Parrot AI Reportes Menú Configuración Personal Inventarios Facturaci…" at bounding box center [440, 186] width 880 height 372
click at [535, 286] on li "Sala de Desquite (Coacalco)" at bounding box center [528, 292] width 197 height 24
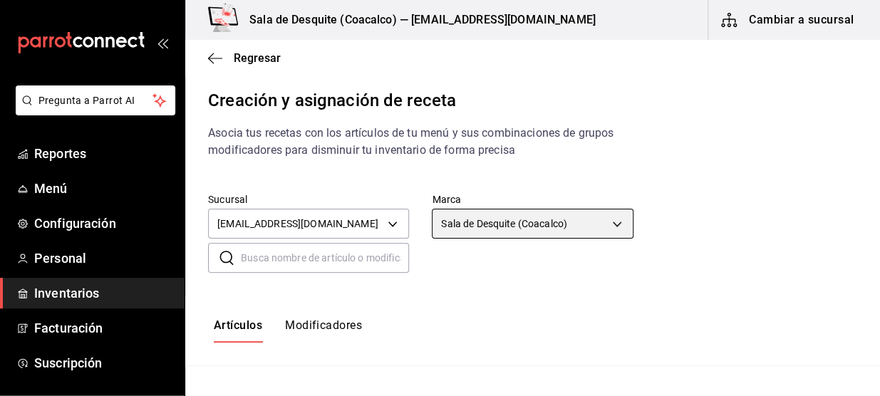
type input "62a8501e-83aa-44fc-a14d-b1e4ad847988"
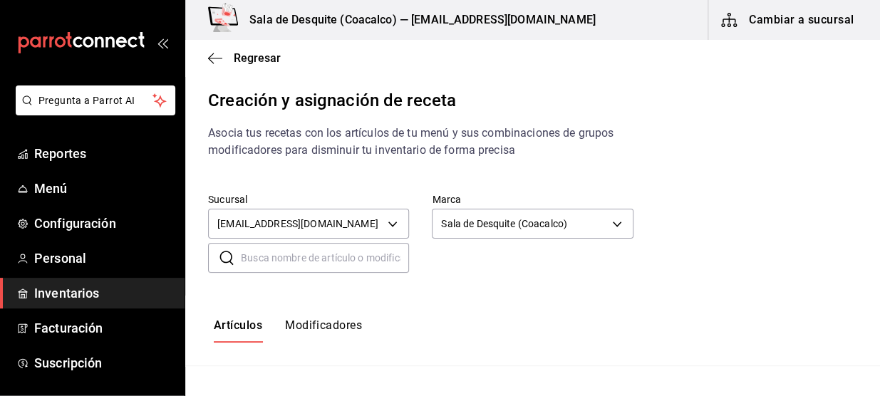
click at [288, 255] on input "text" at bounding box center [325, 258] width 168 height 28
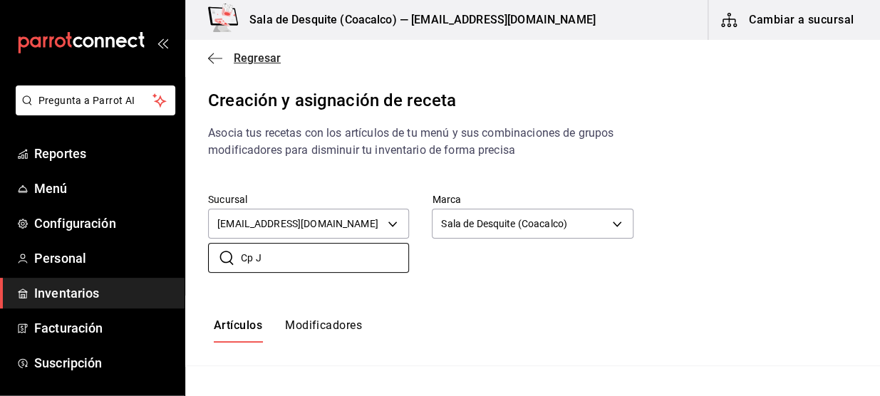
type input "Cp J"
click at [210, 63] on icon "button" at bounding box center [215, 58] width 14 height 13
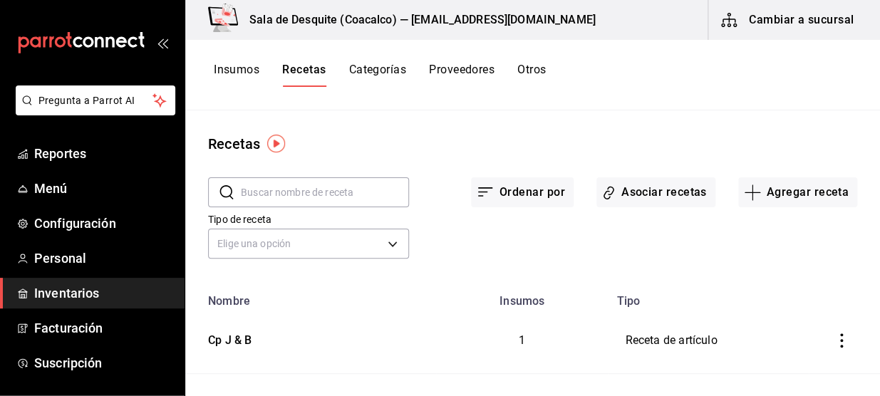
click at [332, 189] on input "text" at bounding box center [325, 192] width 168 height 28
click at [377, 189] on input "Cp JB" at bounding box center [325, 192] width 168 height 28
type input "C"
click at [380, 310] on tbody "Cp JB 1 Receta de artículo" at bounding box center [532, 341] width 694 height 66
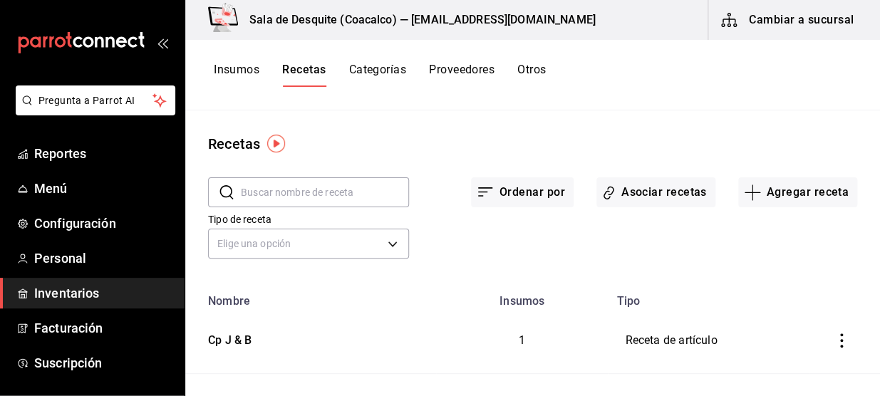
click at [834, 338] on icon "inventoriesTable" at bounding box center [841, 340] width 14 height 14
click at [781, 370] on li "Eliminar" at bounding box center [787, 359] width 120 height 40
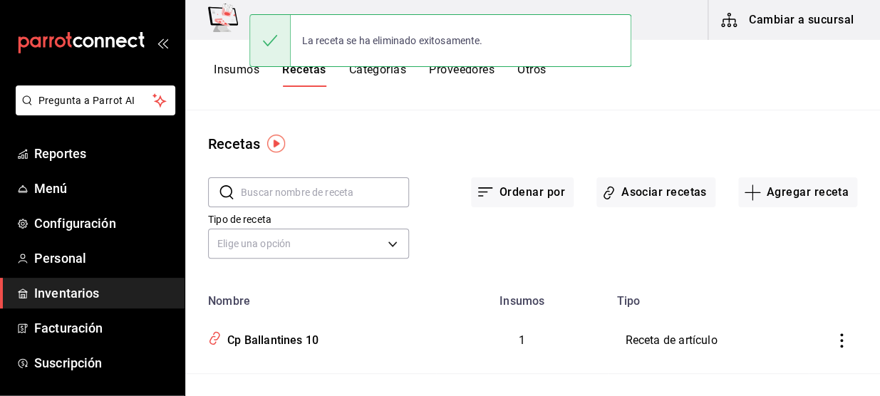
click at [314, 192] on input "text" at bounding box center [325, 192] width 168 height 28
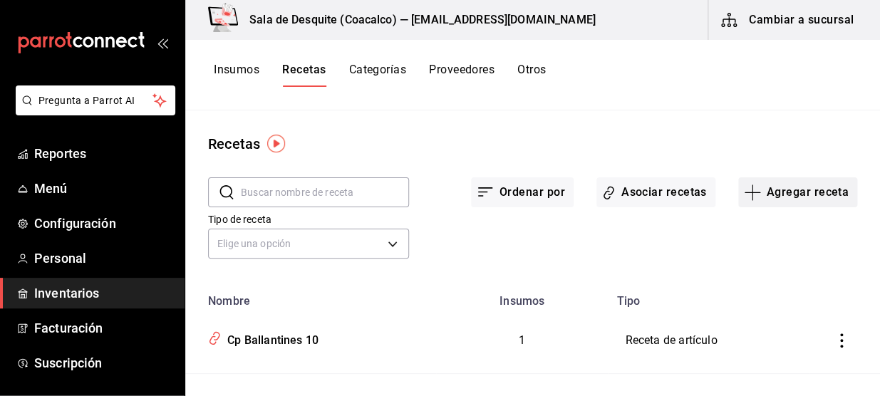
click at [784, 178] on button "Agregar receta" at bounding box center [797, 192] width 119 height 30
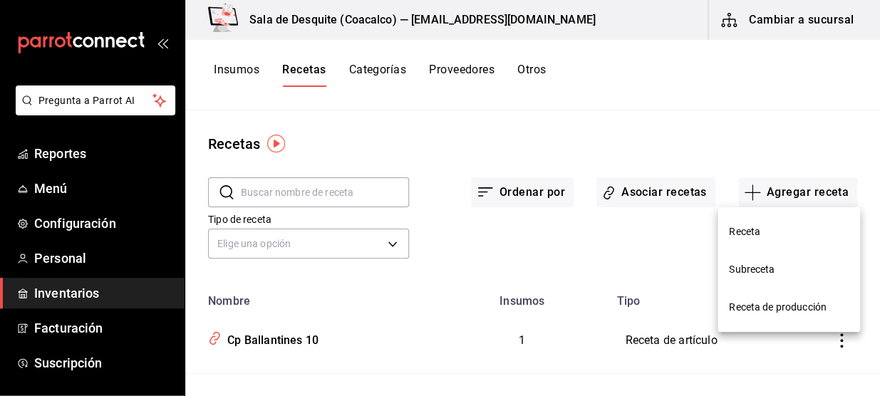
click at [761, 227] on span "Receta" at bounding box center [789, 231] width 120 height 15
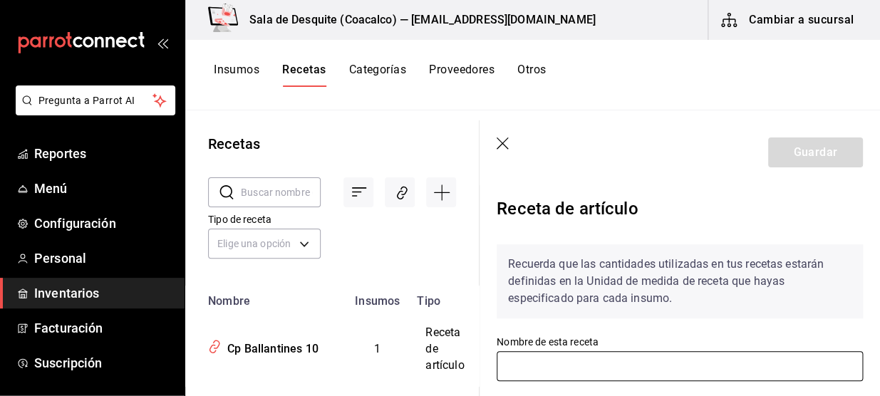
click at [680, 359] on input "text" at bounding box center [679, 366] width 366 height 30
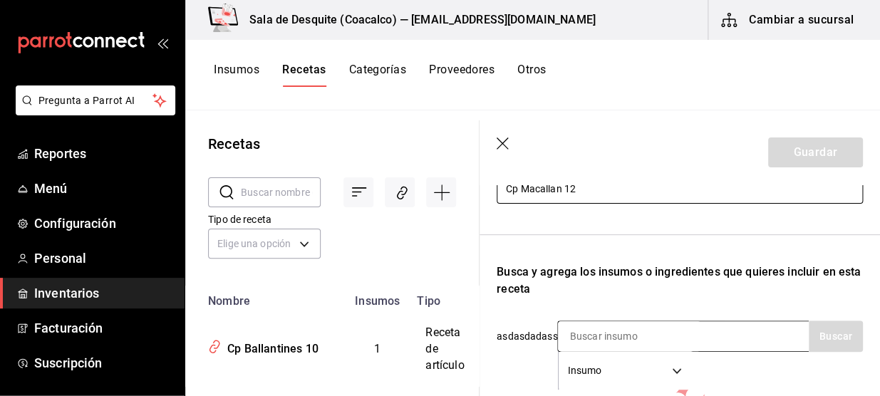
type input "Cp Macallan 12"
click at [688, 325] on input at bounding box center [629, 336] width 142 height 30
type input "Macalla"
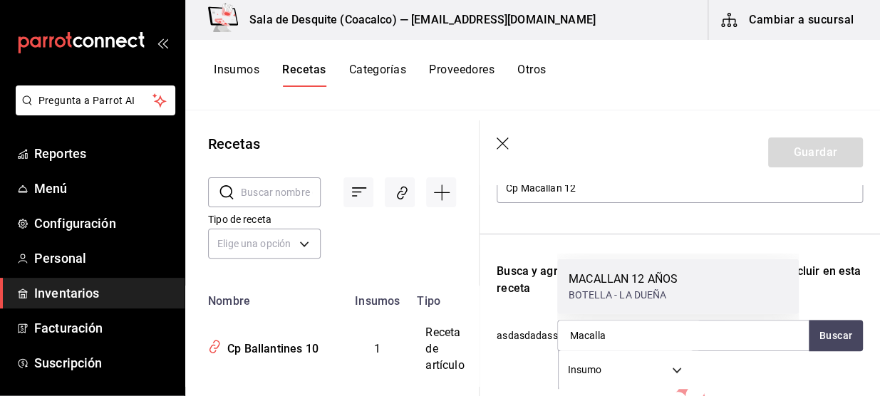
click at [656, 279] on div "MACALLAN 12 AÑOS" at bounding box center [622, 279] width 109 height 17
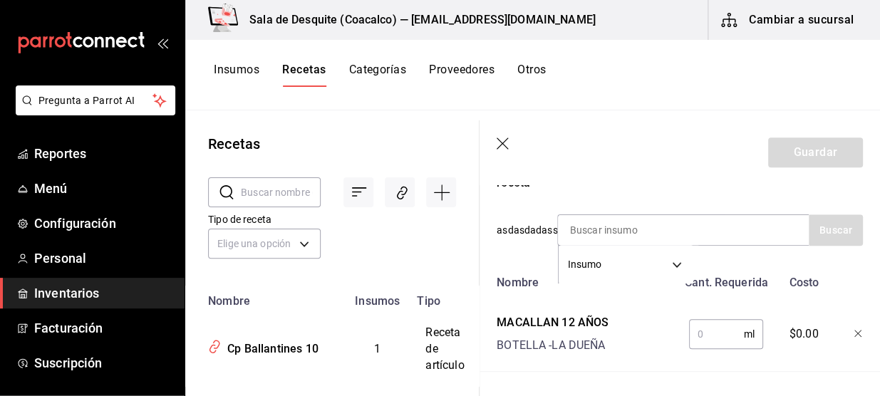
scroll to position [342, 0]
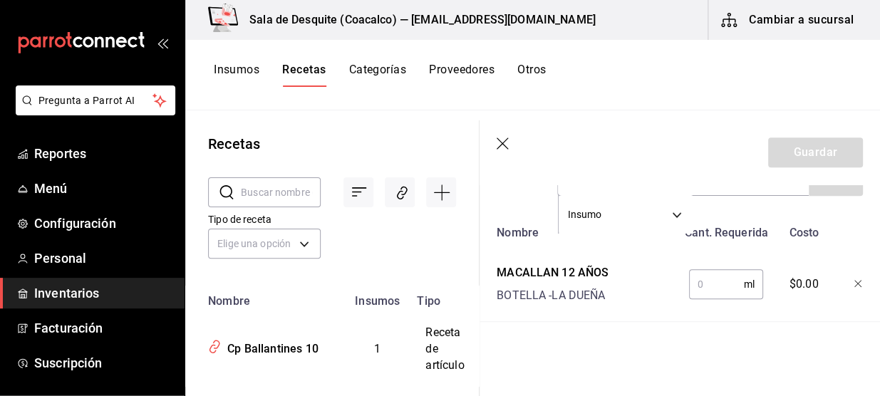
click at [704, 276] on input "text" at bounding box center [716, 284] width 55 height 28
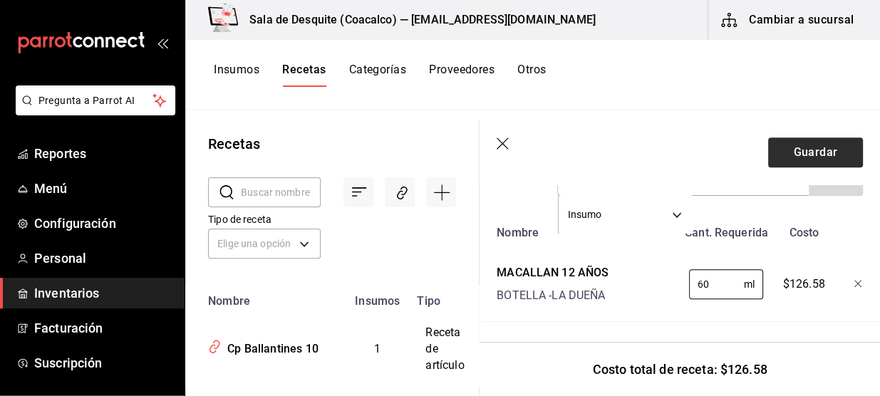
type input "60"
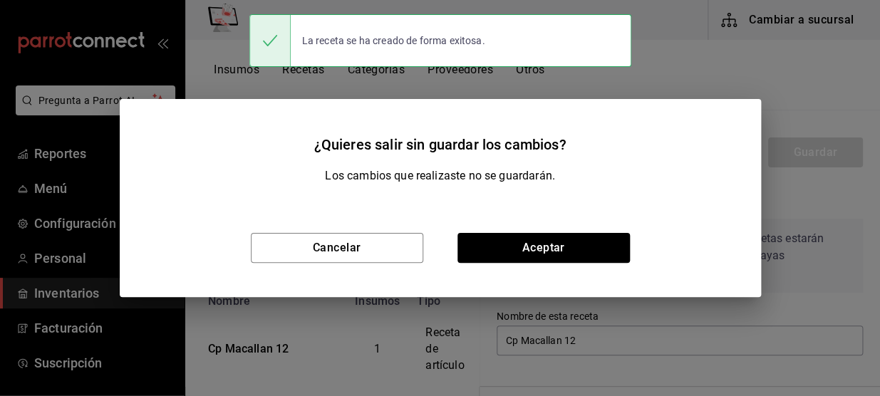
scroll to position [316, 0]
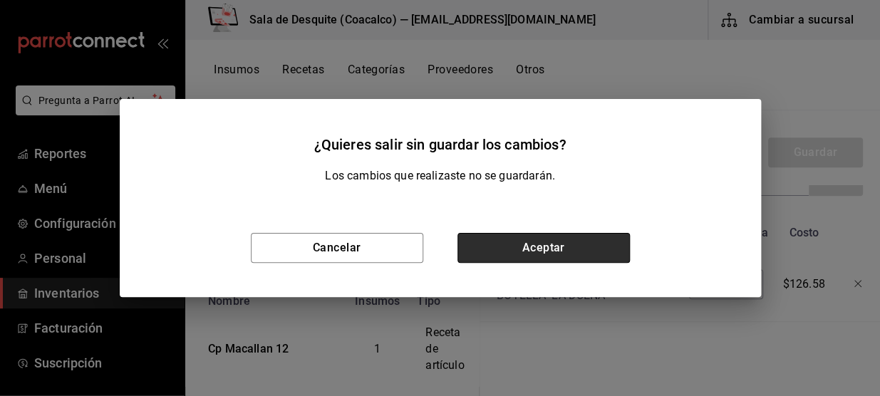
click at [534, 246] on button "Aceptar" at bounding box center [543, 248] width 172 height 30
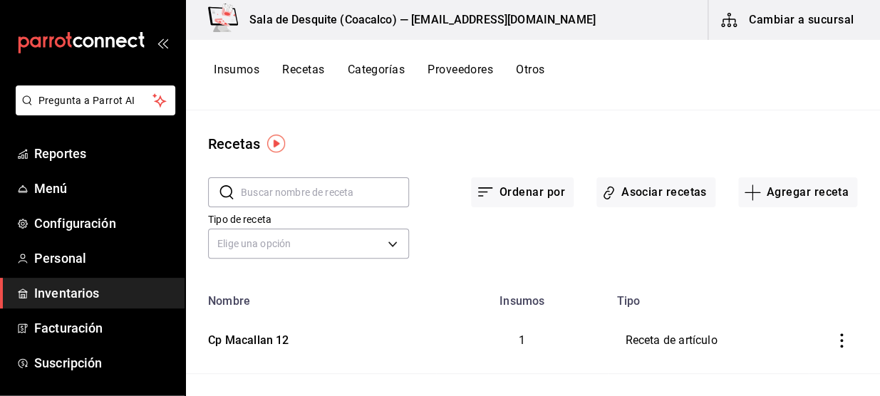
click at [644, 200] on button "Asociar recetas" at bounding box center [655, 192] width 119 height 30
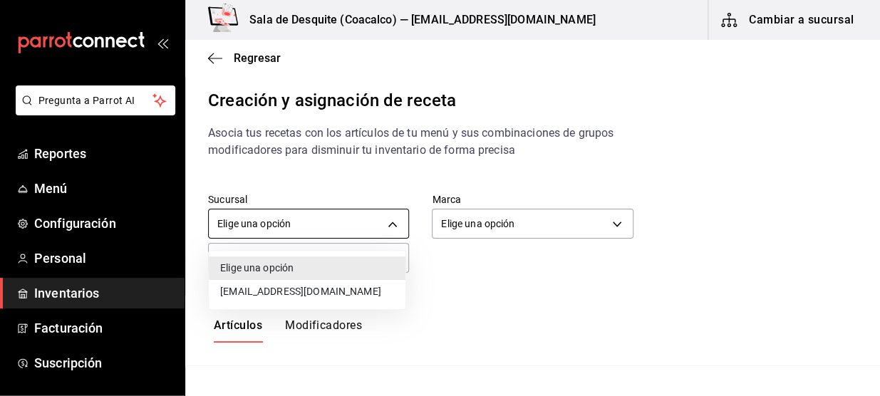
click at [390, 226] on body "Pregunta a Parrot AI Reportes Menú Configuración Personal Inventarios Facturaci…" at bounding box center [440, 186] width 880 height 372
click at [345, 292] on li "[EMAIL_ADDRESS][DOMAIN_NAME]" at bounding box center [307, 292] width 197 height 24
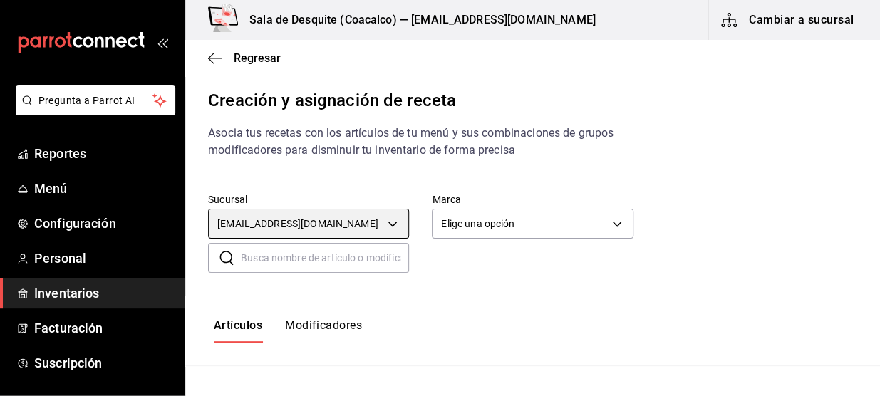
type input "93467c31-adce-431c-98c2-5877e547f662"
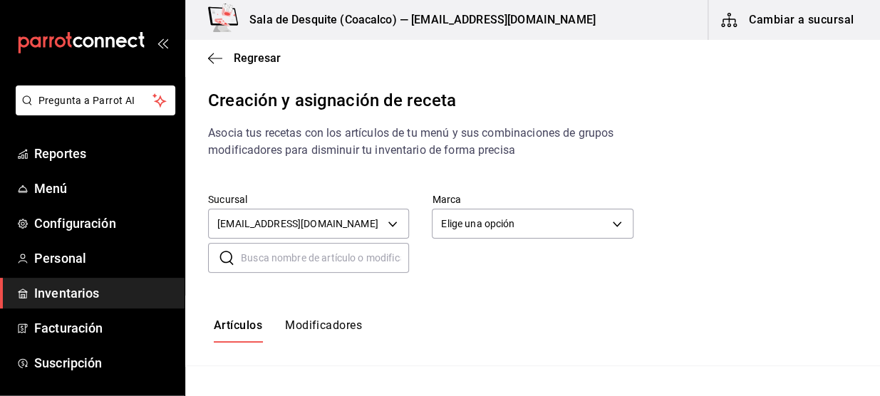
click at [522, 219] on div "Elige una opción saladedesquite@coacalco.com" at bounding box center [440, 198] width 880 height 396
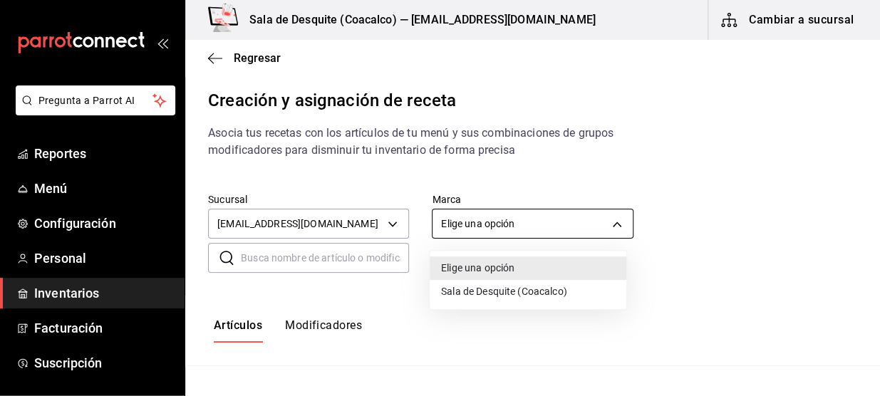
click at [533, 228] on body "Pregunta a Parrot AI Reportes Menú Configuración Personal Inventarios Facturaci…" at bounding box center [440, 186] width 880 height 372
click at [499, 288] on li "Sala de Desquite (Coacalco)" at bounding box center [528, 292] width 197 height 24
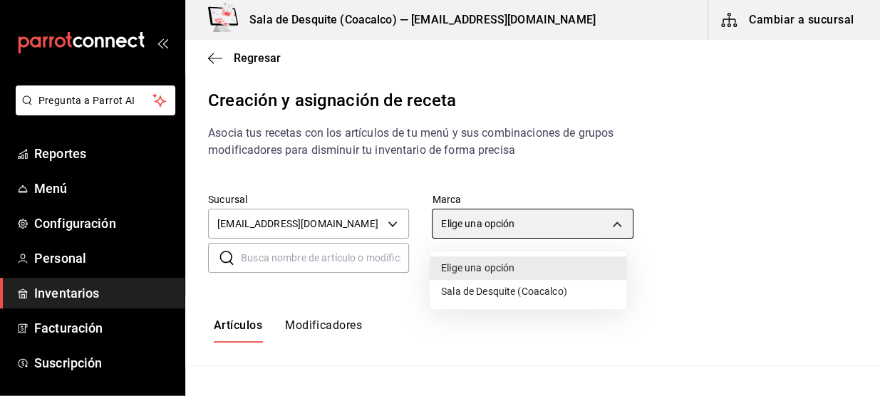
type input "62a8501e-83aa-44fc-a14d-b1e4ad847988"
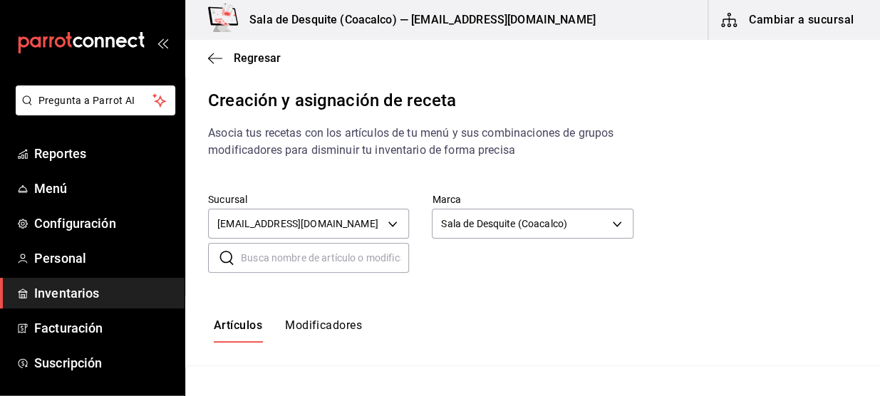
click at [355, 263] on input "text" at bounding box center [325, 258] width 168 height 28
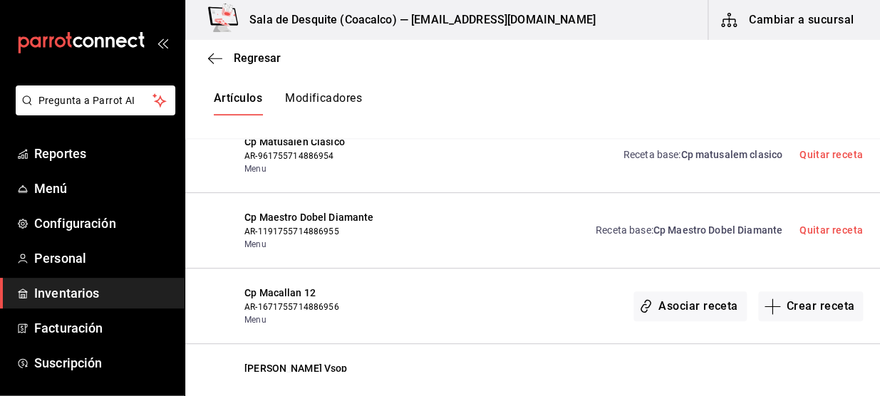
scroll to position [473, 0]
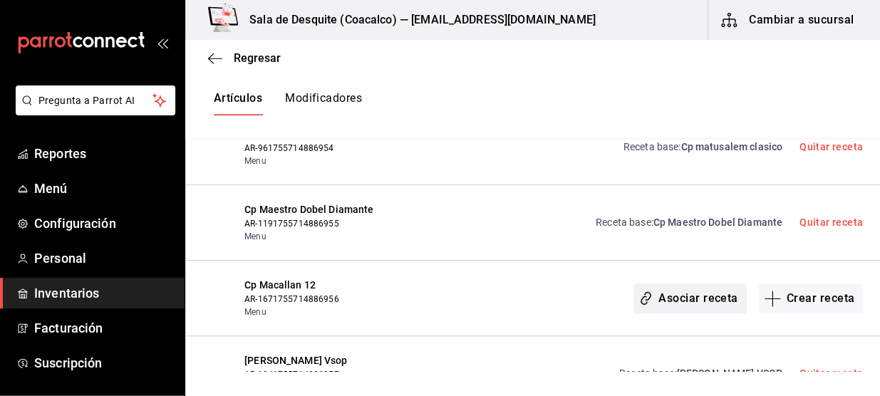
type input "Cp M"
click at [660, 299] on button "Asociar receta" at bounding box center [689, 298] width 113 height 30
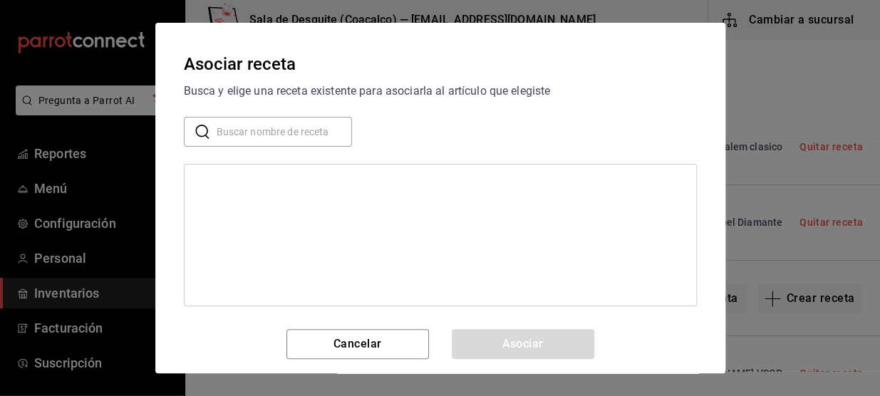
click at [241, 132] on input "text" at bounding box center [284, 132] width 135 height 28
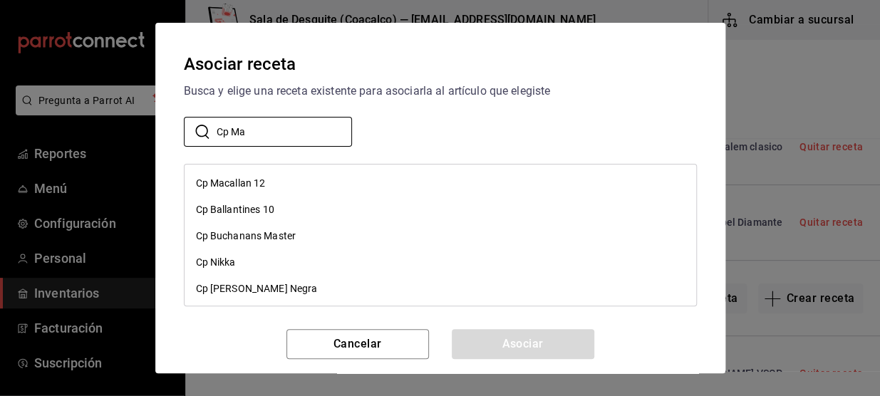
type input "Cp Ma"
click at [277, 185] on div "Cp Macallan 12" at bounding box center [439, 183] width 511 height 26
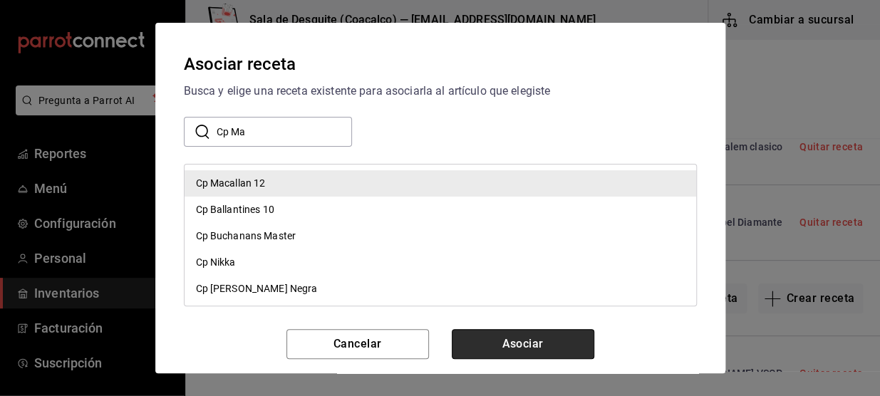
click at [509, 352] on button "Asociar" at bounding box center [523, 344] width 142 height 30
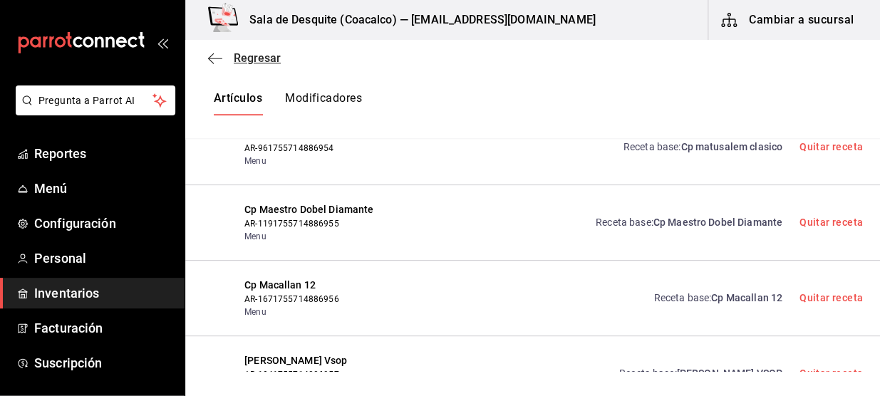
click at [218, 53] on icon "button" at bounding box center [215, 58] width 14 height 13
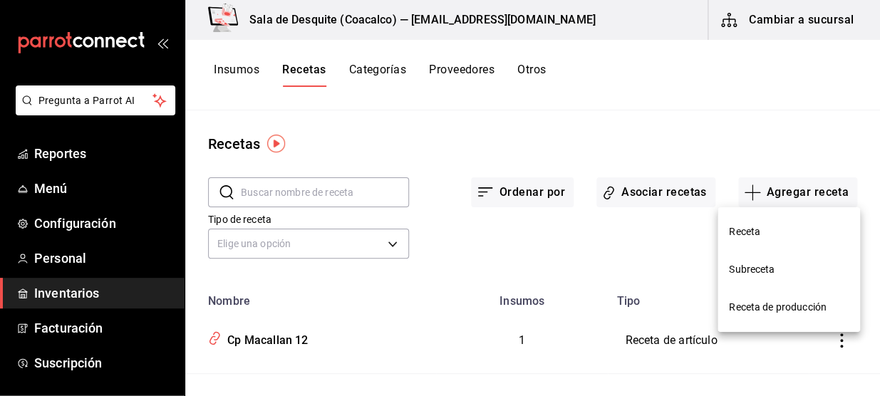
click at [758, 228] on span "Receta" at bounding box center [789, 231] width 120 height 15
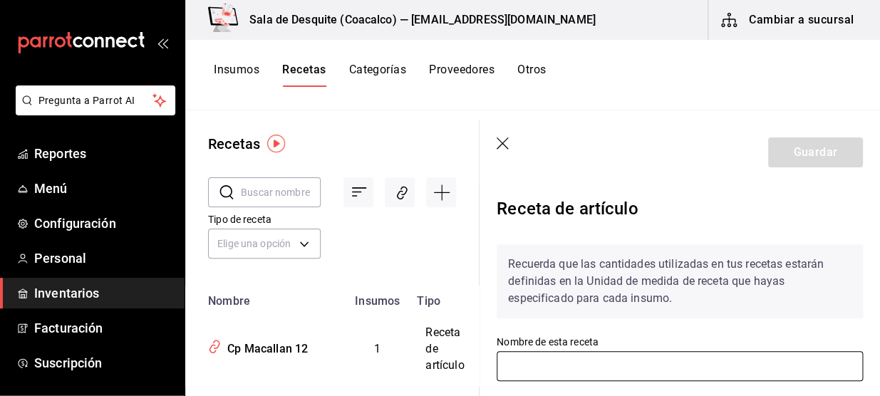
click at [613, 373] on input "text" at bounding box center [679, 366] width 366 height 30
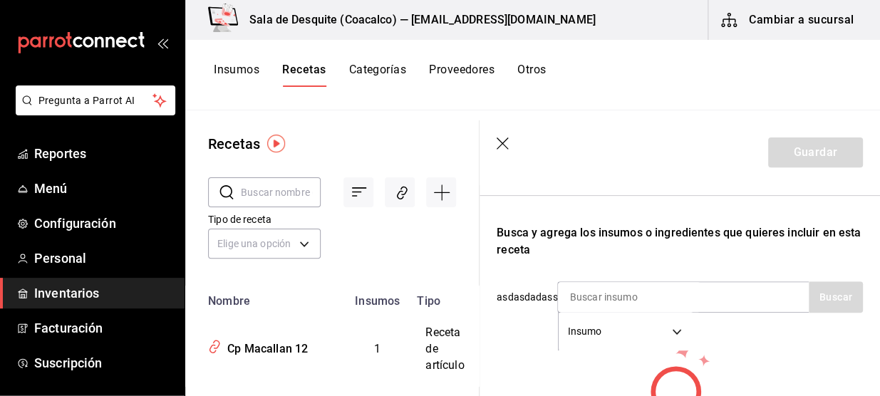
scroll to position [219, 0]
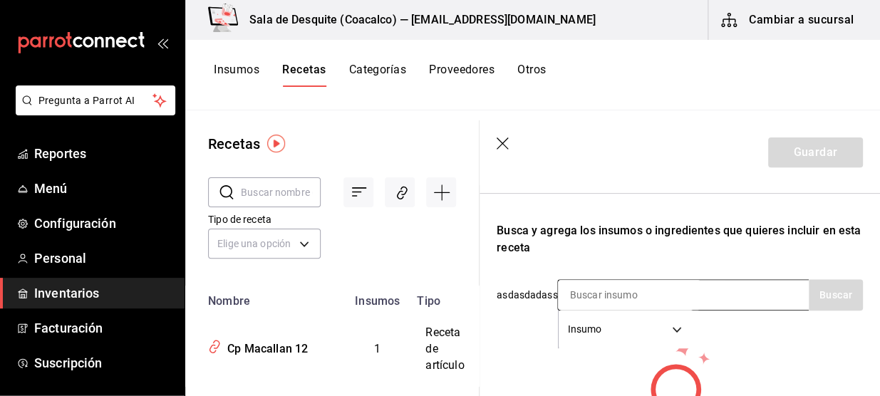
type input "Cp Suntory"
click at [623, 288] on input at bounding box center [629, 295] width 142 height 30
type input "Sun"
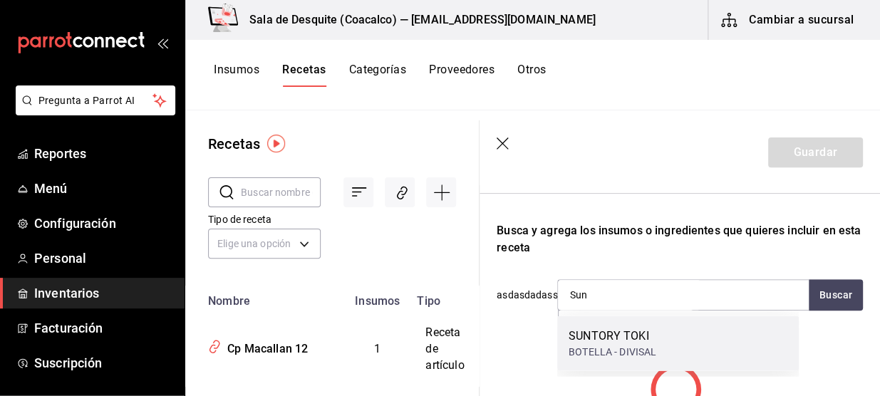
click at [608, 343] on div "SUNTORY TOKI" at bounding box center [612, 335] width 88 height 17
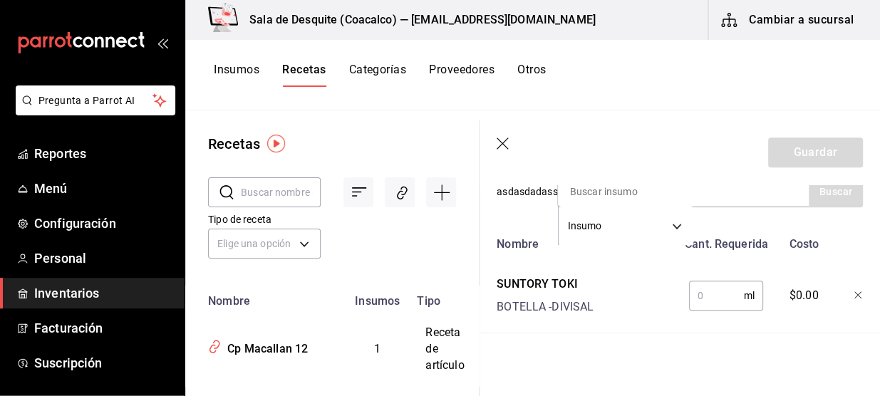
scroll to position [323, 0]
click at [700, 298] on input "text" at bounding box center [716, 294] width 55 height 28
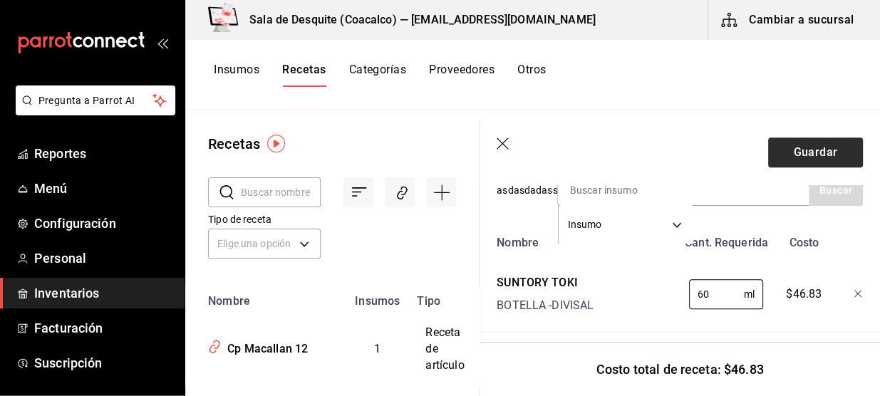
type input "60"
click at [818, 141] on button "Guardar" at bounding box center [815, 152] width 95 height 30
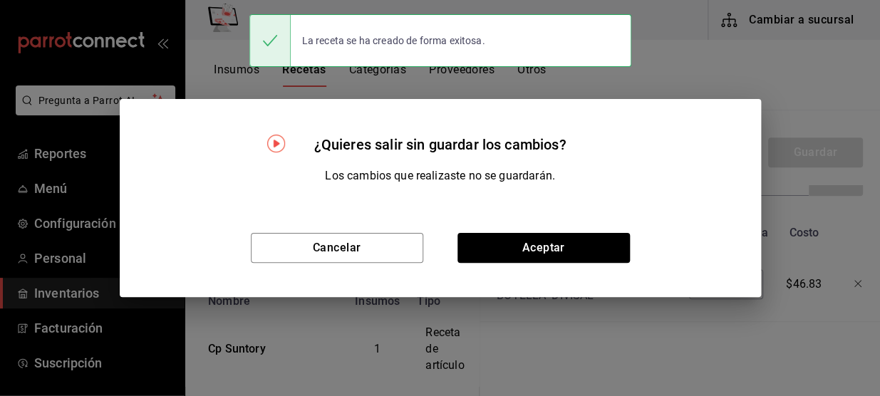
scroll to position [298, 0]
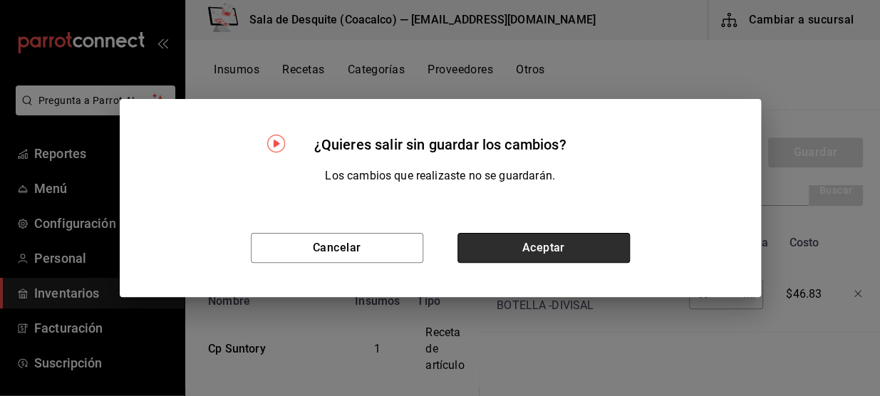
click at [584, 240] on button "Aceptar" at bounding box center [543, 248] width 172 height 30
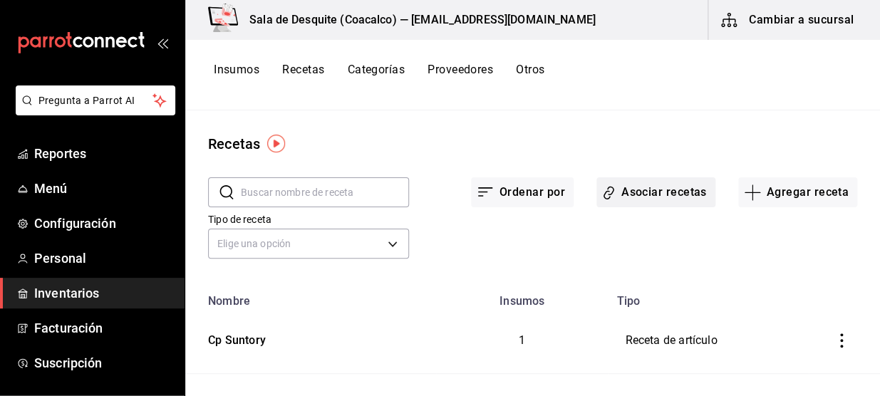
click at [671, 182] on button "Asociar recetas" at bounding box center [655, 192] width 119 height 30
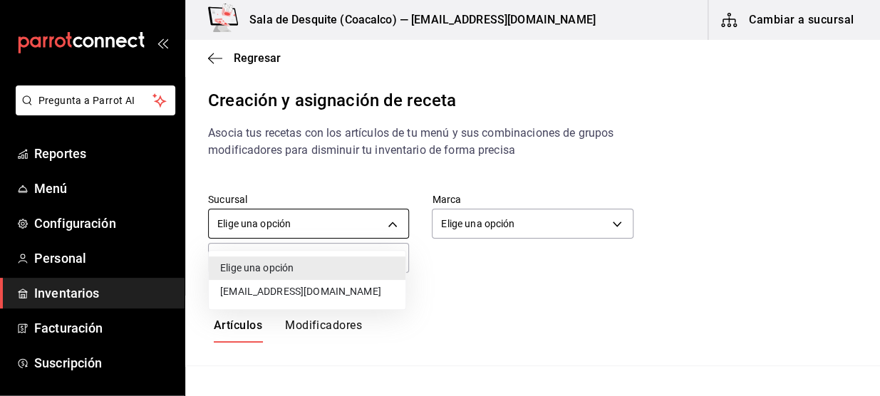
click at [392, 217] on body "Pregunta a Parrot AI Reportes Menú Configuración Personal Inventarios Facturaci…" at bounding box center [440, 186] width 880 height 372
click at [335, 299] on li "[EMAIL_ADDRESS][DOMAIN_NAME]" at bounding box center [307, 292] width 197 height 24
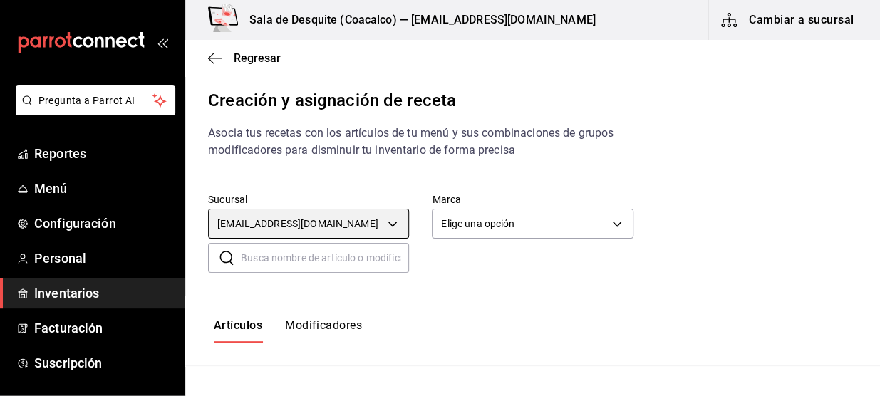
type input "93467c31-adce-431c-98c2-5877e547f662"
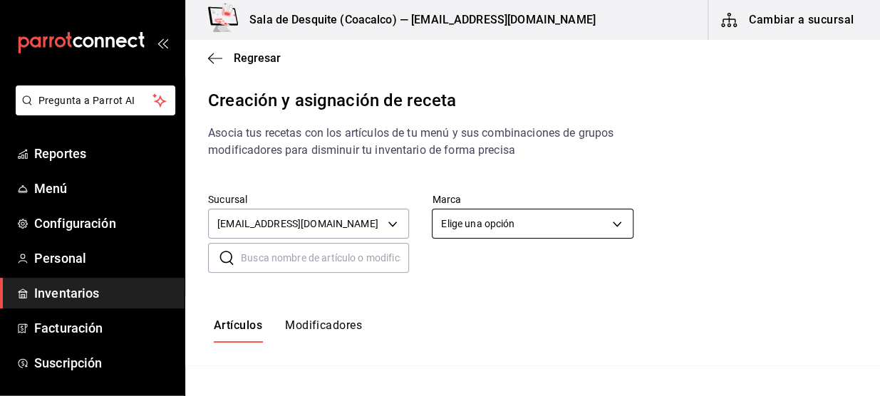
click at [503, 225] on body "Pregunta a Parrot AI Reportes Menú Configuración Personal Inventarios Facturaci…" at bounding box center [440, 186] width 880 height 372
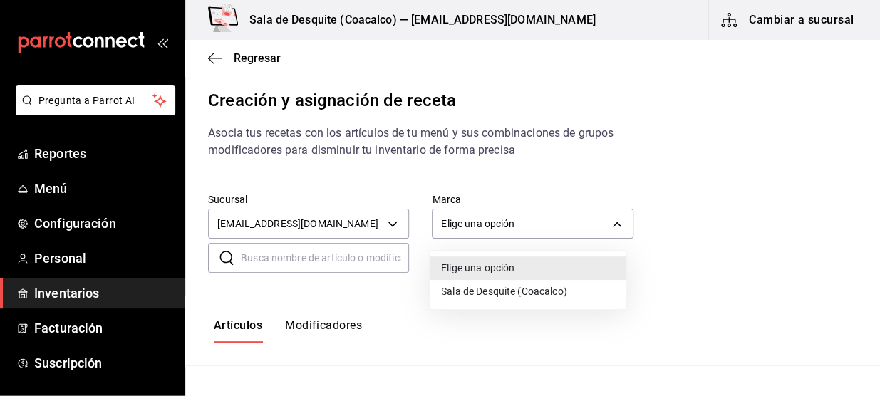
click at [481, 296] on li "Sala de Desquite (Coacalco)" at bounding box center [528, 292] width 197 height 24
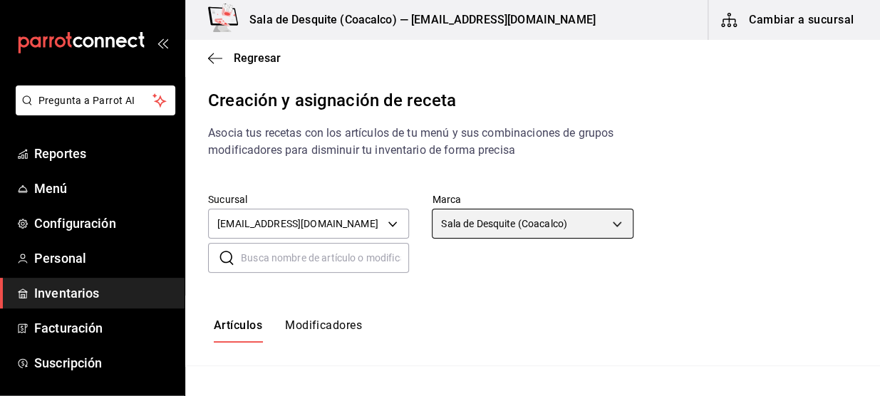
type input "62a8501e-83aa-44fc-a14d-b1e4ad847988"
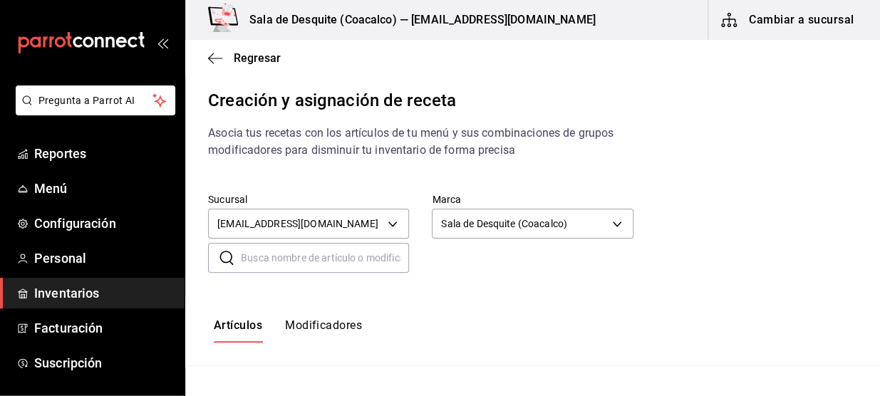
click at [350, 271] on input "text" at bounding box center [325, 258] width 168 height 28
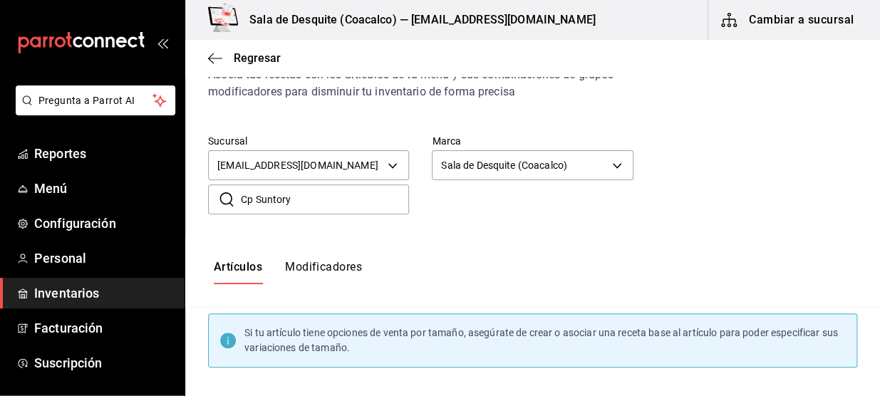
scroll to position [135, 0]
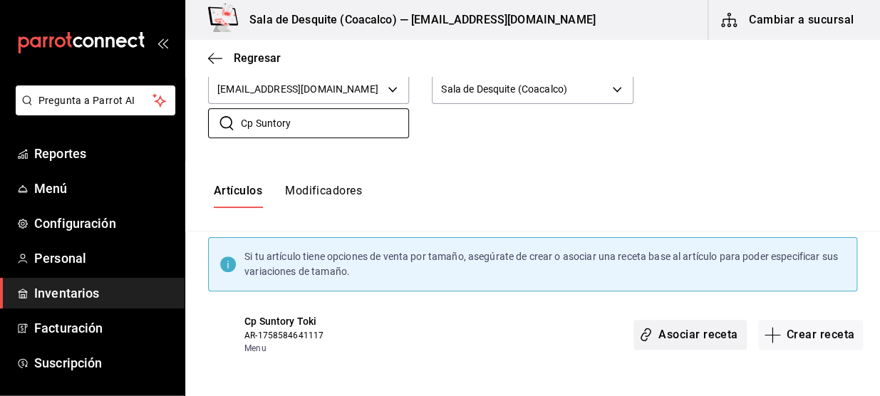
type input "Cp Suntory"
click at [648, 330] on button "Asociar receta" at bounding box center [689, 335] width 113 height 30
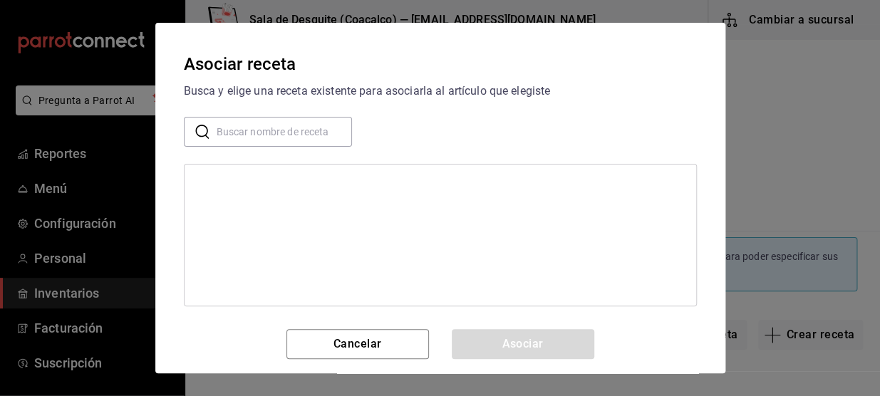
click at [238, 123] on input "text" at bounding box center [284, 132] width 135 height 28
type input "Cp Sunt"
click at [244, 187] on div "Cp Suntory" at bounding box center [221, 183] width 50 height 15
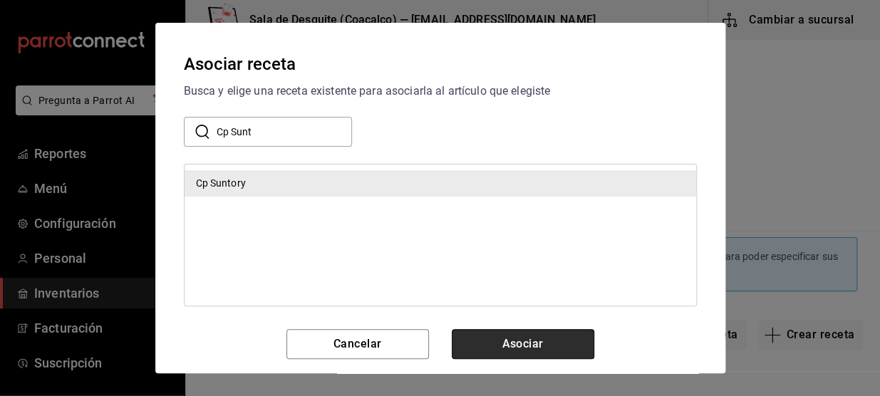
click at [501, 340] on button "Asociar" at bounding box center [523, 344] width 142 height 30
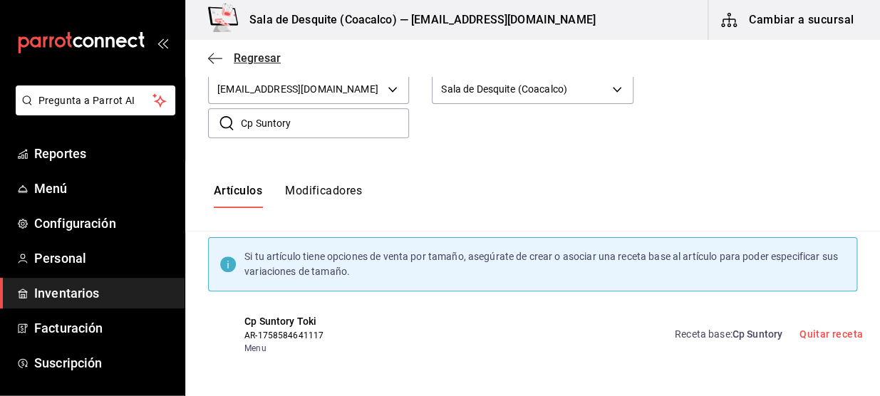
click at [229, 51] on span "Regresar" at bounding box center [244, 58] width 73 height 14
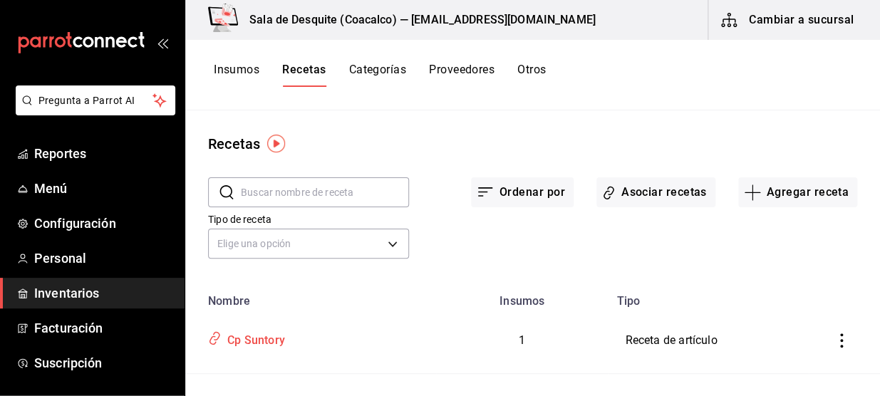
click at [274, 339] on div "Cp Suntory" at bounding box center [253, 338] width 63 height 22
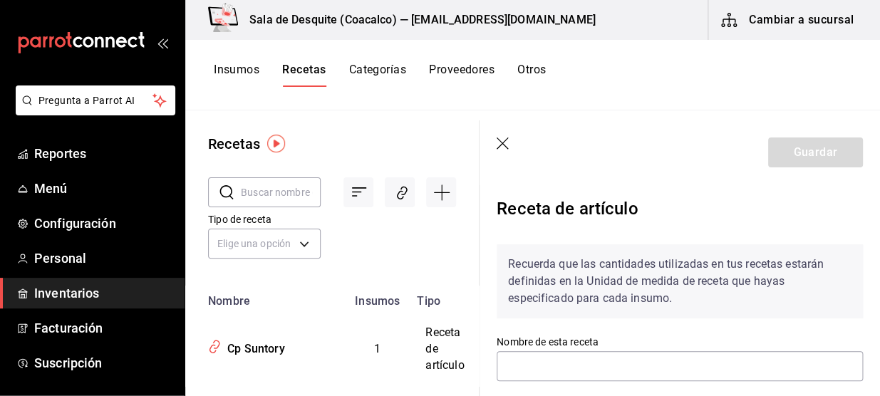
type input "Cp Suntory"
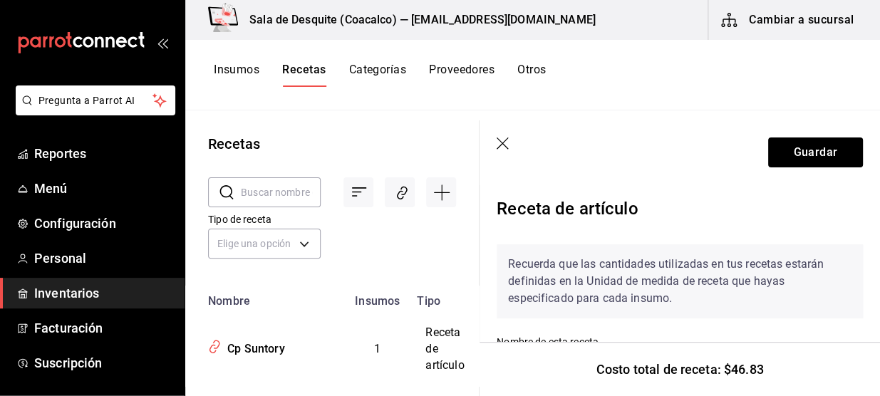
scroll to position [142, 0]
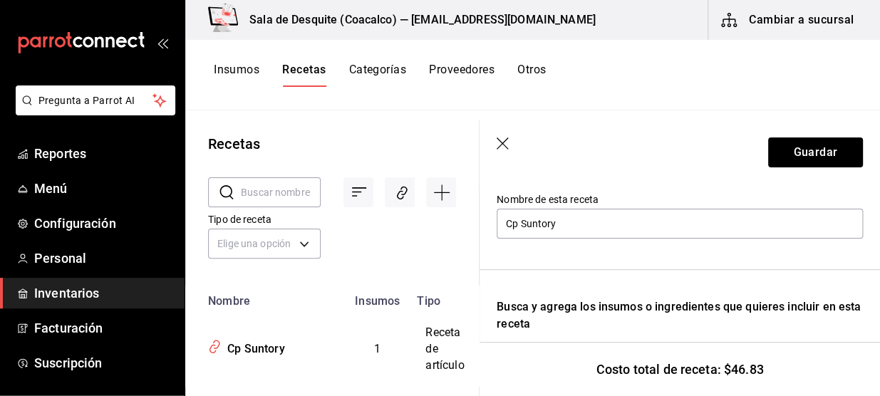
click at [506, 141] on icon "button" at bounding box center [503, 144] width 14 height 14
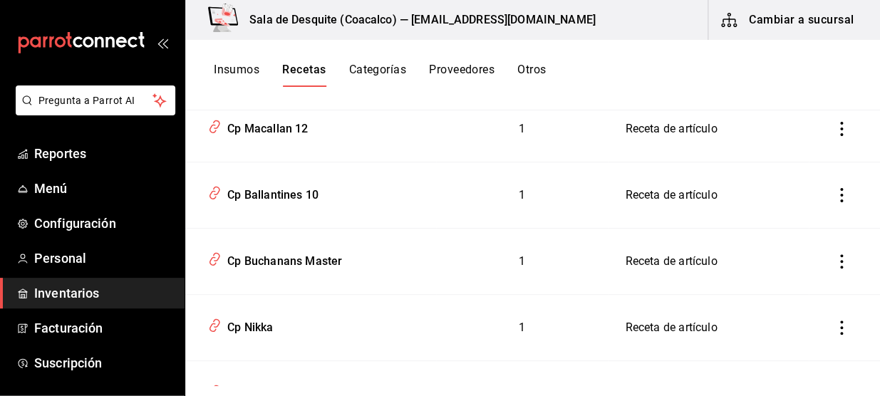
scroll to position [278, 0]
drag, startPoint x: 287, startPoint y: 335, endPoint x: 261, endPoint y: 306, distance: 39.9
click at [287, 335] on div "Cp Nikka" at bounding box center [310, 324] width 217 height 27
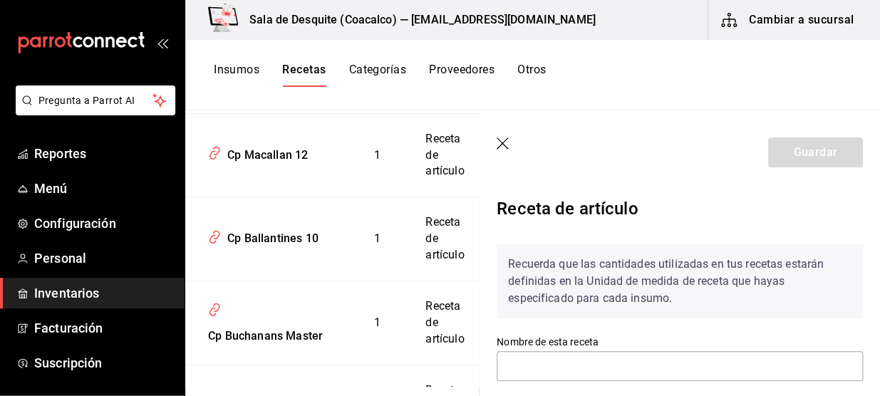
scroll to position [124, 0]
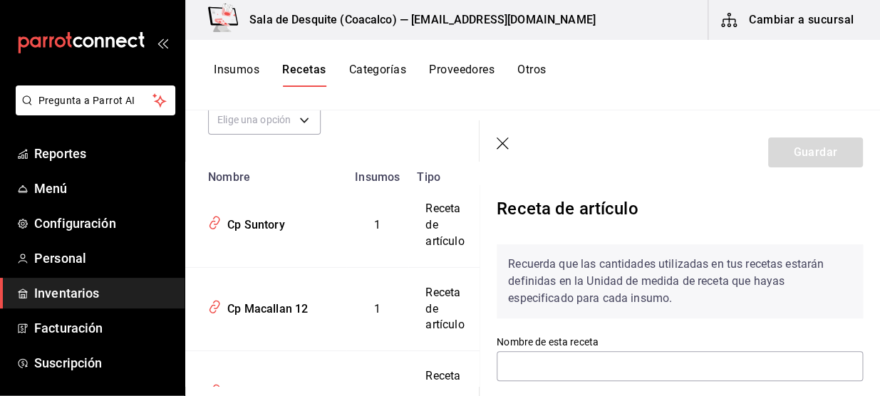
type input "Cp Nikka"
click at [500, 144] on icon "button" at bounding box center [502, 143] width 12 height 12
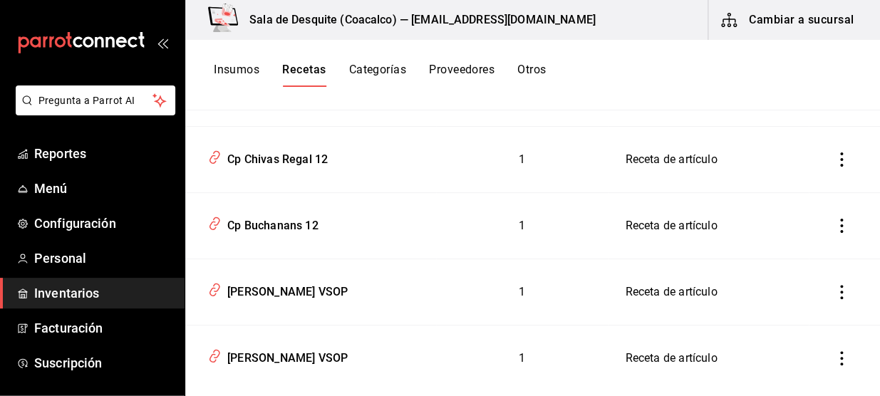
scroll to position [843, 0]
click at [436, 251] on td "1" at bounding box center [522, 227] width 172 height 66
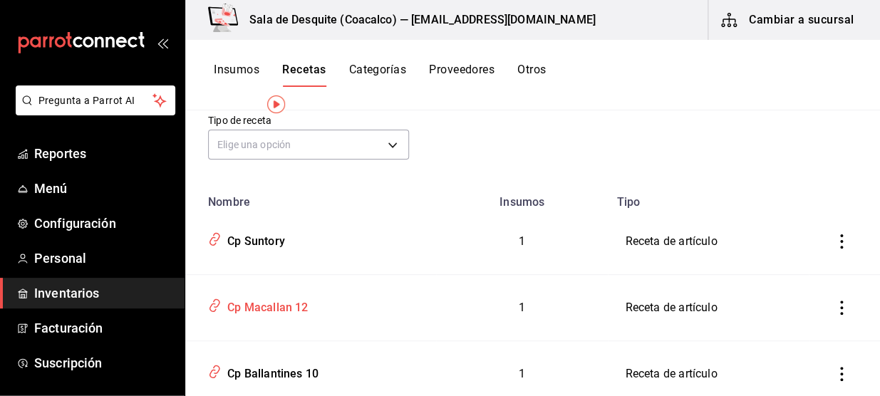
scroll to position [39, 0]
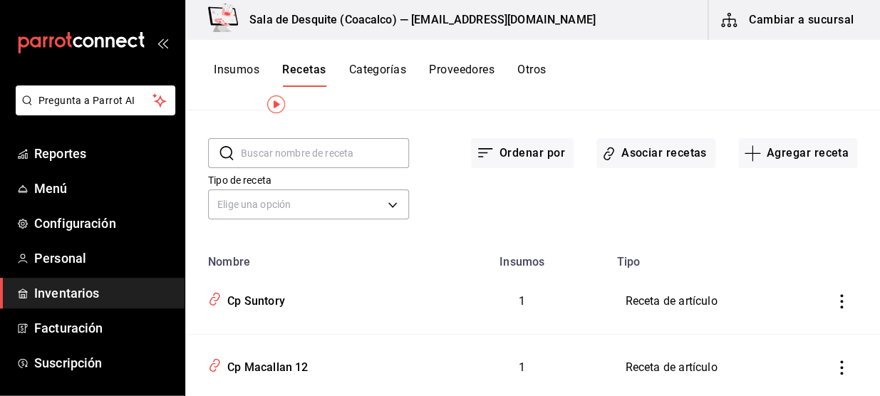
click at [244, 71] on button "Insumos" at bounding box center [237, 75] width 46 height 24
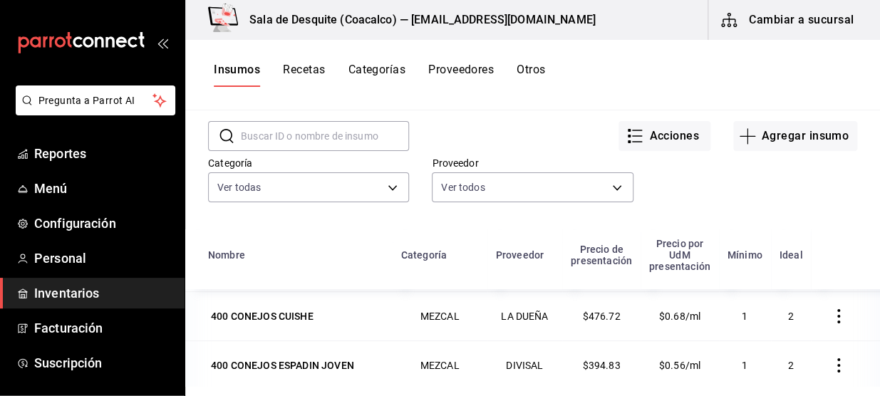
scroll to position [97, 0]
click at [740, 136] on icon "button" at bounding box center [747, 136] width 16 height 1
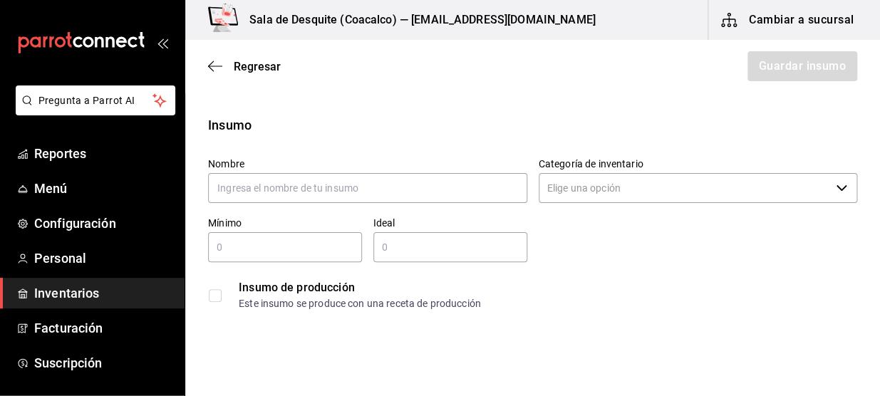
click at [740, 135] on div "Insumo Nombre Categoría de inventario ​ Mínimo ​ Ideal ​ Insumo de producción E…" at bounding box center [532, 216] width 694 height 202
click at [205, 64] on div "Regresar Guardar insumo" at bounding box center [532, 66] width 694 height 53
click at [212, 68] on icon "button" at bounding box center [215, 66] width 14 height 13
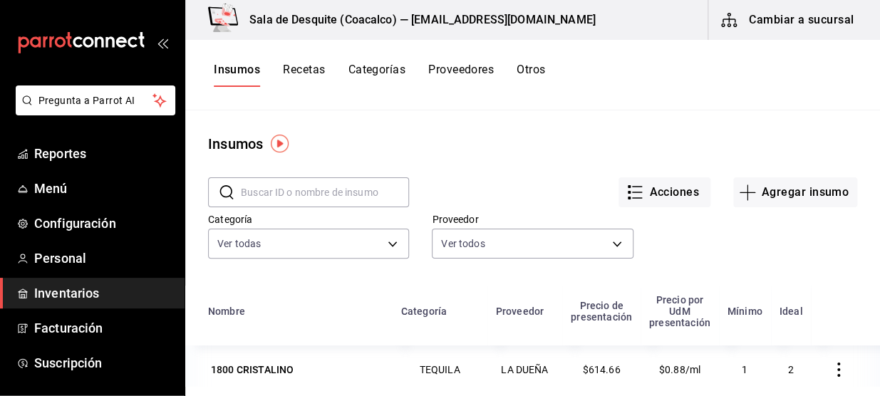
click at [303, 66] on button "Recetas" at bounding box center [304, 75] width 42 height 24
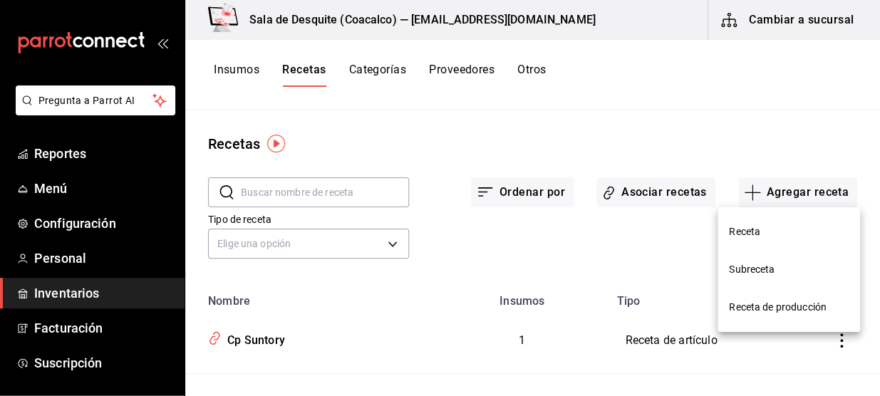
click at [768, 304] on span "Receta de producción" at bounding box center [789, 307] width 120 height 15
click at [769, 197] on div at bounding box center [440, 198] width 880 height 396
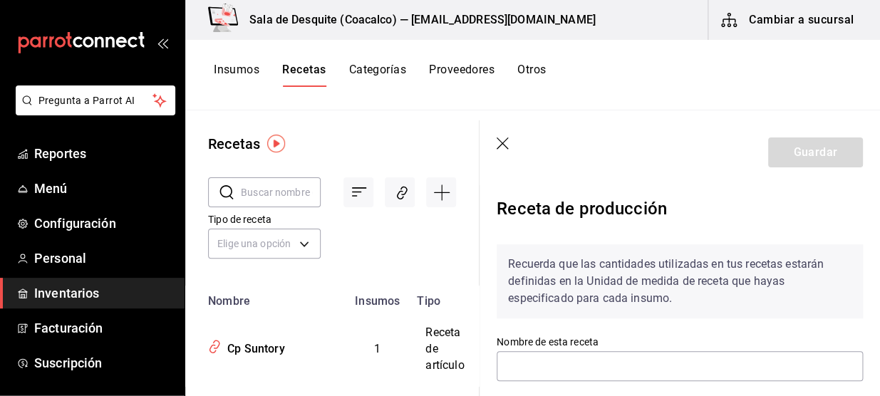
click at [769, 197] on div at bounding box center [440, 198] width 880 height 396
click at [733, 338] on label "Nombre de esta receta" at bounding box center [679, 342] width 366 height 10
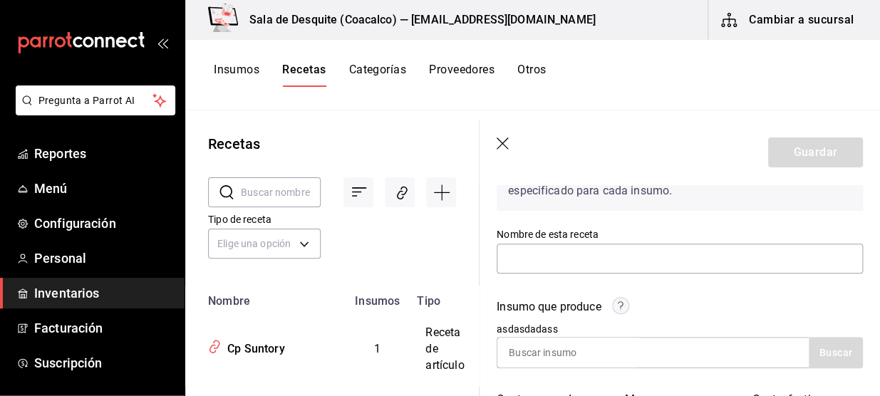
scroll to position [113, 0]
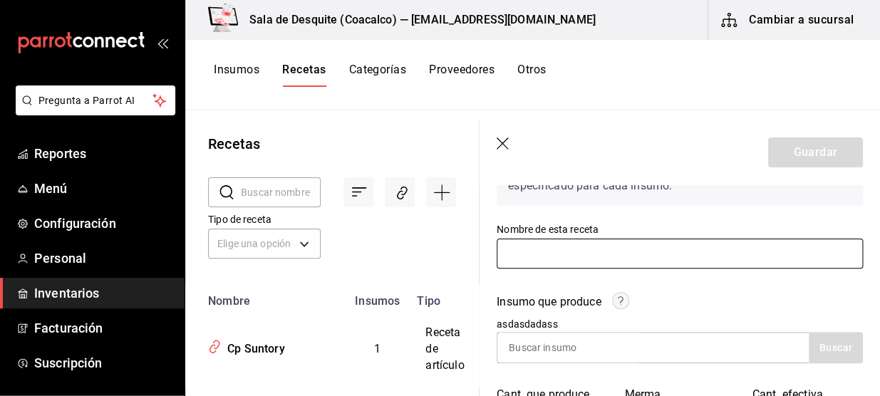
click at [741, 260] on input "text" at bounding box center [679, 254] width 366 height 30
type input "s"
type input "SUB JARABE DE ARANDANO"
click at [591, 345] on input at bounding box center [568, 348] width 142 height 30
click at [749, 299] on div "Insumo que produce" at bounding box center [679, 305] width 366 height 24
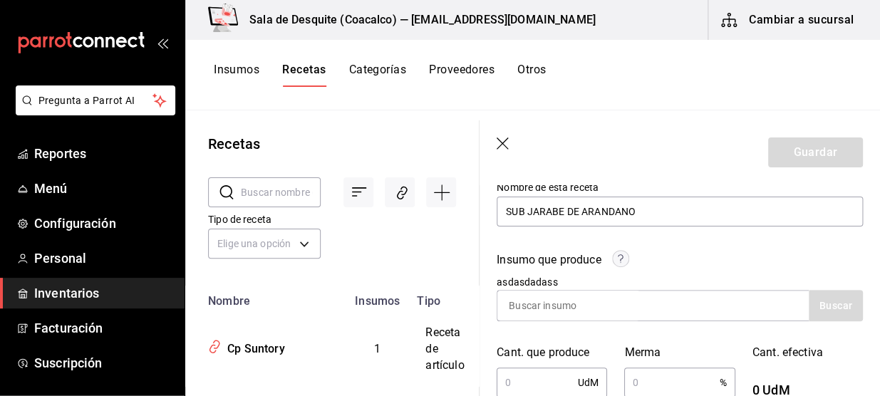
scroll to position [164, 0]
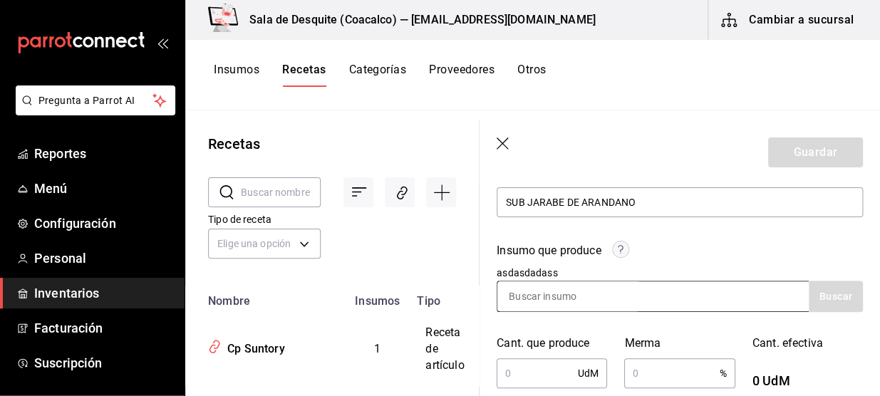
click at [730, 291] on div at bounding box center [652, 296] width 312 height 31
click at [634, 297] on input at bounding box center [568, 296] width 142 height 30
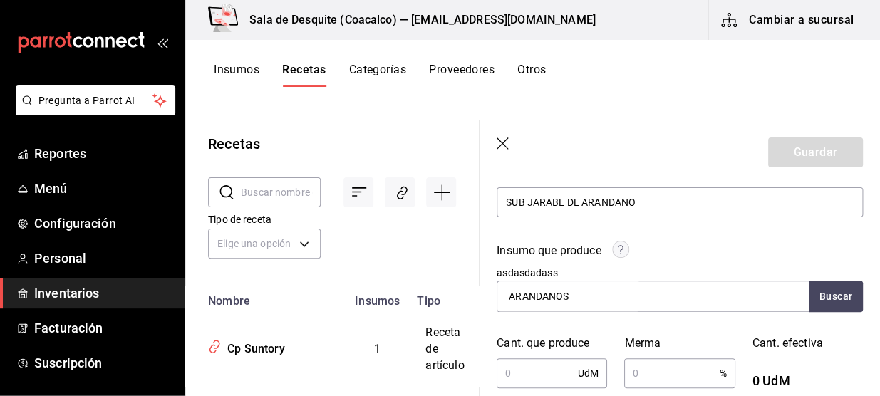
drag, startPoint x: 612, startPoint y: 311, endPoint x: 605, endPoint y: 267, distance: 43.9
click at [608, 274] on div "Insumo que produce asdasdadass ARANDANOS Buscar" at bounding box center [670, 268] width 383 height 87
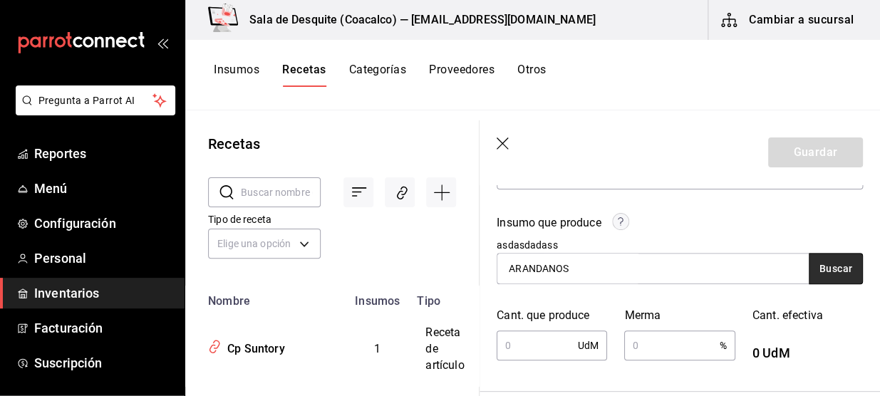
click at [835, 264] on button "Buscar" at bounding box center [835, 268] width 54 height 31
click at [525, 271] on input "ARANDANO" at bounding box center [568, 269] width 142 height 30
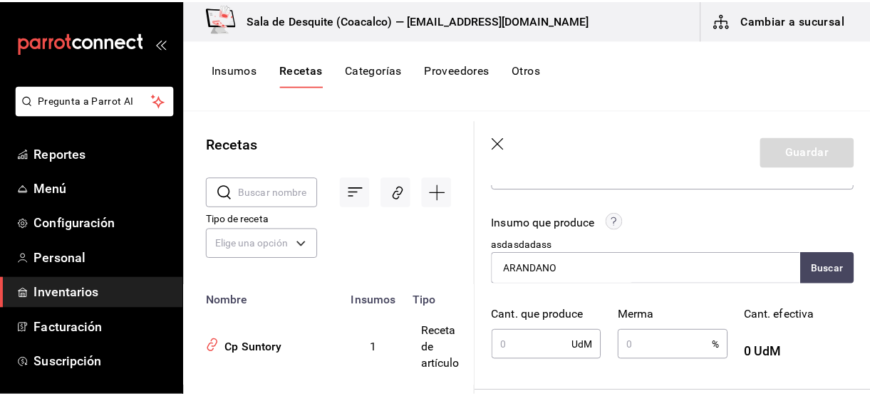
scroll to position [218, 0]
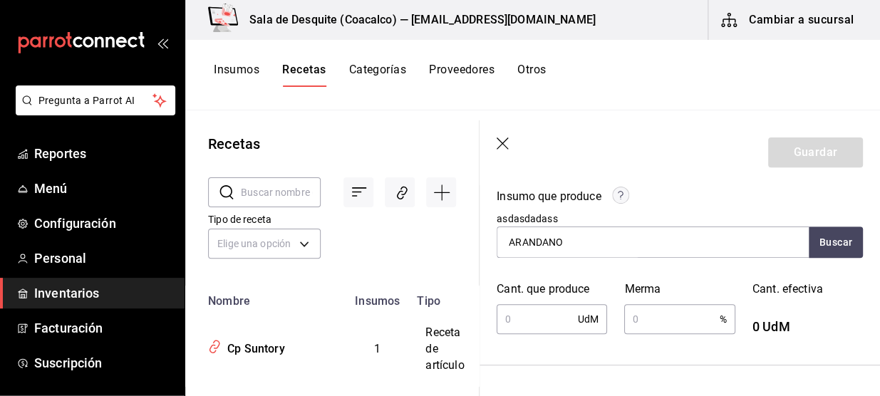
type input "ARANDANO"
click at [228, 67] on button "Insumos" at bounding box center [237, 75] width 46 height 24
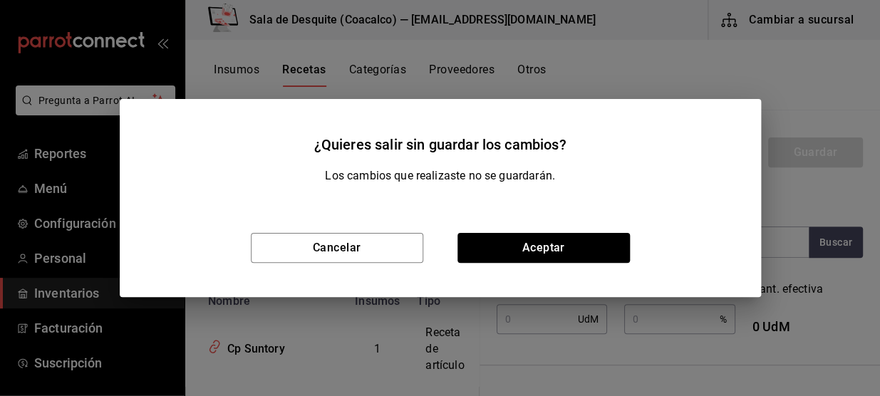
click at [228, 67] on div "¿Quieres salir sin guardar los cambios? Los cambios que realizaste no se guarda…" at bounding box center [440, 198] width 880 height 396
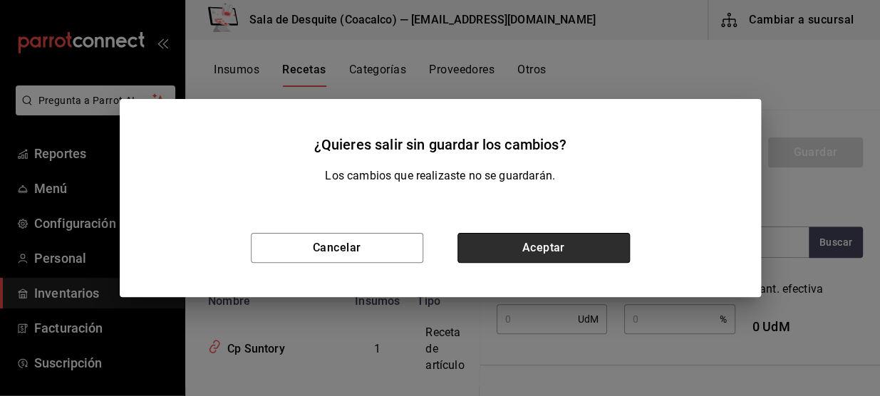
click at [607, 255] on button "Aceptar" at bounding box center [543, 248] width 172 height 30
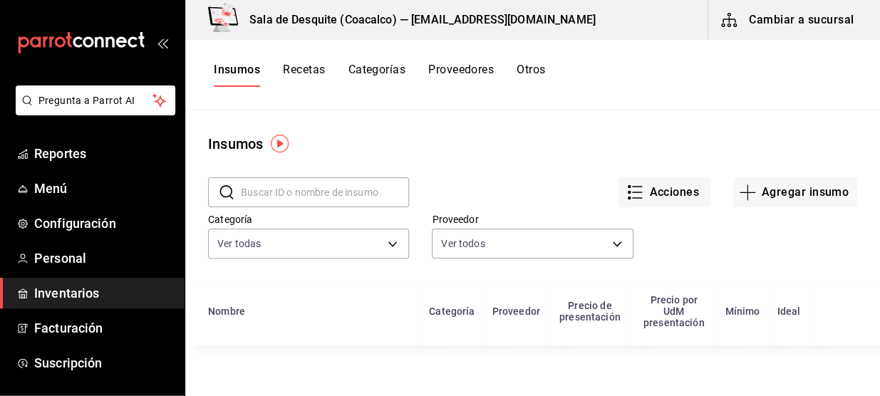
click at [279, 185] on input "text" at bounding box center [325, 192] width 168 height 28
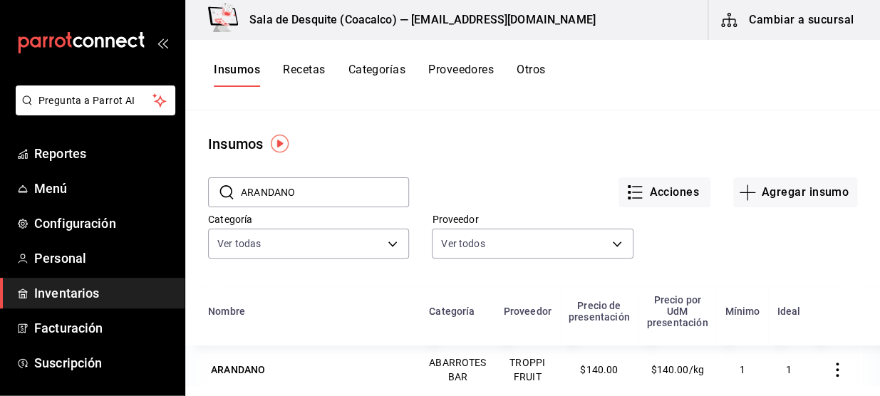
type input "ARANDANO"
click at [335, 385] on td "ARANDANO" at bounding box center [302, 369] width 235 height 48
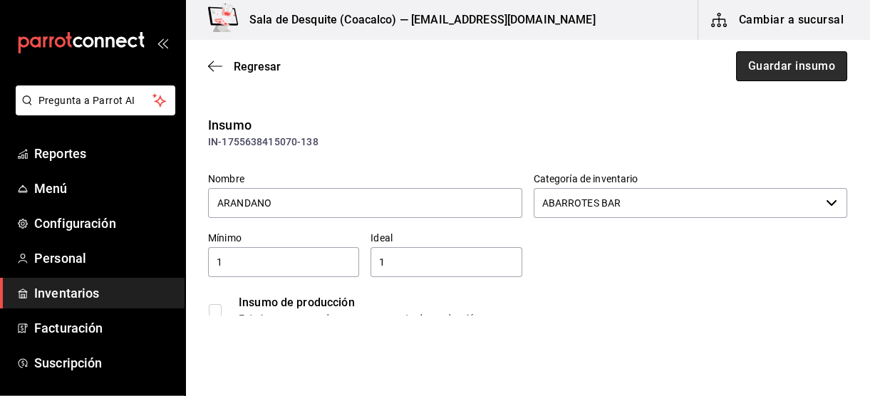
click at [791, 60] on button "Guardar insumo" at bounding box center [791, 66] width 111 height 30
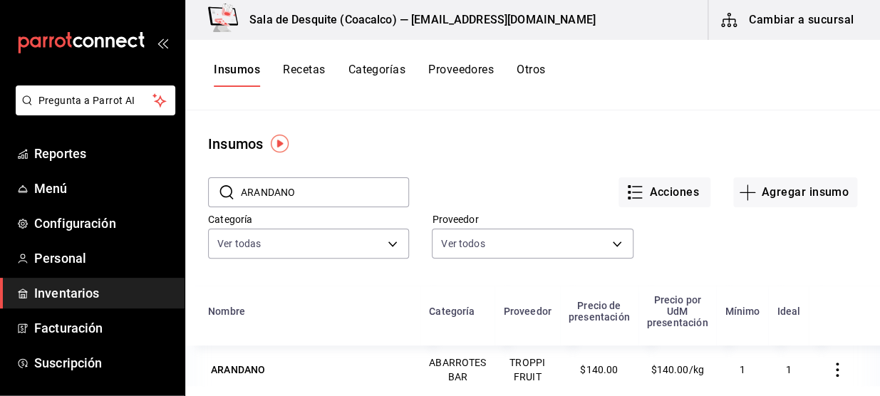
click at [306, 79] on button "Recetas" at bounding box center [304, 75] width 42 height 24
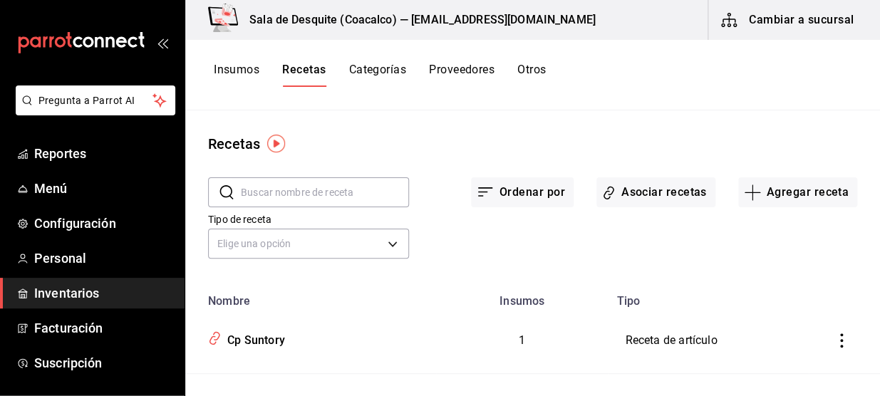
click at [766, 182] on button "Agregar receta" at bounding box center [797, 192] width 119 height 30
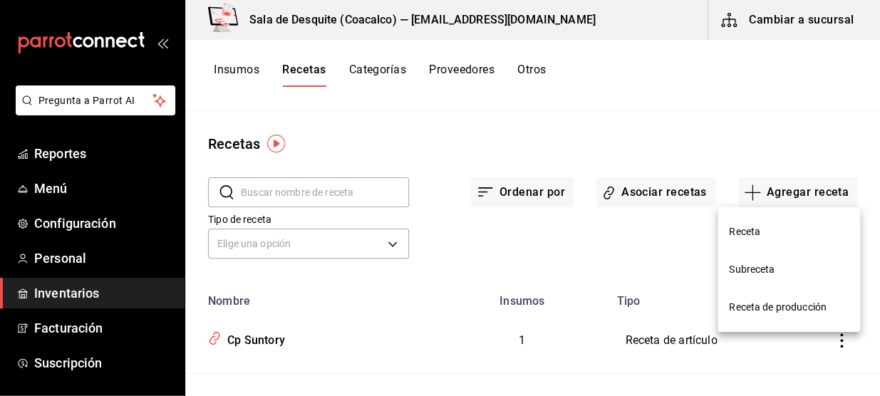
click at [751, 297] on li "Receta de producción" at bounding box center [788, 307] width 142 height 38
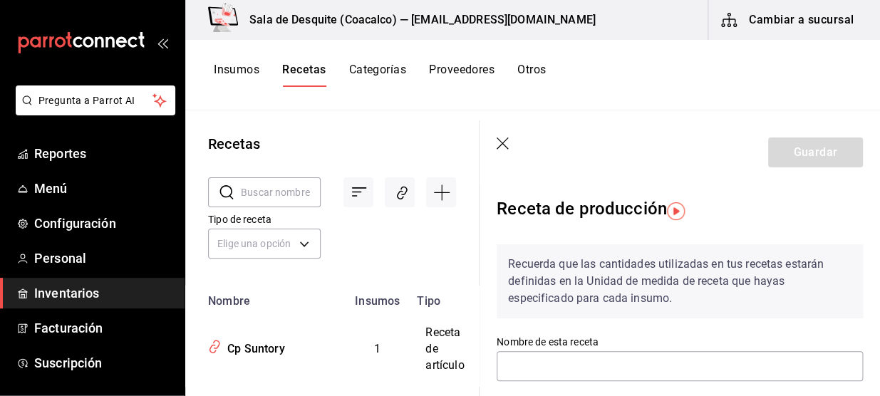
click at [659, 256] on div "Recuerda que las cantidades utilizadas en tus recetas estarán definidas en la U…" at bounding box center [679, 281] width 366 height 74
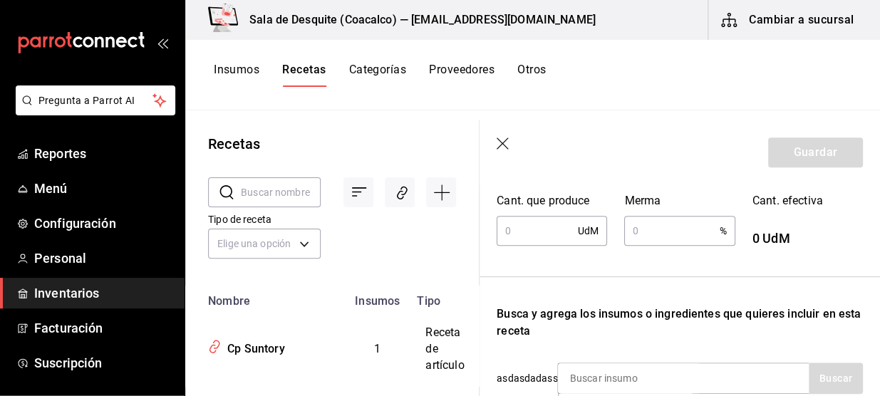
click at [645, 261] on div "Recuerda que las cantidades utilizadas en tus recetas estarán definidas en la U…" at bounding box center [679, 243] width 366 height 632
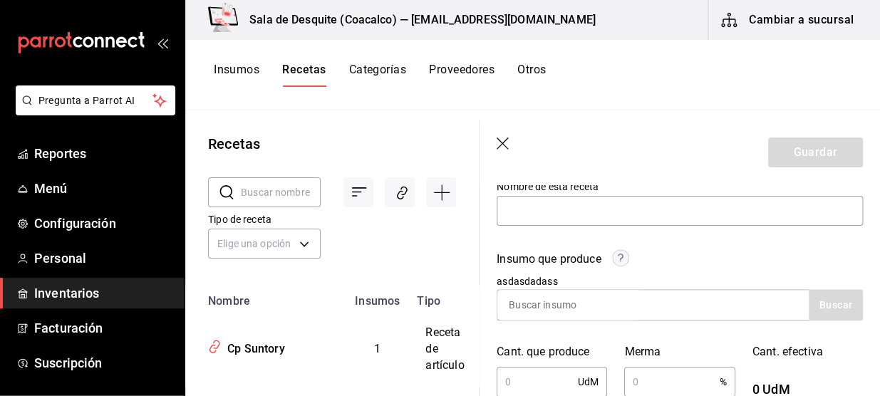
scroll to position [108, 0]
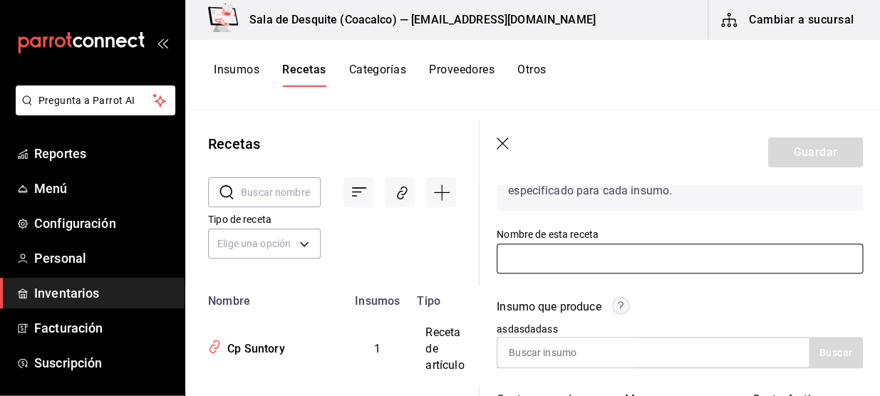
click at [645, 261] on input "text" at bounding box center [679, 259] width 366 height 30
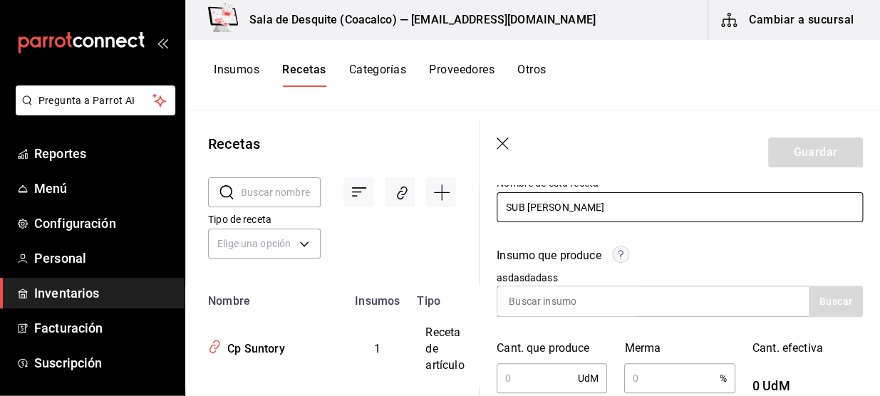
scroll to position [160, 0]
type input "SUB JARABE ARANDANO"
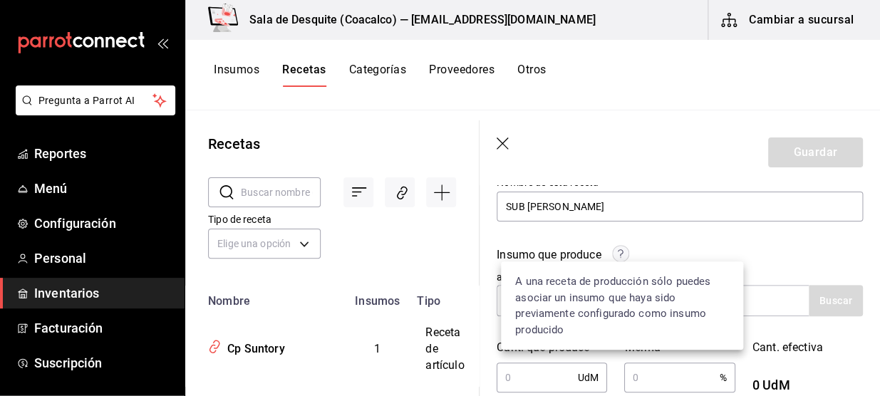
click at [617, 256] on circle at bounding box center [621, 254] width 16 height 16
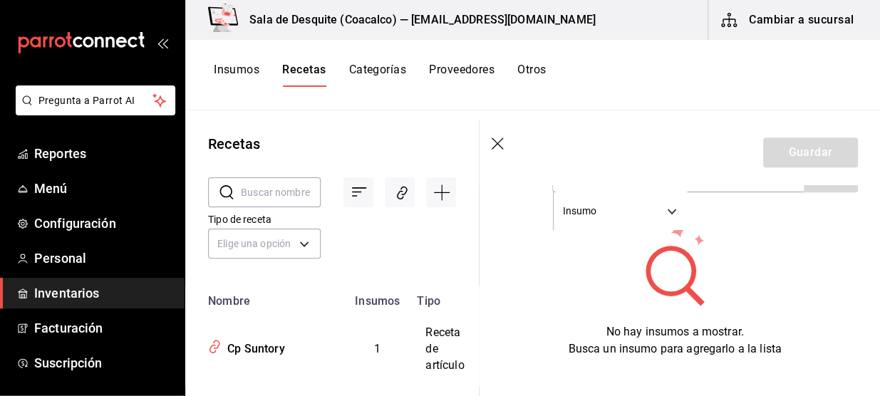
scroll to position [455, 5]
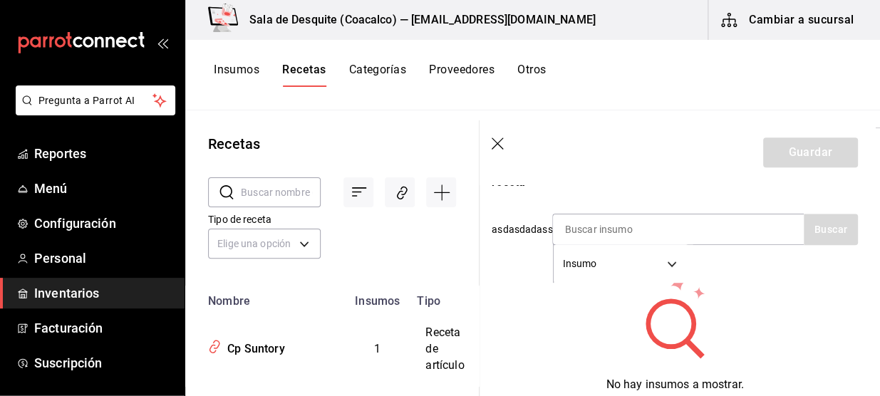
click at [494, 142] on icon "button" at bounding box center [498, 144] width 14 height 14
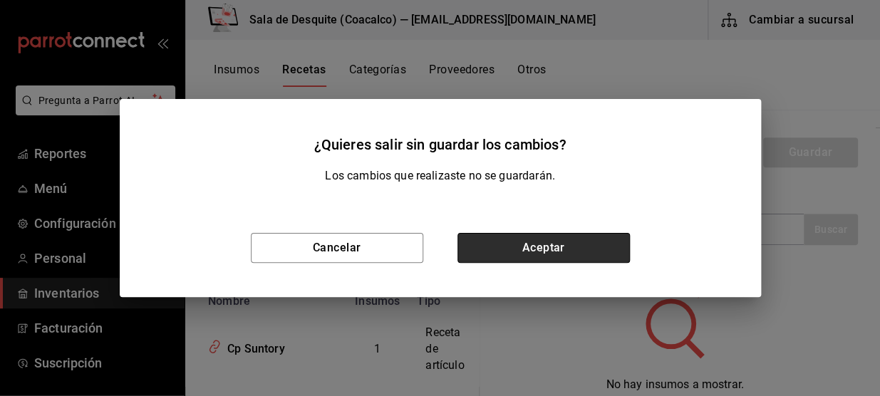
click at [526, 239] on button "Aceptar" at bounding box center [543, 248] width 172 height 30
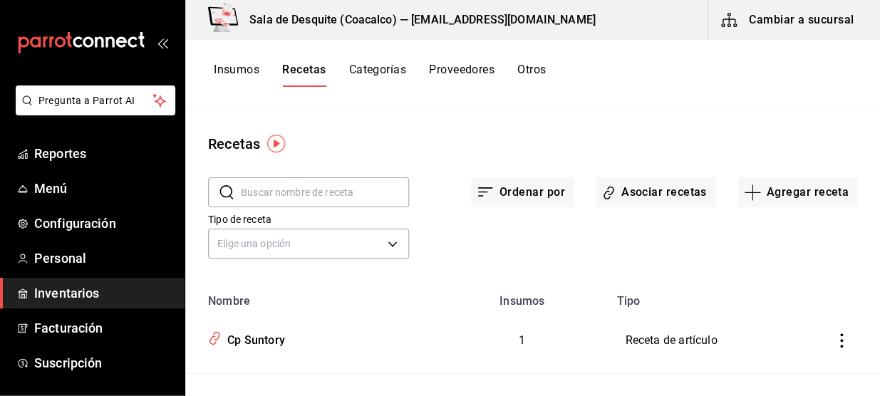
click at [248, 71] on button "Insumos" at bounding box center [237, 75] width 46 height 24
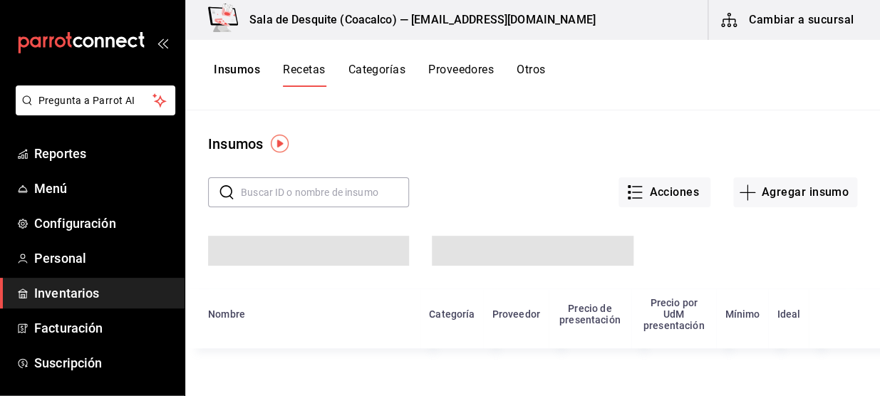
click at [248, 71] on button "Insumos" at bounding box center [237, 75] width 46 height 24
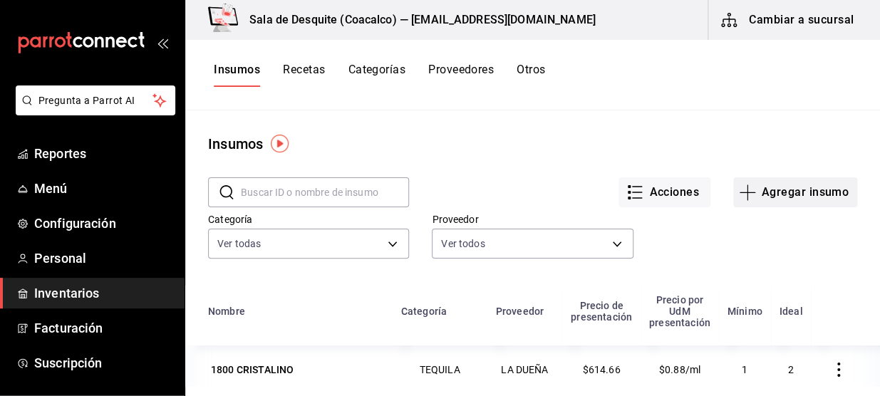
click at [781, 192] on button "Agregar insumo" at bounding box center [795, 192] width 124 height 30
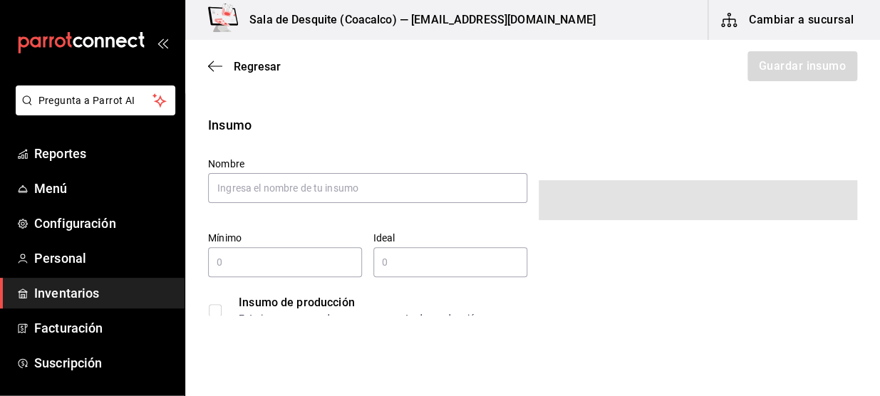
type input "$0.00"
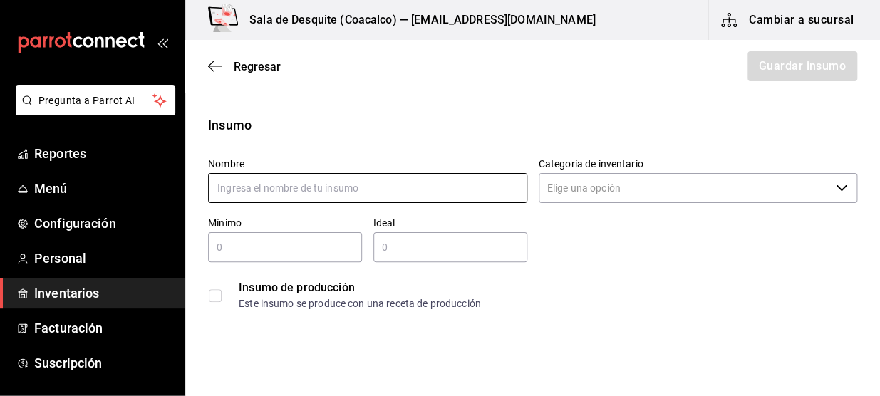
click at [462, 184] on input "text" at bounding box center [367, 188] width 319 height 30
type input "SUB JARABE DE ARANDANO"
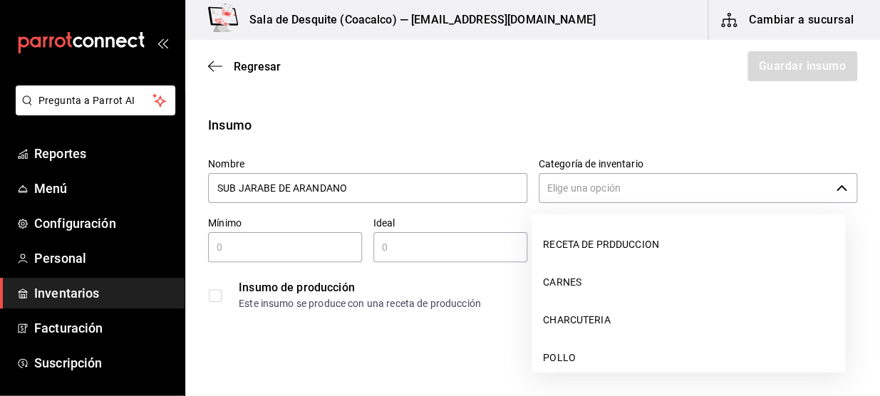
click at [565, 194] on input "Categoría de inventario" at bounding box center [684, 188] width 292 height 30
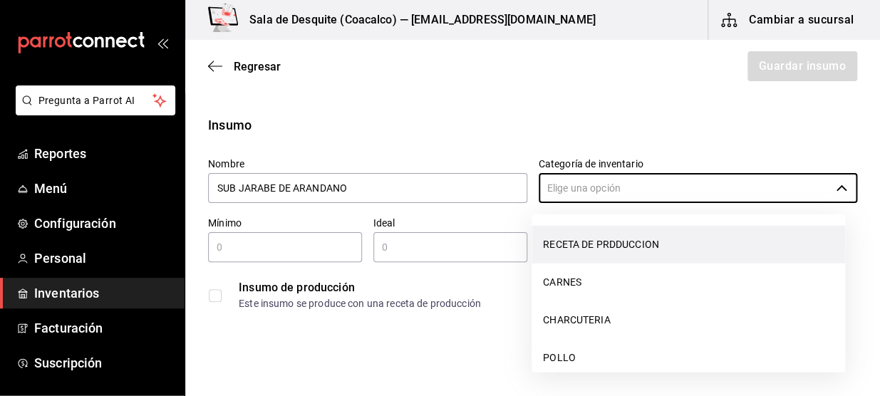
click at [595, 253] on li "RECETA DE PRDDUCCION" at bounding box center [687, 245] width 313 height 38
type input "RECETA DE PRDDUCCION"
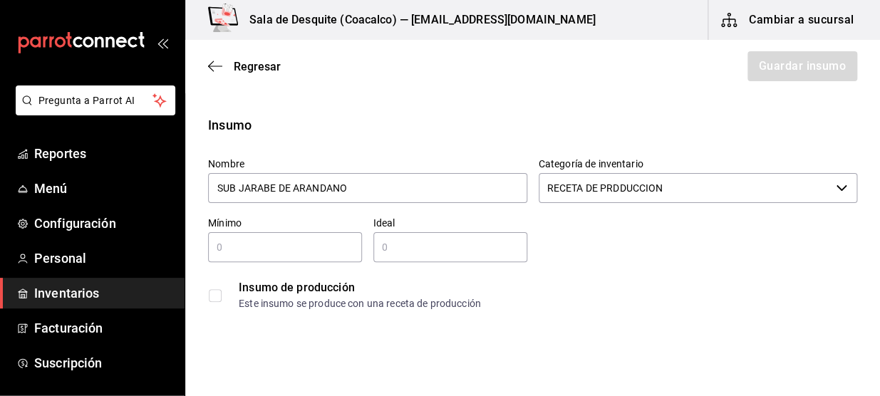
click at [326, 242] on input "text" at bounding box center [285, 247] width 154 height 17
click at [399, 252] on input "text" at bounding box center [450, 247] width 154 height 17
click at [320, 246] on input "400" at bounding box center [285, 247] width 154 height 17
type input "4"
type input "400"
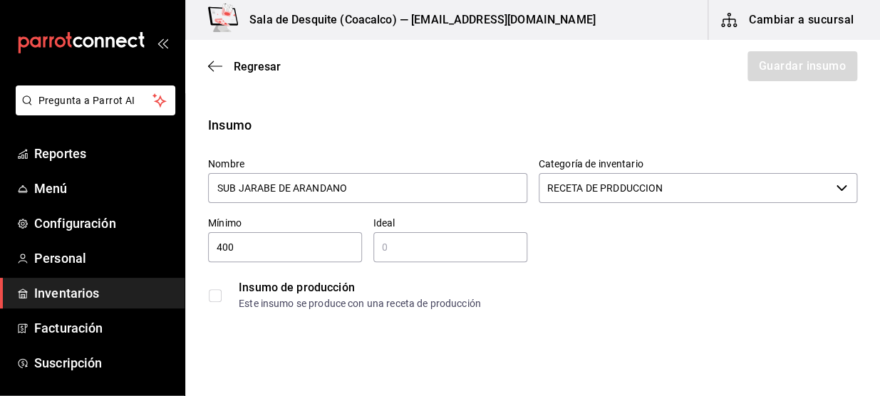
click at [436, 252] on input "text" at bounding box center [450, 247] width 154 height 17
type input "1,000"
click at [218, 296] on input "checkbox" at bounding box center [215, 295] width 13 height 13
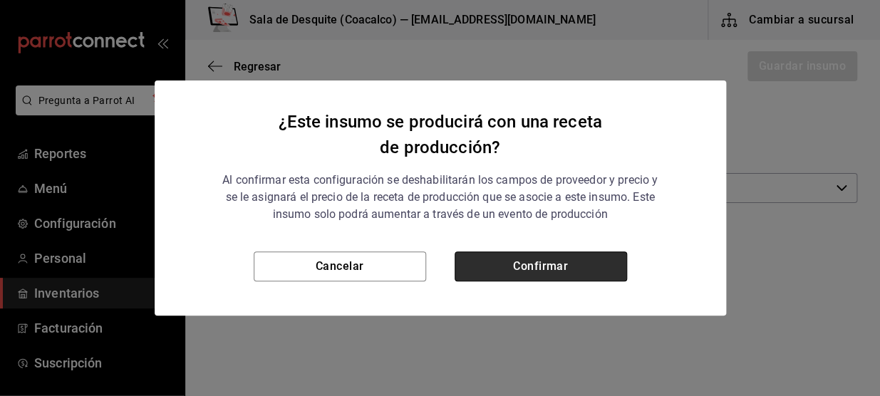
click at [568, 268] on button "Confirmar" at bounding box center [540, 266] width 172 height 30
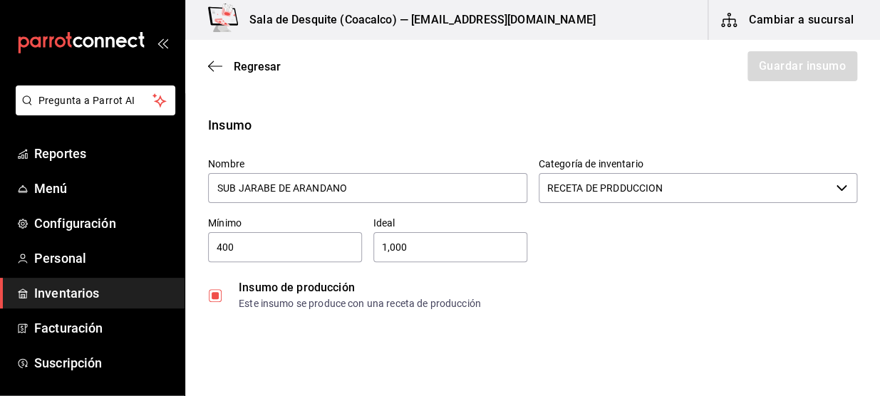
checkbox input "true"
type input "$0.00"
click at [568, 268] on button "Confirmar" at bounding box center [540, 266] width 172 height 30
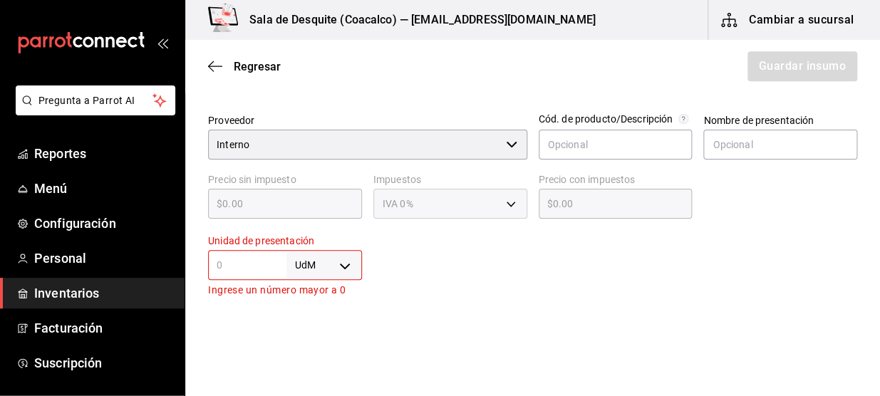
scroll to position [345, 0]
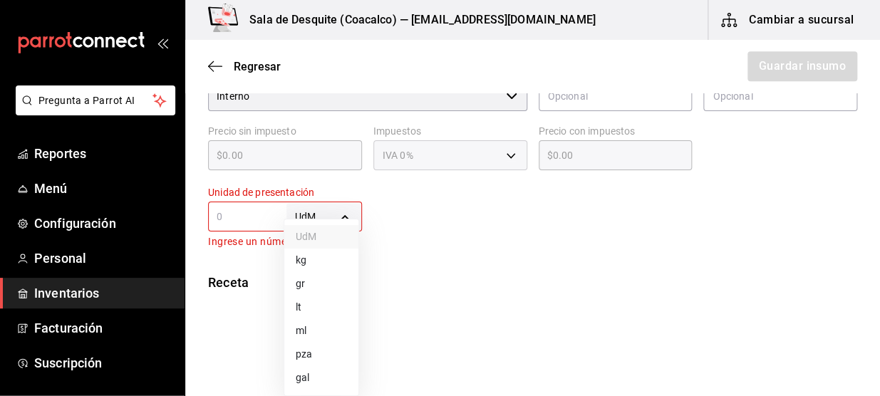
click at [338, 221] on body "Pregunta a Parrot AI Reportes Menú Configuración Personal Inventarios Facturaci…" at bounding box center [440, 158] width 880 height 316
click at [310, 328] on li "ml" at bounding box center [321, 331] width 74 height 24
type input "MILLILITER"
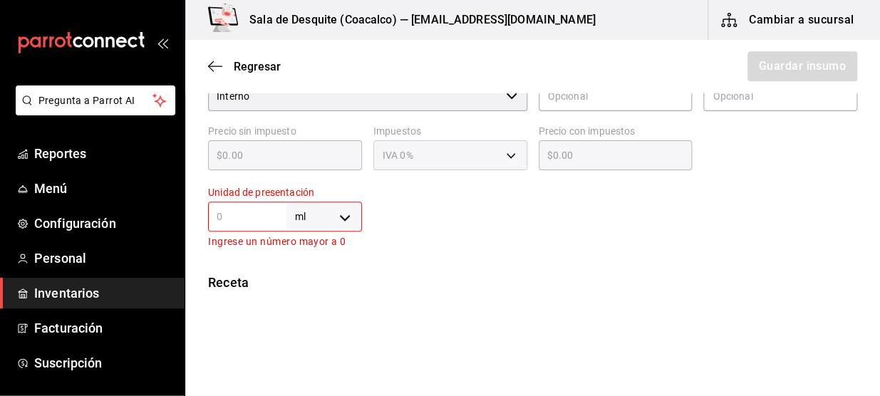
click at [245, 211] on input "text" at bounding box center [247, 216] width 78 height 17
type input "4"
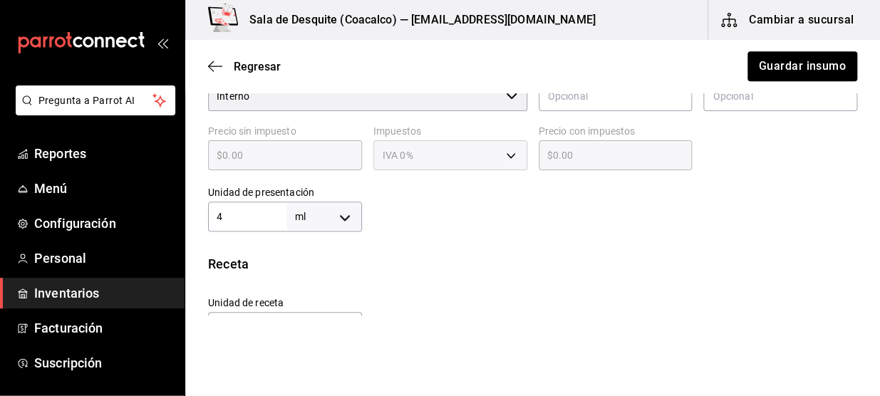
type input "40"
type input "400"
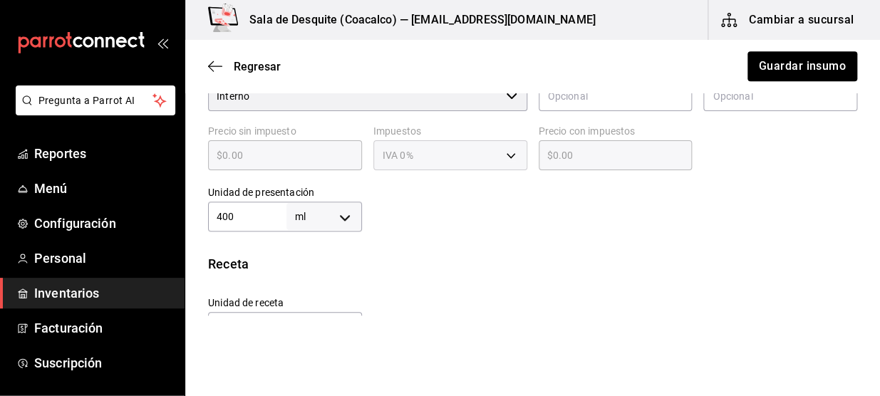
click at [413, 281] on div "Receta Unidad de receta ml MILLILITER Factor de conversión 400 ​ 1 ml de Presen…" at bounding box center [532, 328] width 694 height 149
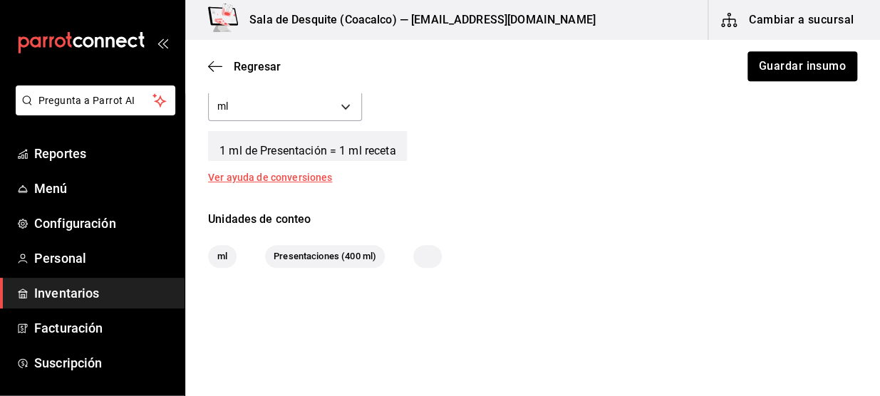
scroll to position [585, 0]
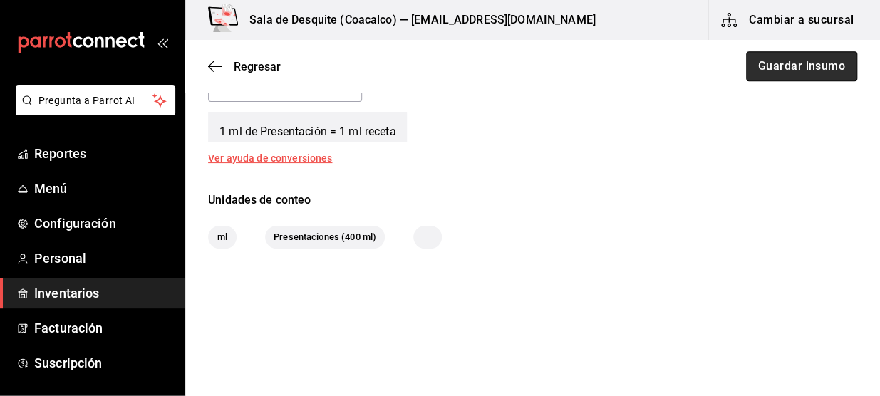
click at [797, 59] on button "Guardar insumo" at bounding box center [801, 66] width 111 height 30
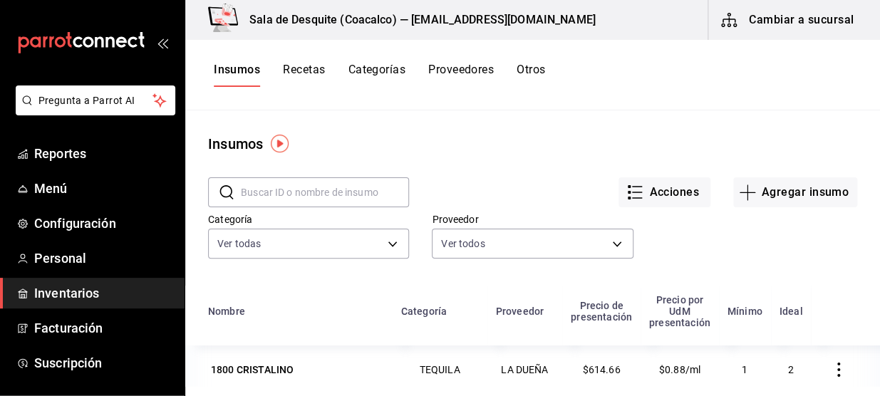
click at [303, 70] on button "Recetas" at bounding box center [304, 75] width 42 height 24
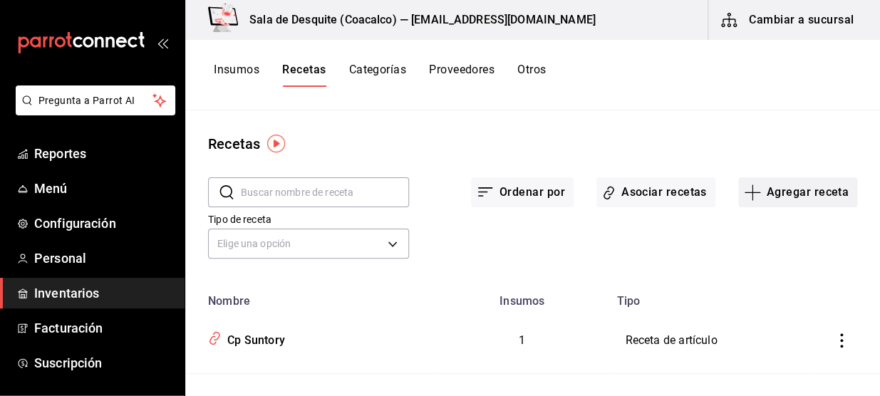
click at [791, 195] on button "Agregar receta" at bounding box center [797, 192] width 119 height 30
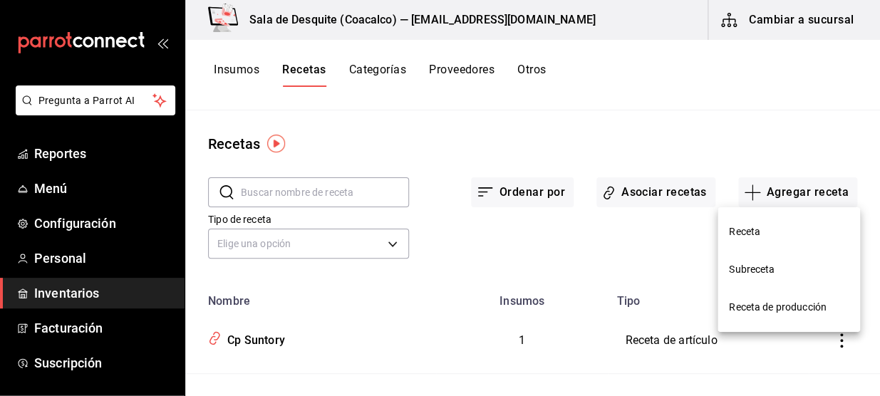
click at [764, 308] on span "Receta de producción" at bounding box center [789, 307] width 120 height 15
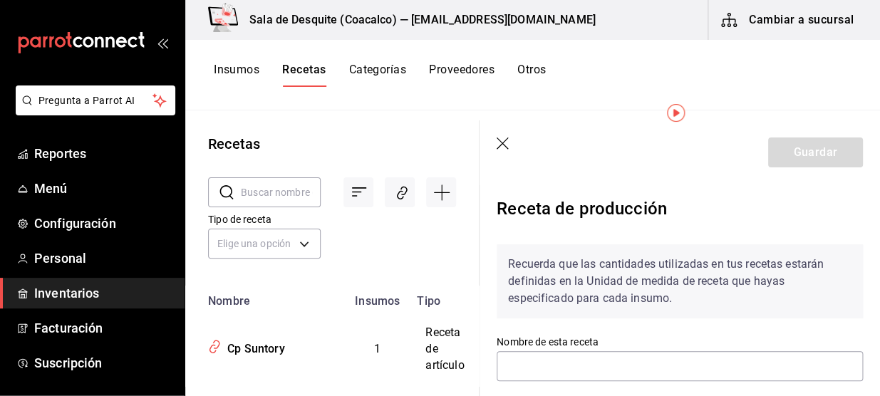
scroll to position [98, 0]
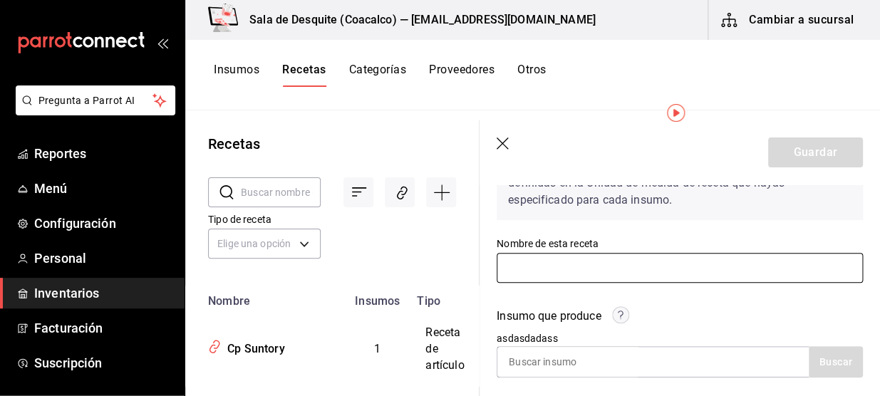
click at [724, 271] on input "text" at bounding box center [679, 268] width 366 height 30
type input "SUB JARABE DE ARANDANO"
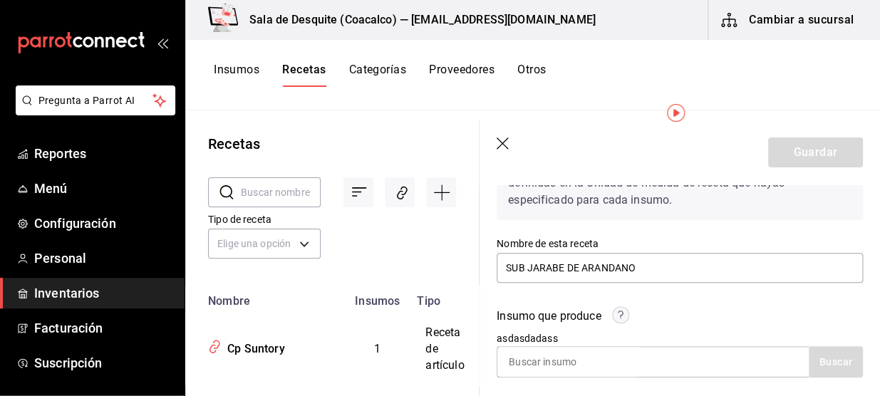
click at [704, 333] on div "Insumo que produce asdasdadass Buscar" at bounding box center [670, 334] width 383 height 87
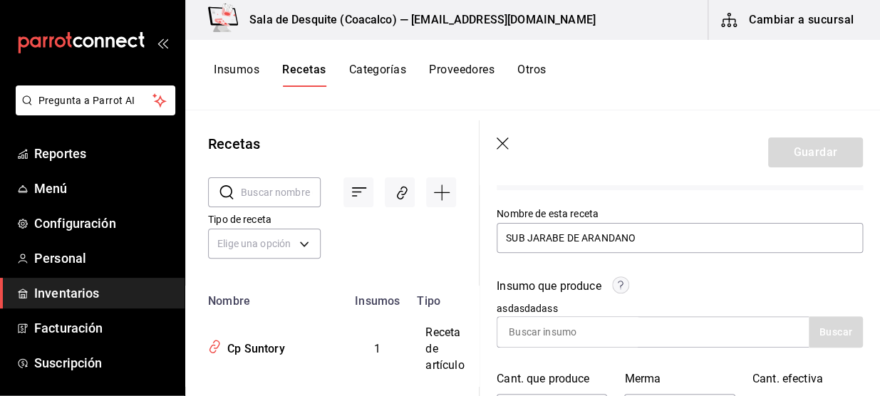
scroll to position [136, 0]
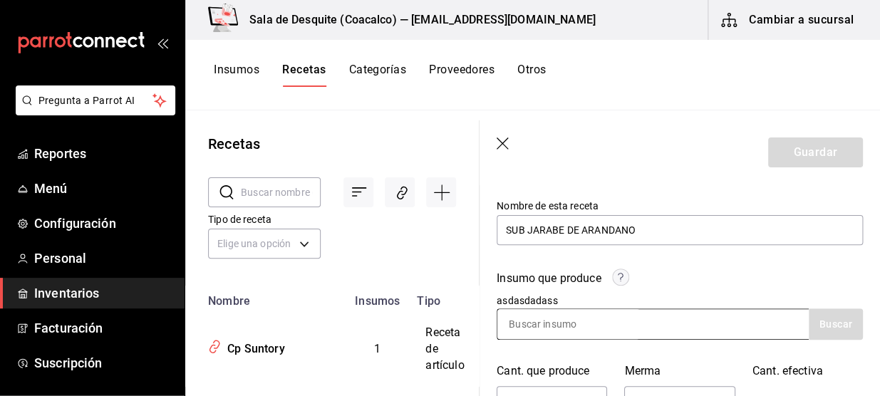
click at [707, 329] on div at bounding box center [652, 323] width 312 height 31
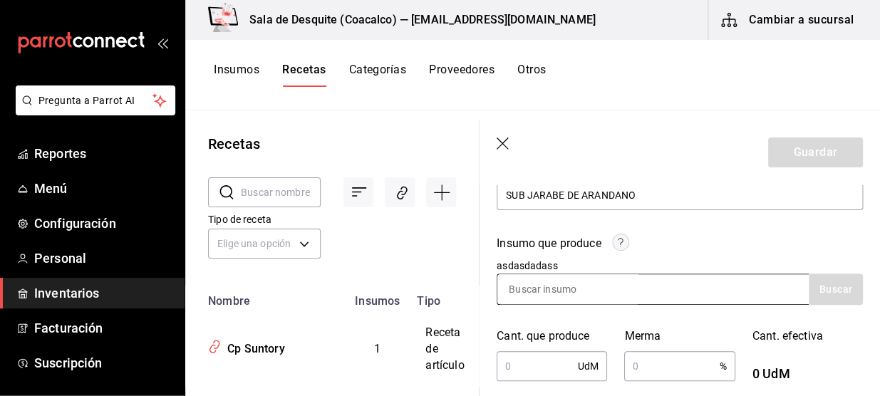
scroll to position [171, 0]
click at [622, 296] on input at bounding box center [568, 289] width 142 height 30
type input "SUB"
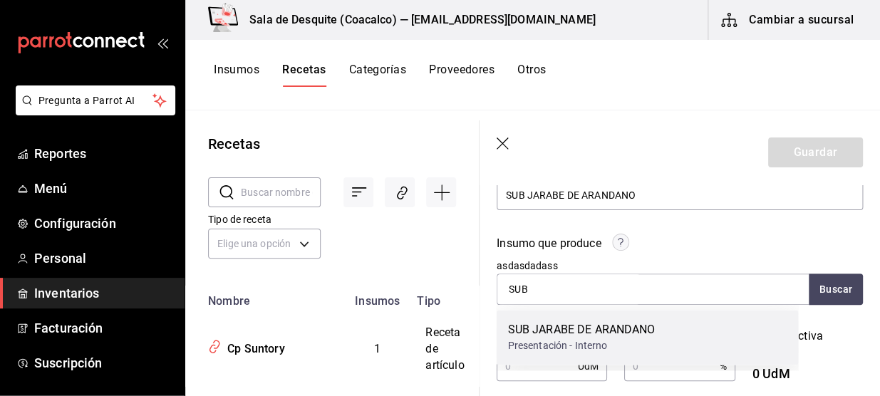
click at [583, 331] on div "SUB JARABE DE ARANDANO" at bounding box center [580, 329] width 147 height 17
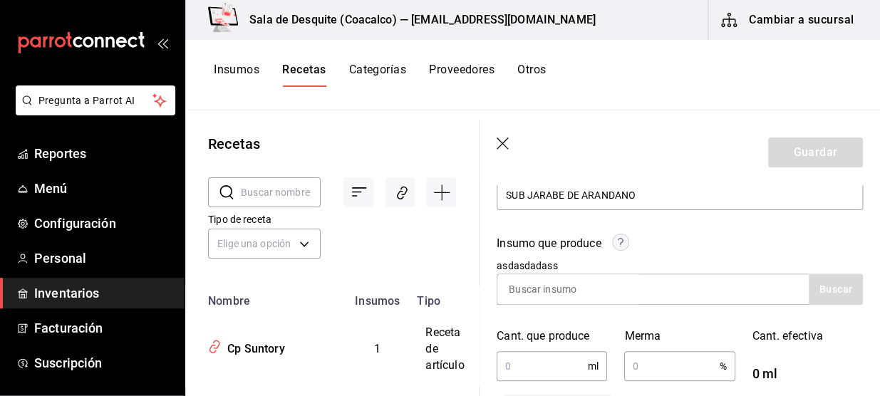
scroll to position [199, 0]
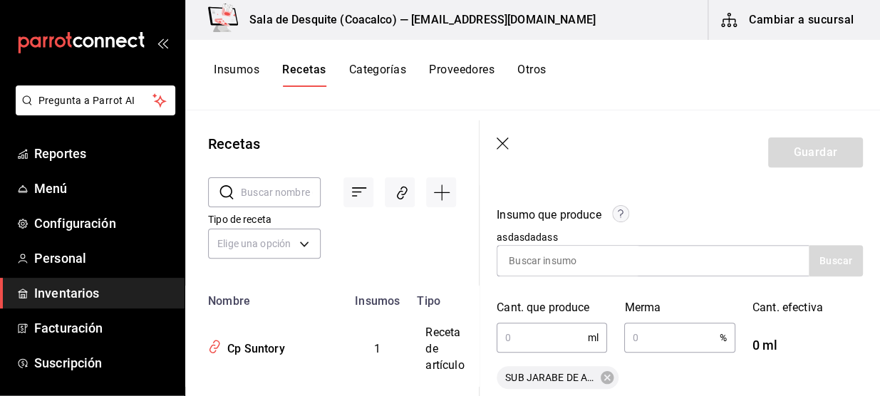
click at [573, 350] on input "text" at bounding box center [541, 337] width 91 height 28
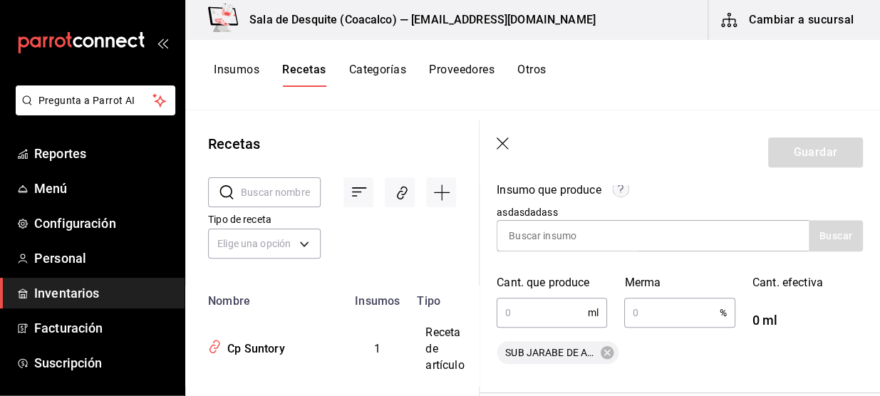
click at [695, 360] on div "SUB JARABE DE ARANDANO" at bounding box center [679, 352] width 366 height 23
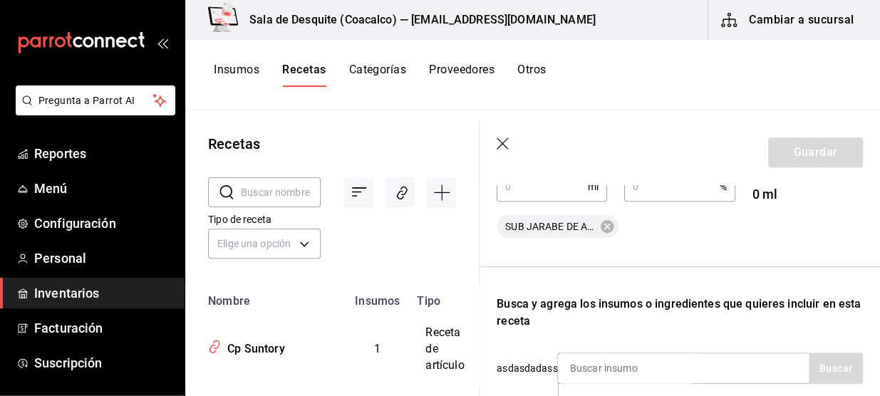
scroll to position [351, 0]
click at [644, 365] on input at bounding box center [629, 368] width 142 height 30
type input "AZUCAR"
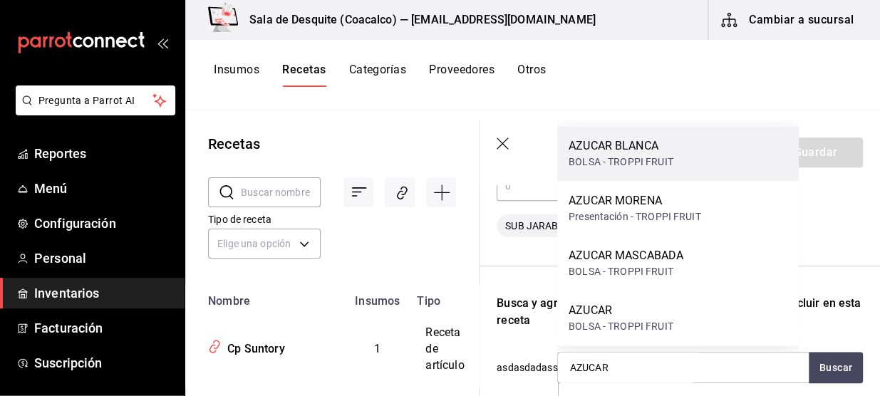
click at [662, 167] on div "BOLSA - TROPPI FRUIT" at bounding box center [620, 162] width 105 height 15
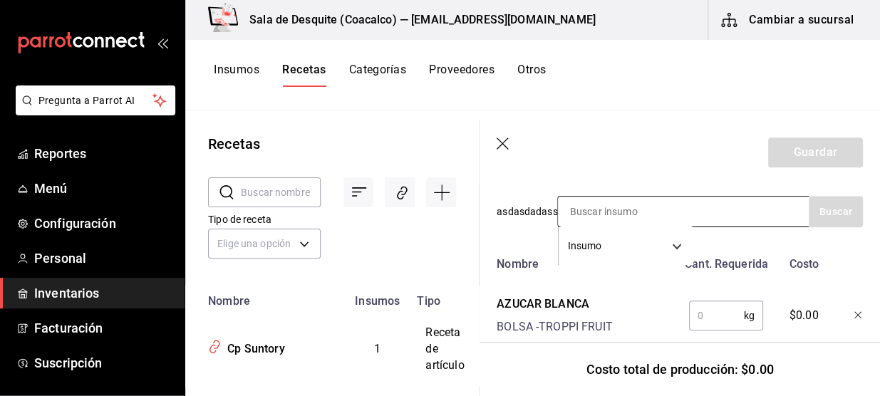
scroll to position [516, 0]
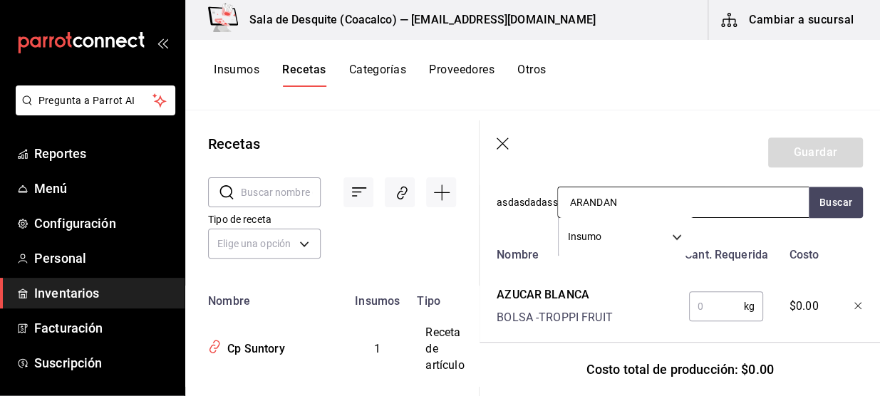
type input "ARANDANO"
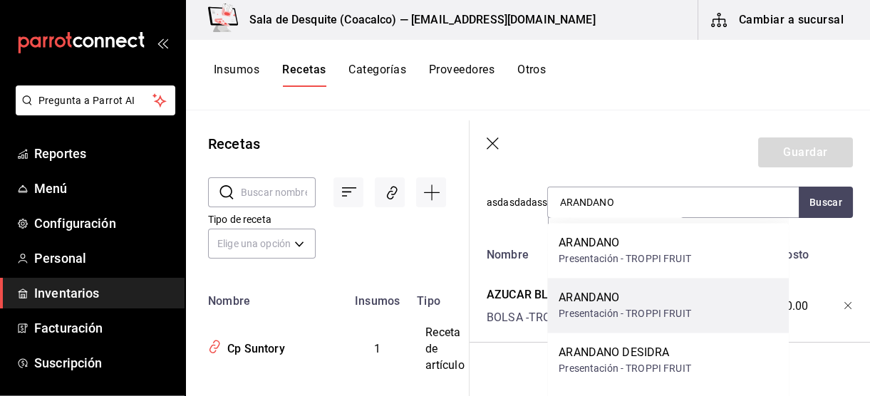
click at [608, 303] on div "ARANDANO" at bounding box center [624, 297] width 132 height 17
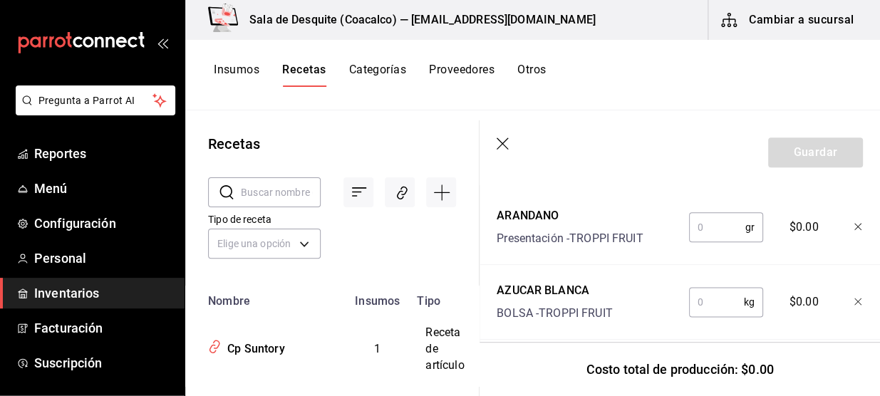
scroll to position [622, 0]
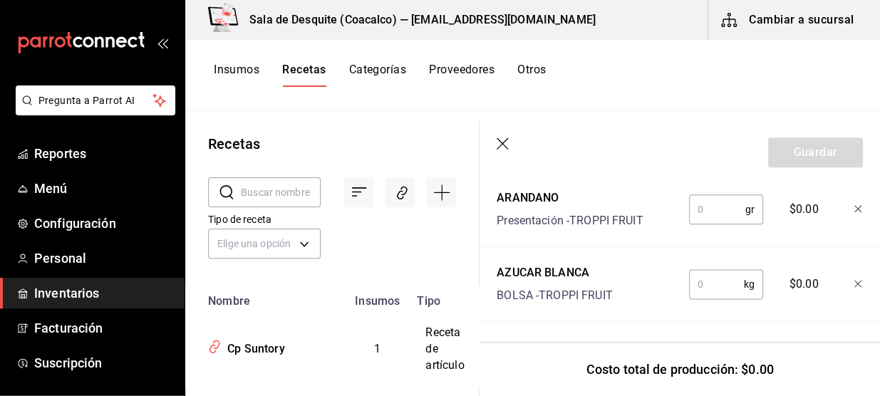
click at [702, 200] on input "text" at bounding box center [717, 209] width 56 height 28
type input "200"
click at [704, 270] on input "text" at bounding box center [716, 284] width 55 height 28
click at [748, 275] on div "200 kg ​" at bounding box center [726, 284] width 74 height 30
type input "2"
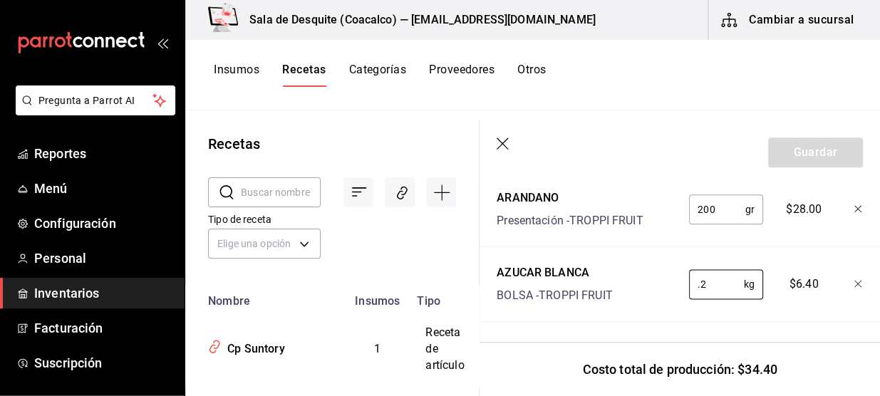
type input "0.2"
click at [759, 321] on div at bounding box center [679, 321] width 423 height 1
click at [777, 290] on div "$6.40" at bounding box center [801, 282] width 62 height 46
click at [619, 200] on div "ARANDANO Presentación - TROPPI FRUIT" at bounding box center [569, 209] width 146 height 40
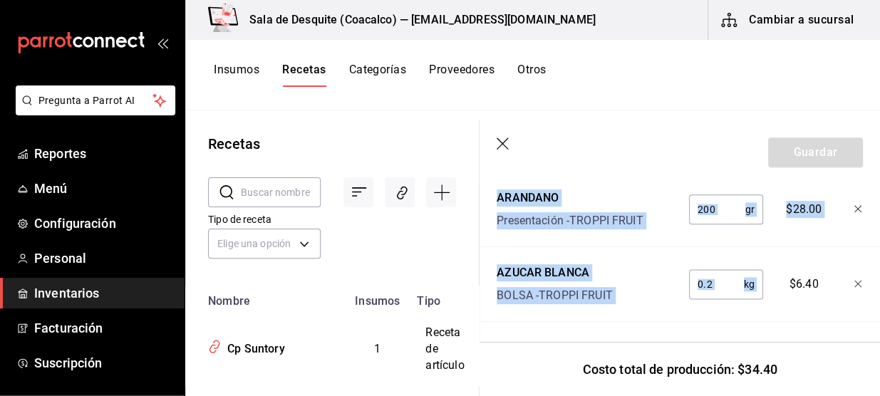
drag, startPoint x: 728, startPoint y: 293, endPoint x: 808, endPoint y: 155, distance: 159.6
click at [808, 155] on section "Guardar Receta de producción Recuerda que las cantidades utilizadas en tus rece…" at bounding box center [679, 258] width 400 height 276
click at [698, 259] on div "0.2 kg ​" at bounding box center [723, 282] width 93 height 46
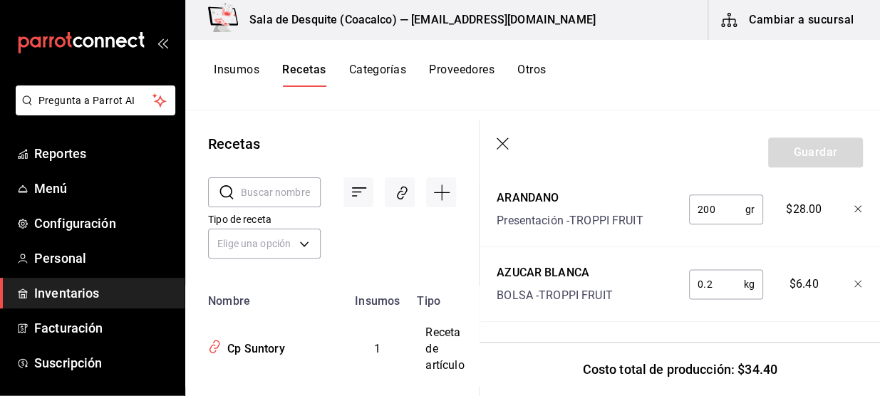
click at [567, 270] on div "AZUCAR BLANCA" at bounding box center [554, 272] width 116 height 17
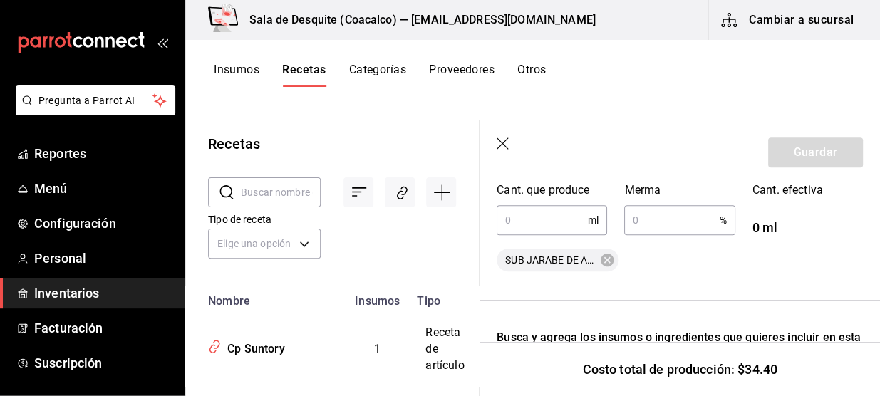
scroll to position [277, 0]
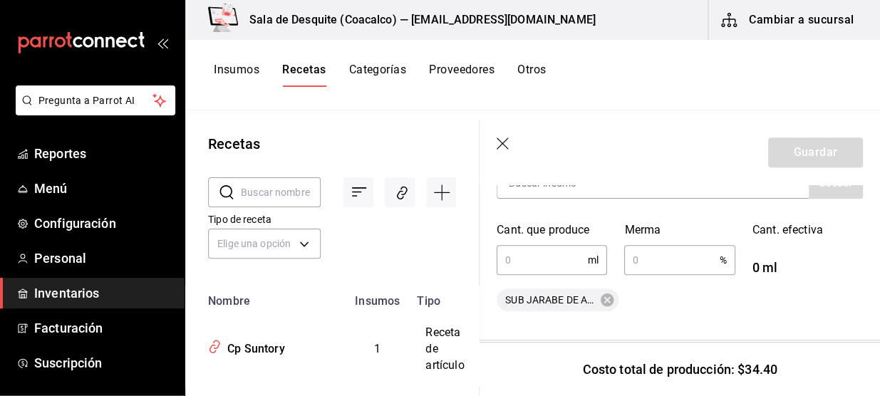
click at [539, 267] on input "text" at bounding box center [541, 260] width 91 height 28
type input "4"
type input "600"
click at [637, 265] on input "text" at bounding box center [671, 260] width 95 height 28
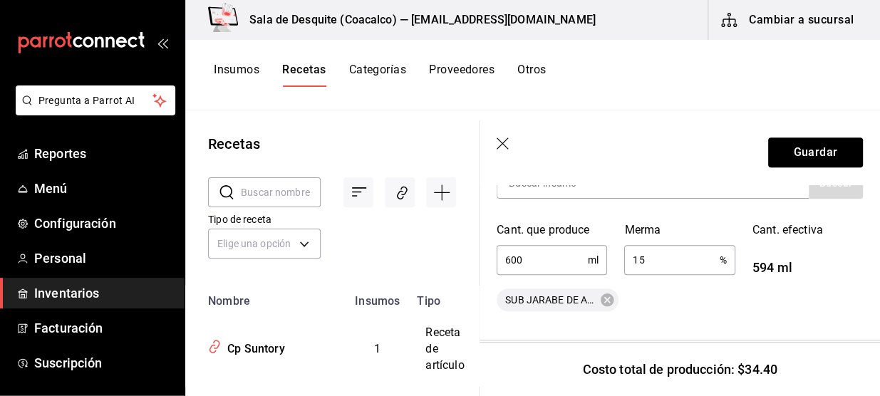
type input "1"
click at [637, 305] on div "SUB JARABE DE ARANDANO" at bounding box center [679, 299] width 366 height 23
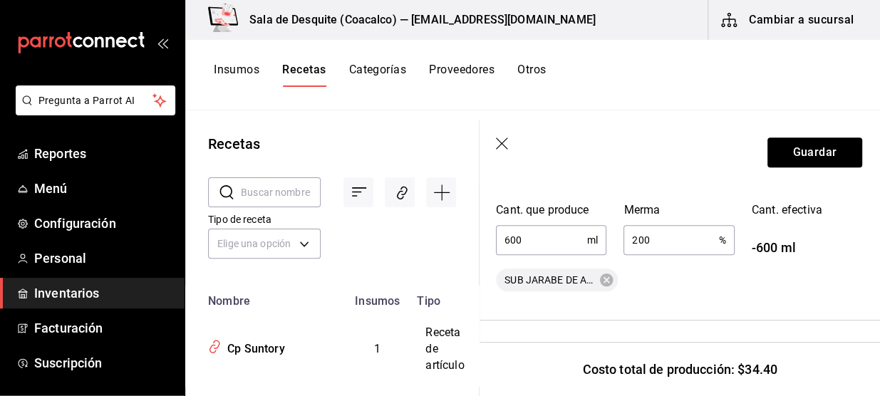
scroll to position [293, 1]
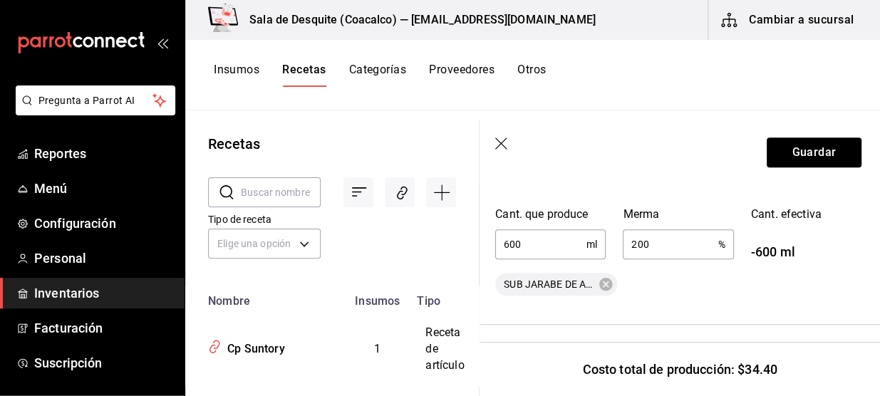
click at [655, 244] on input "200" at bounding box center [670, 244] width 95 height 28
type input "2"
type input "30"
click at [685, 290] on div "SUB JARABE DE ARANDANO" at bounding box center [678, 284] width 366 height 23
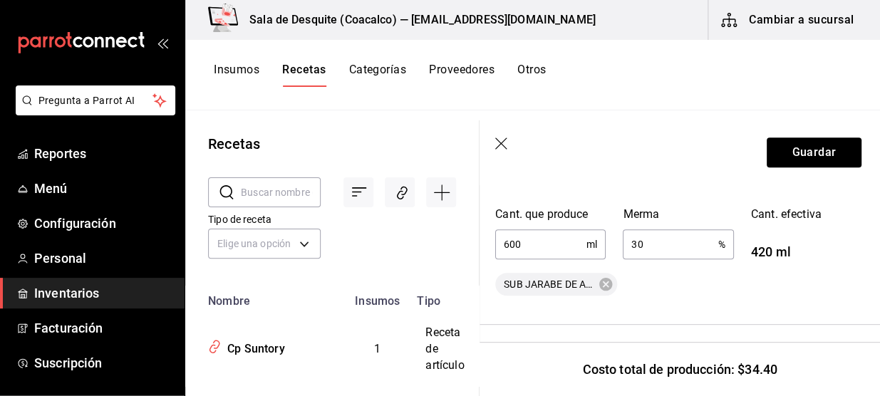
click at [576, 246] on input "600" at bounding box center [540, 244] width 91 height 28
type input "6"
type input "800"
click at [645, 285] on div "SUB JARABE DE ARANDANO" at bounding box center [678, 284] width 366 height 23
click at [649, 239] on input "30" at bounding box center [670, 244] width 95 height 28
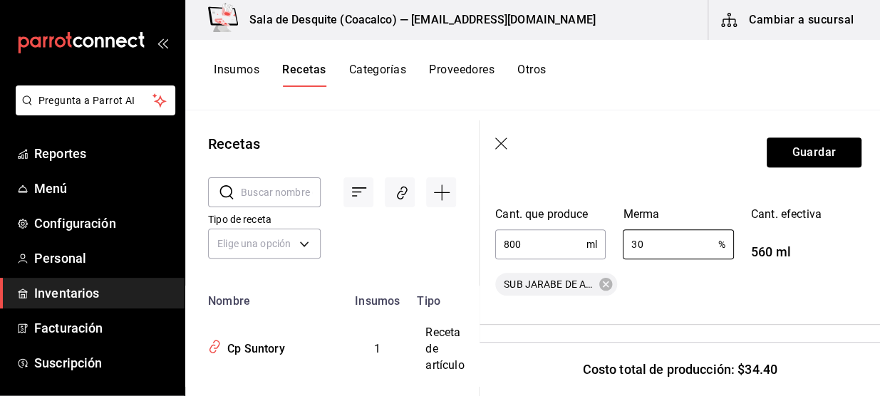
click at [719, 288] on div "SUB JARABE DE ARANDANO" at bounding box center [678, 284] width 366 height 23
click at [669, 247] on input "30" at bounding box center [670, 244] width 95 height 28
type input "3"
type input "2"
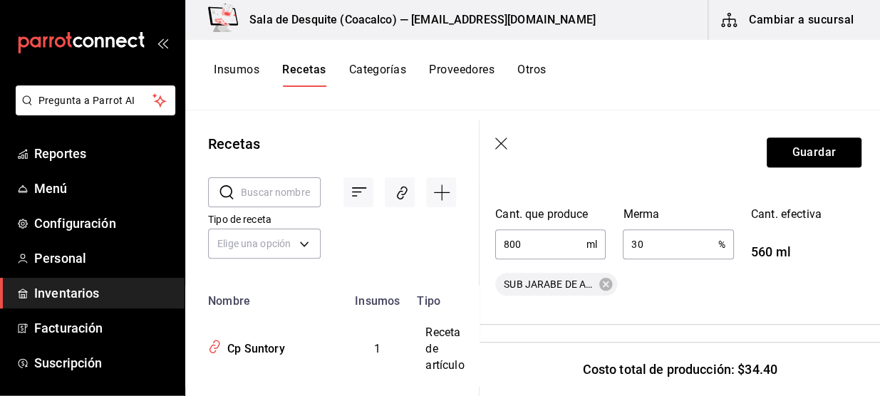
type input "3"
type input "28"
click at [722, 317] on div "Recuerda que las cantidades utilizadas en tus recetas estarán definidas en la U…" at bounding box center [678, 291] width 366 height 702
click at [803, 156] on button "Guardar" at bounding box center [813, 152] width 95 height 30
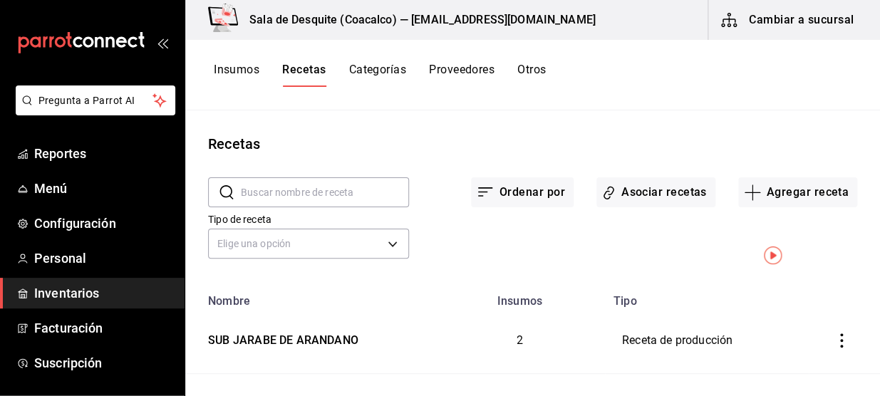
scroll to position [85, 0]
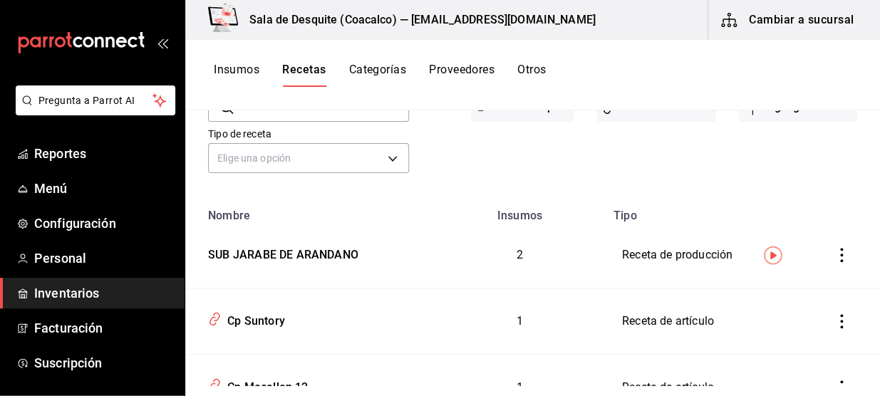
click at [835, 264] on button "inventoriesTable" at bounding box center [841, 254] width 31 height 31
click at [603, 172] on div at bounding box center [440, 198] width 880 height 396
click at [664, 114] on button "Asociar recetas" at bounding box center [655, 107] width 119 height 30
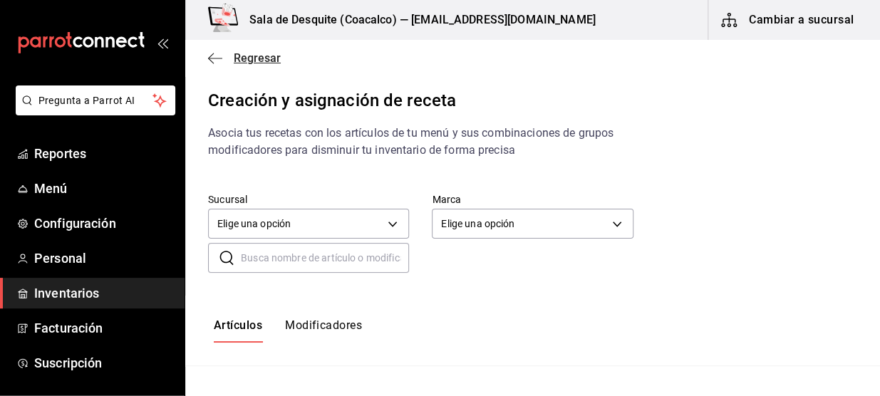
click at [213, 57] on icon "button" at bounding box center [215, 58] width 14 height 13
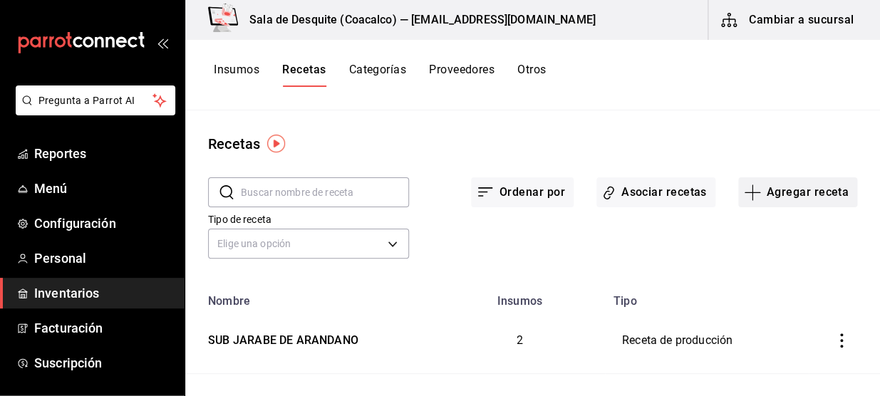
click at [794, 195] on button "Agregar receta" at bounding box center [797, 192] width 119 height 30
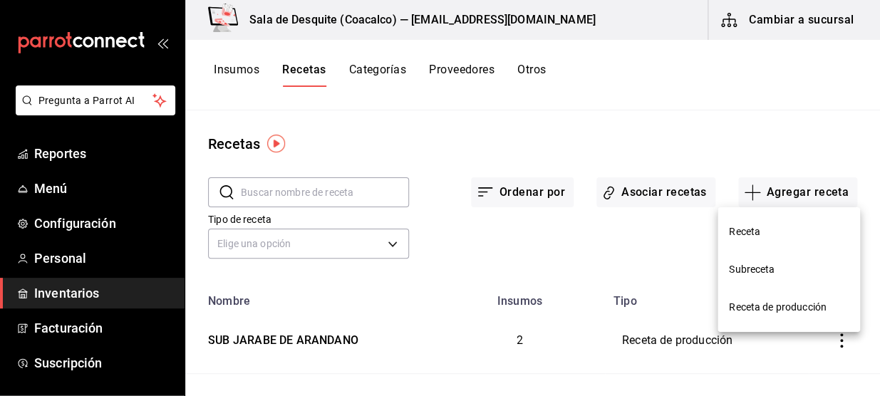
click at [647, 194] on div at bounding box center [440, 198] width 880 height 396
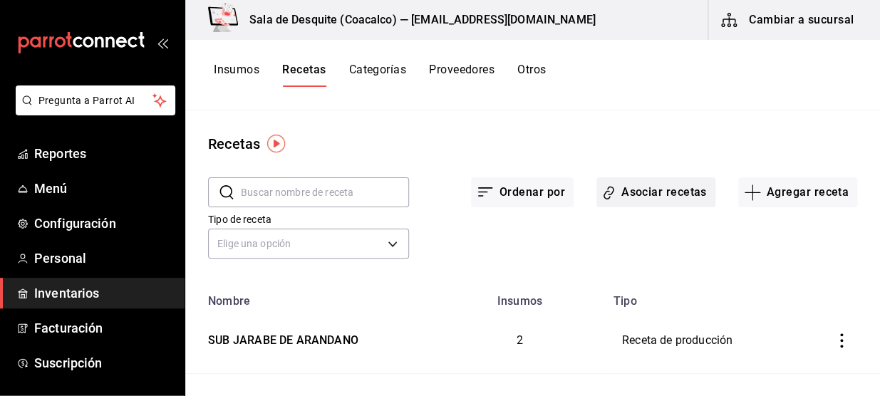
click at [624, 192] on button "Asociar recetas" at bounding box center [655, 192] width 119 height 30
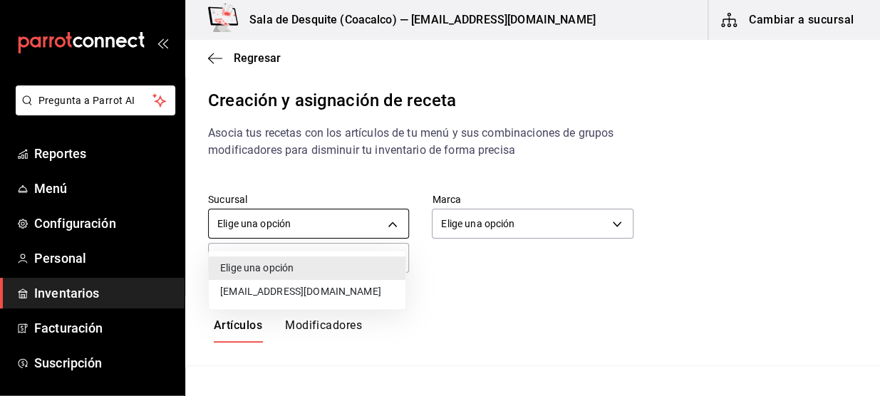
click at [396, 227] on body "Pregunta a Parrot AI Reportes Menú Configuración Personal Inventarios Facturaci…" at bounding box center [440, 186] width 880 height 372
click at [331, 286] on li "[EMAIL_ADDRESS][DOMAIN_NAME]" at bounding box center [307, 292] width 197 height 24
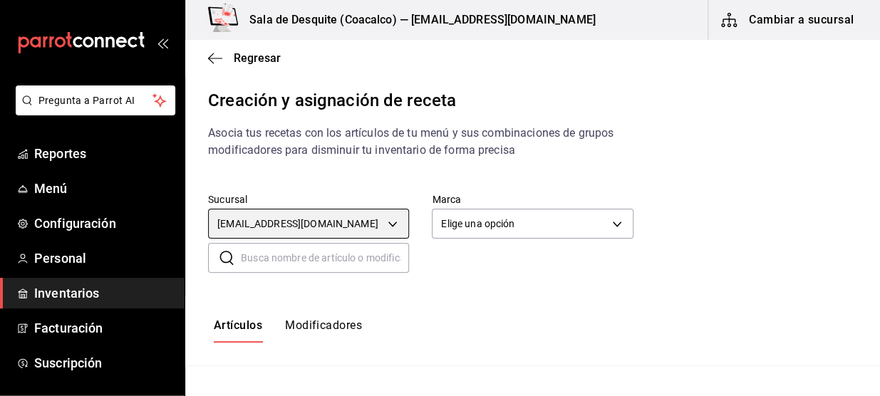
type input "93467c31-adce-431c-98c2-5877e547f662"
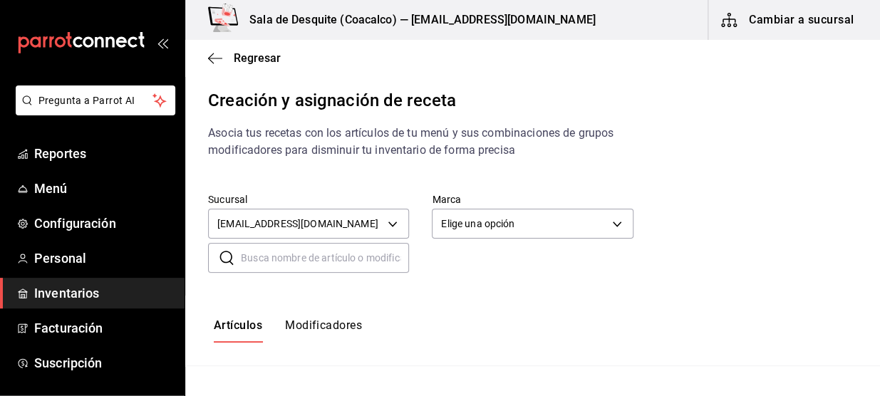
click at [499, 228] on body "Pregunta a Parrot AI Reportes Menú Configuración Personal Inventarios Facturaci…" at bounding box center [440, 186] width 880 height 372
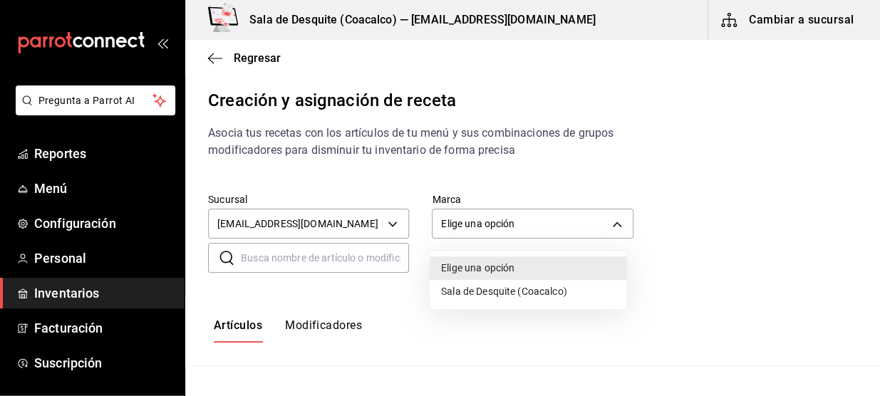
click at [511, 222] on div at bounding box center [440, 198] width 880 height 396
click at [512, 221] on body "Pregunta a Parrot AI Reportes Menú Configuración Personal Inventarios Facturaci…" at bounding box center [440, 186] width 880 height 372
click at [490, 286] on li "Sala de Desquite (Coacalco)" at bounding box center [528, 292] width 197 height 24
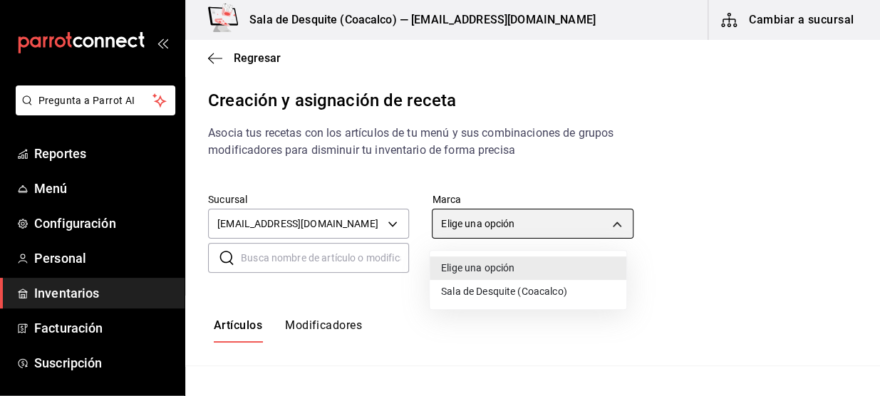
type input "62a8501e-83aa-44fc-a14d-b1e4ad847988"
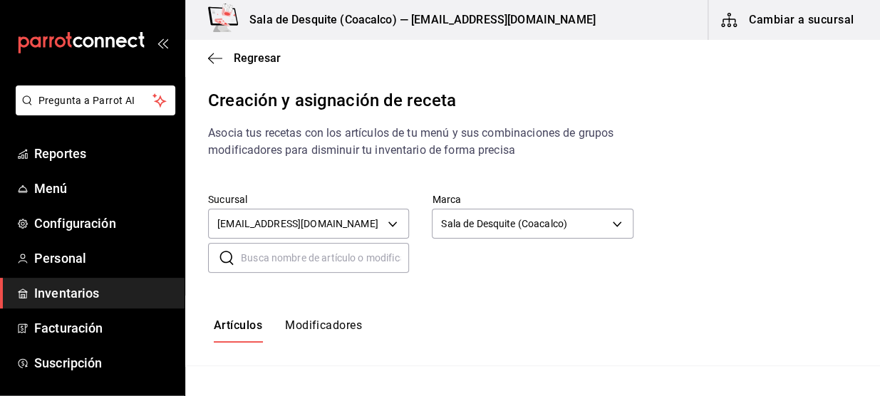
click at [342, 252] on input "text" at bounding box center [325, 258] width 168 height 28
type input "s"
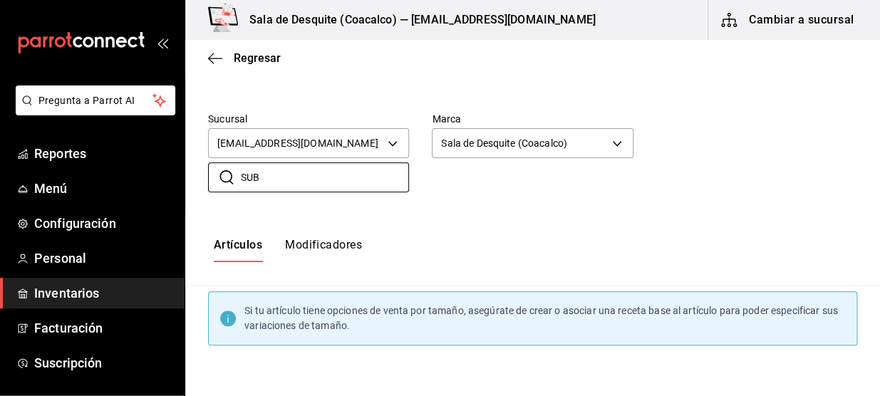
scroll to position [81, 0]
type input "S"
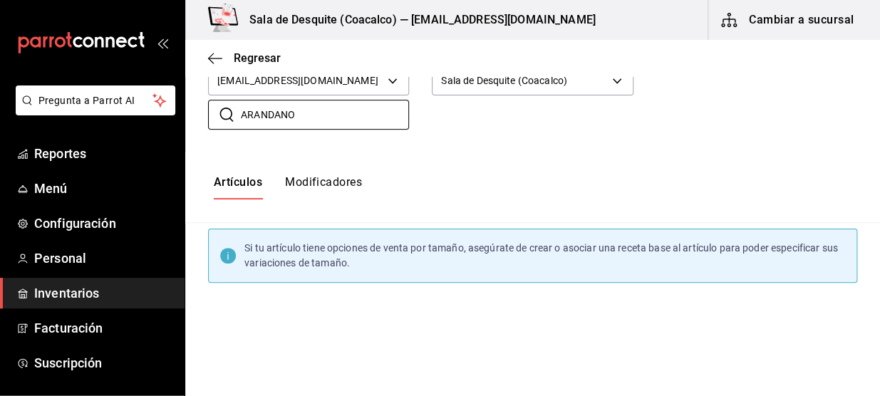
scroll to position [162, 0]
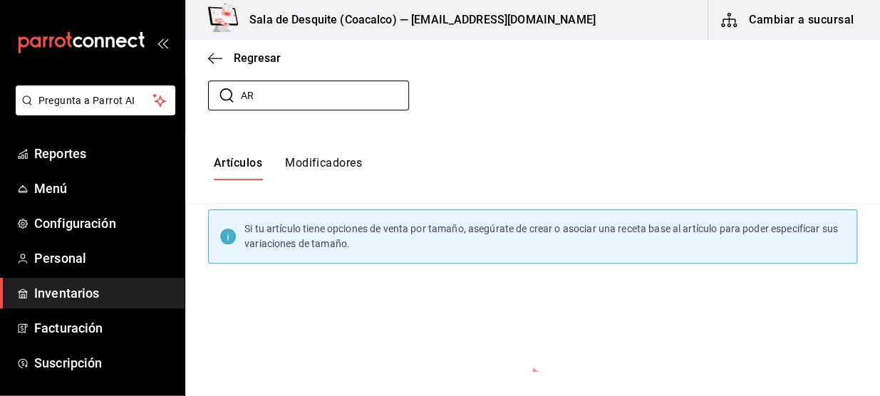
type input "A"
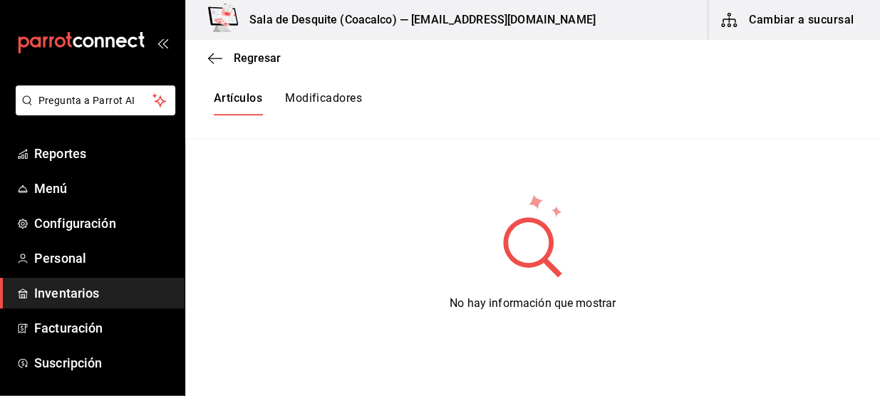
scroll to position [356, 0]
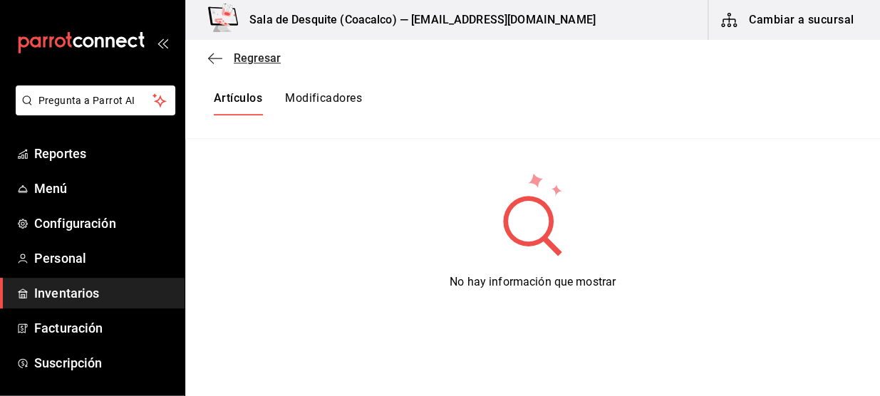
type input "JARABE"
click at [209, 57] on icon "button" at bounding box center [215, 58] width 14 height 13
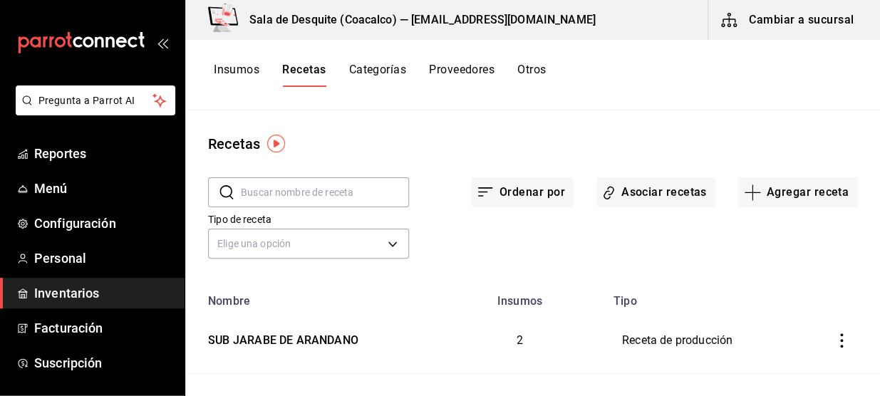
click at [230, 76] on button "Insumos" at bounding box center [237, 75] width 46 height 24
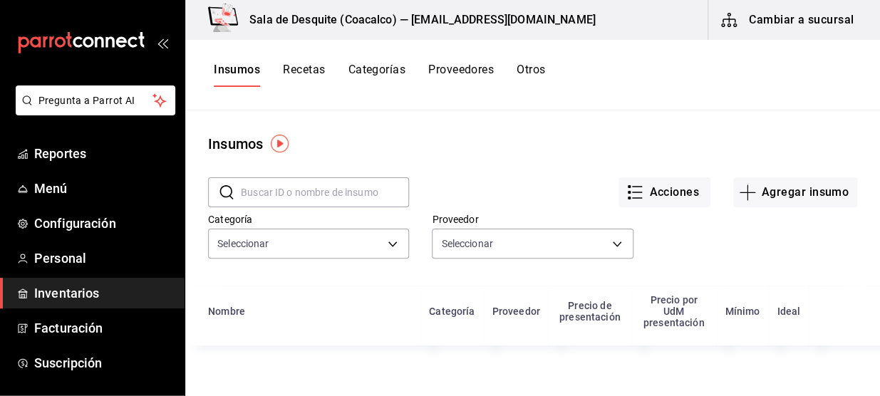
type input "723e6217-06b6-47a5-9519-f2110edd0074,1d00fc73-2e16-4600-8702-76434fd6614f,c2c22…"
type input "b352ca2e-b92d-4a88-bb49-f6b344a114bc,21e4b964-18ea-48f3-b864-ebcf4af2dd71,d284d…"
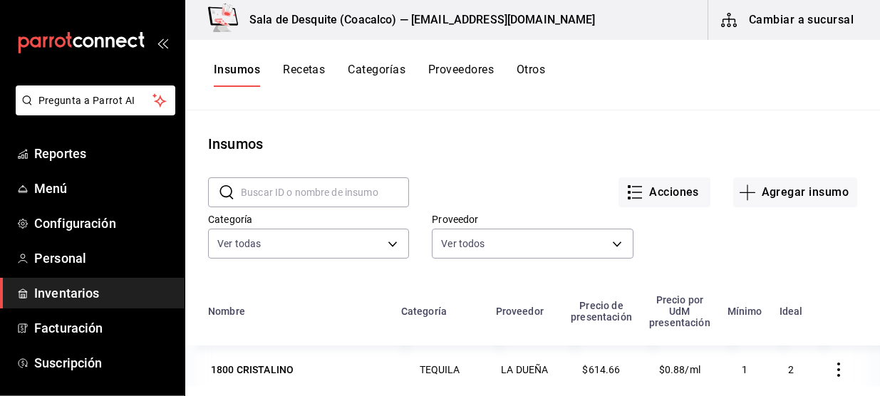
click at [255, 178] on input "text" at bounding box center [325, 192] width 168 height 28
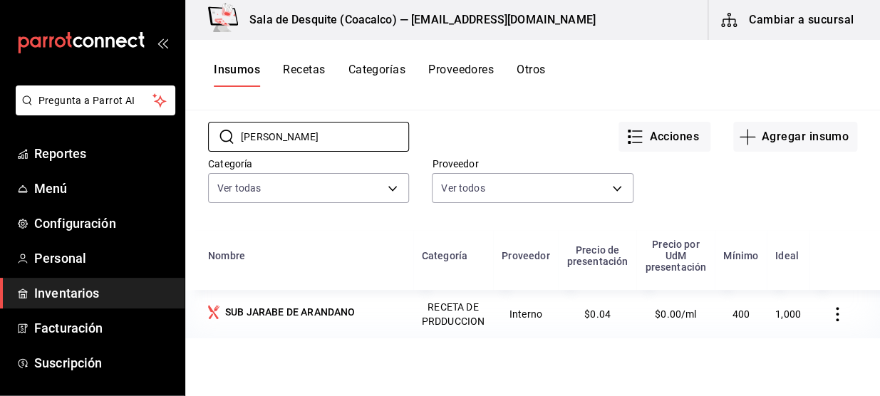
type input "[PERSON_NAME]"
click at [306, 72] on button "Recetas" at bounding box center [304, 75] width 42 height 24
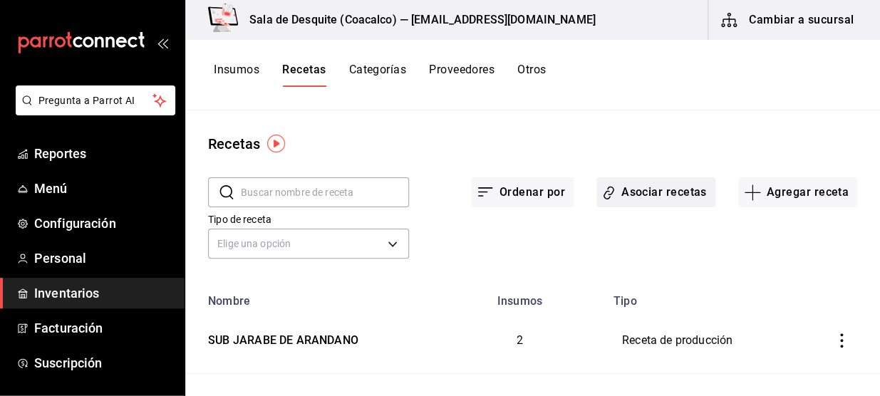
click at [625, 189] on button "Asociar recetas" at bounding box center [655, 192] width 119 height 30
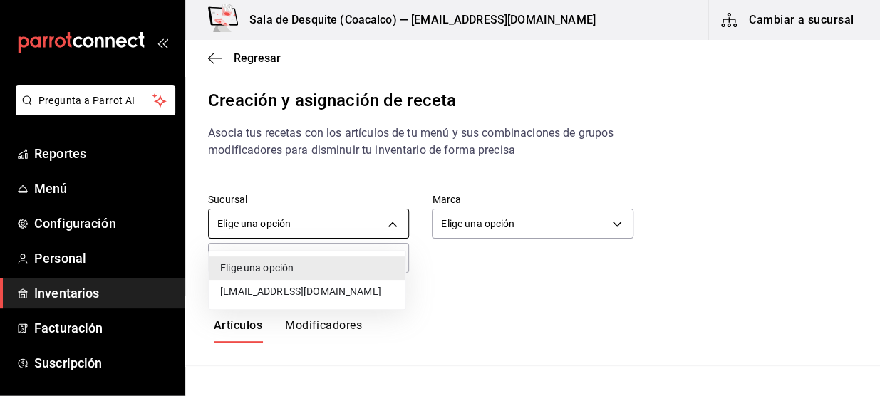
click at [272, 222] on body "Pregunta a Parrot AI Reportes Menú Configuración Personal Inventarios Facturaci…" at bounding box center [440, 186] width 880 height 372
click at [261, 292] on li "[EMAIL_ADDRESS][DOMAIN_NAME]" at bounding box center [307, 292] width 197 height 24
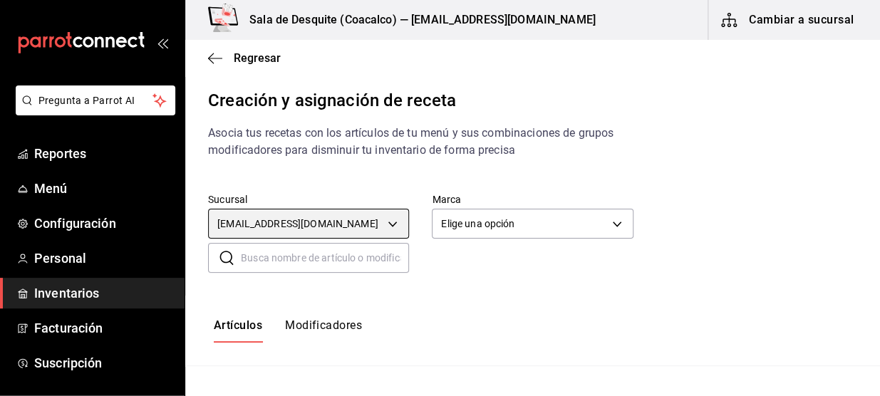
type input "93467c31-adce-431c-98c2-5877e547f662"
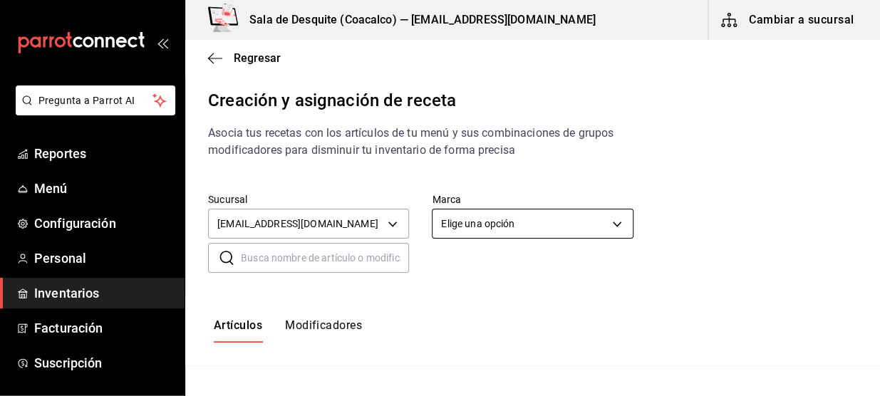
click at [454, 223] on body "Pregunta a Parrot AI Reportes Menú Configuración Personal Inventarios Facturaci…" at bounding box center [440, 186] width 880 height 372
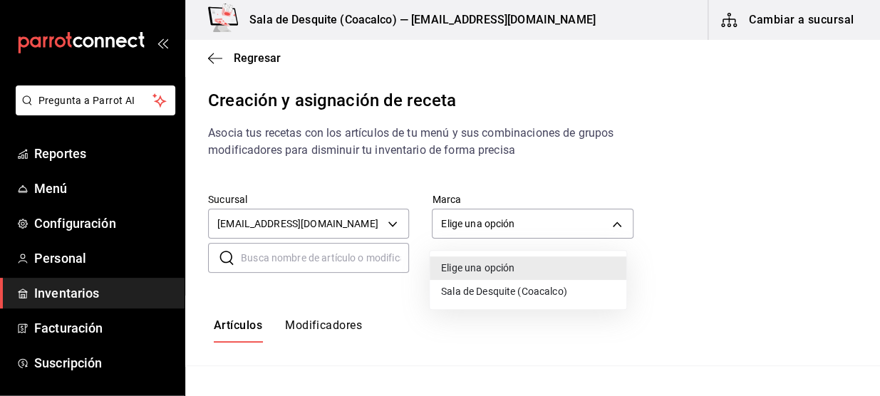
click at [474, 293] on li "Sala de Desquite (Coacalco)" at bounding box center [528, 292] width 197 height 24
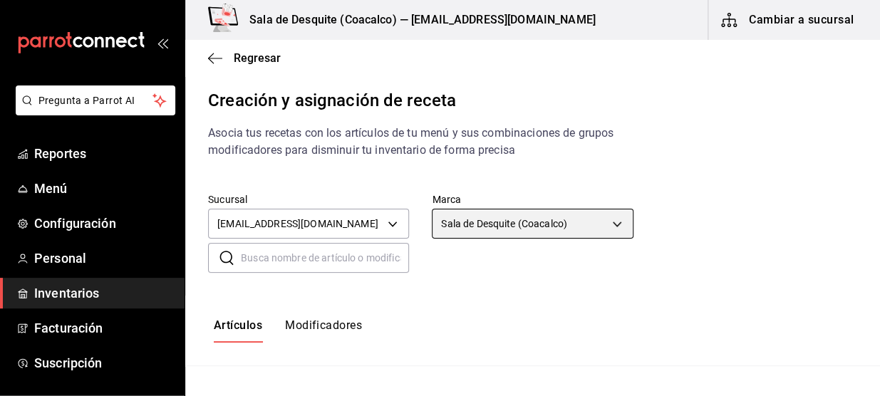
type input "62a8501e-83aa-44fc-a14d-b1e4ad847988"
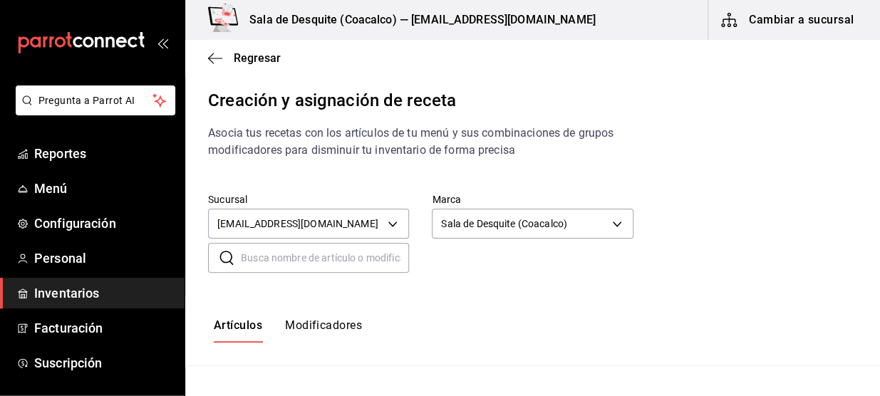
click at [320, 257] on input "text" at bounding box center [325, 258] width 168 height 28
type input "[PERSON_NAME]"
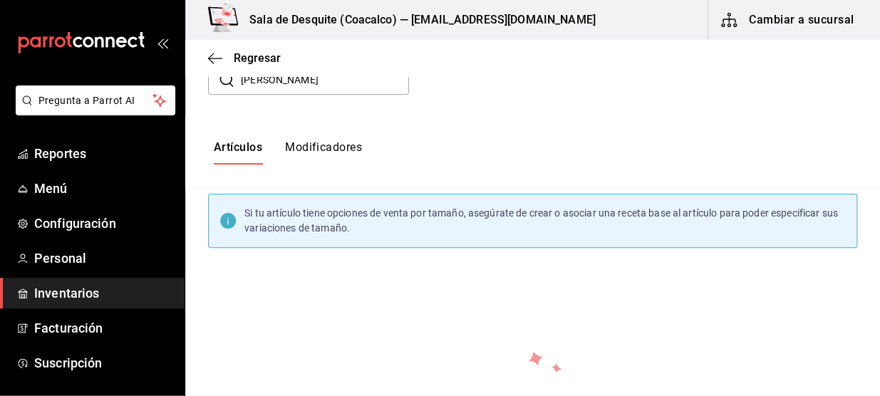
scroll to position [145, 0]
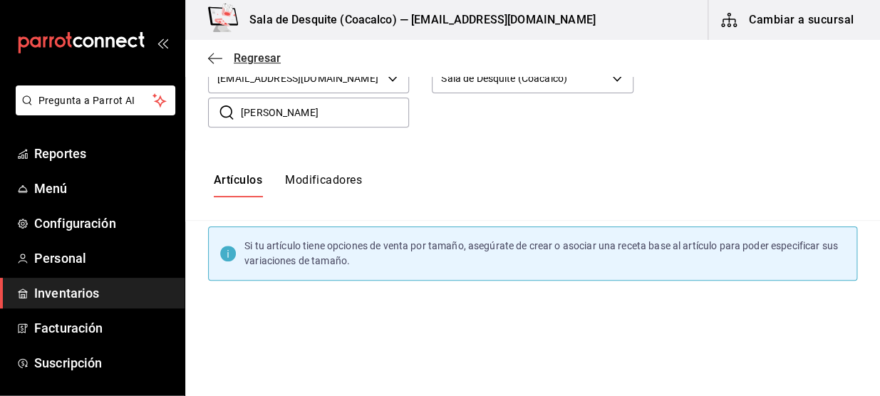
click at [214, 63] on icon "button" at bounding box center [215, 58] width 14 height 13
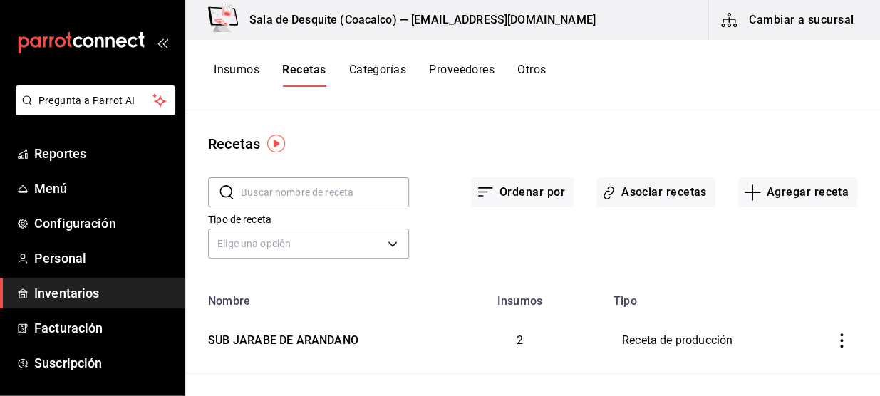
click at [222, 75] on button "Insumos" at bounding box center [237, 75] width 46 height 24
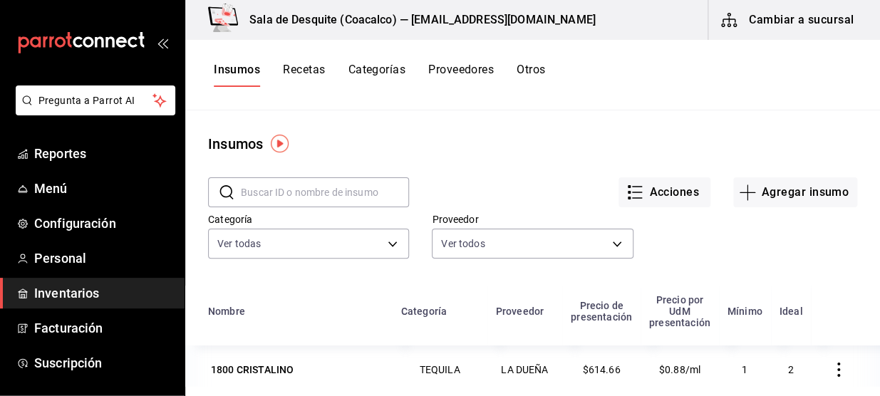
click at [281, 190] on input "text" at bounding box center [325, 192] width 168 height 28
type input "[PERSON_NAME]"
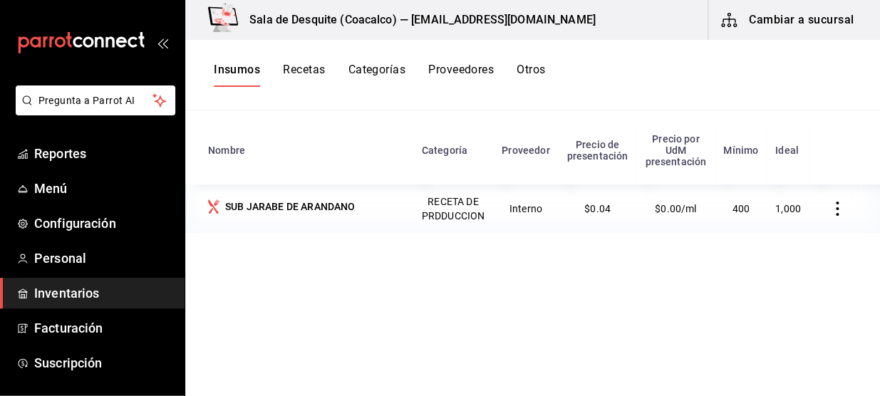
scroll to position [175, 0]
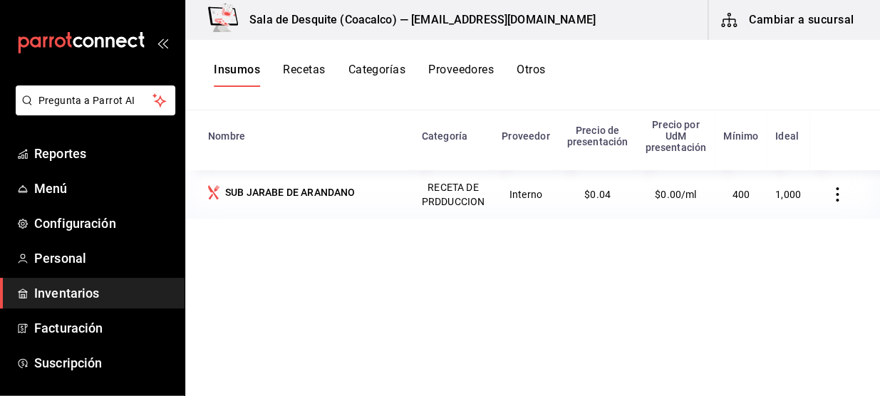
click at [832, 199] on icon "button" at bounding box center [837, 194] width 14 height 14
click at [334, 191] on div at bounding box center [440, 198] width 880 height 396
click at [269, 199] on div "SUB JARABE DE ARANDANO" at bounding box center [290, 192] width 130 height 14
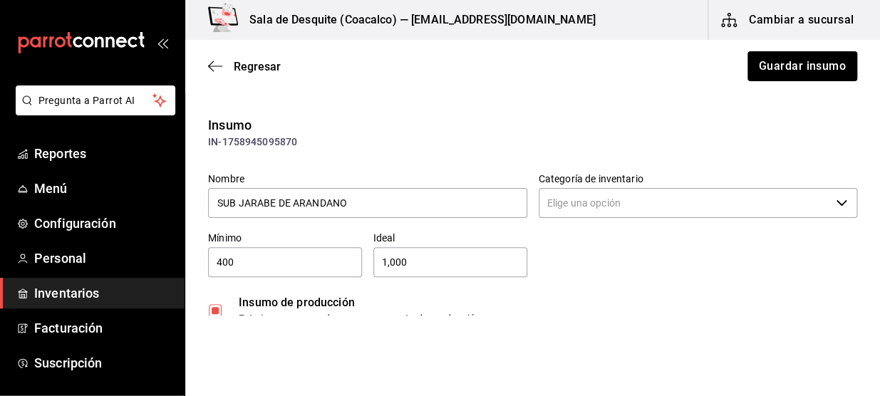
type input "RECETA DE PRDDUCCION"
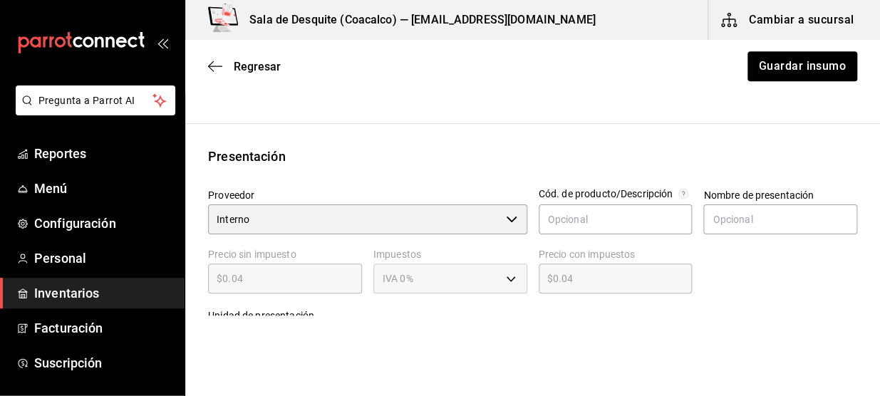
scroll to position [238, 0]
click at [215, 69] on icon "button" at bounding box center [215, 66] width 14 height 13
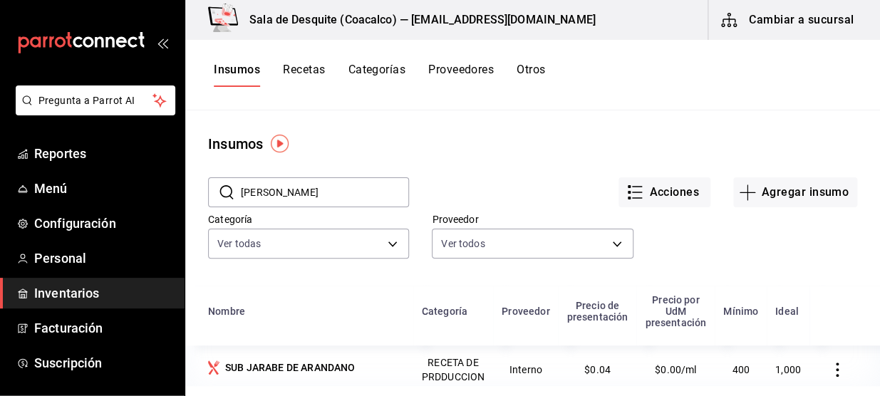
click at [288, 70] on button "Recetas" at bounding box center [304, 75] width 42 height 24
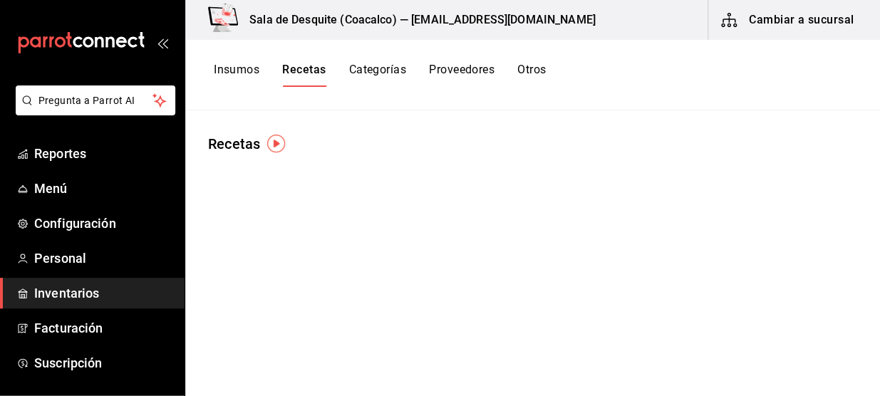
click at [268, 238] on body "Pregunta a Parrot AI Reportes Menú Configuración Personal Inventarios Facturaci…" at bounding box center [440, 193] width 880 height 386
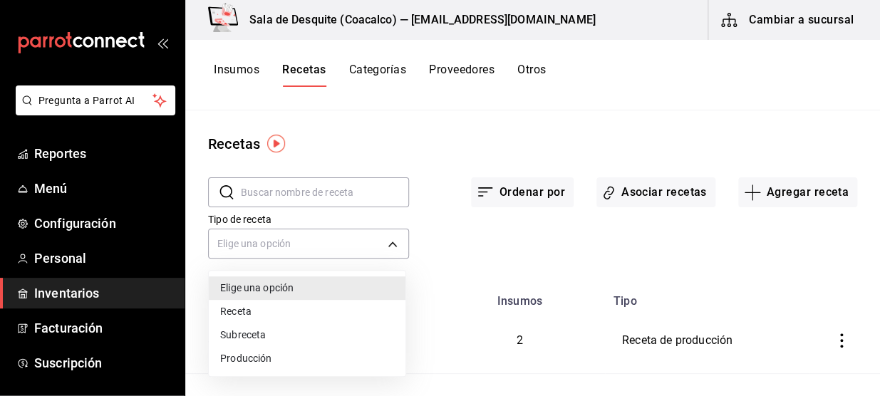
click at [449, 298] on div at bounding box center [440, 198] width 880 height 396
click at [278, 335] on div at bounding box center [440, 198] width 880 height 396
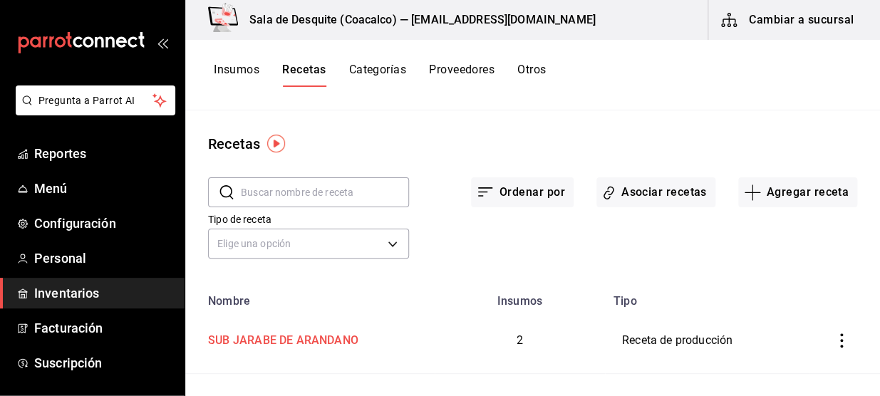
click at [283, 335] on div "SUB JARABE DE ARANDANO" at bounding box center [280, 338] width 156 height 22
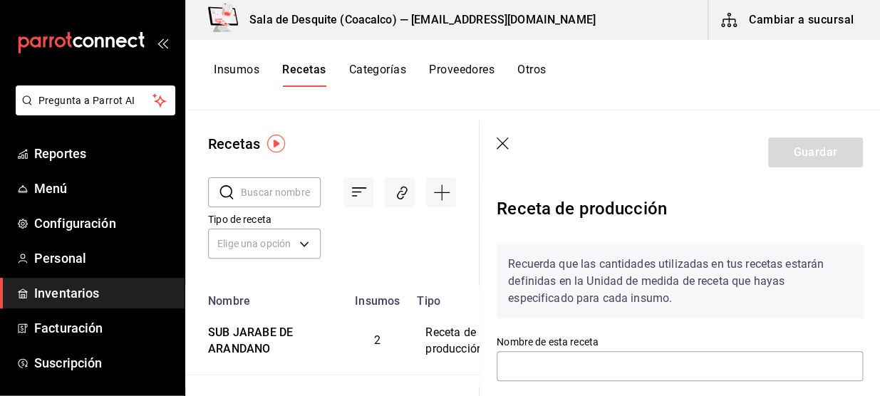
type input "SUB JARABE DE ARANDANO"
type input "800"
type input "28"
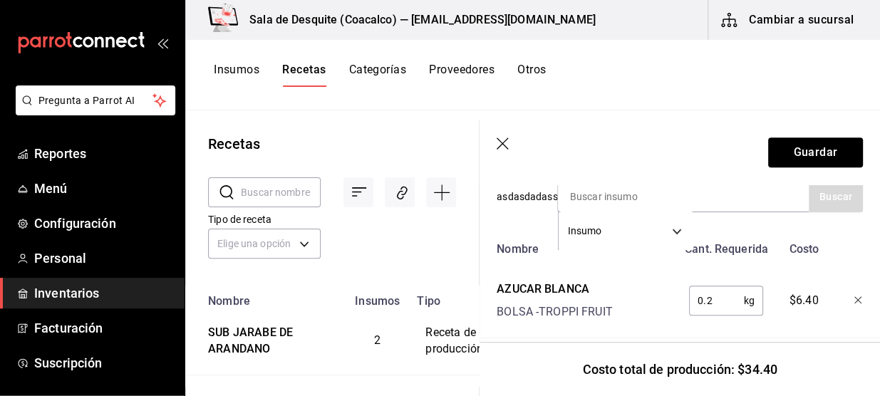
scroll to position [516, 0]
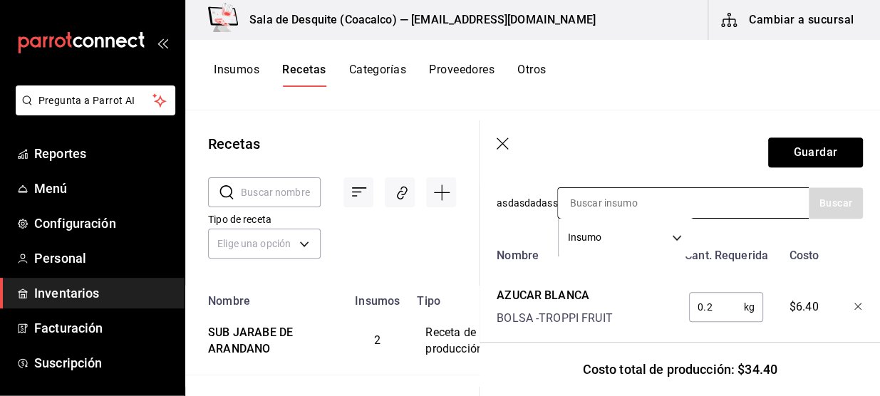
click at [581, 204] on input at bounding box center [629, 203] width 142 height 30
type input "AGUA"
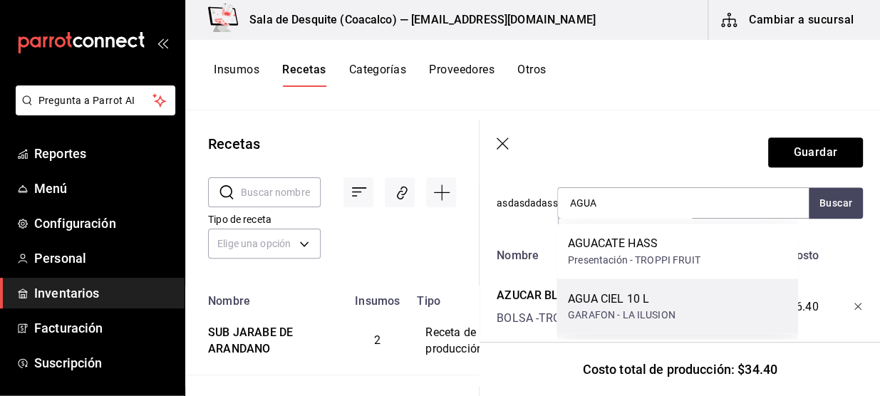
click at [604, 294] on div "AGUA CIEL 10 L" at bounding box center [622, 298] width 108 height 17
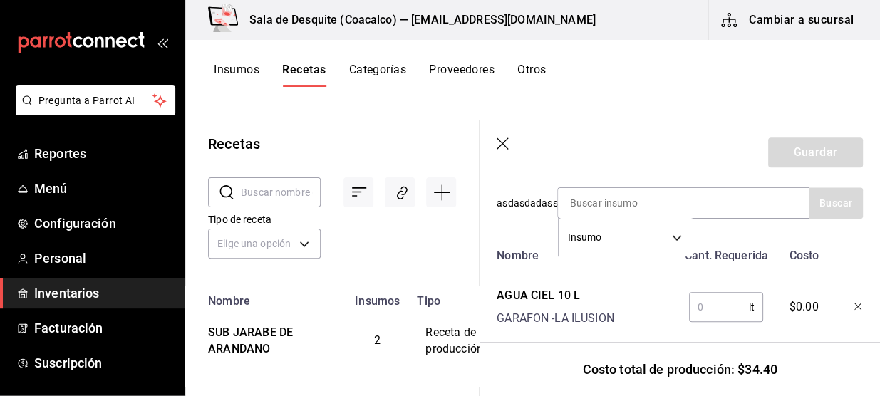
click at [692, 302] on input "text" at bounding box center [719, 307] width 60 height 28
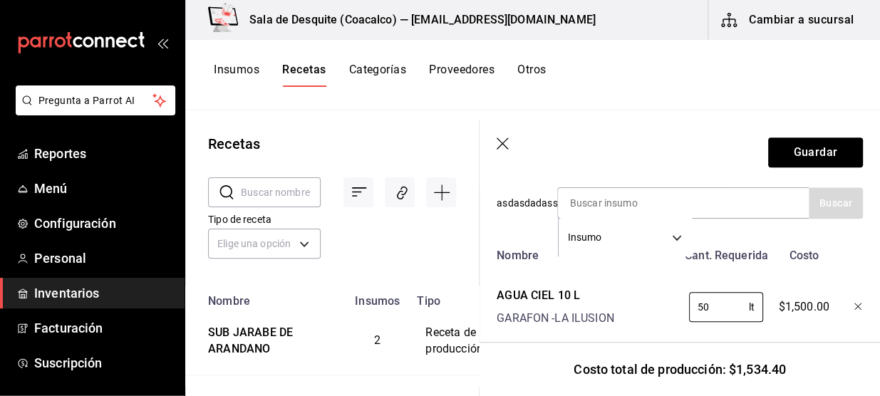
type input "5"
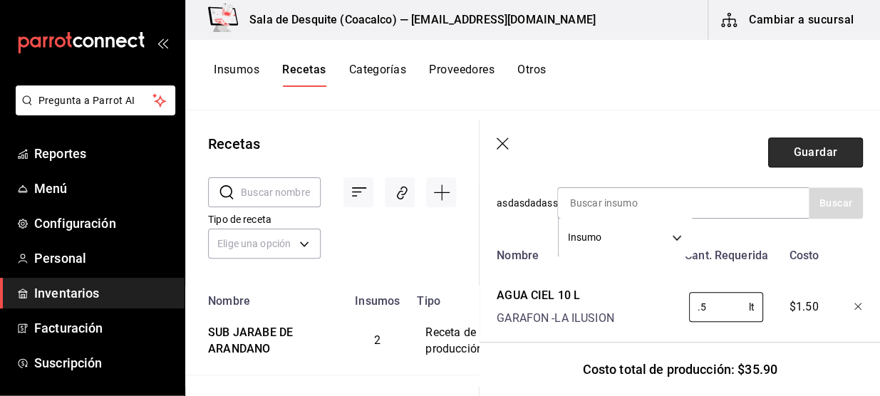
click at [792, 157] on button "Guardar" at bounding box center [815, 152] width 95 height 30
type input "0.5"
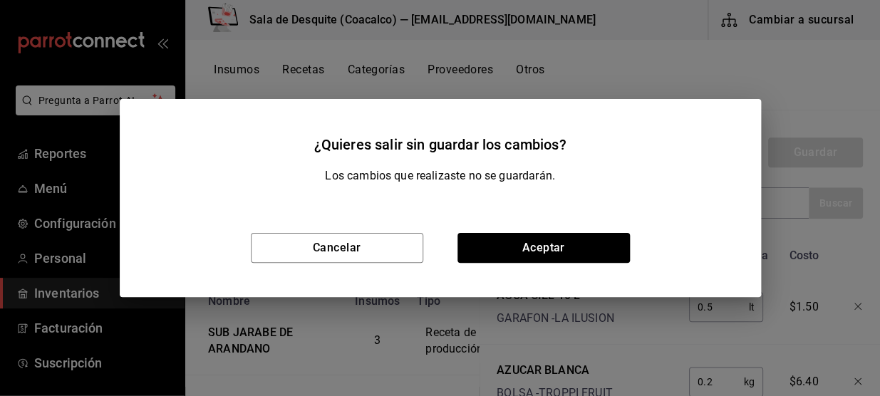
scroll to position [63, 0]
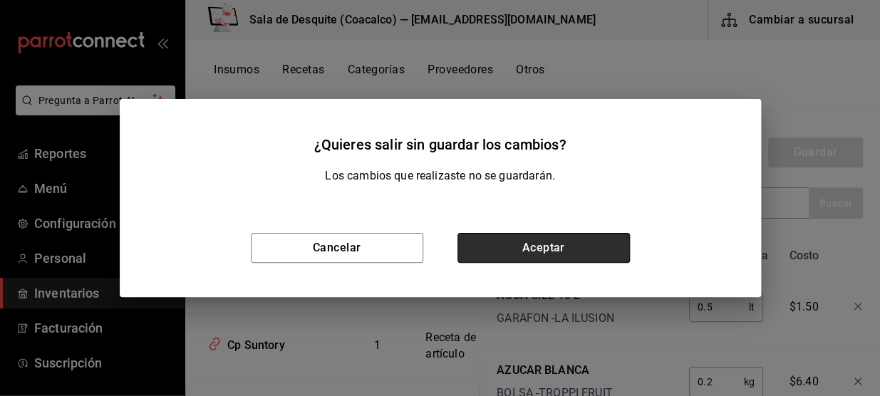
click at [523, 249] on button "Aceptar" at bounding box center [543, 248] width 172 height 30
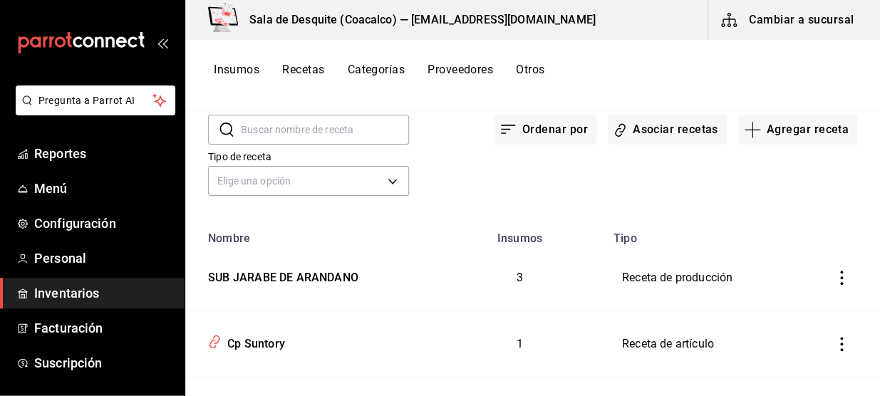
click at [523, 249] on button "Aceptar" at bounding box center [543, 248] width 172 height 30
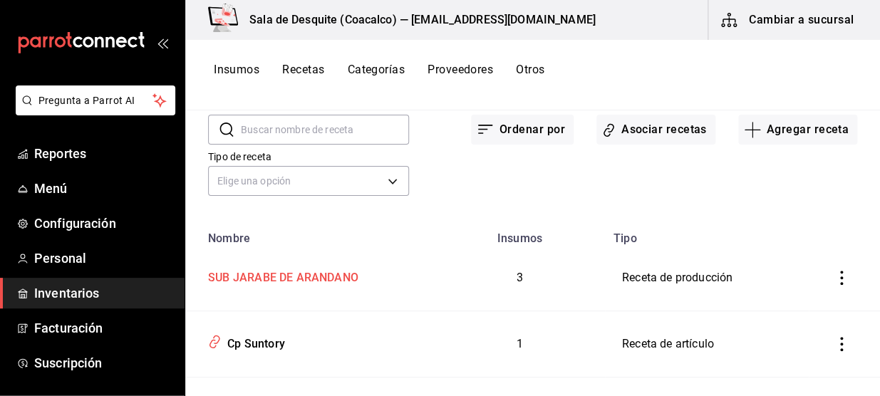
click at [298, 277] on div "SUB JARABE DE ARANDANO" at bounding box center [280, 275] width 156 height 22
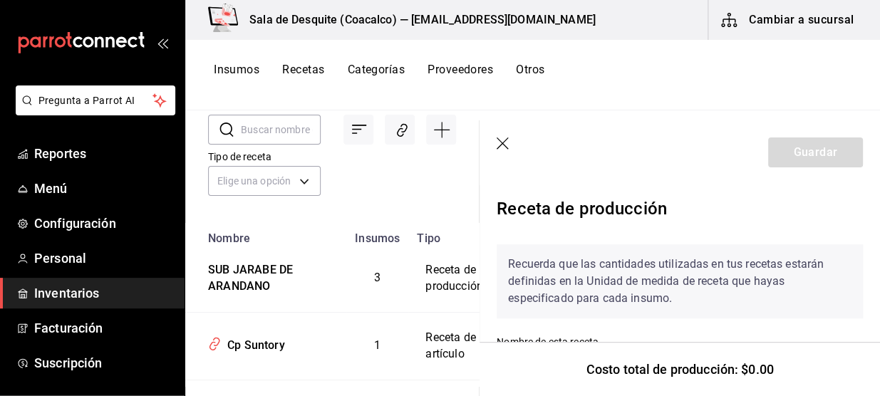
type input "SUB JARABE DE ARANDANO"
type input "800"
type input "28"
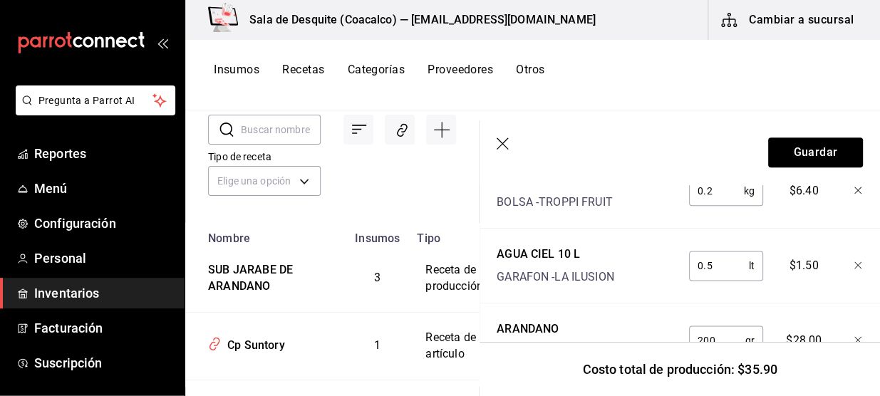
scroll to position [632, 0]
click at [501, 142] on icon "button" at bounding box center [503, 144] width 14 height 14
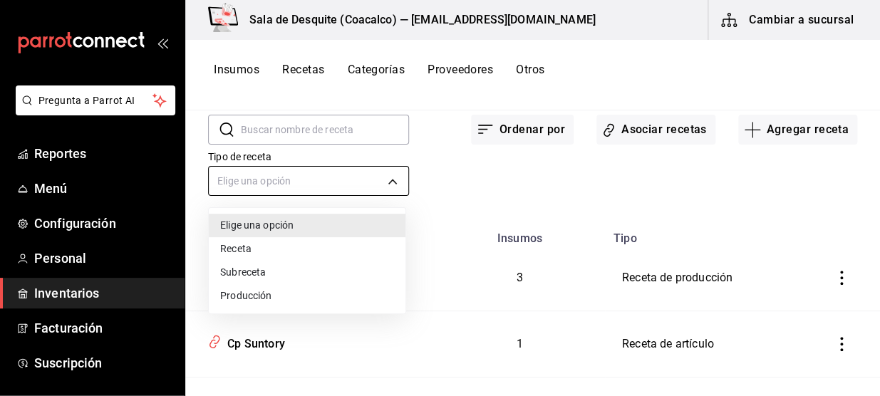
click at [393, 185] on body "Pregunta a Parrot AI Reportes Menú Configuración Personal Inventarios Facturaci…" at bounding box center [440, 193] width 880 height 386
click at [257, 298] on li "Producción" at bounding box center [307, 296] width 197 height 24
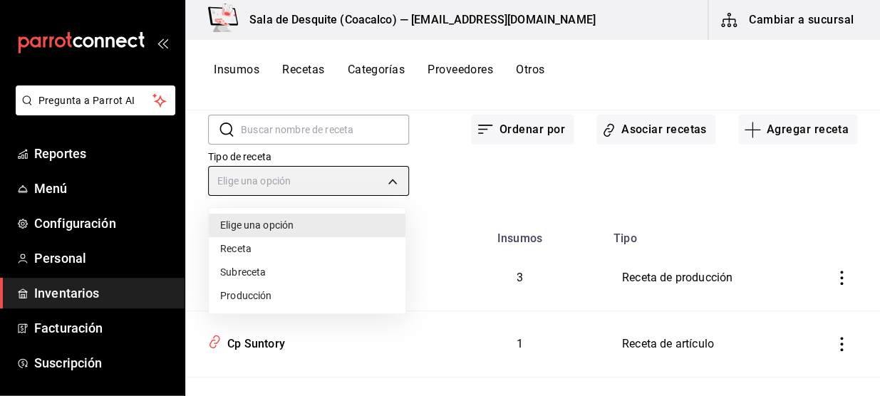
type input "PREPARATION"
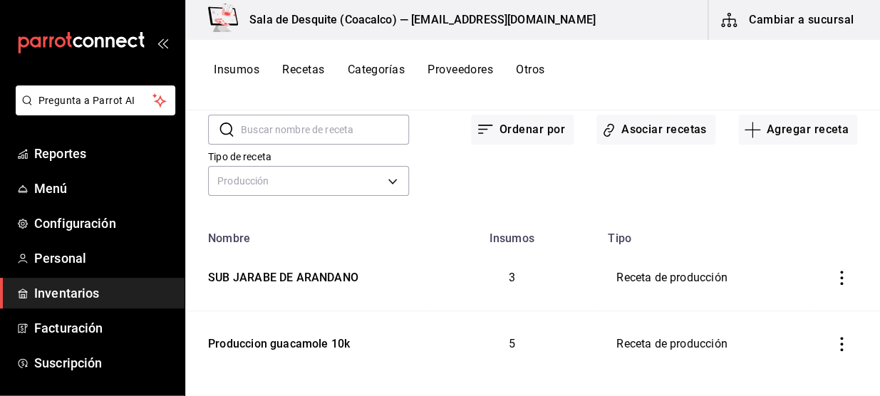
click at [834, 283] on icon "inventoriesTable" at bounding box center [841, 278] width 14 height 14
click at [645, 135] on div at bounding box center [440, 198] width 880 height 396
click at [645, 128] on button "Asociar recetas" at bounding box center [655, 130] width 119 height 30
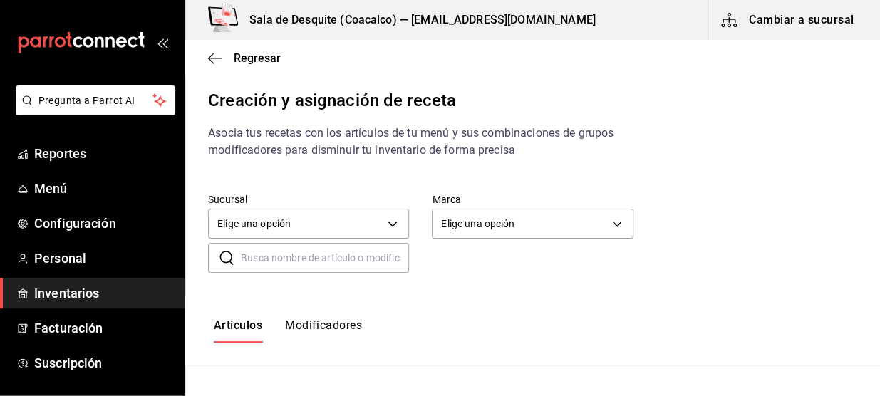
click at [337, 259] on div "Creación y asignación de receta Asocia tus recetas con los artículos de tu menú…" at bounding box center [532, 260] width 694 height 344
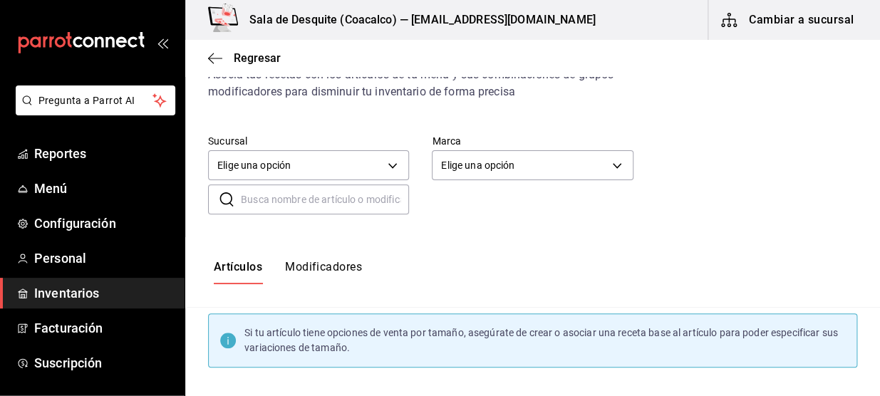
click at [278, 204] on input "text" at bounding box center [325, 199] width 168 height 28
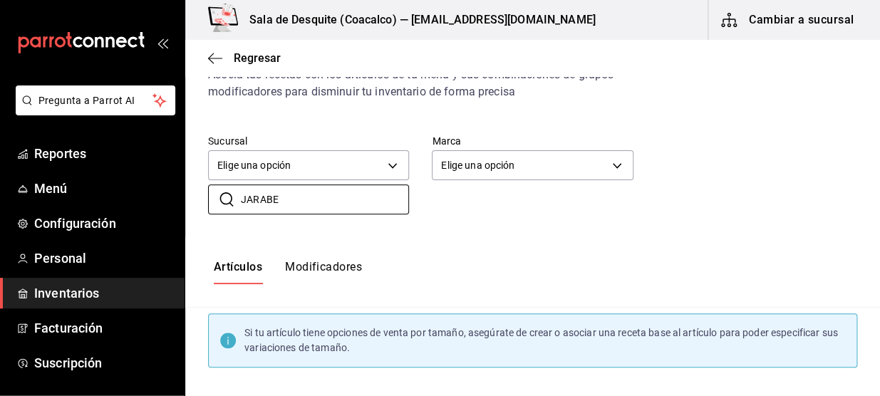
type input "JARABE"
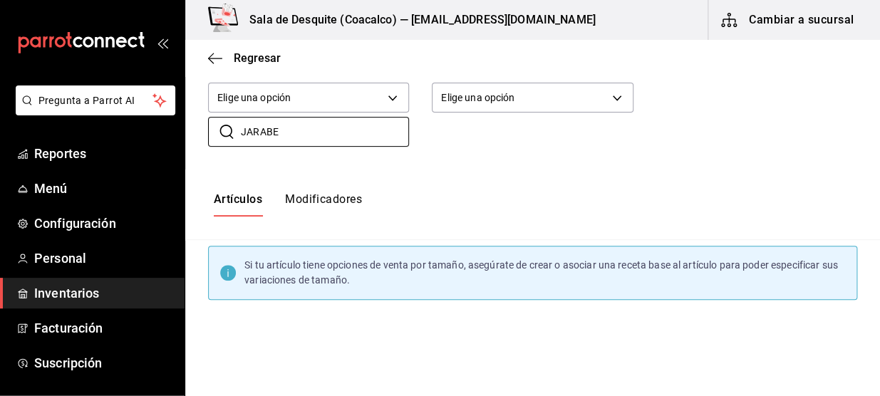
scroll to position [93, 0]
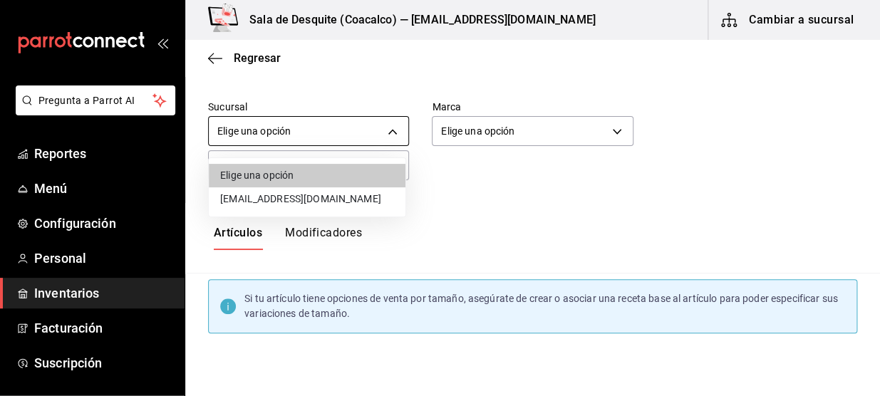
click at [333, 127] on body "Pregunta a Parrot AI Reportes Menú Configuración Personal Inventarios Facturaci…" at bounding box center [440, 186] width 880 height 372
click at [308, 197] on li "[EMAIL_ADDRESS][DOMAIN_NAME]" at bounding box center [307, 199] width 197 height 24
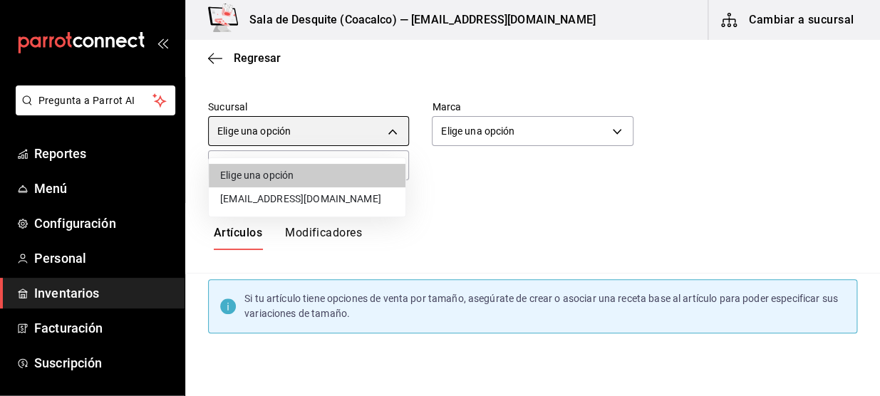
type input "93467c31-adce-431c-98c2-5877e547f662"
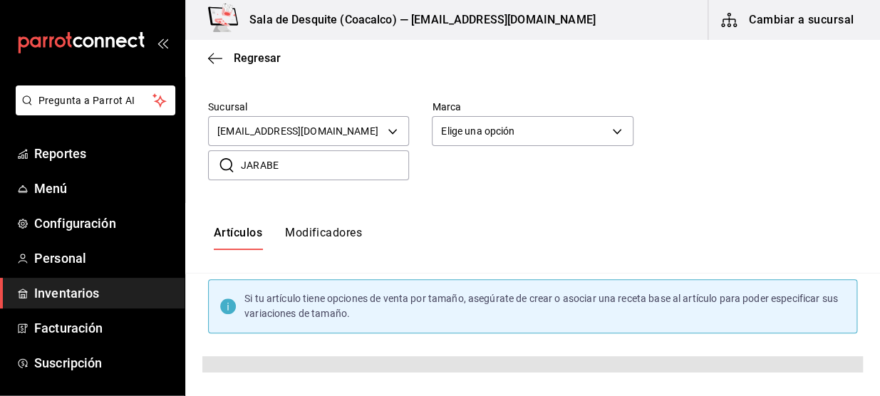
click at [431, 166] on div "​ JARABE ​" at bounding box center [521, 153] width 672 height 53
click at [449, 156] on div "​ JARABE ​" at bounding box center [521, 153] width 672 height 53
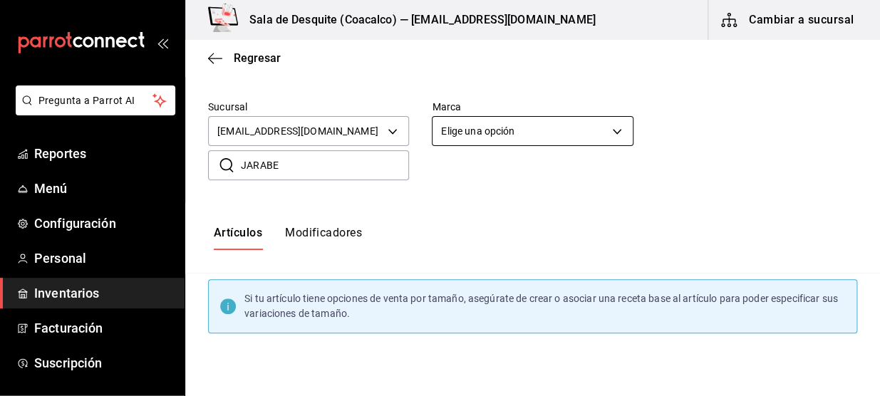
click at [464, 133] on body "Pregunta a Parrot AI Reportes Menú Configuración Personal Inventarios Facturaci…" at bounding box center [440, 186] width 880 height 372
click at [469, 199] on div at bounding box center [440, 198] width 880 height 396
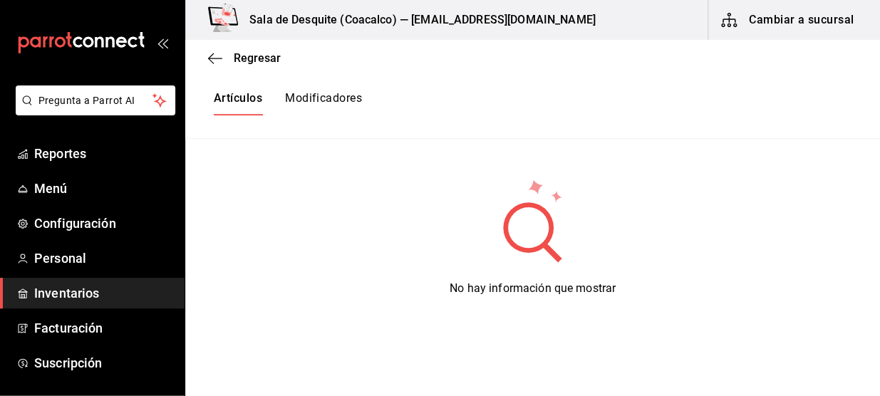
scroll to position [0, 0]
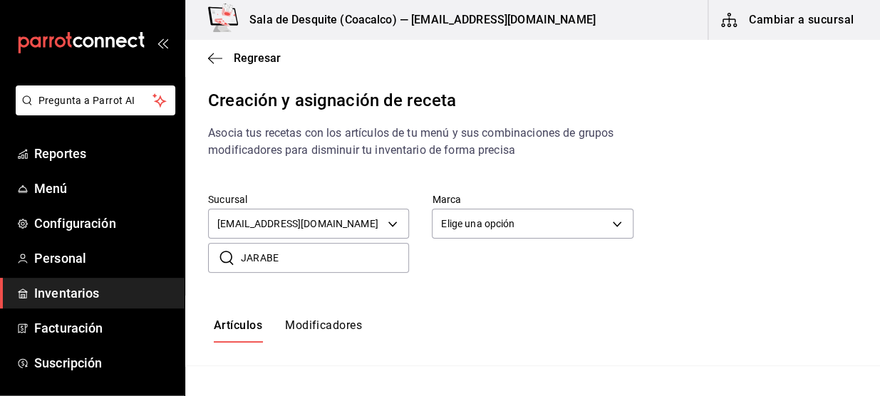
click at [319, 244] on input "JARABE" at bounding box center [325, 258] width 168 height 28
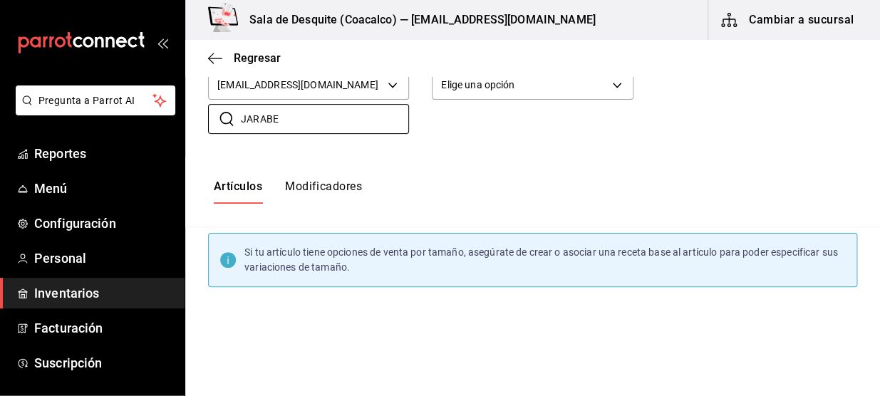
scroll to position [221, 0]
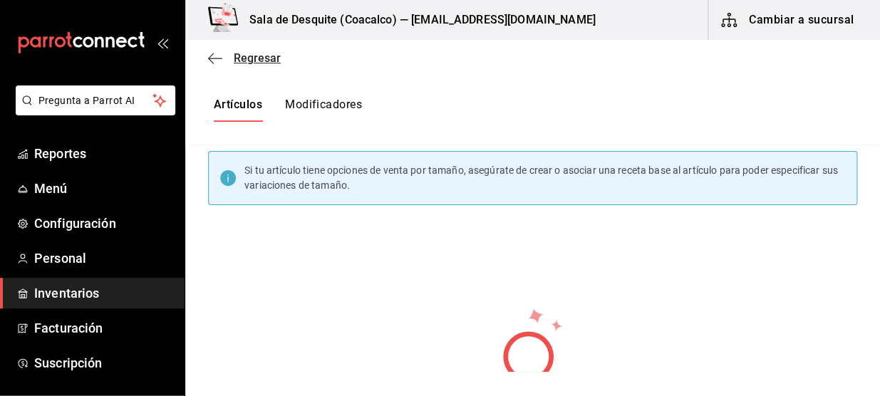
type input "JARABE"
click at [214, 56] on icon "button" at bounding box center [215, 58] width 14 height 13
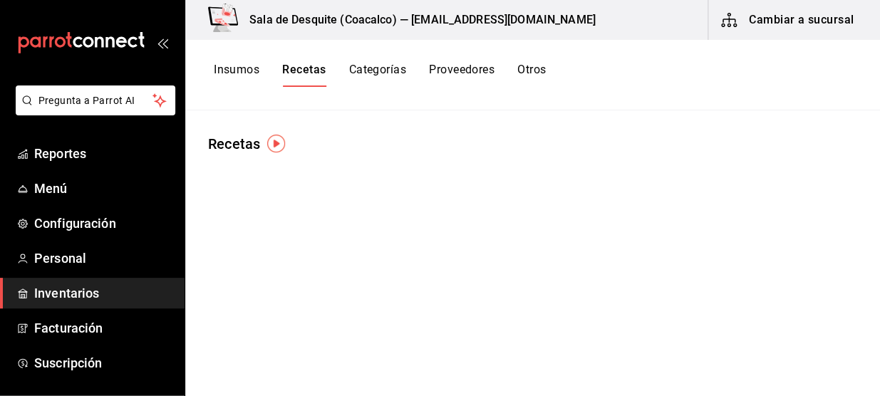
click at [220, 78] on button "Insumos" at bounding box center [237, 75] width 46 height 24
